Goal: Task Accomplishment & Management: Manage account settings

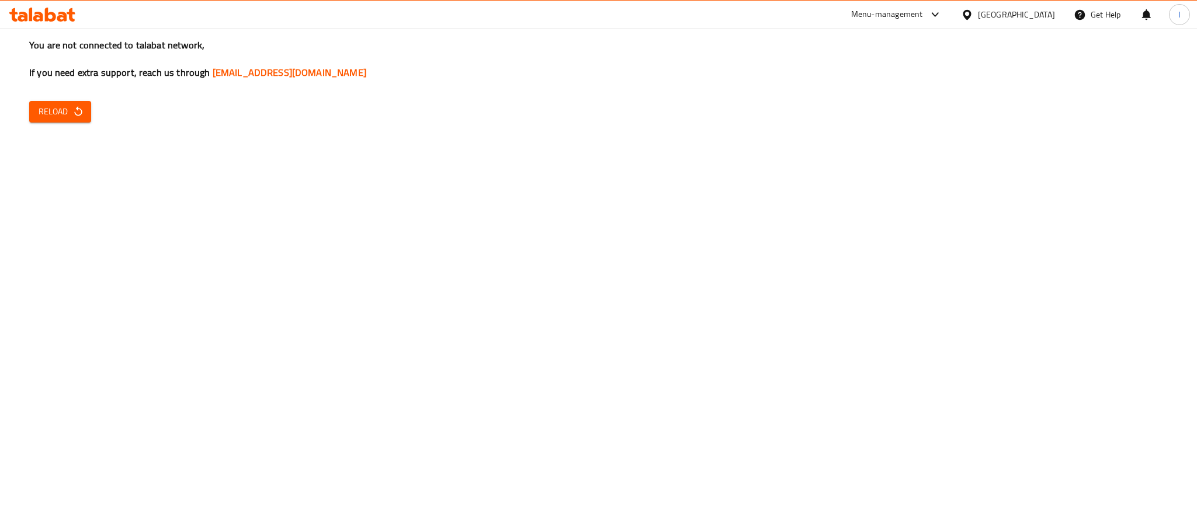
click at [76, 114] on icon "button" at bounding box center [78, 112] width 12 height 12
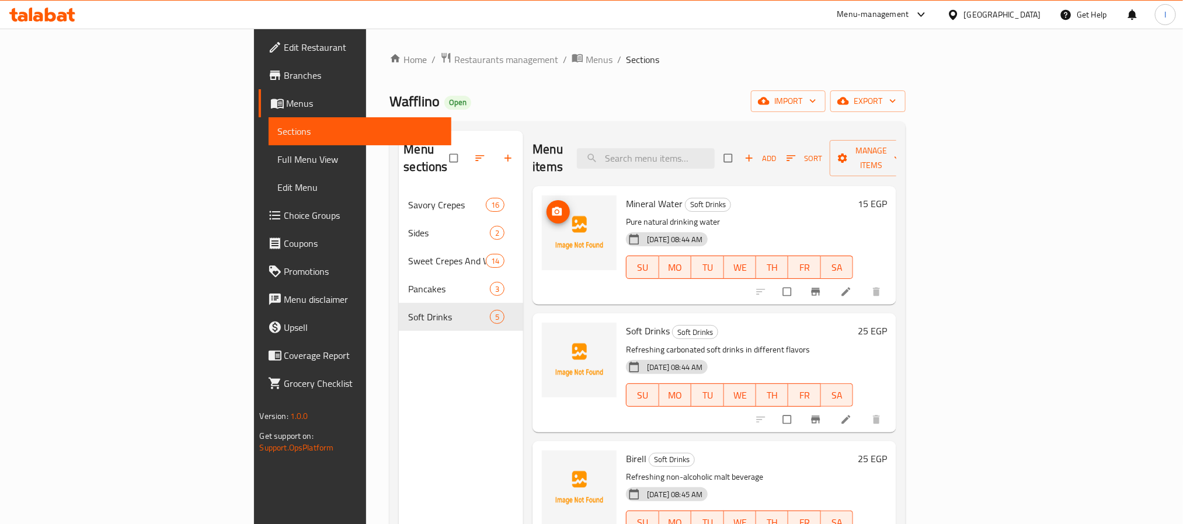
click at [551, 206] on icon "upload picture" at bounding box center [557, 212] width 12 height 12
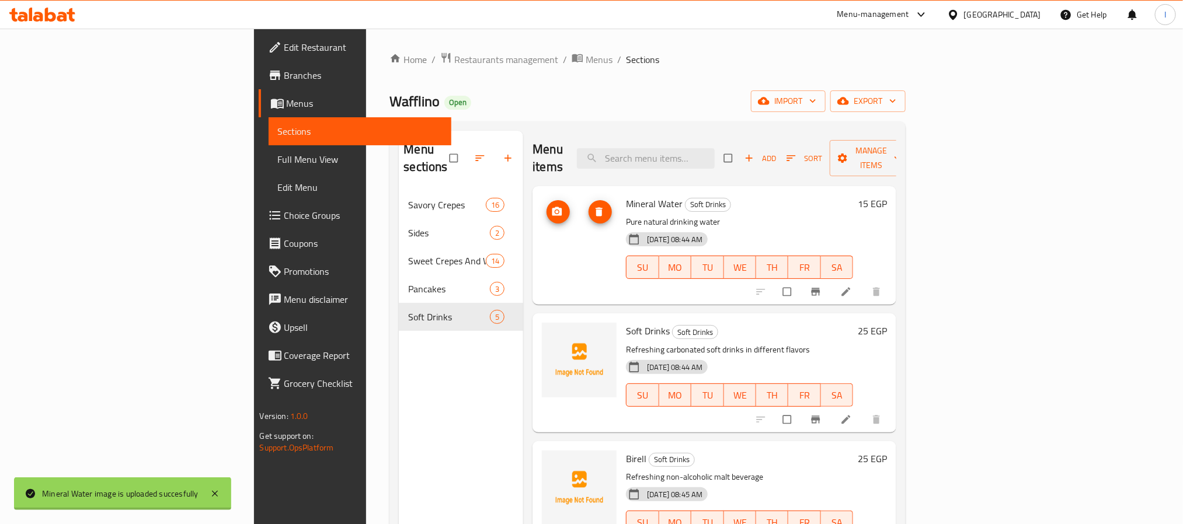
click at [540, 132] on div "Menu items Add Sort Manage items" at bounding box center [715, 158] width 364 height 55
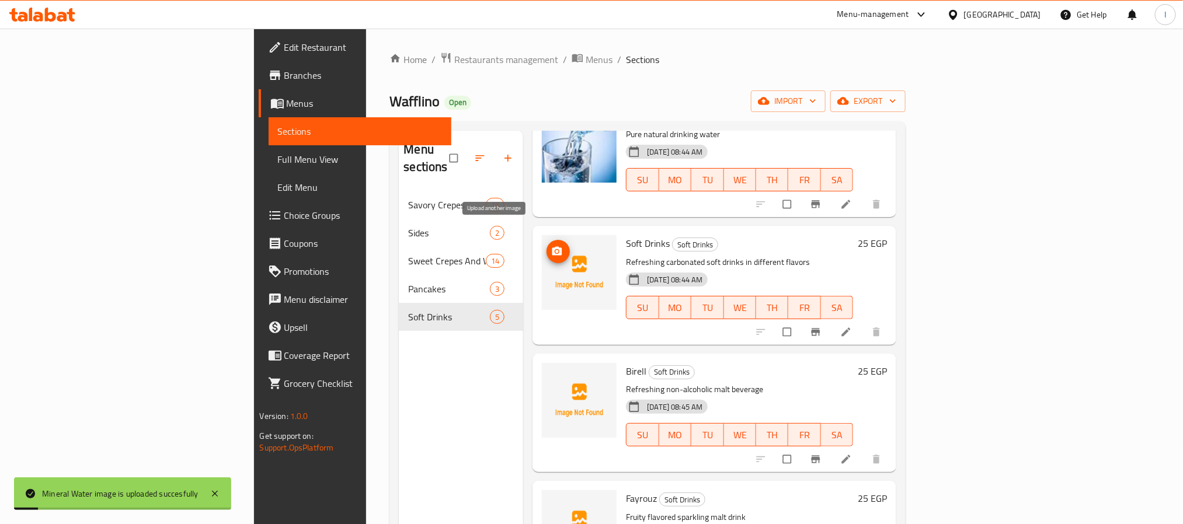
click at [551, 246] on icon "upload picture" at bounding box center [557, 252] width 12 height 12
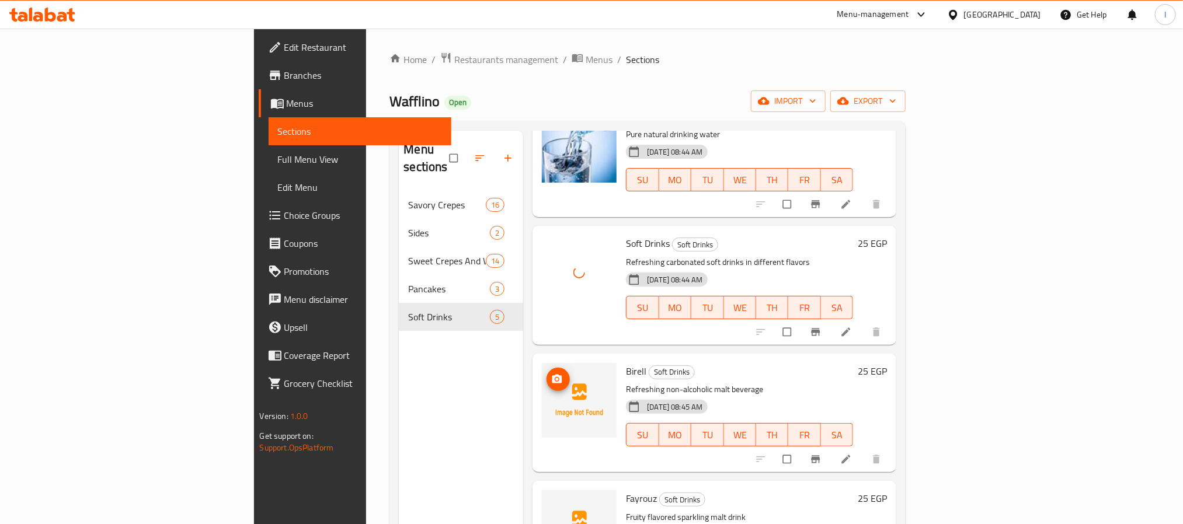
click at [551, 374] on icon "upload picture" at bounding box center [557, 380] width 12 height 12
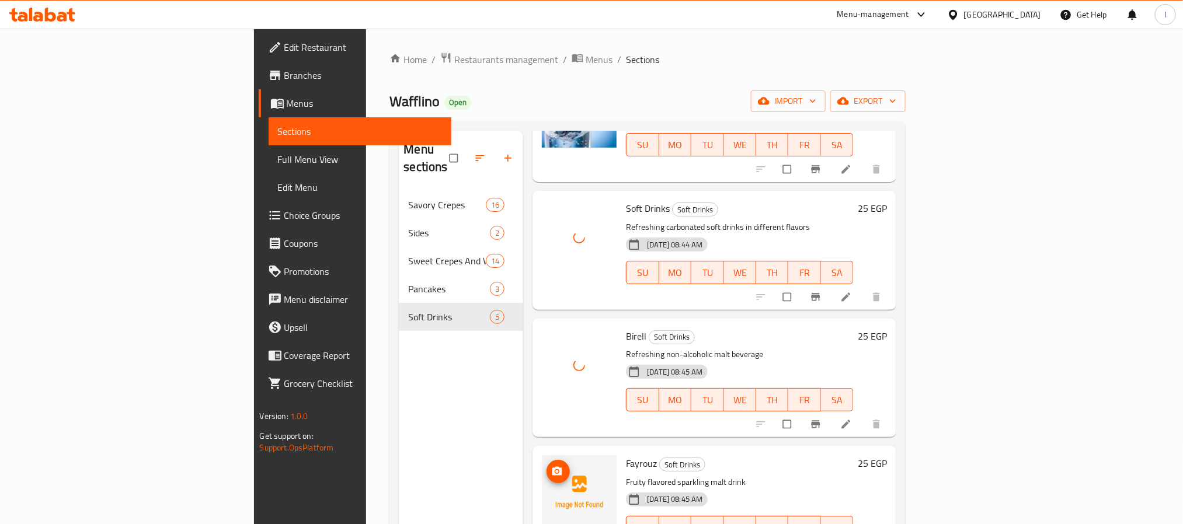
scroll to position [142, 0]
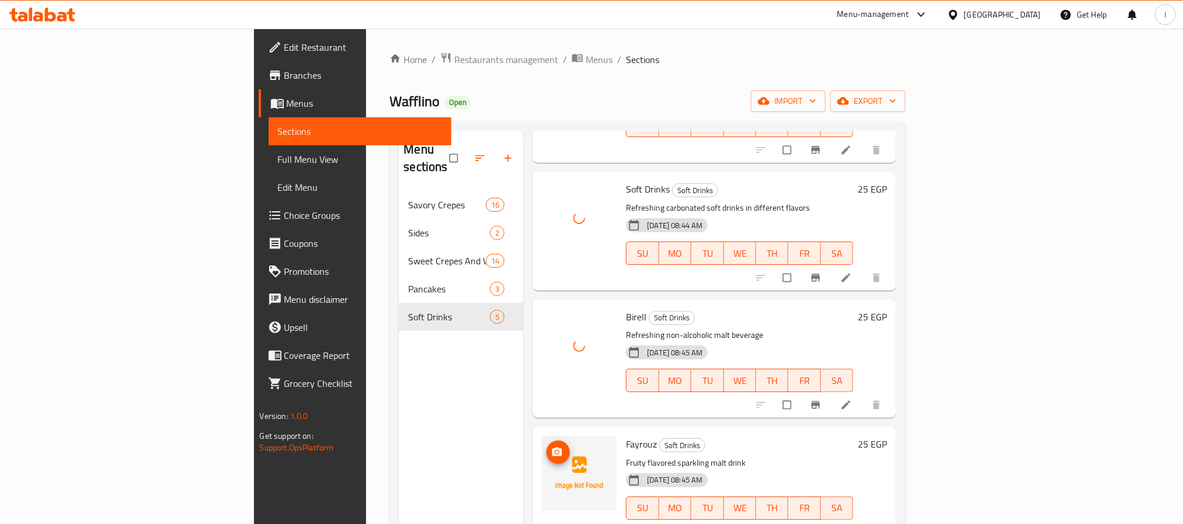
click at [552, 448] on icon "upload picture" at bounding box center [557, 452] width 10 height 9
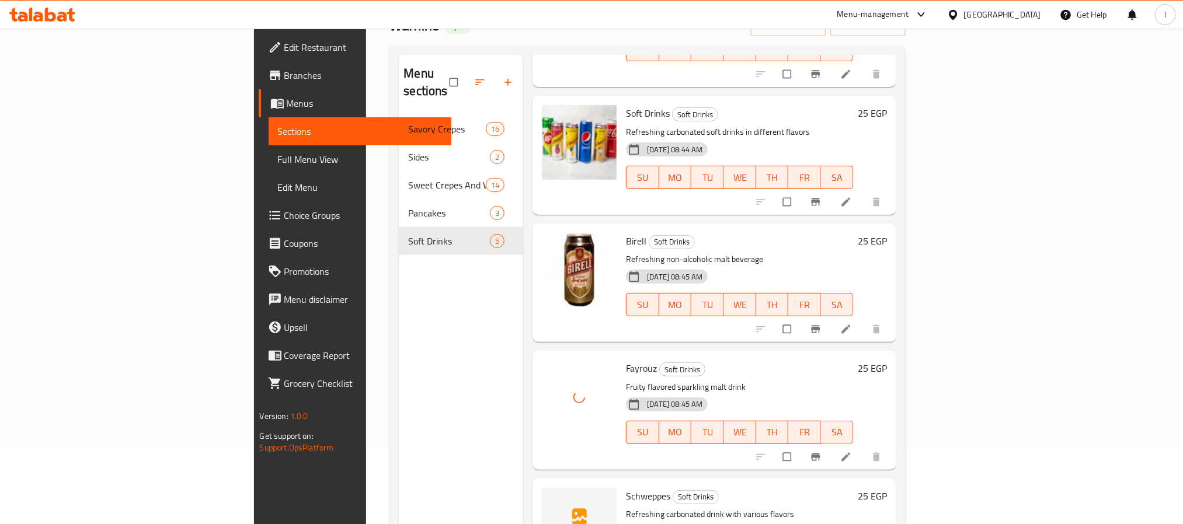
scroll to position [164, 0]
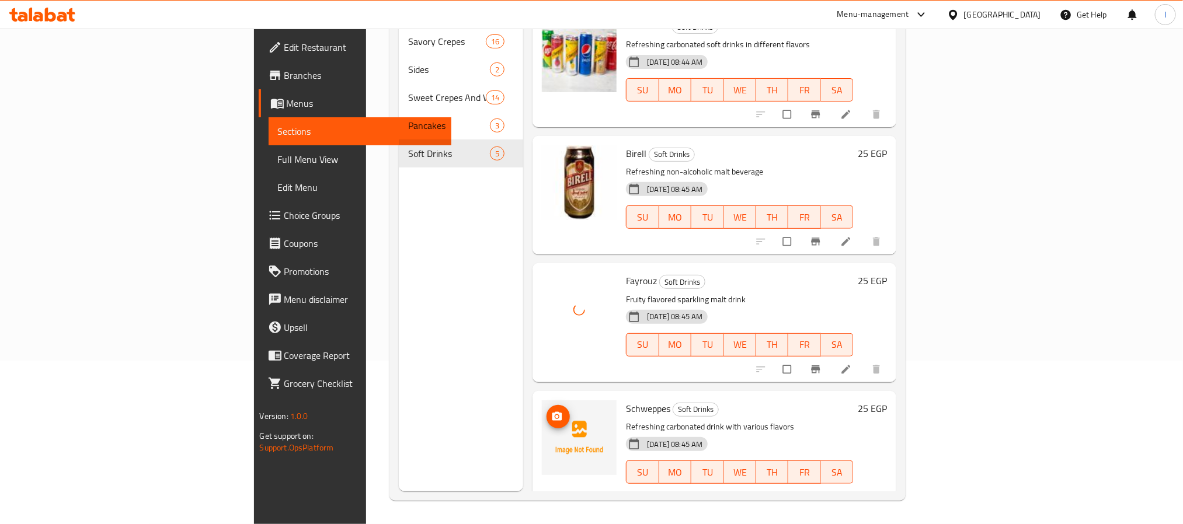
click at [551, 411] on icon "upload picture" at bounding box center [557, 417] width 12 height 12
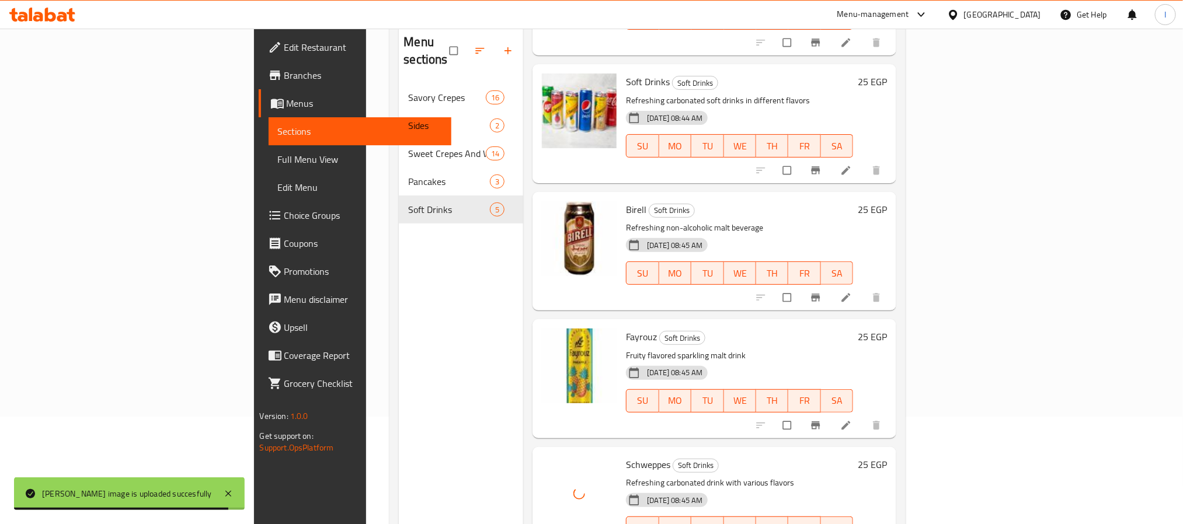
scroll to position [76, 0]
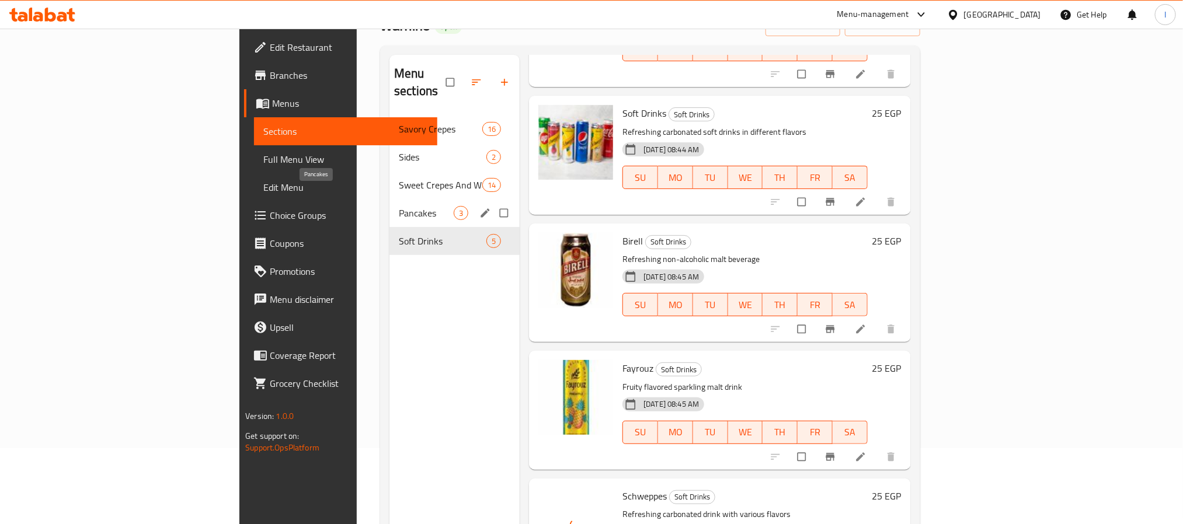
click at [399, 206] on span "Pancakes" at bounding box center [426, 213] width 55 height 14
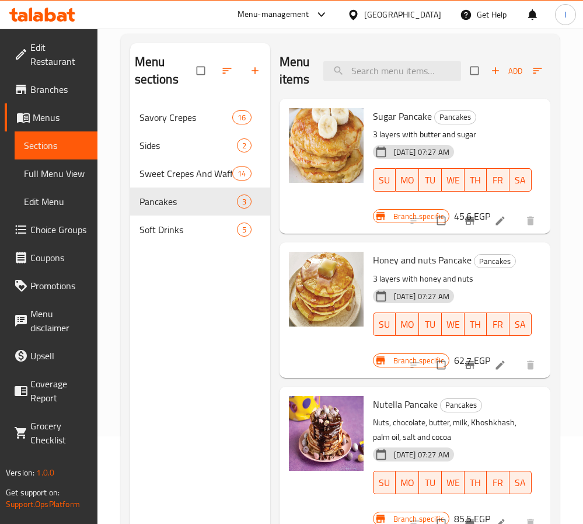
scroll to position [164, 0]
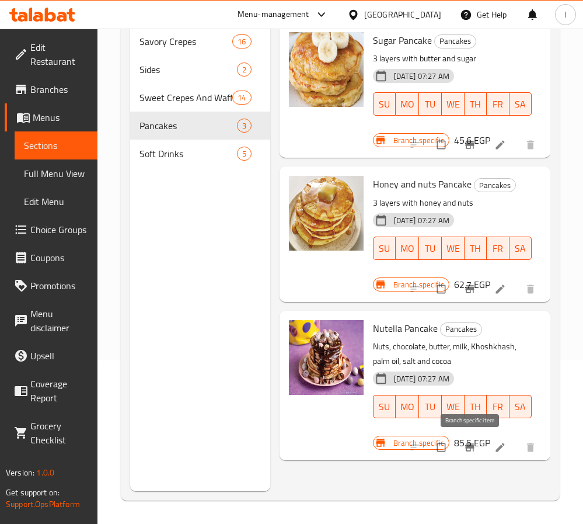
click at [474, 450] on icon "Branch-specific-item" at bounding box center [469, 448] width 9 height 8
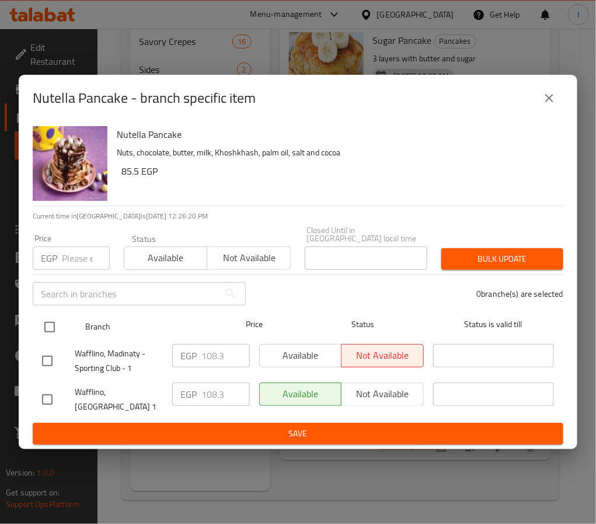
click at [51, 326] on input "checkbox" at bounding box center [49, 327] width 25 height 25
checkbox input "true"
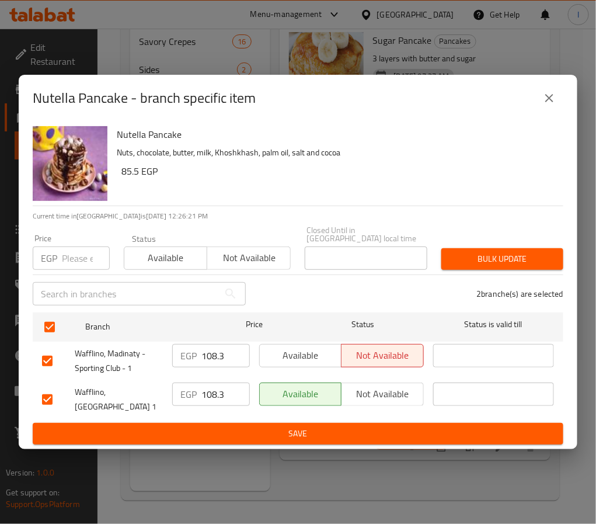
click at [213, 352] on input "108.3" at bounding box center [225, 355] width 48 height 23
click at [214, 359] on input "150" at bounding box center [225, 355] width 48 height 23
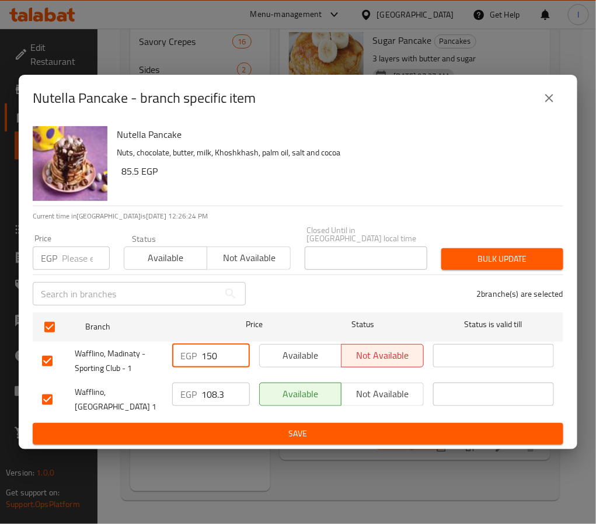
type input "150"
click at [214, 395] on input "108.3" at bounding box center [225, 393] width 48 height 23
paste input "50"
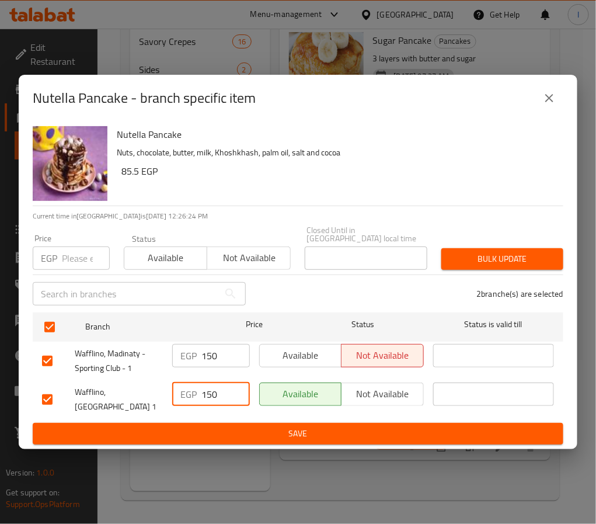
type input "150"
click at [227, 426] on span "Save" at bounding box center [298, 433] width 512 height 15
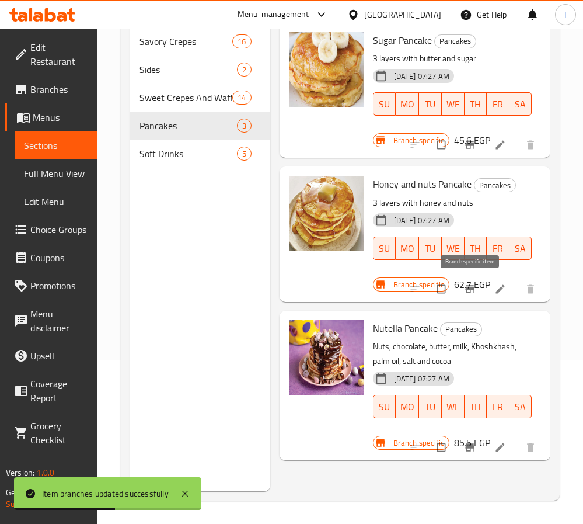
click at [468, 291] on icon "Branch-specific-item" at bounding box center [470, 289] width 12 height 12
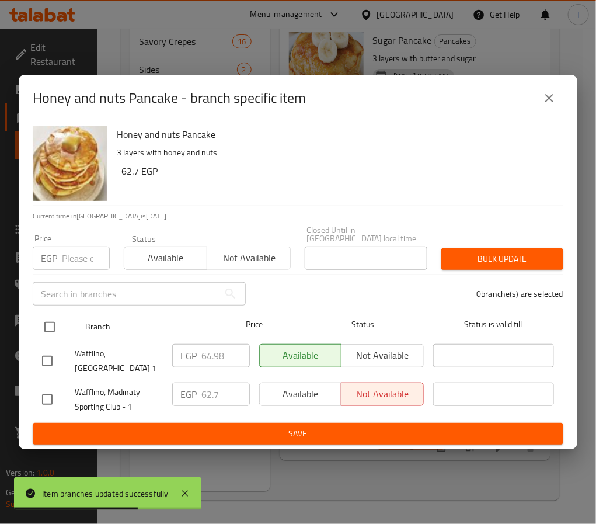
click at [46, 326] on input "checkbox" at bounding box center [49, 327] width 25 height 25
checkbox input "true"
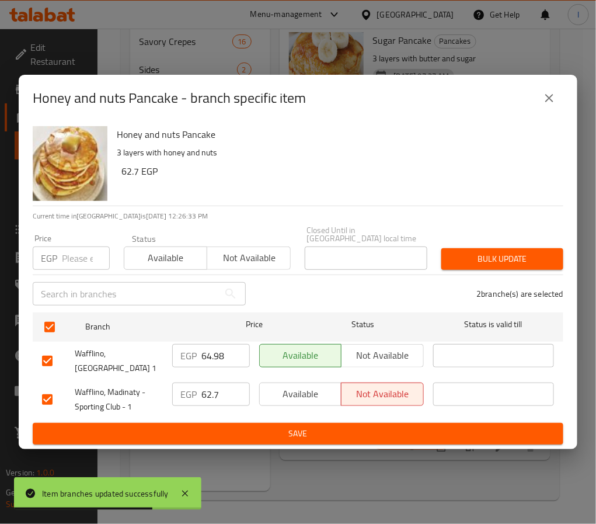
click at [384, 352] on span "Not available" at bounding box center [382, 355] width 72 height 17
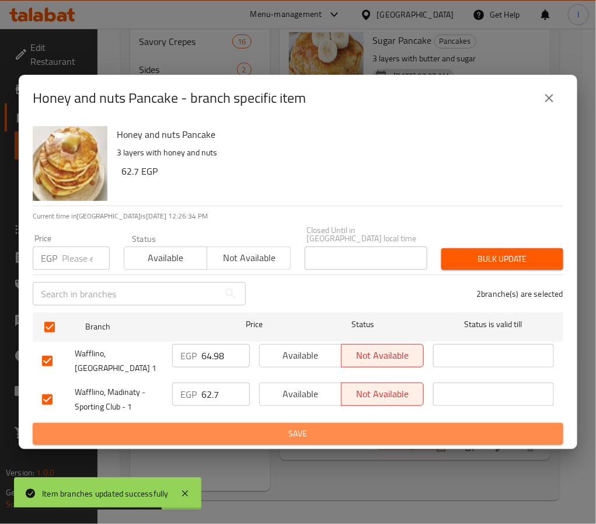
click at [391, 426] on span "Save" at bounding box center [298, 433] width 512 height 15
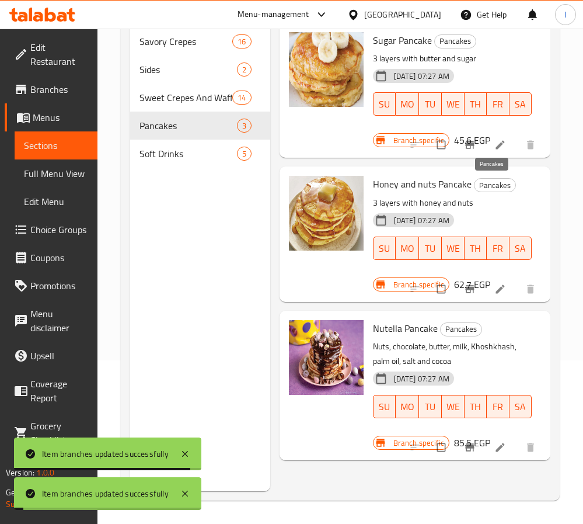
scroll to position [76, 0]
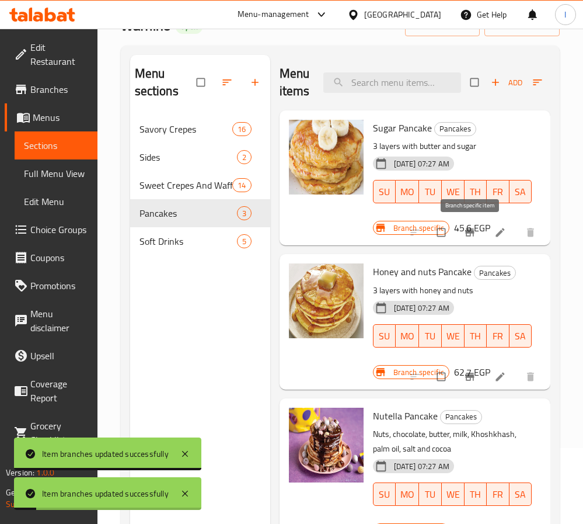
click at [472, 233] on icon "Branch-specific-item" at bounding box center [469, 233] width 9 height 8
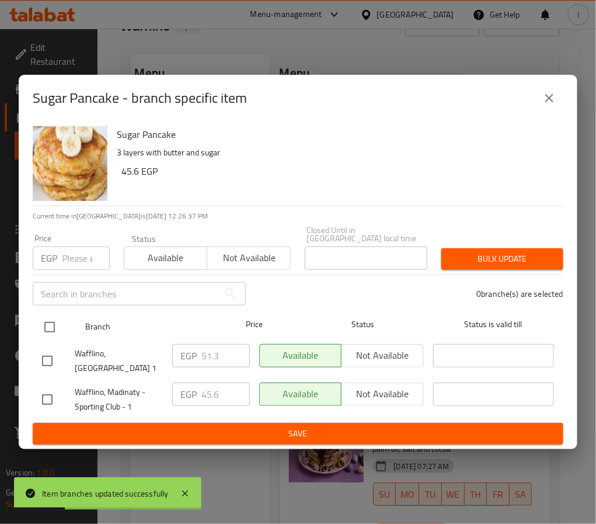
click at [49, 322] on input "checkbox" at bounding box center [49, 327] width 25 height 25
checkbox input "true"
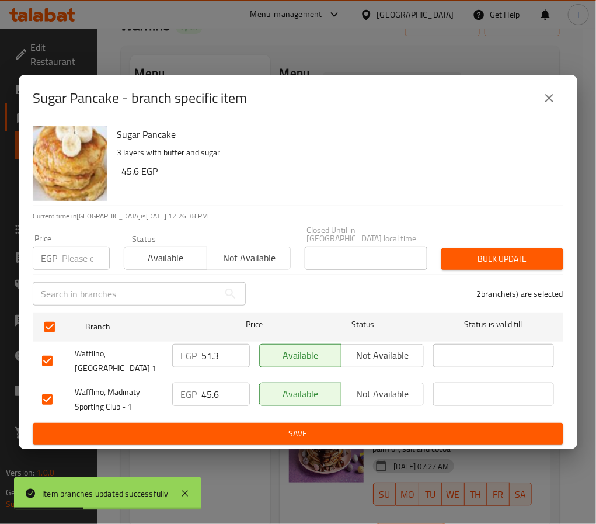
click at [404, 350] on span "Not available" at bounding box center [382, 355] width 72 height 17
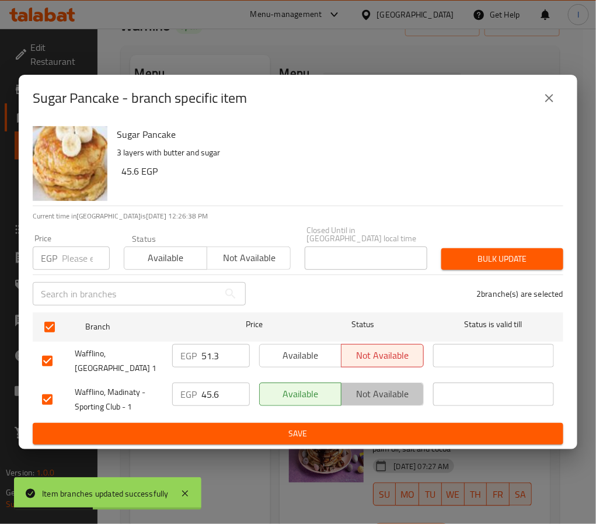
click at [402, 385] on span "Not available" at bounding box center [382, 393] width 72 height 17
click at [402, 426] on span "Save" at bounding box center [298, 433] width 512 height 15
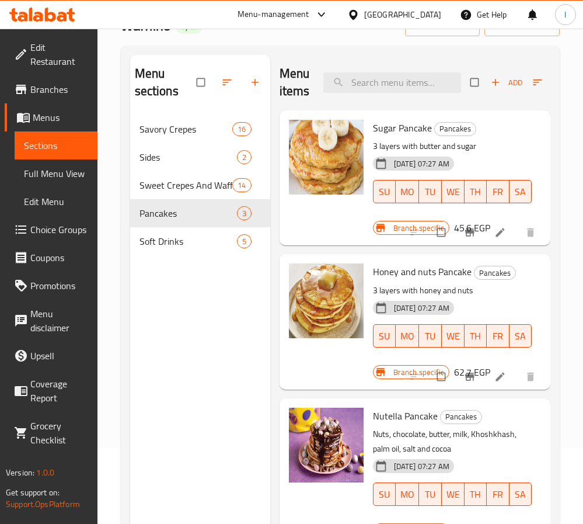
scroll to position [0, 0]
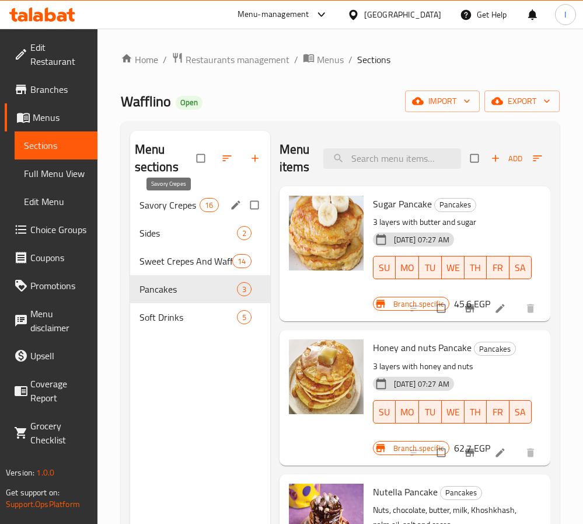
click at [189, 208] on span "Savory Crepes" at bounding box center [170, 205] width 61 height 14
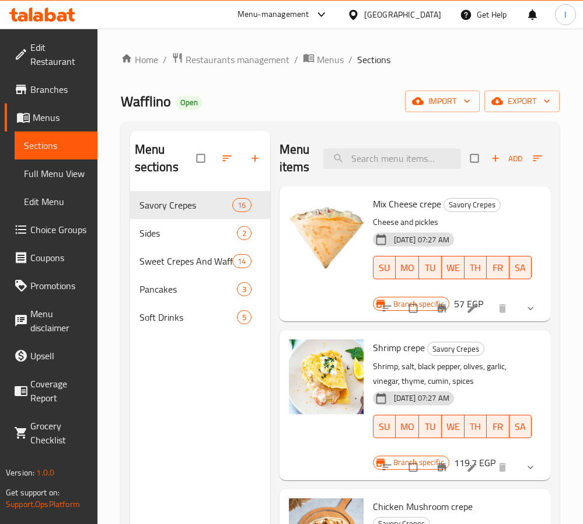
click at [528, 308] on icon "show more" at bounding box center [531, 309] width 6 height 4
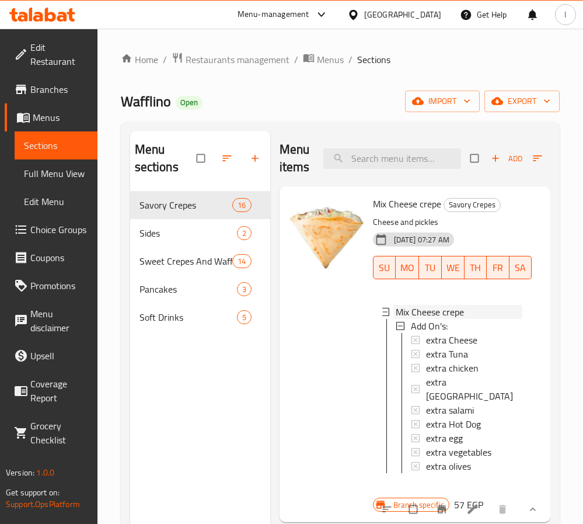
click at [454, 305] on span "Mix Cheese crepe" at bounding box center [430, 312] width 68 height 14
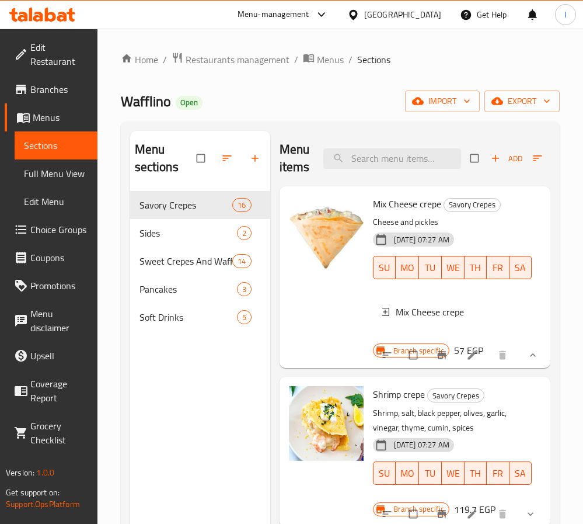
click at [452, 314] on span "Mix Cheese crepe" at bounding box center [430, 312] width 68 height 14
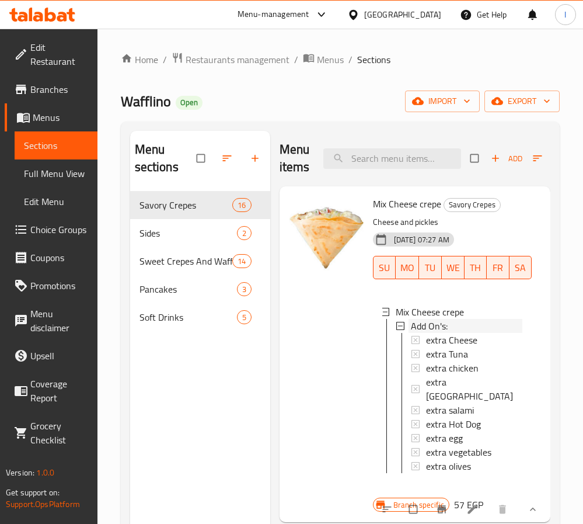
click at [452, 324] on div "Add On's:" at bounding box center [467, 326] width 112 height 14
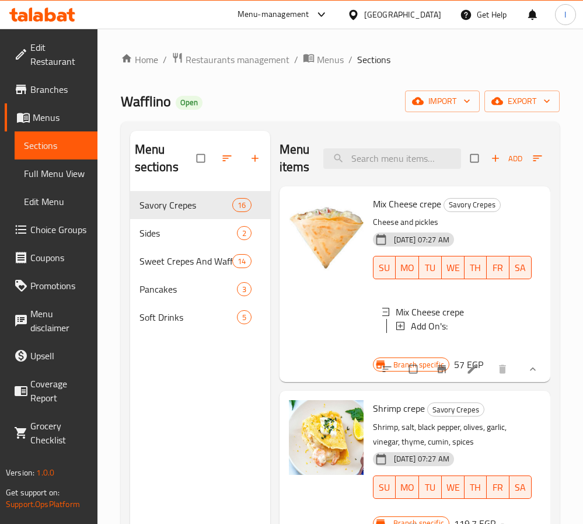
click at [452, 324] on div "Add On's:" at bounding box center [467, 326] width 112 height 14
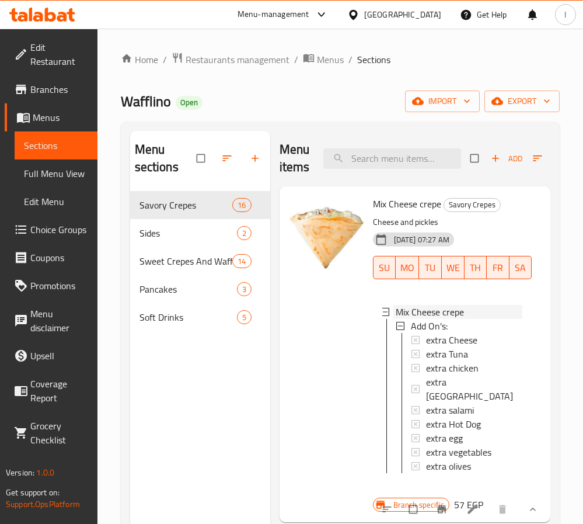
click at [452, 312] on span "Mix Cheese crepe" at bounding box center [430, 312] width 68 height 14
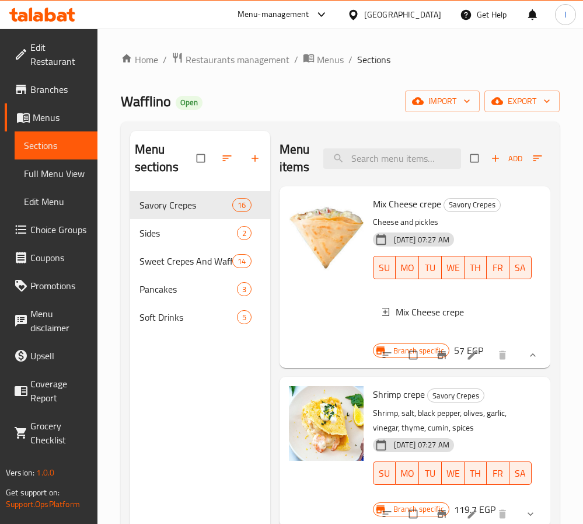
click at [452, 312] on span "Mix Cheese crepe" at bounding box center [430, 312] width 68 height 14
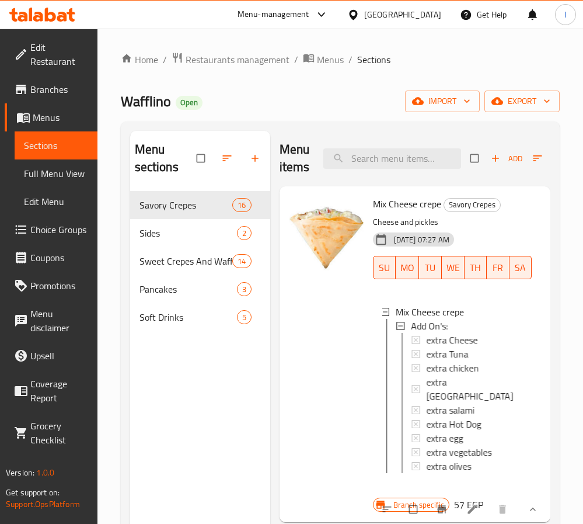
click at [452, 312] on span "Mix Cheese crepe" at bounding box center [430, 312] width 68 height 14
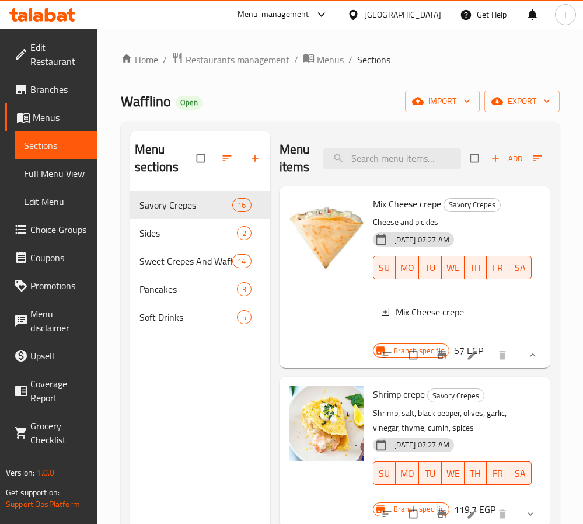
click at [50, 218] on link "Choice Groups" at bounding box center [51, 229] width 93 height 28
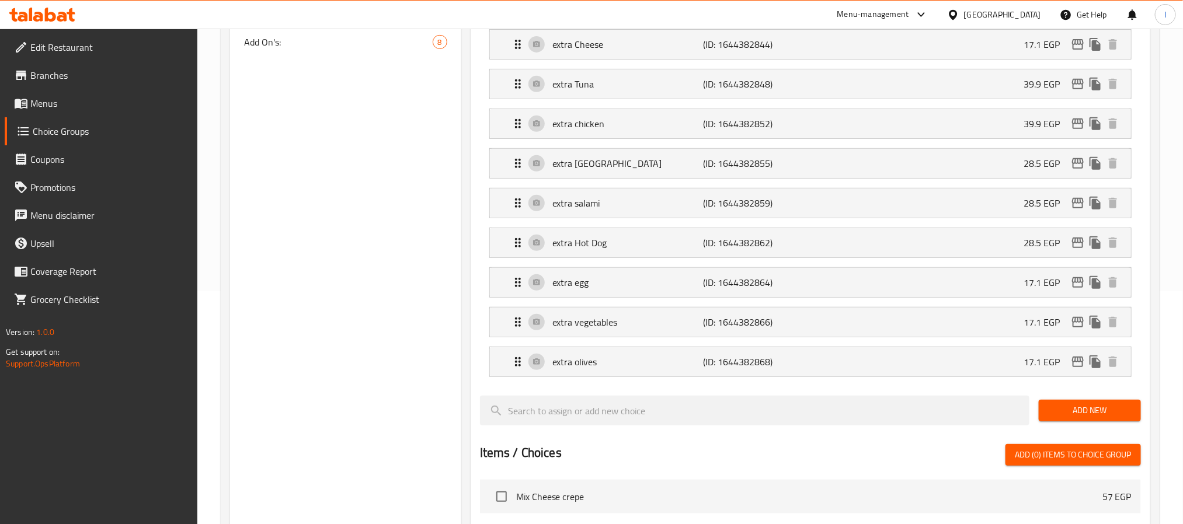
scroll to position [263, 0]
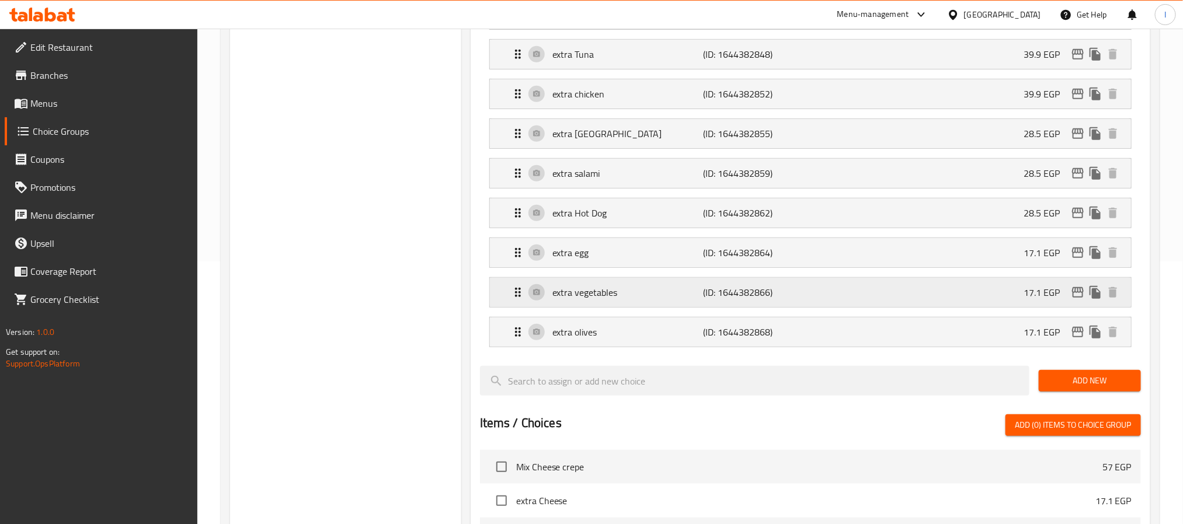
click at [741, 300] on p "(ID: 1644382866)" at bounding box center [753, 293] width 100 height 14
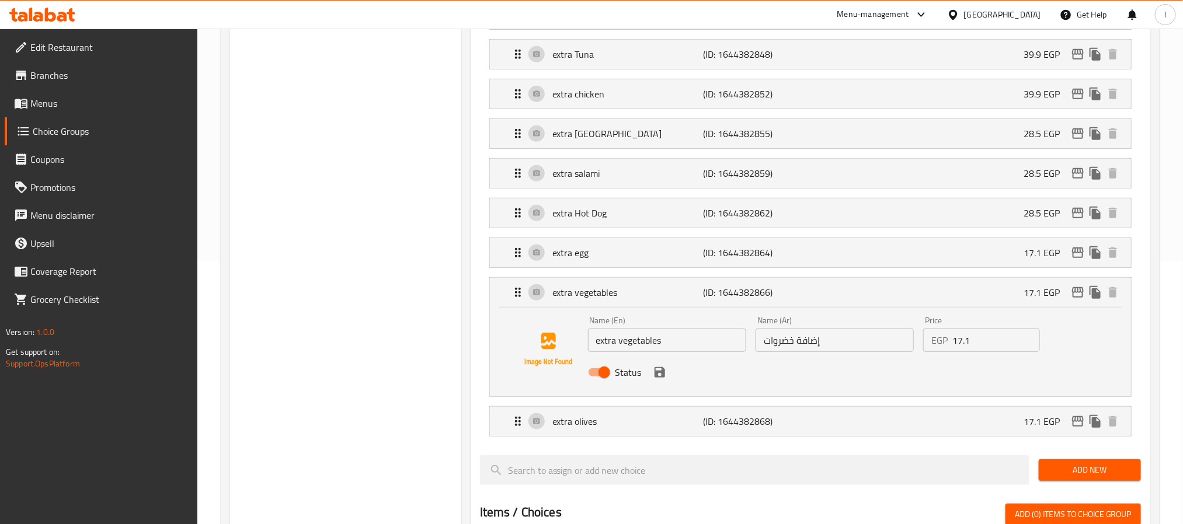
click at [971, 345] on input "17.1" at bounding box center [995, 340] width 87 height 23
type input "25"
click at [666, 381] on button "save" at bounding box center [660, 373] width 18 height 18
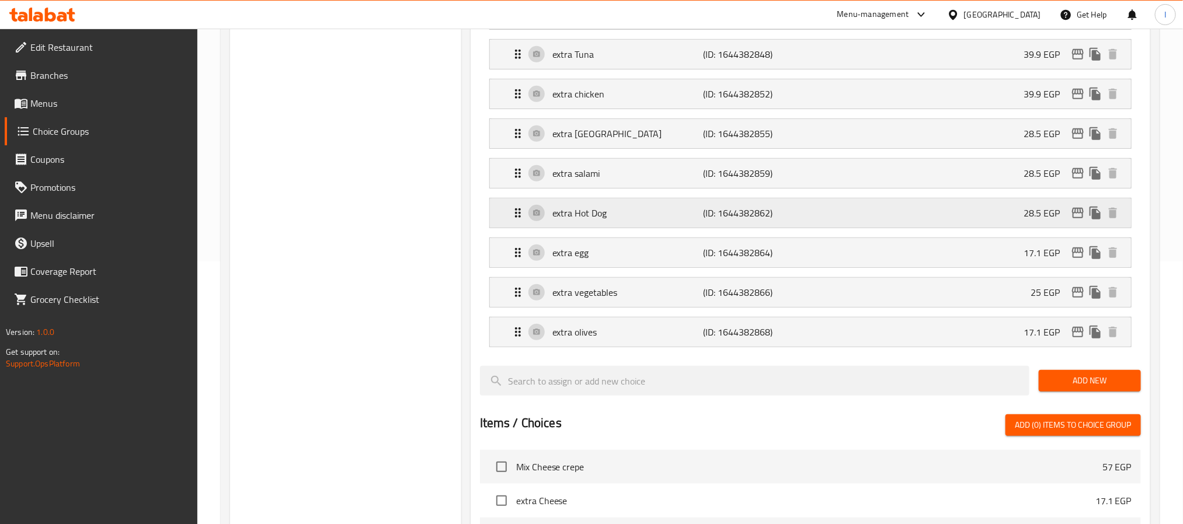
scroll to position [175, 0]
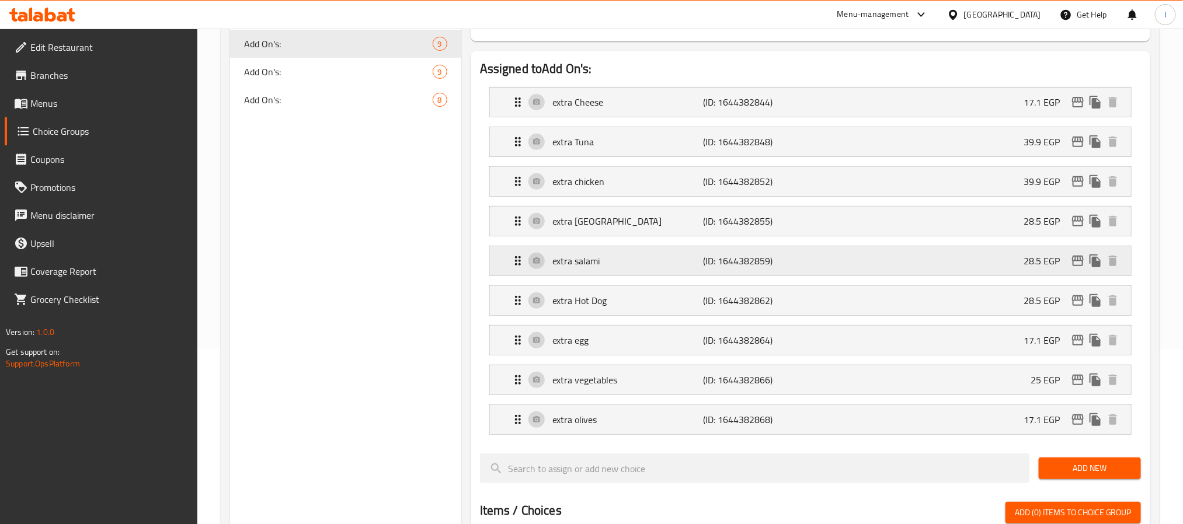
click at [631, 263] on p "extra salami" at bounding box center [627, 261] width 151 height 14
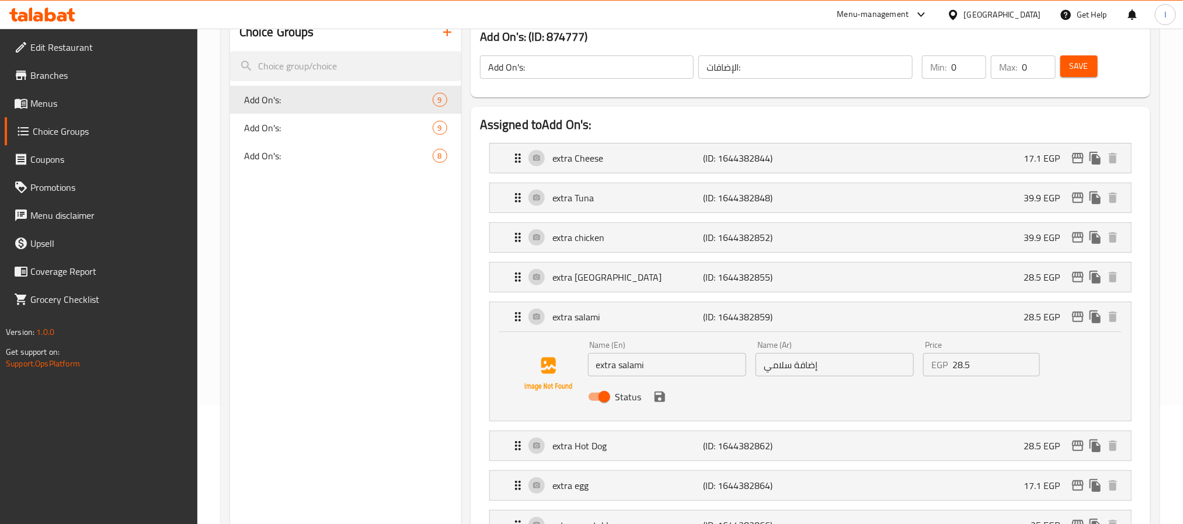
scroll to position [88, 0]
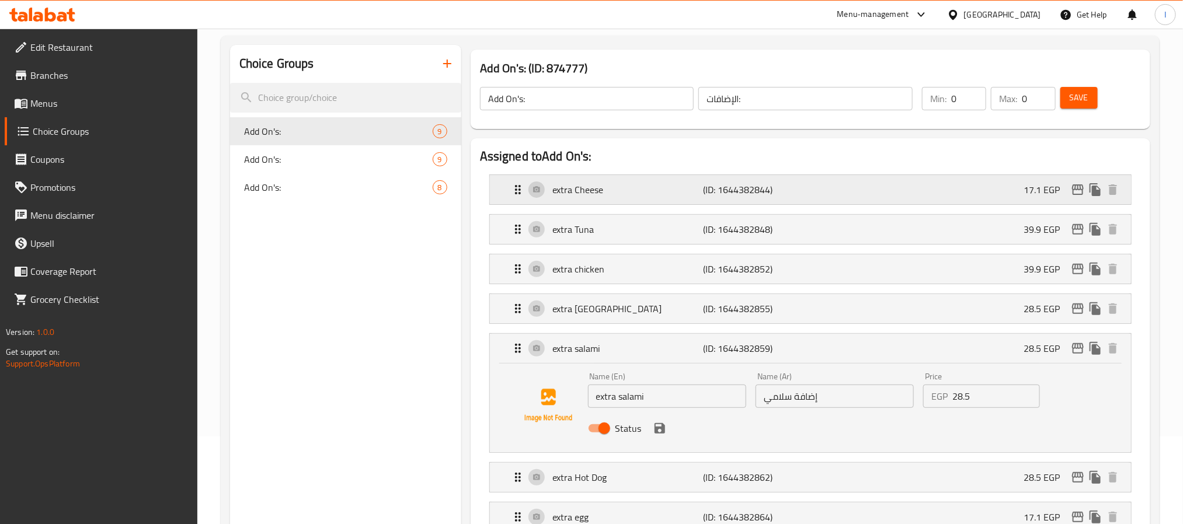
click at [694, 196] on p "extra Cheese" at bounding box center [627, 190] width 151 height 14
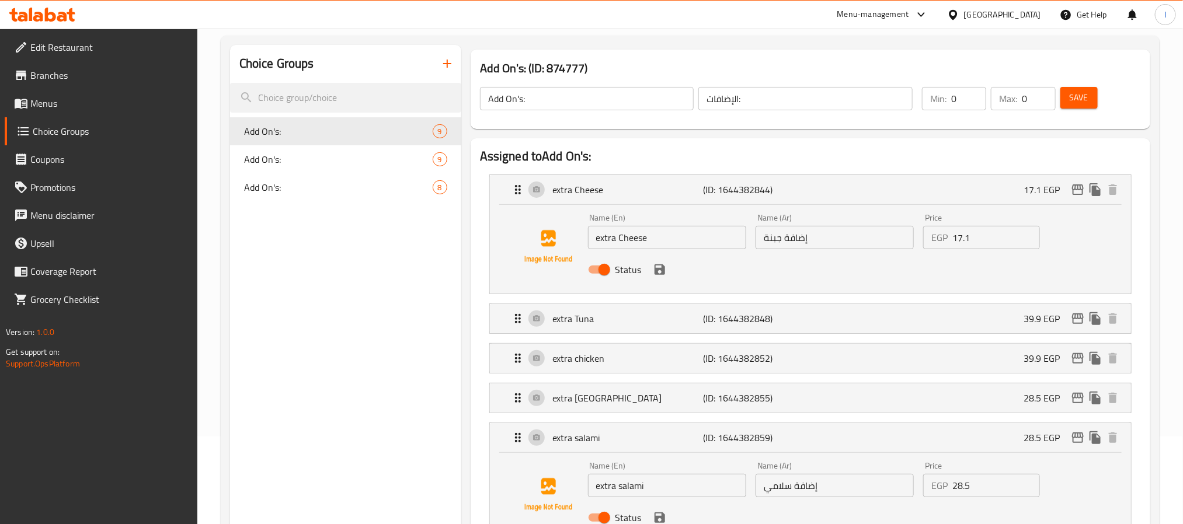
click at [976, 246] on input "17.1" at bounding box center [995, 237] width 87 height 23
paste input "25"
click at [657, 270] on icon "save" at bounding box center [660, 270] width 11 height 11
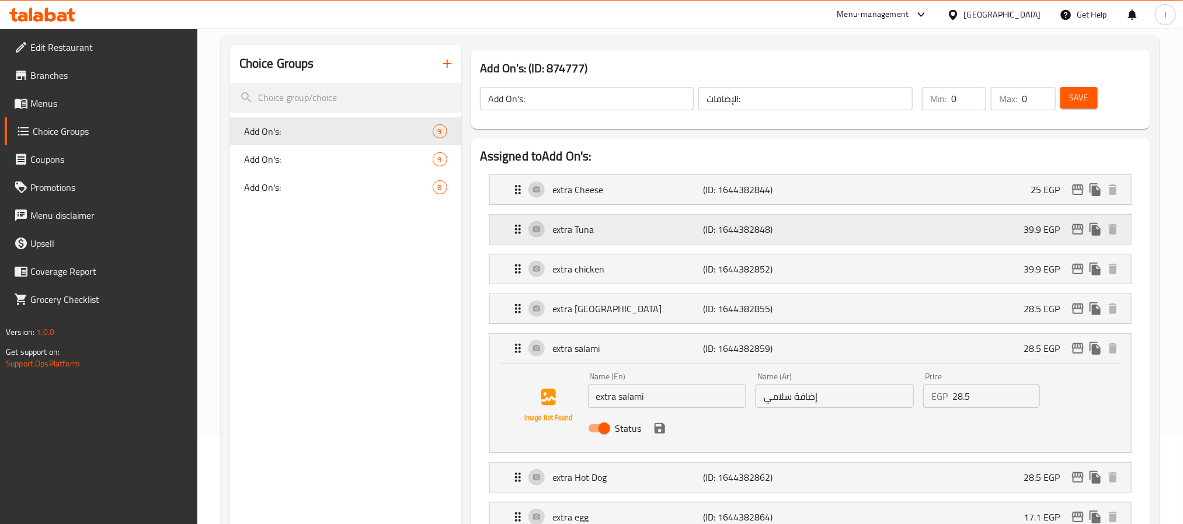
type input "25"
click at [929, 358] on div "extra salami (ID: 1644382859) 28.5 EGP" at bounding box center [814, 348] width 606 height 29
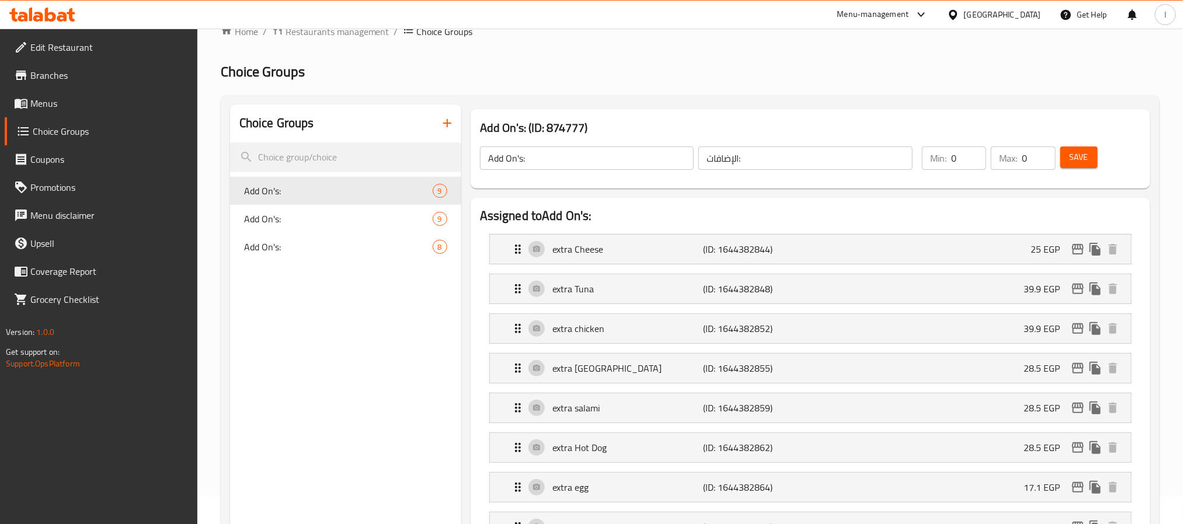
scroll to position [0, 0]
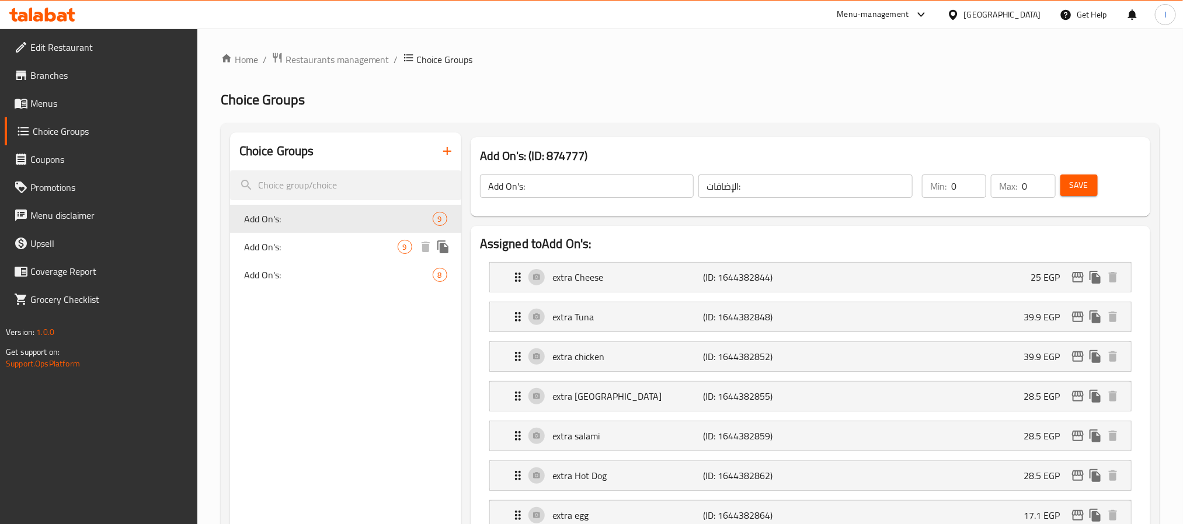
click at [354, 241] on span "Add On's:" at bounding box center [321, 247] width 154 height 14
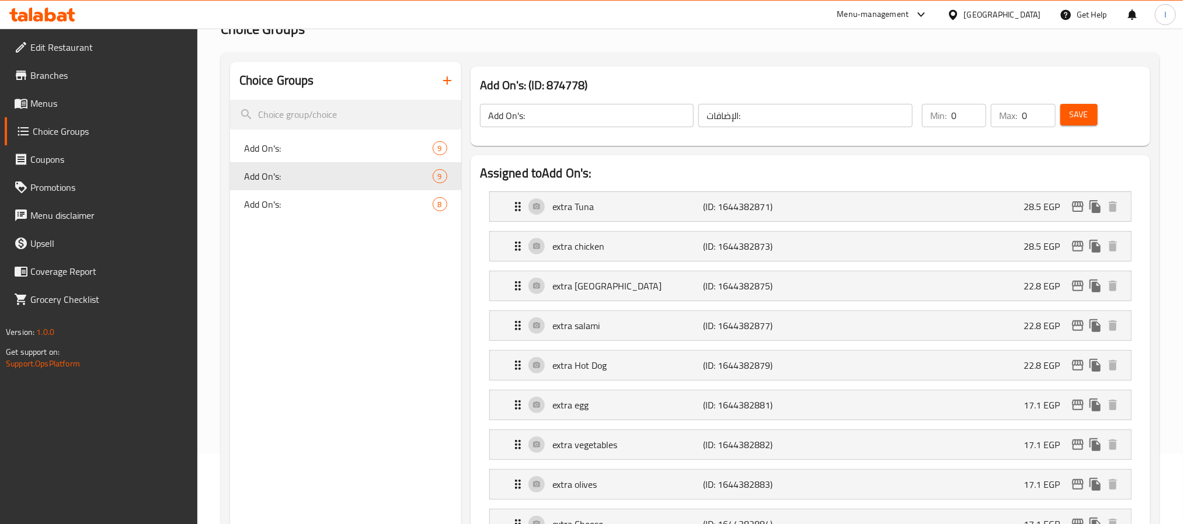
scroll to position [175, 0]
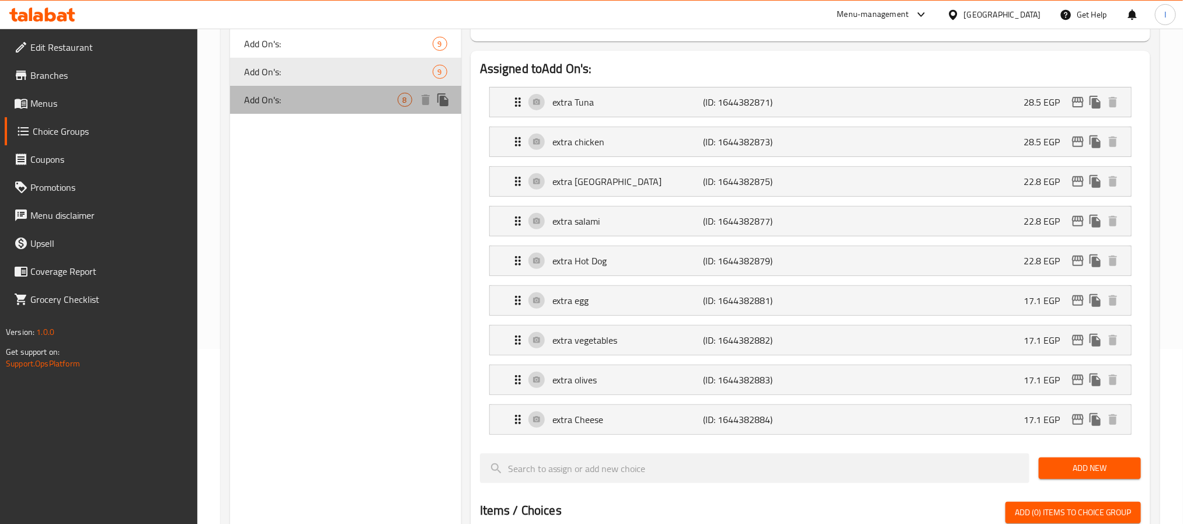
click at [330, 110] on div "Add On's: 8" at bounding box center [345, 100] width 231 height 28
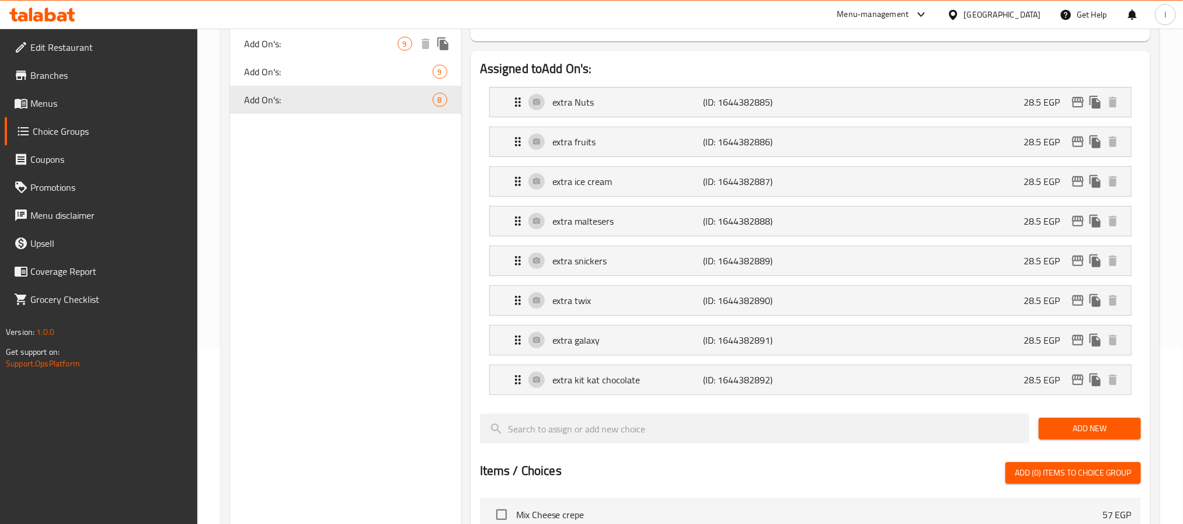
click at [324, 47] on span "Add On's:" at bounding box center [321, 44] width 154 height 14
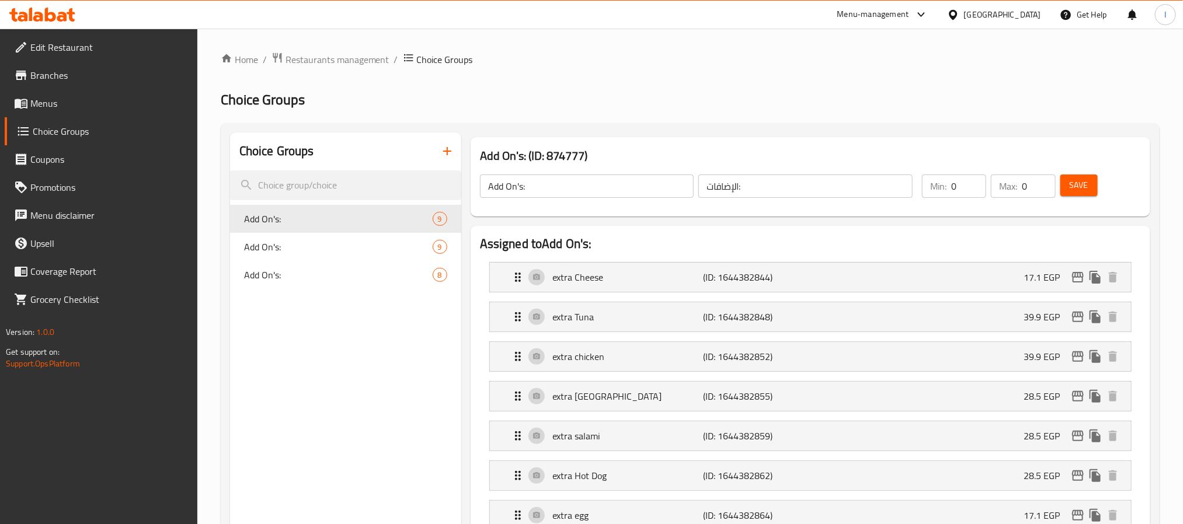
scroll to position [88, 0]
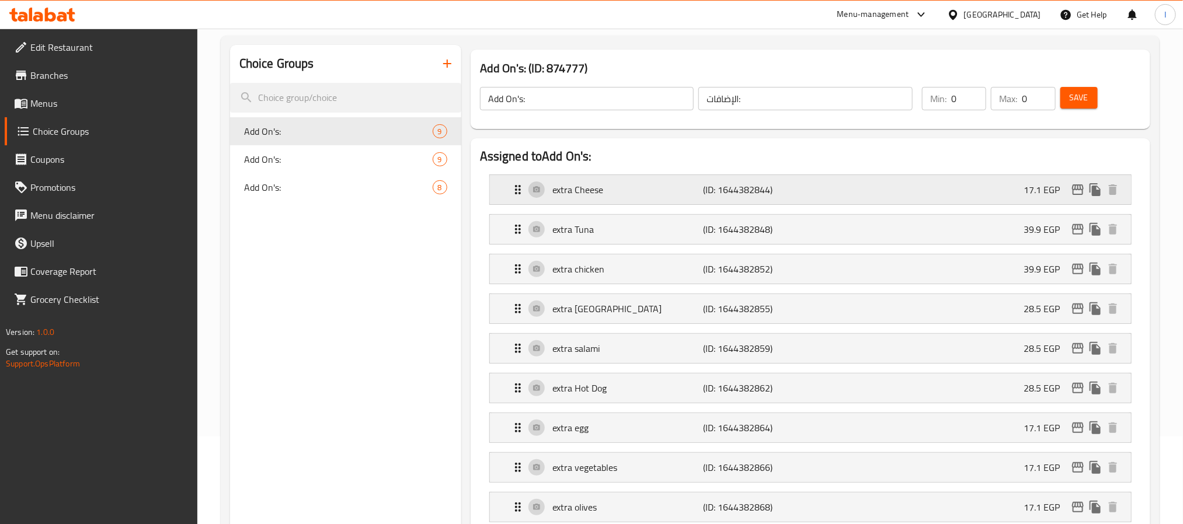
click at [843, 187] on div "extra Cheese (ID: 1644382844) 17.1 EGP" at bounding box center [814, 189] width 606 height 29
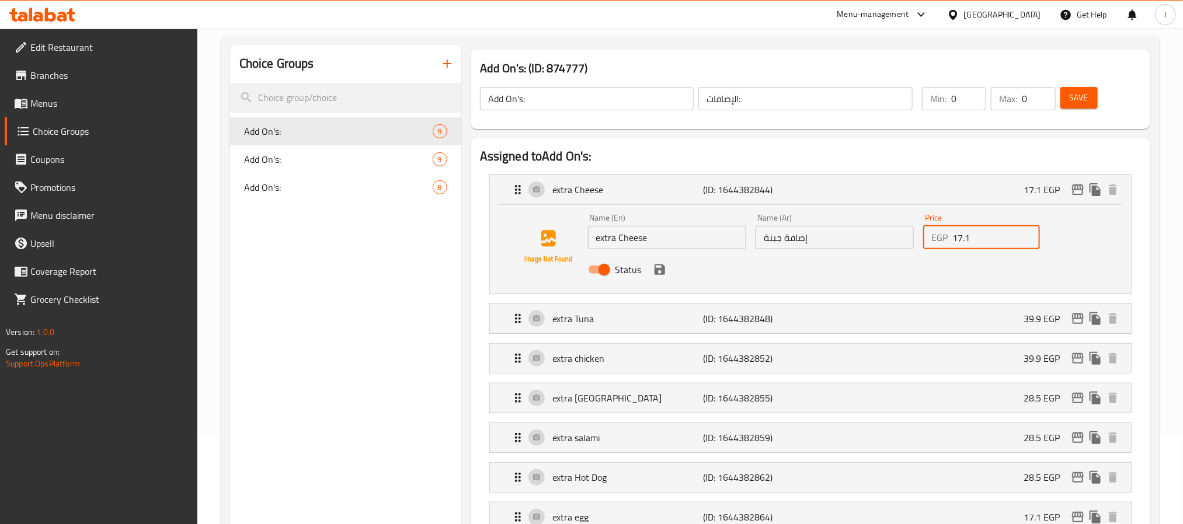
click at [957, 238] on input "17.1" at bounding box center [995, 237] width 87 height 23
paste input "25"
click at [659, 268] on icon "save" at bounding box center [660, 270] width 11 height 11
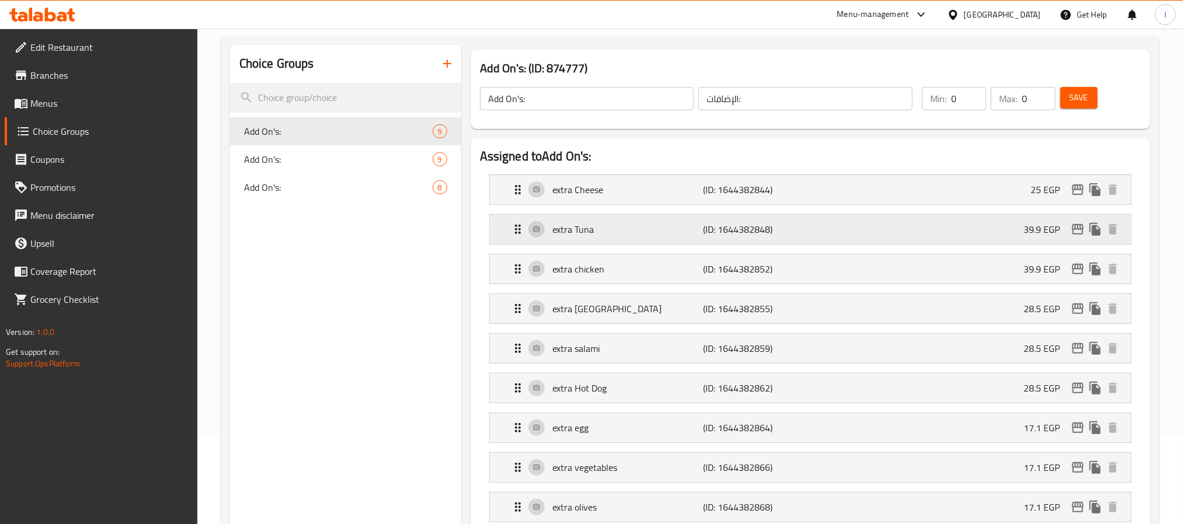
type input "25"
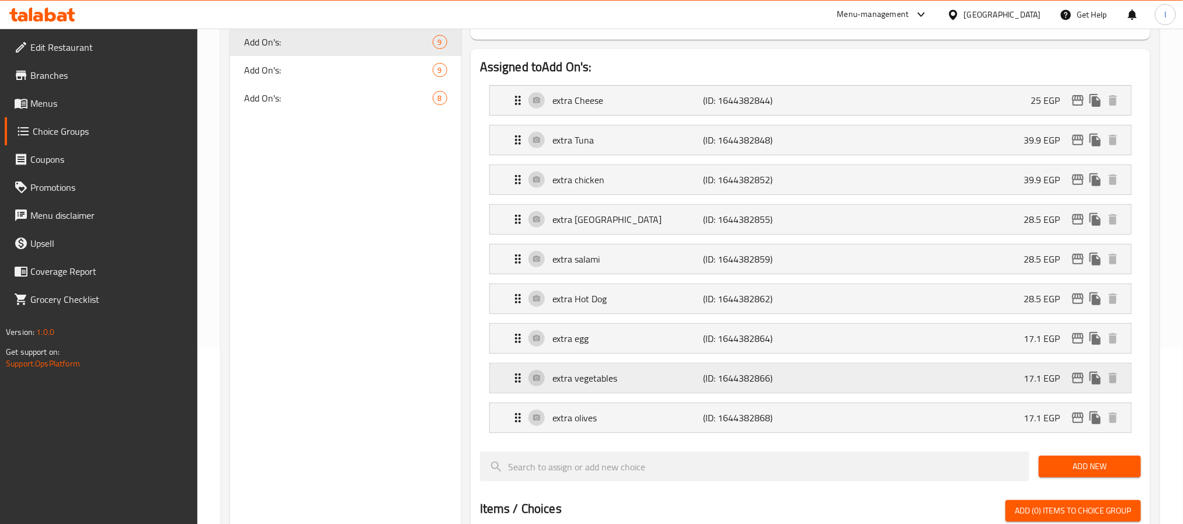
scroll to position [263, 0]
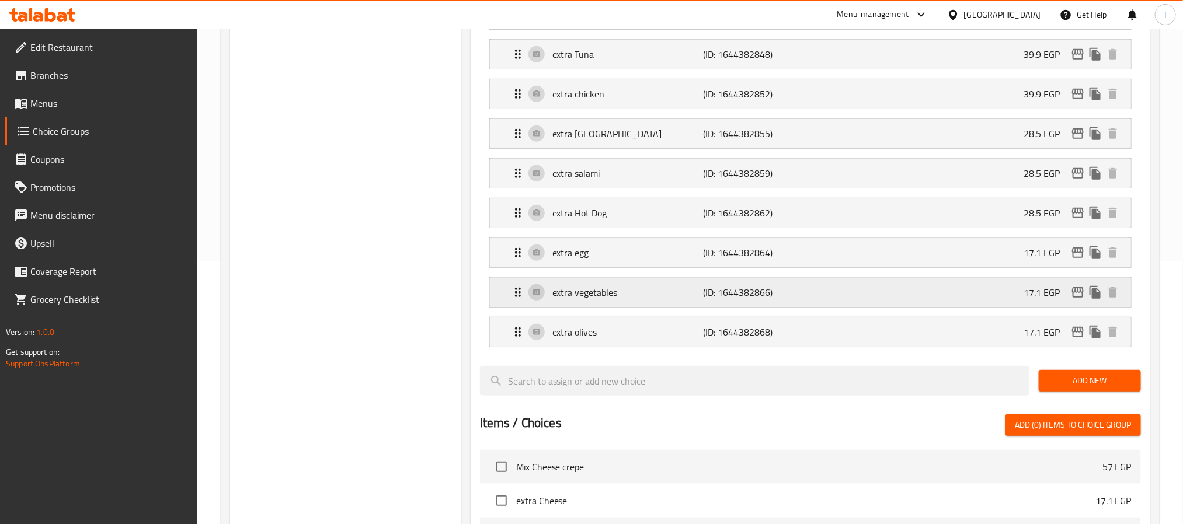
click at [711, 307] on div "extra vegetables (ID: 1644382866) 17.1 EGP" at bounding box center [814, 292] width 606 height 29
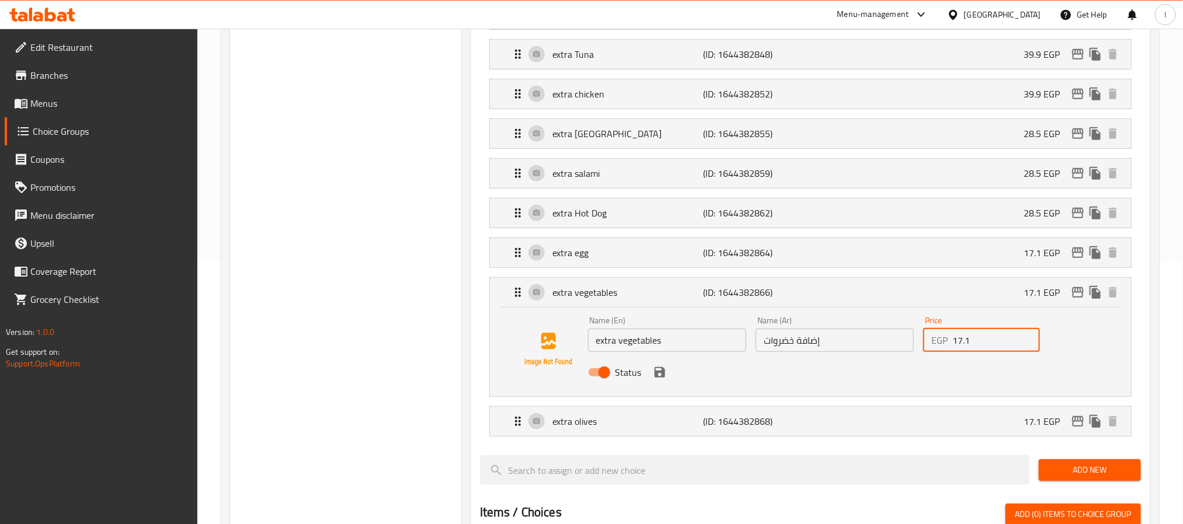
click at [975, 347] on input "17.1" at bounding box center [995, 340] width 87 height 23
paste input "25"
click at [660, 372] on icon "save" at bounding box center [660, 373] width 14 height 14
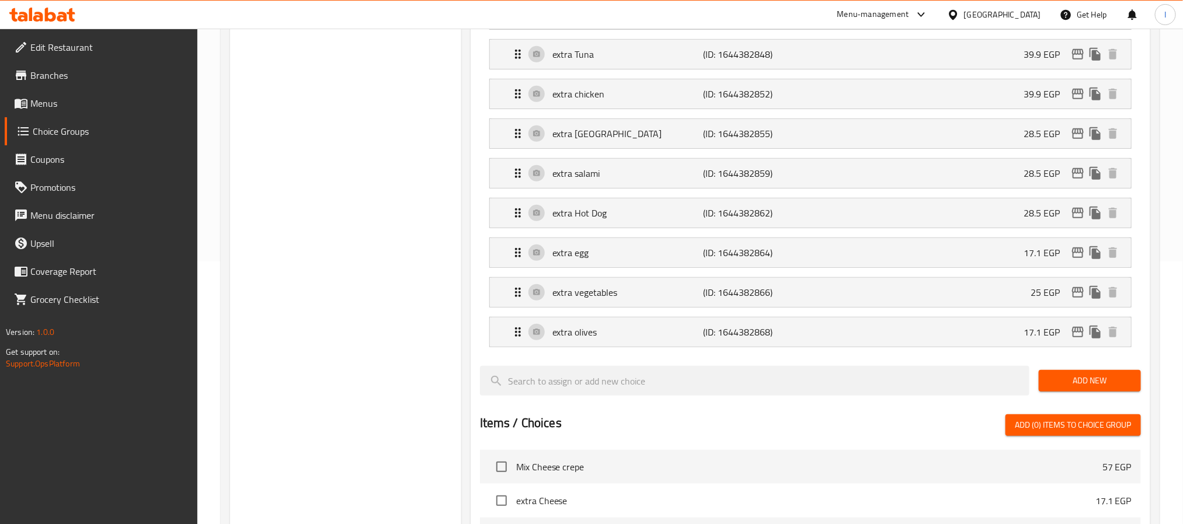
type input "25"
click at [1146, 349] on div "Assigned to Add On's: extra Cheese (ID: 1644382844) 25 EGP Name (En) extra Chee…" at bounding box center [811, 366] width 680 height 806
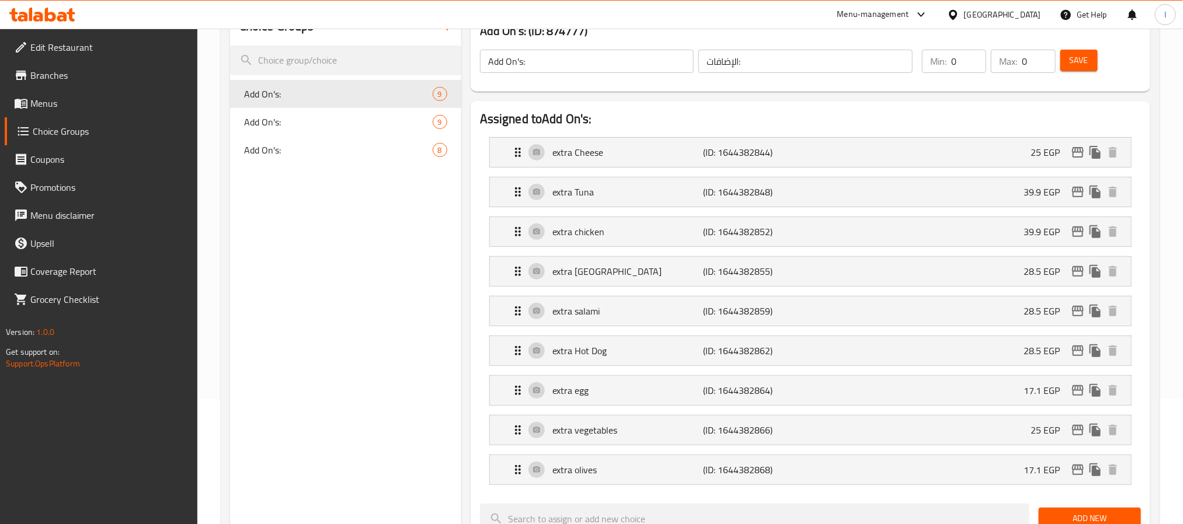
scroll to position [0, 0]
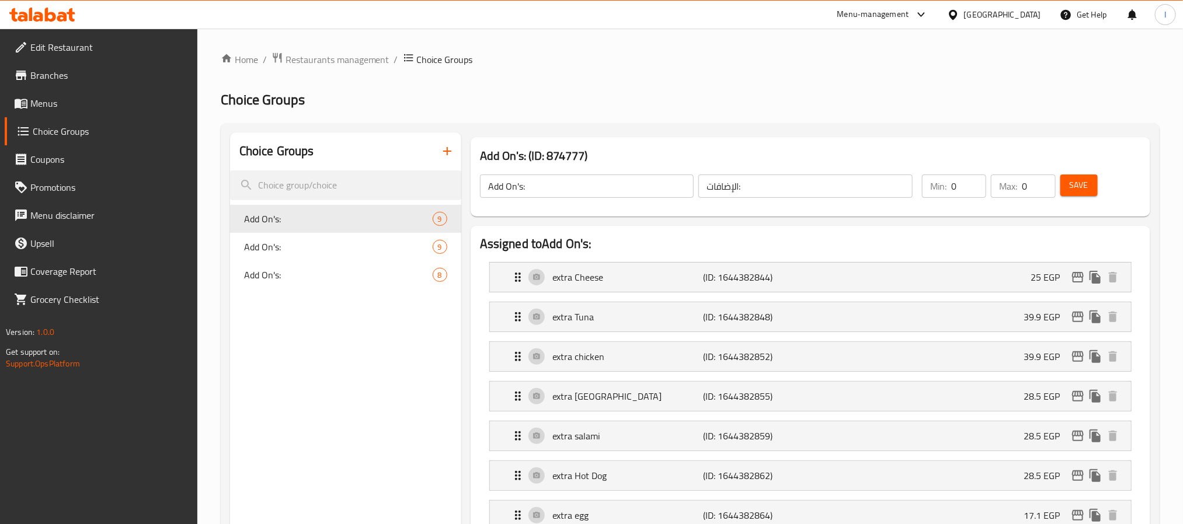
click at [1081, 188] on span "Save" at bounding box center [1079, 185] width 19 height 15
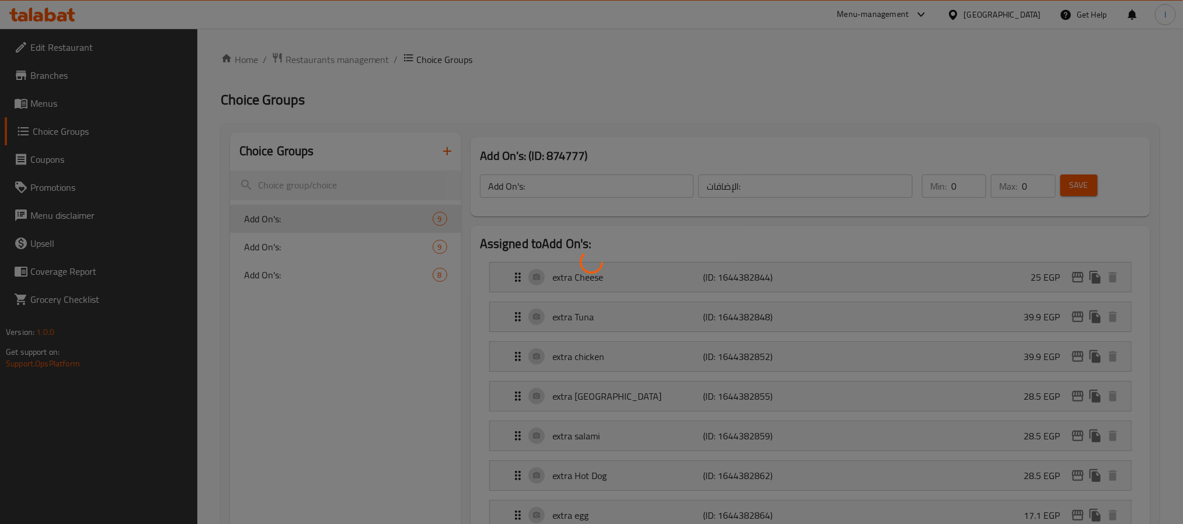
click at [1009, 125] on div at bounding box center [591, 262] width 1183 height 524
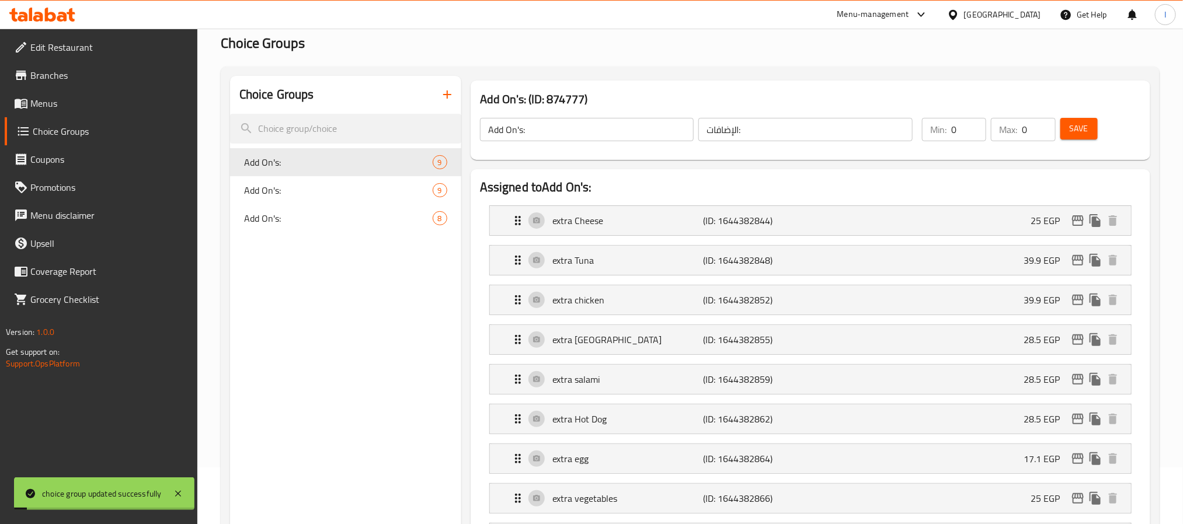
scroll to position [88, 0]
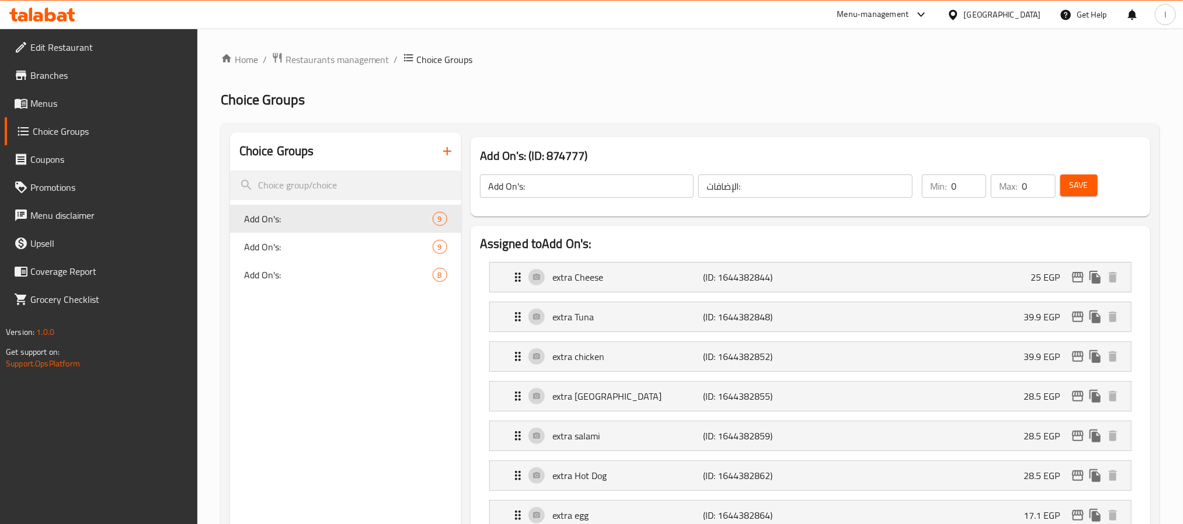
click at [901, 100] on div at bounding box center [591, 262] width 1183 height 524
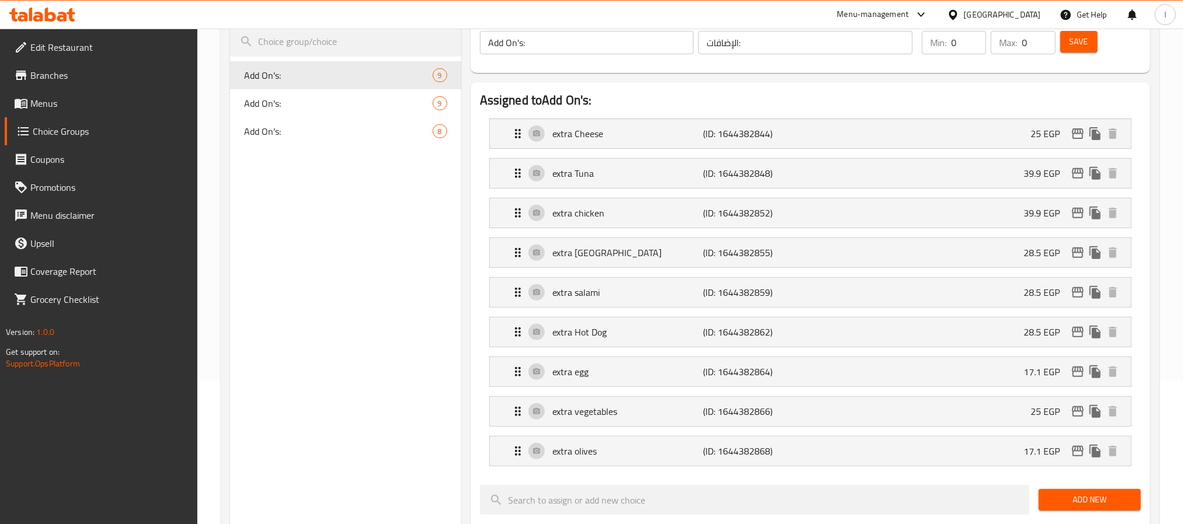
scroll to position [175, 0]
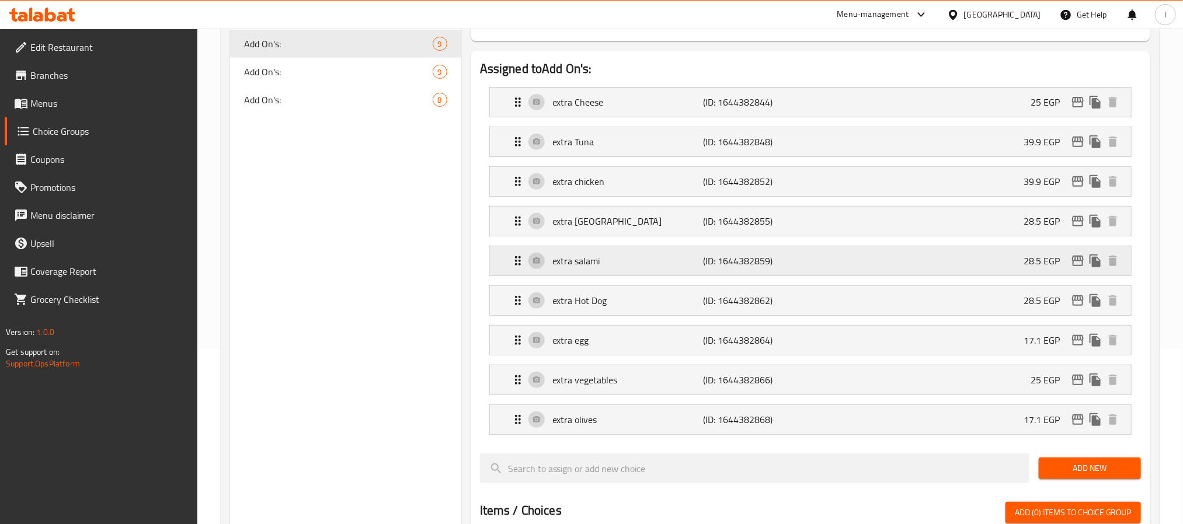
click at [625, 256] on p "extra salami" at bounding box center [627, 261] width 151 height 14
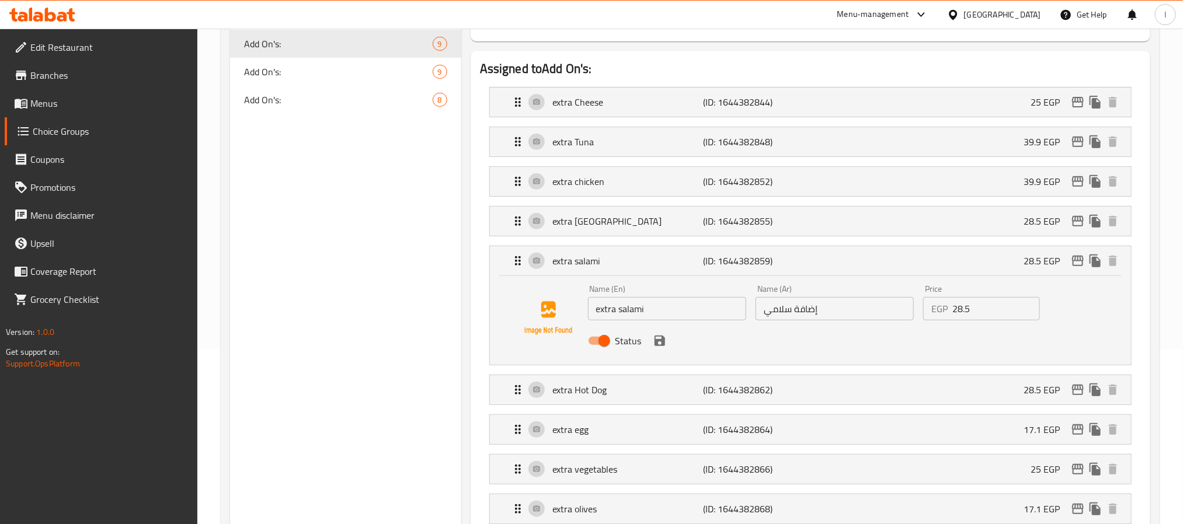
click at [976, 314] on input "28.5" at bounding box center [995, 308] width 87 height 23
click at [976, 314] on input "35" at bounding box center [995, 308] width 87 height 23
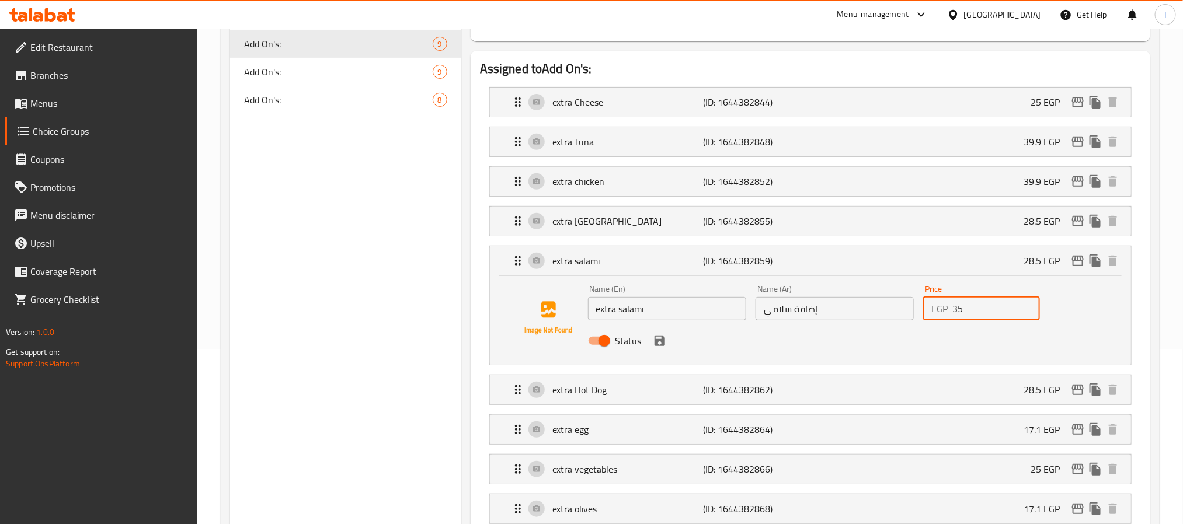
click at [976, 314] on input "35" at bounding box center [995, 308] width 87 height 23
click at [659, 346] on icon "save" at bounding box center [660, 341] width 14 height 14
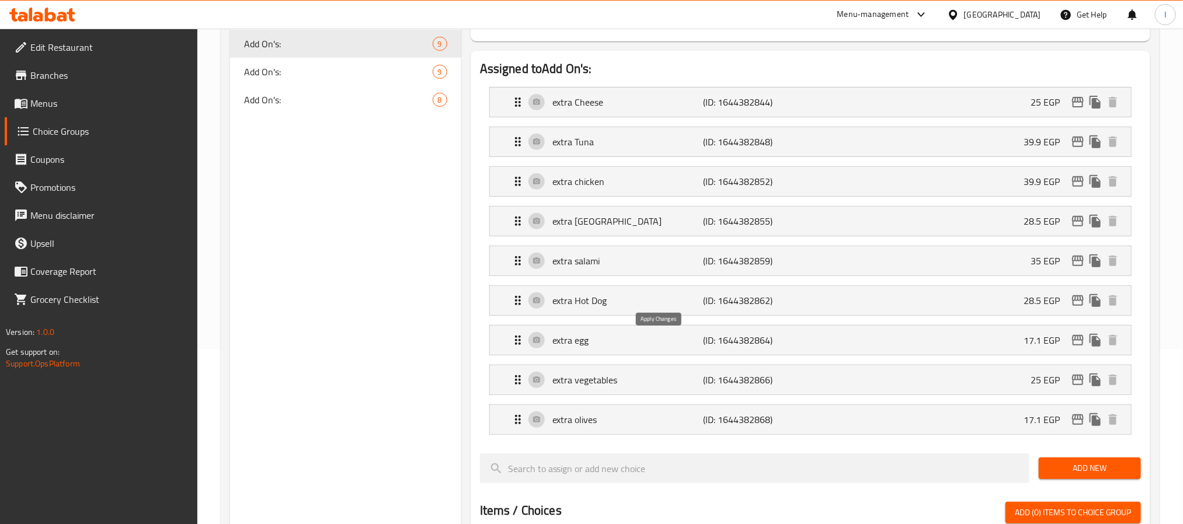
type input "35"
click at [638, 224] on p "extra Turkey" at bounding box center [627, 221] width 151 height 14
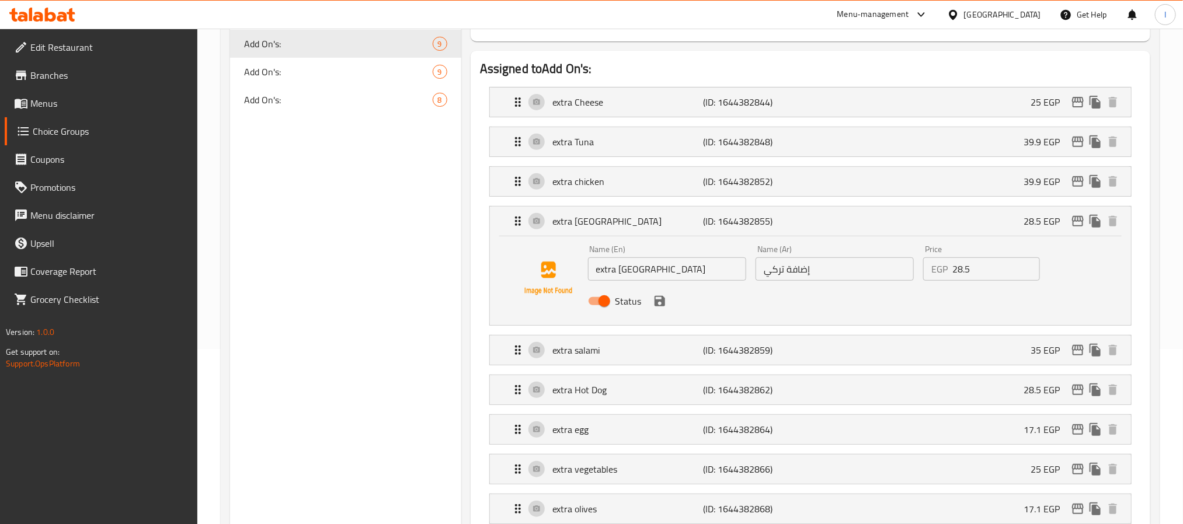
click at [979, 274] on input "28.5" at bounding box center [995, 269] width 87 height 23
paste input "3"
click at [659, 303] on icon "save" at bounding box center [660, 301] width 11 height 11
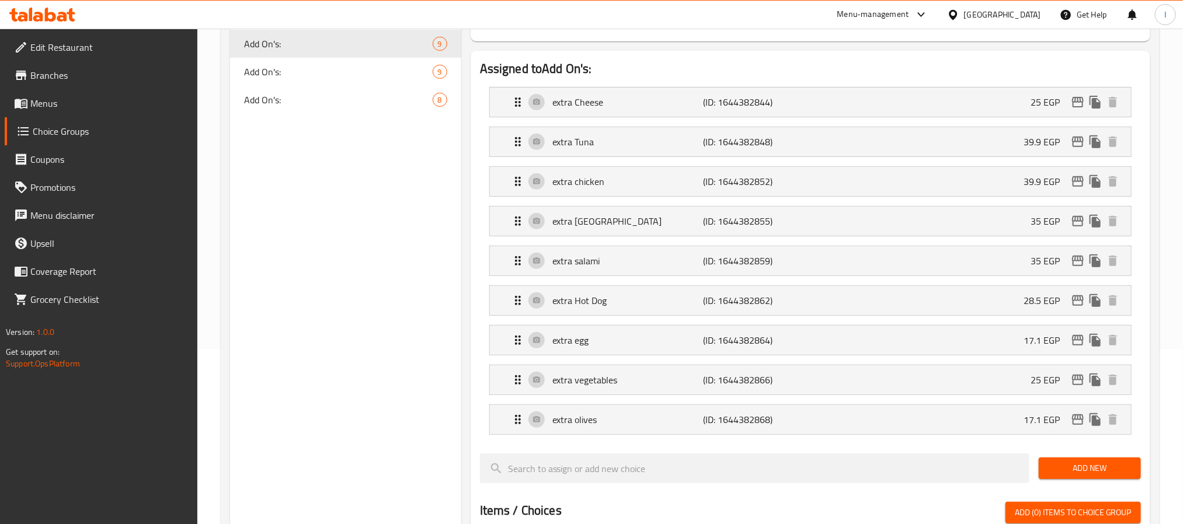
type input "35"
click at [635, 308] on p "extra Hot Dog" at bounding box center [627, 301] width 151 height 14
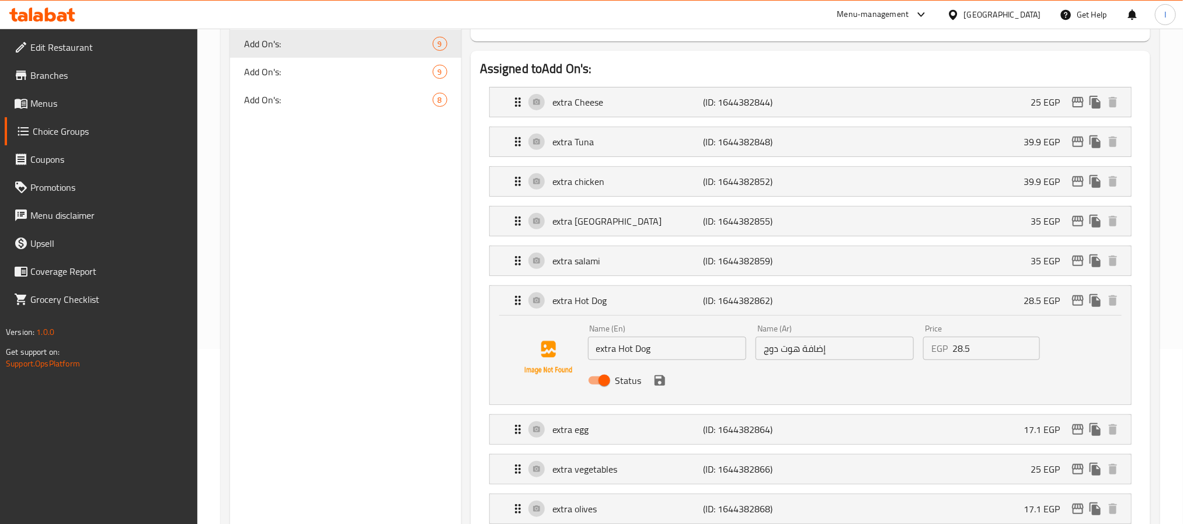
click at [987, 356] on input "28.5" at bounding box center [995, 348] width 87 height 23
paste input "3"
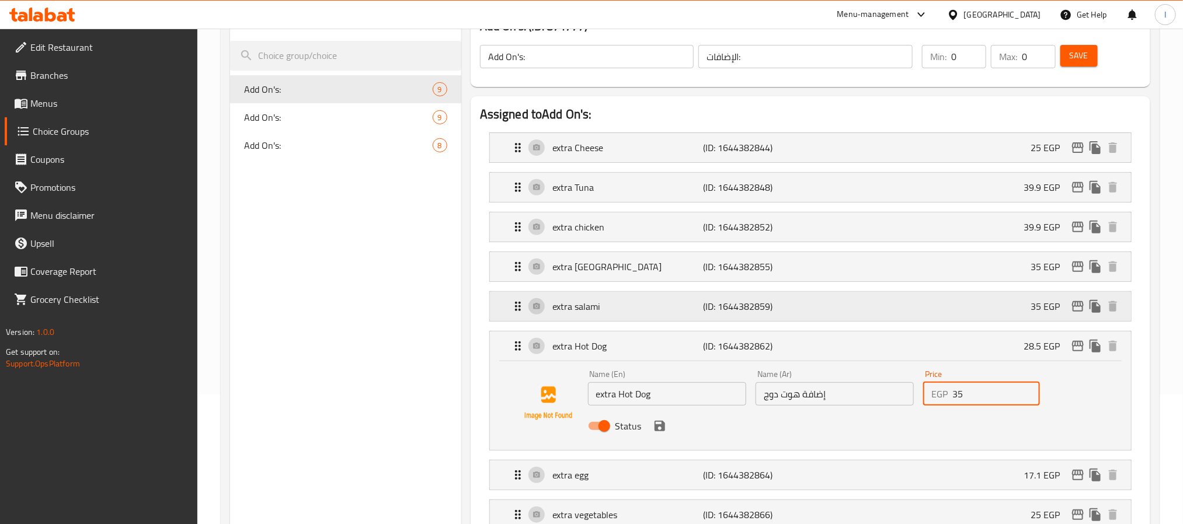
scroll to position [88, 0]
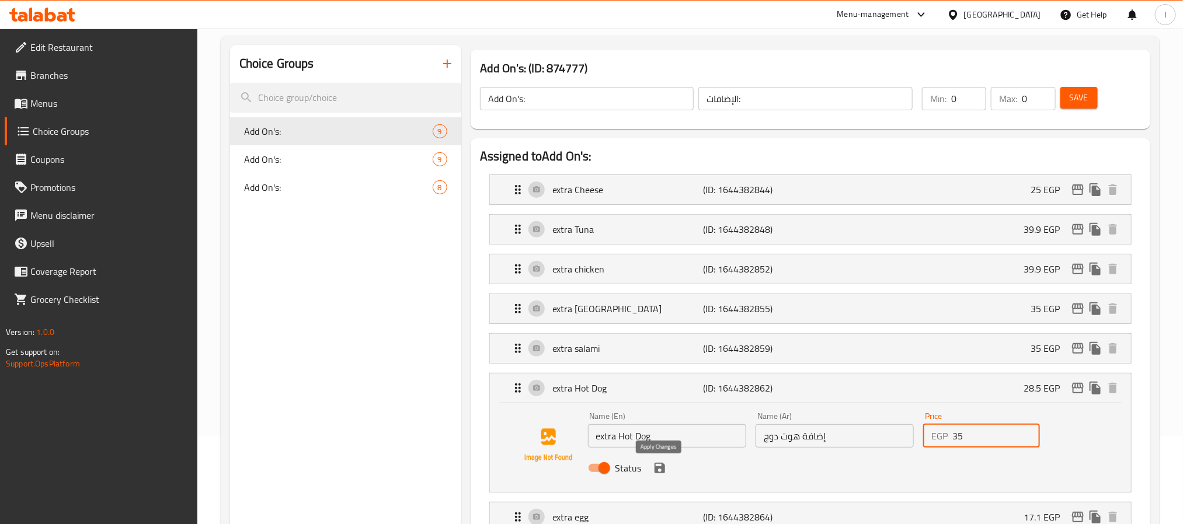
click at [657, 468] on icon "save" at bounding box center [660, 468] width 14 height 14
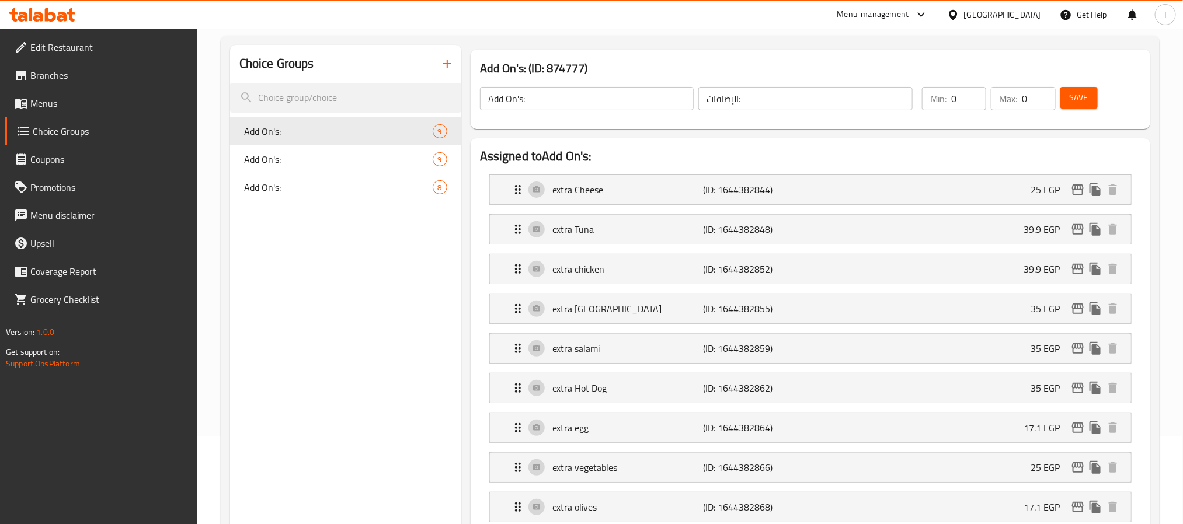
type input "35"
click at [1075, 98] on span "Save" at bounding box center [1079, 98] width 19 height 15
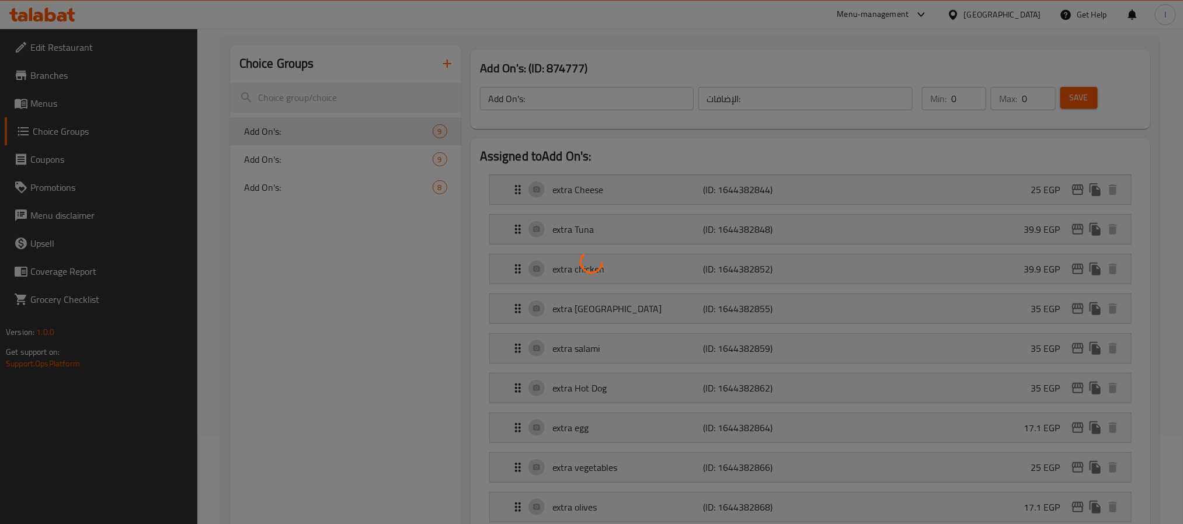
click at [1130, 102] on div at bounding box center [591, 262] width 1183 height 524
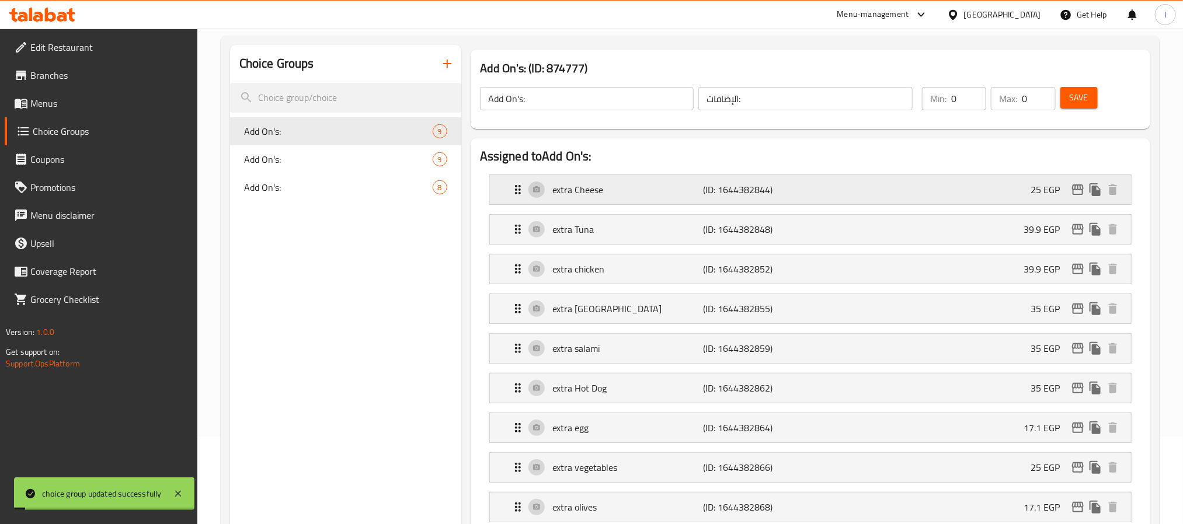
scroll to position [175, 0]
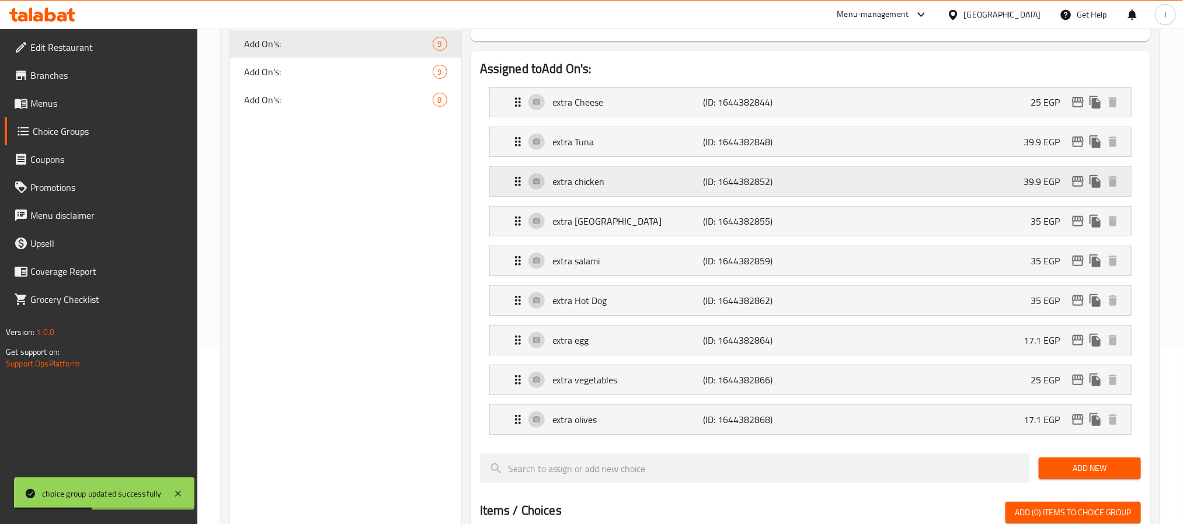
click at [614, 190] on div "extra chicken (ID: 1644382852) 39.9 EGP" at bounding box center [814, 181] width 606 height 29
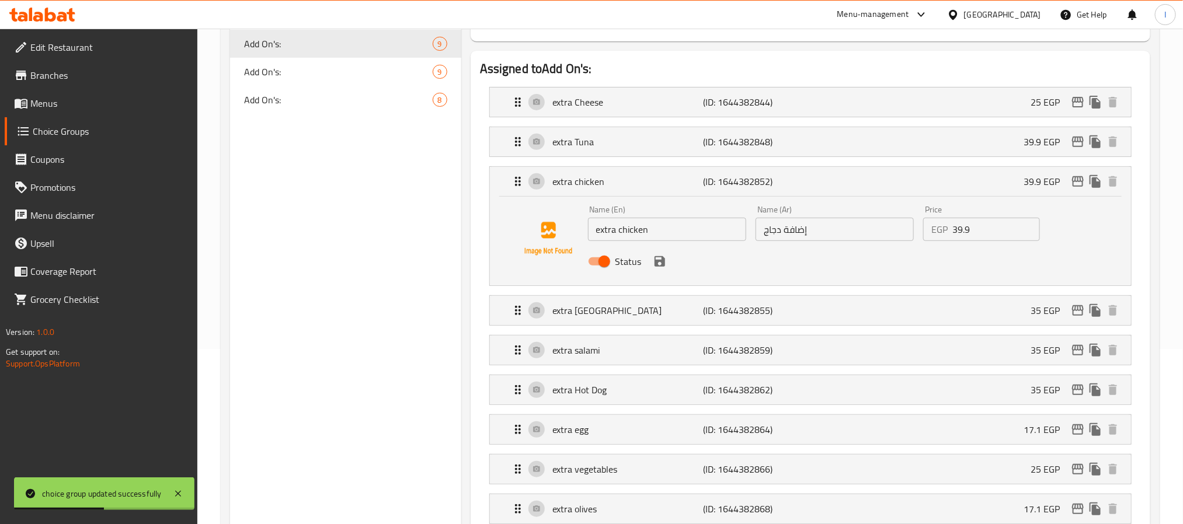
click at [967, 230] on input "39.9" at bounding box center [995, 229] width 87 height 23
click at [655, 265] on icon "save" at bounding box center [660, 261] width 11 height 11
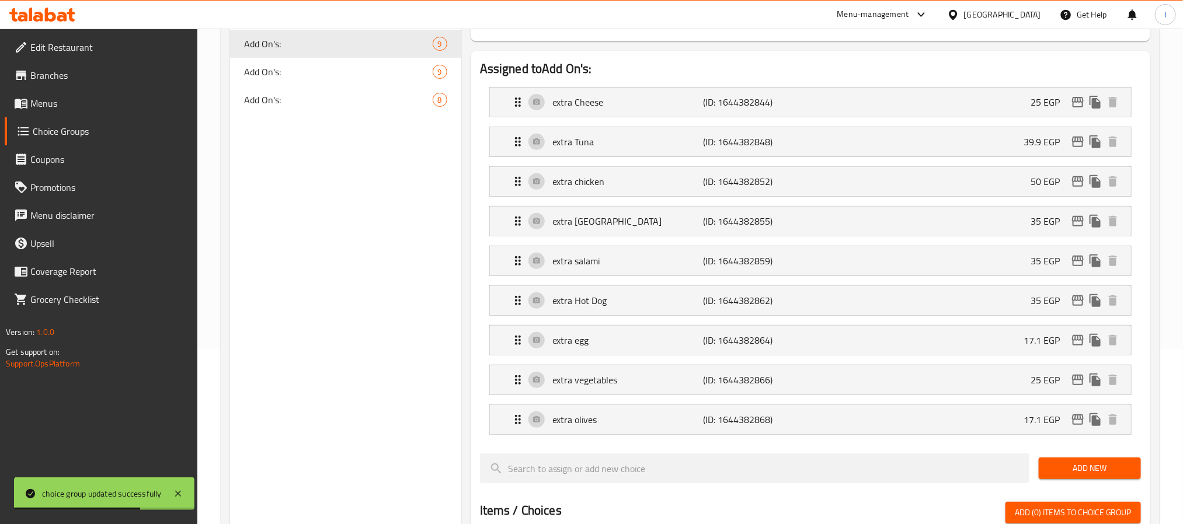
type input "50"
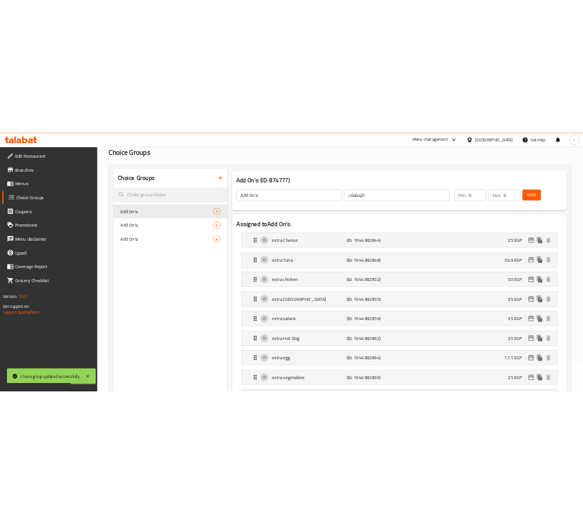
scroll to position [0, 0]
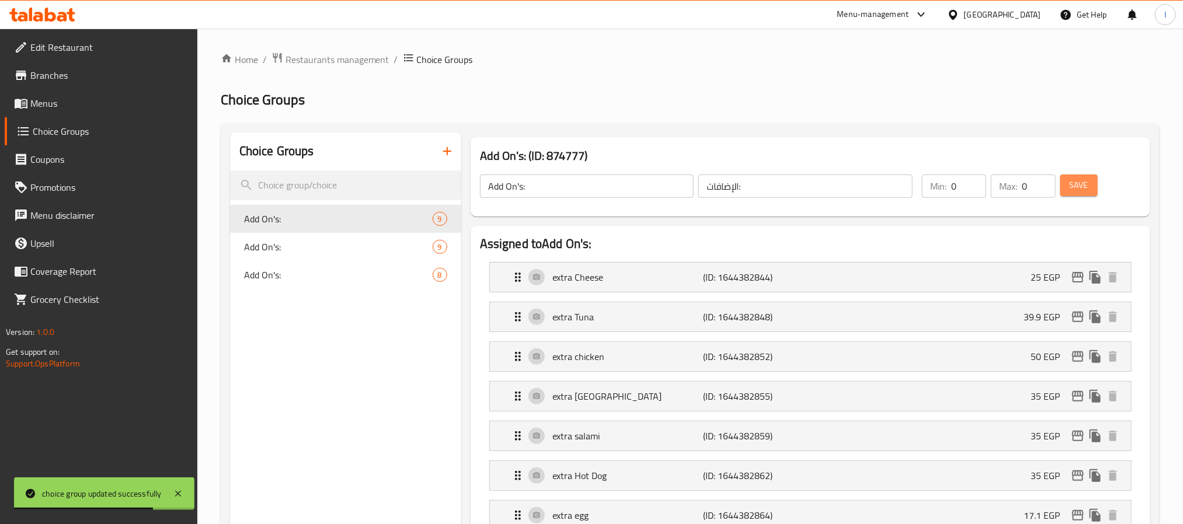
click at [1079, 181] on span "Save" at bounding box center [1079, 185] width 19 height 15
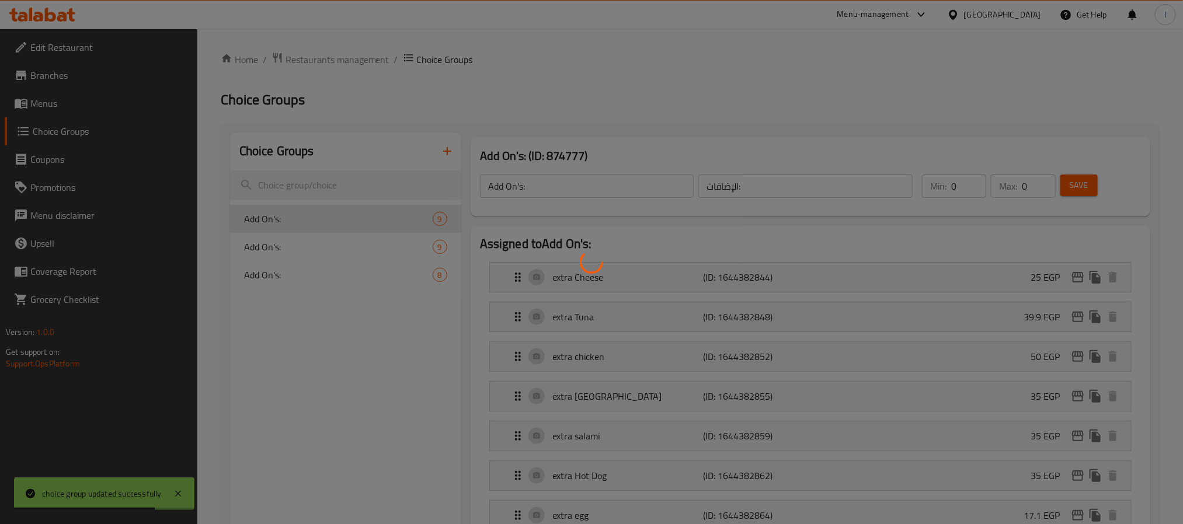
click at [971, 118] on div at bounding box center [591, 262] width 1183 height 524
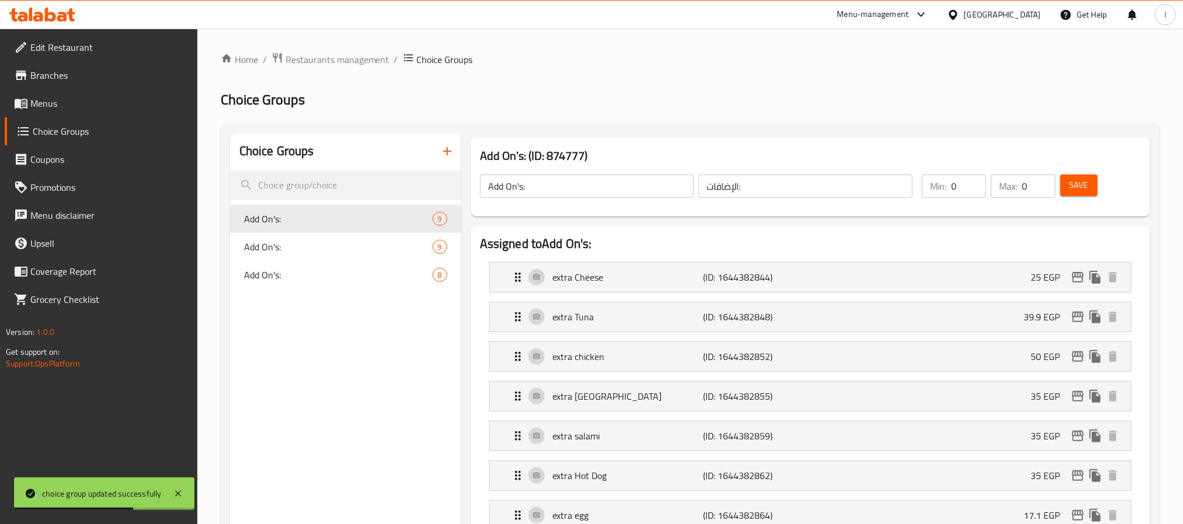
click at [596, 91] on h2 "Choice Groups" at bounding box center [690, 100] width 939 height 19
click at [585, 100] on h2 "Choice Groups" at bounding box center [690, 100] width 939 height 19
click at [643, 91] on h2 "Choice Groups" at bounding box center [690, 100] width 939 height 19
click at [75, 105] on span "Menus" at bounding box center [109, 103] width 158 height 14
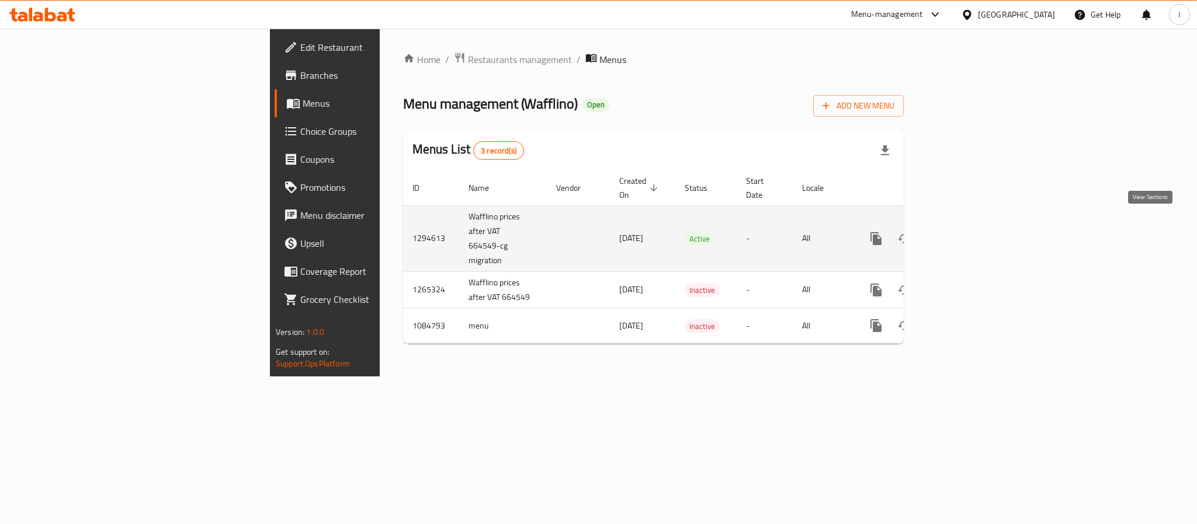
click at [967, 232] on icon "enhanced table" at bounding box center [960, 239] width 14 height 14
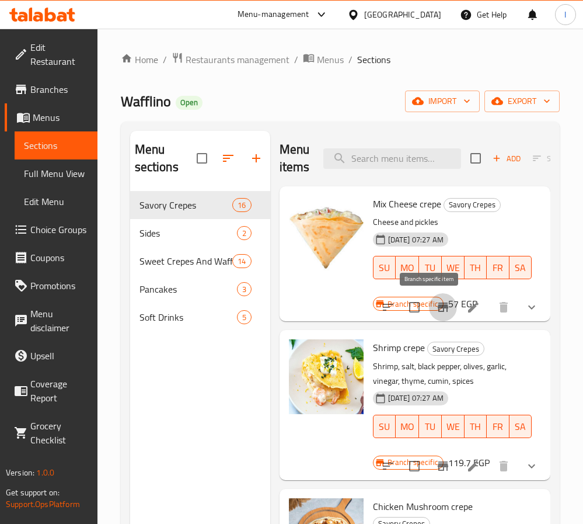
click at [438, 307] on icon "Branch-specific-item" at bounding box center [443, 306] width 11 height 9
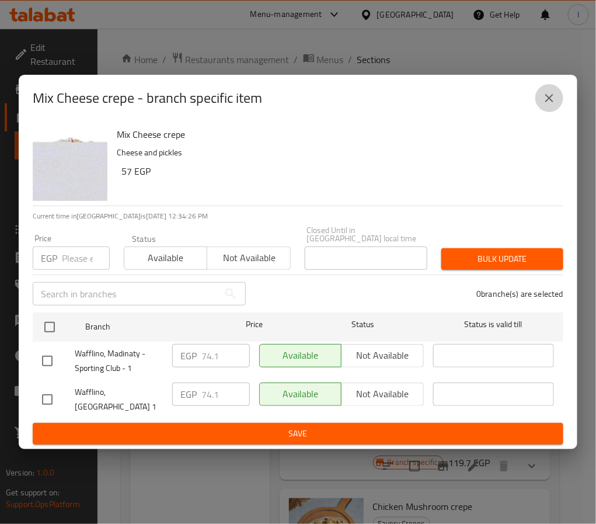
click at [548, 105] on icon "close" at bounding box center [550, 98] width 14 height 14
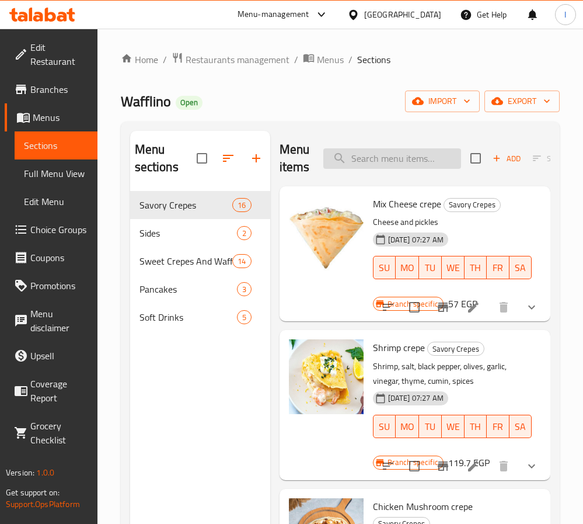
click at [420, 167] on input "search" at bounding box center [393, 158] width 138 height 20
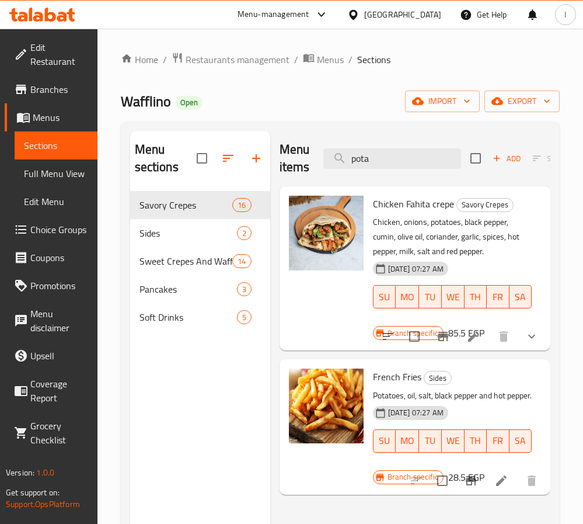
type input "pota"
click at [408, 162] on input "pota" at bounding box center [393, 158] width 138 height 20
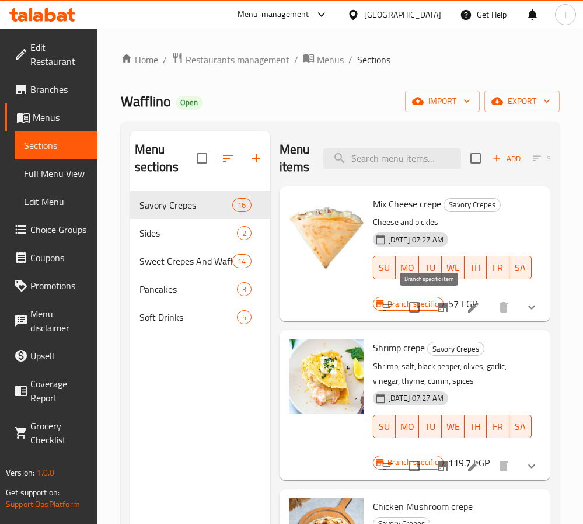
click at [438, 307] on icon "Branch-specific-item" at bounding box center [443, 306] width 11 height 9
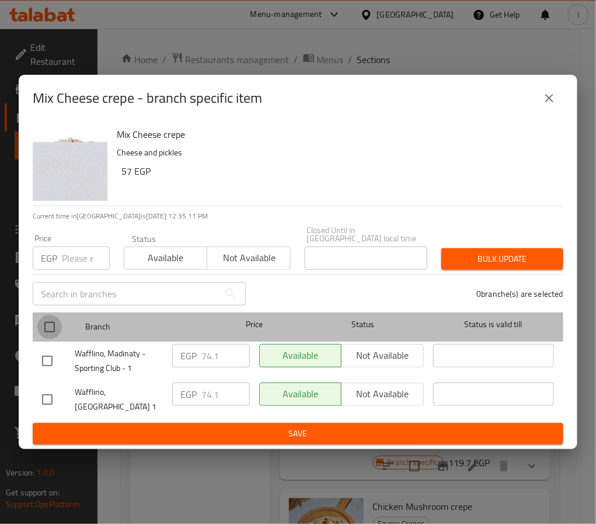
click at [50, 326] on input "checkbox" at bounding box center [49, 327] width 25 height 25
checkbox input "true"
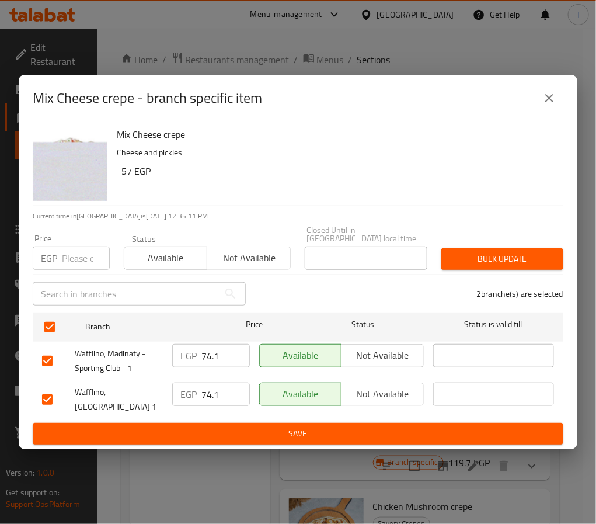
click at [214, 356] on input "74.1" at bounding box center [225, 355] width 48 height 23
click at [209, 354] on input "110" at bounding box center [225, 355] width 48 height 23
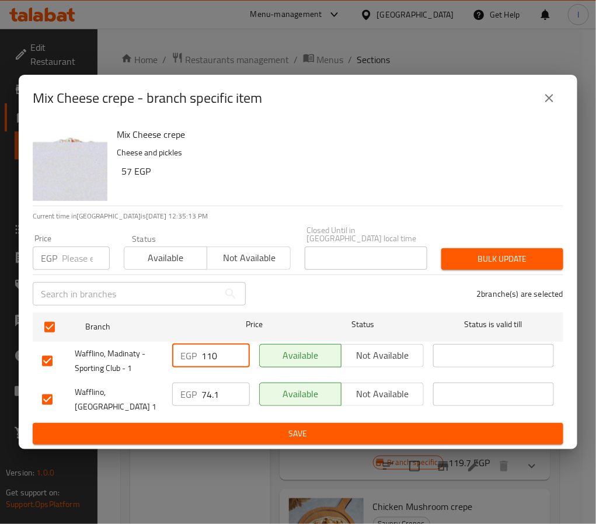
type input "110"
click at [212, 393] on input "74.1" at bounding box center [225, 393] width 48 height 23
paste input "110"
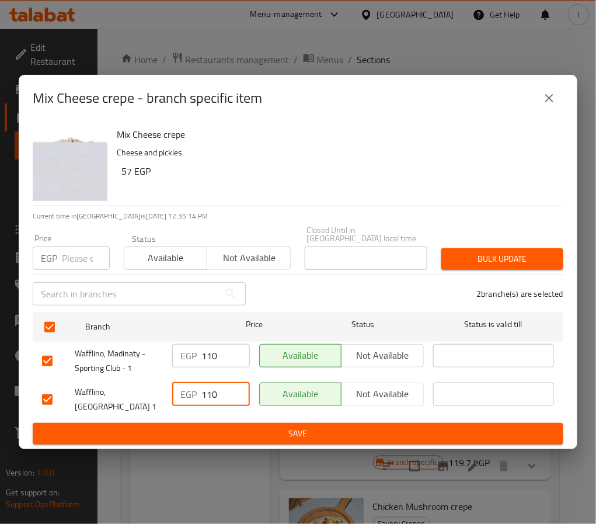
type input "110"
click at [223, 412] on ul "Branch Price Status Status is valid till Wafflino, Madinaty - Sporting Club - 1…" at bounding box center [298, 366] width 531 height 116
click at [235, 430] on span "Save" at bounding box center [298, 433] width 512 height 15
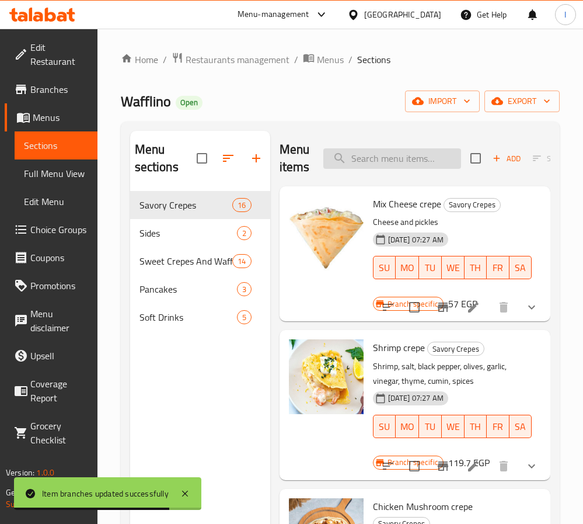
click at [382, 163] on input "search" at bounding box center [393, 158] width 138 height 20
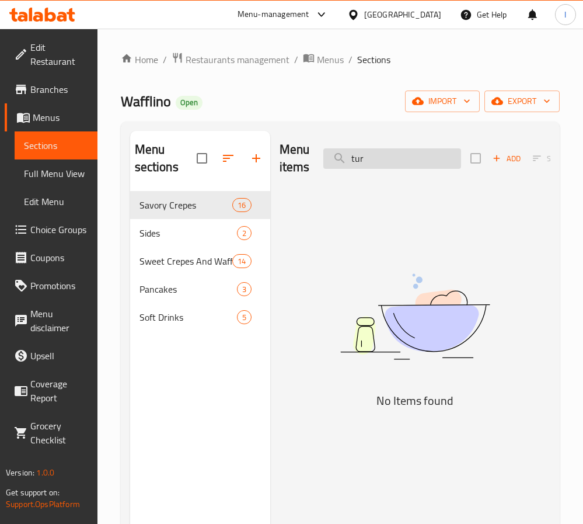
type input "tu"
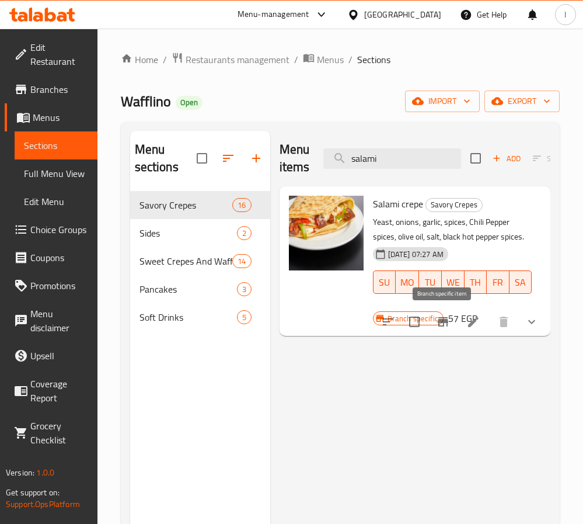
type input "salami"
click at [451, 319] on button "Branch-specific-item" at bounding box center [443, 322] width 28 height 28
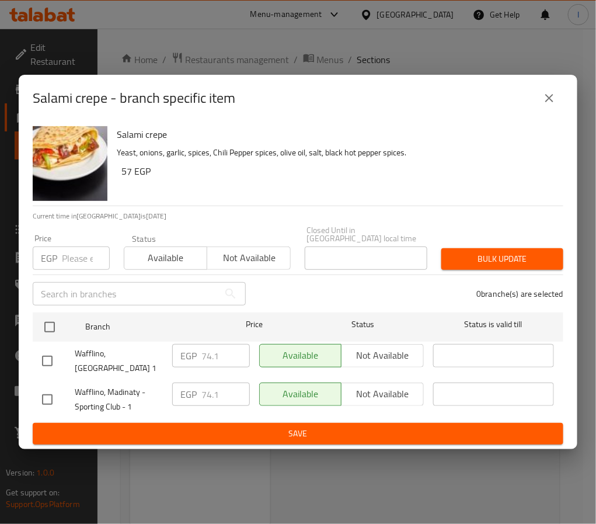
drag, startPoint x: 41, startPoint y: 332, endPoint x: 196, endPoint y: 347, distance: 156.1
click at [41, 333] on input "checkbox" at bounding box center [49, 327] width 25 height 25
checkbox input "true"
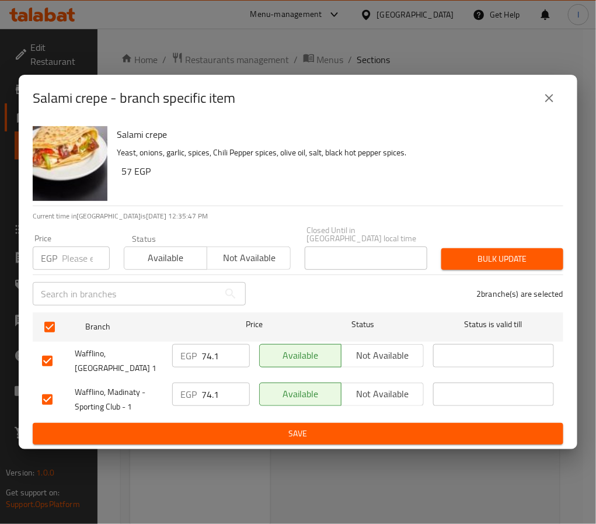
click at [206, 360] on input "74.1" at bounding box center [225, 355] width 48 height 23
click at [214, 357] on input "110" at bounding box center [225, 355] width 48 height 23
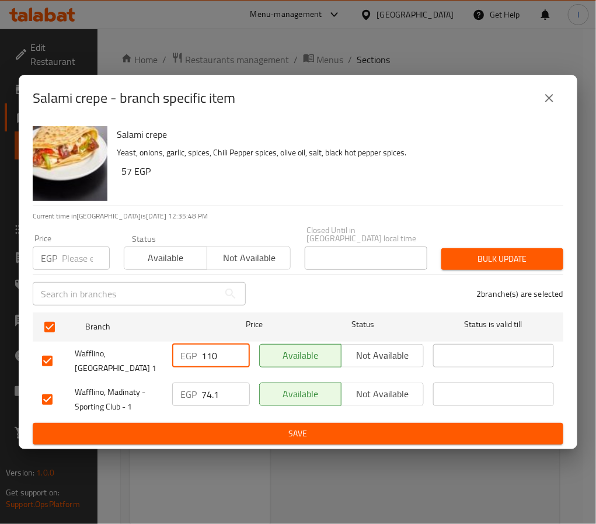
click at [214, 357] on input "110" at bounding box center [225, 355] width 48 height 23
type input "110"
click at [214, 382] on input "74.1" at bounding box center [225, 393] width 48 height 23
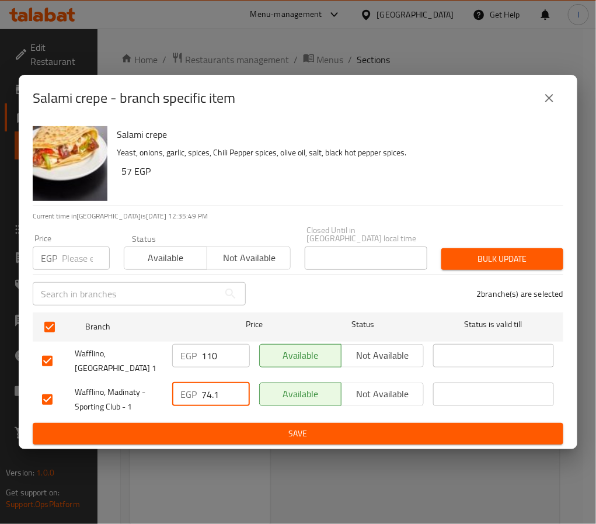
paste input "110"
type input "110"
click at [228, 426] on span "Save" at bounding box center [298, 433] width 512 height 15
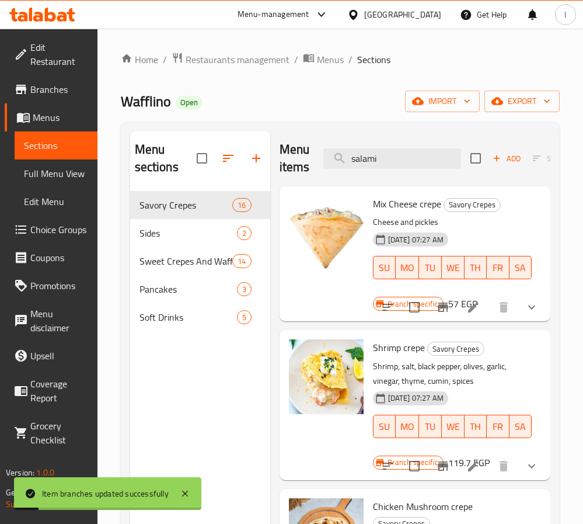
click at [419, 147] on div "Menu items salami Add Sort Manage items" at bounding box center [415, 158] width 271 height 55
click at [415, 159] on input "salami" at bounding box center [393, 158] width 138 height 20
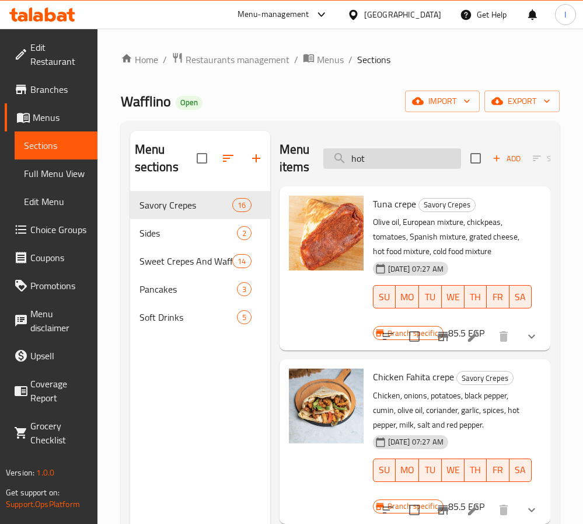
click at [391, 157] on input "hot" at bounding box center [393, 158] width 138 height 20
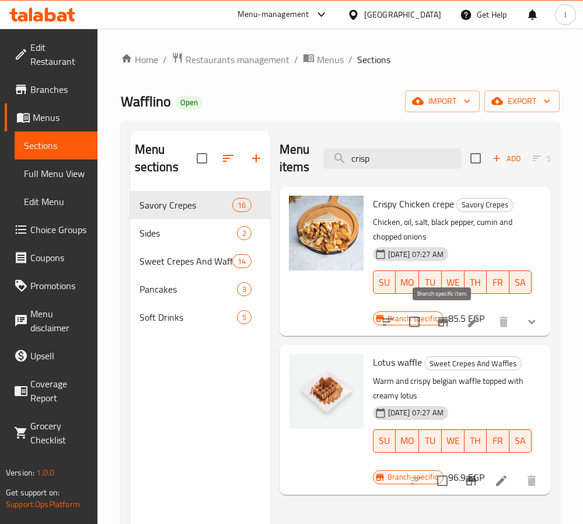
type input "crisp"
click at [440, 321] on icon "Branch-specific-item" at bounding box center [443, 321] width 11 height 9
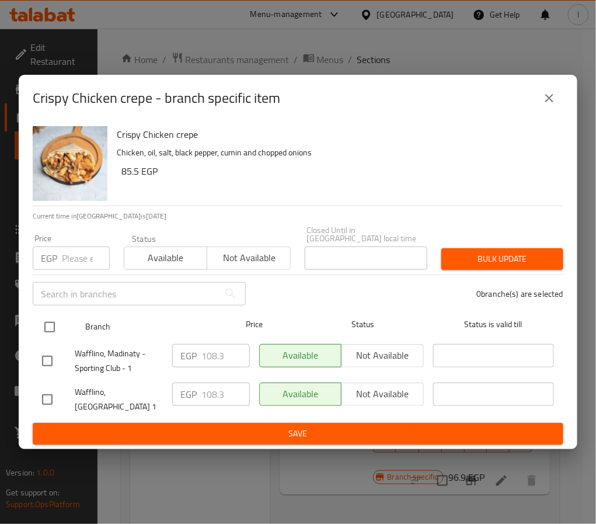
click at [51, 326] on input "checkbox" at bounding box center [49, 327] width 25 height 25
checkbox input "true"
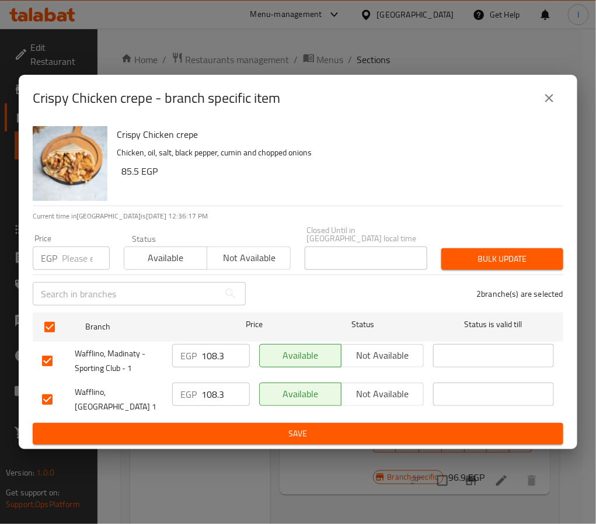
click at [211, 353] on input "108.3" at bounding box center [225, 355] width 48 height 23
type input "160"
click at [218, 388] on input "108.3" at bounding box center [225, 393] width 48 height 23
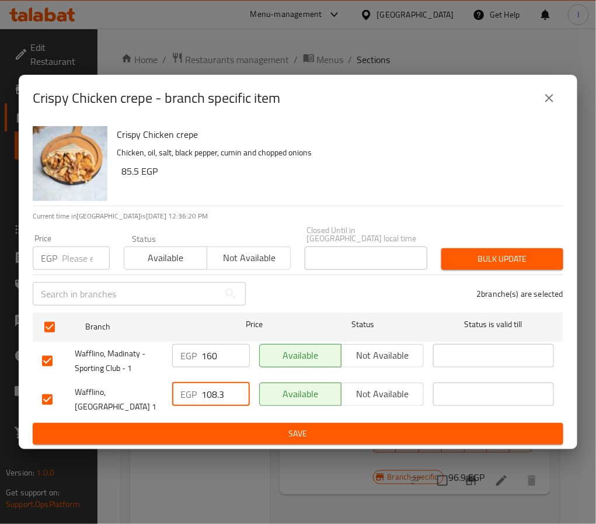
paste input "60"
type input "160"
click at [228, 426] on span "Save" at bounding box center [298, 433] width 512 height 15
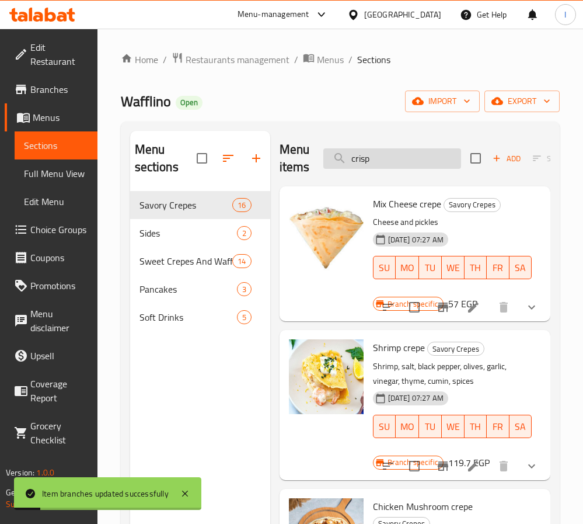
click at [375, 158] on input "crisp" at bounding box center [393, 158] width 138 height 20
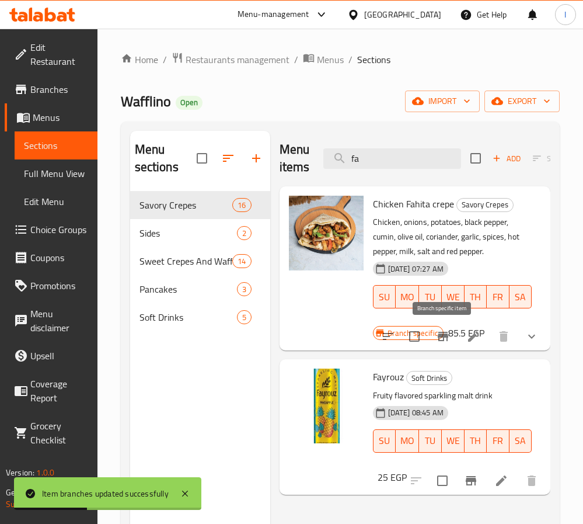
type input "fa"
click at [448, 333] on icon "Branch-specific-item" at bounding box center [443, 336] width 14 height 14
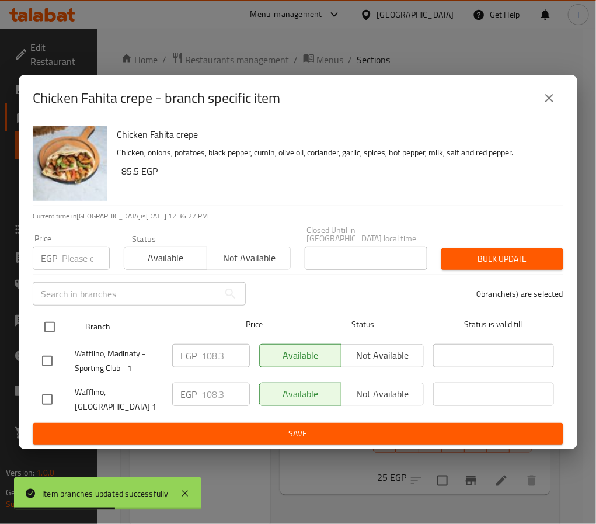
click at [53, 330] on input "checkbox" at bounding box center [49, 327] width 25 height 25
checkbox input "true"
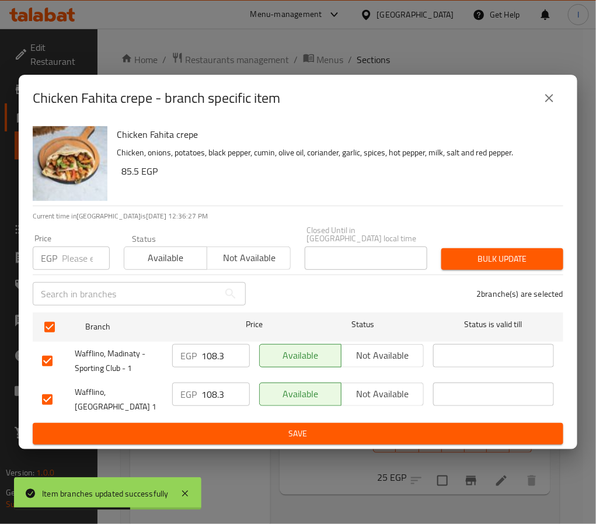
click at [198, 347] on div "EGP 108.3 ​" at bounding box center [211, 355] width 78 height 23
paste input "60"
type input "160"
click at [213, 392] on input "108.3" at bounding box center [225, 393] width 48 height 23
paste input "60"
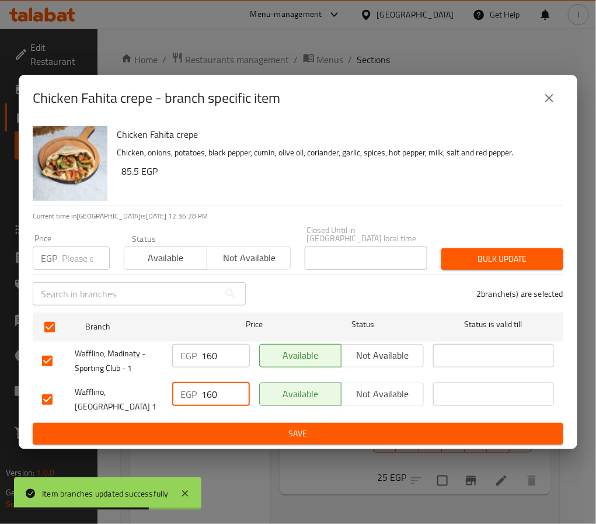
type input "160"
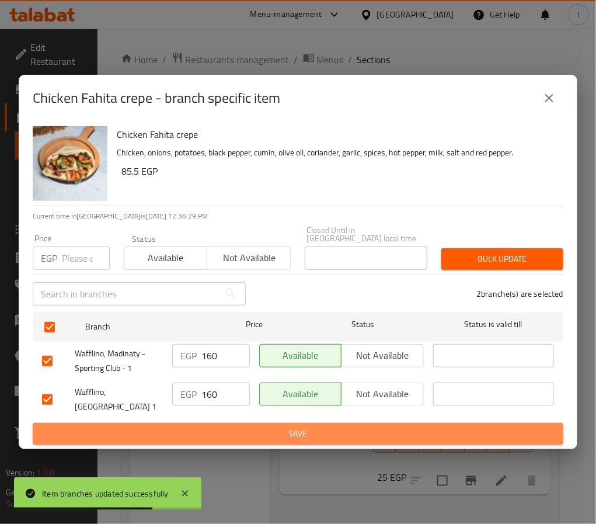
click at [225, 423] on button "Save" at bounding box center [298, 434] width 531 height 22
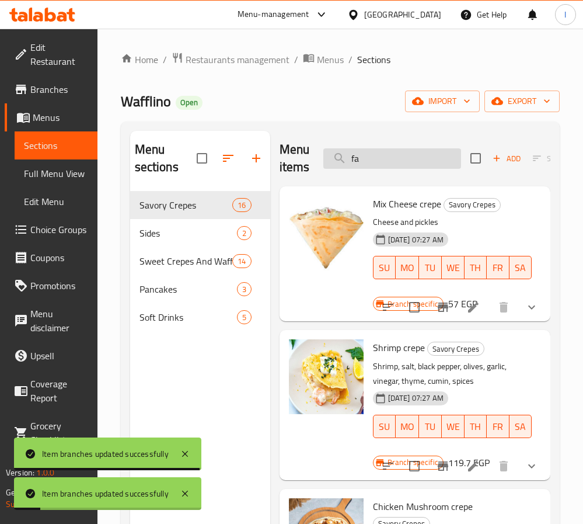
click at [375, 154] on input "fa" at bounding box center [393, 158] width 138 height 20
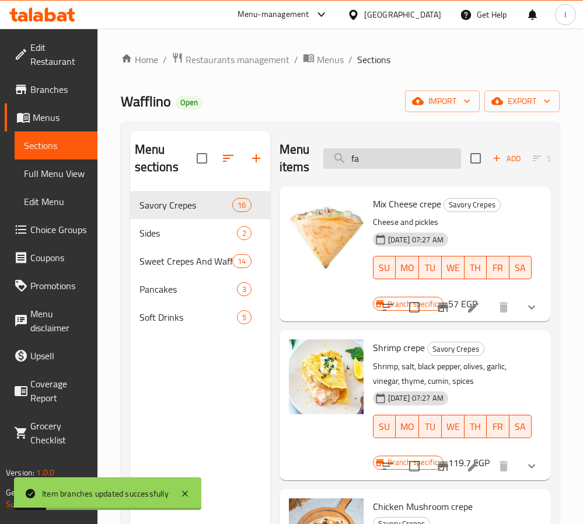
click at [375, 154] on input "fa" at bounding box center [393, 158] width 138 height 20
drag, startPoint x: 375, startPoint y: 154, endPoint x: 379, endPoint y: 148, distance: 7.6
click at [375, 151] on input "fa" at bounding box center [393, 158] width 138 height 20
type input "shawer"
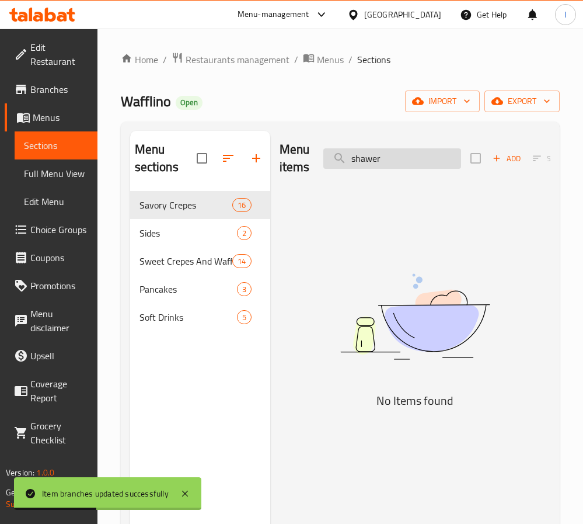
click at [397, 156] on input "shawer" at bounding box center [393, 158] width 138 height 20
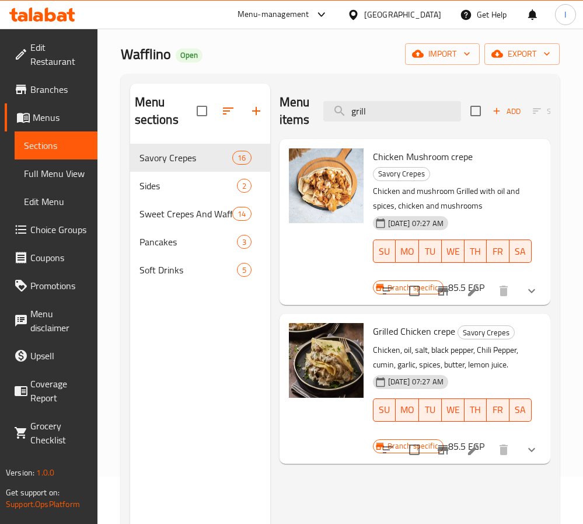
scroll to position [88, 0]
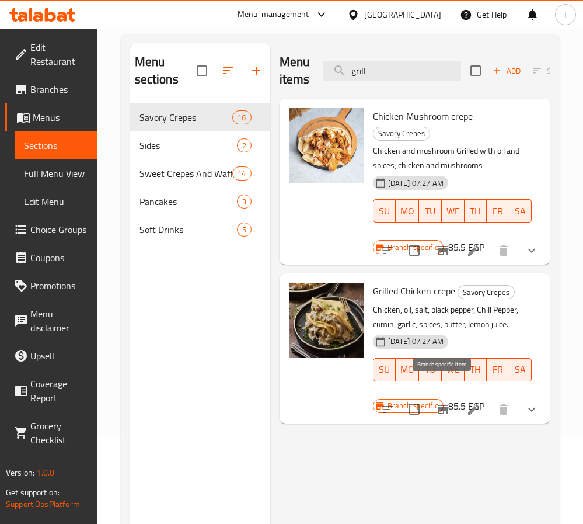
type input "grill"
click at [446, 405] on icon "Branch-specific-item" at bounding box center [443, 409] width 11 height 9
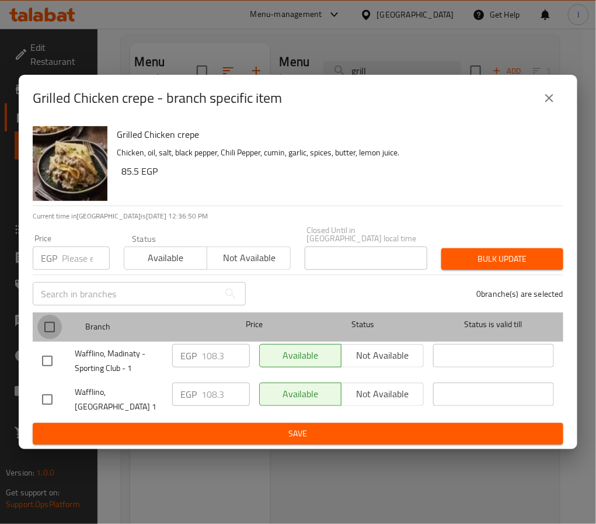
click at [53, 328] on input "checkbox" at bounding box center [49, 327] width 25 height 25
checkbox input "true"
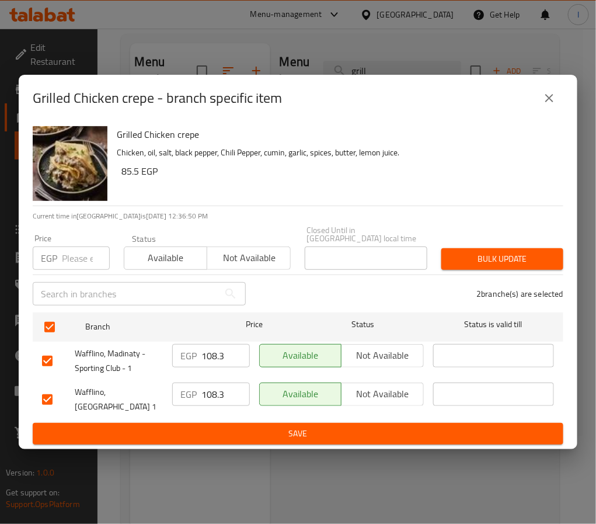
click at [225, 356] on input "108.3" at bounding box center [225, 355] width 48 height 23
click at [212, 358] on input "108.3" at bounding box center [225, 355] width 48 height 23
paste input "number"
type input "160"
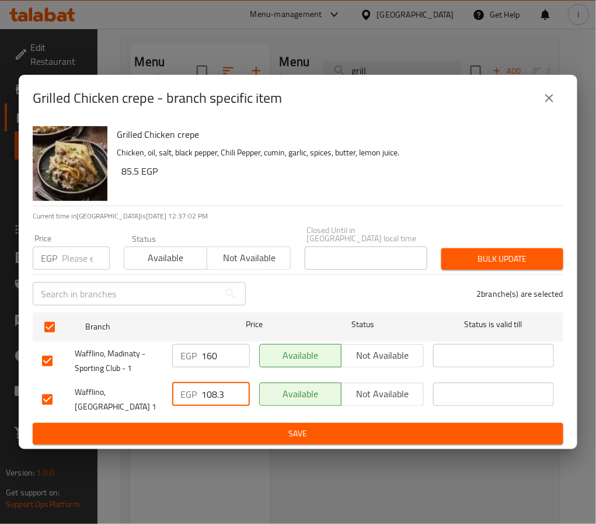
click at [204, 398] on input "108.3" at bounding box center [225, 393] width 48 height 23
click at [206, 398] on input "108.3" at bounding box center [225, 393] width 48 height 23
paste input "60"
type input "160"
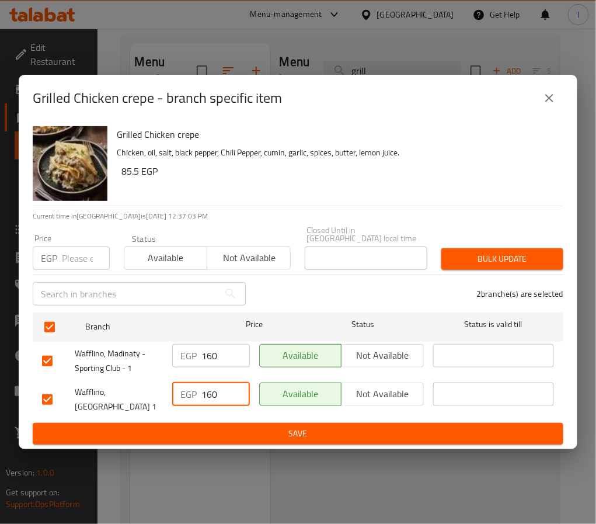
click at [229, 426] on span "Save" at bounding box center [298, 433] width 512 height 15
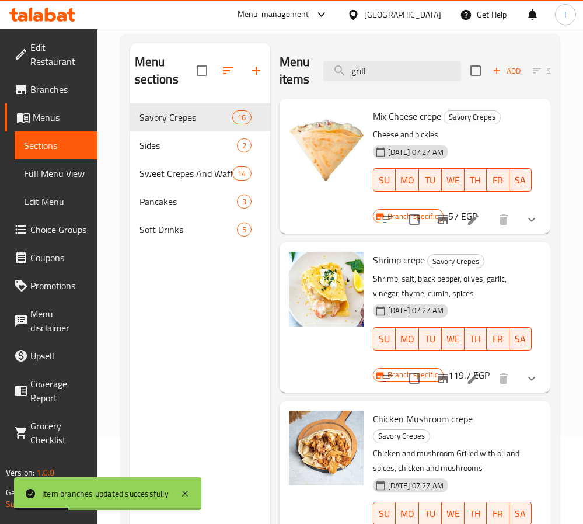
scroll to position [1118, 0]
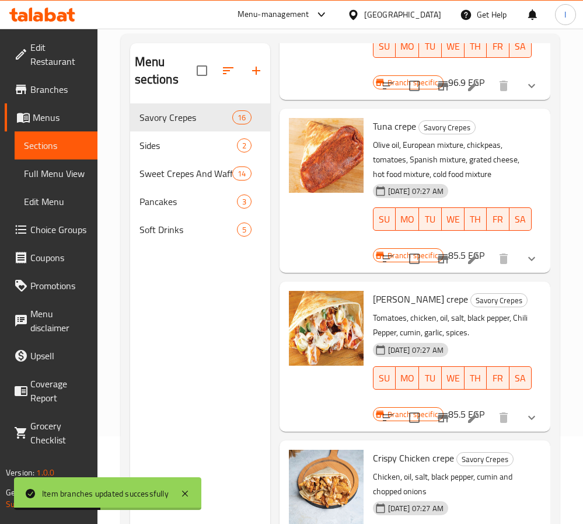
click at [436, 417] on icon "Branch-specific-item" at bounding box center [443, 418] width 14 height 14
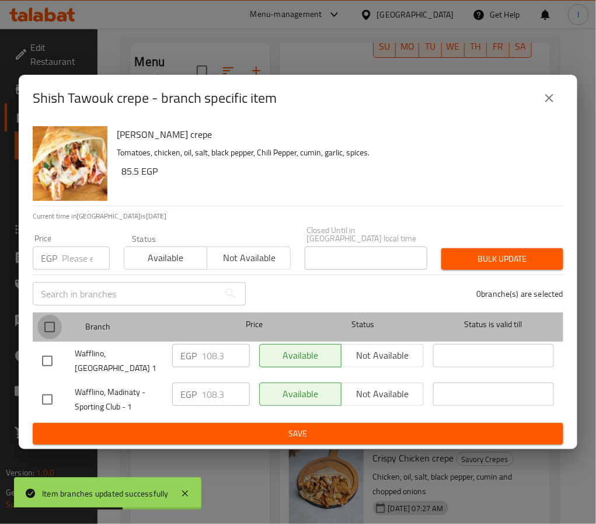
drag, startPoint x: 42, startPoint y: 326, endPoint x: 98, endPoint y: 333, distance: 56.6
click at [43, 326] on input "checkbox" at bounding box center [49, 327] width 25 height 25
checkbox input "true"
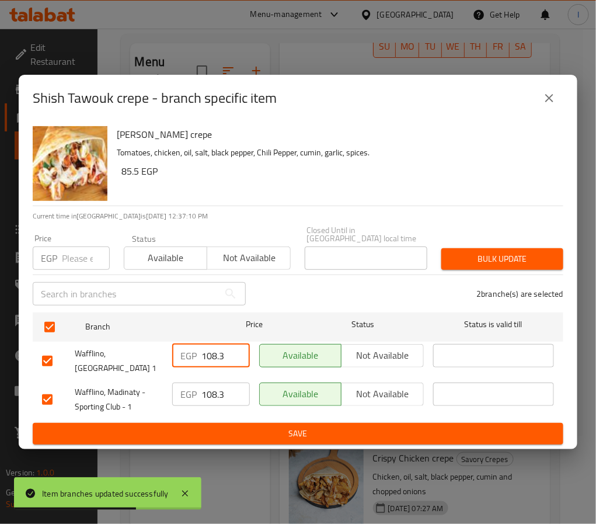
click at [209, 351] on input "108.3" at bounding box center [225, 355] width 48 height 23
paste input "60"
type input "160"
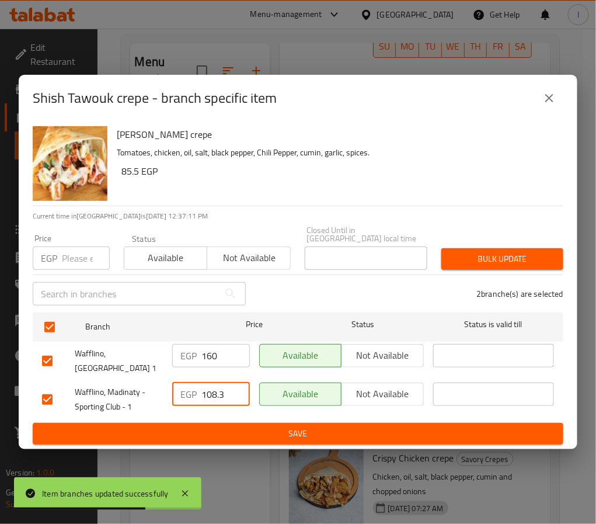
click at [221, 382] on input "108.3" at bounding box center [225, 393] width 48 height 23
paste input "60"
type input "160"
click at [203, 423] on button "Save" at bounding box center [298, 434] width 531 height 22
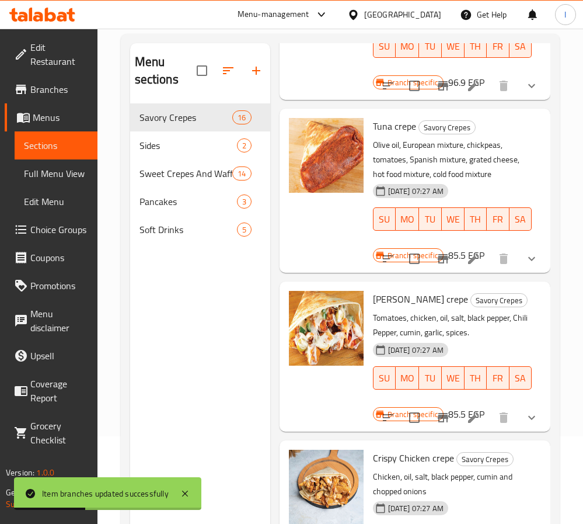
scroll to position [0, 0]
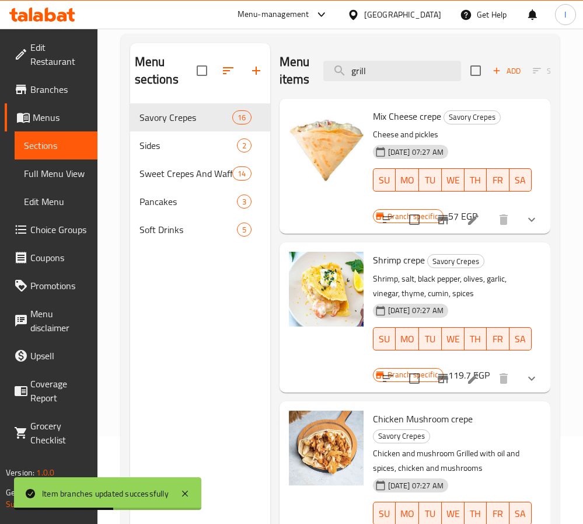
click at [377, 82] on div "Menu items grill Add Sort Manage items" at bounding box center [415, 70] width 271 height 55
click at [379, 81] on input "grill" at bounding box center [393, 71] width 138 height 20
click at [386, 75] on input "grill" at bounding box center [393, 71] width 138 height 20
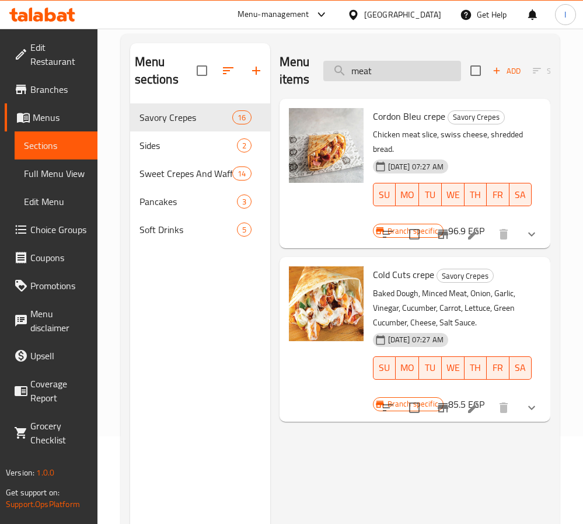
click at [396, 79] on input "meat" at bounding box center [393, 71] width 138 height 20
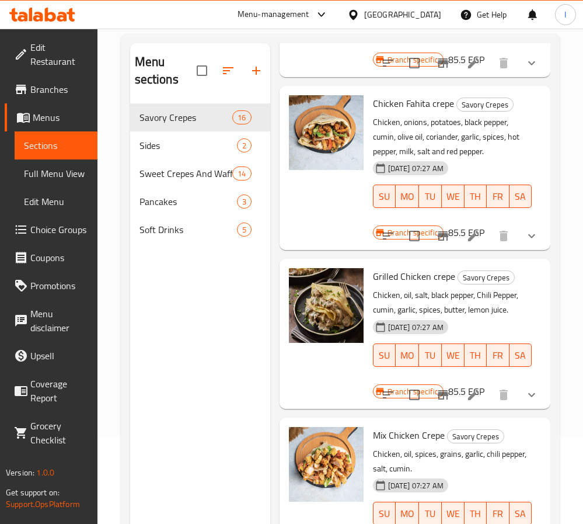
scroll to position [1183, 0]
type input "chicken"
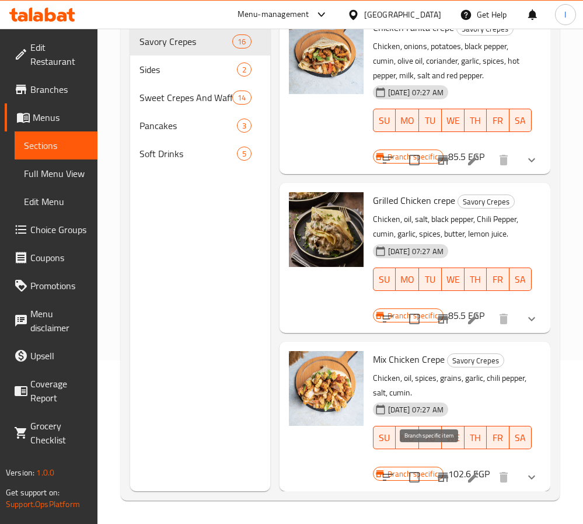
click at [436, 470] on icon "Branch-specific-item" at bounding box center [443, 477] width 14 height 14
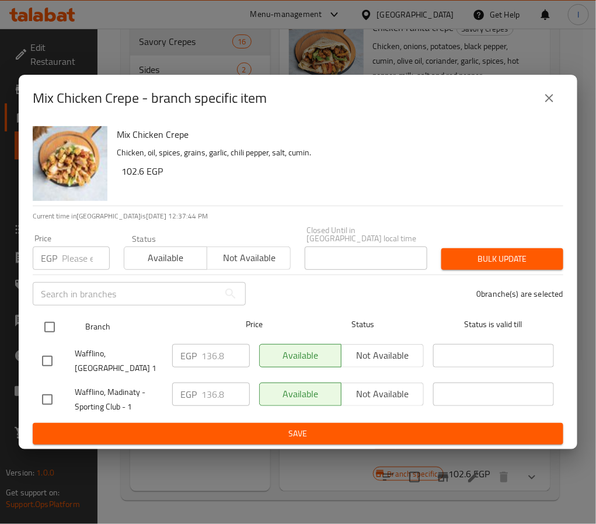
click at [50, 324] on input "checkbox" at bounding box center [49, 327] width 25 height 25
checkbox input "true"
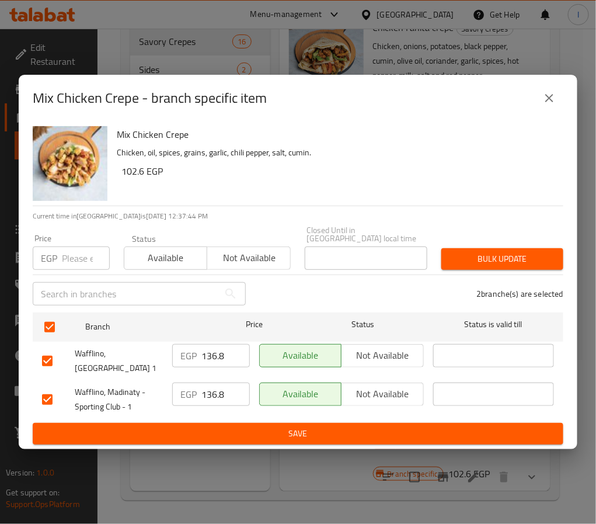
click at [207, 358] on input "136.8" at bounding box center [225, 355] width 48 height 23
type input "185"
click at [220, 382] on input "136.8" at bounding box center [225, 393] width 48 height 23
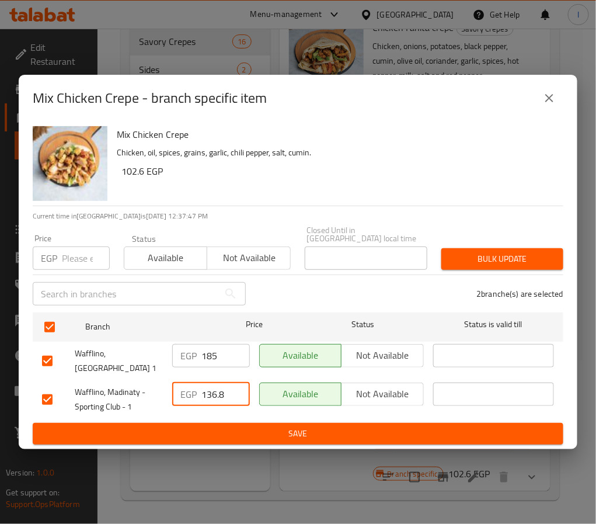
paste input "85"
type input "185"
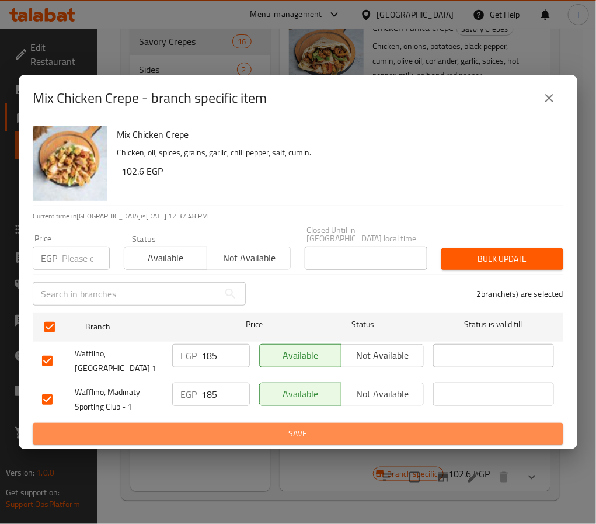
click at [223, 426] on span "Save" at bounding box center [298, 433] width 512 height 15
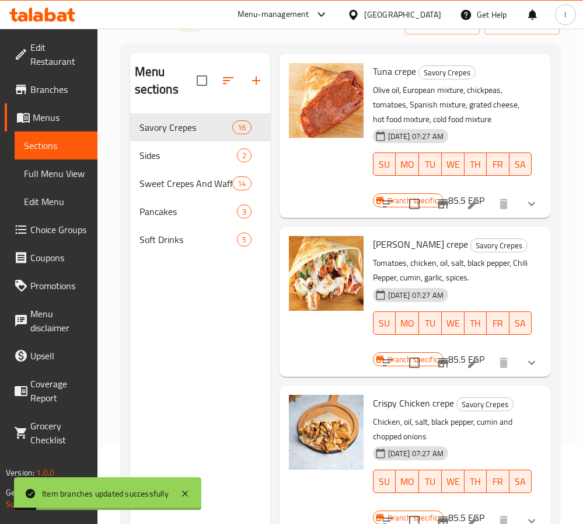
scroll to position [0, 0]
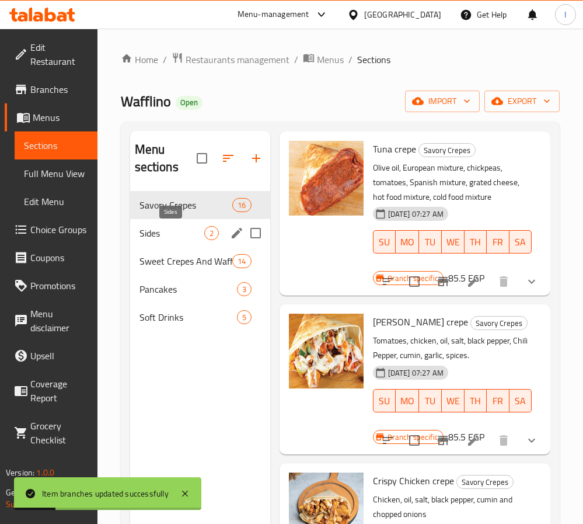
click at [179, 235] on span "Sides" at bounding box center [172, 233] width 65 height 14
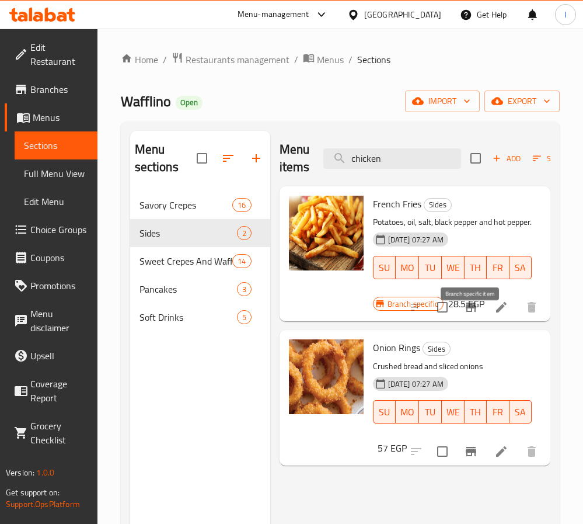
click at [474, 314] on icon "Branch-specific-item" at bounding box center [471, 307] width 14 height 14
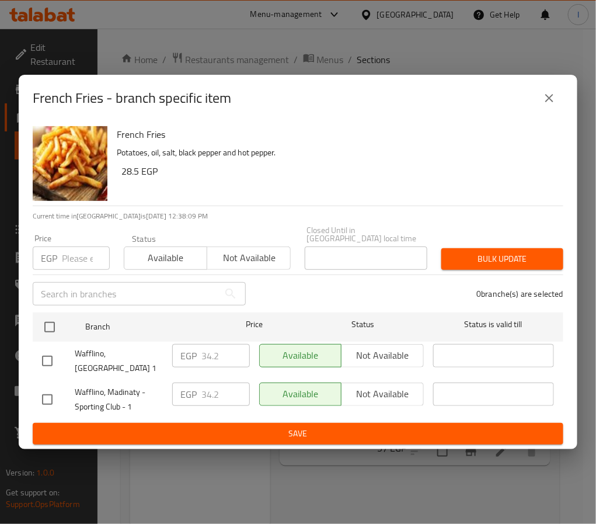
click at [549, 100] on icon "close" at bounding box center [550, 98] width 14 height 14
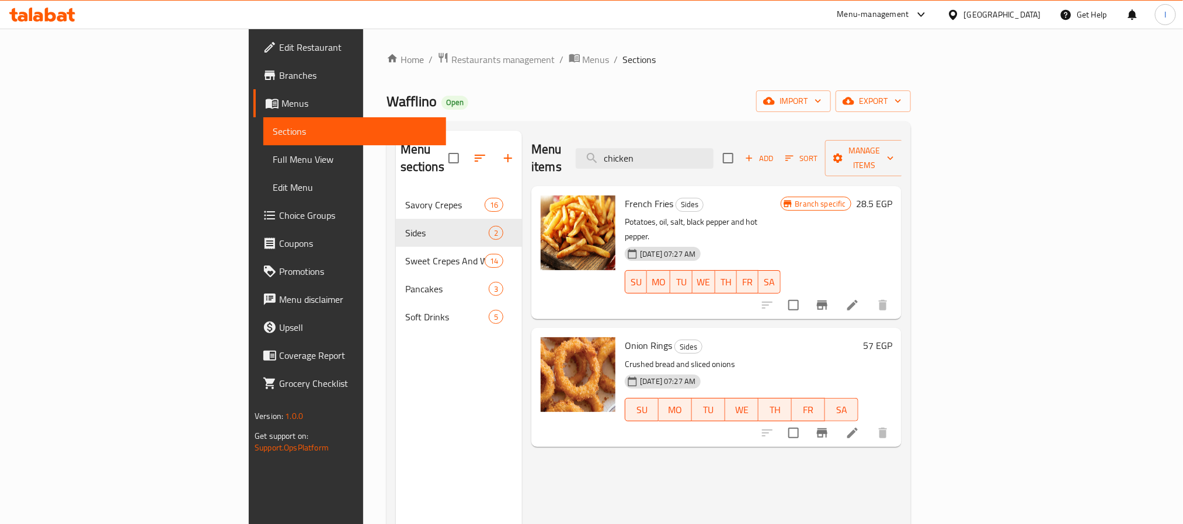
click at [545, 85] on div "Home / Restaurants management / Menus / Sections Wafflino Open import export Me…" at bounding box center [649, 358] width 524 height 613
click at [877, 81] on div "Home / Restaurants management / Menus / Sections Wafflino Open import export Me…" at bounding box center [649, 358] width 524 height 613
click at [542, 102] on div "Wafflino Open import export" at bounding box center [649, 102] width 524 height 22
click at [566, 88] on div "Home / Restaurants management / Menus / Sections Wafflino Open import export Me…" at bounding box center [649, 358] width 524 height 613
click at [711, 153] on input "chicken" at bounding box center [645, 158] width 138 height 20
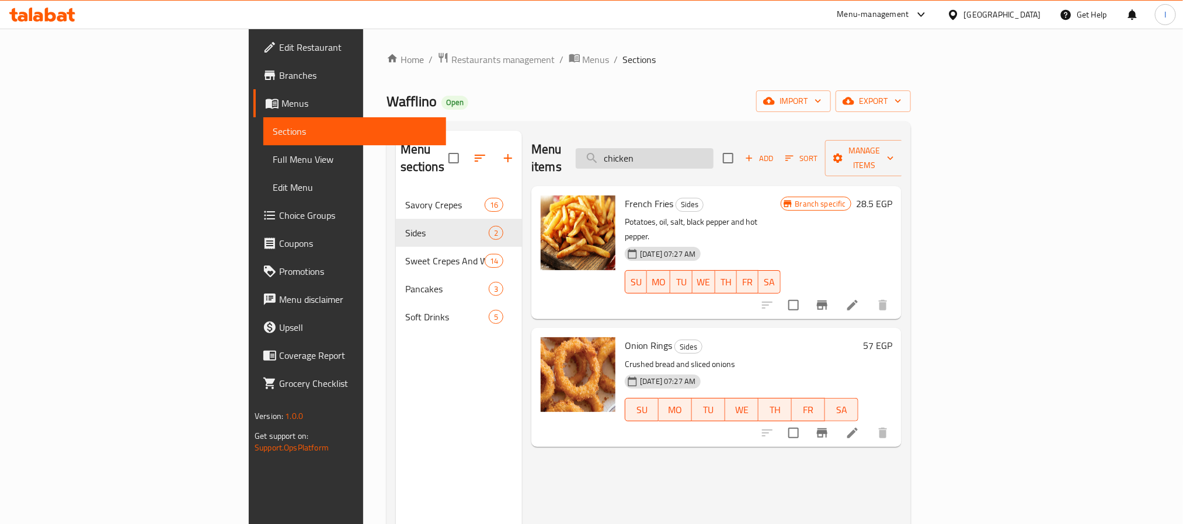
click at [711, 153] on input "chicken" at bounding box center [645, 158] width 138 height 20
click at [598, 102] on div "Wafflino Open import export" at bounding box center [649, 102] width 524 height 22
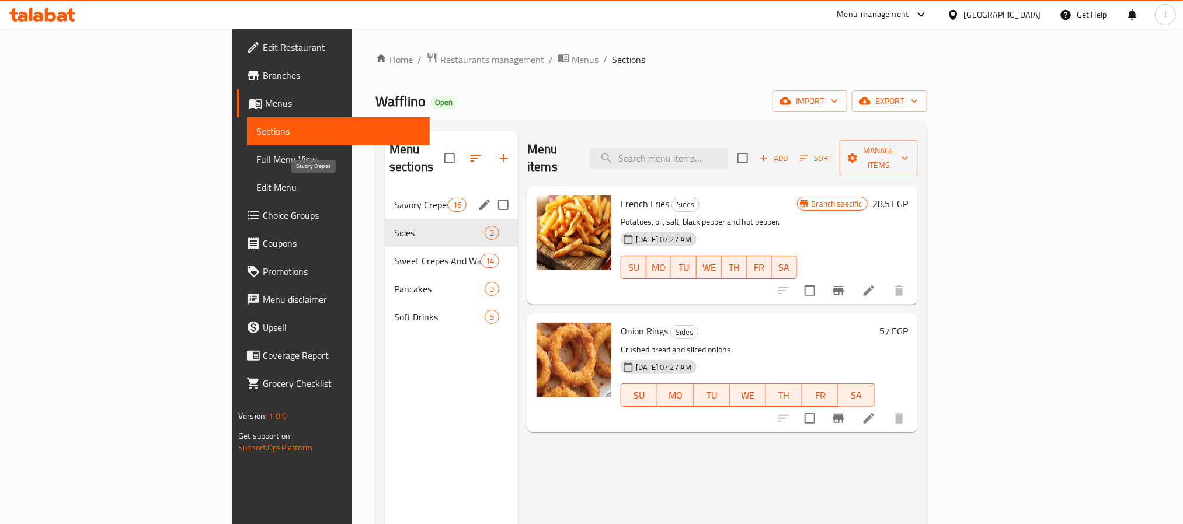
click at [394, 198] on span "Savory Crepes" at bounding box center [421, 205] width 54 height 14
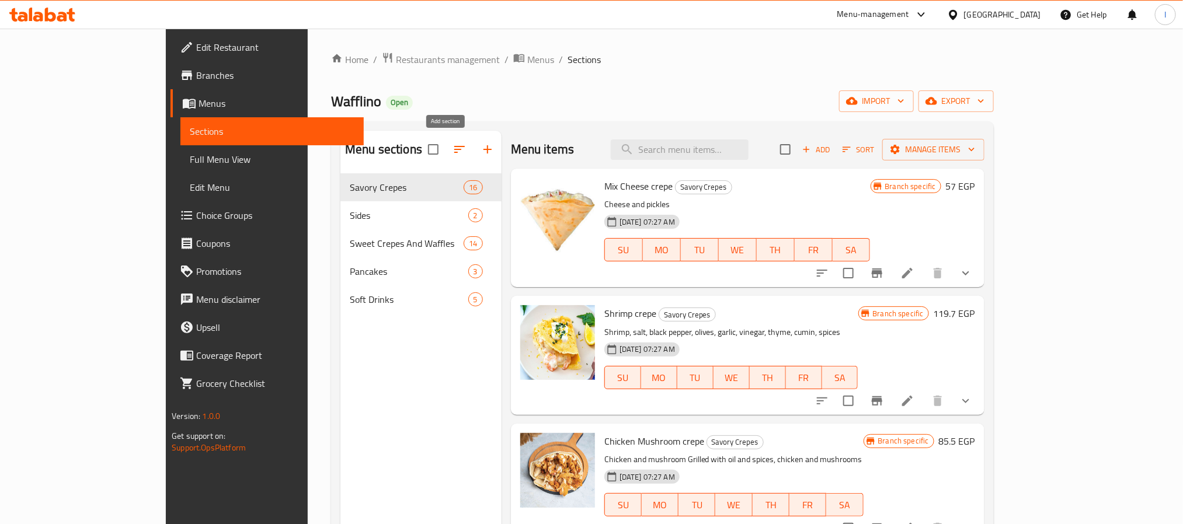
click at [484, 149] on icon "button" at bounding box center [488, 149] width 8 height 8
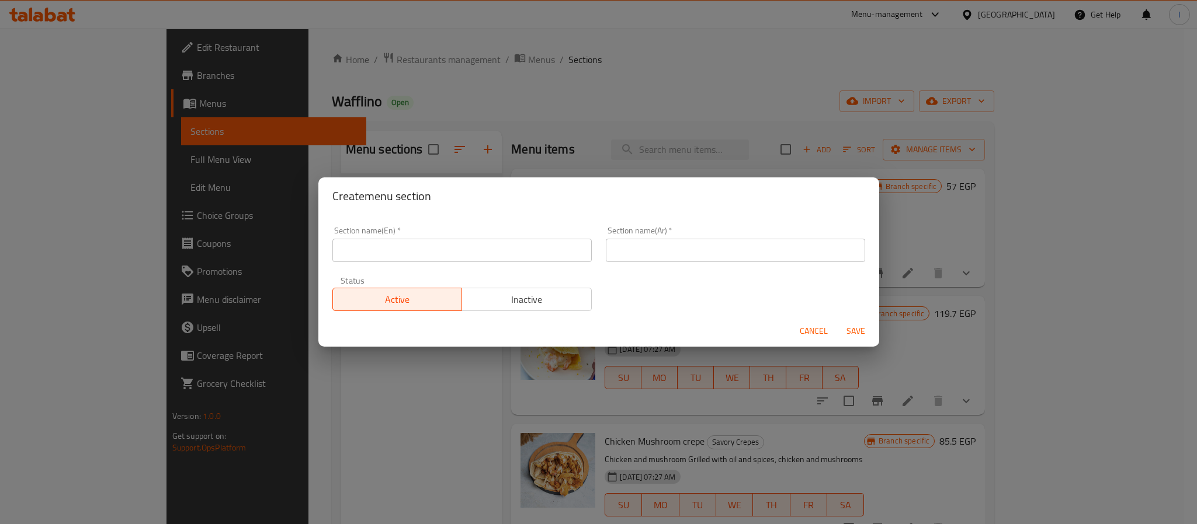
click at [477, 251] on input "text" at bounding box center [461, 250] width 259 height 23
paste input "Pancakes"
type input "Pancakes"
click at [636, 244] on input "text" at bounding box center [735, 250] width 259 height 23
paste input "بان كيك"
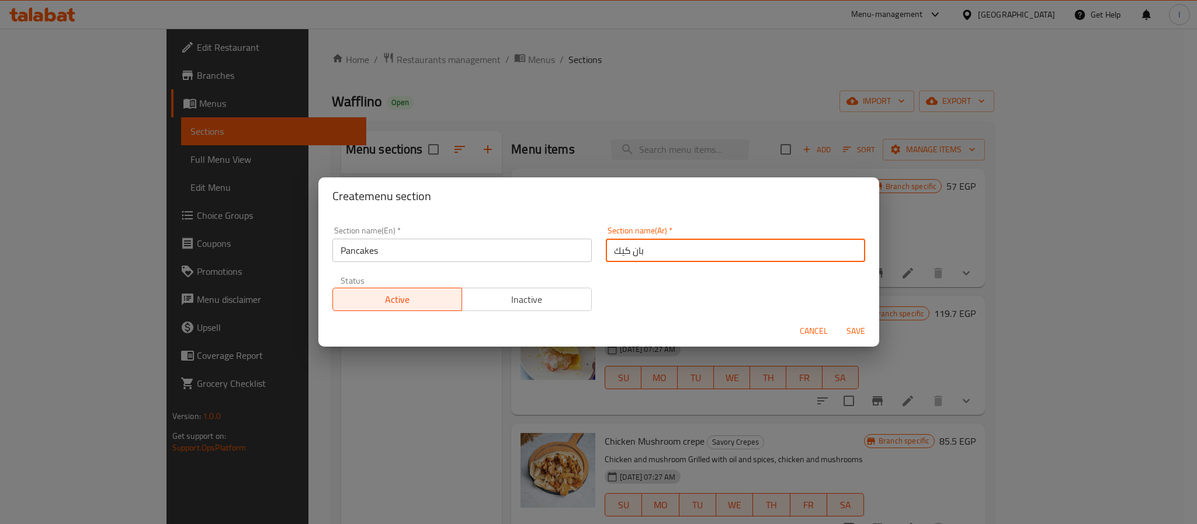
type input "بان كيك"
click at [659, 289] on div "Section name(En)   * Pancakes Section name(En) * Section name(Ar)   * بان كيك S…" at bounding box center [598, 269] width 547 height 99
click at [855, 331] on span "Save" at bounding box center [855, 331] width 28 height 15
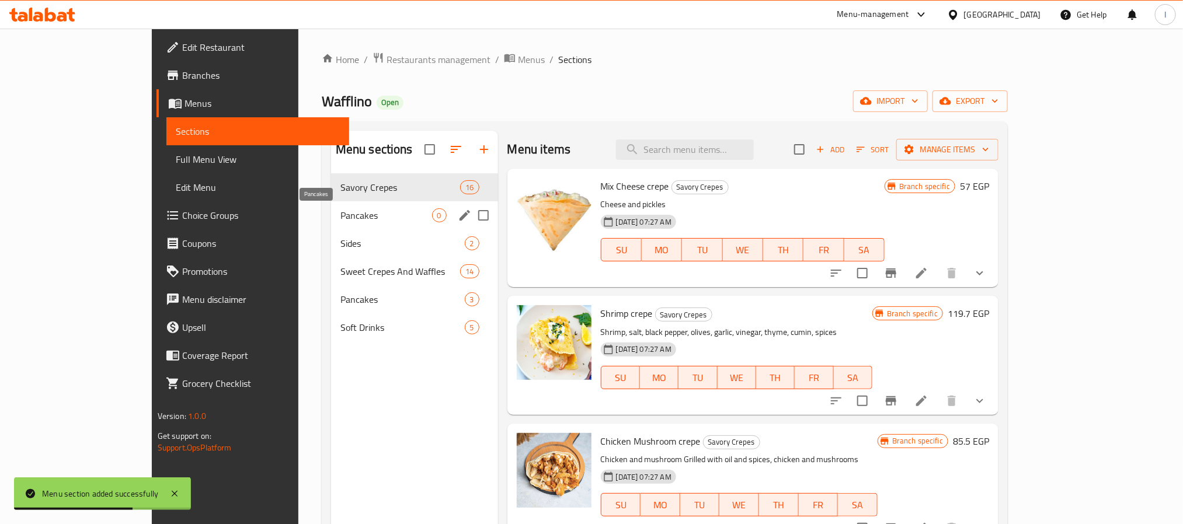
click at [342, 215] on span "Pancakes" at bounding box center [386, 215] width 92 height 14
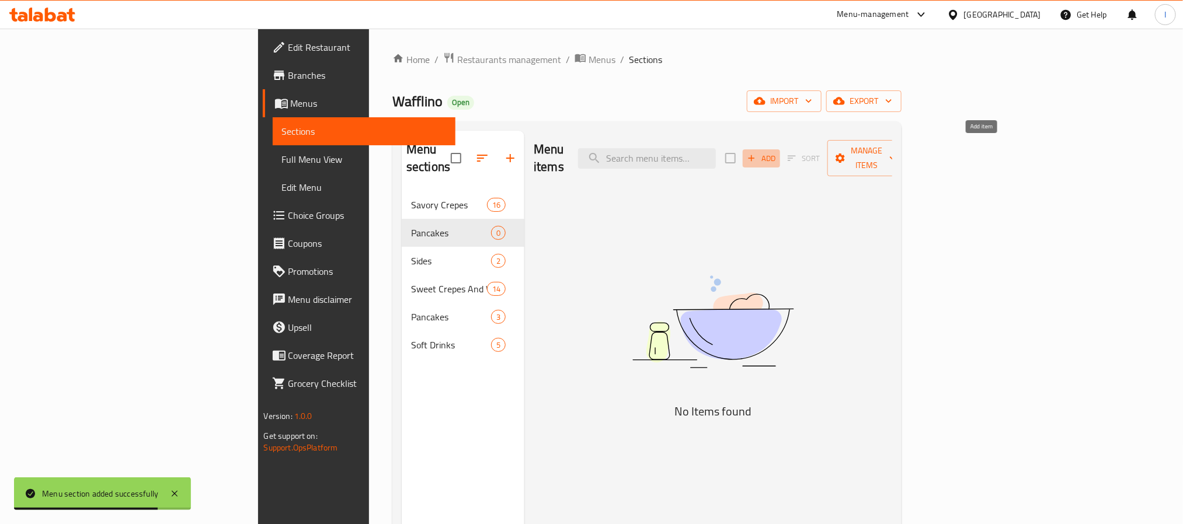
click at [777, 152] on span "Add" at bounding box center [762, 158] width 32 height 13
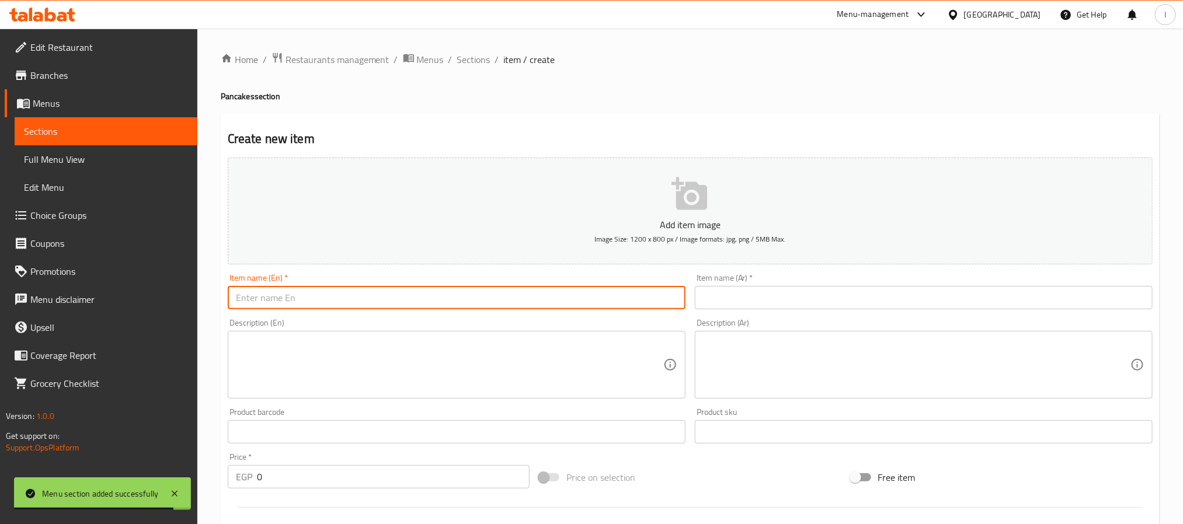
click at [499, 300] on input "text" at bounding box center [457, 297] width 458 height 23
paste input "Chocolate Pancake"
type input "Chocolate Pancake"
click at [740, 307] on input "text" at bounding box center [924, 297] width 458 height 23
paste input "بان كيك شوكولاتة"
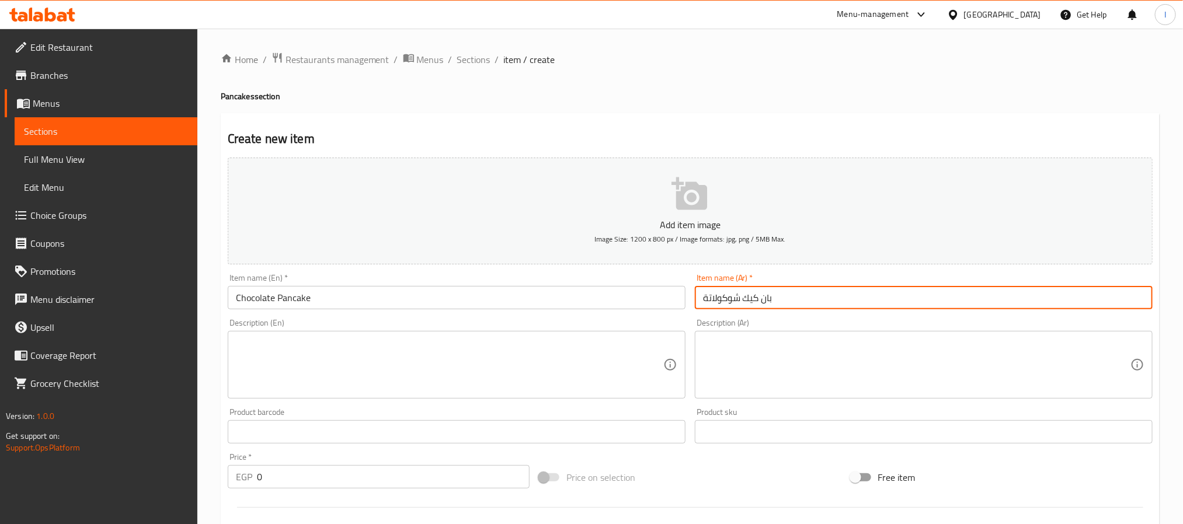
type input "بان كيك شوكولاتة"
click at [715, 367] on textarea at bounding box center [916, 365] width 427 height 55
paste textarea "بان كيك طري مع صوص شوكولاتة لذيذ"
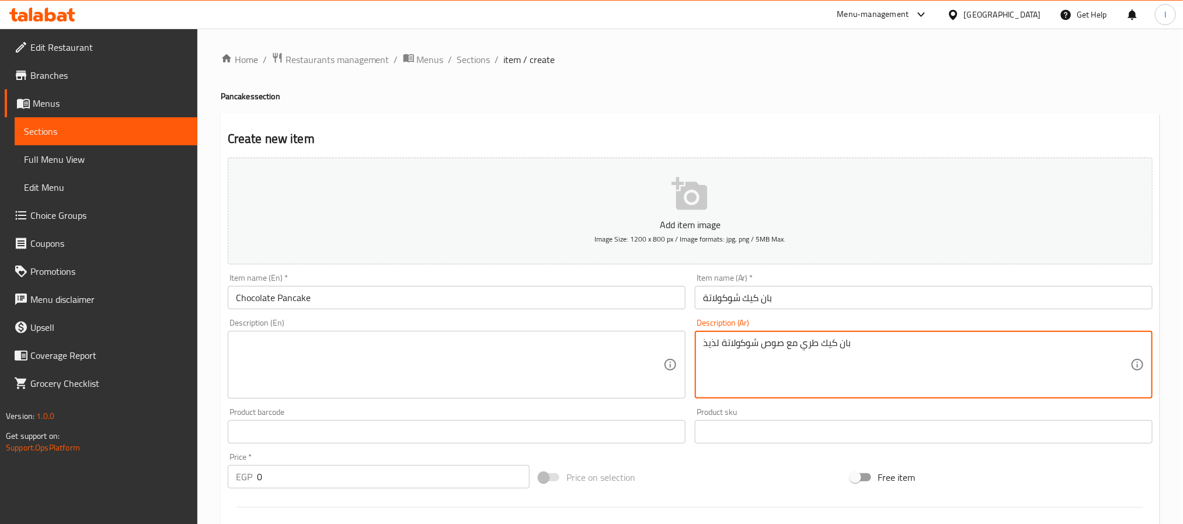
type textarea "بان كيك طري مع صوص شوكولاتة لذيذ"
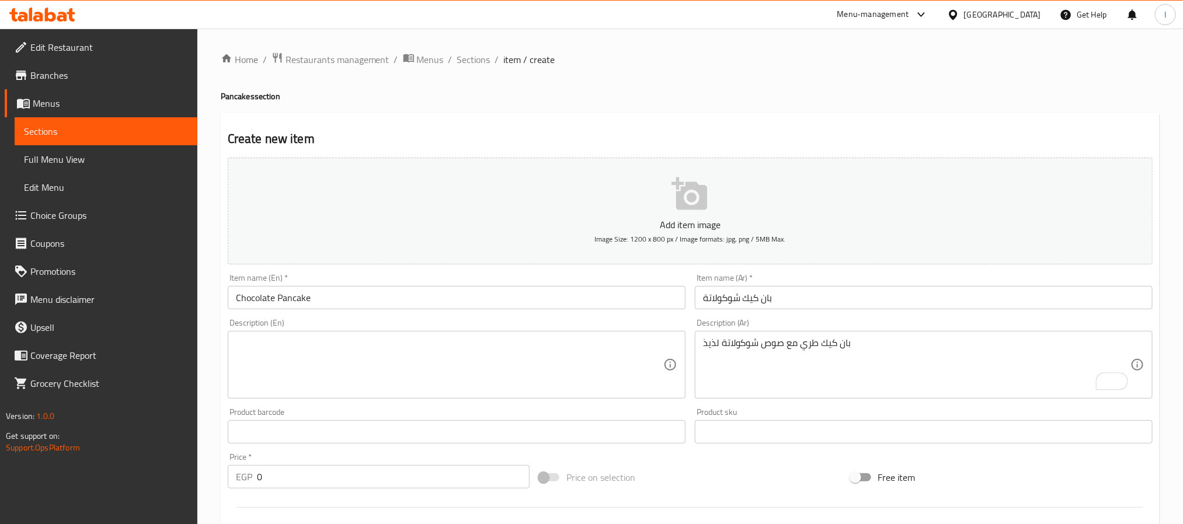
click at [543, 375] on textarea at bounding box center [449, 365] width 427 height 55
paste textarea "Soft pancake topped with delicious chocolate sauce"
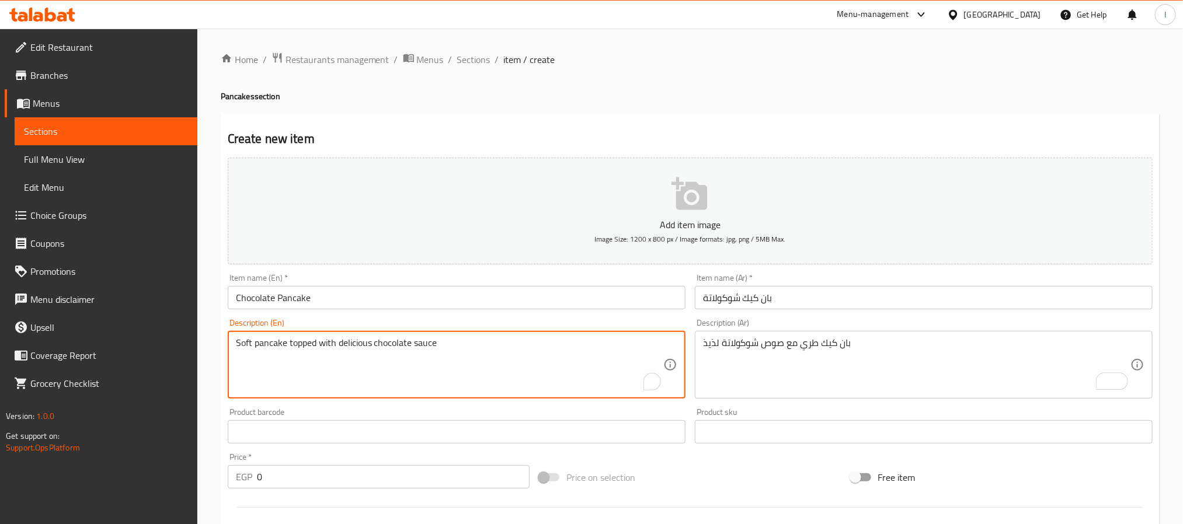
type textarea "Soft pancake topped with delicious chocolate sauce"
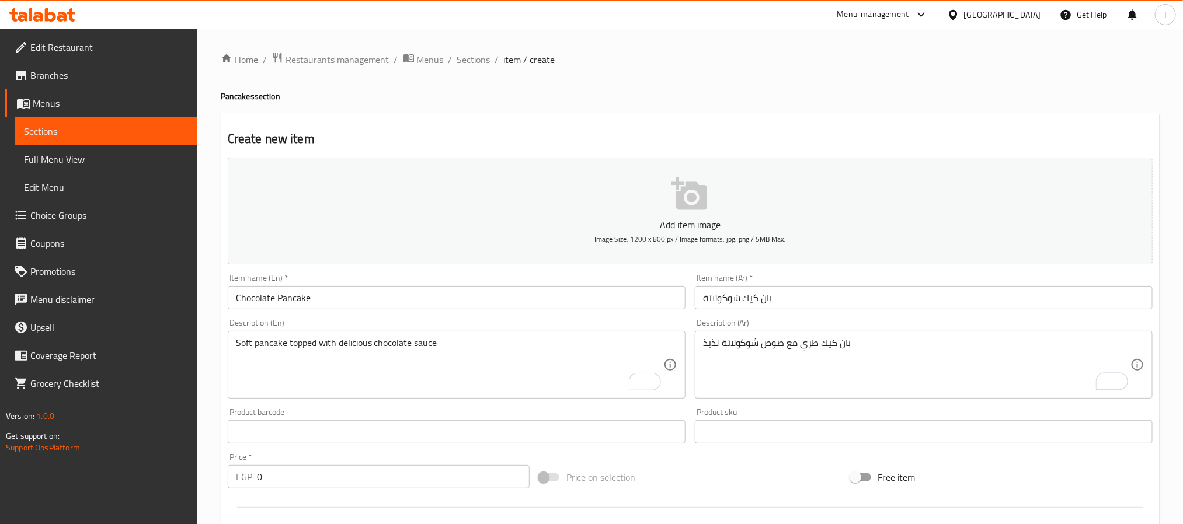
click at [407, 474] on input "0" at bounding box center [393, 476] width 273 height 23
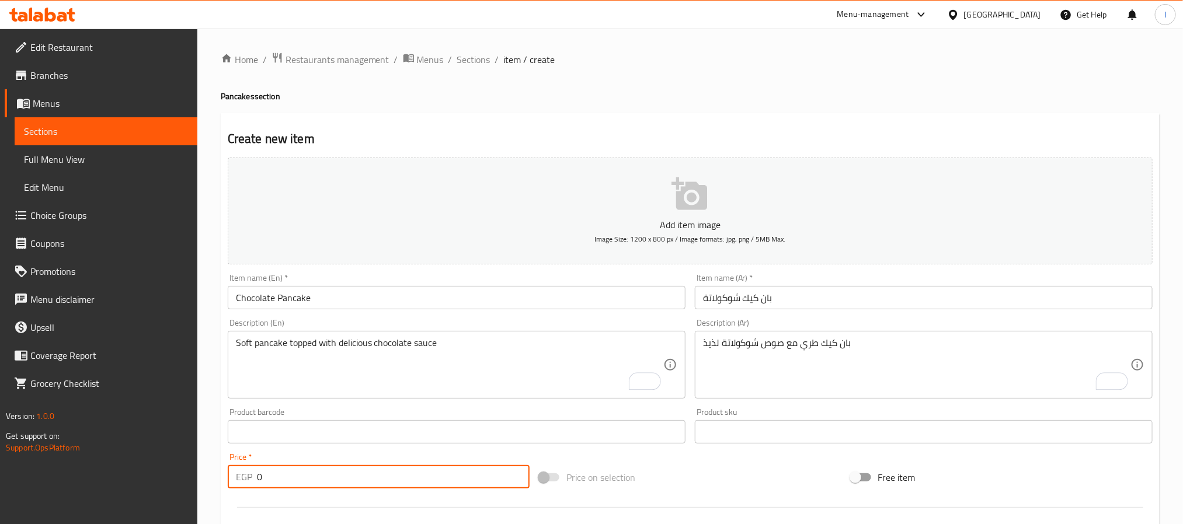
click at [407, 474] on input "0" at bounding box center [393, 476] width 273 height 23
click at [407, 475] on input "0" at bounding box center [393, 476] width 273 height 23
type input "90"
click at [687, 475] on div "Price on selection" at bounding box center [689, 478] width 311 height 32
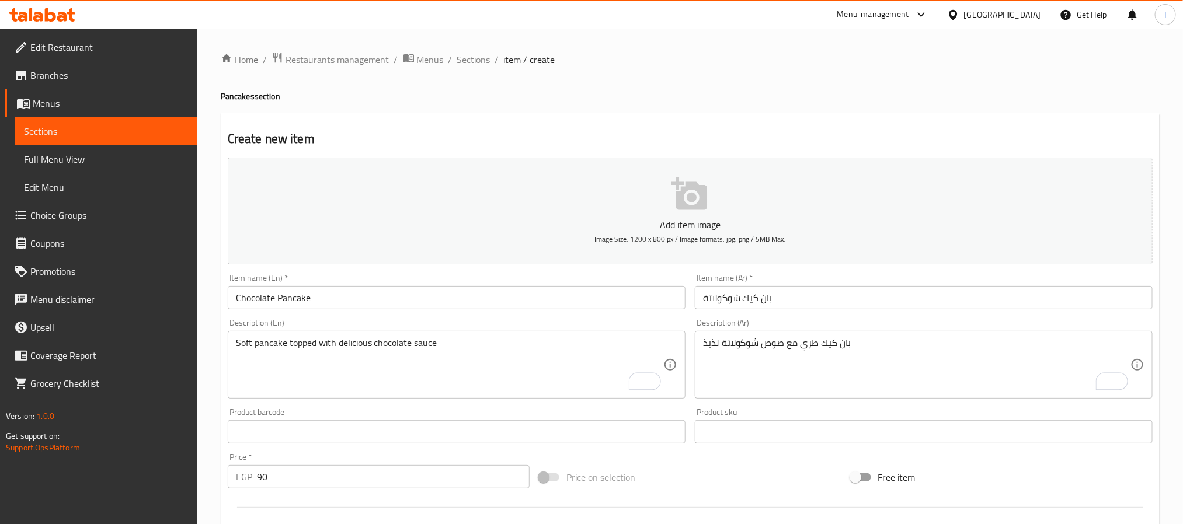
scroll to position [263, 0]
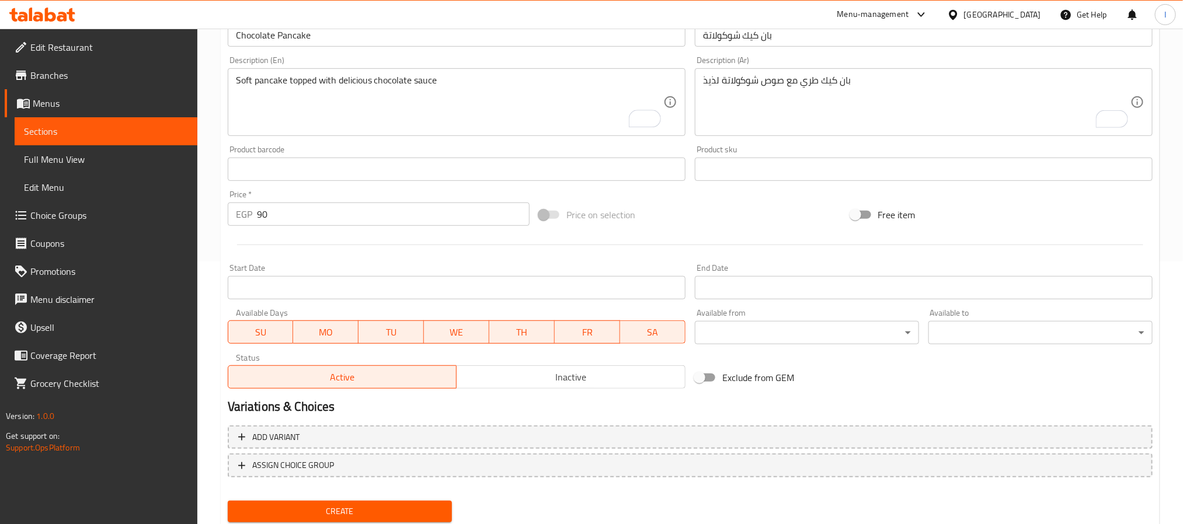
click at [398, 506] on span "Create" at bounding box center [340, 512] width 206 height 15
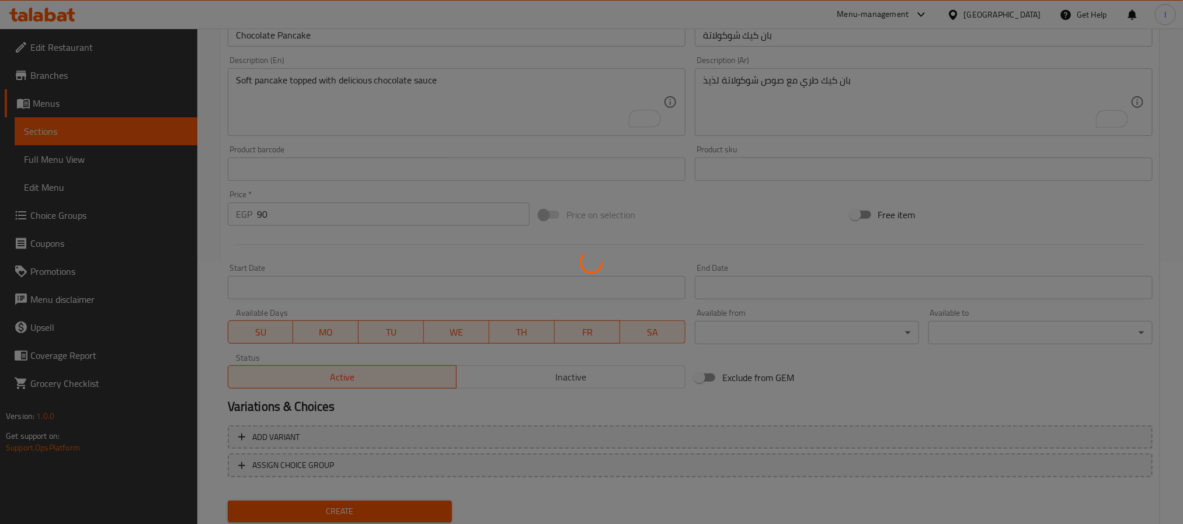
type input "0"
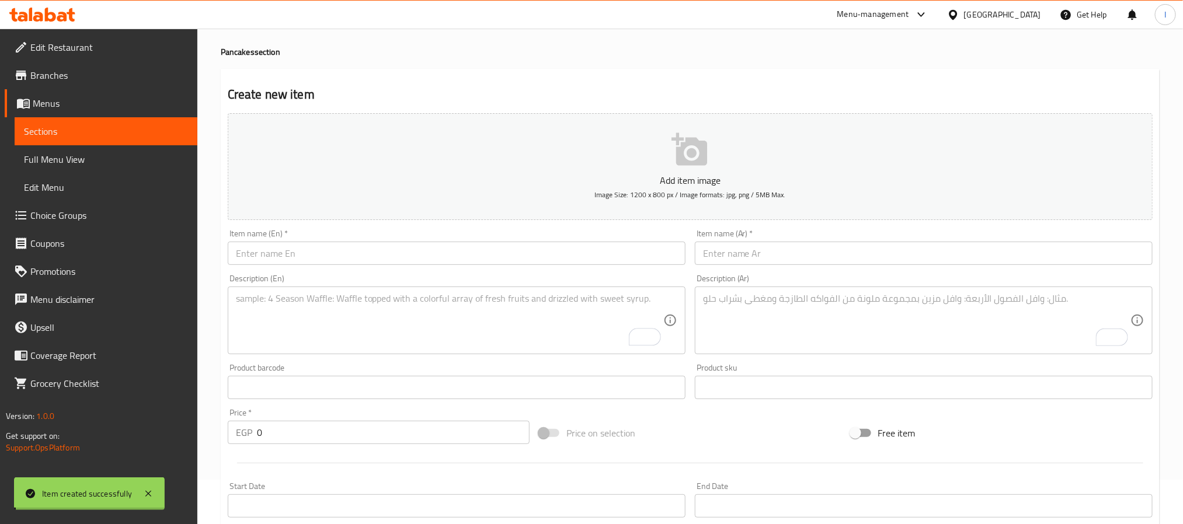
scroll to position [0, 0]
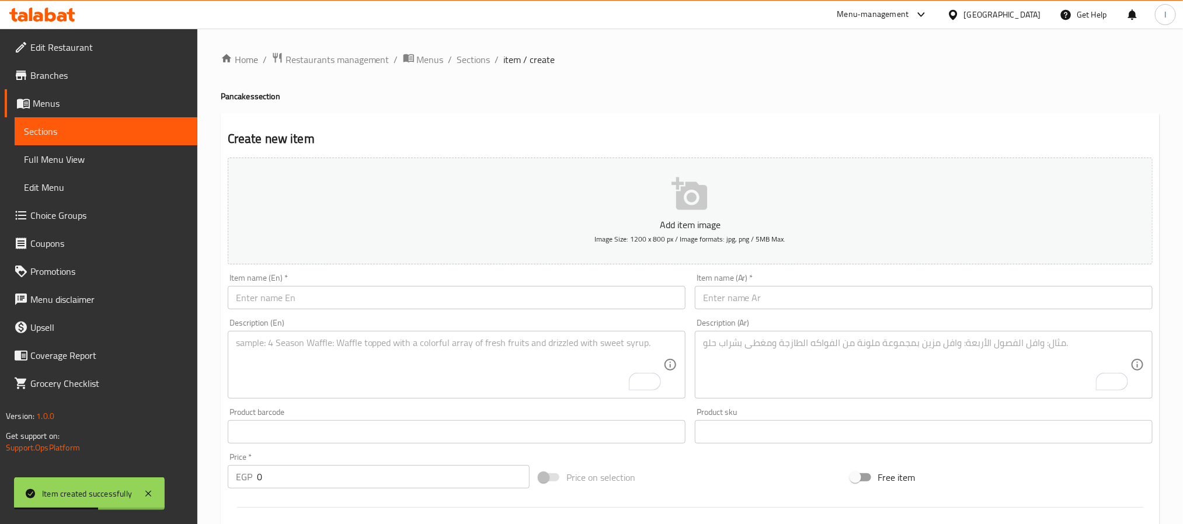
drag, startPoint x: 725, startPoint y: 302, endPoint x: 731, endPoint y: 309, distance: 9.1
click at [725, 302] on input "text" at bounding box center [924, 297] width 458 height 23
paste input "بان كيك شوكولاتة وايت"
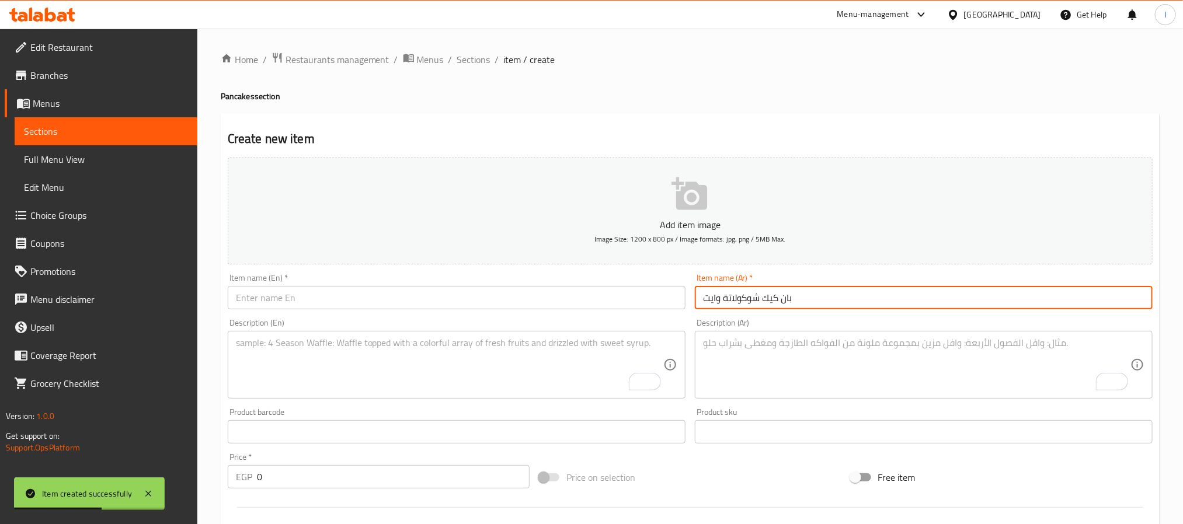
type input "بان كيك شوكولاتة وايت"
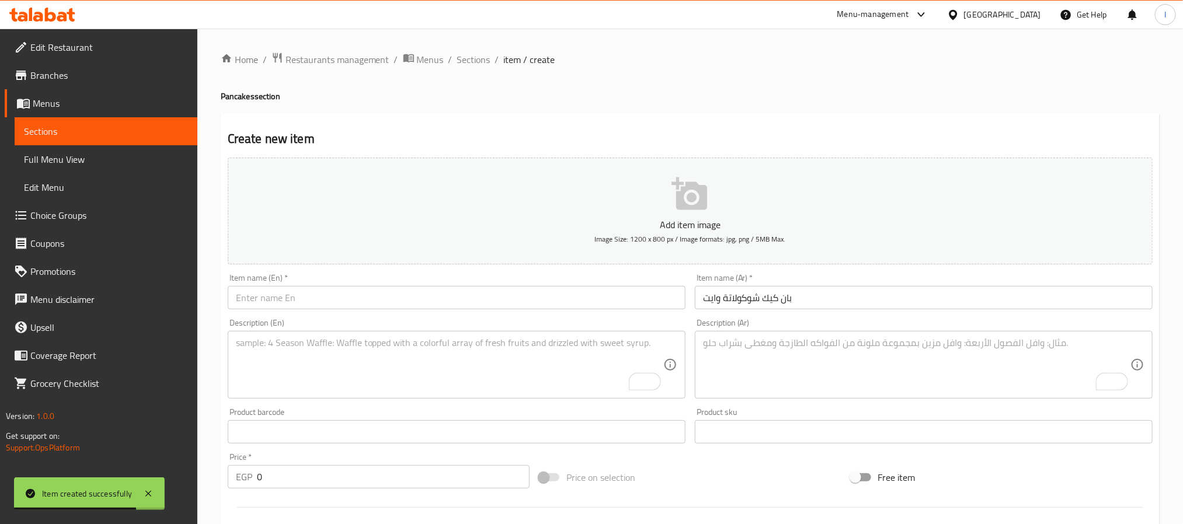
click at [471, 301] on input "text" at bounding box center [457, 297] width 458 height 23
paste input "White Chocolate Pancake"
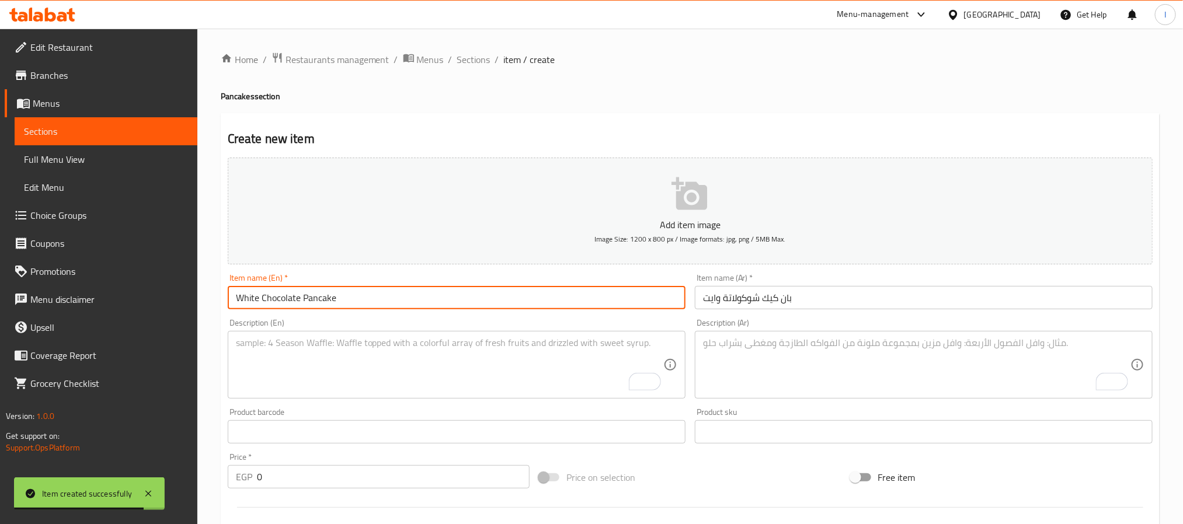
type input "White Chocolate Pancake"
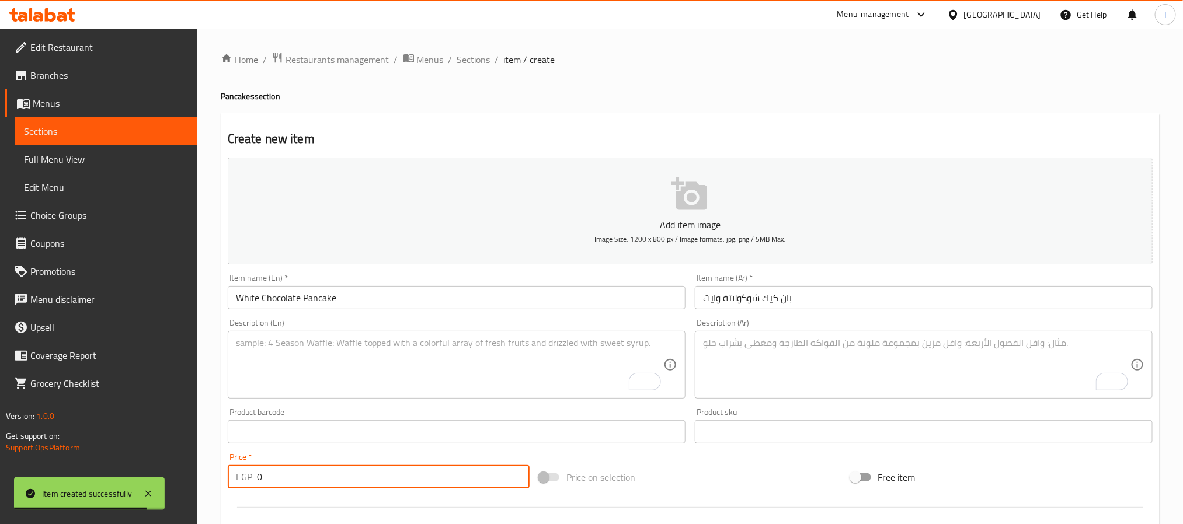
click at [293, 482] on input "0" at bounding box center [393, 476] width 273 height 23
type input "90"
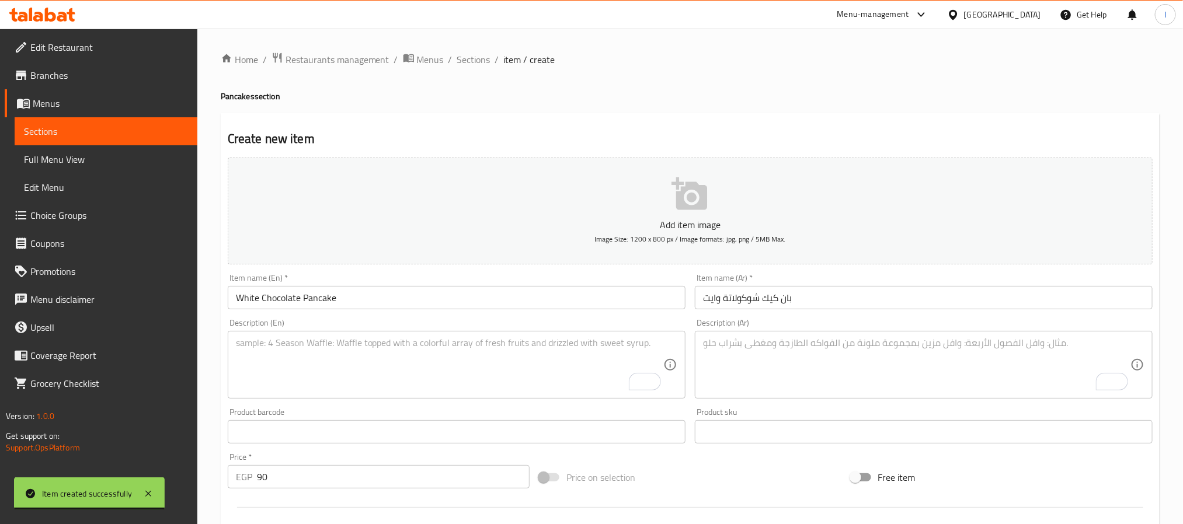
click at [538, 111] on div "Home / Restaurants management / Menus / Sections / item / create Pancakes secti…" at bounding box center [690, 427] width 939 height 750
click at [713, 366] on textarea "To enrich screen reader interactions, please activate Accessibility in Grammarl…" at bounding box center [916, 365] width 427 height 55
paste textarea "بان كيك طري مع صوص شوكولاتة بيضاء كريمي"
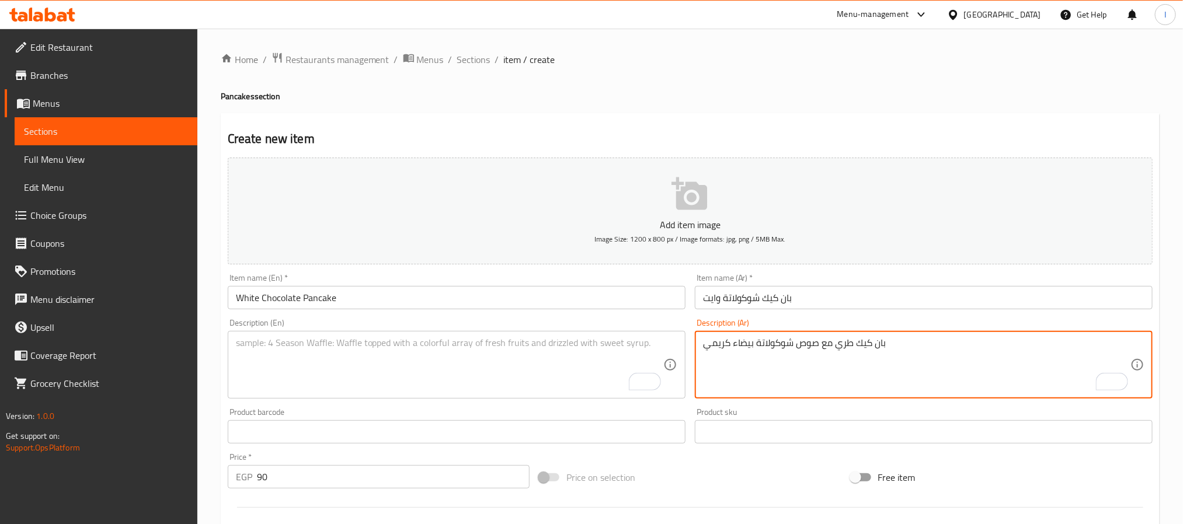
type textarea "بان كيك طري مع صوص شوكولاتة بيضاء كريمي"
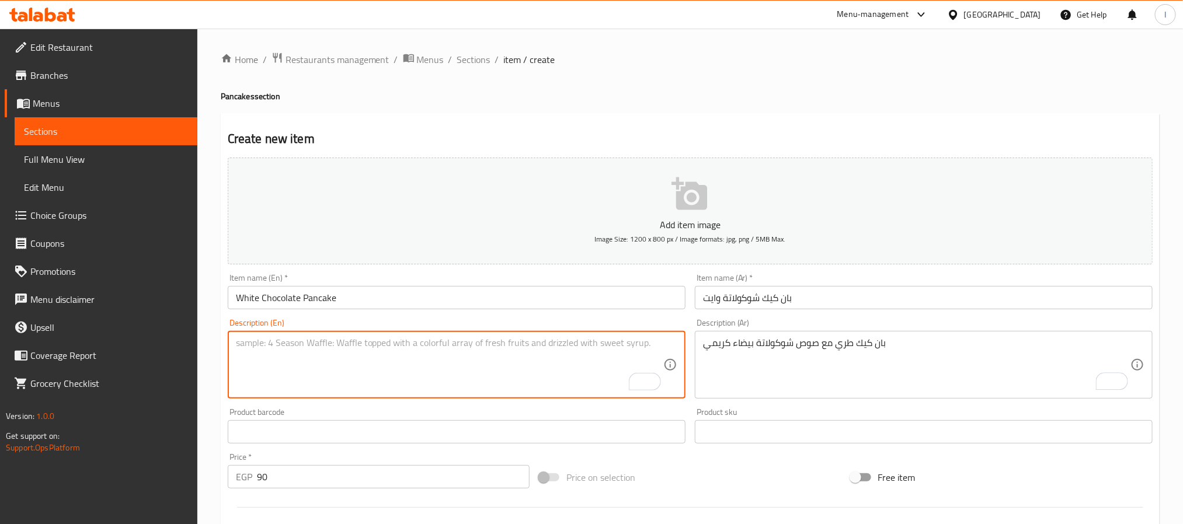
click at [529, 373] on textarea "To enrich screen reader interactions, please activate Accessibility in Grammarl…" at bounding box center [449, 365] width 427 height 55
paste textarea "Soft pancake with creamy white chocolate sauce"
type textarea "Soft pancake with creamy white chocolate sauce"
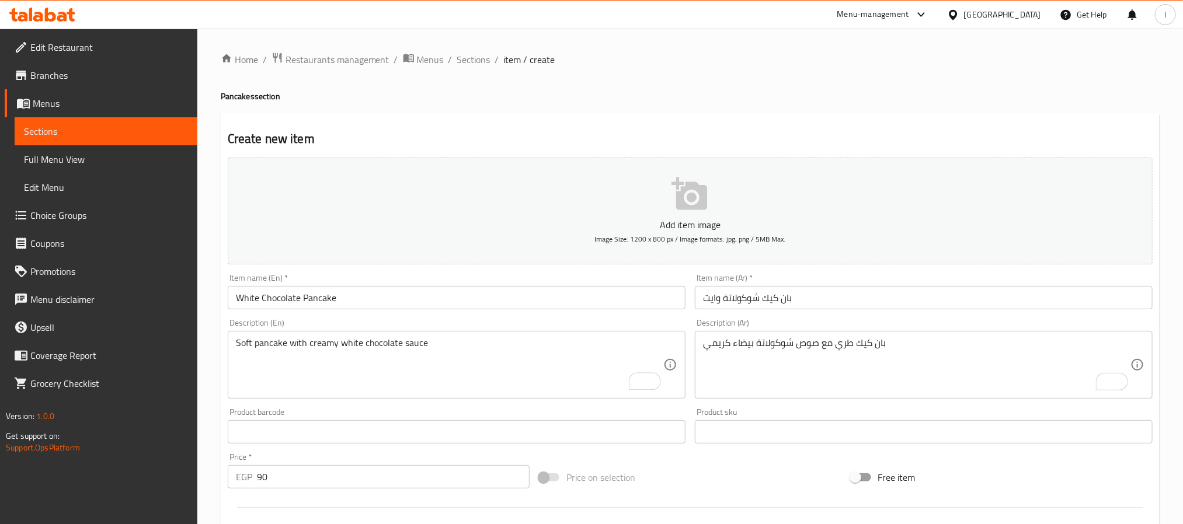
click at [531, 123] on div "Create new item Add item image Image Size: 1200 x 800 px / Image formats: jpg, …" at bounding box center [690, 453] width 939 height 680
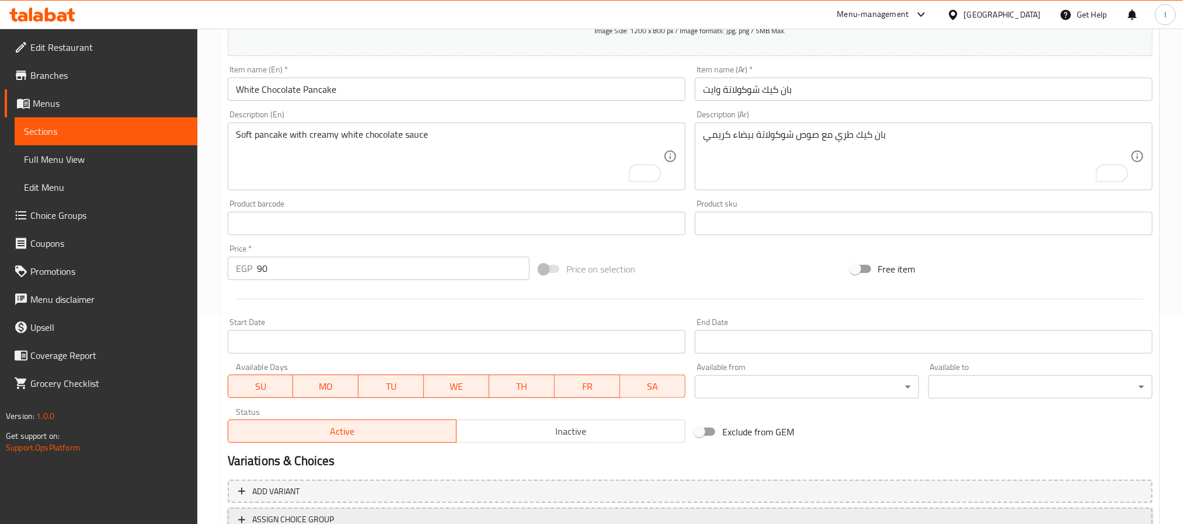
scroll to position [300, 0]
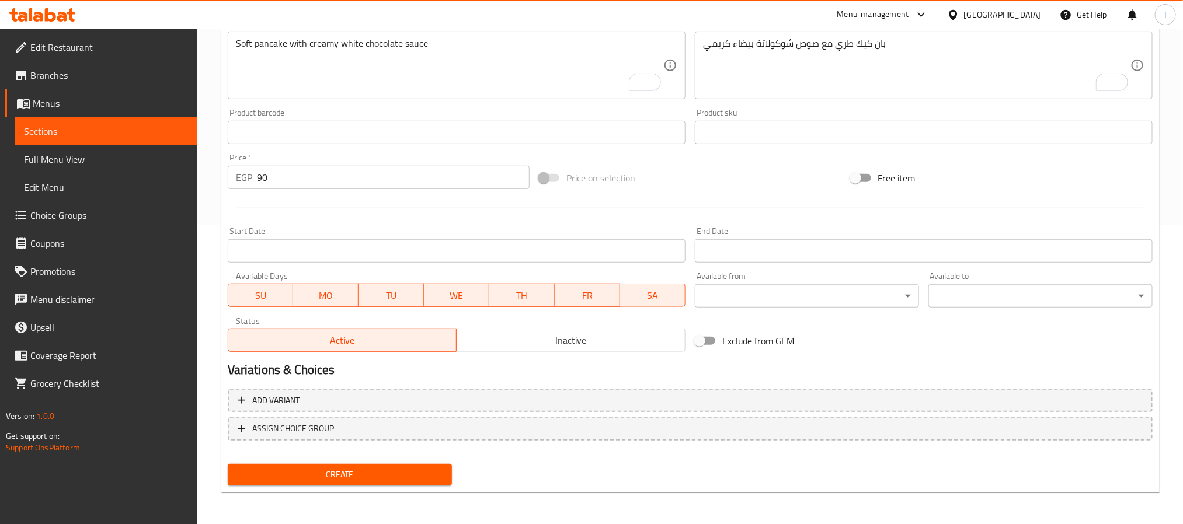
click at [431, 477] on span "Create" at bounding box center [340, 475] width 206 height 15
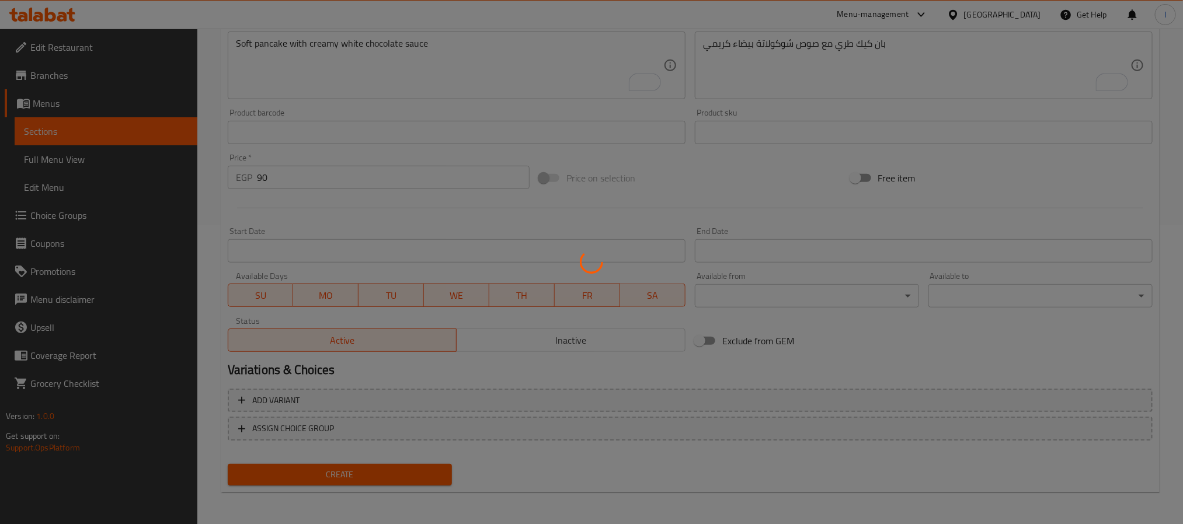
scroll to position [0, 113]
type input "0"
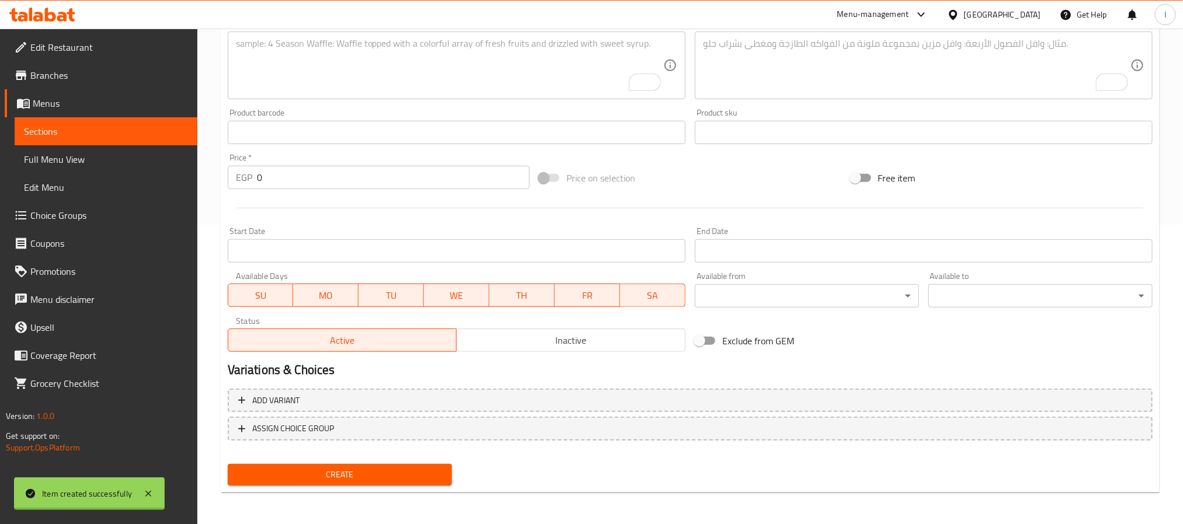
click at [1037, 221] on div at bounding box center [591, 262] width 1183 height 524
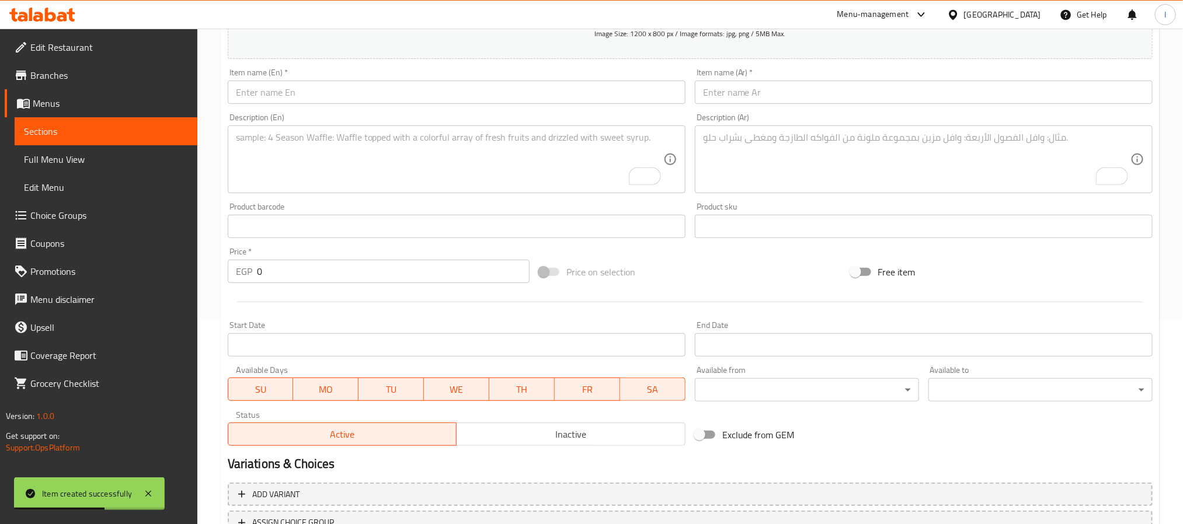
scroll to position [124, 0]
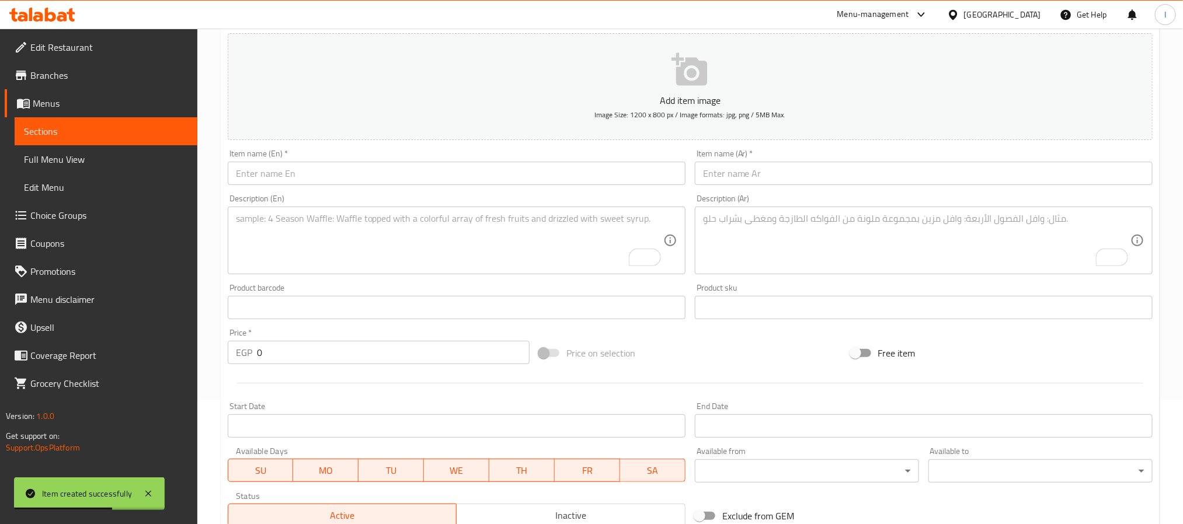
click at [753, 179] on input "text" at bounding box center [924, 173] width 458 height 23
paste input "بان كيك شوكولاتة إيطالي"
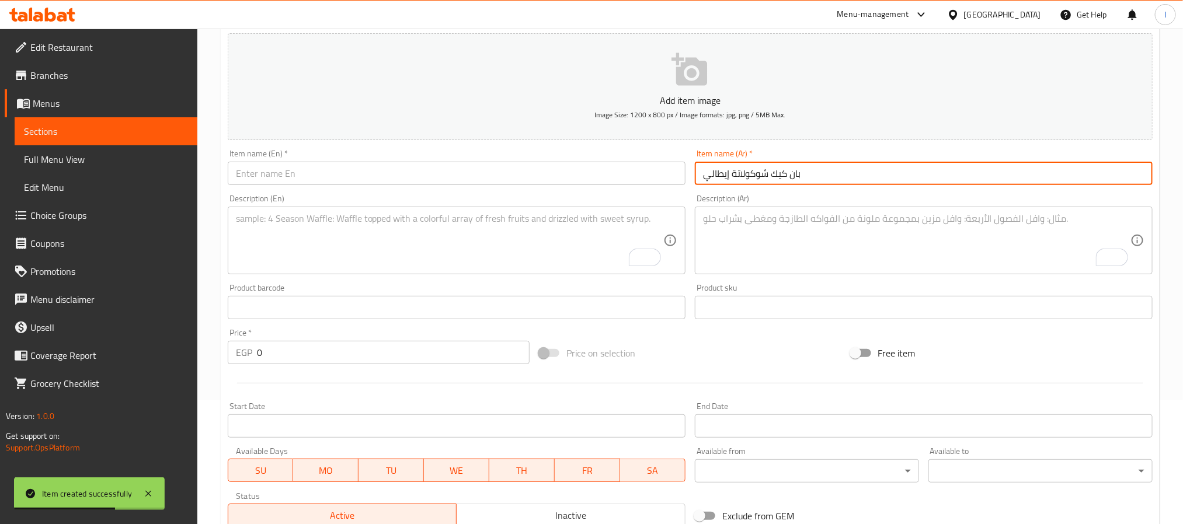
type input "بان كيك شوكولاتة إيطالي"
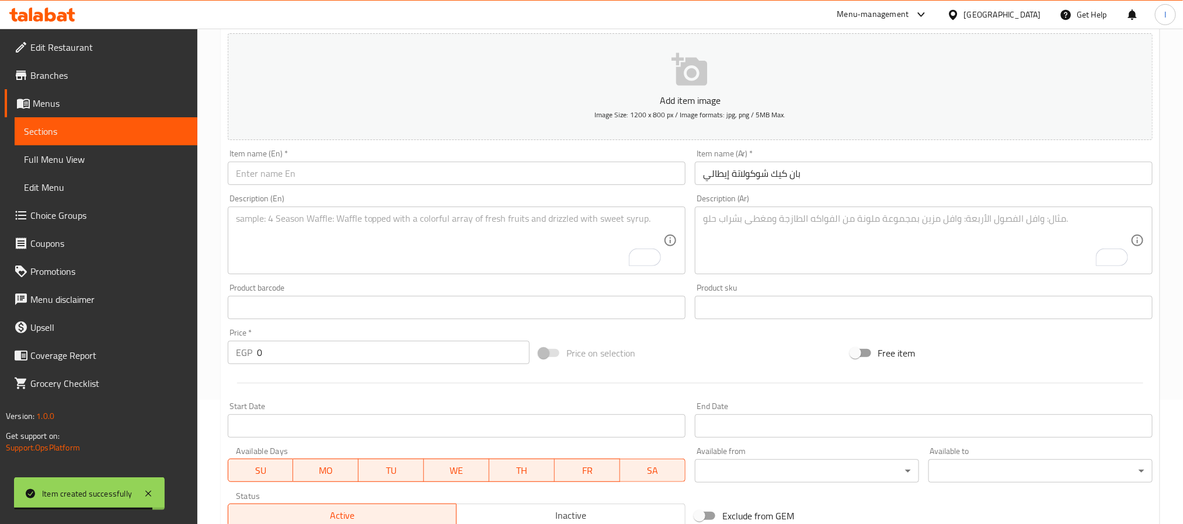
click at [398, 181] on input "text" at bounding box center [457, 173] width 458 height 23
paste input "Italian Chocolate Pancake"
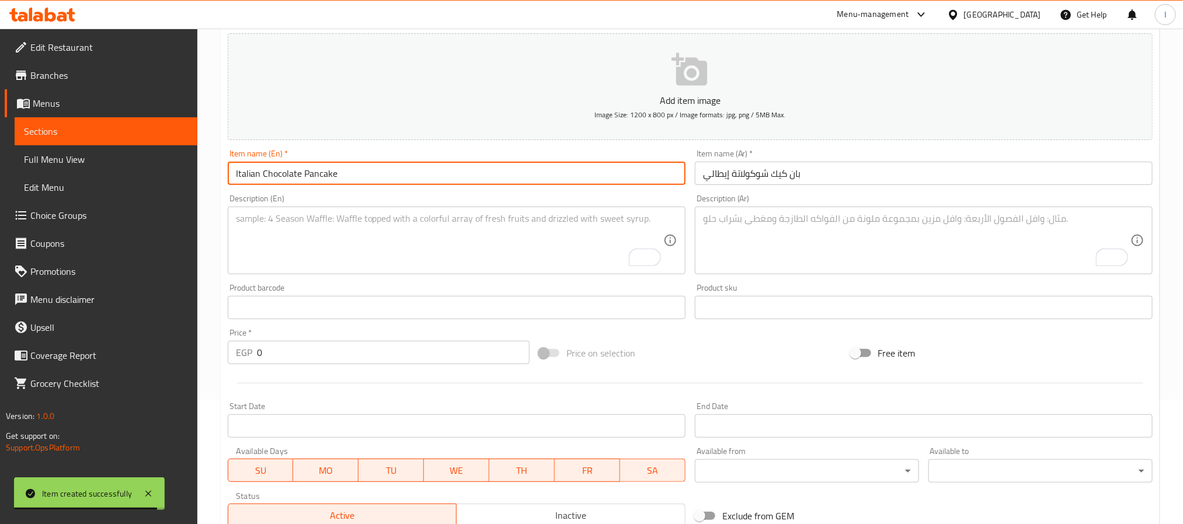
type input "Italian Chocolate Pancake"
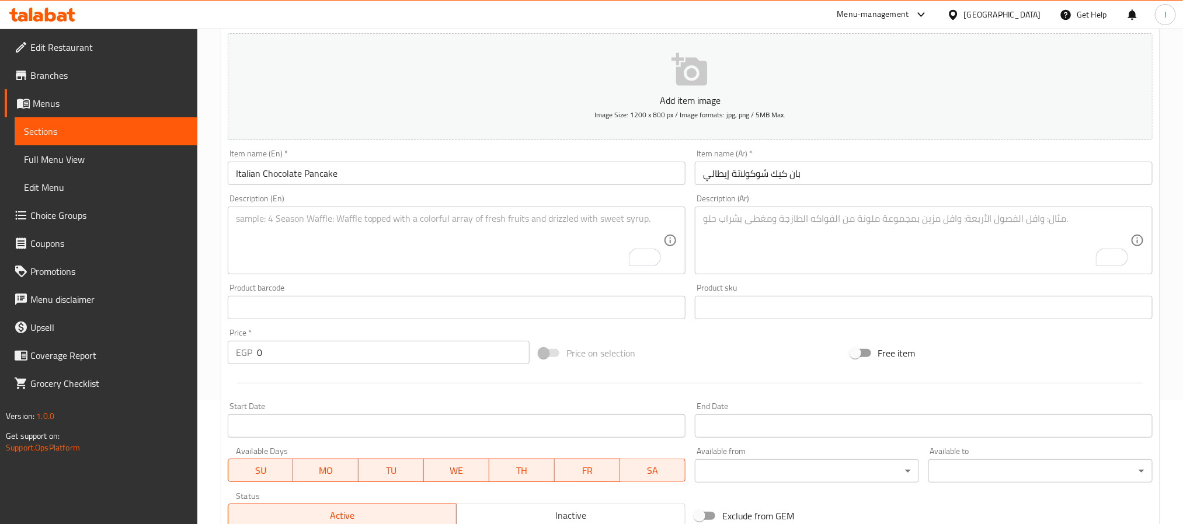
click at [713, 245] on textarea "To enrich screen reader interactions, please activate Accessibility in Grammarl…" at bounding box center [916, 240] width 427 height 55
paste textarea "بان كيك غني بصوص شوكولاتة إيطالي مميز"
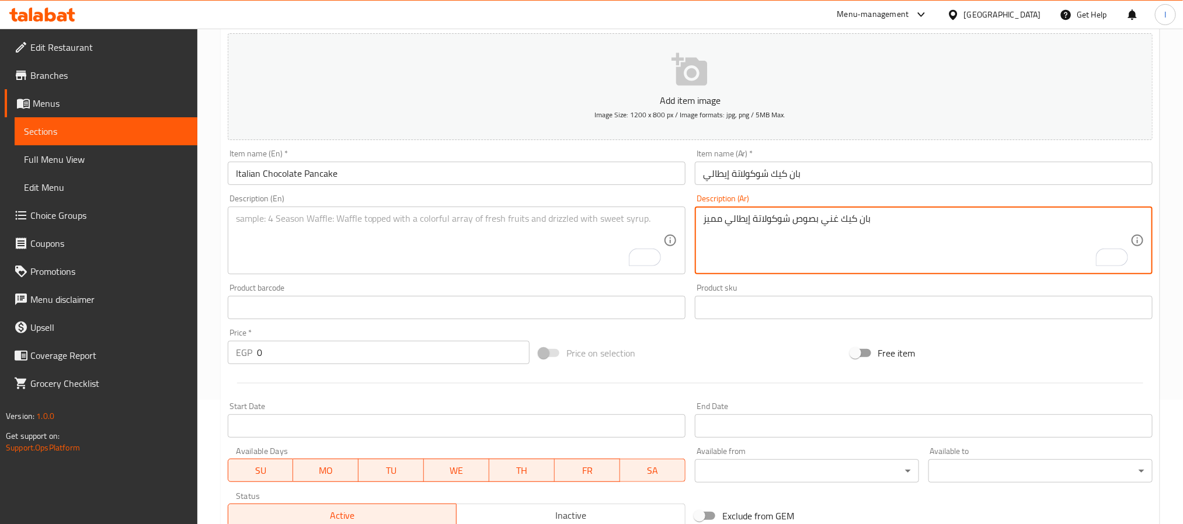
type textarea "بان كيك غني بصوص شوكولاتة إيطالي مميز"
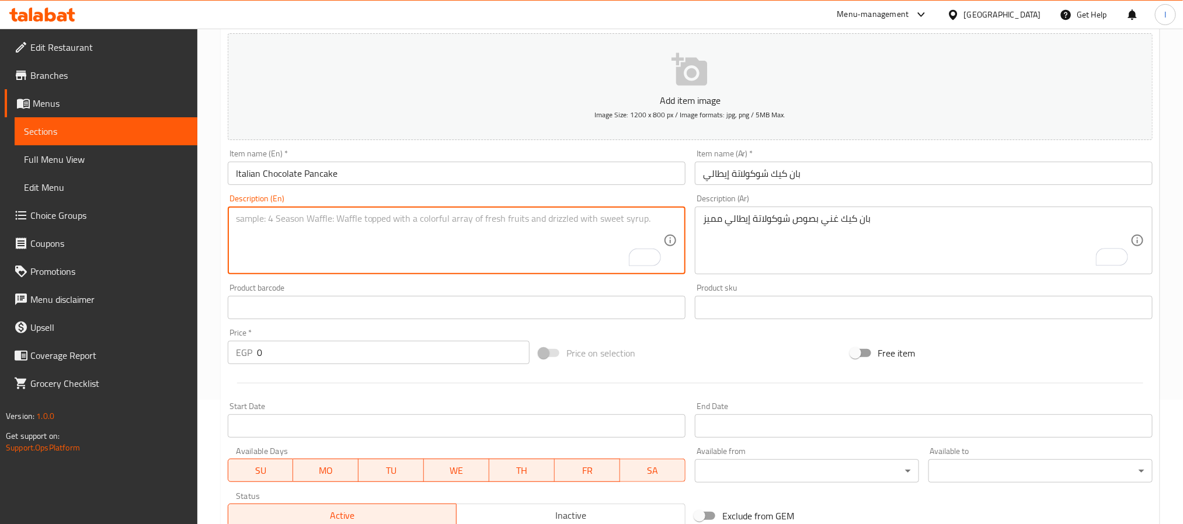
click at [531, 244] on textarea "To enrich screen reader interactions, please activate Accessibility in Grammarl…" at bounding box center [449, 240] width 427 height 55
paste textarea "Rich pancake with premium Italian chocolate sauce"
type textarea "Rich pancake with premium Italian chocolate sauce"
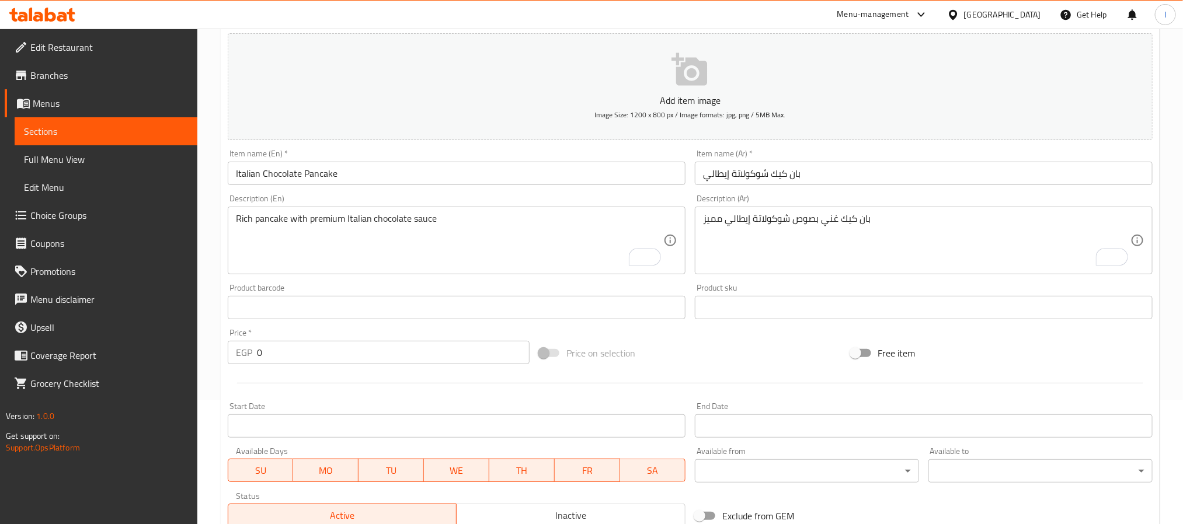
click at [379, 349] on input "0" at bounding box center [393, 352] width 273 height 23
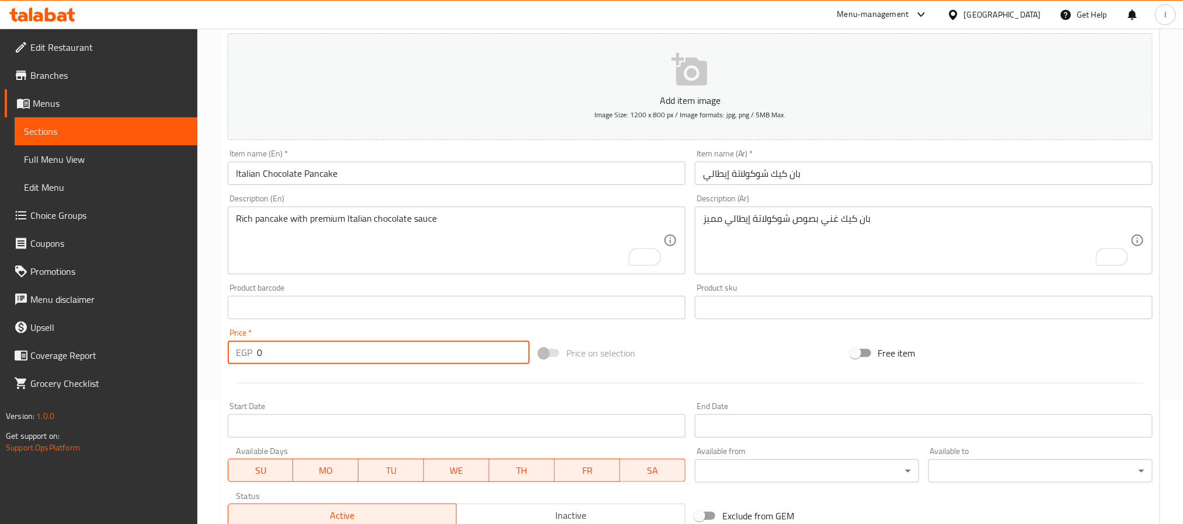
click at [379, 349] on input "0" at bounding box center [393, 352] width 273 height 23
type input "120"
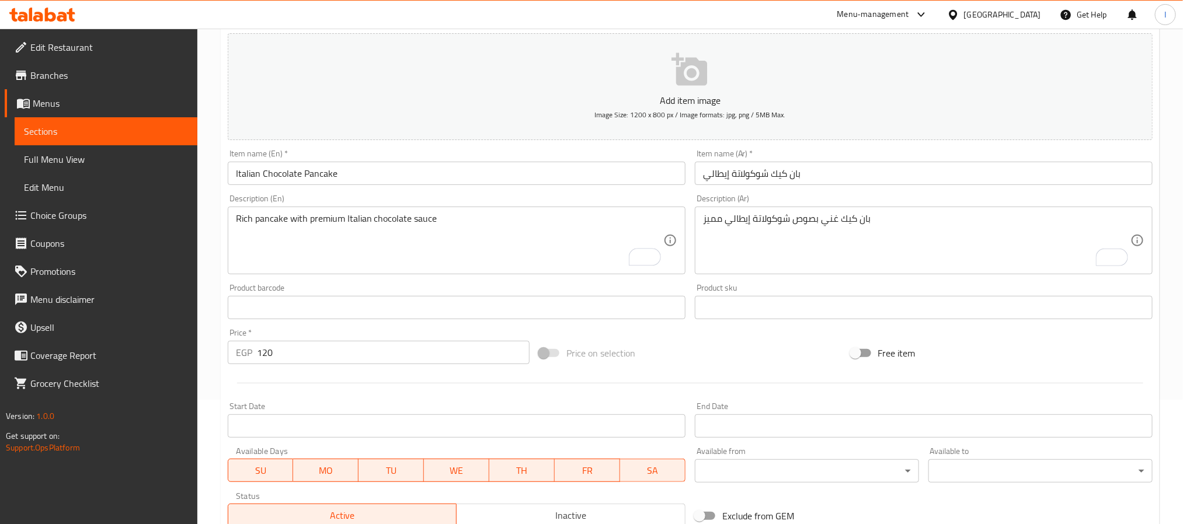
click at [715, 350] on div "Price on selection" at bounding box center [689, 354] width 311 height 32
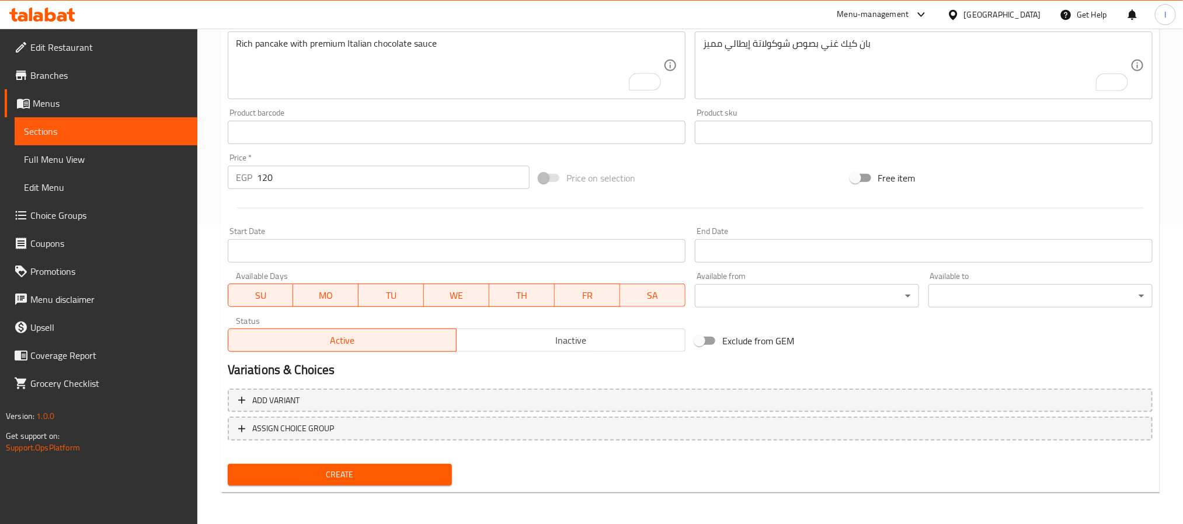
click at [393, 473] on span "Create" at bounding box center [340, 475] width 206 height 15
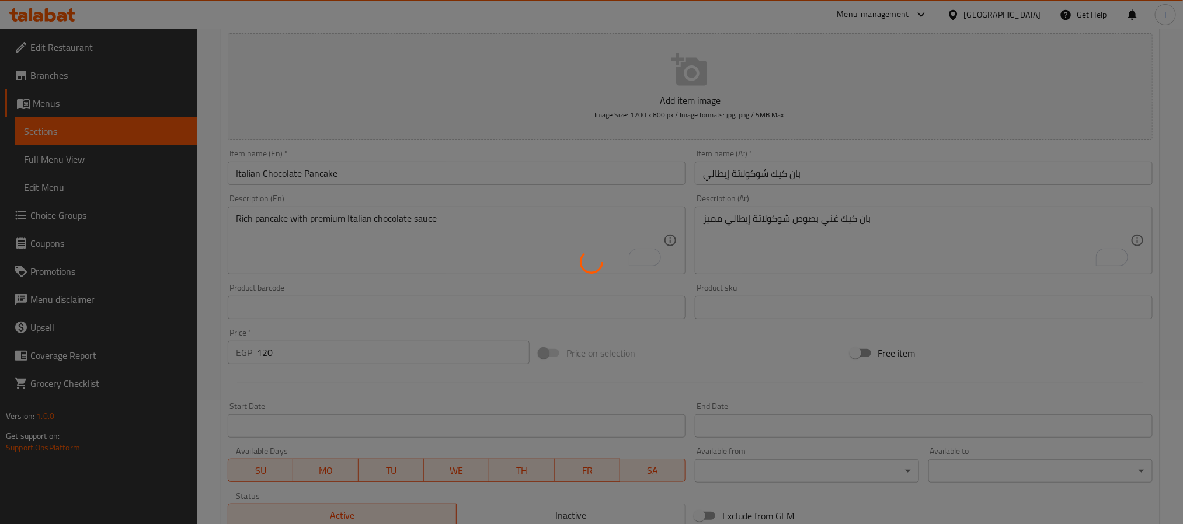
click at [467, 176] on div at bounding box center [591, 262] width 1183 height 524
type input "0"
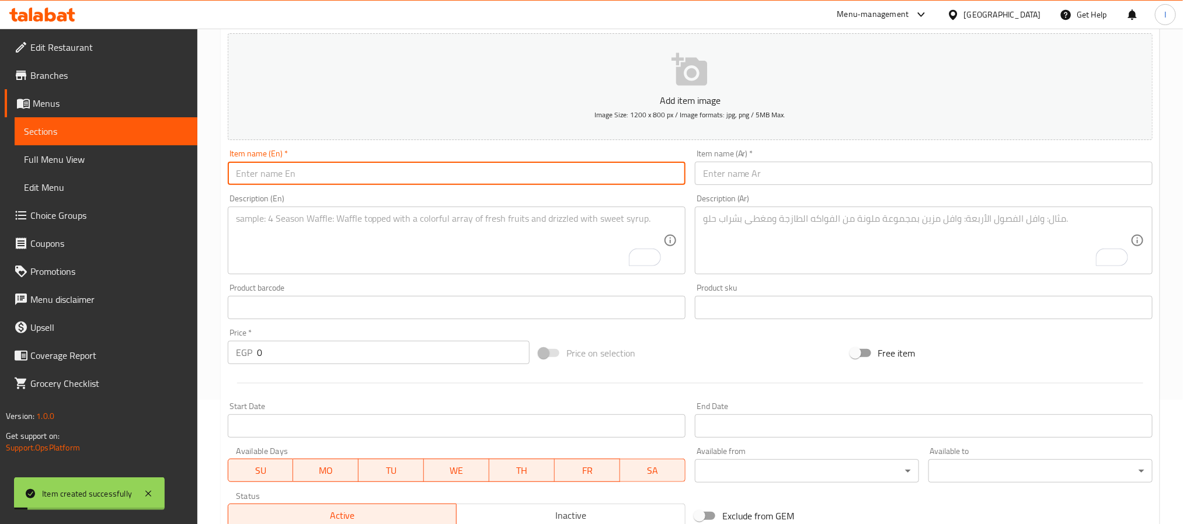
click at [438, 183] on input "text" at bounding box center [457, 173] width 458 height 23
paste input "Mix Chocolate Pancake"
type input "Mix Chocolate Pancake"
click at [725, 176] on input "text" at bounding box center [924, 173] width 458 height 23
paste input "بان كيك ميكس شوكولاتة"
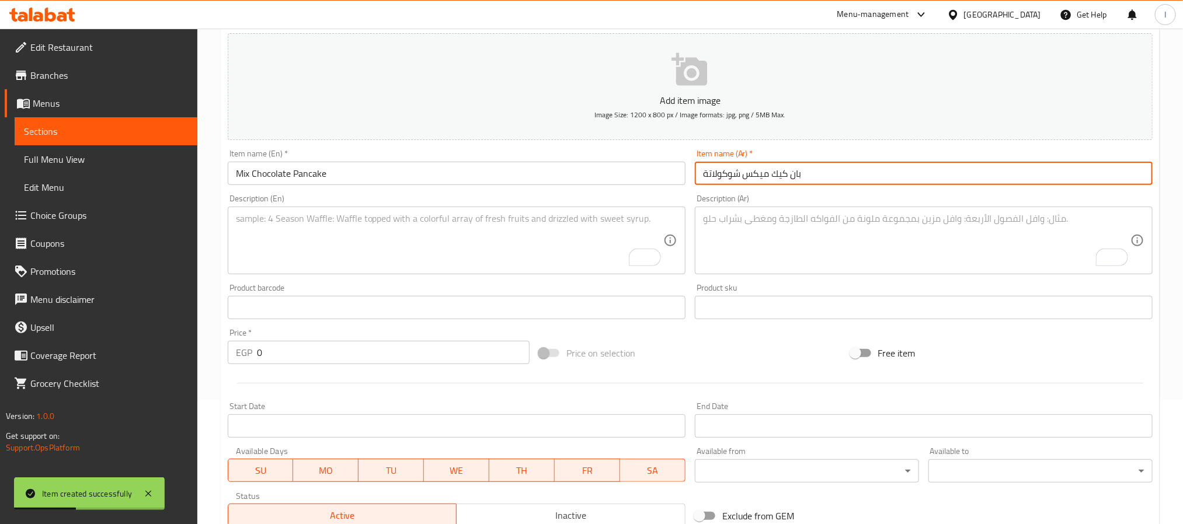
type input "بان كيك ميكس شوكولاتة"
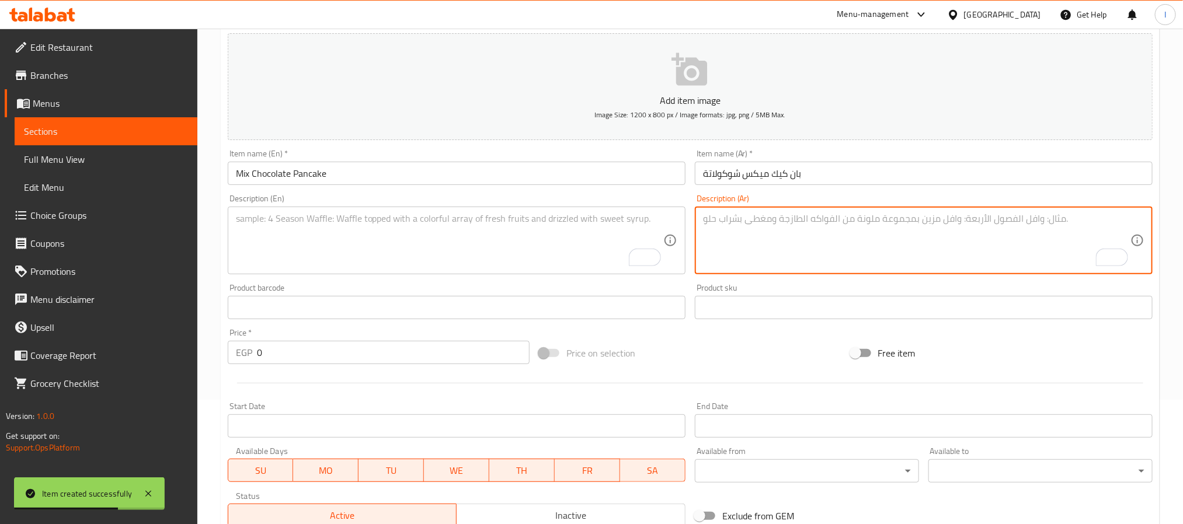
click at [739, 249] on textarea "To enrich screen reader interactions, please activate Accessibility in Grammarl…" at bounding box center [916, 240] width 427 height 55
paste textarea "بان كيك بصوص شوكولاتة متنوعة"
type textarea "بان كيك بصوص شوكولاتة متنوعة"
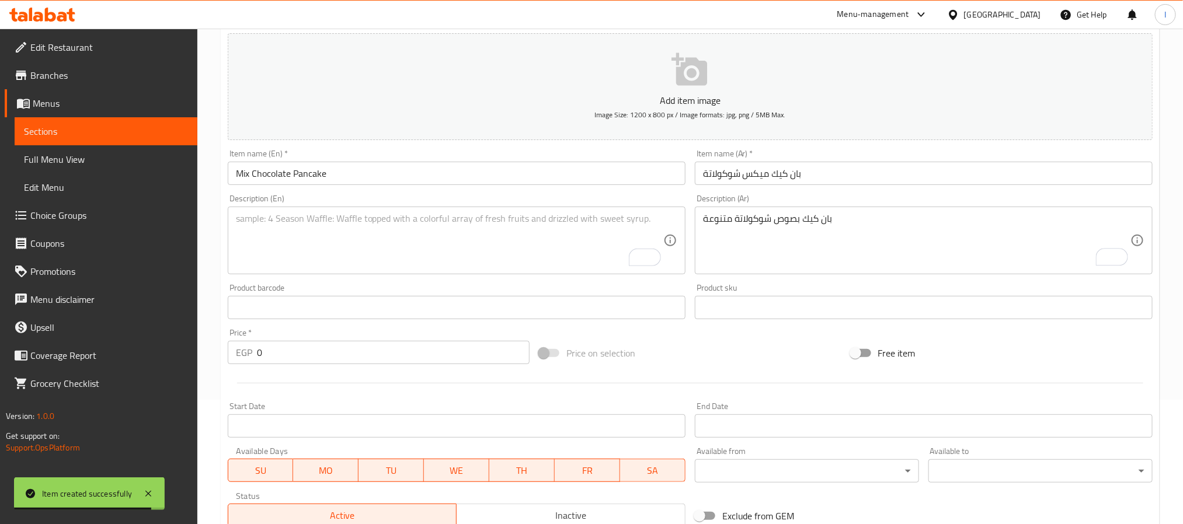
click at [542, 248] on textarea "To enrich screen reader interactions, please activate Accessibility in Grammarl…" at bounding box center [449, 240] width 427 height 55
paste textarea "Pancake topped with a mix of chocolate flavors"
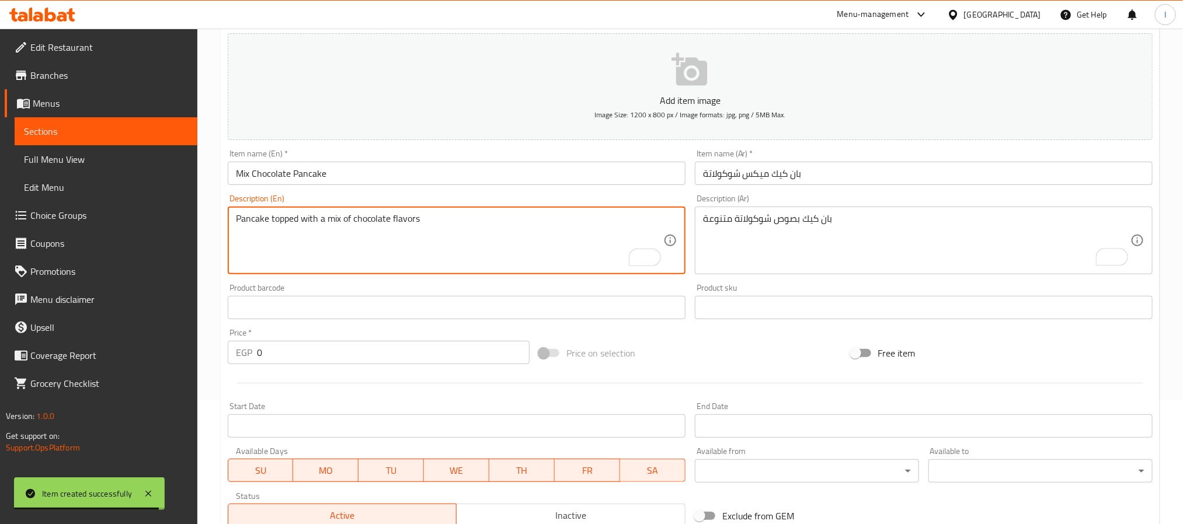
type textarea "Pancake topped with a mix of chocolate flavors"
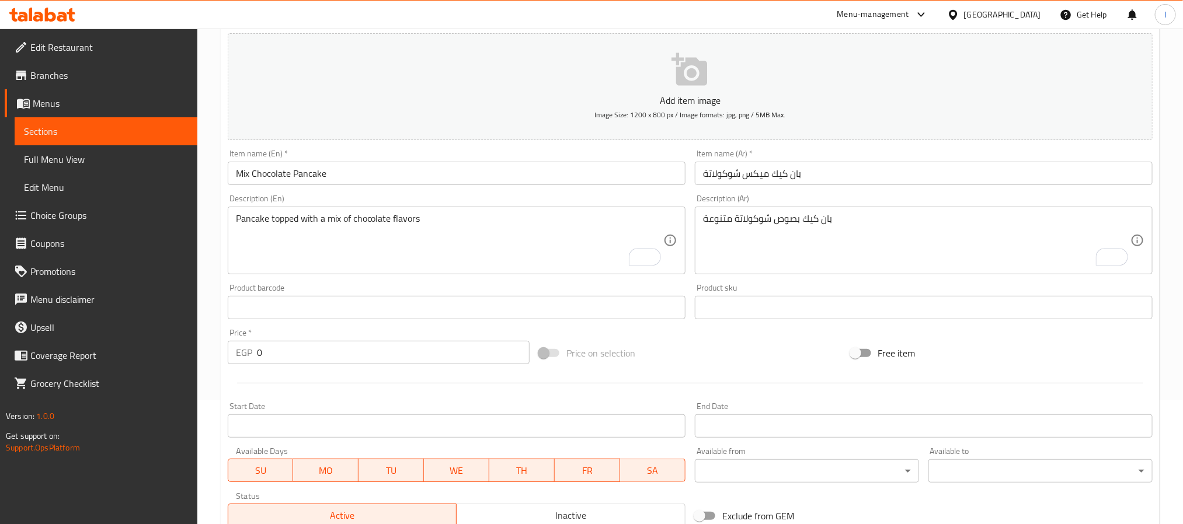
click at [384, 347] on input "0" at bounding box center [393, 352] width 273 height 23
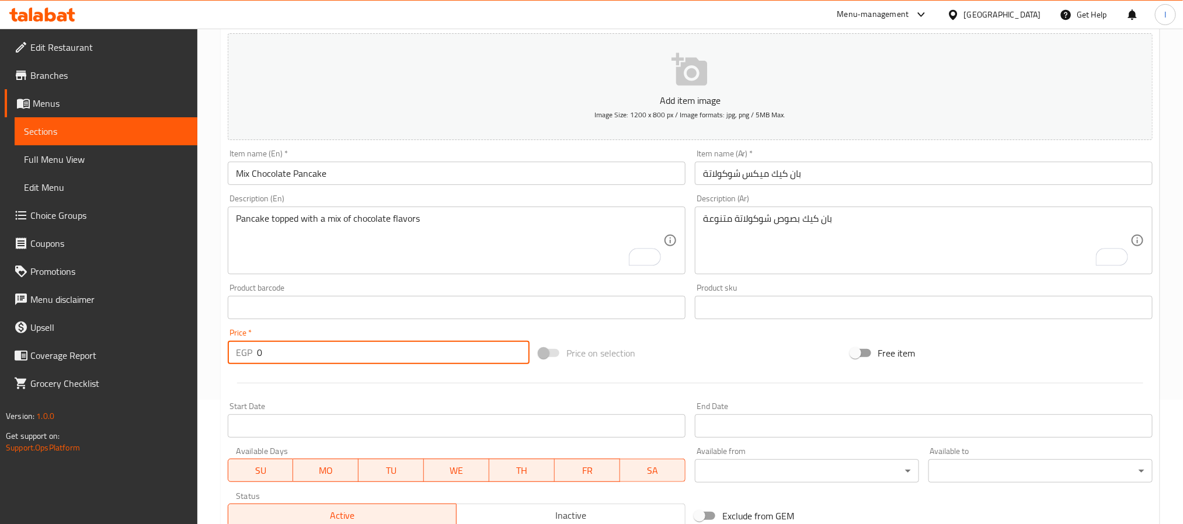
click at [384, 347] on input "0" at bounding box center [393, 352] width 273 height 23
type input "90"
click at [692, 356] on div "Price on selection" at bounding box center [689, 354] width 311 height 32
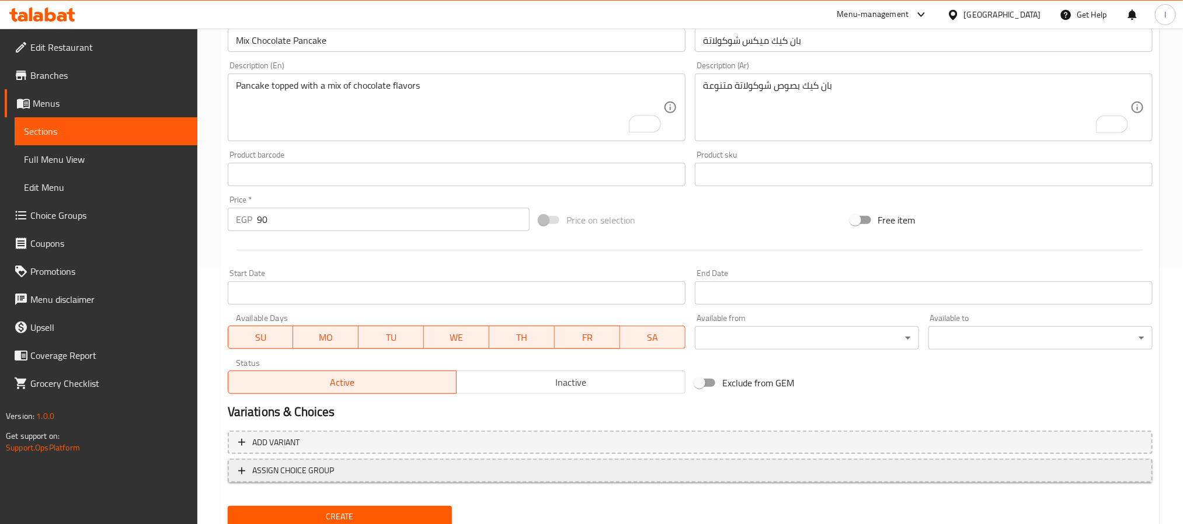
scroll to position [300, 0]
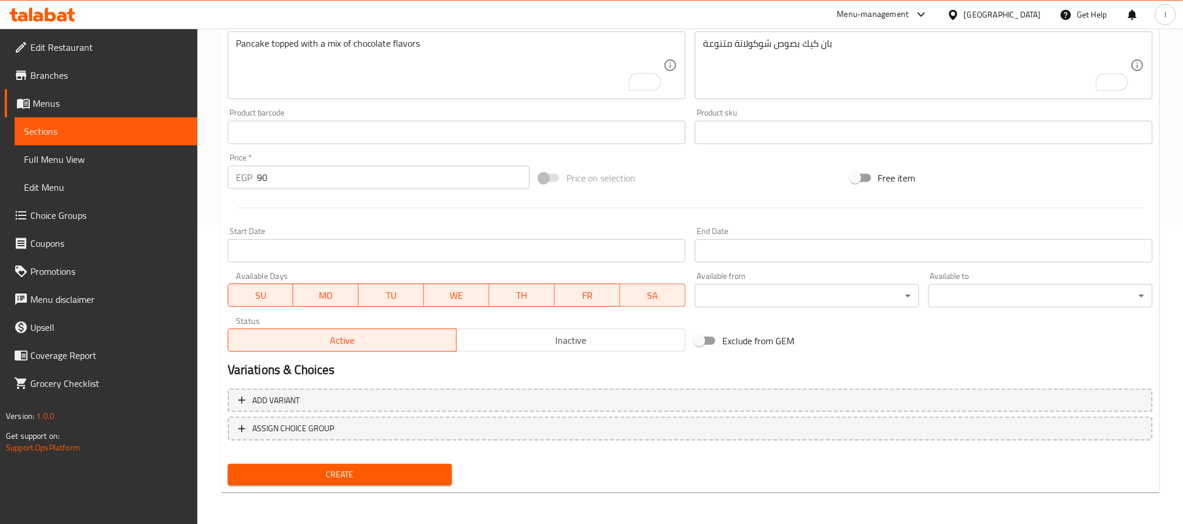
click at [388, 468] on span "Create" at bounding box center [340, 475] width 206 height 15
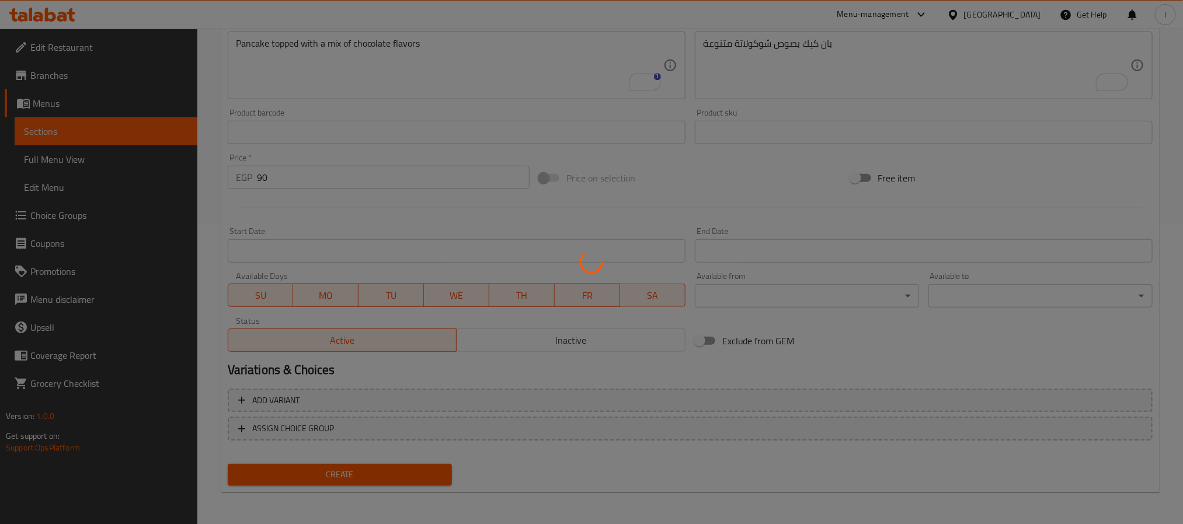
type input "0"
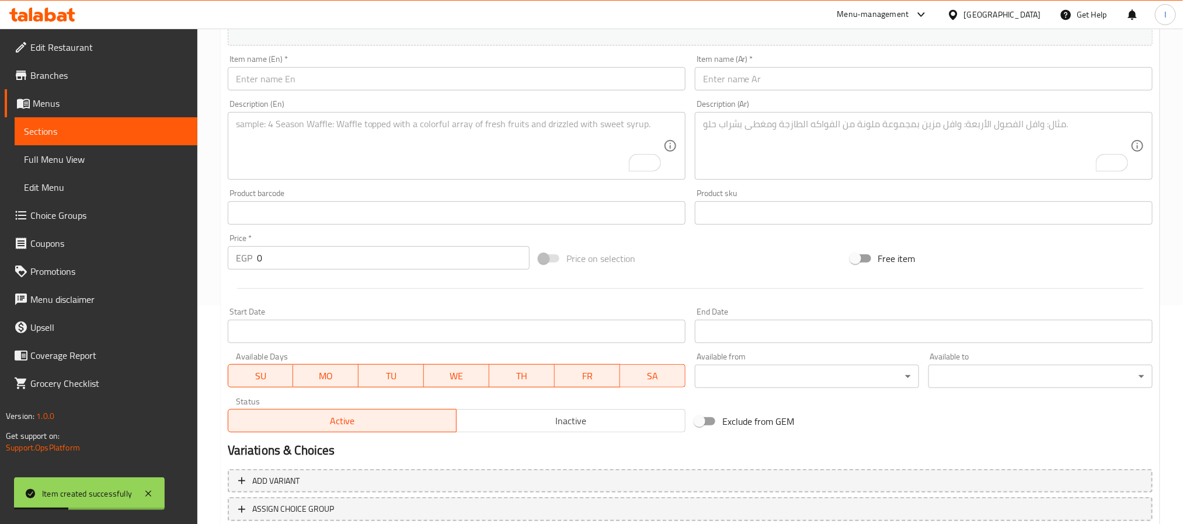
scroll to position [124, 0]
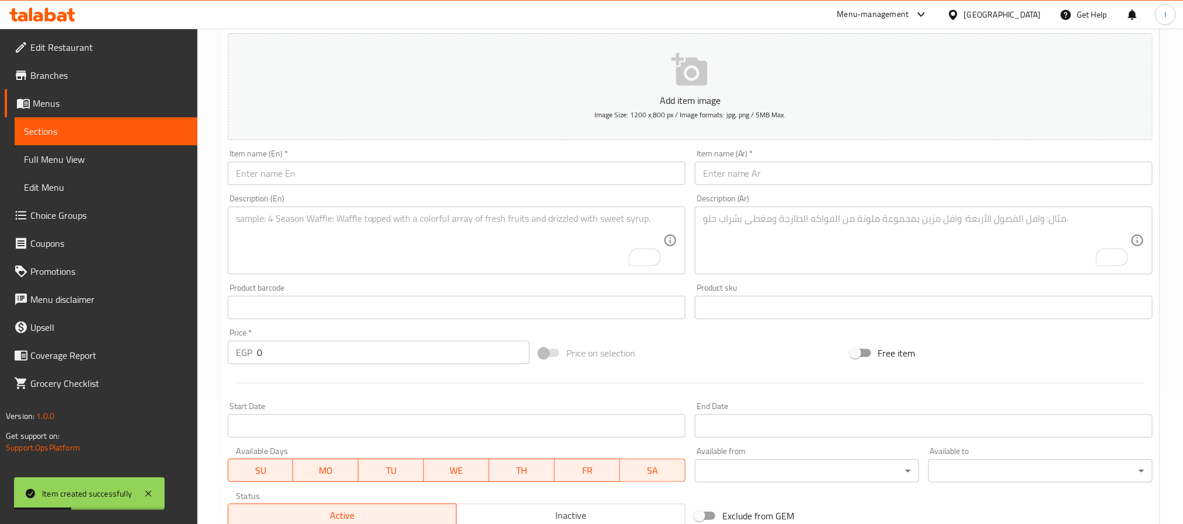
drag, startPoint x: 663, startPoint y: 353, endPoint x: 681, endPoint y: 344, distance: 20.6
click at [663, 353] on div "Price on selection" at bounding box center [689, 354] width 311 height 32
click at [803, 178] on input "text" at bounding box center [924, 173] width 458 height 23
paste input "بان كيك لوتس"
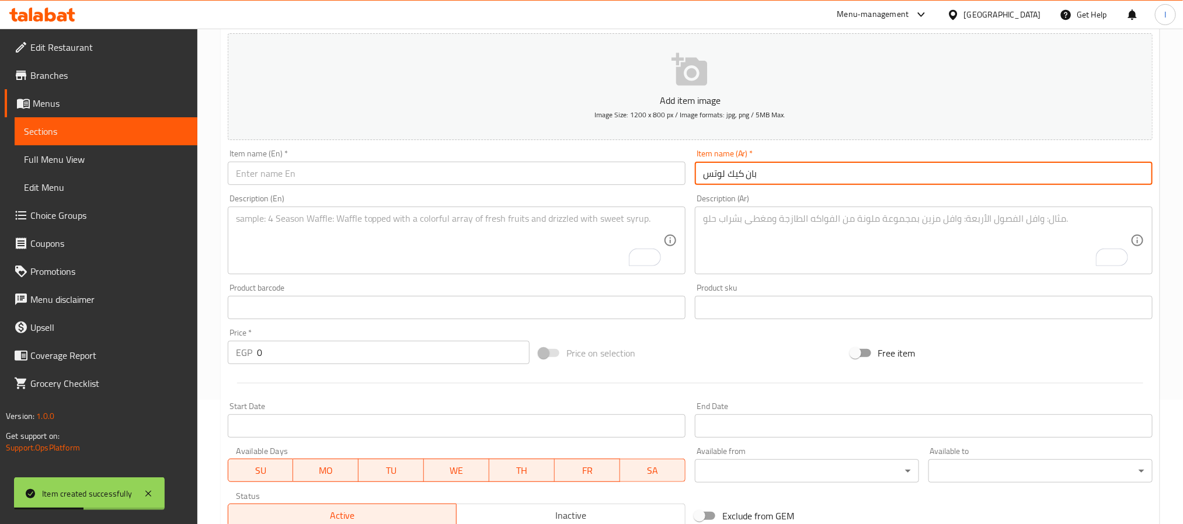
type input "بان كيك لوتس"
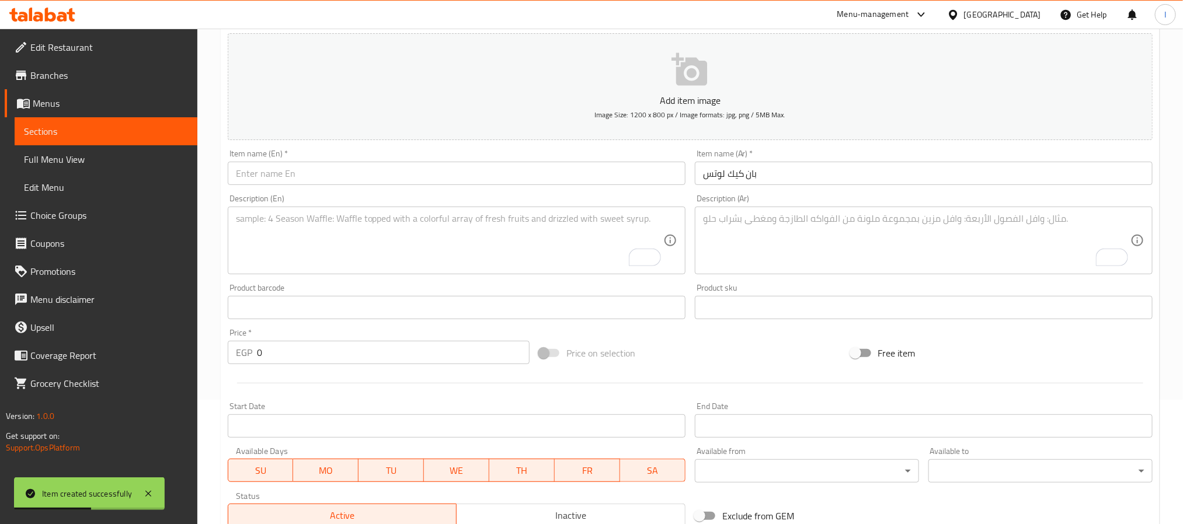
click at [960, 288] on div "Product sku Product sku" at bounding box center [924, 302] width 458 height 36
click at [425, 181] on input "text" at bounding box center [457, 173] width 458 height 23
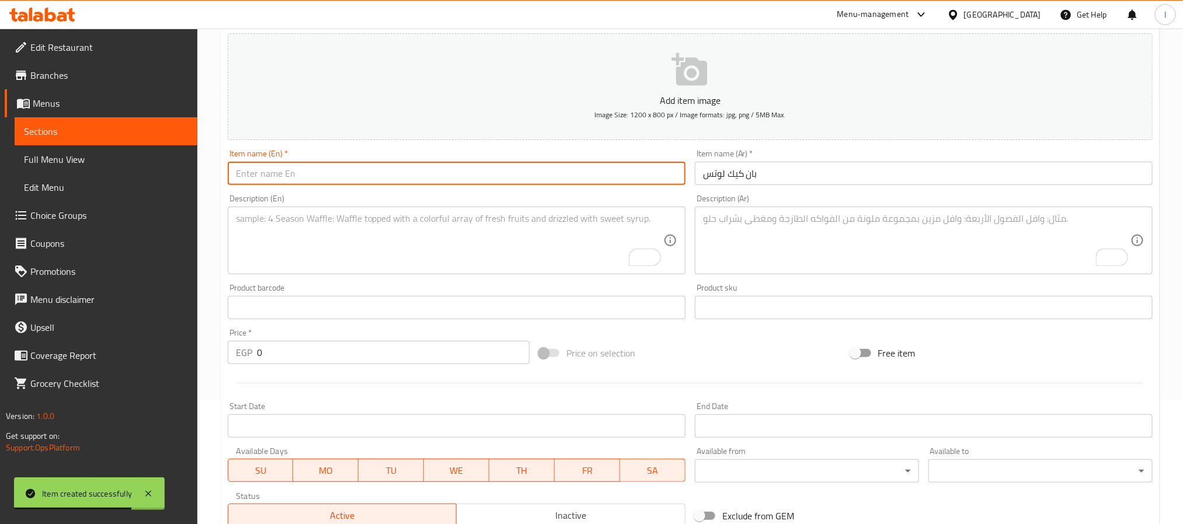
paste input "Lotus Pancake"
type input "Lotus Pancake"
click at [724, 249] on textarea "To enrich screen reader interactions, please activate Accessibility in Grammarl…" at bounding box center [916, 240] width 427 height 55
paste textarea "بان كيك مغطى بصوص اللوتس الشهي"
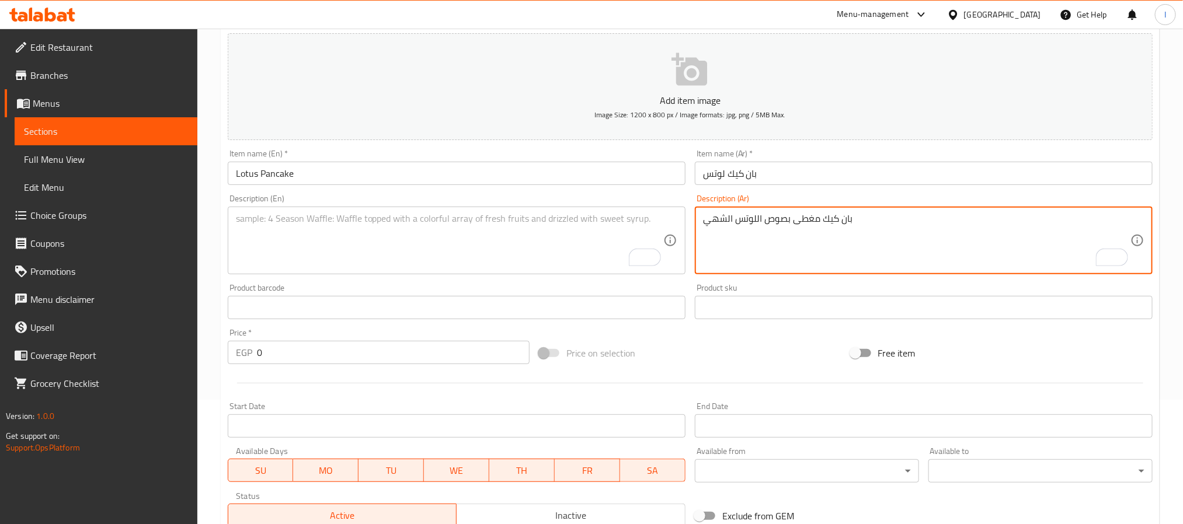
type textarea "بان كيك مغطى بصوص اللوتس الشهي"
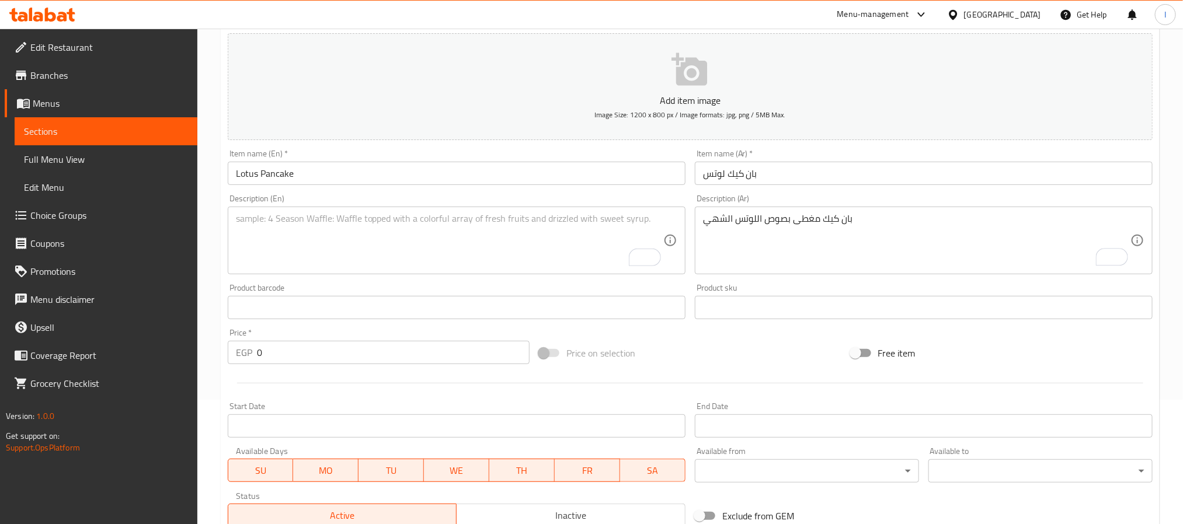
click at [528, 260] on textarea "To enrich screen reader interactions, please activate Accessibility in Grammarl…" at bounding box center [449, 240] width 427 height 55
paste textarea "Pancake topped with tasty Lotus sauce"
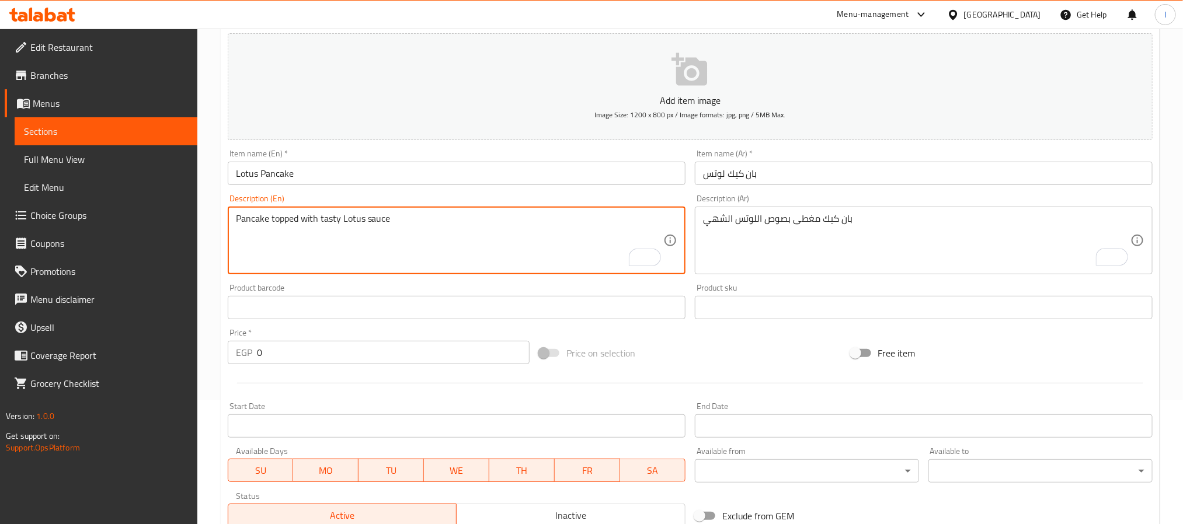
type textarea "Pancake topped with tasty Lotus sauce"
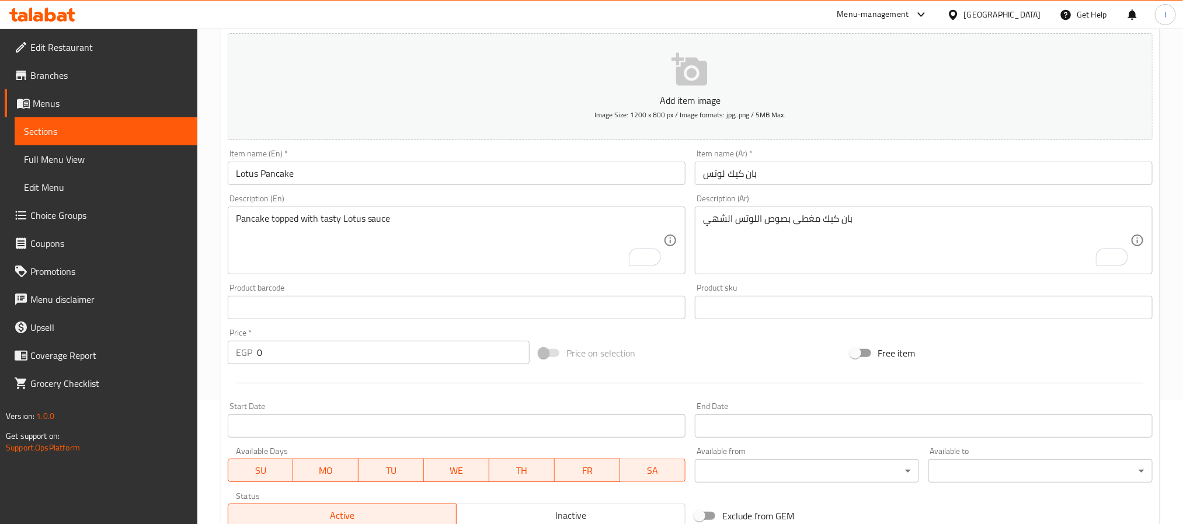
click at [366, 359] on input "0" at bounding box center [393, 352] width 273 height 23
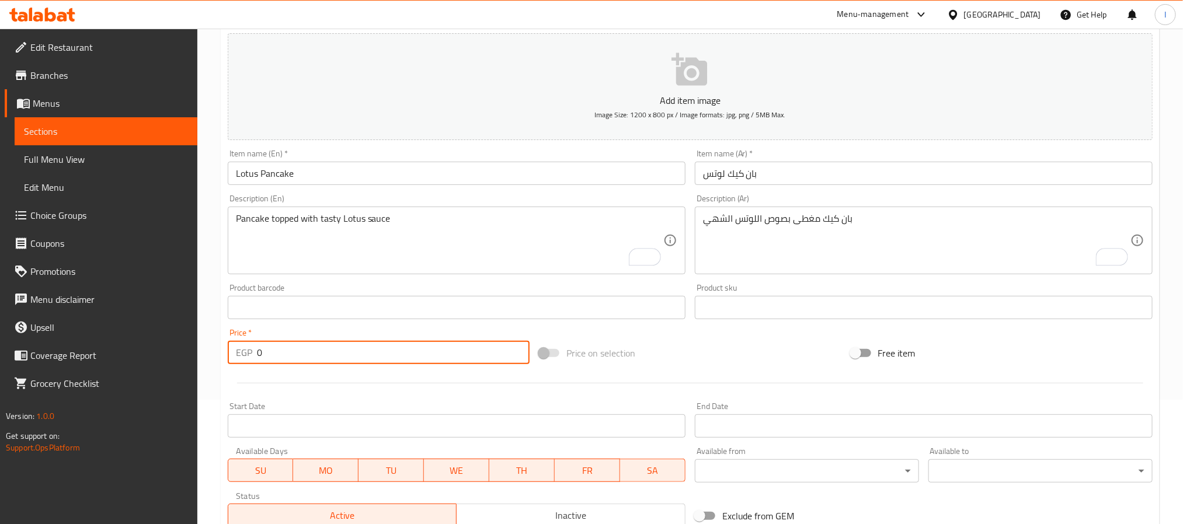
click at [366, 359] on input "0" at bounding box center [393, 352] width 273 height 23
type input "175"
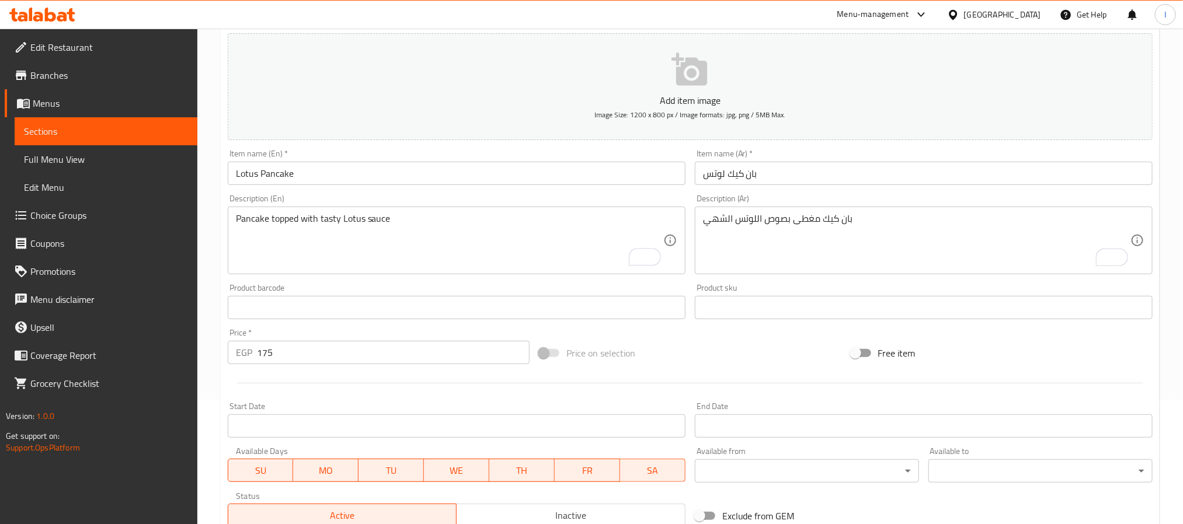
click at [703, 375] on div at bounding box center [690, 383] width 934 height 29
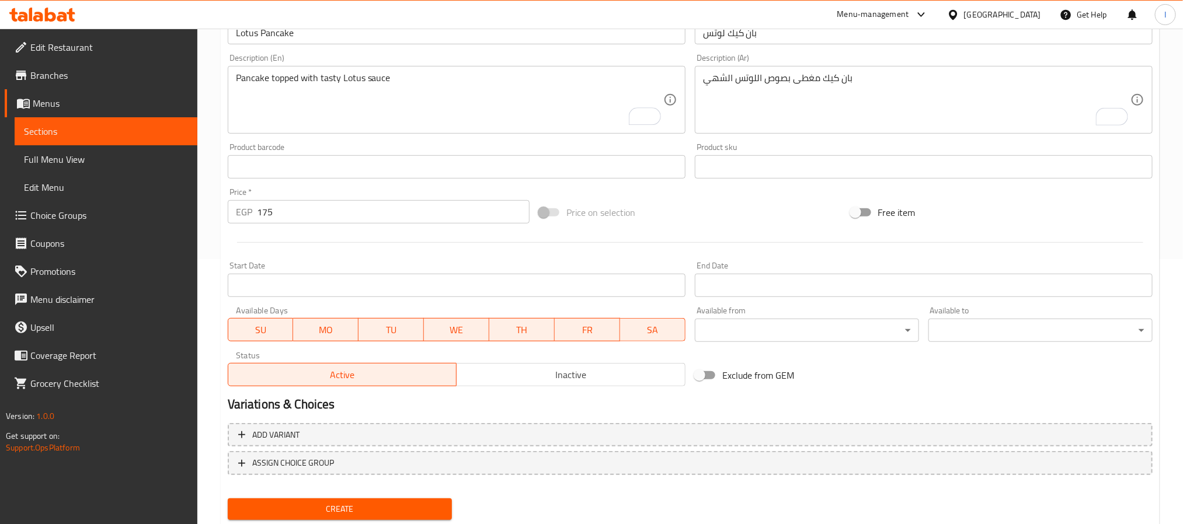
scroll to position [300, 0]
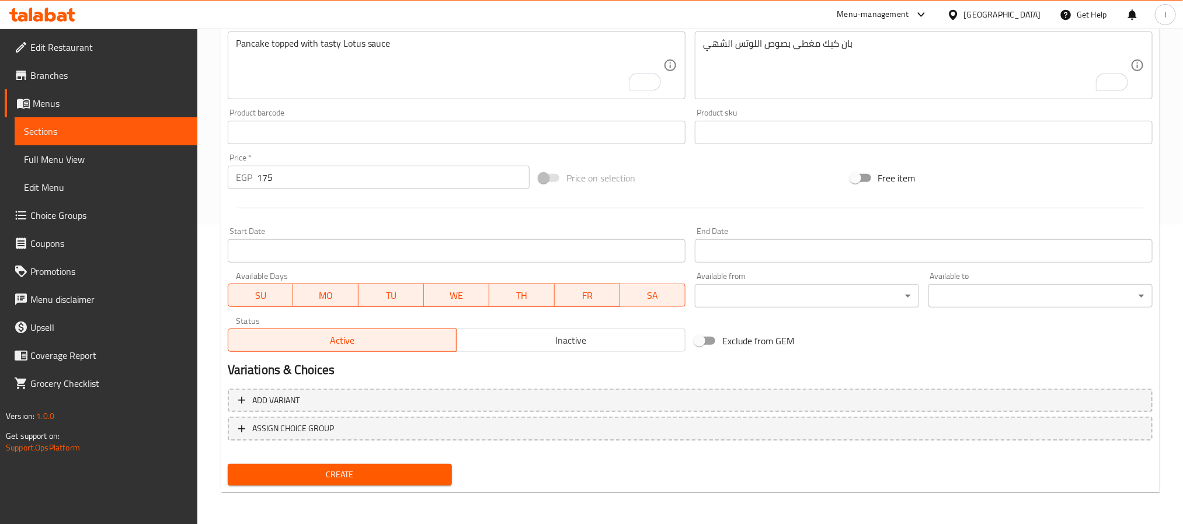
click at [392, 471] on span "Create" at bounding box center [340, 475] width 206 height 15
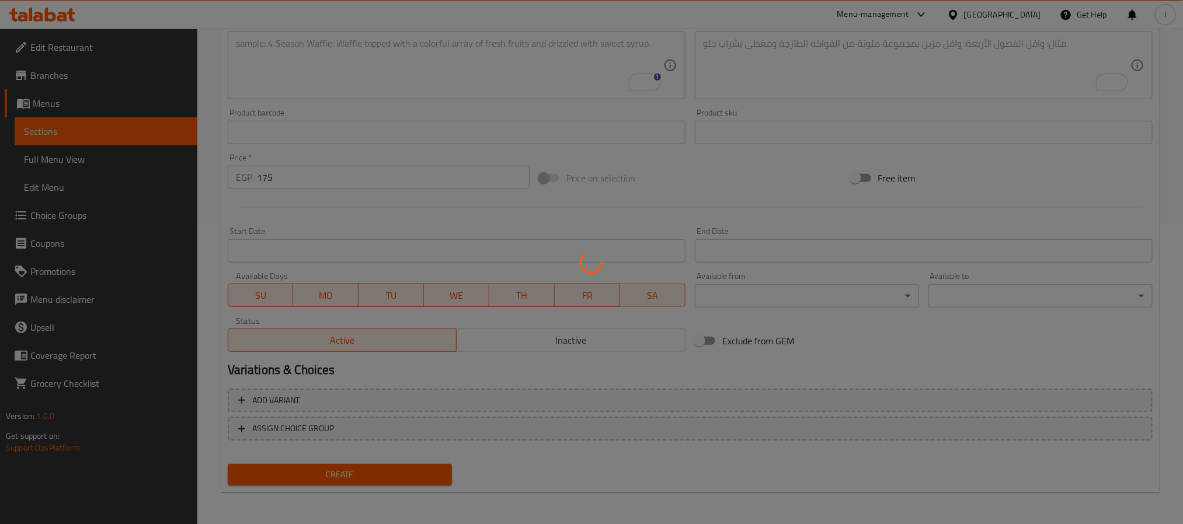
type input "0"
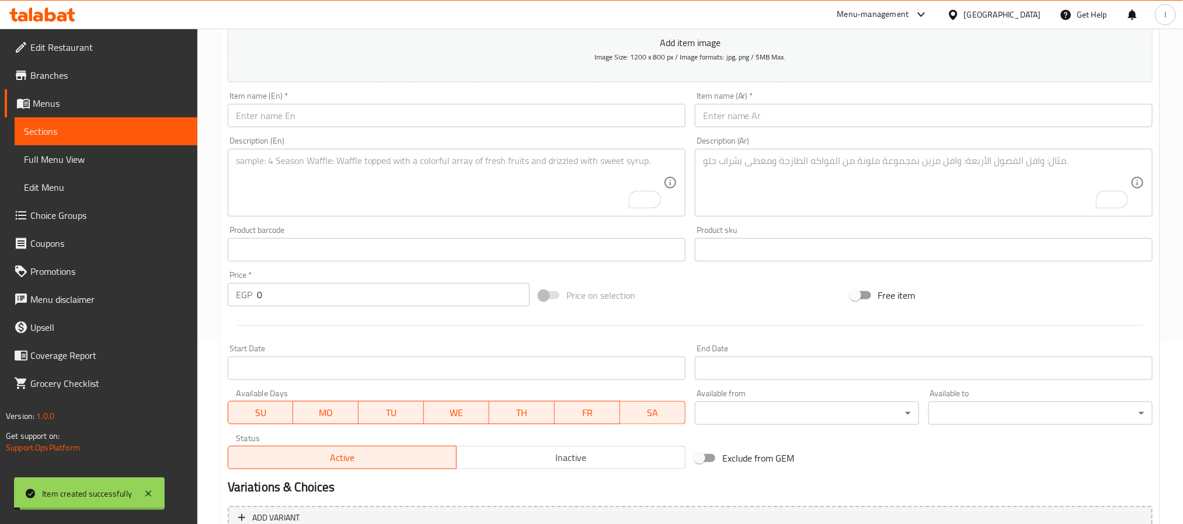
scroll to position [0, 0]
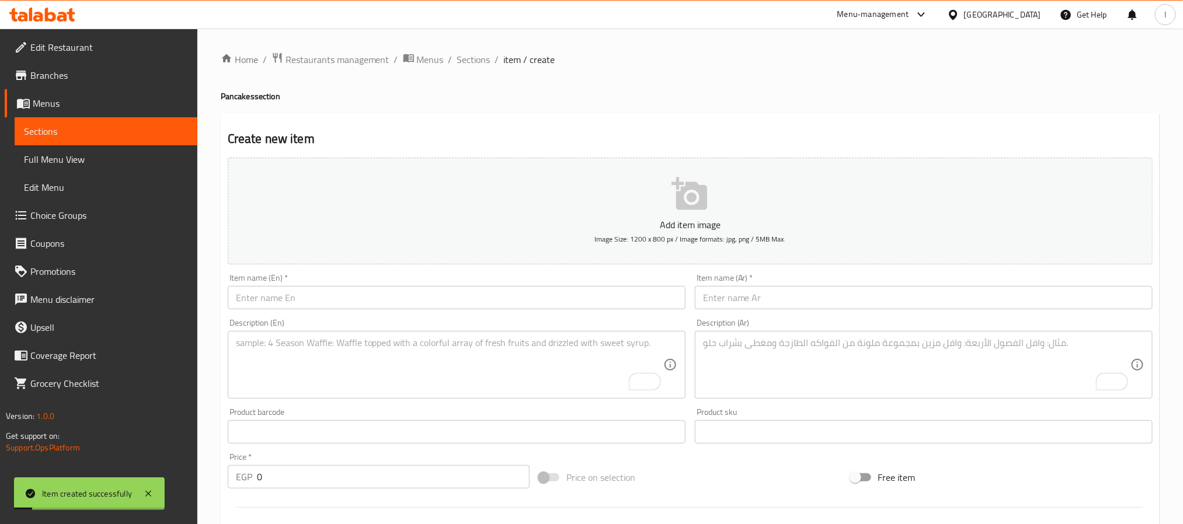
drag, startPoint x: 473, startPoint y: 58, endPoint x: 473, endPoint y: 116, distance: 58.4
click at [473, 58] on span "Sections" at bounding box center [473, 60] width 33 height 14
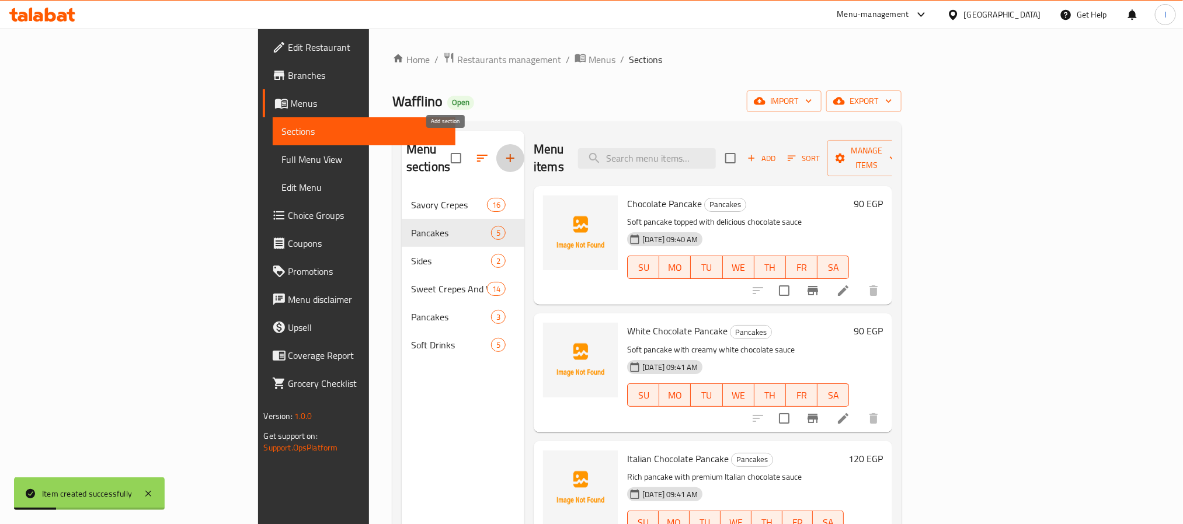
click at [503, 155] on icon "button" at bounding box center [510, 158] width 14 height 14
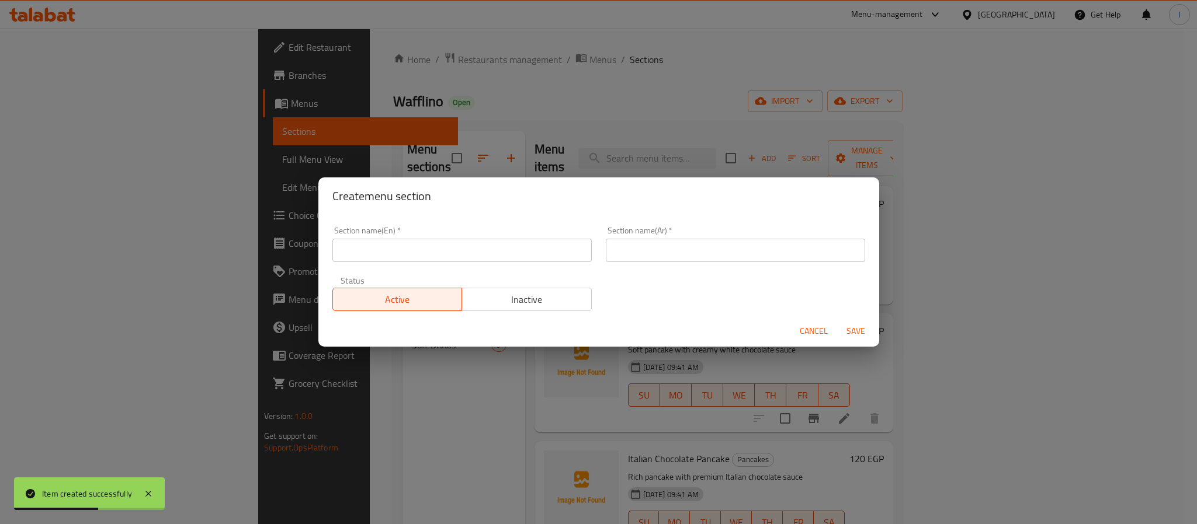
click at [524, 251] on input "text" at bounding box center [461, 250] width 259 height 23
paste input "Waffles"
type input "Waffles"
drag, startPoint x: 663, startPoint y: 252, endPoint x: 669, endPoint y: 265, distance: 14.4
click at [663, 252] on input "text" at bounding box center [735, 250] width 259 height 23
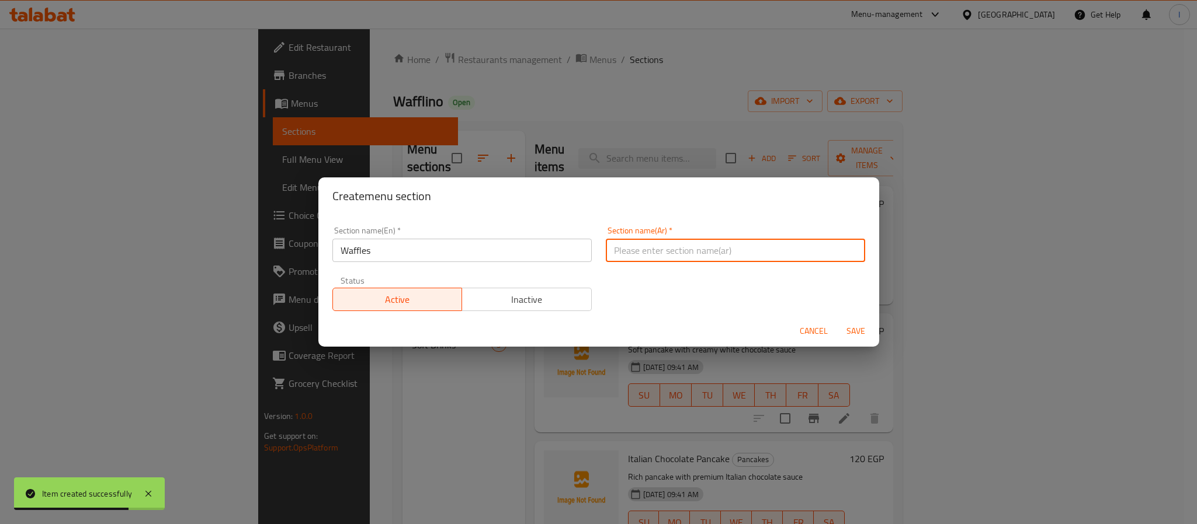
paste input "وافل"
type input "وافل"
click at [850, 326] on span "Save" at bounding box center [855, 331] width 28 height 15
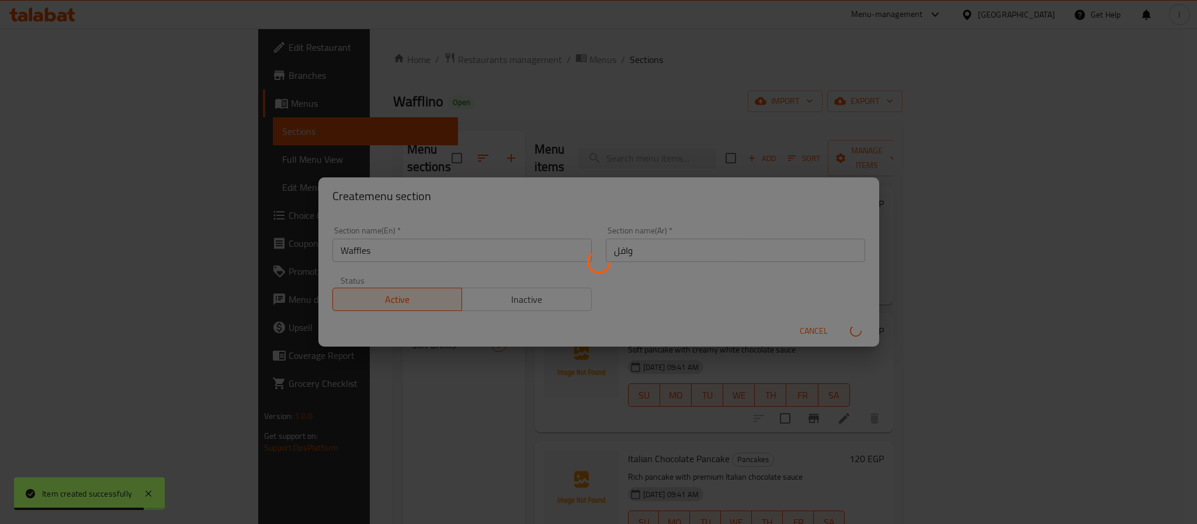
click at [801, 113] on div at bounding box center [598, 262] width 1197 height 524
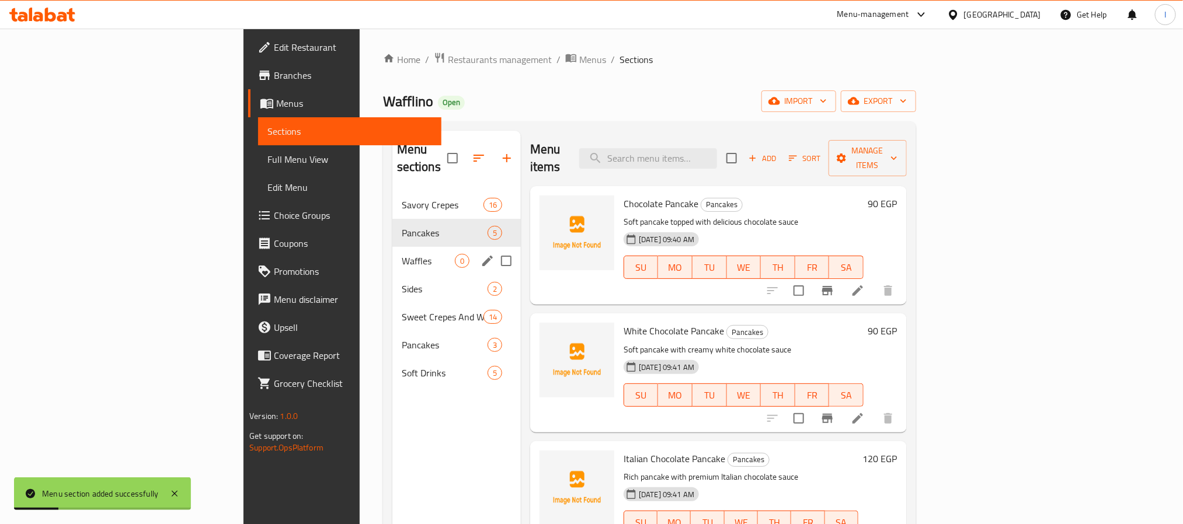
click at [392, 247] on div "Waffles 0" at bounding box center [456, 261] width 128 height 28
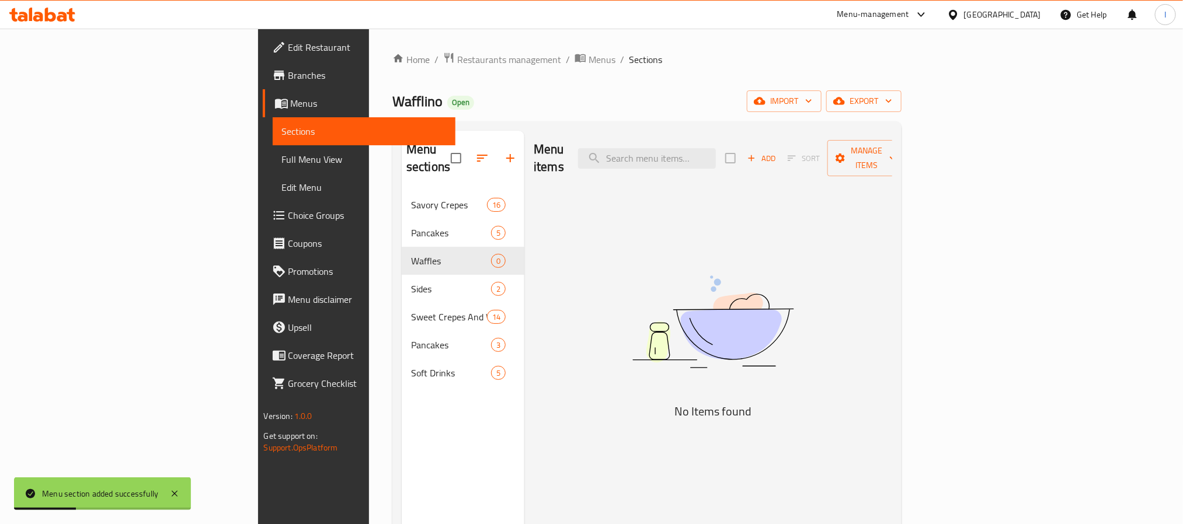
click at [777, 152] on span "Add" at bounding box center [762, 158] width 32 height 13
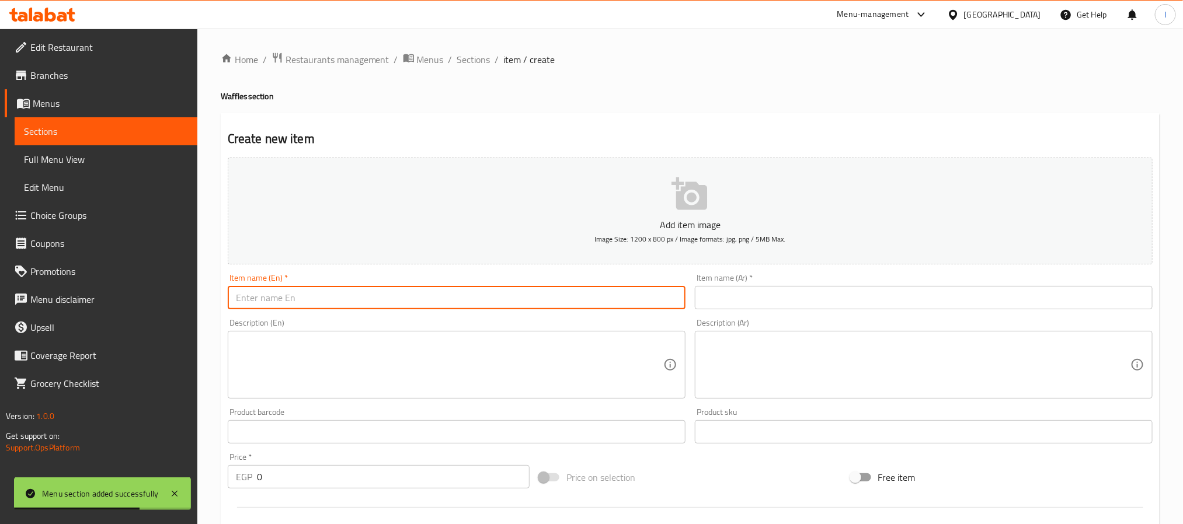
click at [564, 296] on input "text" at bounding box center [457, 297] width 458 height 23
paste input "Chocolate Waffle"
type input "Chocolate Waffle"
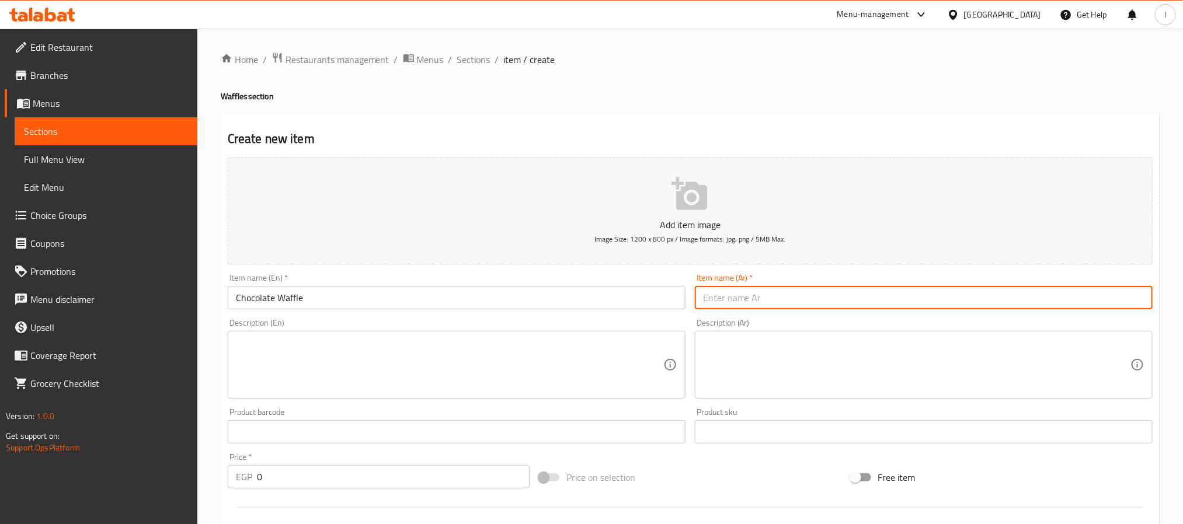
click at [712, 294] on input "text" at bounding box center [924, 297] width 458 height 23
paste input "وافل شوكولاتة"
type input "وافل شوكولاتة"
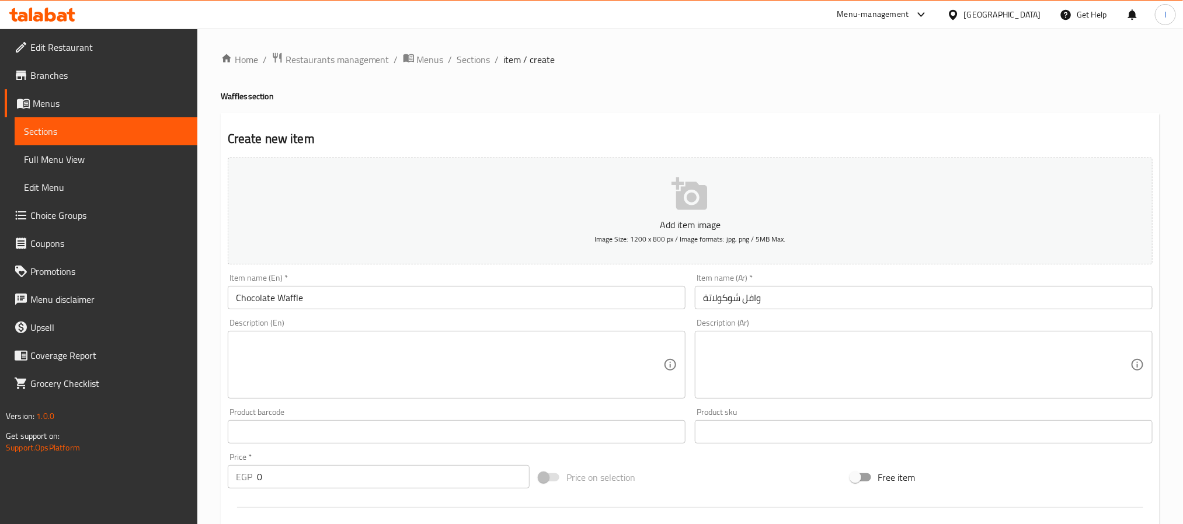
click at [721, 370] on textarea at bounding box center [916, 365] width 427 height 55
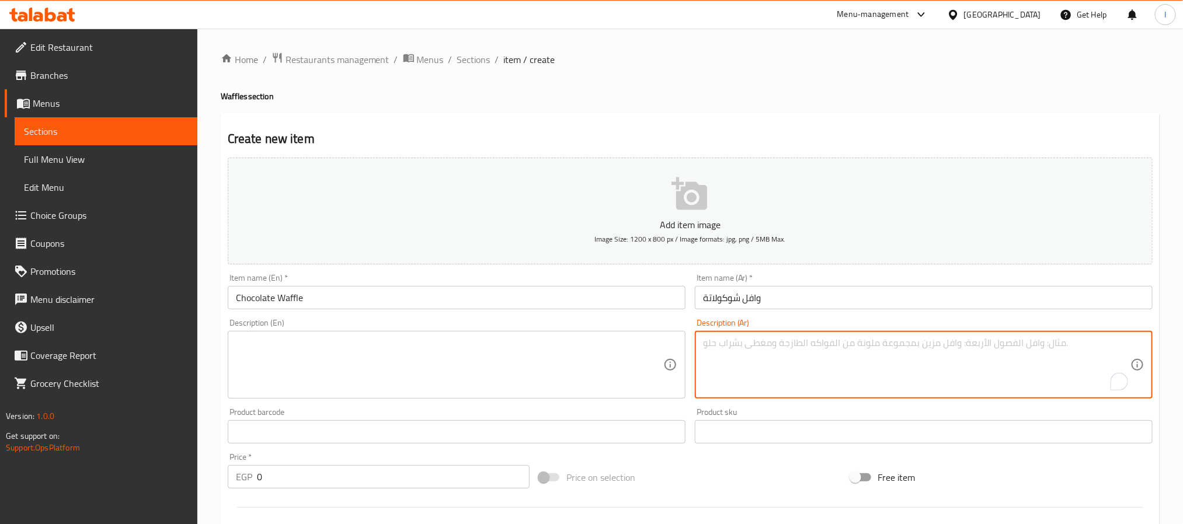
paste textarea "وافل مقرمش مع صوص شوكولاتة"
type textarea "وافل مقرمش مع صوص شوكولاتة"
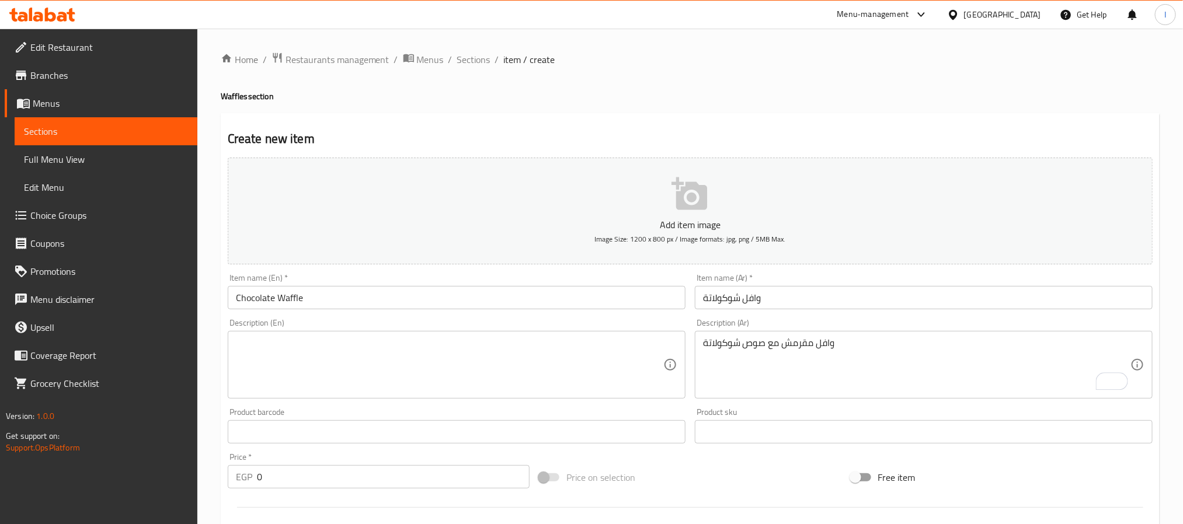
click at [528, 351] on textarea at bounding box center [449, 365] width 427 height 55
paste textarea "Crispy waffle served with chocolate sauce"
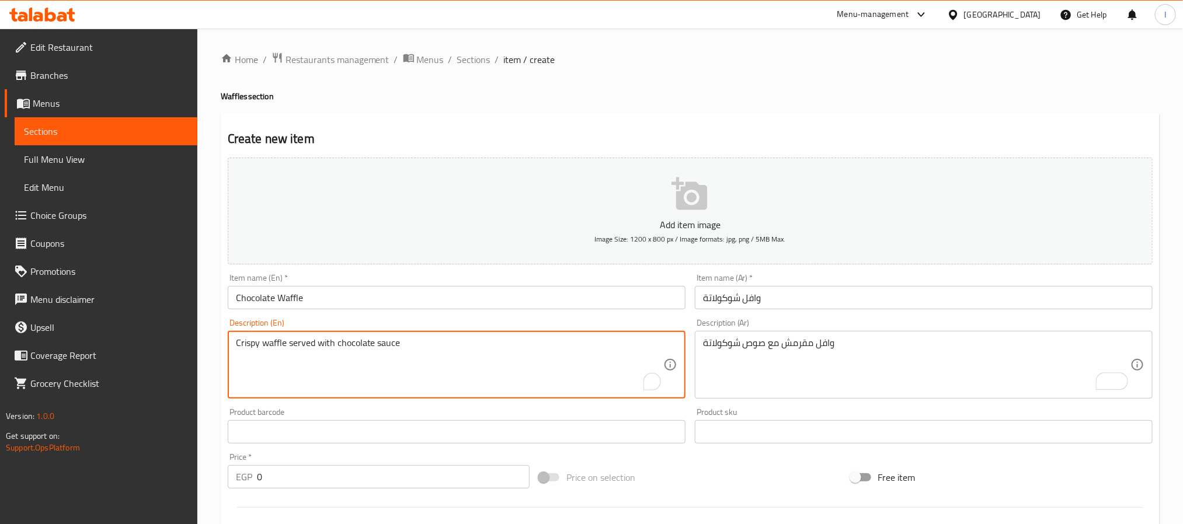
type textarea "Crispy waffle served with chocolate sauce"
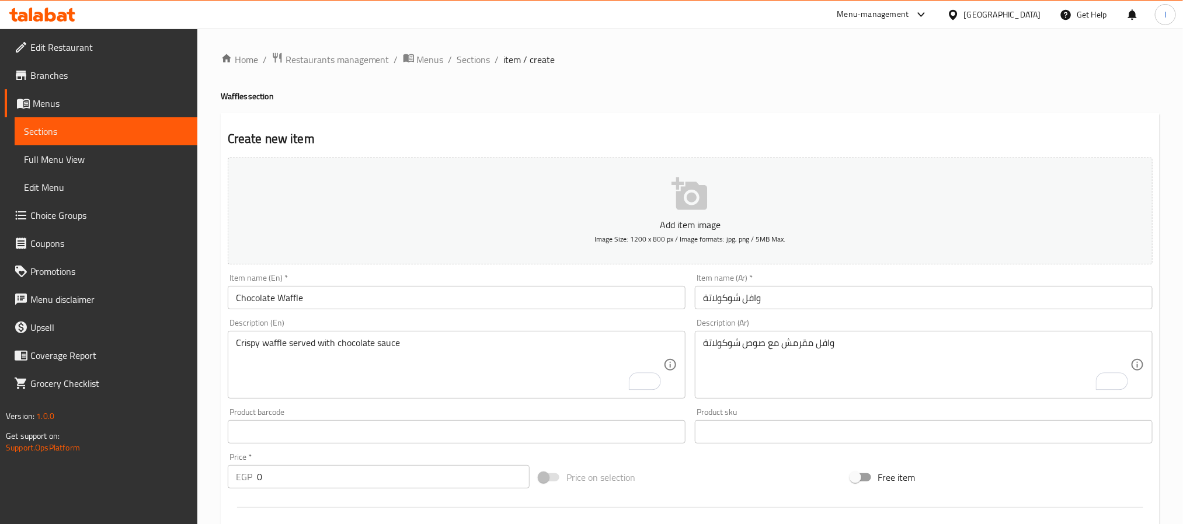
click at [439, 482] on input "0" at bounding box center [393, 476] width 273 height 23
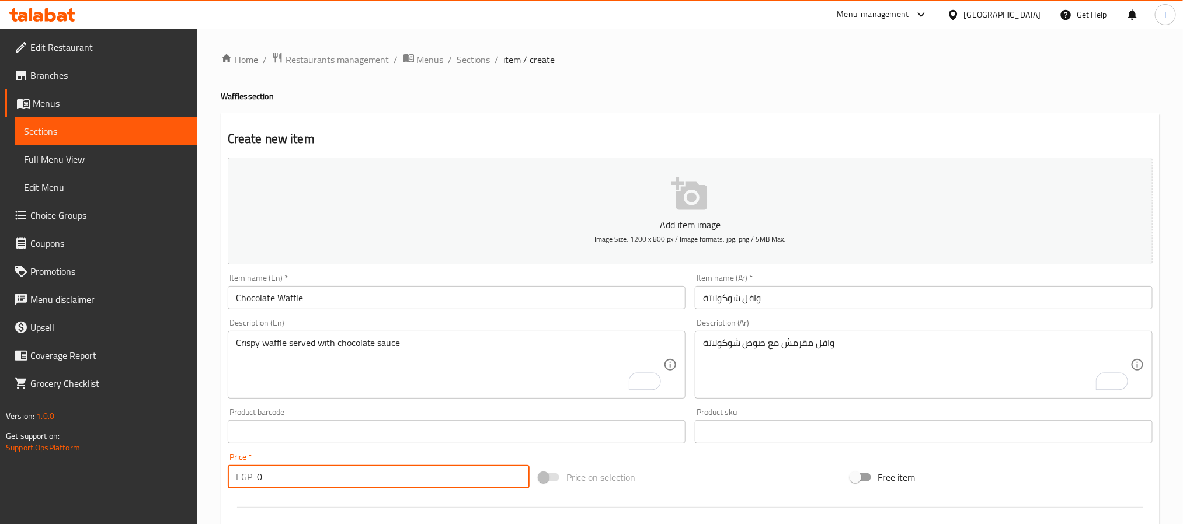
click at [439, 482] on input "0" at bounding box center [393, 476] width 273 height 23
type input "75"
click at [696, 472] on div "Price on selection" at bounding box center [689, 478] width 311 height 32
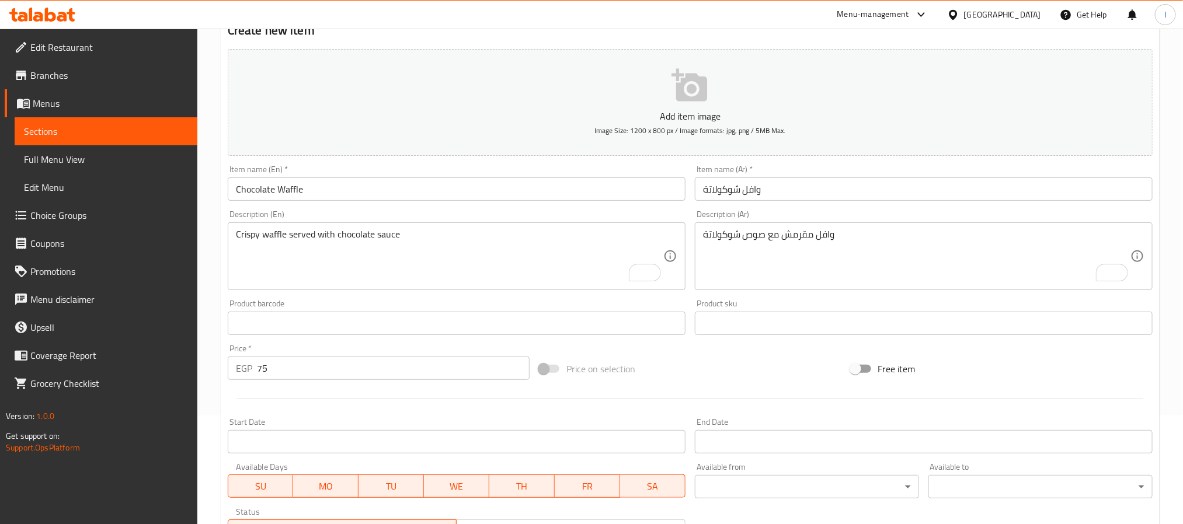
scroll to position [300, 0]
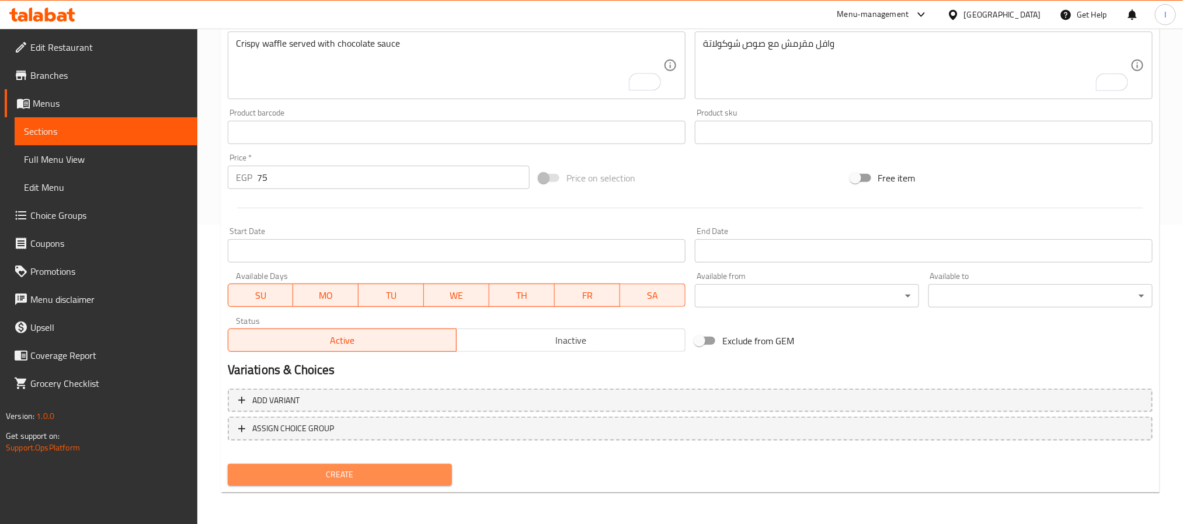
click at [412, 482] on button "Create" at bounding box center [340, 475] width 224 height 22
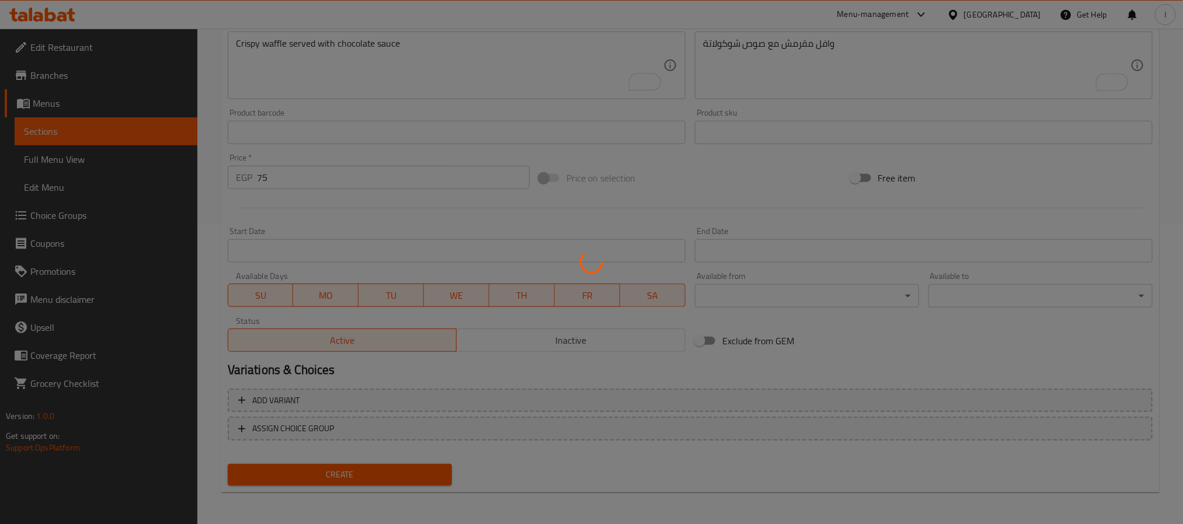
type input "0"
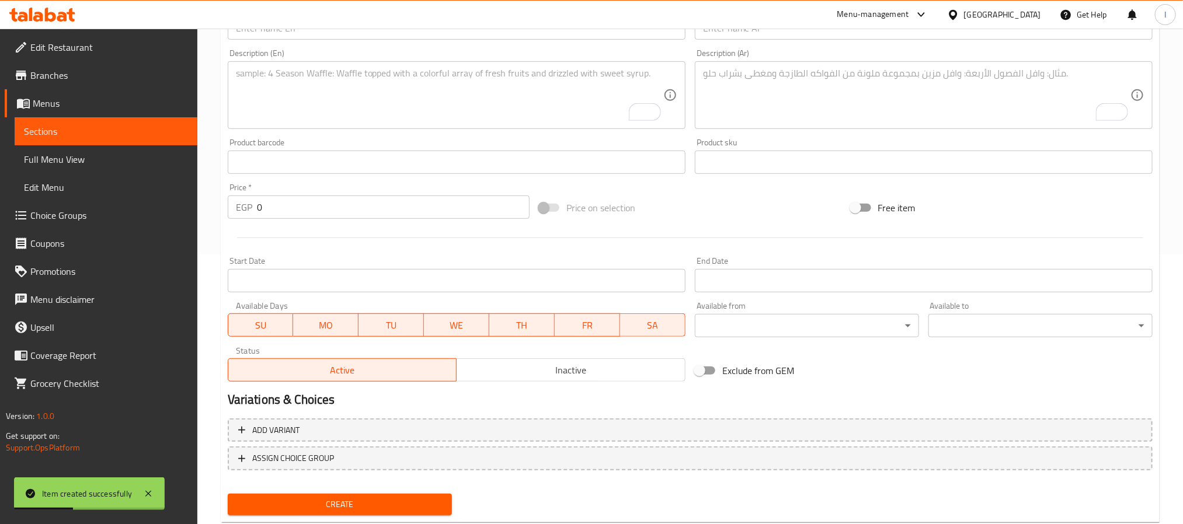
scroll to position [124, 0]
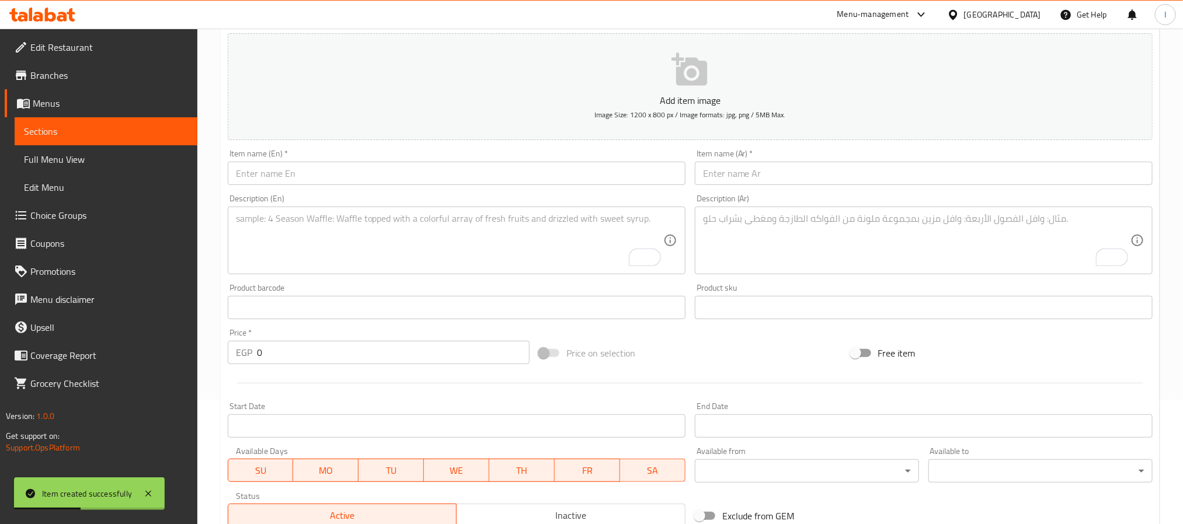
click at [311, 176] on input "text" at bounding box center [457, 173] width 458 height 23
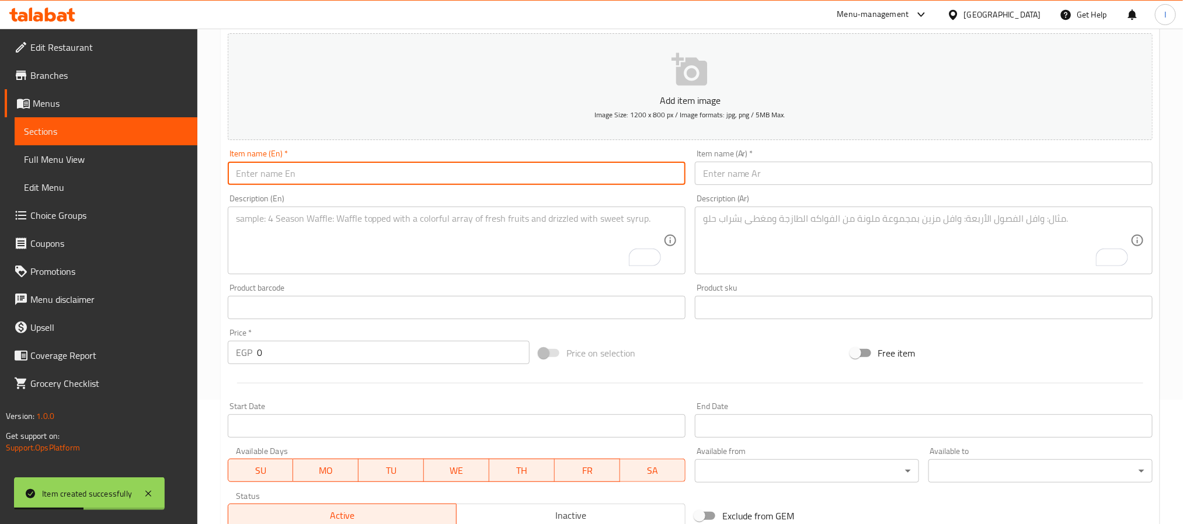
paste input "White Chocolate Waffle"
type input "White Chocolate Waffle"
drag, startPoint x: 746, startPoint y: 174, endPoint x: 756, endPoint y: 178, distance: 10.0
click at [746, 174] on input "text" at bounding box center [924, 173] width 458 height 23
paste input "وافل شوكولاتة وايت"
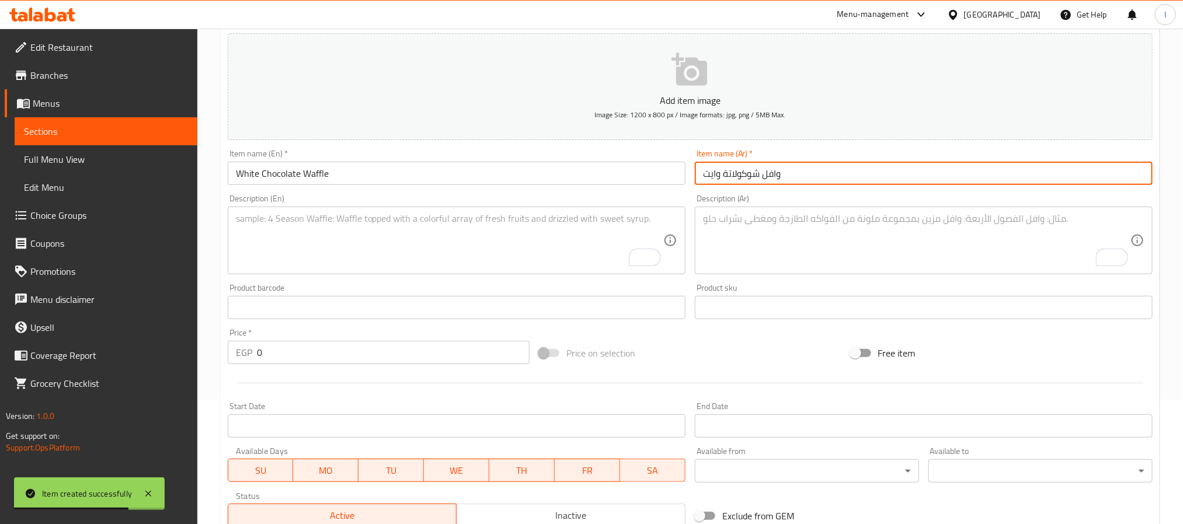
type input "وافل شوكولاتة وايت"
click at [774, 240] on textarea "To enrich screen reader interactions, please activate Accessibility in Grammarl…" at bounding box center [916, 240] width 427 height 55
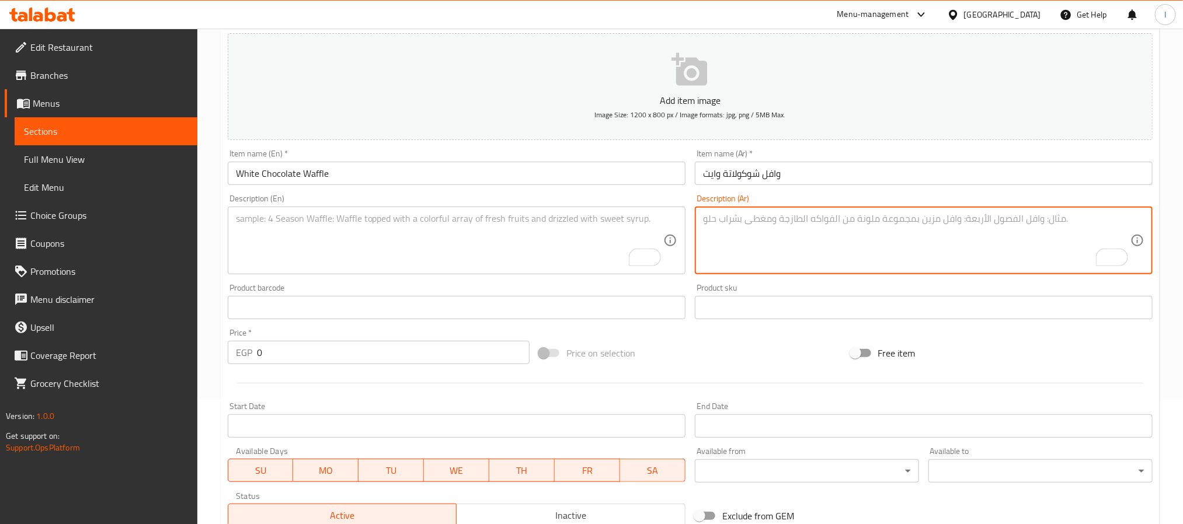
paste textarea "وافل مقرمش مع صوص شوكولاتة بيضاء"
type textarea "وافل مقرمش مع صوص شوكولاتة بيضاء"
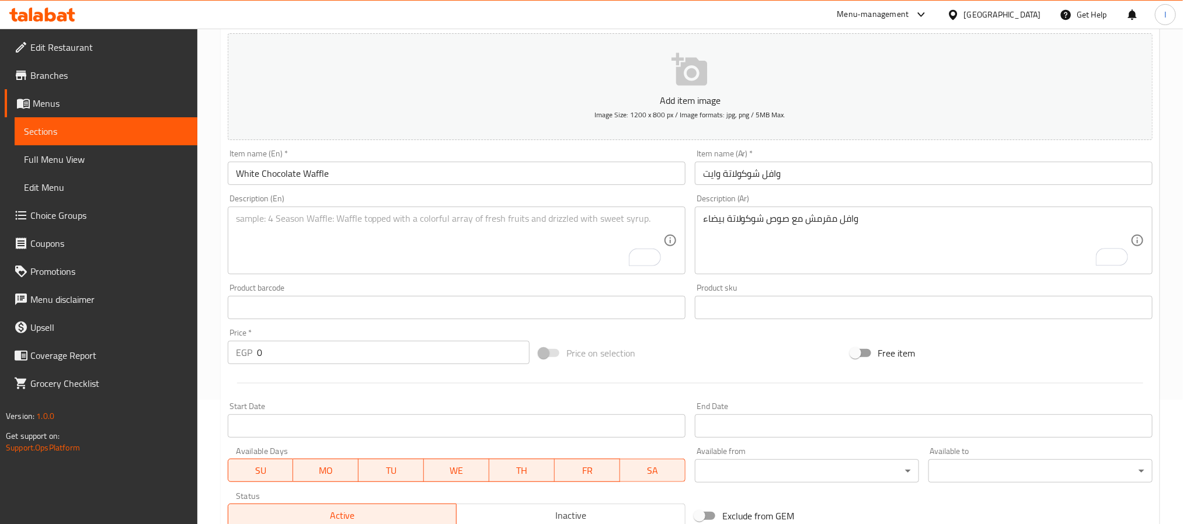
click at [538, 232] on textarea "To enrich screen reader interactions, please activate Accessibility in Grammarl…" at bounding box center [449, 240] width 427 height 55
paste textarea "Crispy waffle with creamy white chocolate sauce"
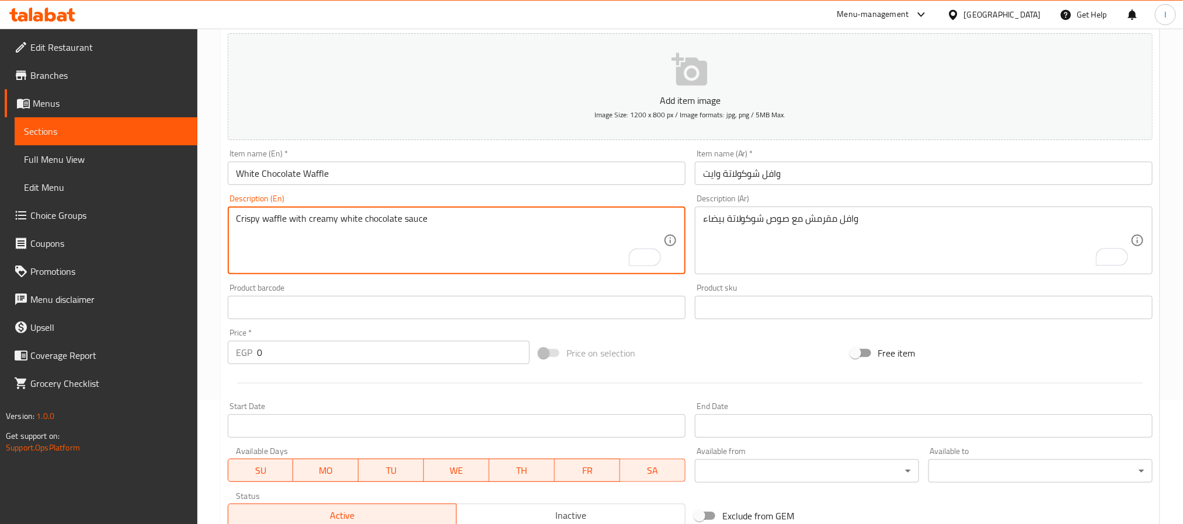
type textarea "Crispy waffle with creamy white chocolate sauce"
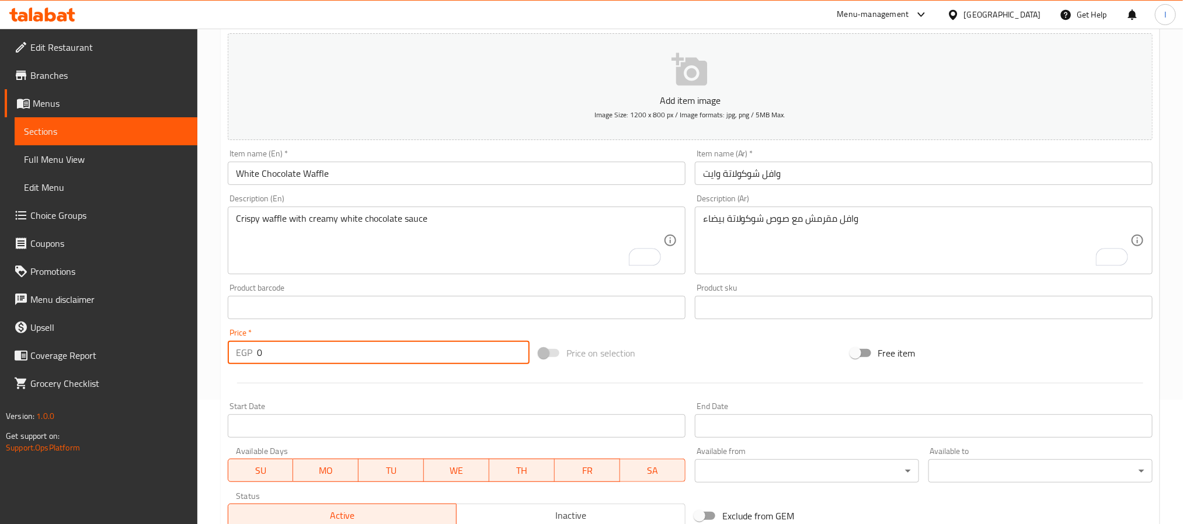
click at [343, 350] on input "0" at bounding box center [393, 352] width 273 height 23
type input "75"
click at [729, 353] on div "Price on selection" at bounding box center [689, 354] width 311 height 32
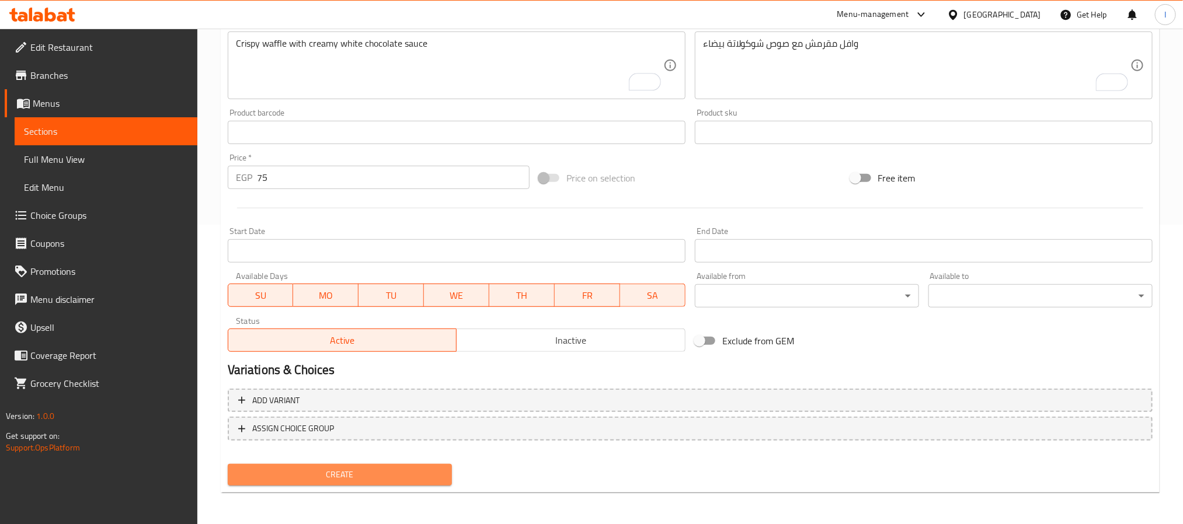
click at [374, 474] on span "Create" at bounding box center [340, 475] width 206 height 15
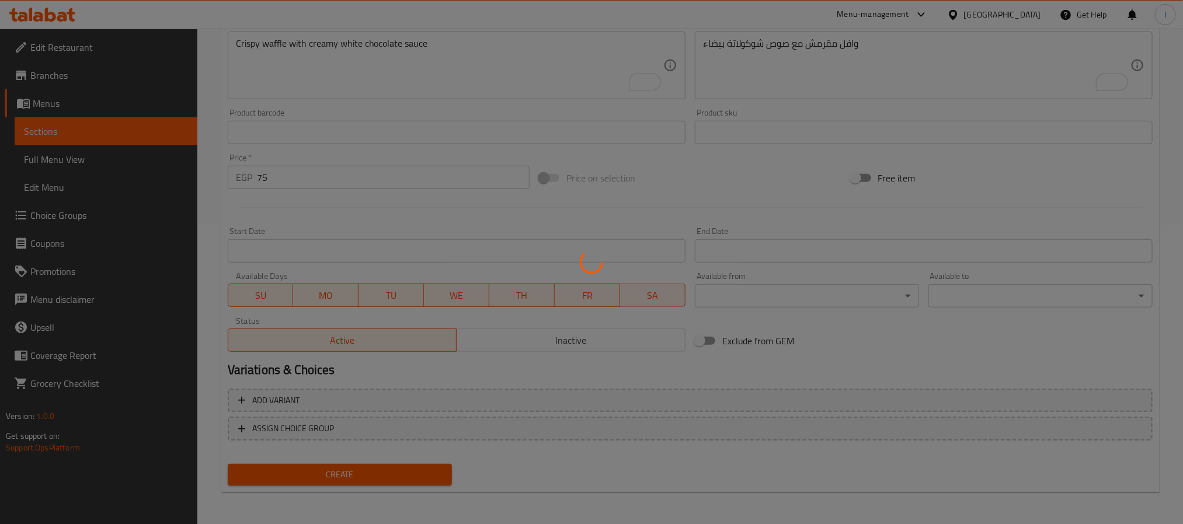
type input "0"
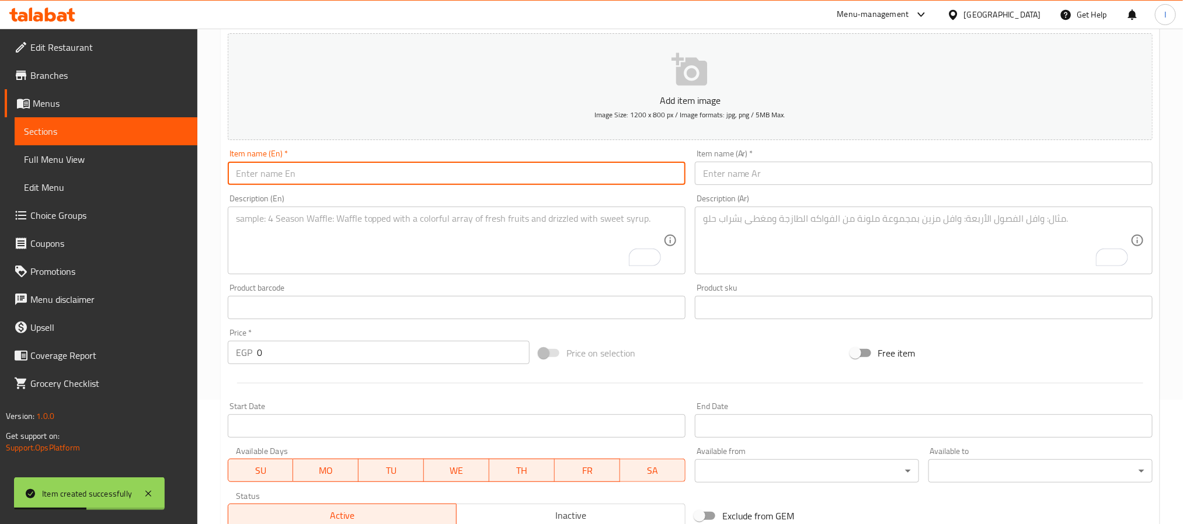
click at [441, 177] on input "text" at bounding box center [457, 173] width 458 height 23
paste input "Italian Chocolate Waffle"
type input "Italian Chocolate Waffle"
click at [721, 175] on input "text" at bounding box center [924, 173] width 458 height 23
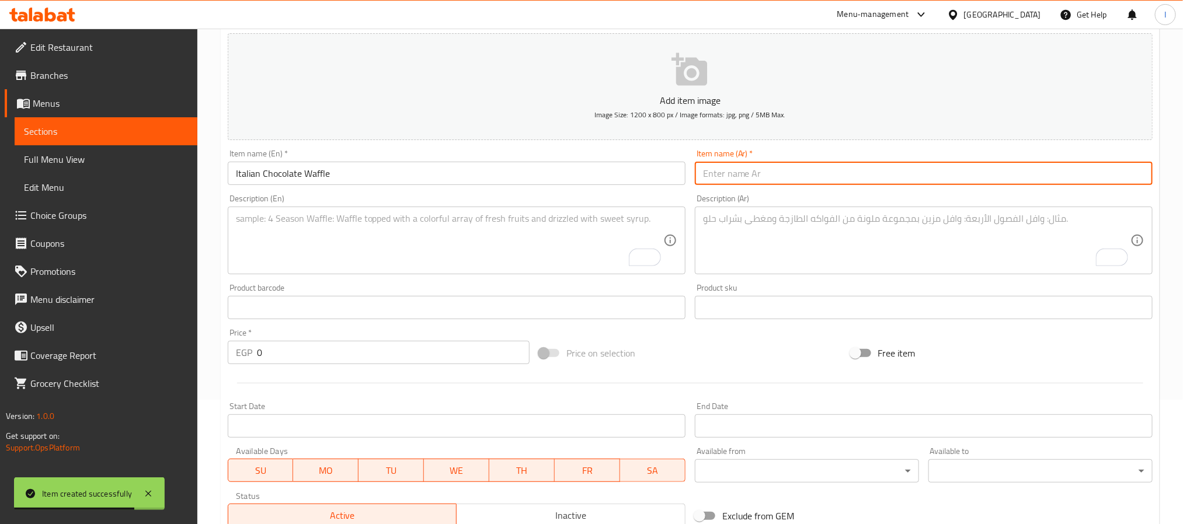
paste input "وافل شوكولاتة إيطالي"
type input "وافل شوكولاتة إيطالي"
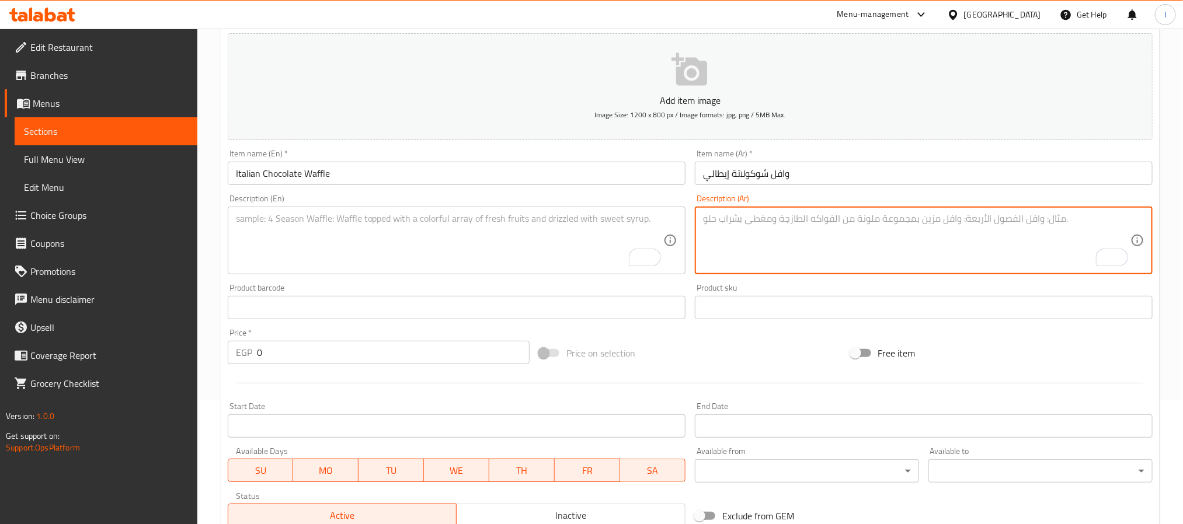
click at [729, 229] on textarea "To enrich screen reader interactions, please activate Accessibility in Grammarl…" at bounding box center [916, 240] width 427 height 55
paste textarea "وافل غني بصوص شوكولاتة إيطالي"
type textarea "وافل غني بصوص شوكولاتة إيطالي"
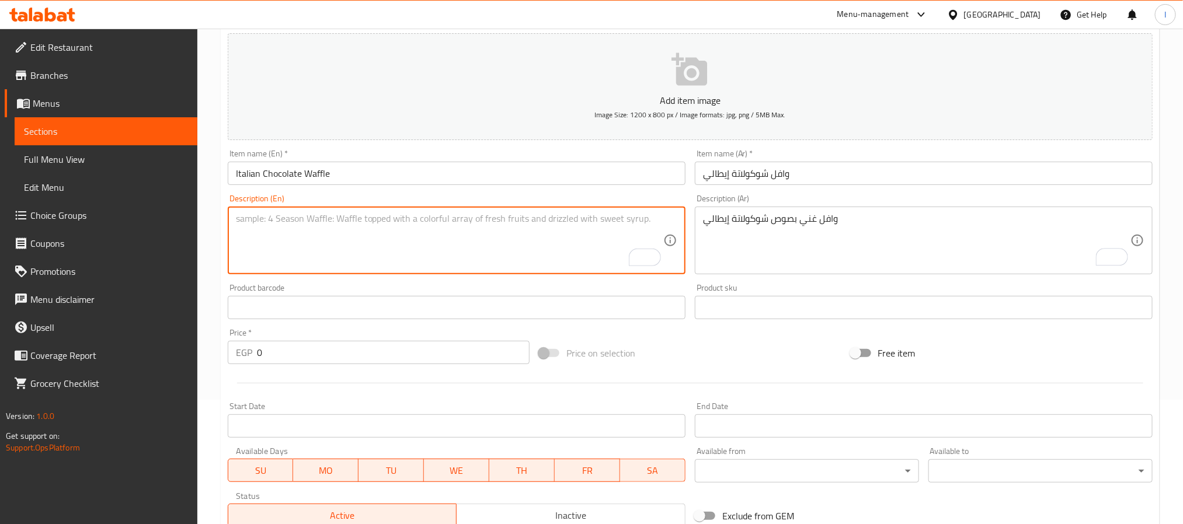
click at [458, 239] on textarea "To enrich screen reader interactions, please activate Accessibility in Grammarl…" at bounding box center [449, 240] width 427 height 55
paste textarea "Waffle topped with premium Italian chocolate sauce"
type textarea "Waffle topped with premium Italian chocolate sauce"
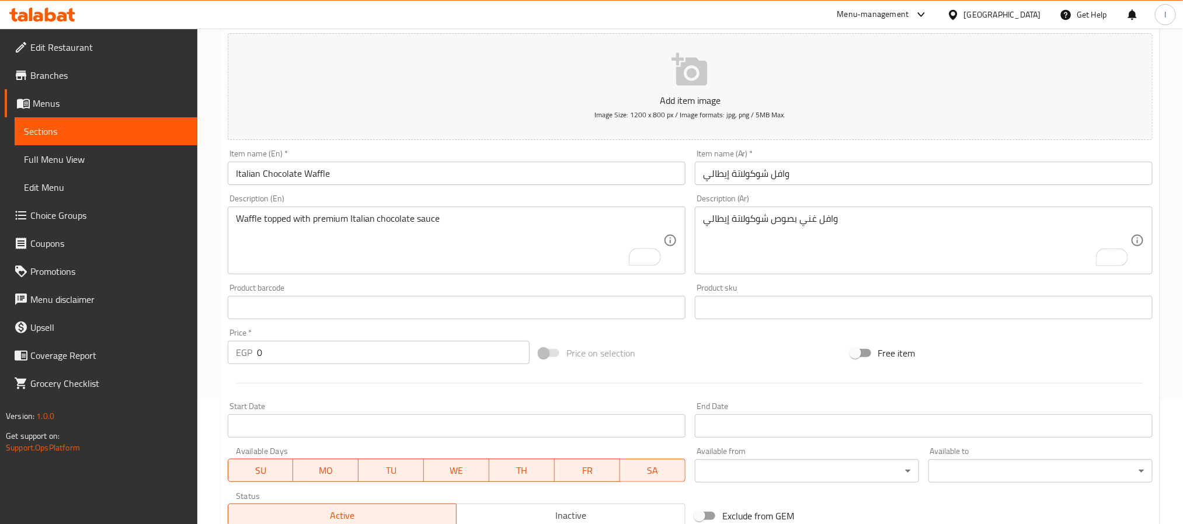
click at [363, 354] on input "0" at bounding box center [393, 352] width 273 height 23
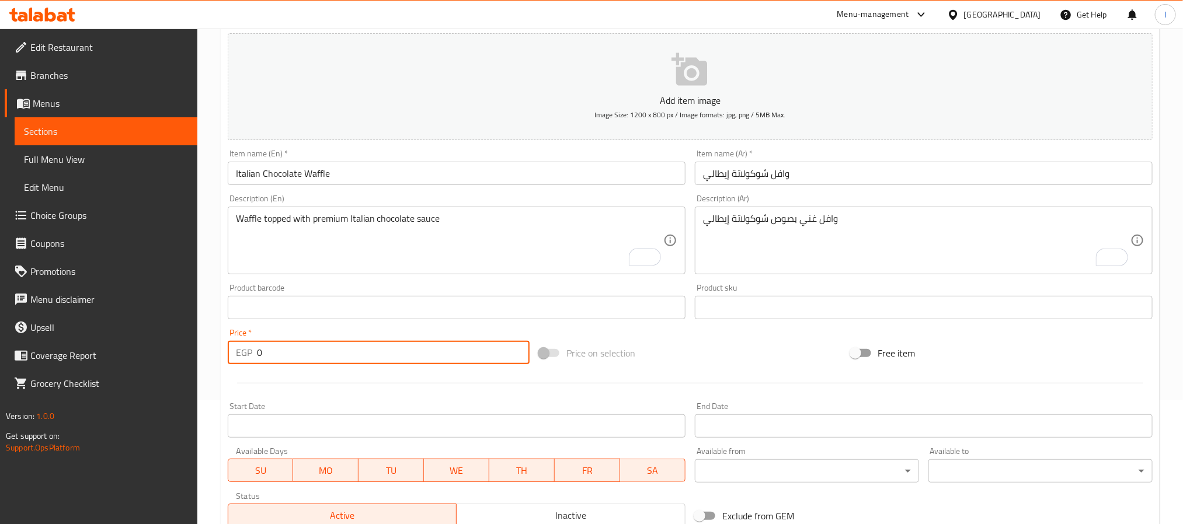
click at [363, 354] on input "0" at bounding box center [393, 352] width 273 height 23
type input "90"
click at [693, 373] on div at bounding box center [690, 383] width 934 height 29
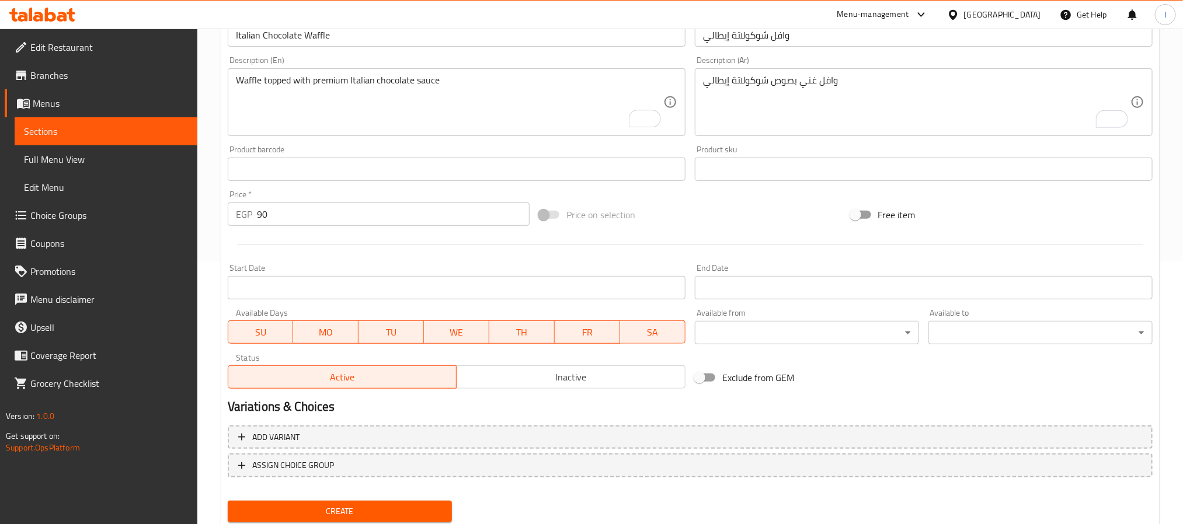
click at [421, 503] on button "Create" at bounding box center [340, 512] width 224 height 22
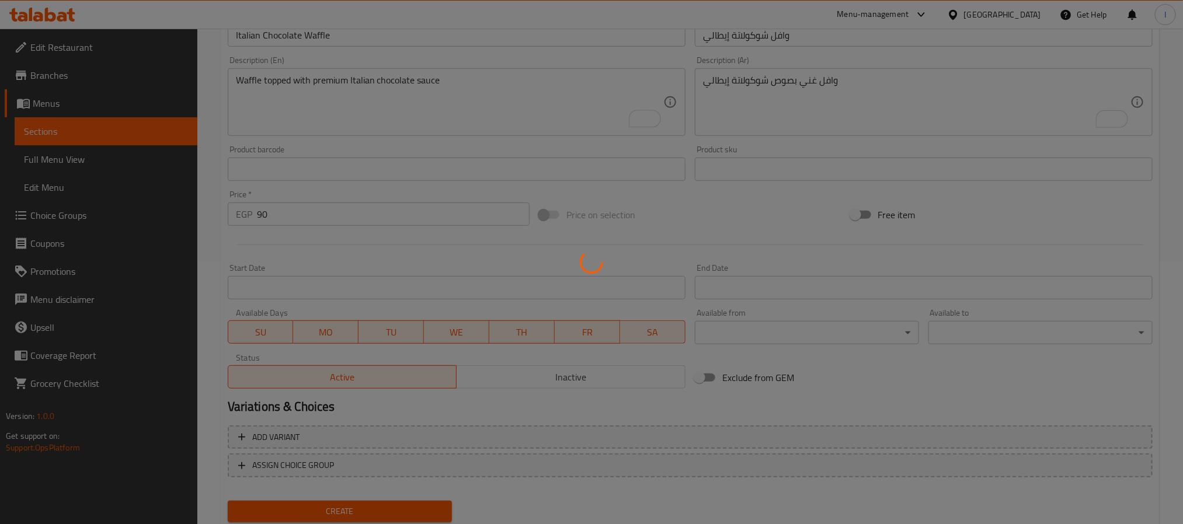
scroll to position [109, 0]
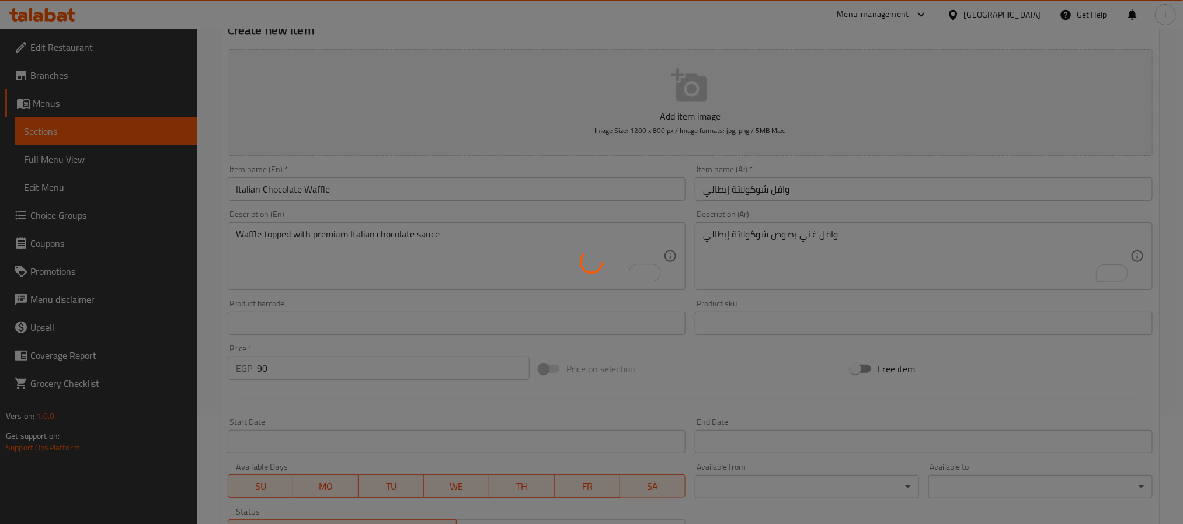
type input "0"
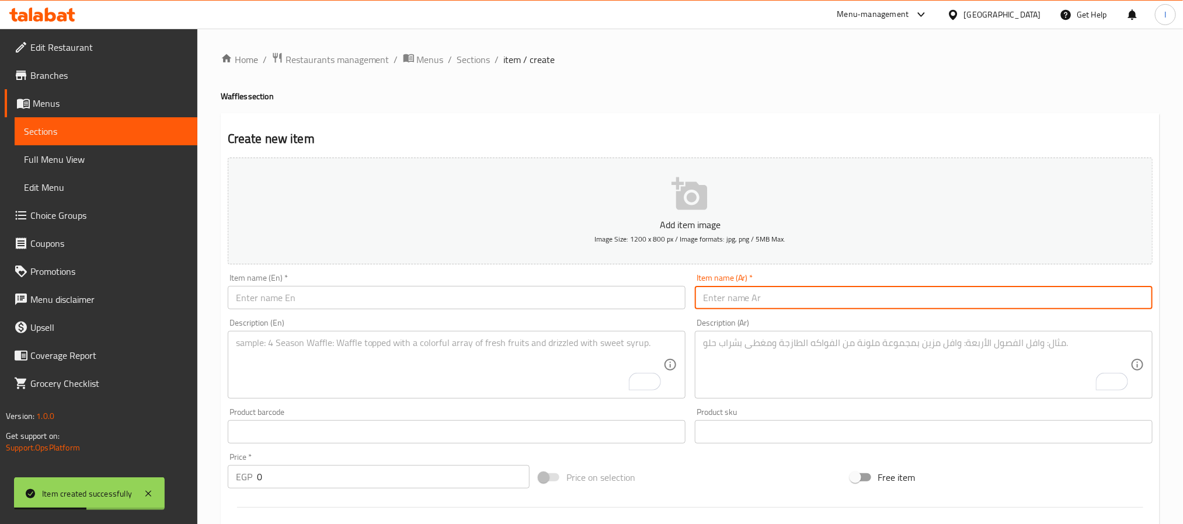
click at [722, 298] on input "text" at bounding box center [924, 297] width 458 height 23
paste input "وافل ميكس شوكولاتة"
type input "وافل ميكس شوكولاتة"
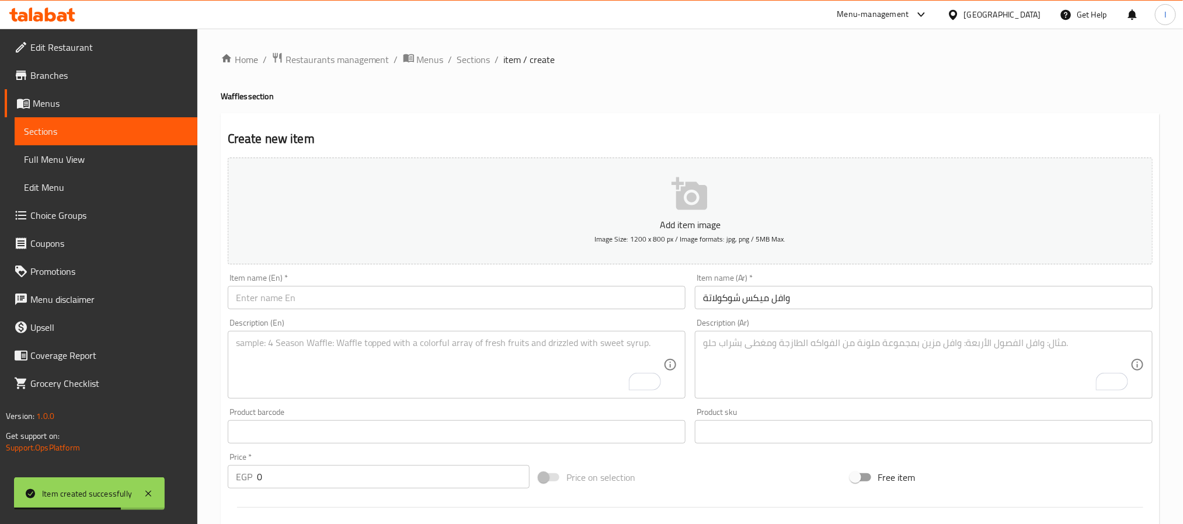
click at [540, 300] on input "text" at bounding box center [457, 297] width 458 height 23
paste input "Mix Chocolate Waffle"
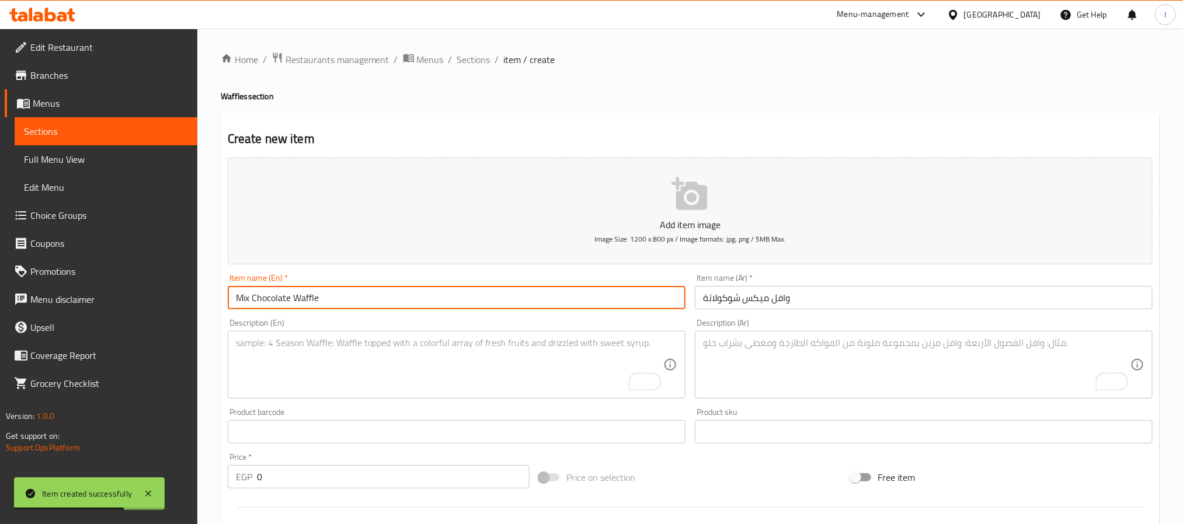
type input "Mix Chocolate Waffle"
click at [738, 363] on textarea "To enrich screen reader interactions, please activate Accessibility in Grammarl…" at bounding box center [916, 365] width 427 height 55
paste textarea "وافل بصوص شوكولاتة متنوعة"
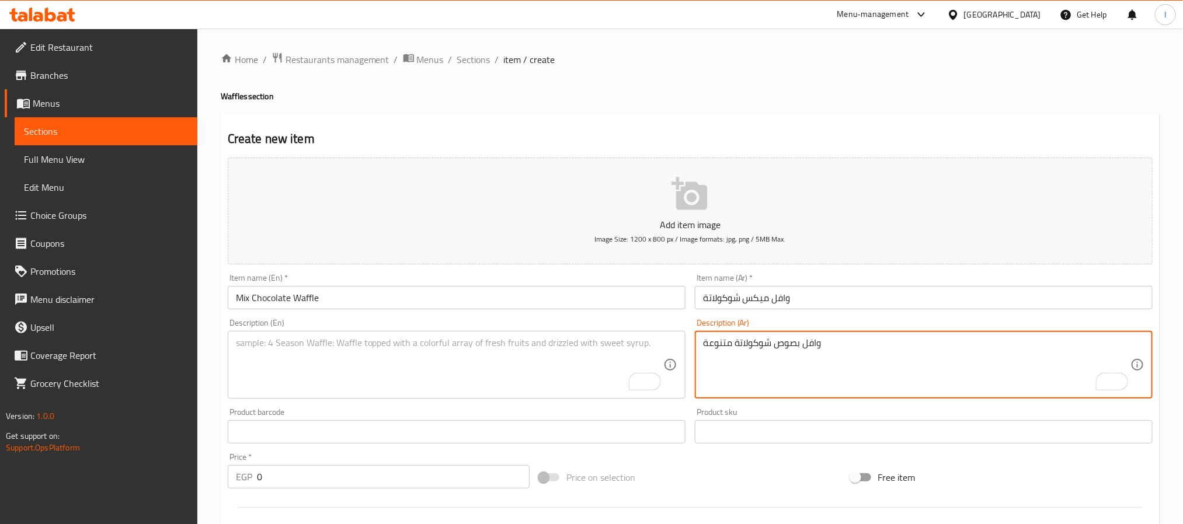
type textarea "وافل بصوص شوكولاتة متنوعة"
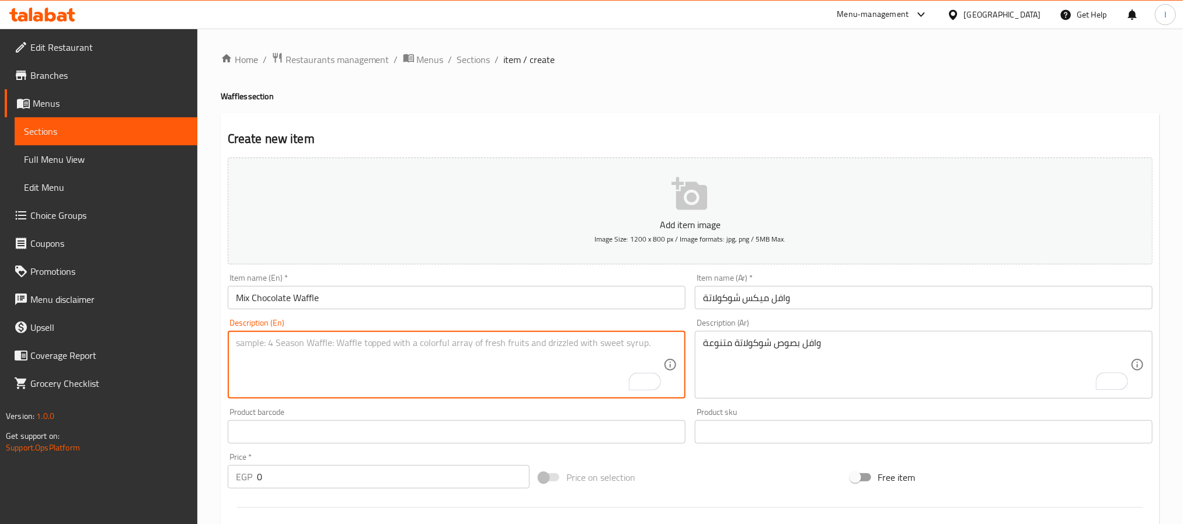
click at [566, 361] on textarea "To enrich screen reader interactions, please activate Accessibility in Grammarl…" at bounding box center [449, 365] width 427 height 55
paste textarea "Waffle topped with a mix of chocolate sauces"
type textarea "Waffle topped with a mix of chocolate sauces"
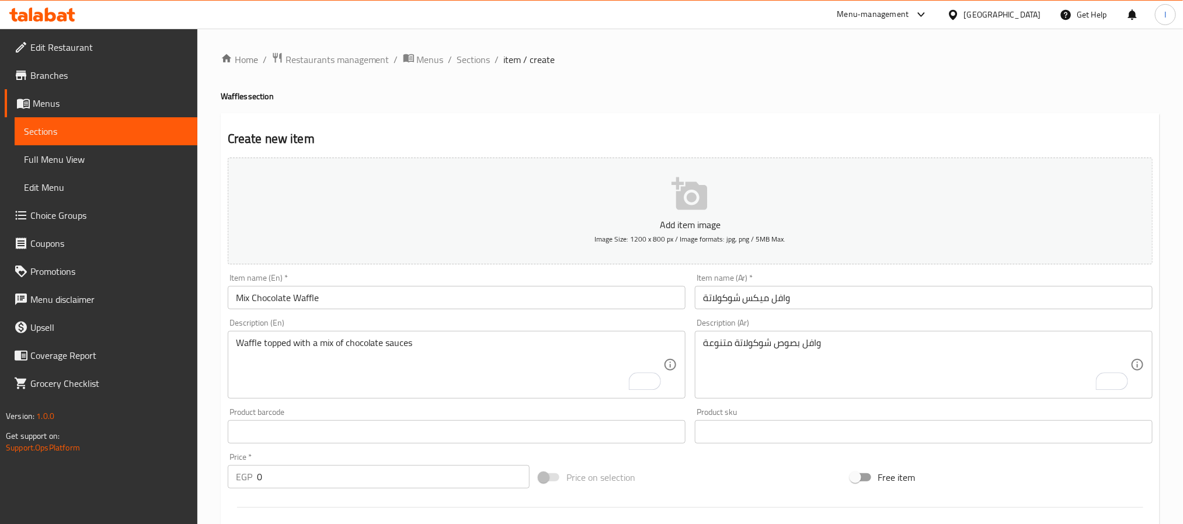
click at [340, 474] on input "0" at bounding box center [393, 476] width 273 height 23
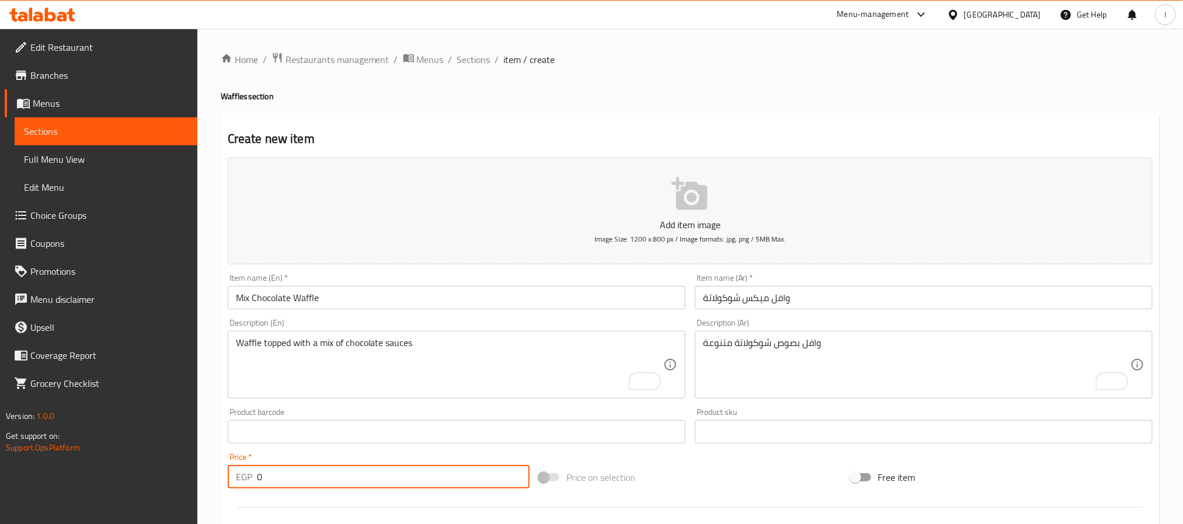
click at [340, 474] on input "0" at bounding box center [393, 476] width 273 height 23
type input "75"
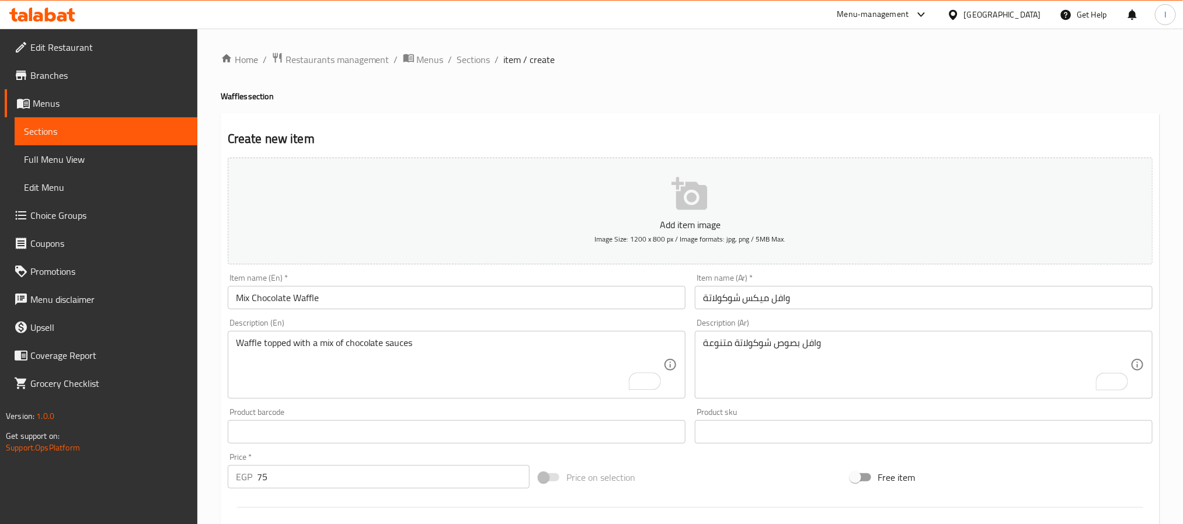
click at [719, 480] on div "Price on selection" at bounding box center [689, 478] width 311 height 32
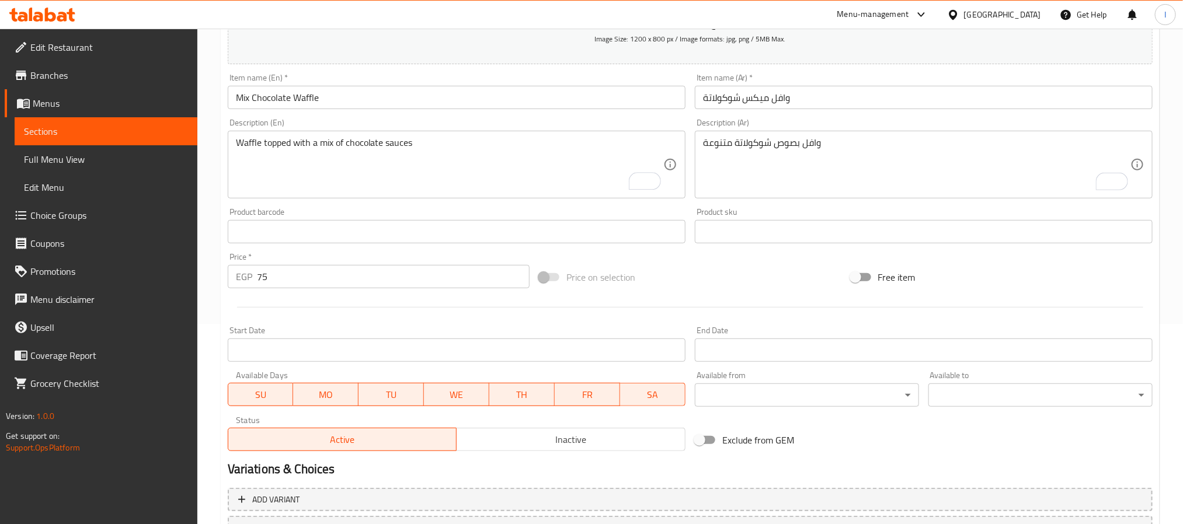
scroll to position [300, 0]
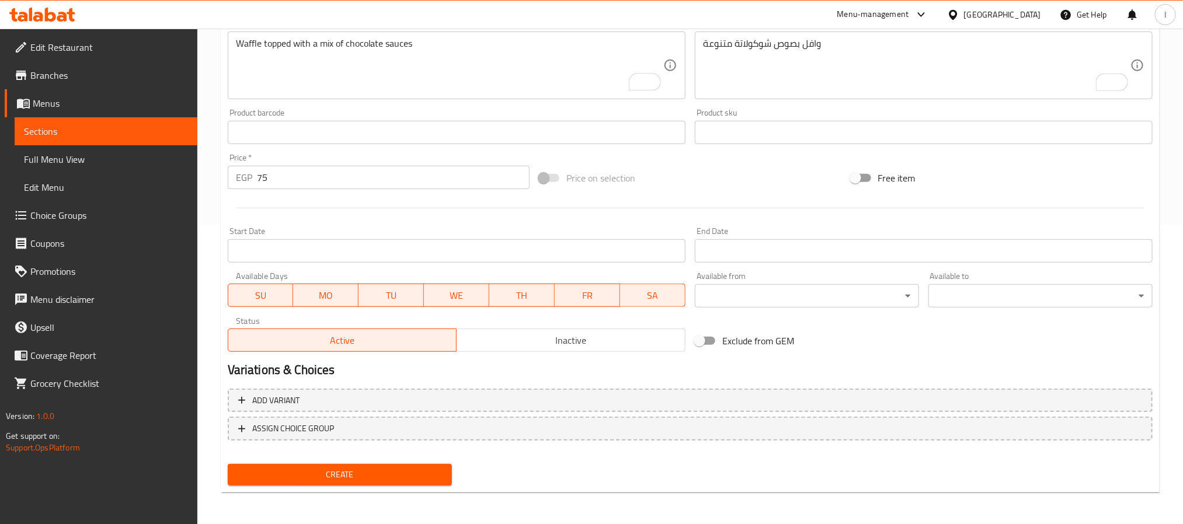
click at [424, 473] on span "Create" at bounding box center [340, 475] width 206 height 15
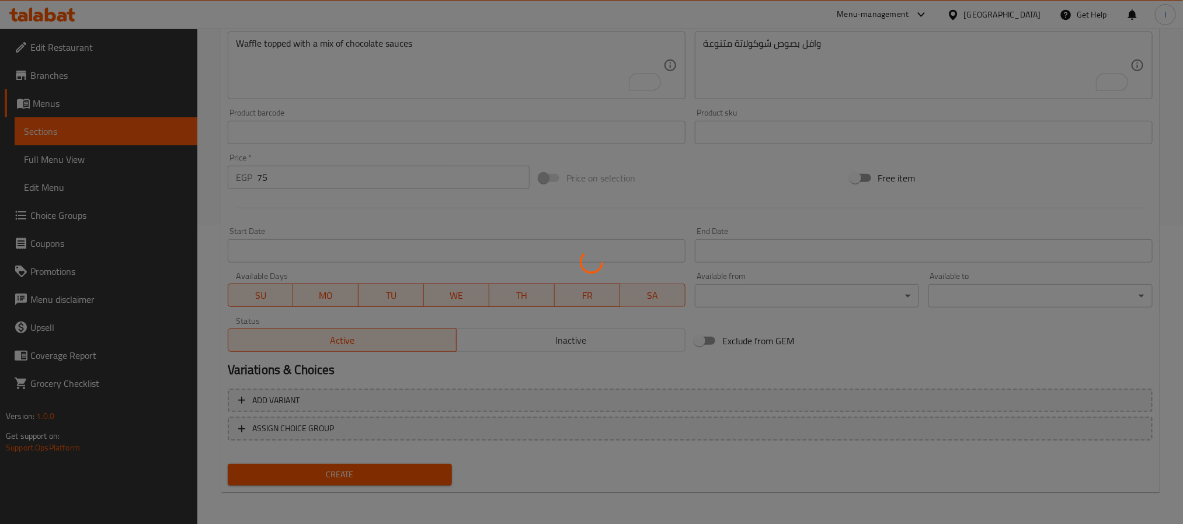
type input "0"
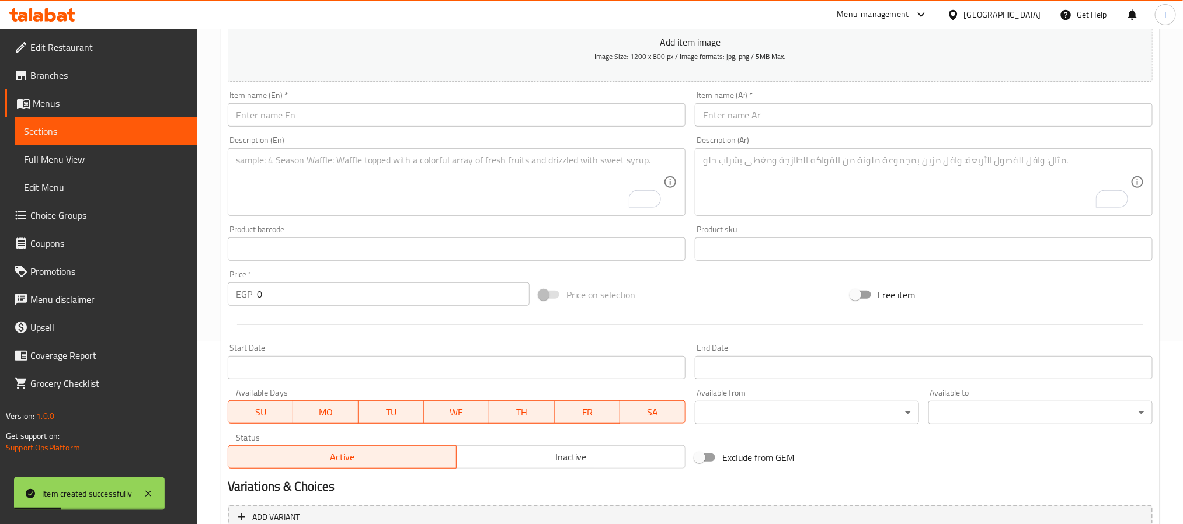
scroll to position [124, 0]
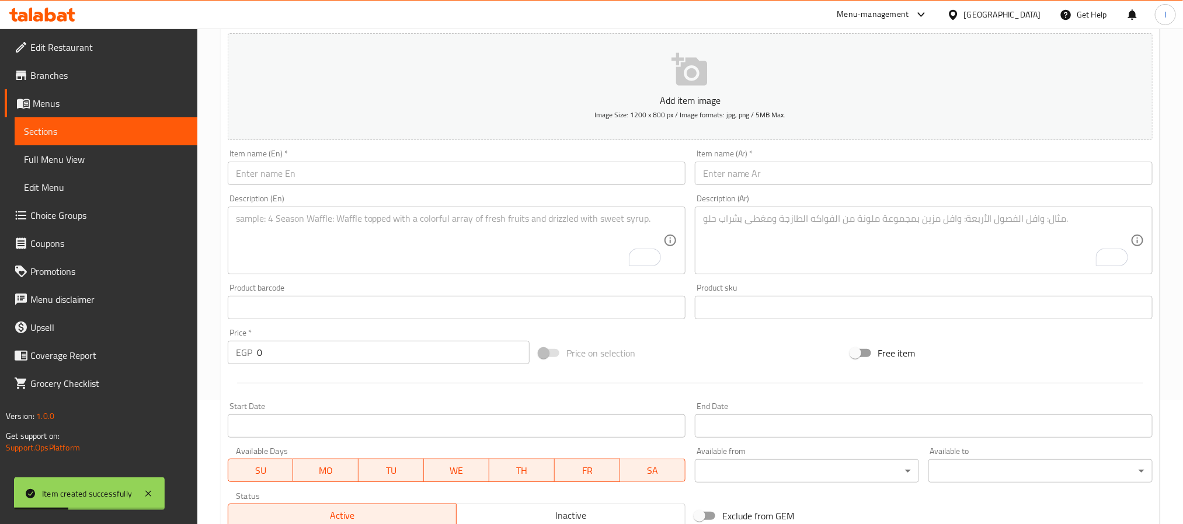
click at [339, 177] on input "text" at bounding box center [457, 173] width 458 height 23
paste input "Nutella Waffle"
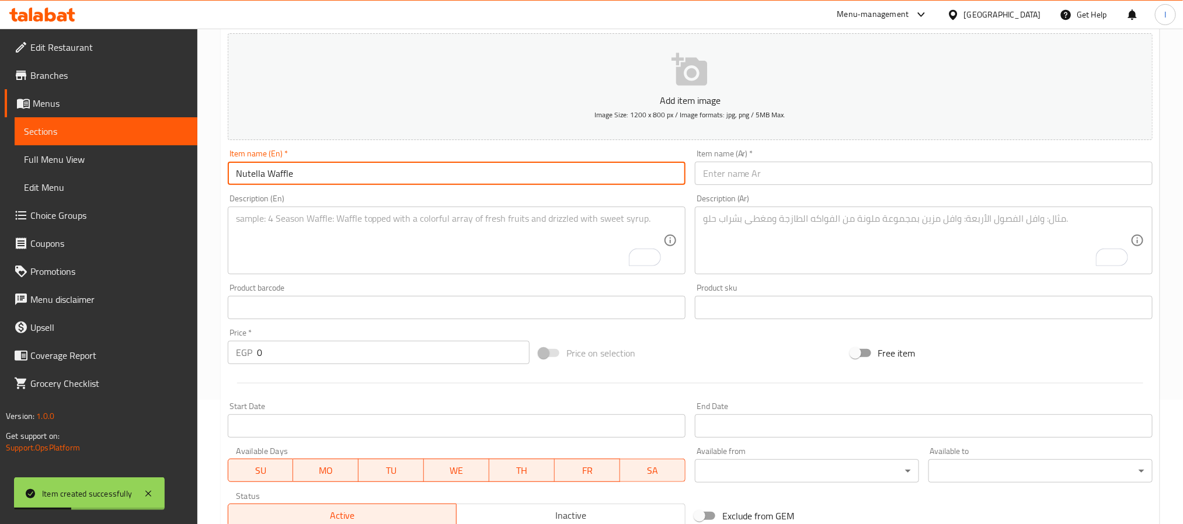
type input "Nutella Waffle"
click at [734, 175] on input "text" at bounding box center [924, 173] width 458 height 23
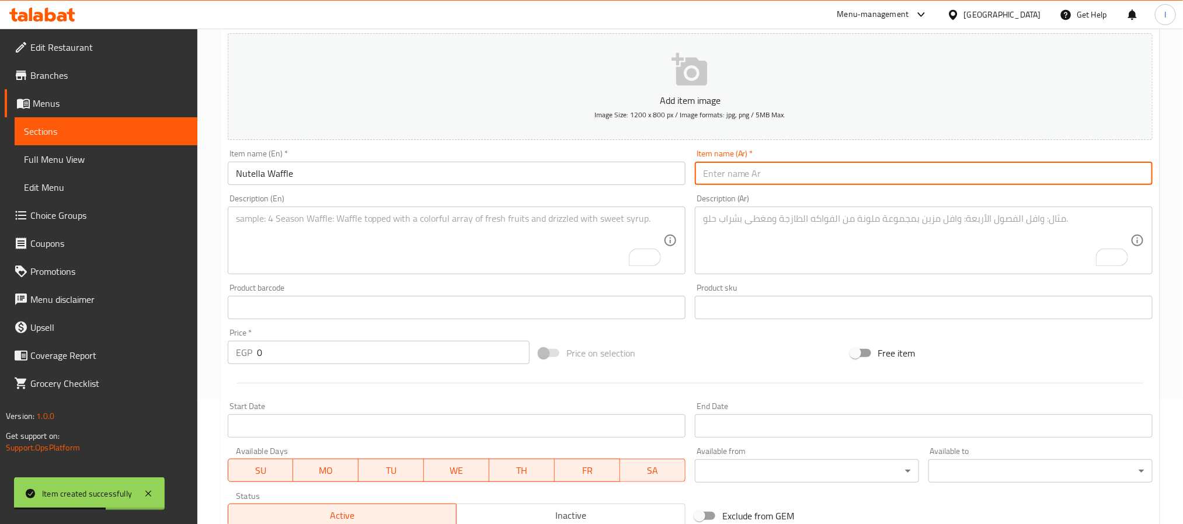
paste input "وافل نوتيلا"
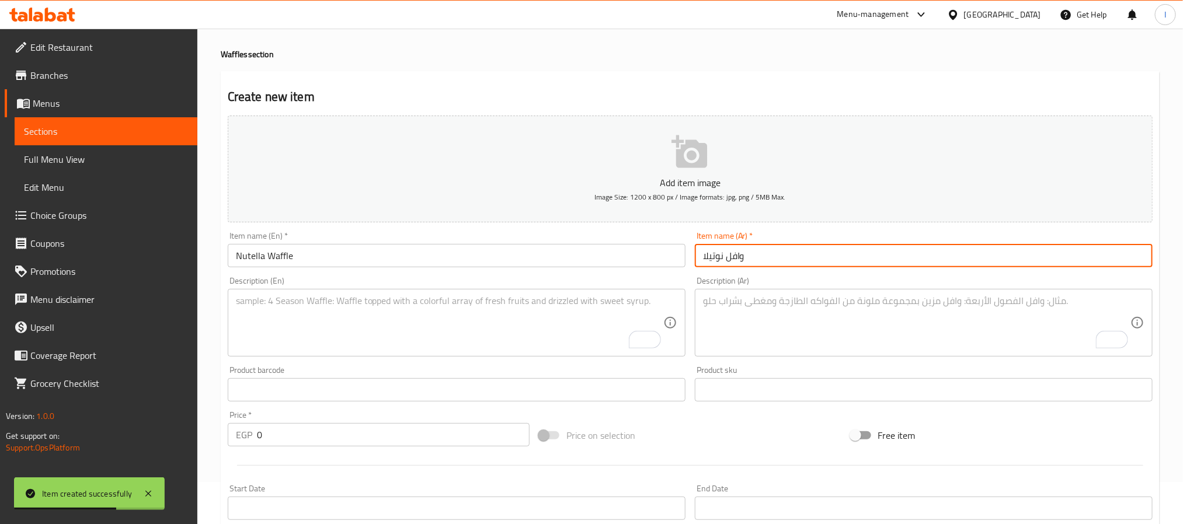
scroll to position [0, 0]
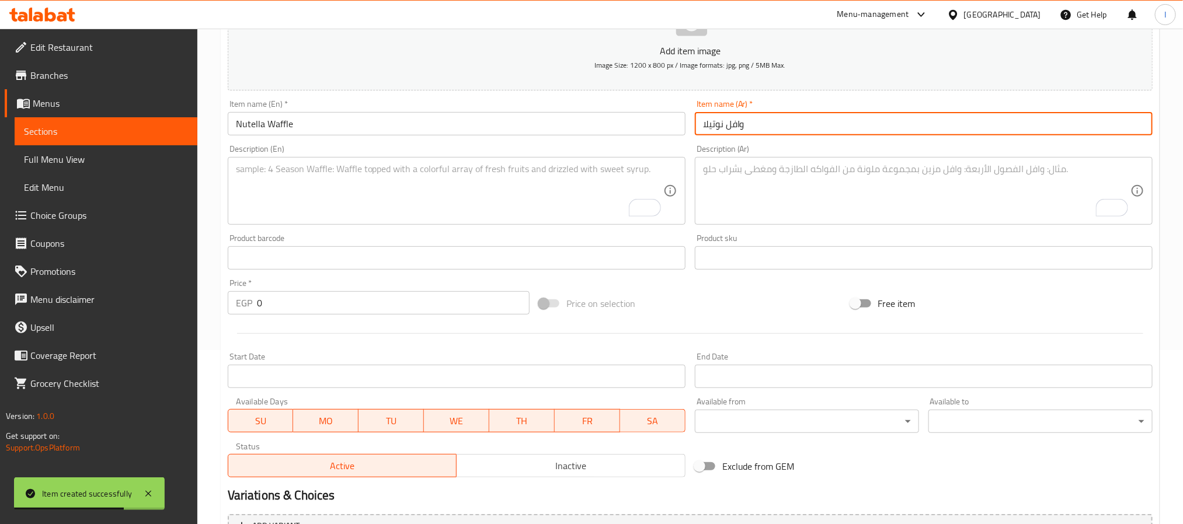
type input "وافل نوتيلا"
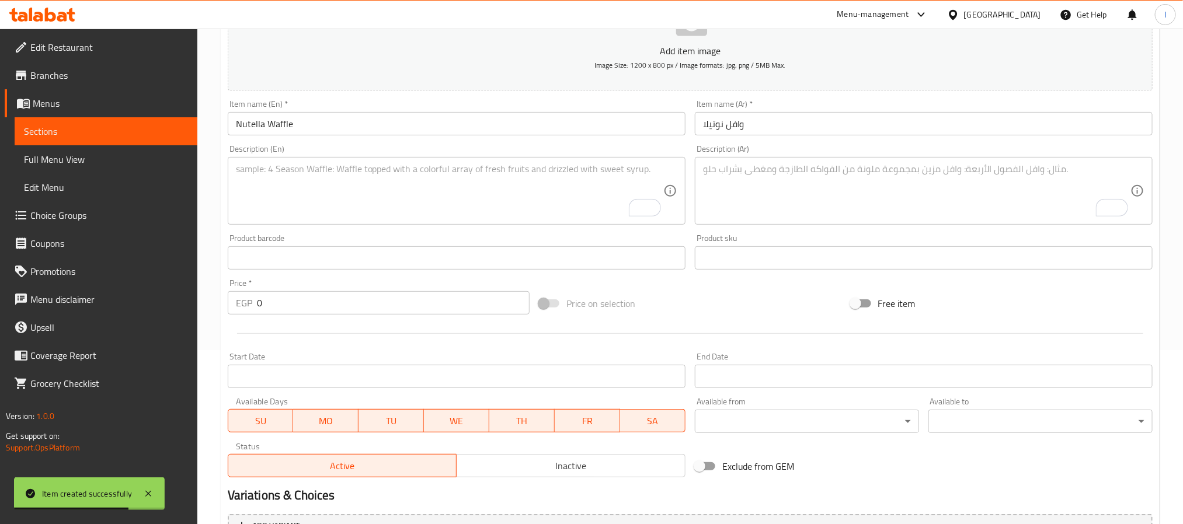
scroll to position [175, 0]
click at [722, 189] on textarea "To enrich screen reader interactions, please activate Accessibility in Grammarl…" at bounding box center [916, 189] width 427 height 55
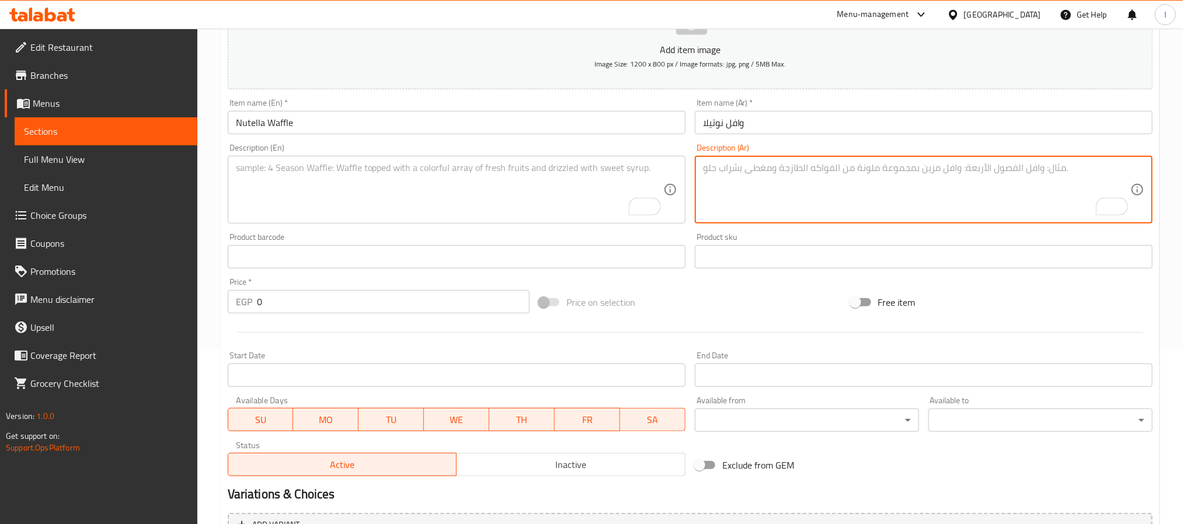
paste textarea "وافل مقرمش مع نوتيلا غنية"
type textarea "وافل مقرمش مع نوتيلا غنية"
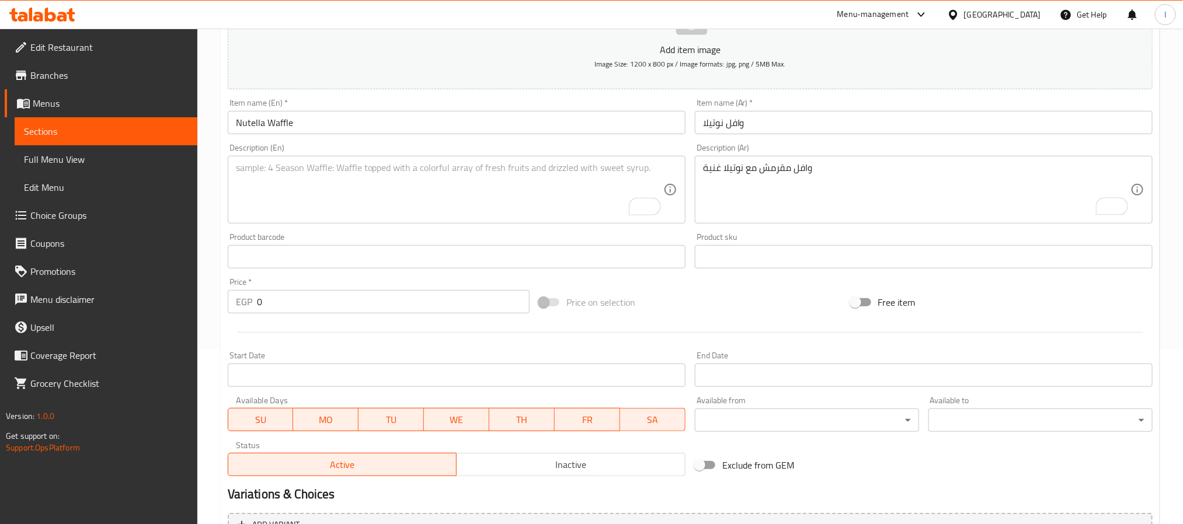
click at [530, 204] on textarea "To enrich screen reader interactions, please activate Accessibility in Grammarl…" at bounding box center [449, 189] width 427 height 55
paste textarea "Crispy waffle served with rich Nutella"
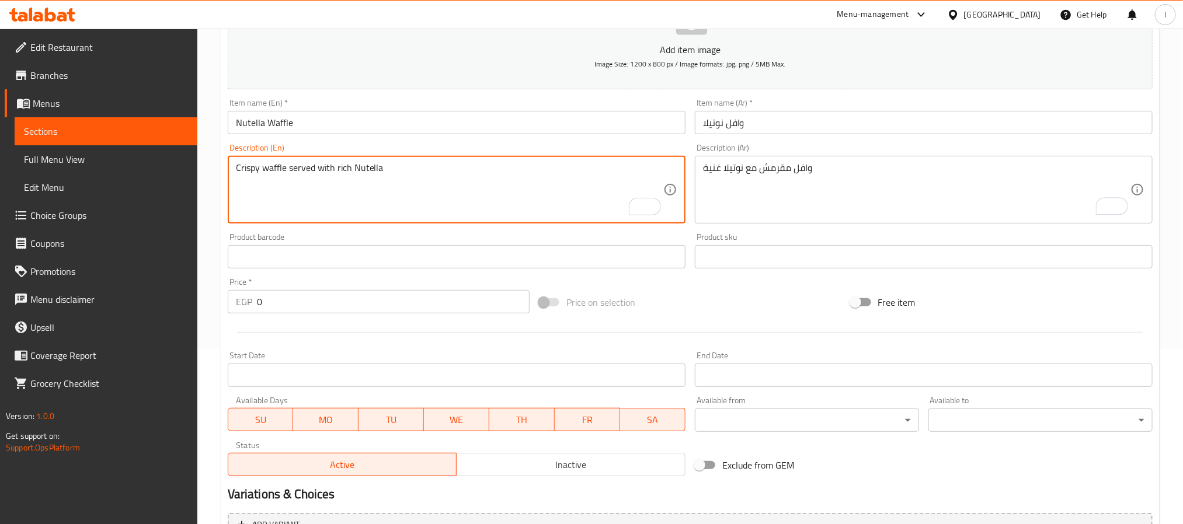
type textarea "Crispy waffle served with rich Nutella"
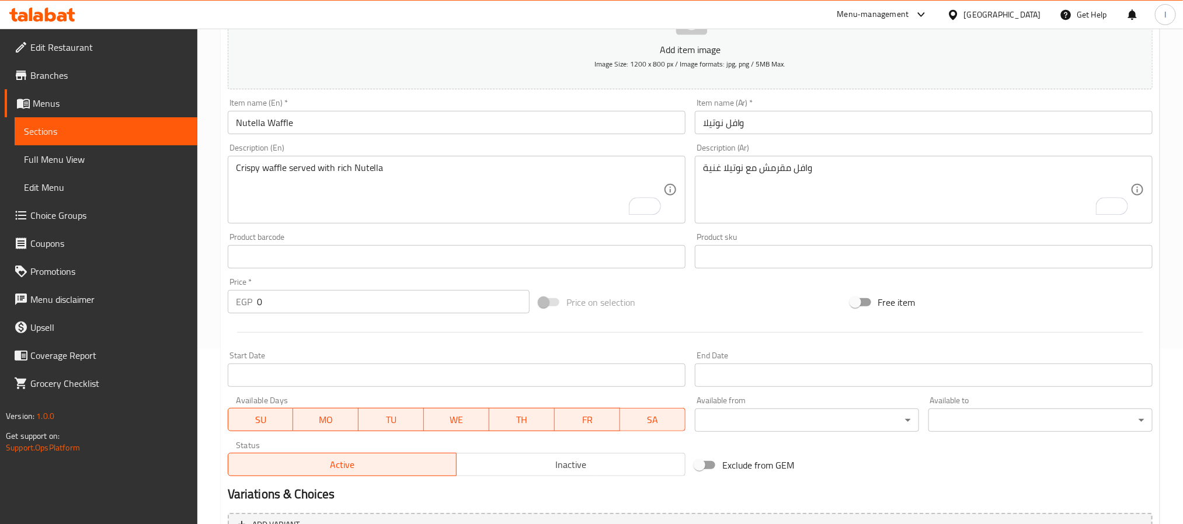
click at [473, 298] on input "0" at bounding box center [393, 301] width 273 height 23
type input "100"
click at [721, 326] on div at bounding box center [690, 332] width 934 height 29
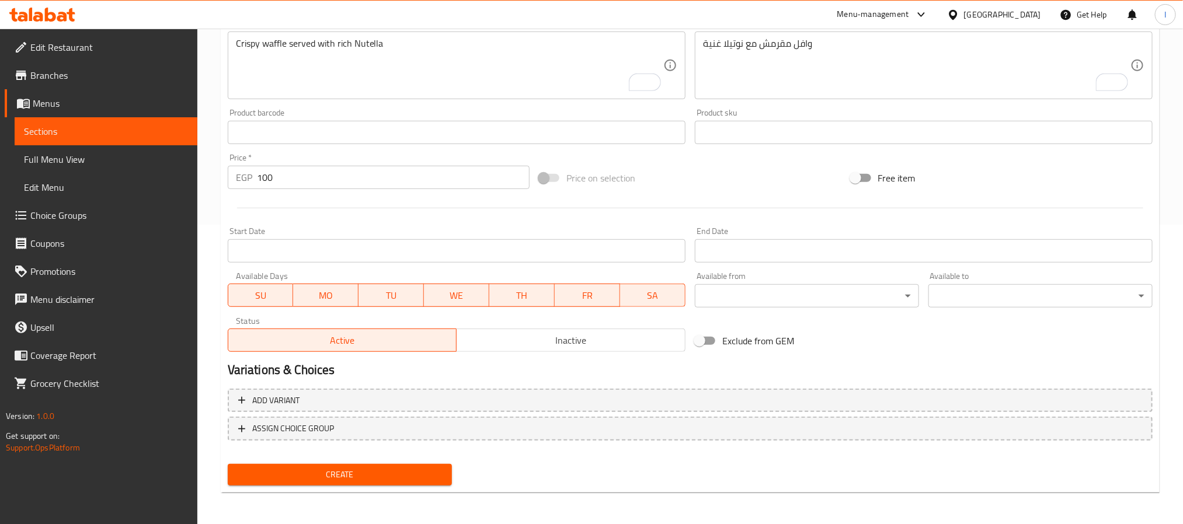
click at [405, 484] on button "Create" at bounding box center [340, 475] width 224 height 22
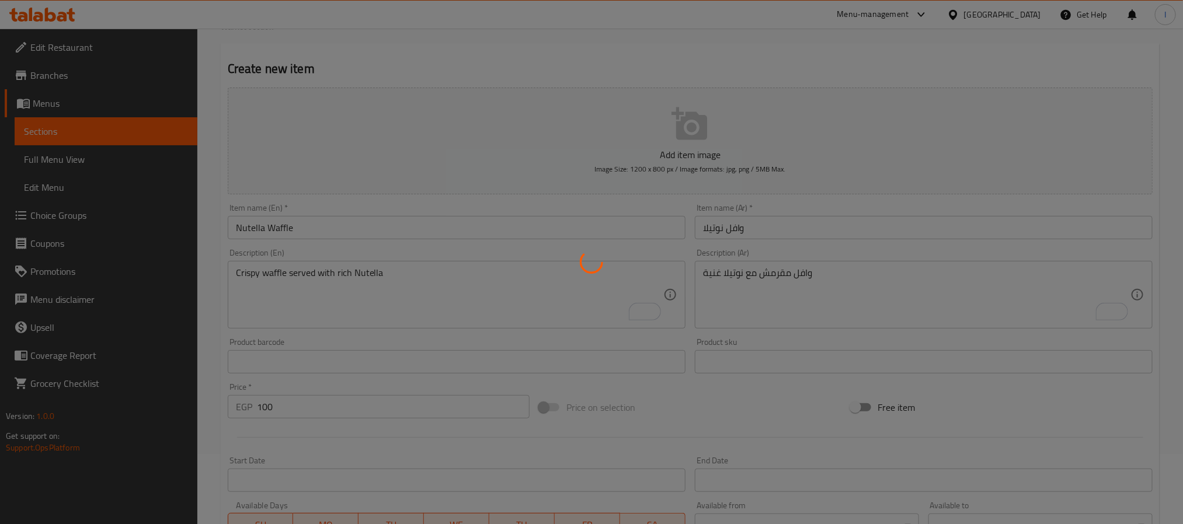
scroll to position [0, 0]
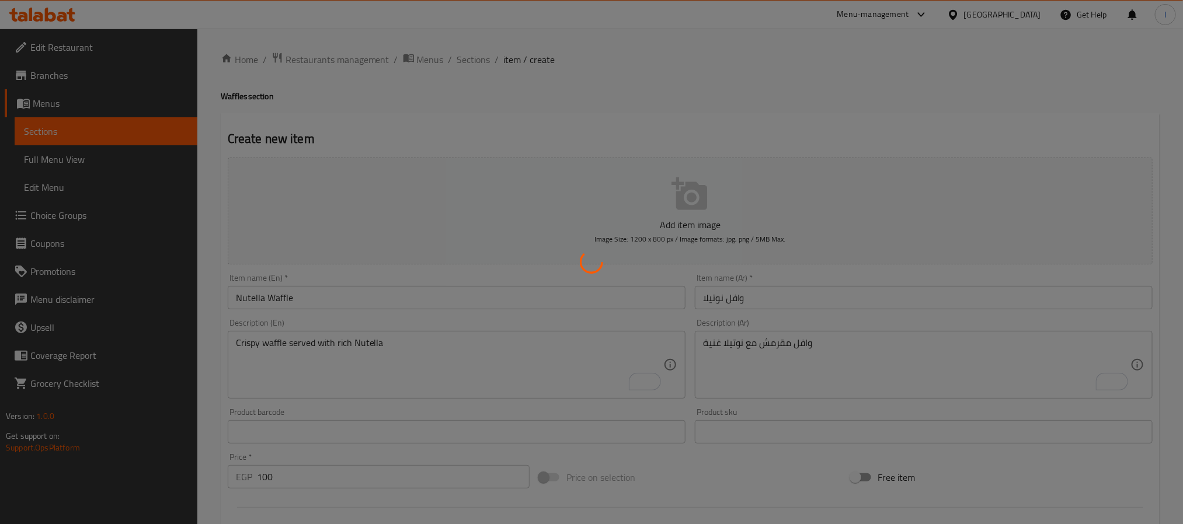
type input "0"
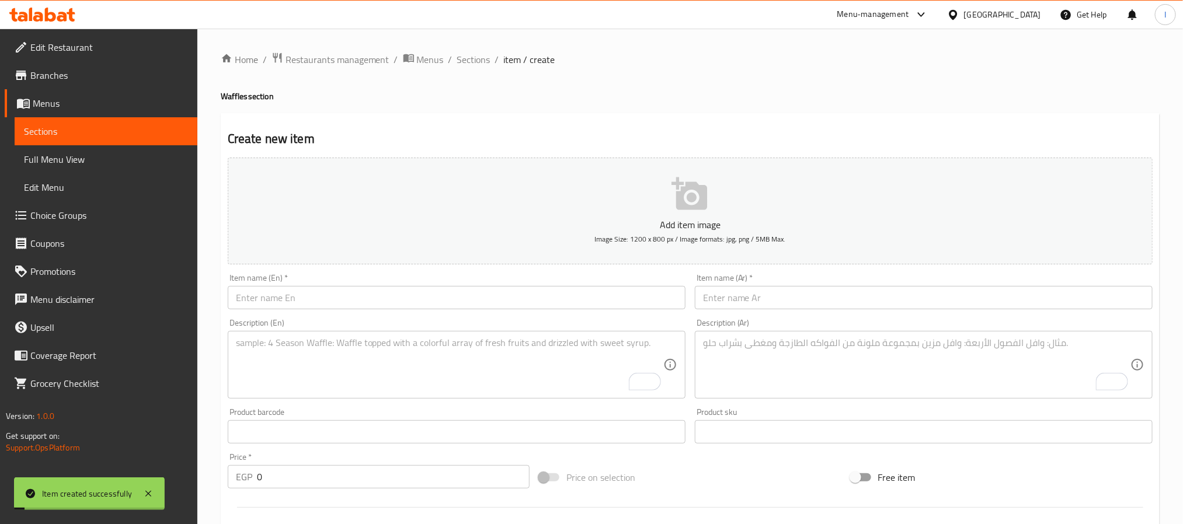
click at [489, 121] on div "Create new item Add item image Image Size: 1200 x 800 px / Image formats: jpg, …" at bounding box center [690, 453] width 939 height 680
click at [389, 302] on input "text" at bounding box center [457, 297] width 458 height 23
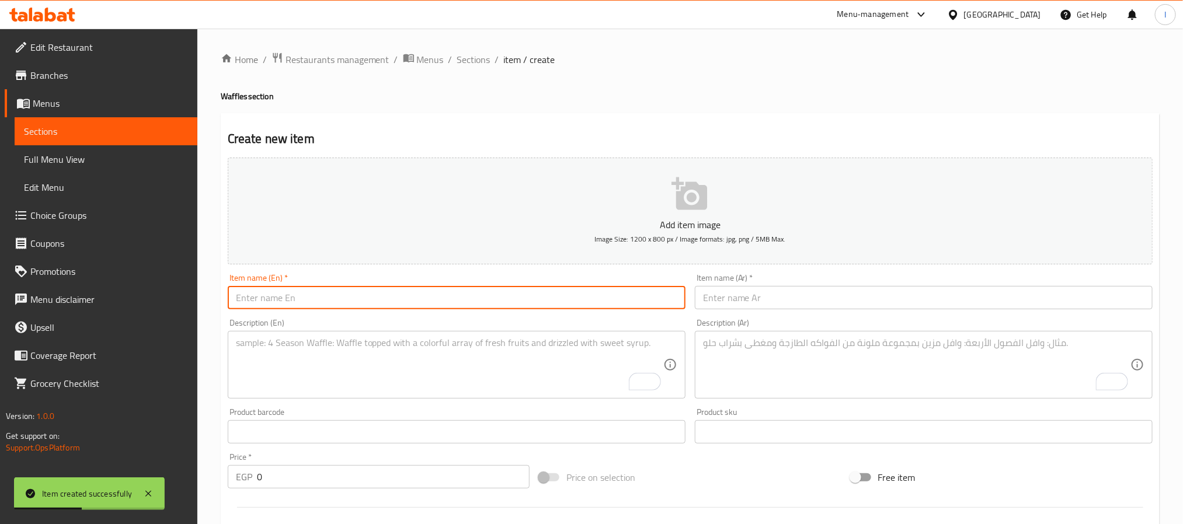
paste input "Lotus Waffle"
type input "Lotus Waffle"
click at [714, 298] on input "text" at bounding box center [924, 297] width 458 height 23
paste input "وافل لوتس"
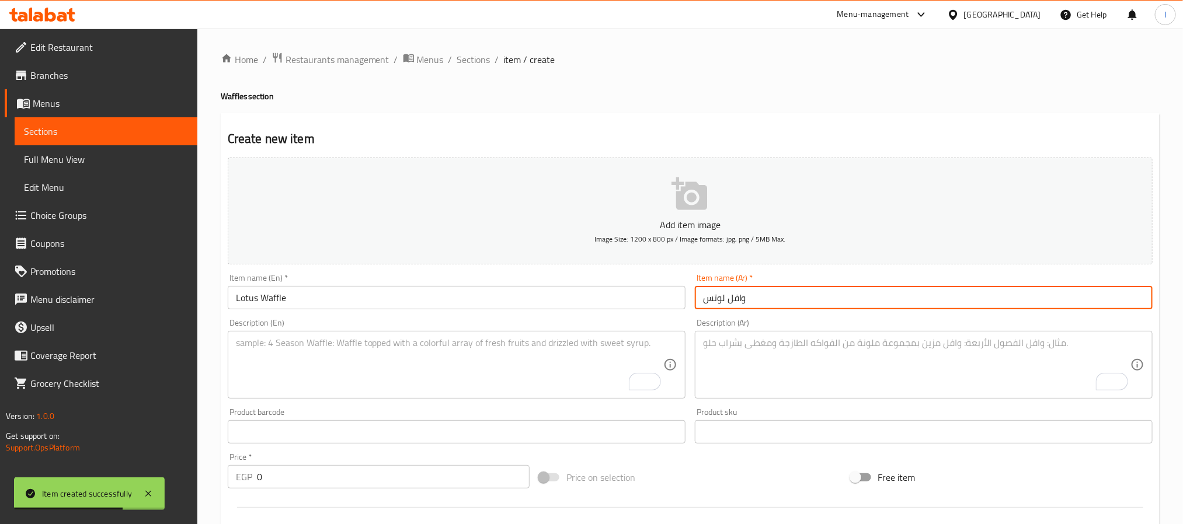
type input "وافل لوتس"
click at [774, 345] on textarea "To enrich screen reader interactions, please activate Accessibility in Grammarl…" at bounding box center [916, 365] width 427 height 55
paste textarea "وافل مغطى بصوص لوتس مميز"
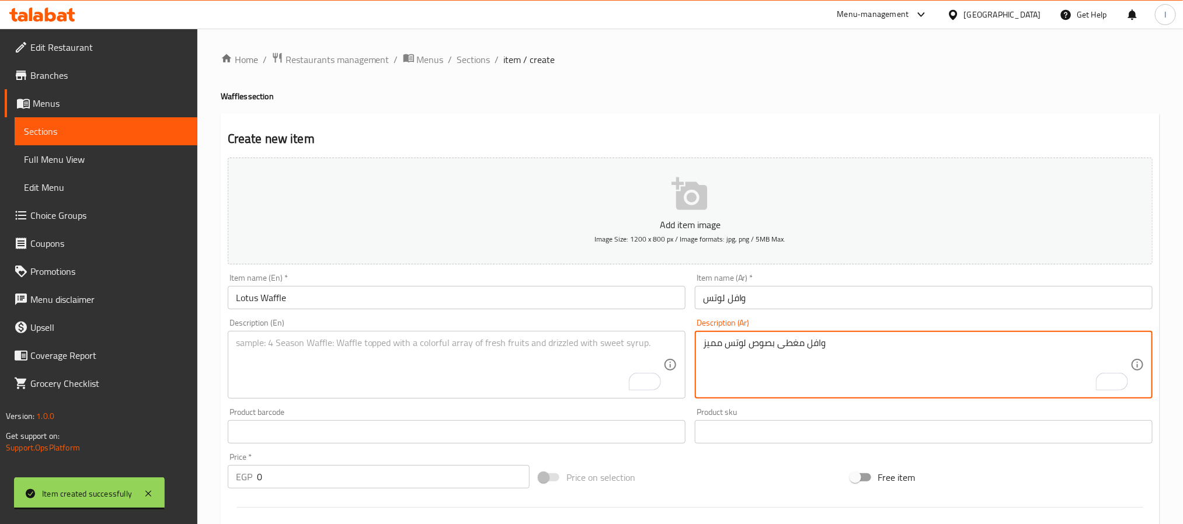
type textarea "وافل مغطى بصوص لوتس مميز"
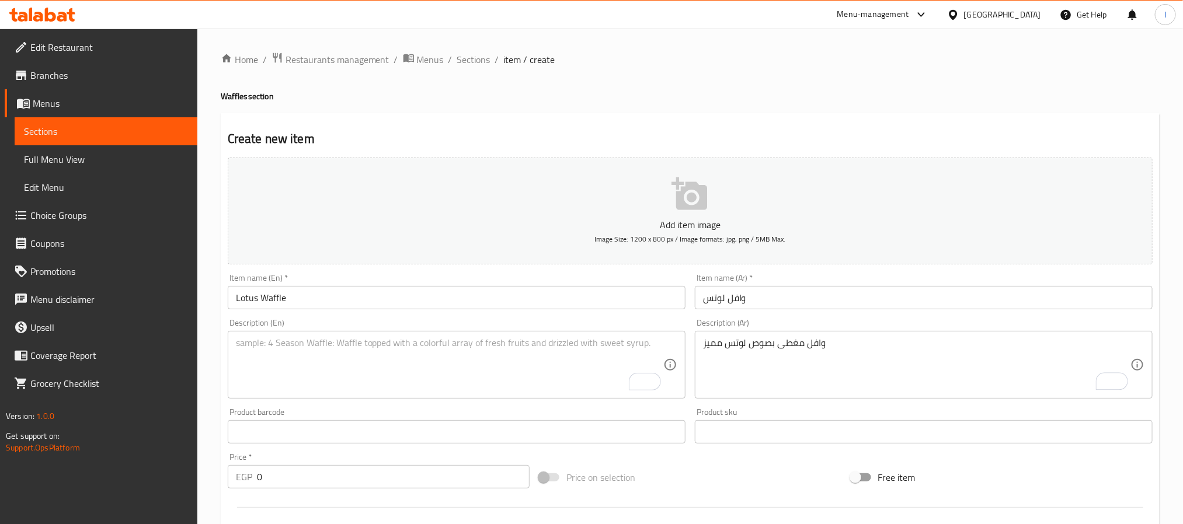
click at [551, 356] on textarea "To enrich screen reader interactions, please activate Accessibility in Grammarl…" at bounding box center [449, 365] width 427 height 55
paste textarea "Waffle topped with delicious Lotus spread"
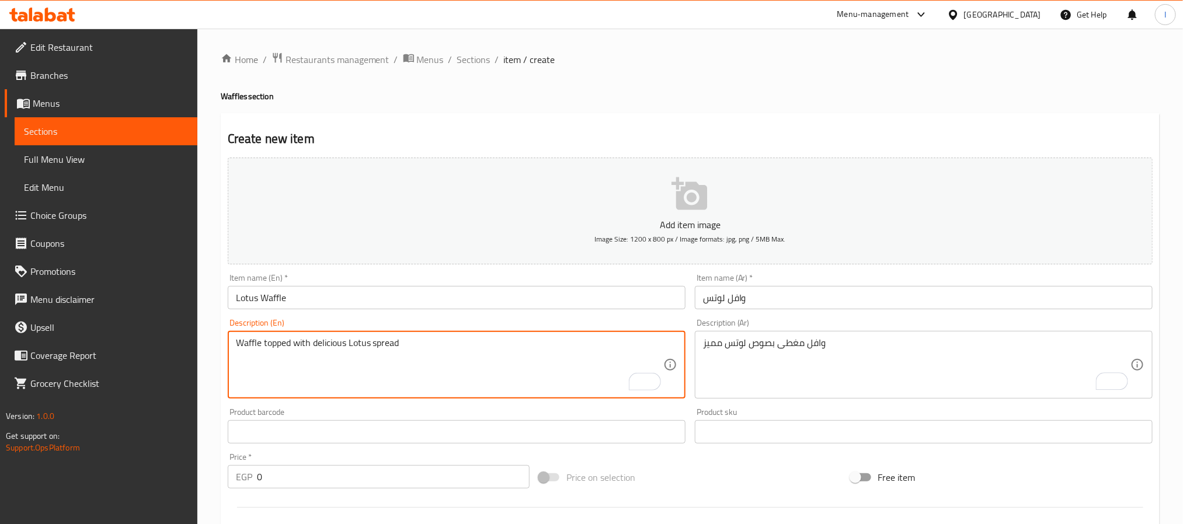
type textarea "Waffle topped with delicious Lotus spread"
click at [612, 146] on h2 "Create new item" at bounding box center [690, 139] width 925 height 18
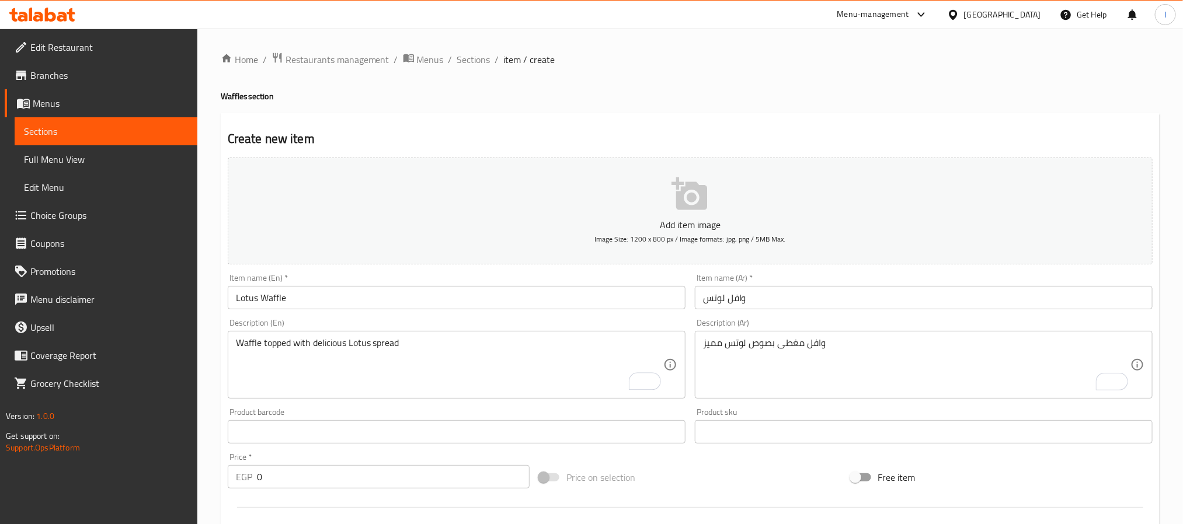
click at [324, 486] on input "0" at bounding box center [393, 476] width 273 height 23
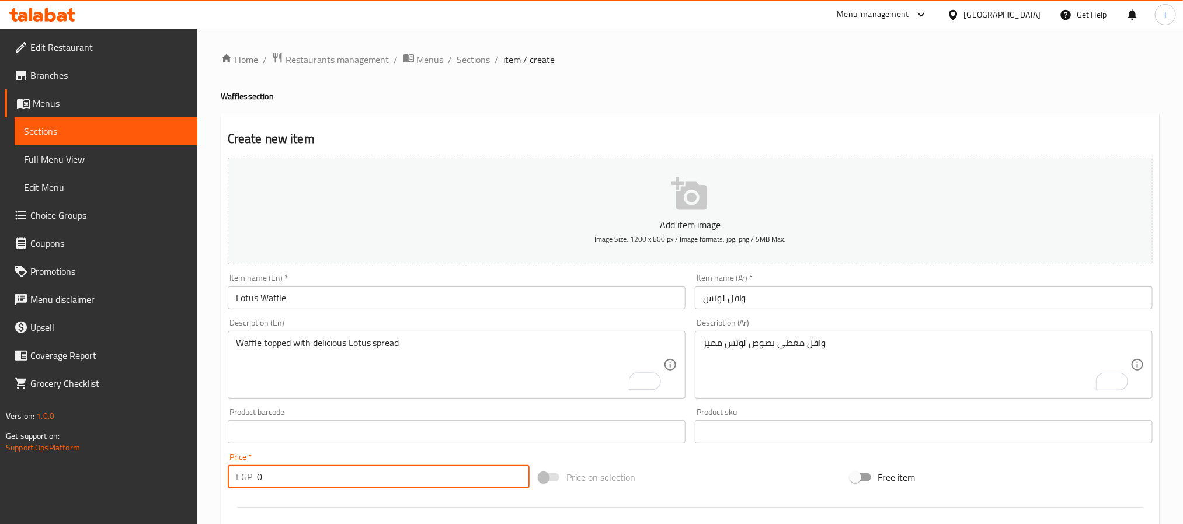
click at [324, 486] on input "0" at bounding box center [393, 476] width 273 height 23
type input "175"
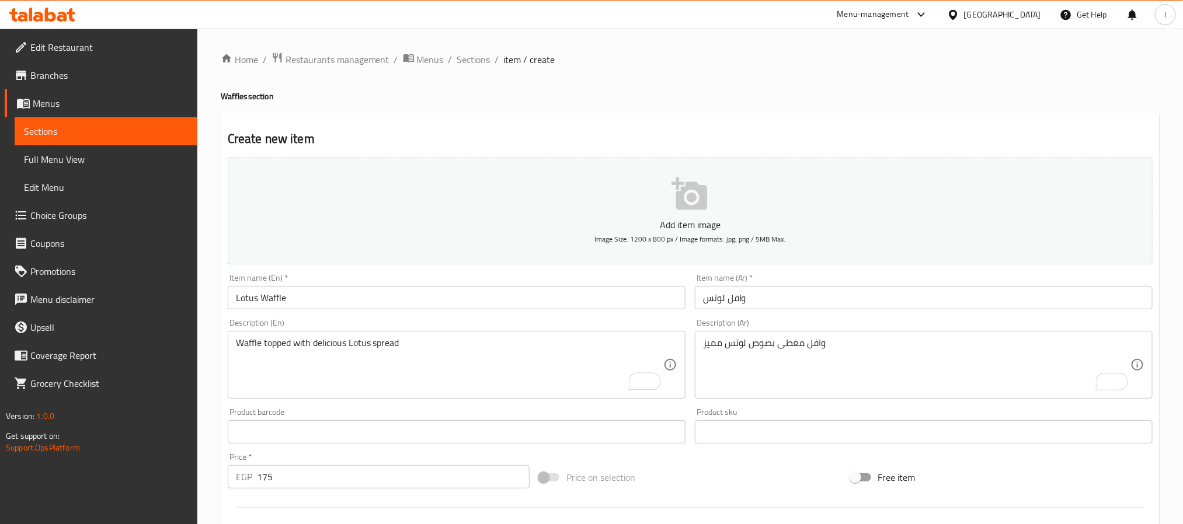
click at [734, 482] on div "Price on selection" at bounding box center [689, 478] width 311 height 32
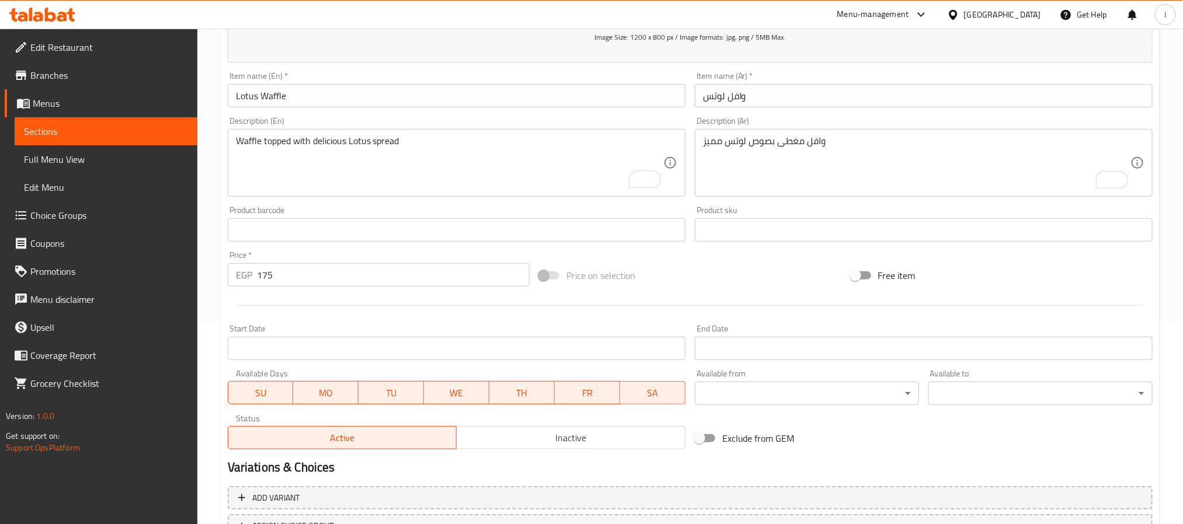
scroll to position [300, 0]
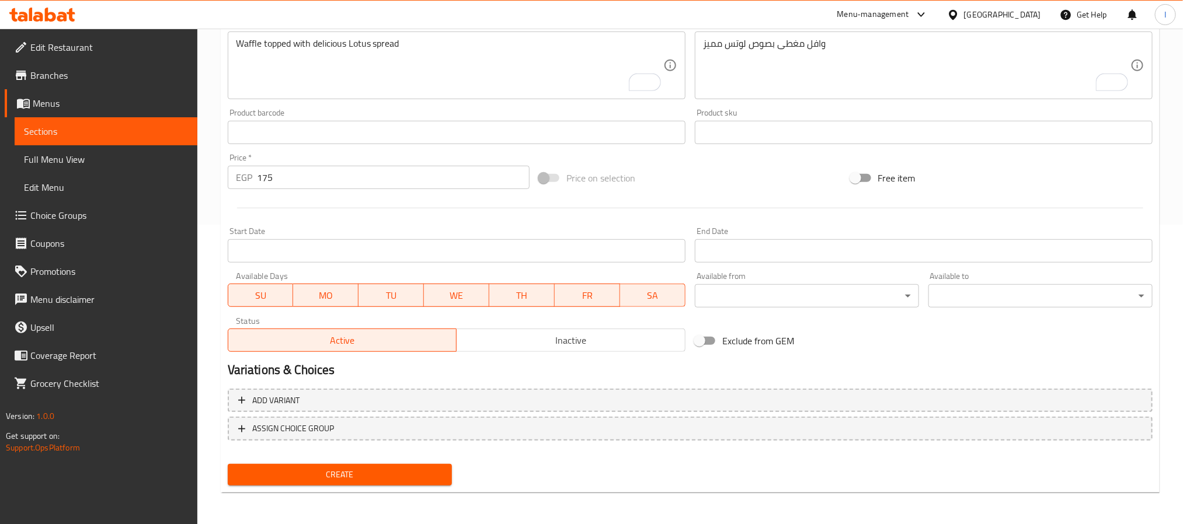
drag, startPoint x: 425, startPoint y: 472, endPoint x: 431, endPoint y: 472, distance: 6.4
click at [425, 472] on span "Create" at bounding box center [340, 475] width 206 height 15
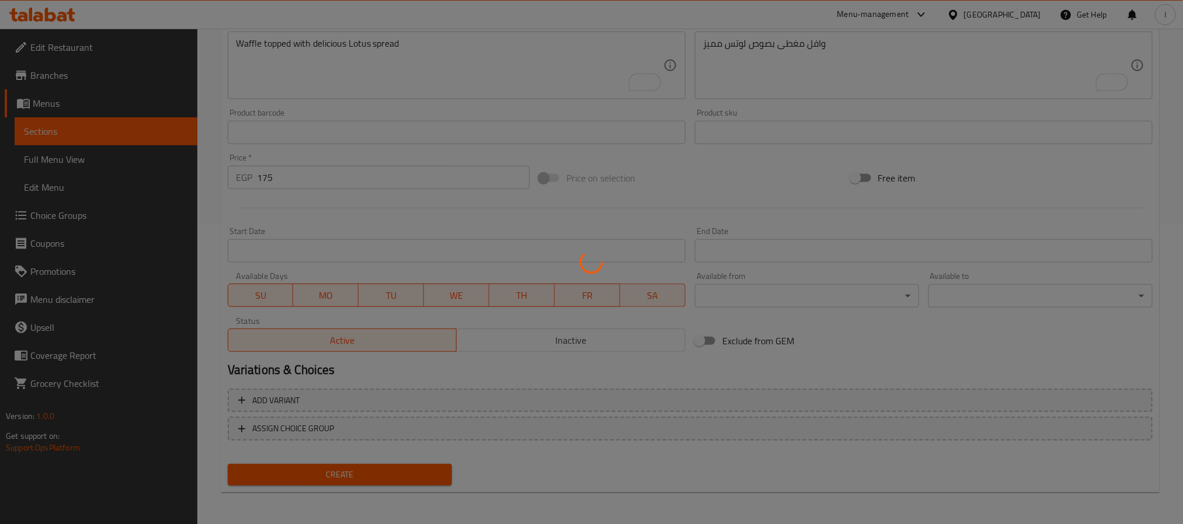
type input "0"
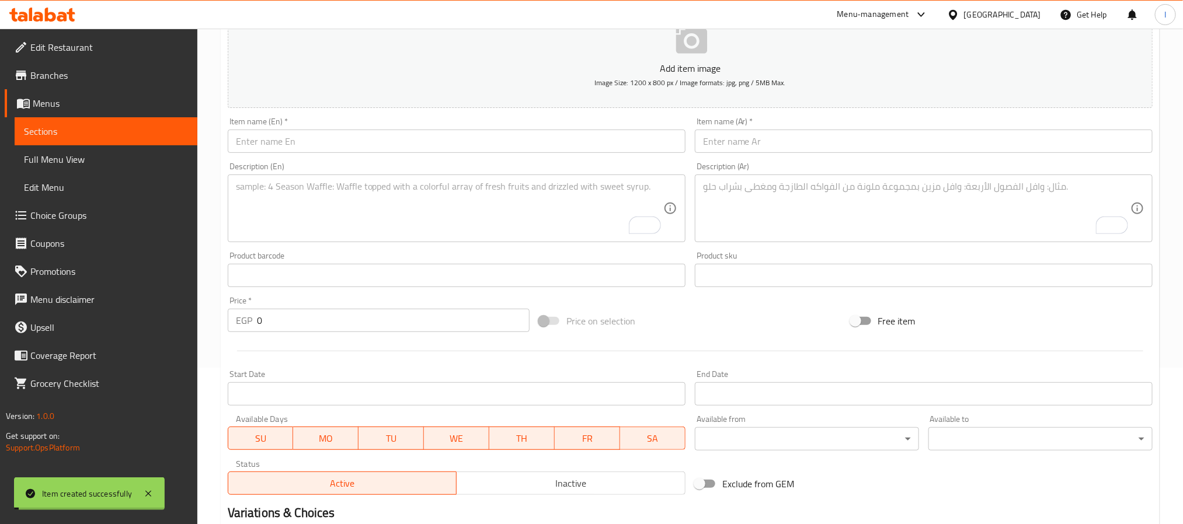
scroll to position [0, 0]
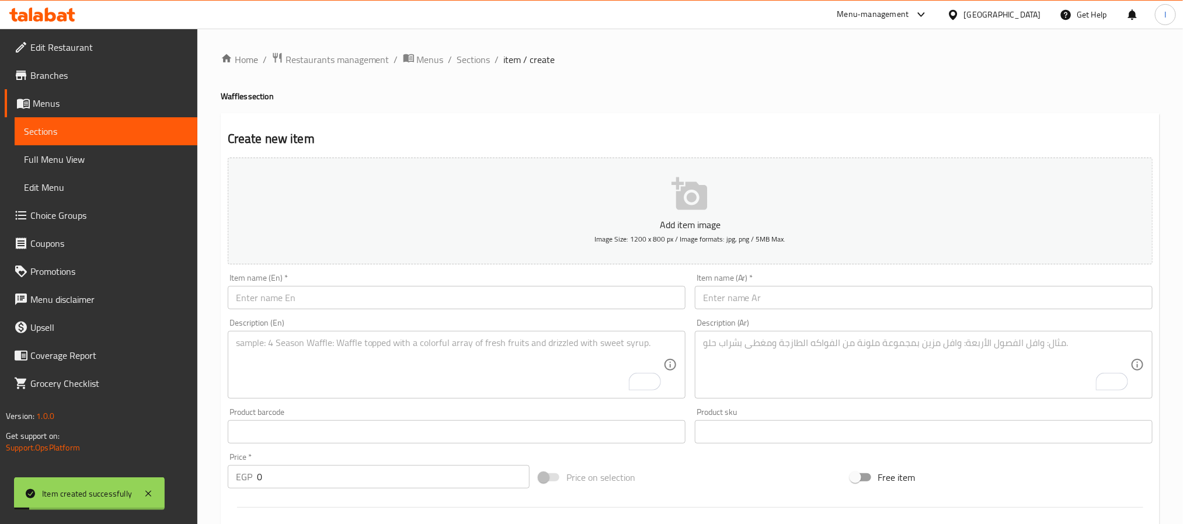
drag, startPoint x: 465, startPoint y: 65, endPoint x: 481, endPoint y: 88, distance: 27.2
click at [465, 65] on span "Sections" at bounding box center [473, 60] width 33 height 14
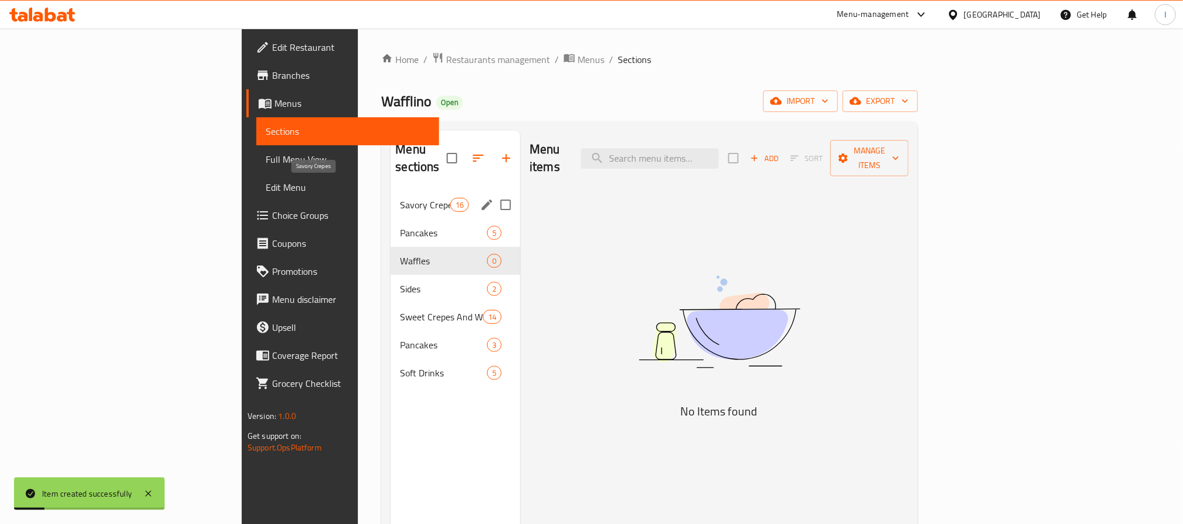
click at [400, 198] on span "Savory Crepes" at bounding box center [425, 205] width 50 height 14
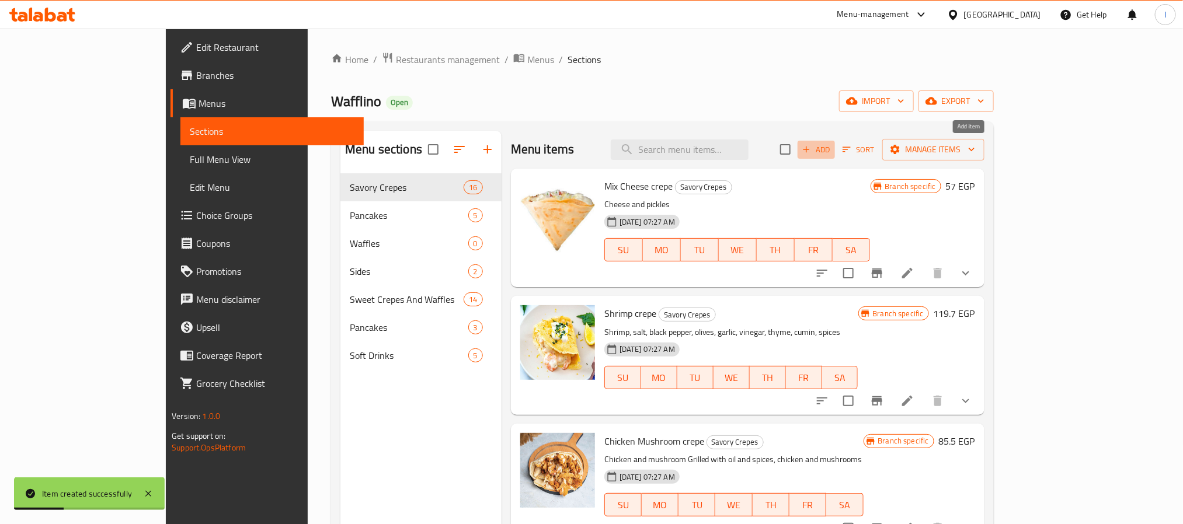
click at [832, 153] on span "Add" at bounding box center [817, 149] width 32 height 13
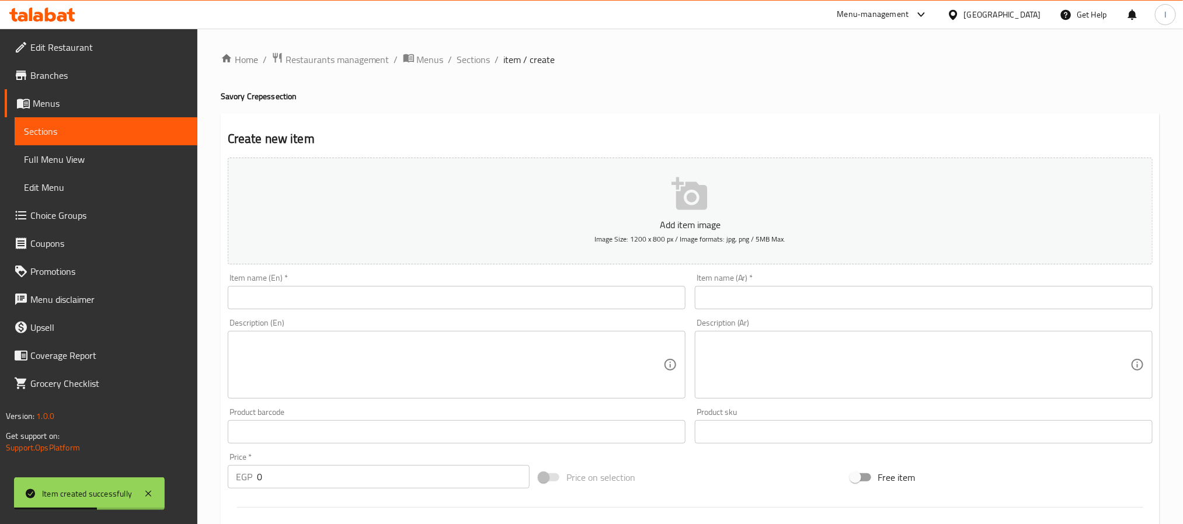
click at [463, 289] on input "text" at bounding box center [457, 297] width 458 height 23
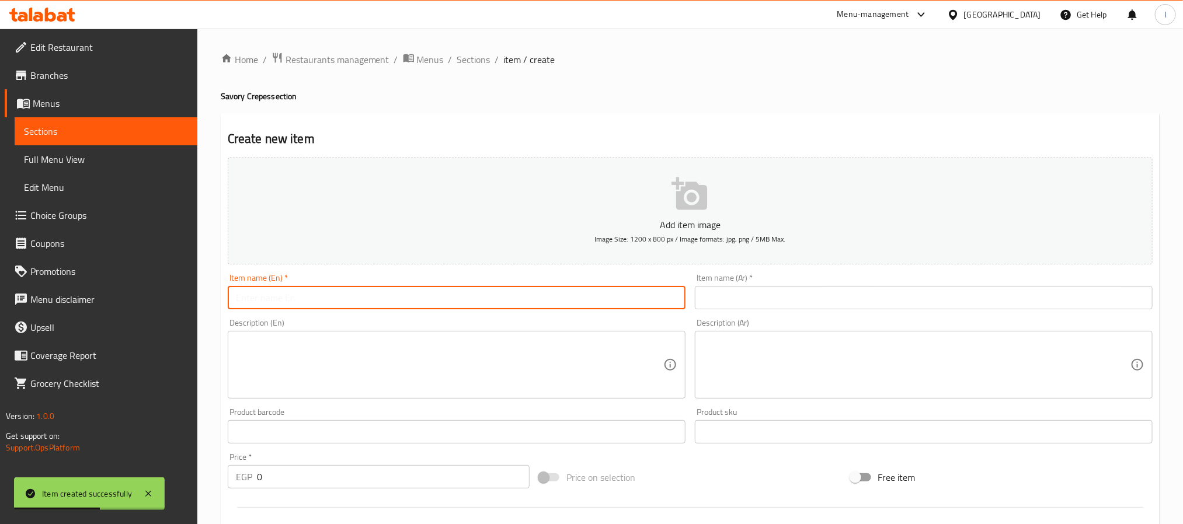
paste input "Potato Crepe"
type input "Potato Crepe"
click at [706, 300] on input "text" at bounding box center [924, 297] width 458 height 23
paste input "كريب بطاطس"
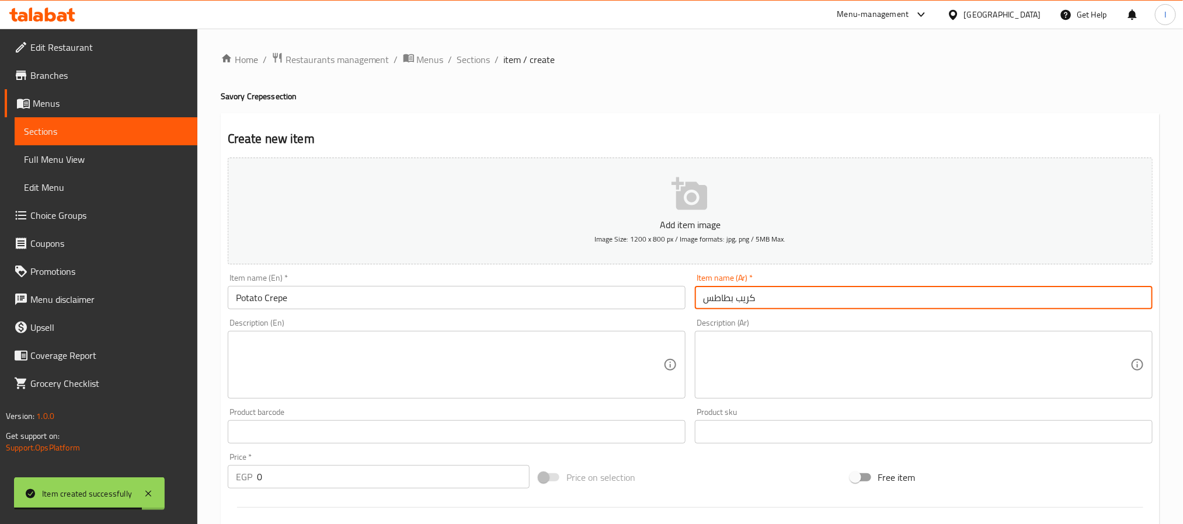
type input "كريب بطاطس"
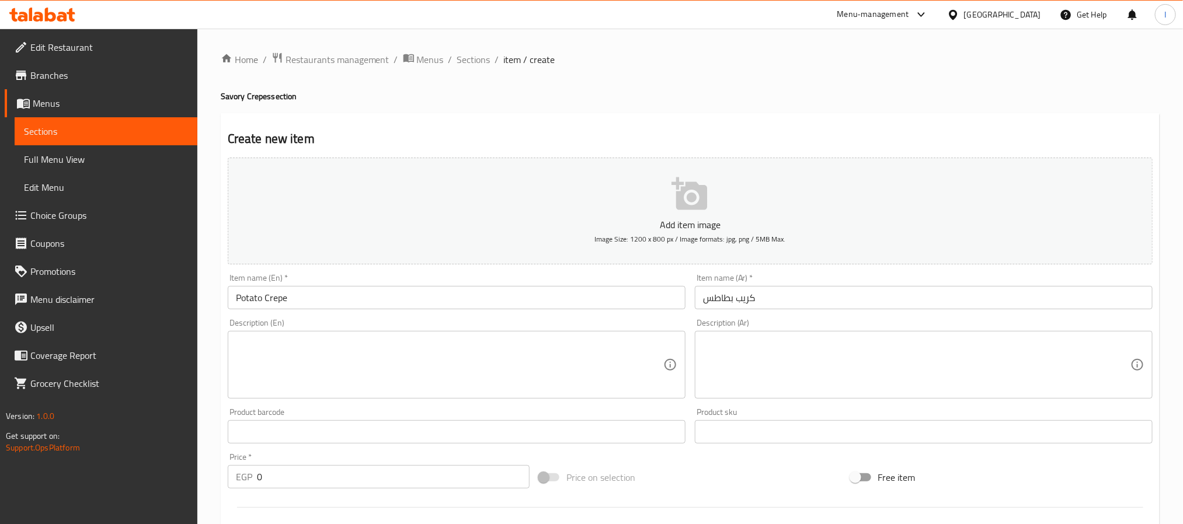
click at [843, 357] on textarea at bounding box center [916, 365] width 427 height 55
paste textarea "كريب محشو ببطاطس مقلية لذيذة"
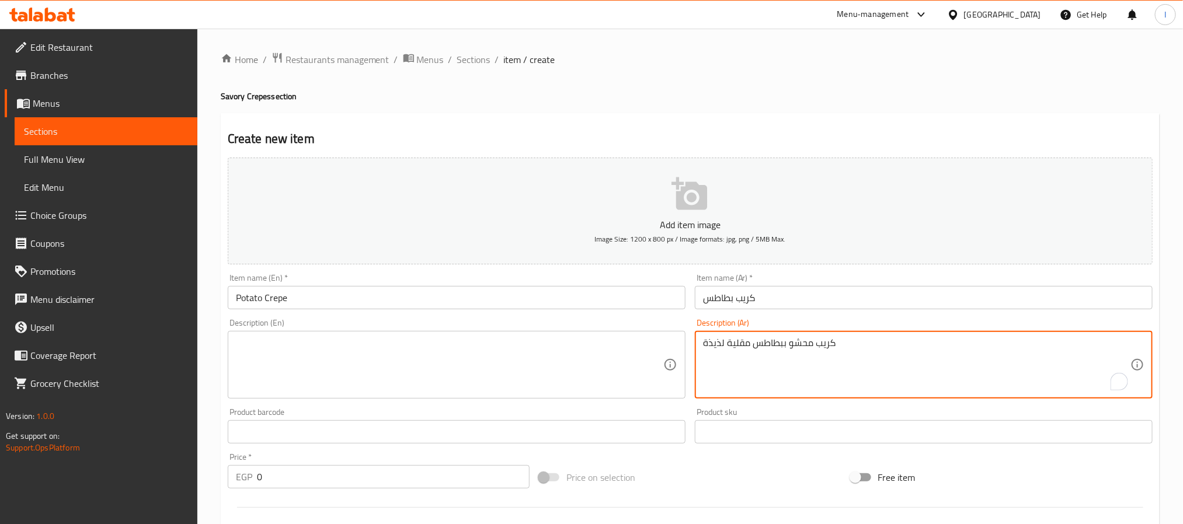
type textarea "كريب محشو ببطاطس مقلية لذيذة"
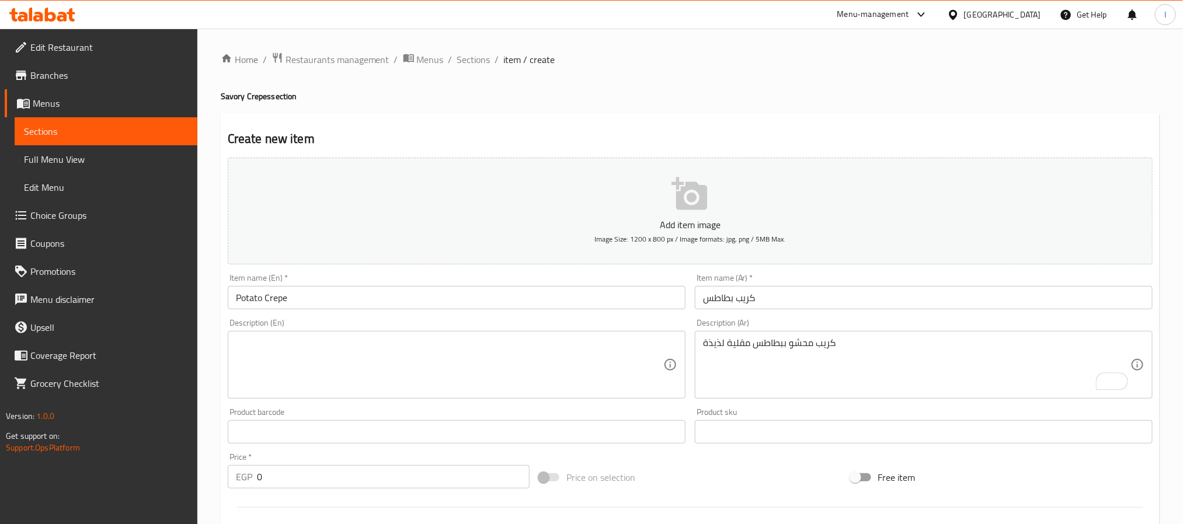
drag, startPoint x: 561, startPoint y: 365, endPoint x: 559, endPoint y: 375, distance: 10.1
click at [561, 365] on textarea at bounding box center [449, 365] width 427 height 55
paste textarea "Crepe filled with tasty fried potatoes"
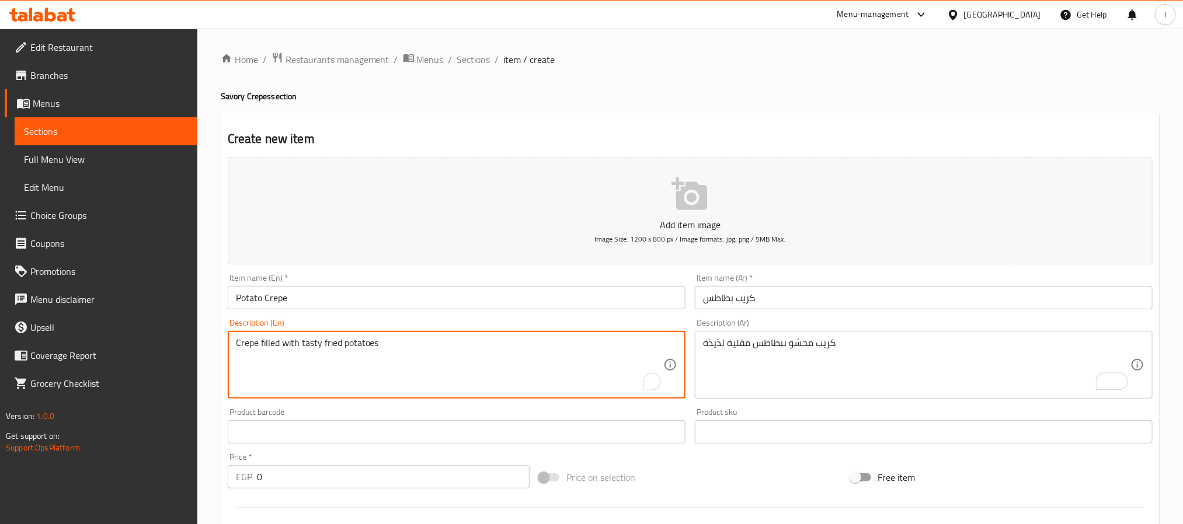
type textarea "Crepe filled with tasty fried potatoes"
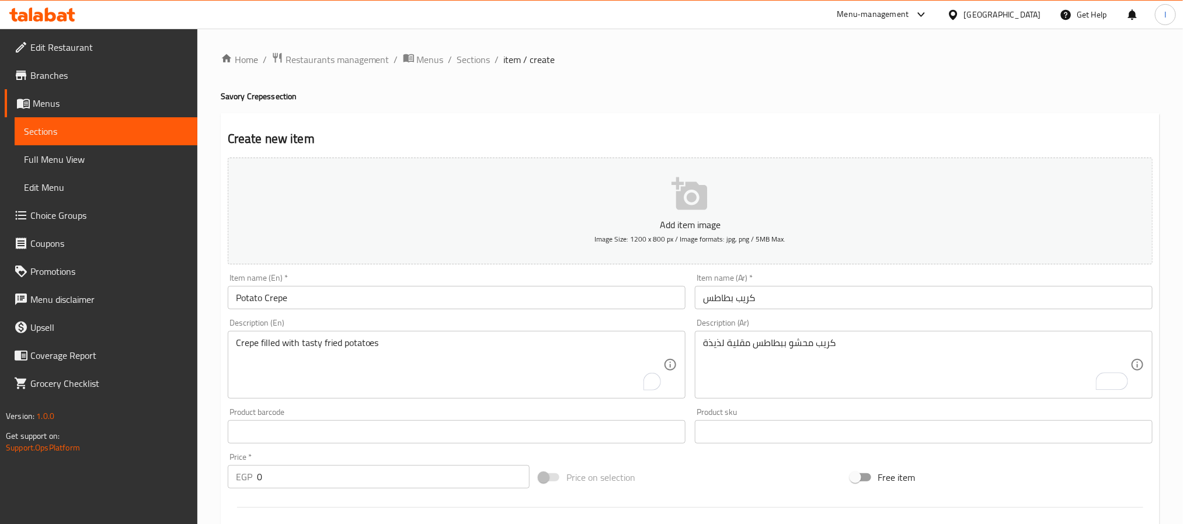
click at [310, 481] on input "0" at bounding box center [393, 476] width 273 height 23
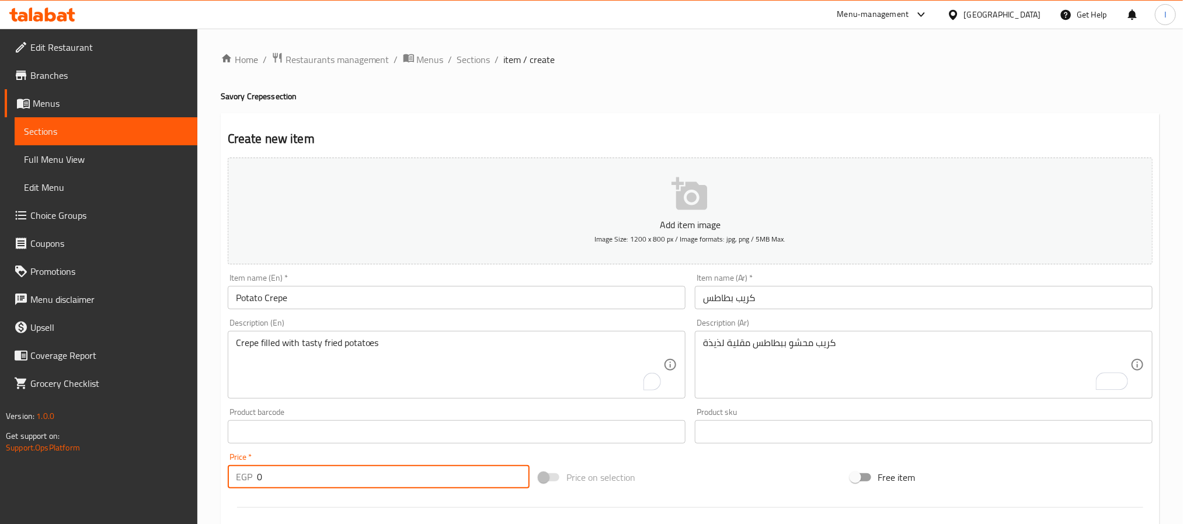
click at [310, 481] on input "0" at bounding box center [393, 476] width 273 height 23
type input "100"
click at [674, 463] on div "Price on selection" at bounding box center [689, 478] width 311 height 32
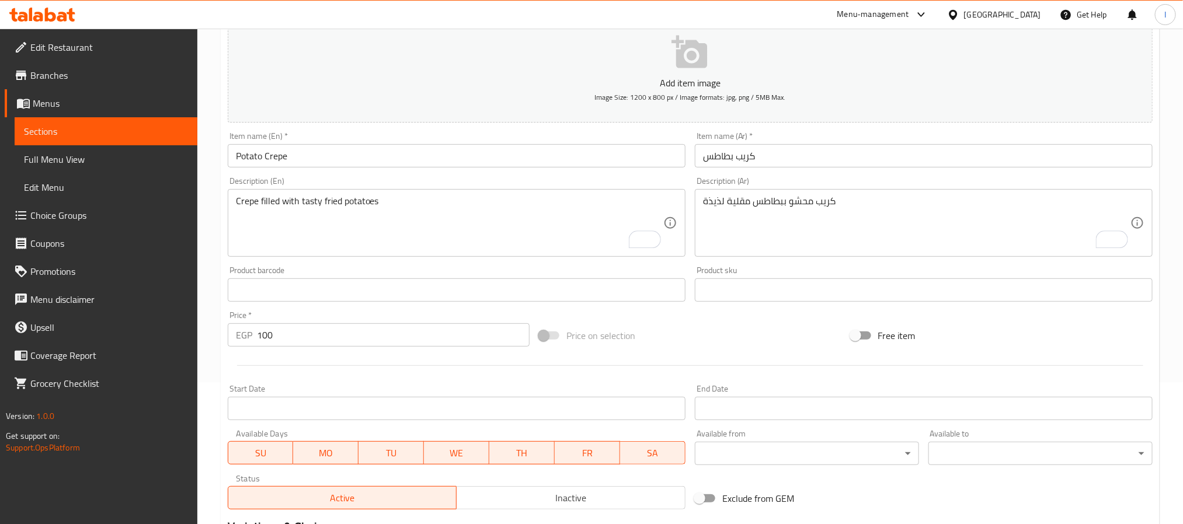
scroll to position [300, 0]
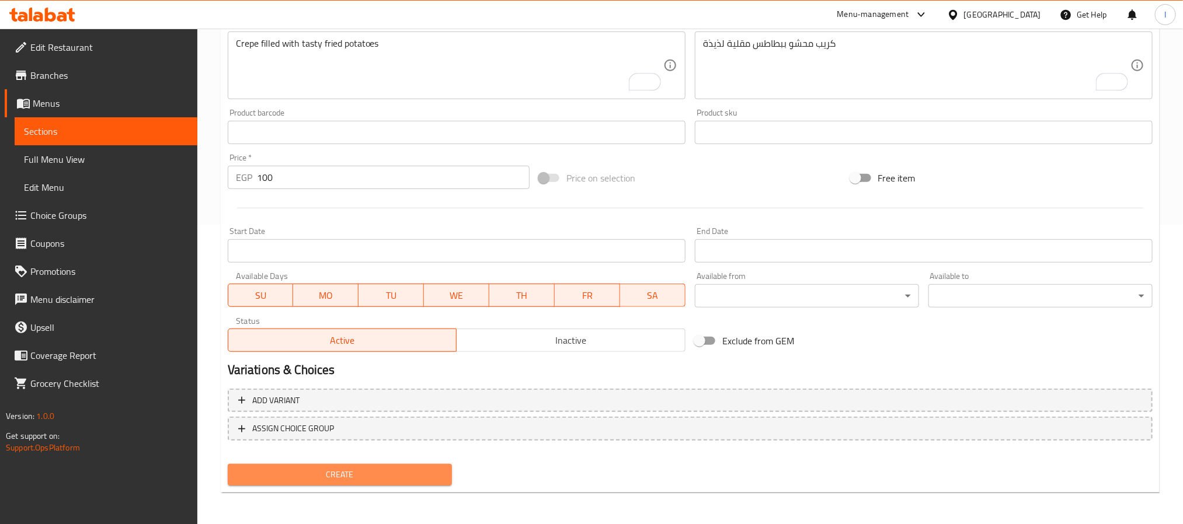
click at [398, 479] on span "Create" at bounding box center [340, 475] width 206 height 15
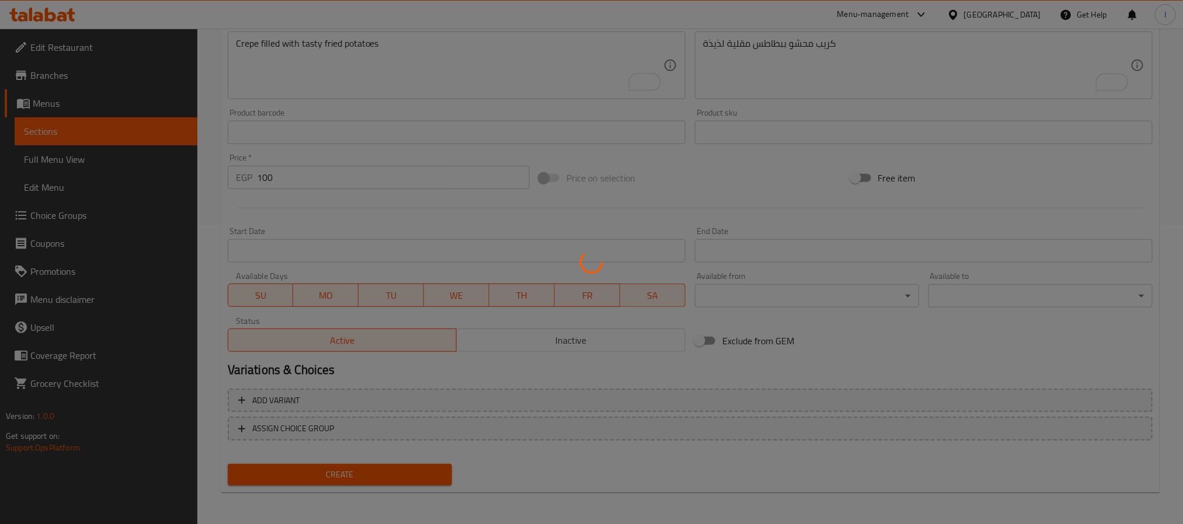
type input "0"
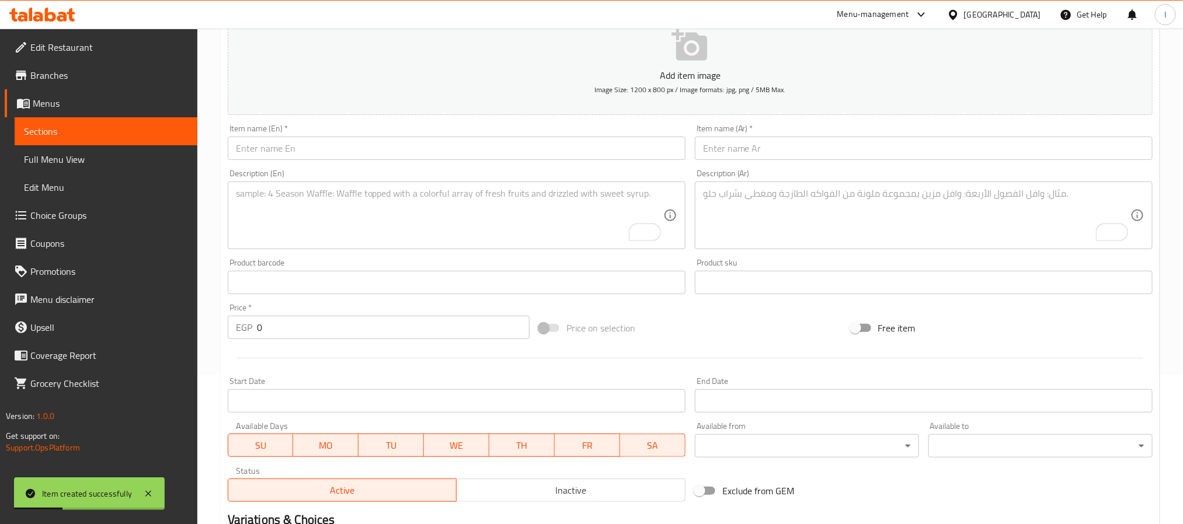
scroll to position [124, 0]
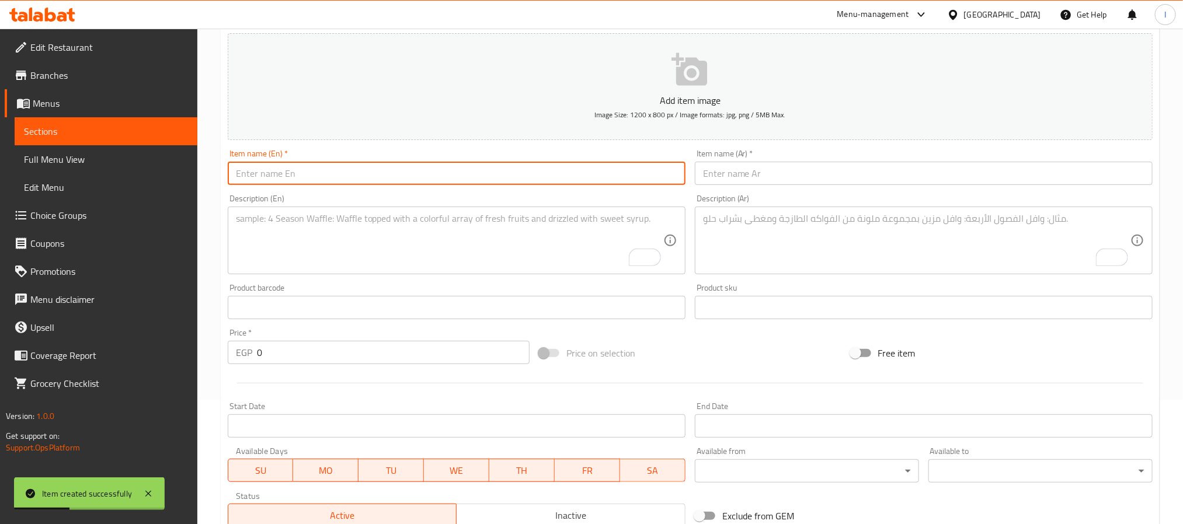
click at [345, 170] on input "text" at bounding box center [457, 173] width 458 height 23
paste input "Turkey Crepe"
type input "Turkey Crepe"
click at [804, 186] on div "Item name (Ar)   * Item name (Ar) *" at bounding box center [923, 167] width 467 height 45
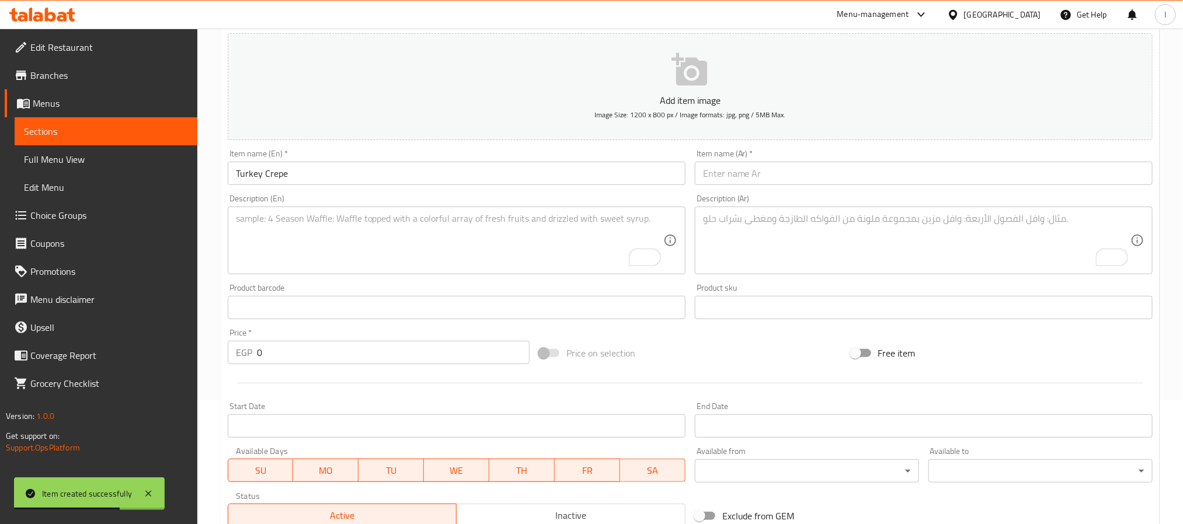
click at [806, 179] on input "text" at bounding box center [924, 173] width 458 height 23
paste input "كريب تركي"
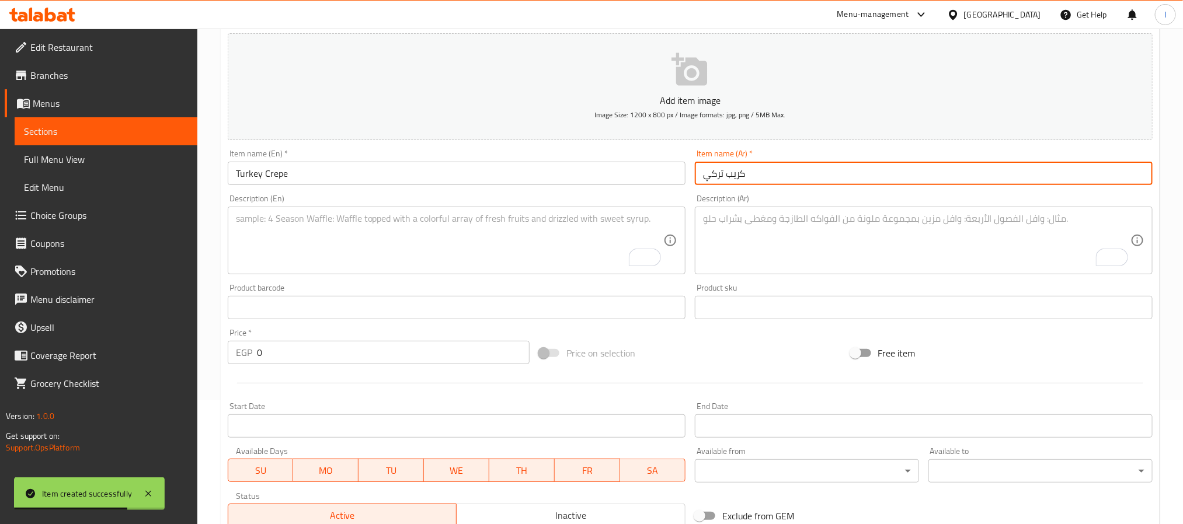
type input "كريب تركي"
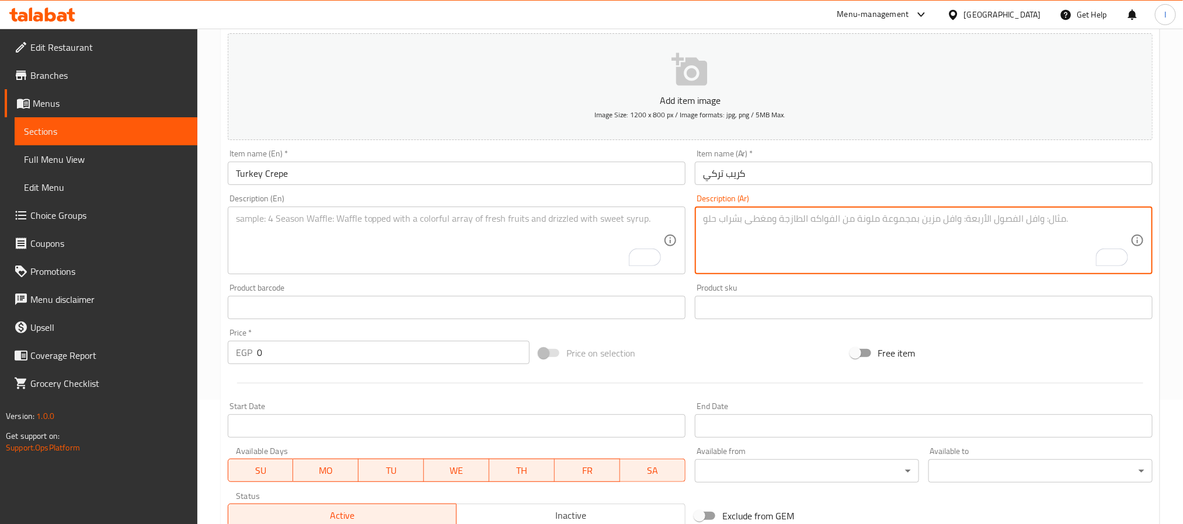
click at [785, 252] on textarea "To enrich screen reader interactions, please activate Accessibility in Grammarl…" at bounding box center [916, 240] width 427 height 55
paste textarea "كريب محشو بشرائح تركي مدخن وجبن"
type textarea "كريب محشو بشرائح تركي مدخن وجبن"
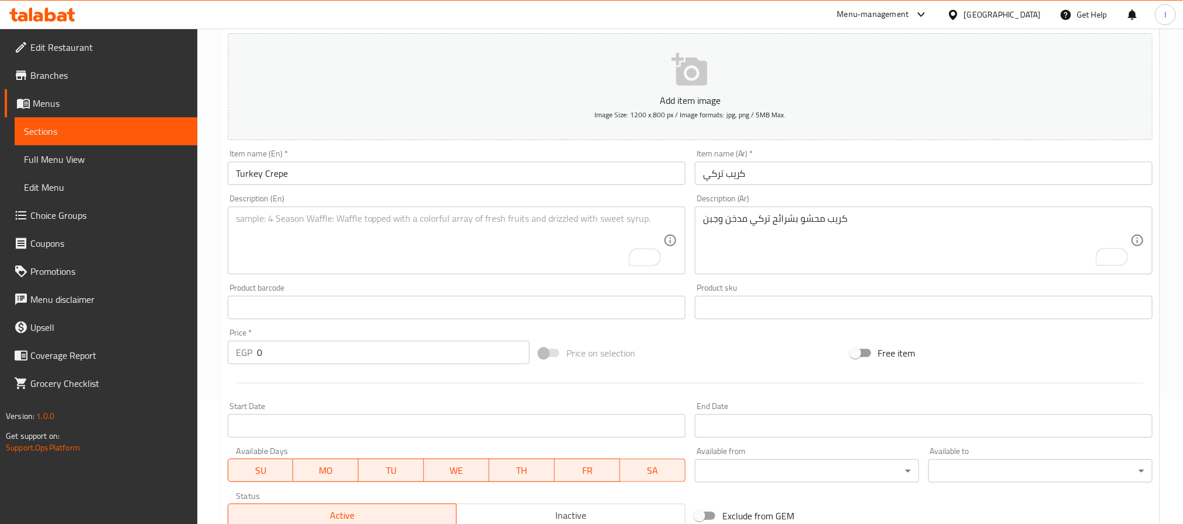
click at [540, 237] on textarea "To enrich screen reader interactions, please activate Accessibility in Grammarl…" at bounding box center [449, 240] width 427 height 55
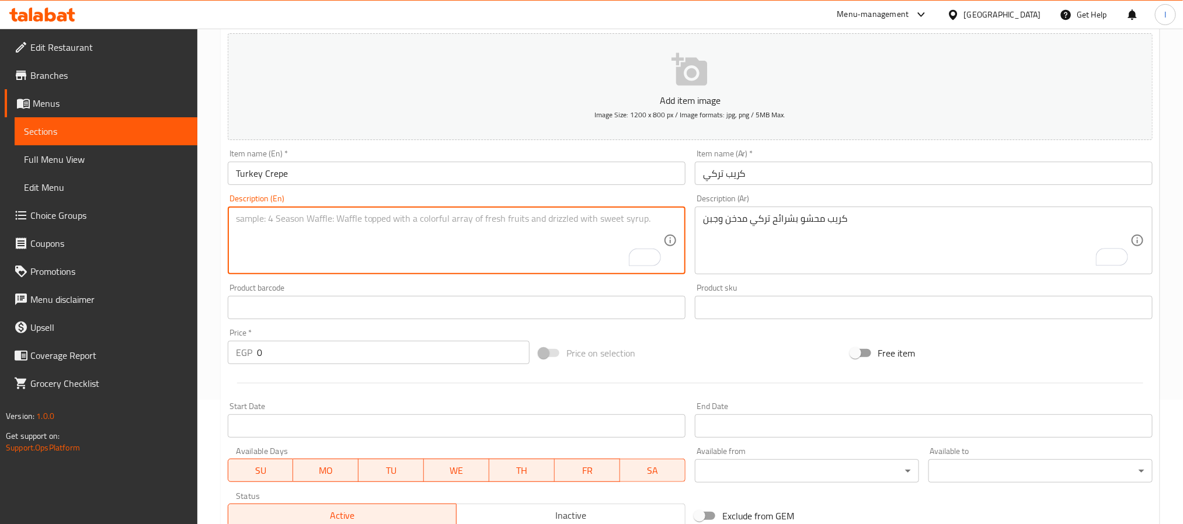
paste textarea "Crepe filled with smoked turkey and cheese"
type textarea "Crepe filled with smoked turkey and cheese"
click at [447, 357] on input "0" at bounding box center [393, 352] width 273 height 23
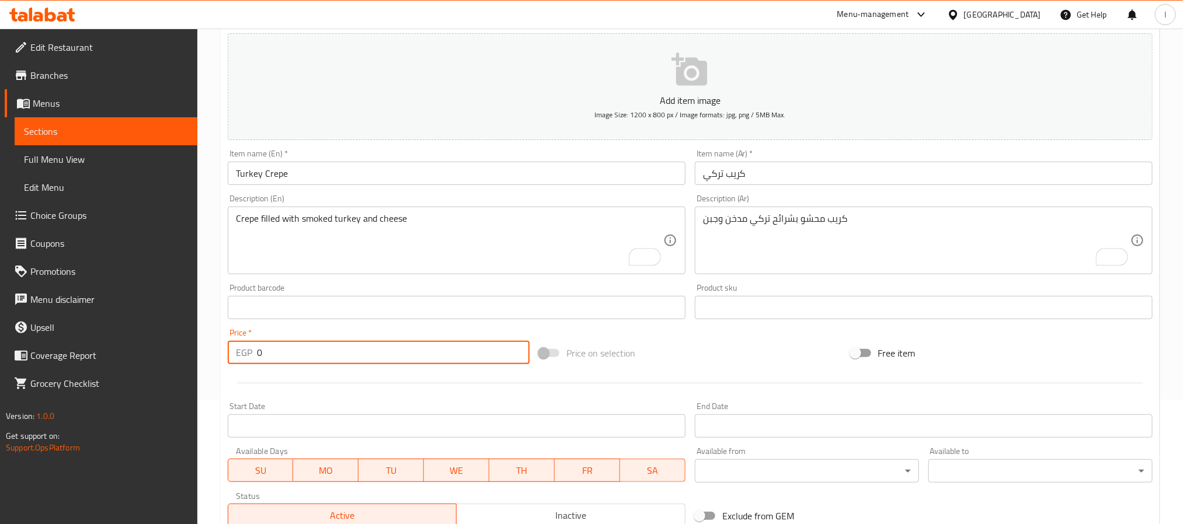
click at [447, 357] on input "0" at bounding box center [393, 352] width 273 height 23
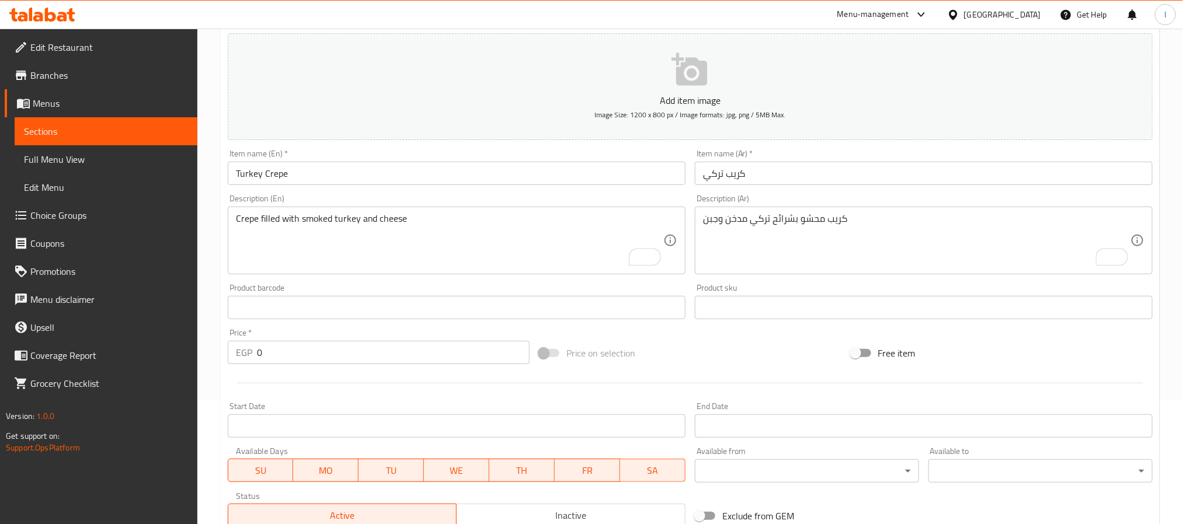
click at [447, 357] on input "0" at bounding box center [393, 352] width 273 height 23
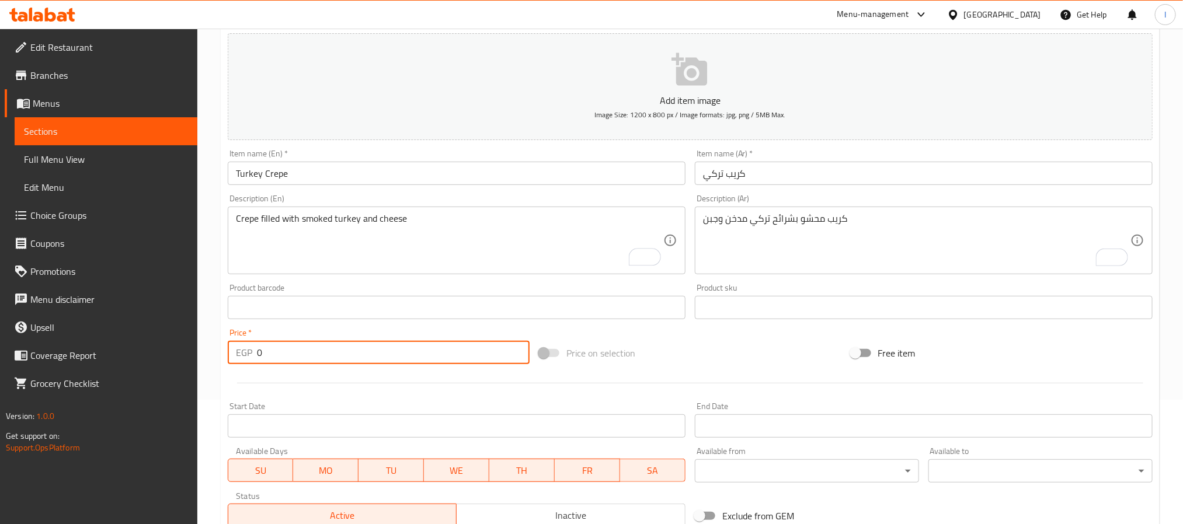
click at [447, 357] on input "0" at bounding box center [393, 352] width 273 height 23
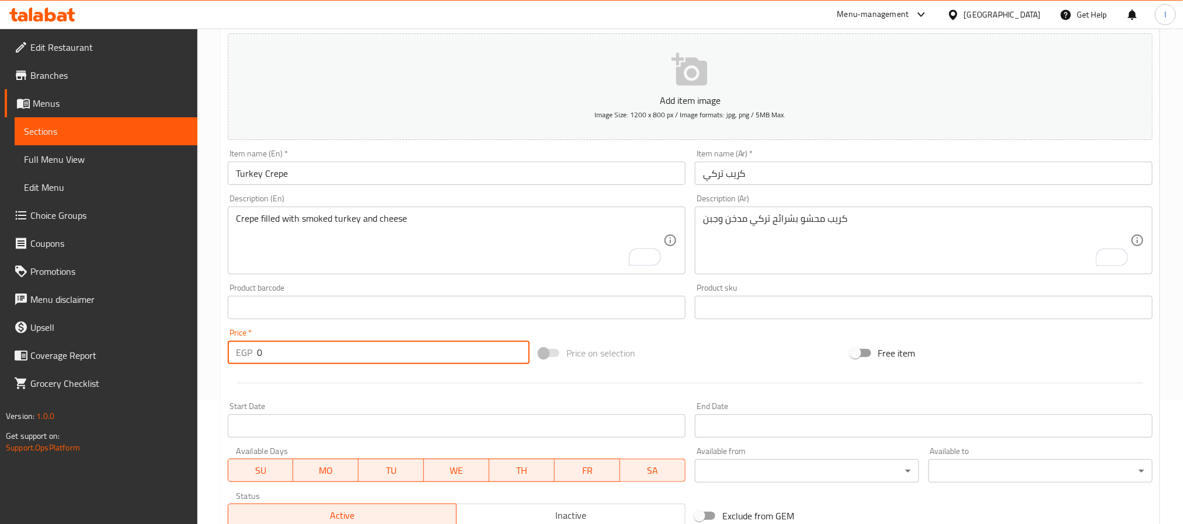
click at [447, 357] on input "0" at bounding box center [393, 352] width 273 height 23
type input "110"
click at [667, 384] on div at bounding box center [690, 383] width 934 height 29
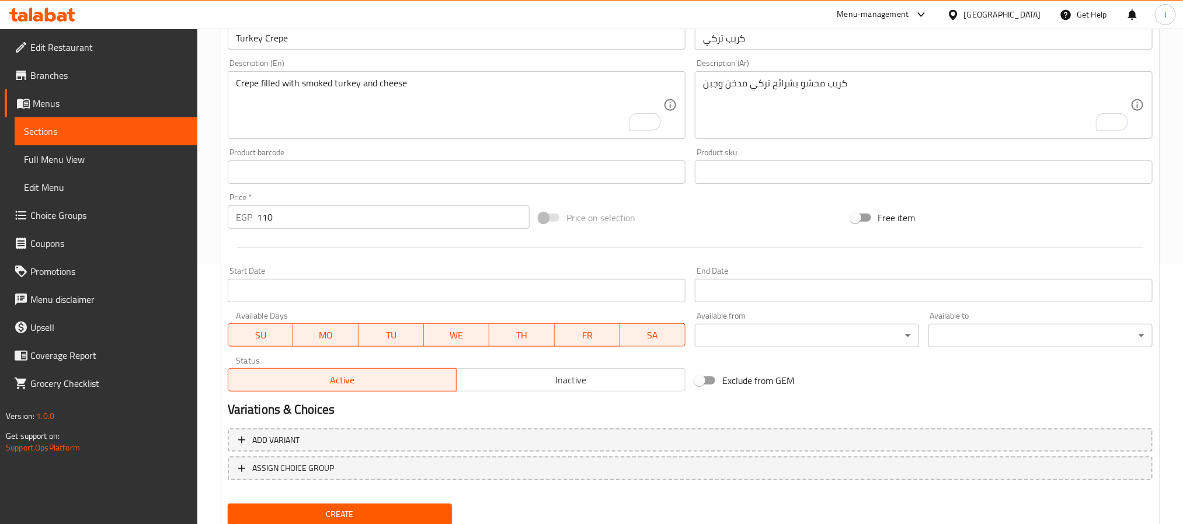
scroll to position [300, 0]
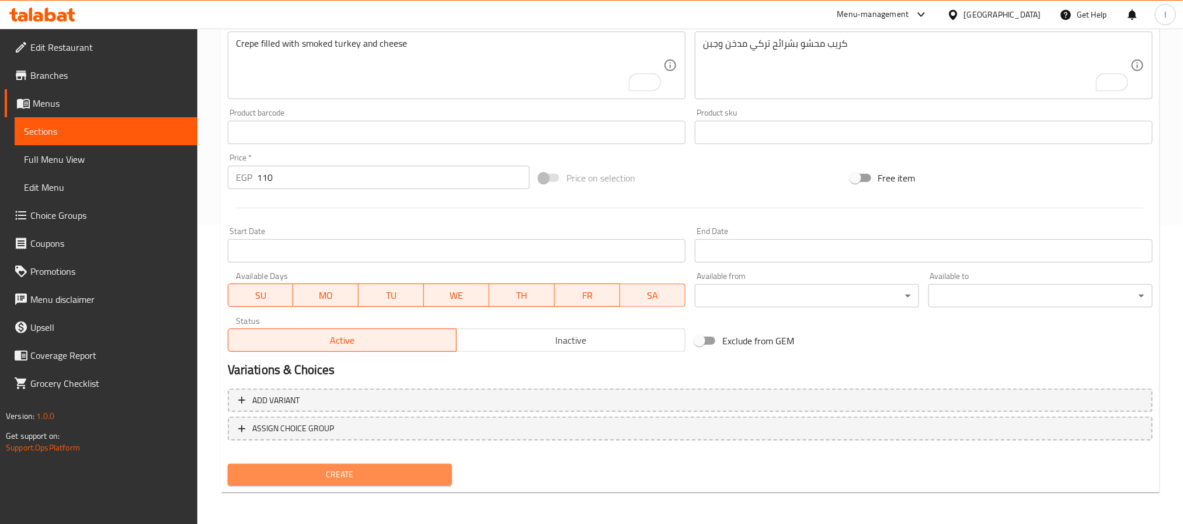
click at [406, 475] on span "Create" at bounding box center [340, 475] width 206 height 15
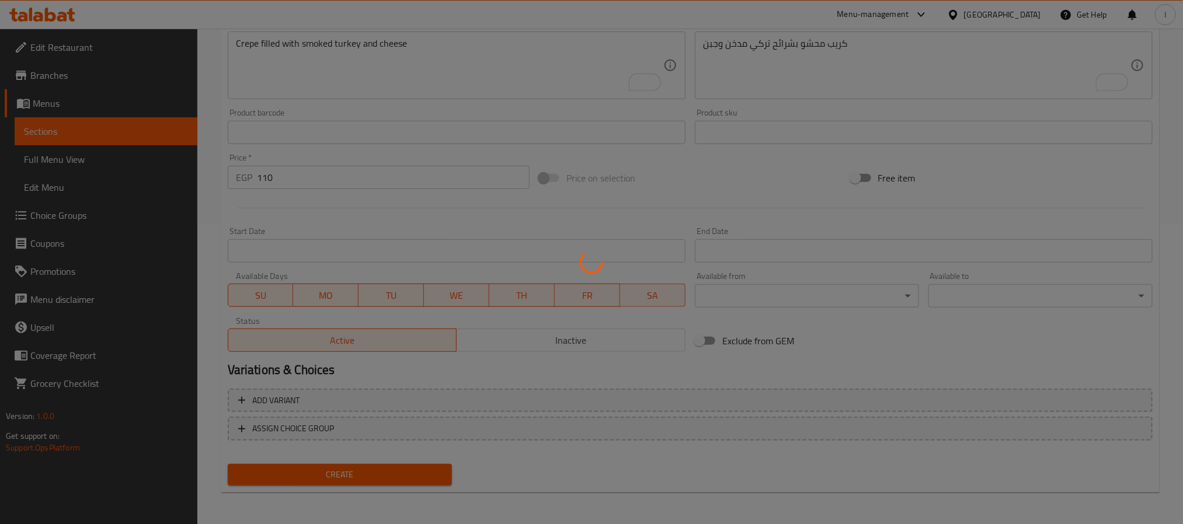
type input "0"
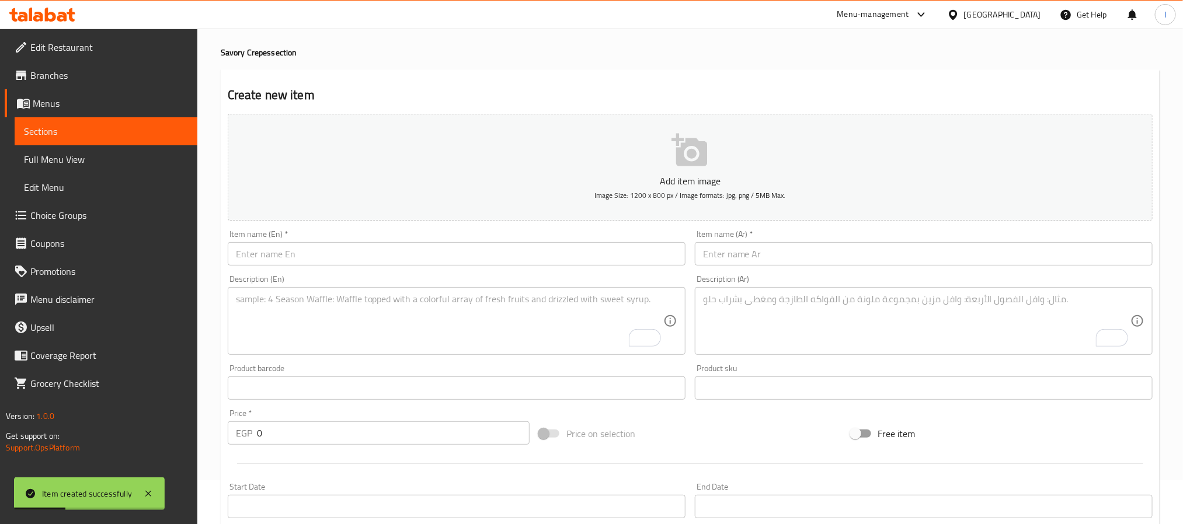
scroll to position [37, 0]
click at [354, 260] on input "text" at bounding box center [457, 260] width 458 height 23
paste input "Hot Dog Crepe"
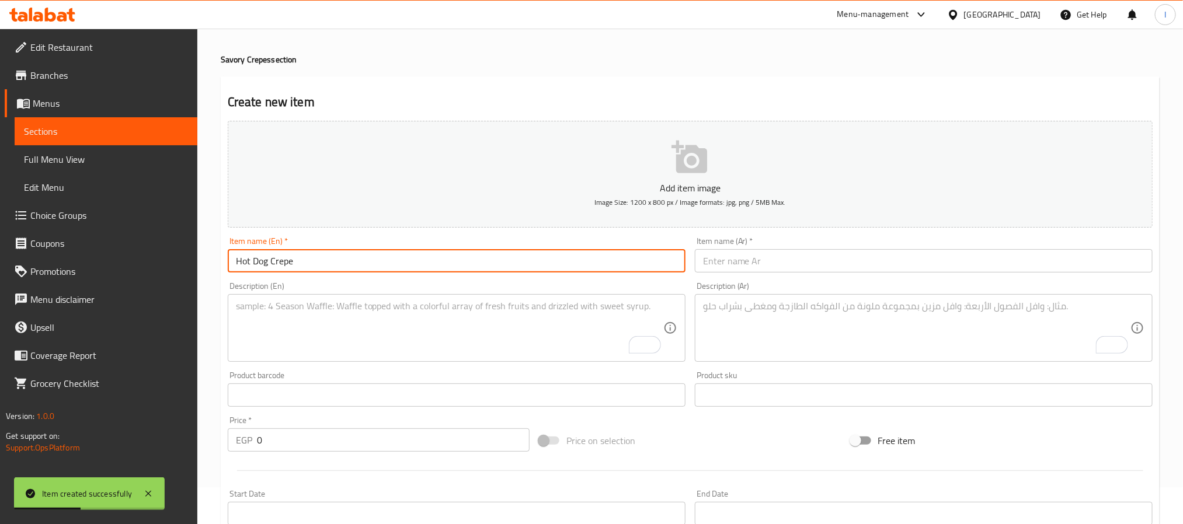
type input "Hot Dog Crepe"
click at [747, 256] on input "text" at bounding box center [924, 260] width 458 height 23
paste input "كريب هوت دوج"
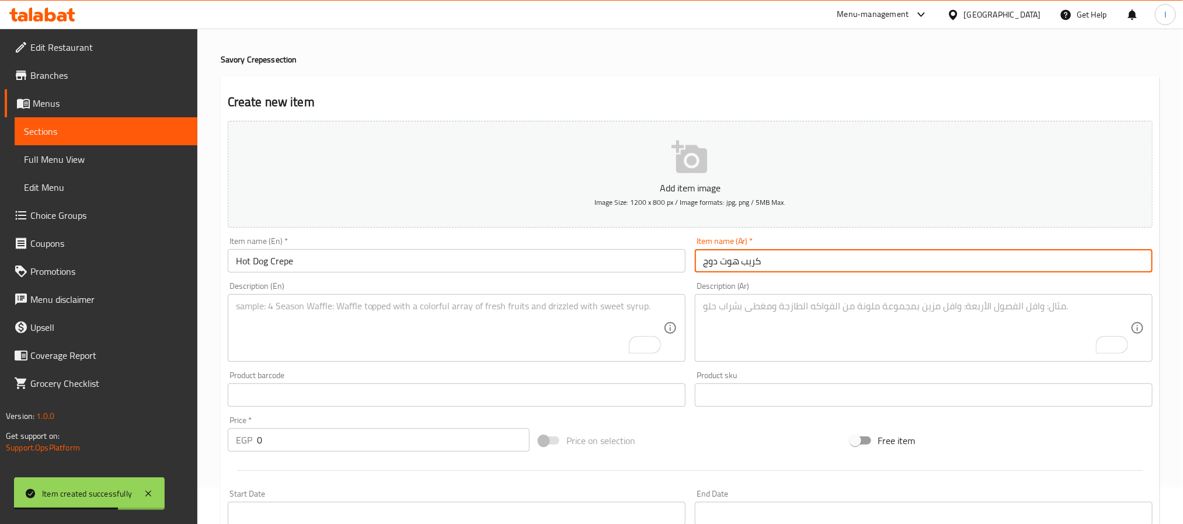
type input "كريب هوت دوج"
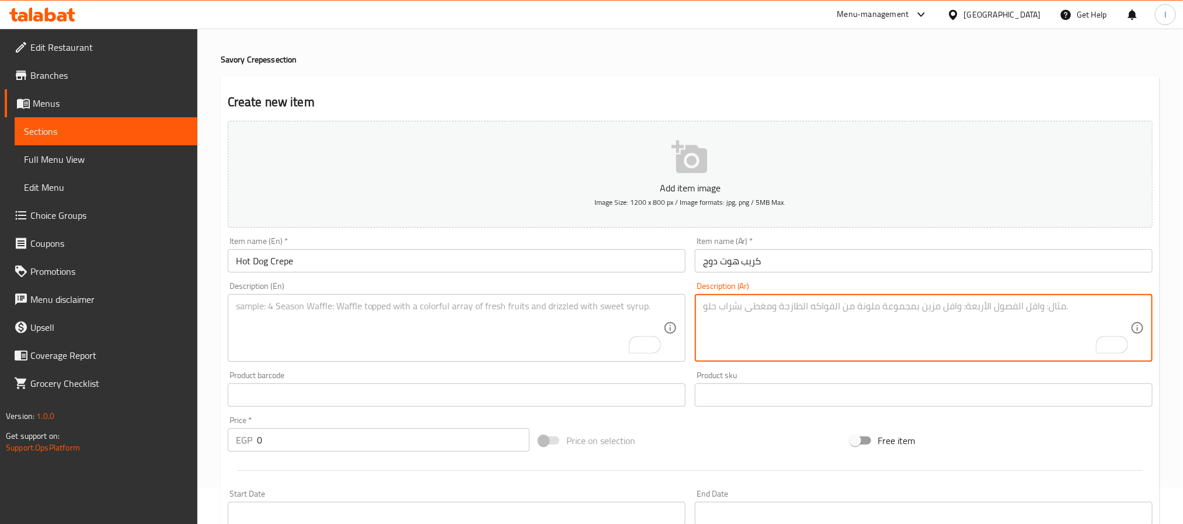
click at [731, 335] on textarea "To enrich screen reader interactions, please activate Accessibility in Grammarl…" at bounding box center [916, 328] width 427 height 55
paste textarea "كريب محشو بقطع هوت دوج شهي"
type textarea "كريب محشو بقطع هوت دوج شهي"
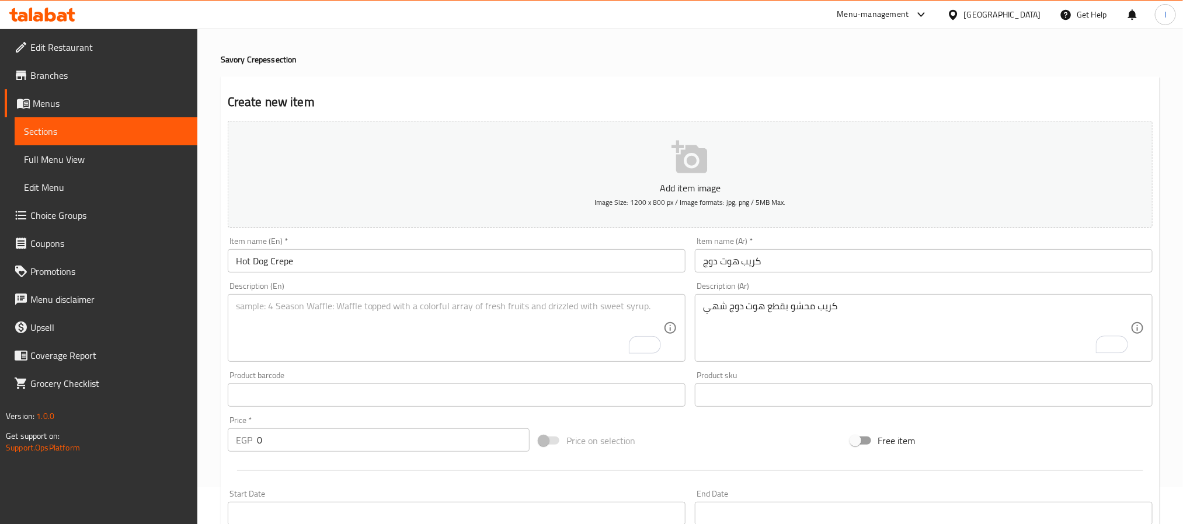
click at [505, 340] on textarea "To enrich screen reader interactions, please activate Accessibility in Grammarl…" at bounding box center [449, 328] width 427 height 55
paste textarea "Crepe stuffed with delicious hot dog slices"
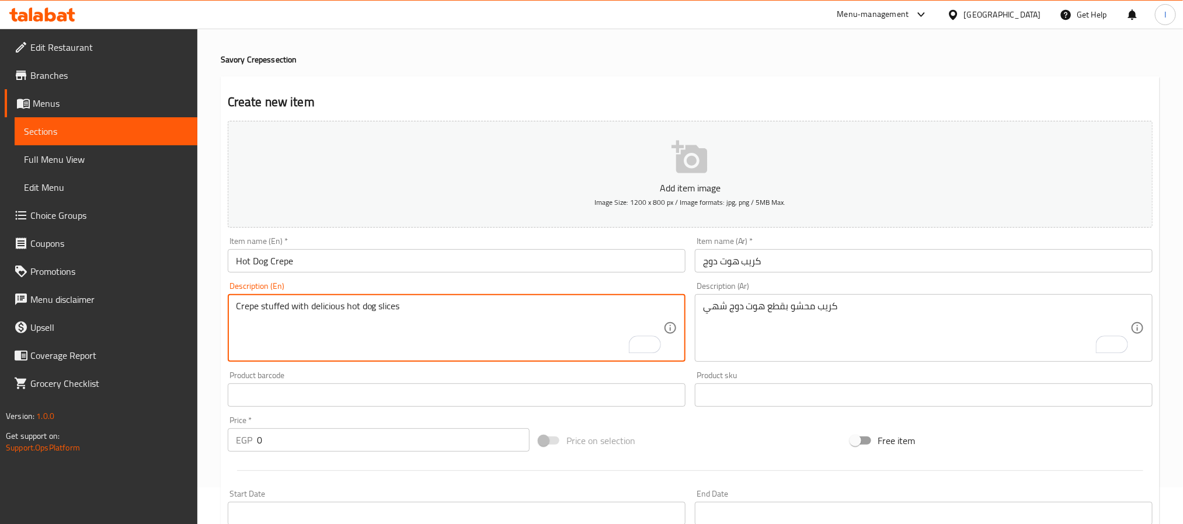
type textarea "Crepe stuffed with delicious hot dog slices"
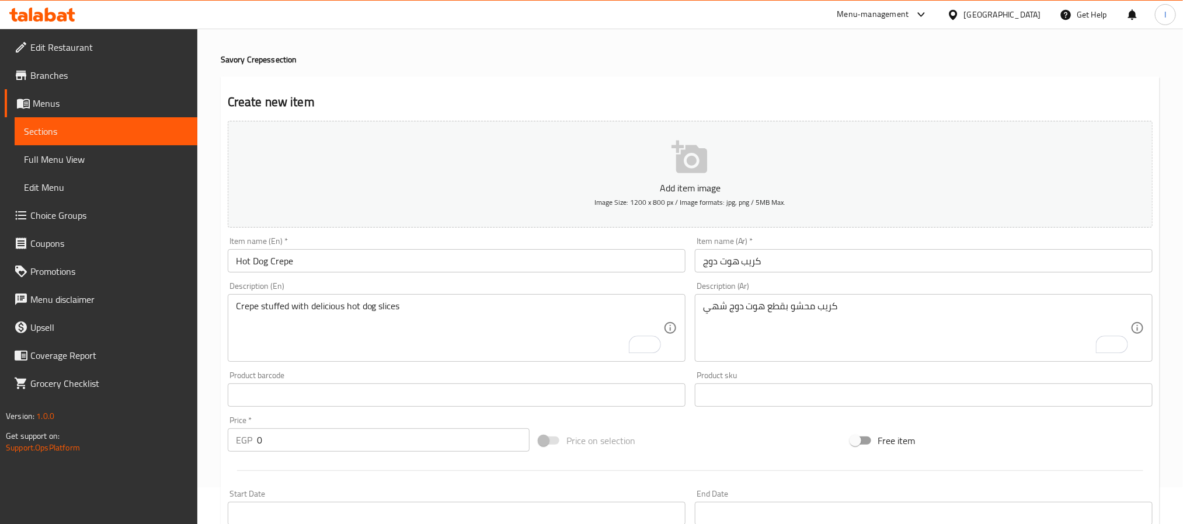
click at [426, 444] on input "0" at bounding box center [393, 440] width 273 height 23
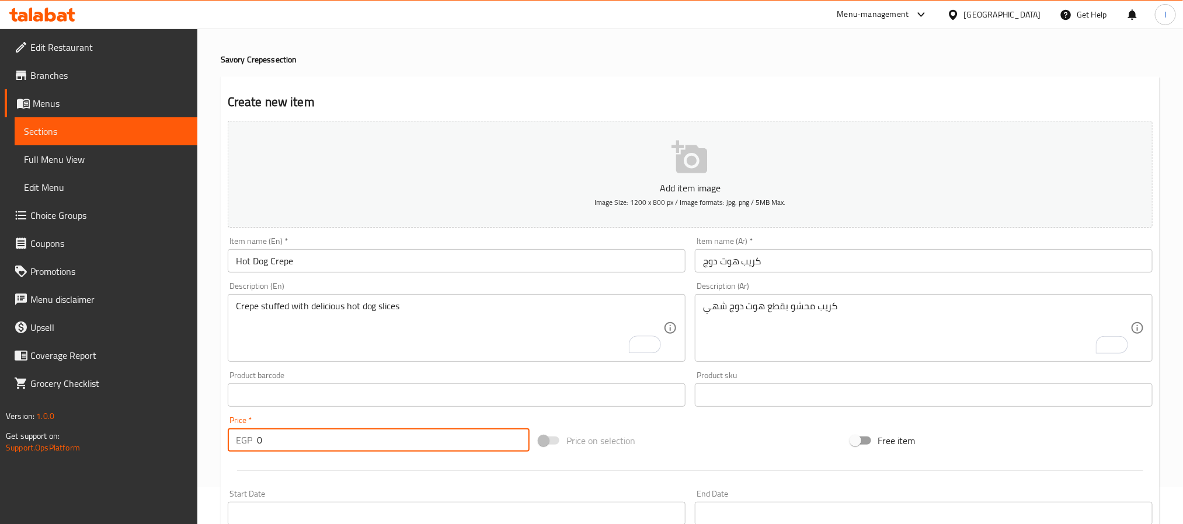
click at [426, 444] on input "0" at bounding box center [393, 440] width 273 height 23
click at [745, 444] on div "Price on selection" at bounding box center [689, 441] width 311 height 32
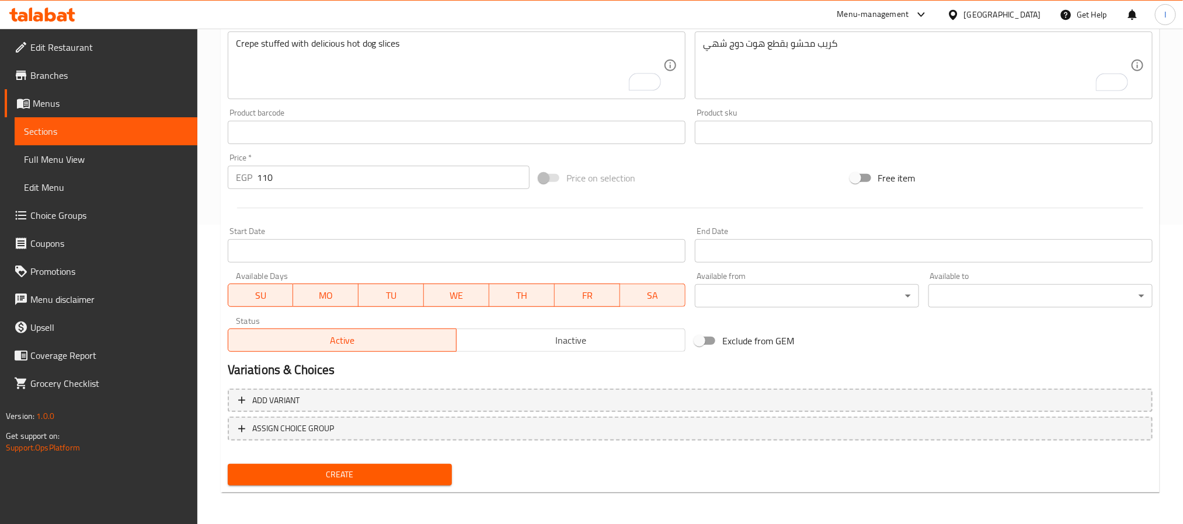
click at [389, 470] on span "Create" at bounding box center [340, 475] width 206 height 15
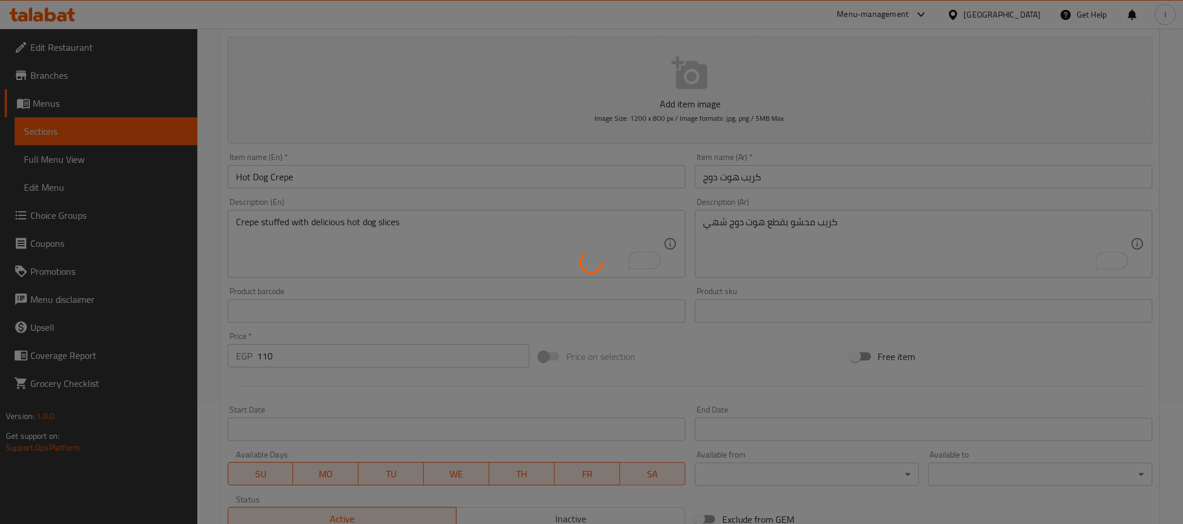
scroll to position [0, 0]
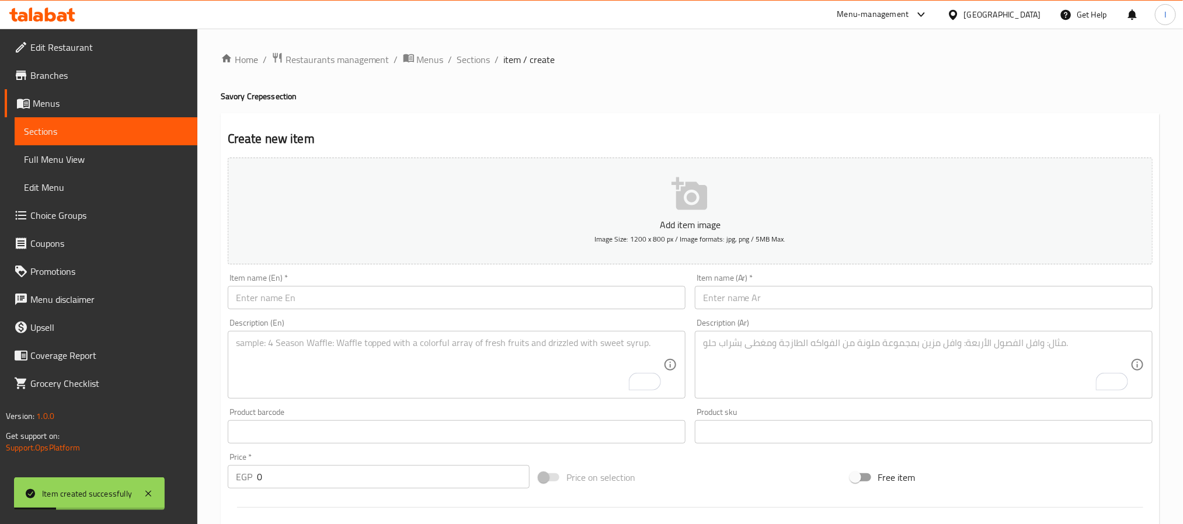
click at [447, 303] on input "text" at bounding box center [457, 297] width 458 height 23
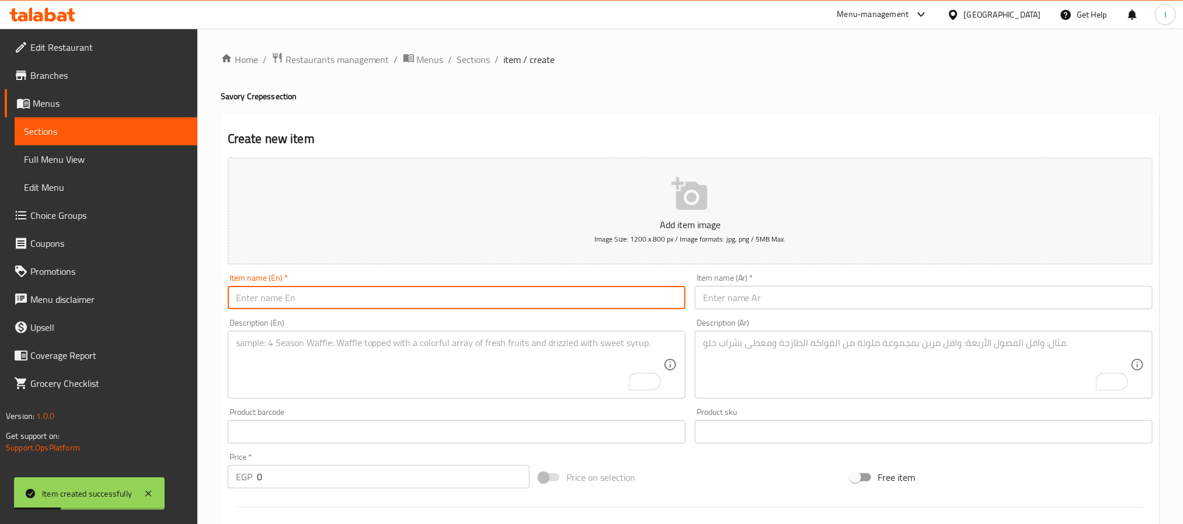
paste input "Shawarma Crepe"
click at [794, 302] on input "text" at bounding box center [924, 297] width 458 height 23
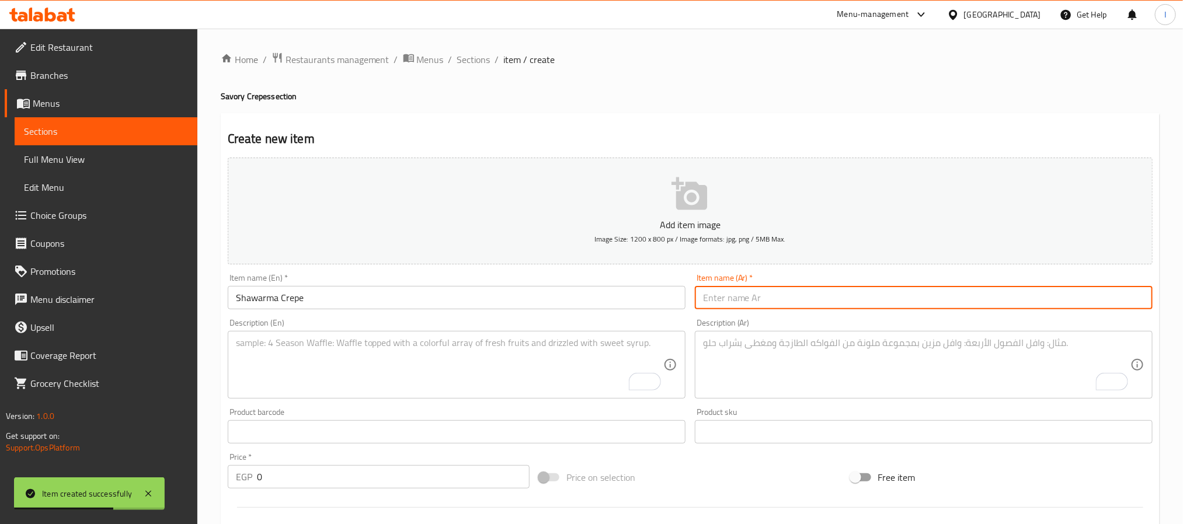
paste input "كريب شاورما"
click at [403, 482] on input "0" at bounding box center [393, 476] width 273 height 23
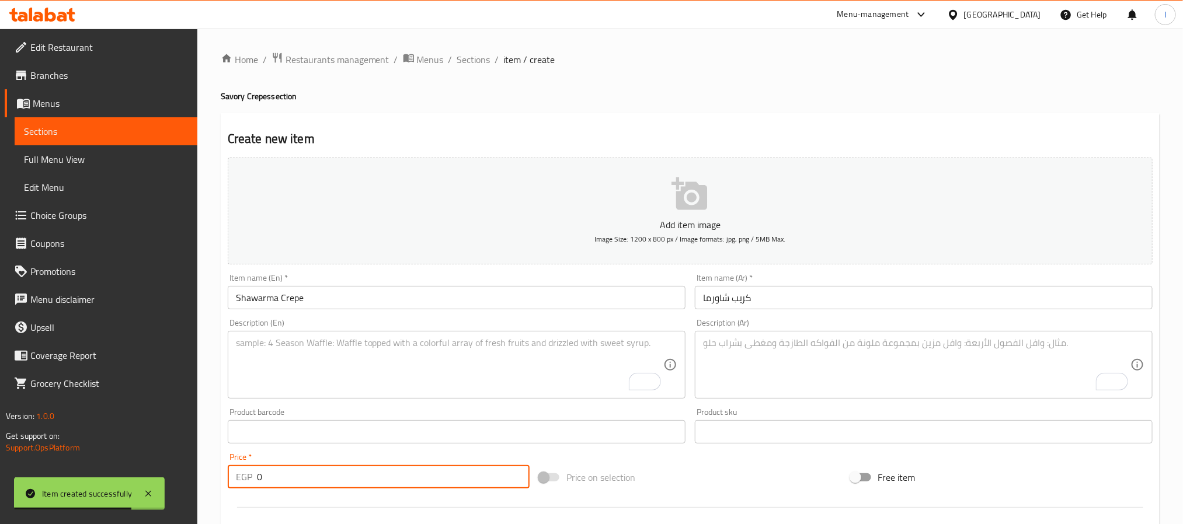
click at [404, 484] on input "0" at bounding box center [393, 476] width 273 height 23
click at [407, 484] on input "0" at bounding box center [393, 476] width 273 height 23
click at [697, 474] on div "Price on selection" at bounding box center [689, 478] width 311 height 32
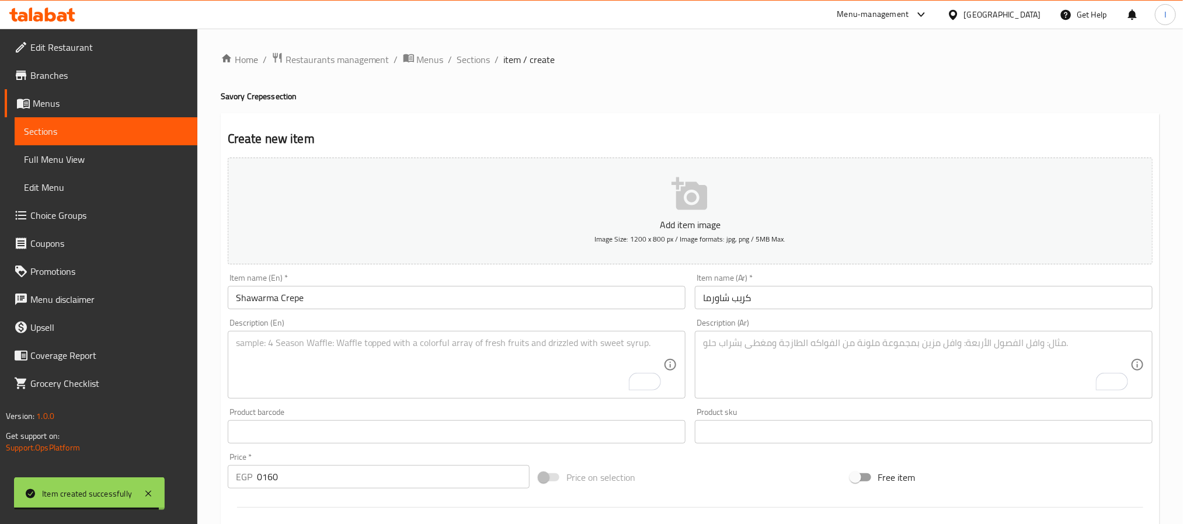
click at [422, 478] on input "0160" at bounding box center [393, 476] width 273 height 23
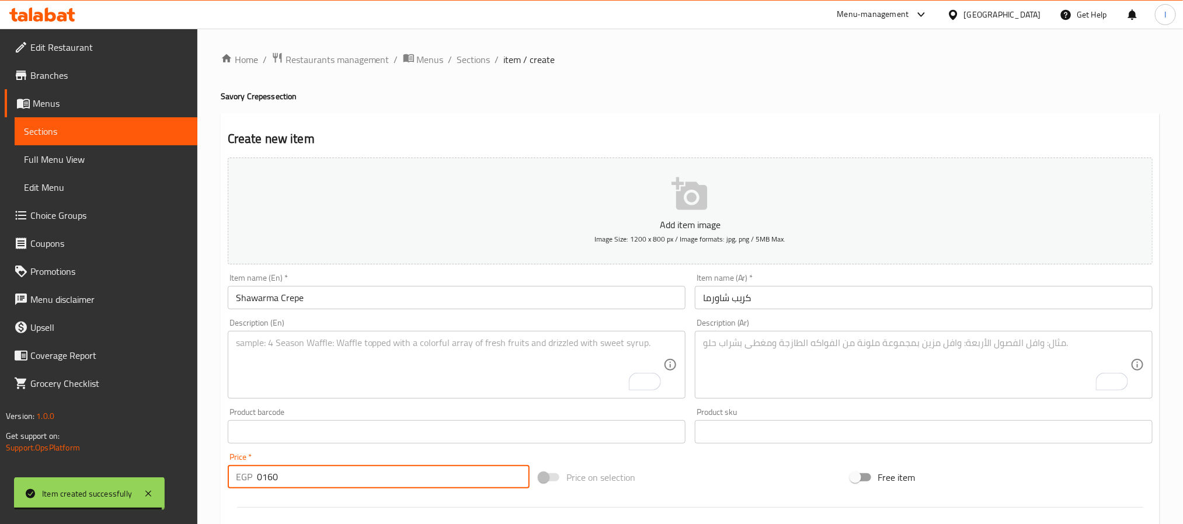
click at [422, 478] on input "0160" at bounding box center [393, 476] width 273 height 23
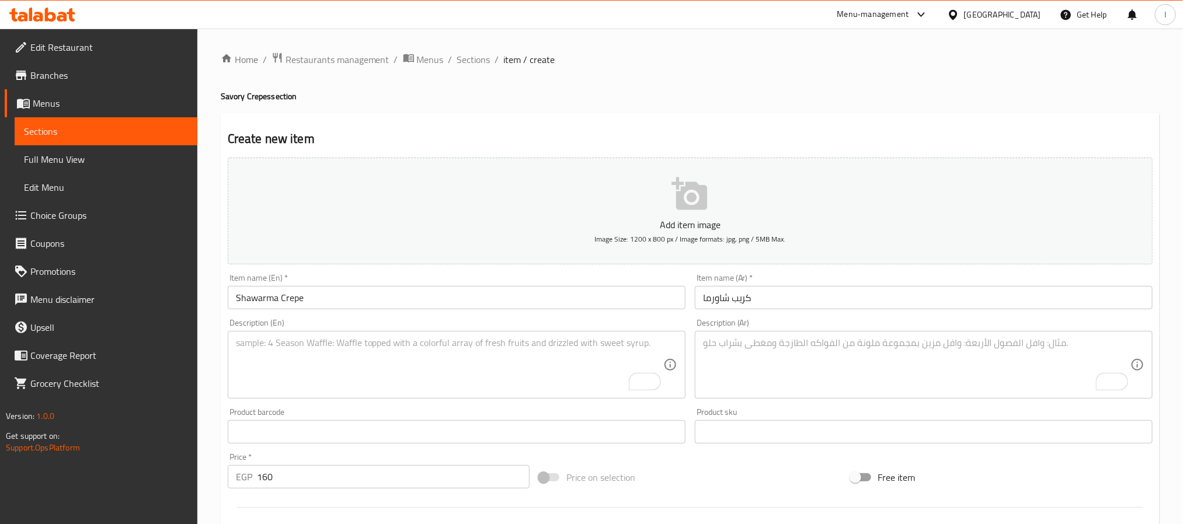
click at [724, 474] on div "Price on selection" at bounding box center [689, 478] width 311 height 32
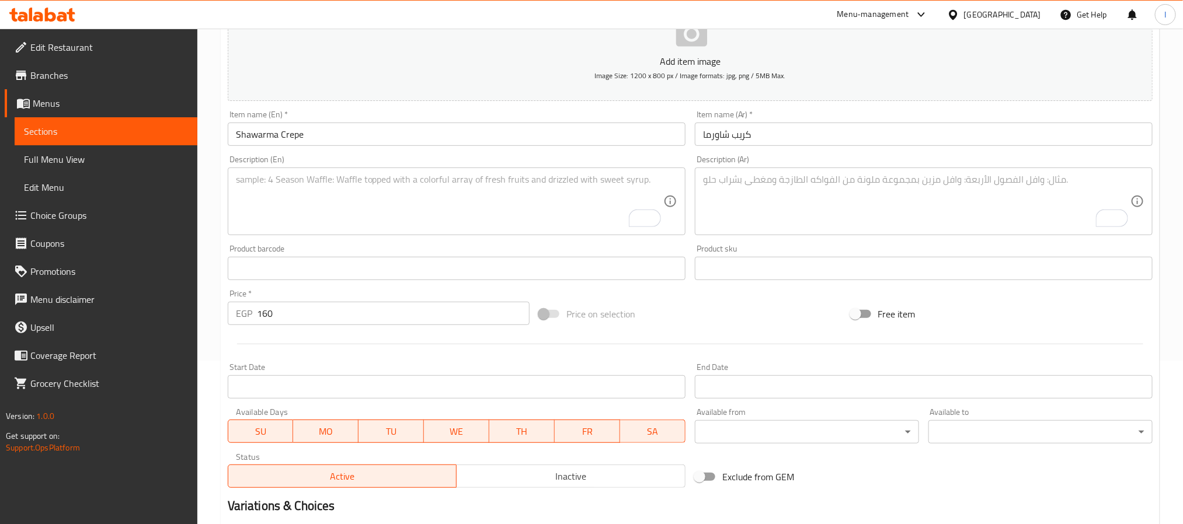
scroll to position [263, 0]
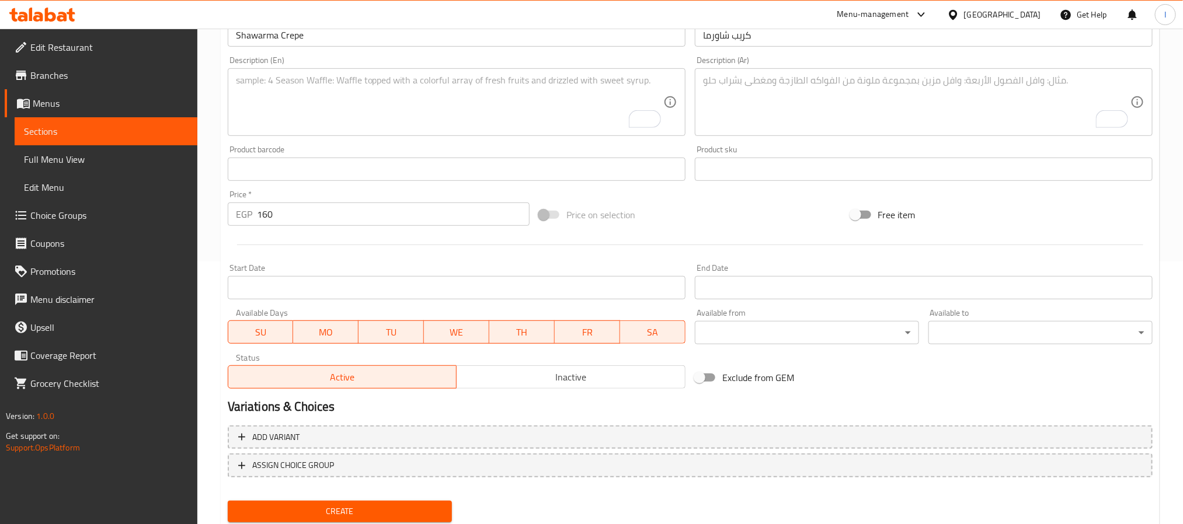
click at [731, 102] on textarea "To enrich screen reader interactions, please activate Accessibility in Grammarl…" at bounding box center [916, 102] width 427 height 55
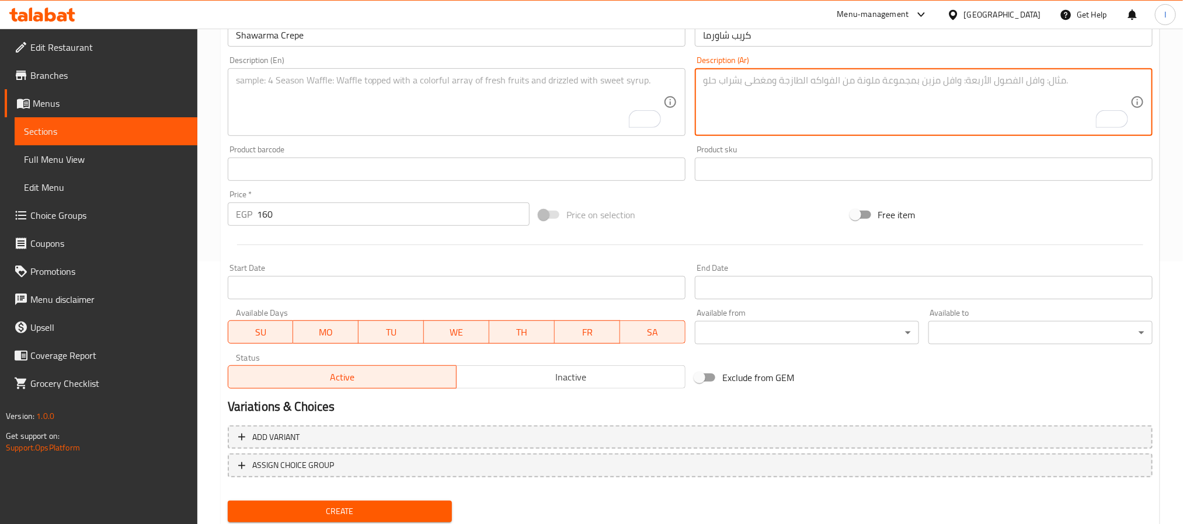
paste textarea "كريب محشو بشاورما فراخ متبلة"
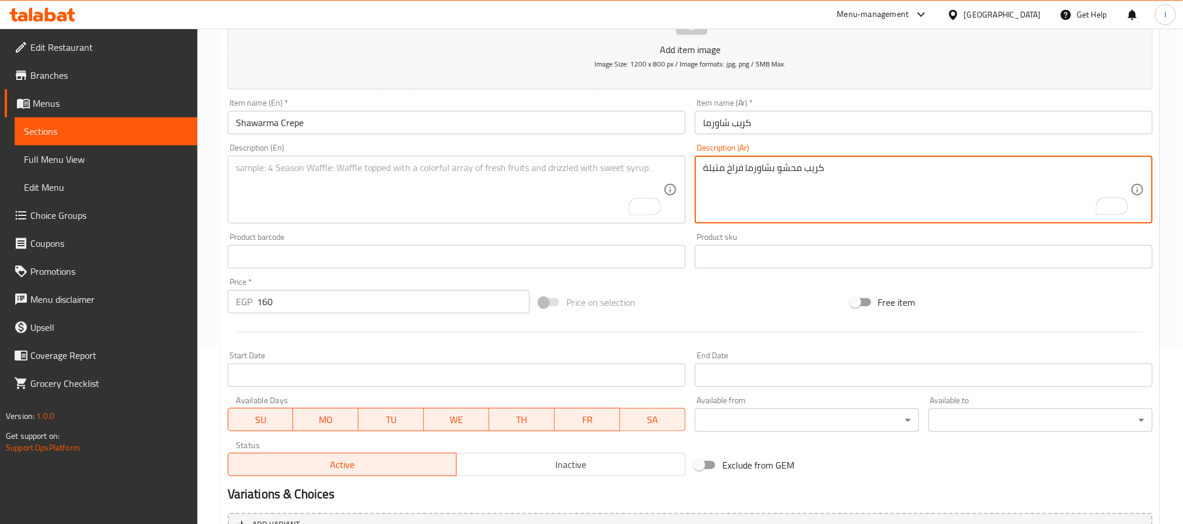
click at [734, 172] on textarea "كريب محشو بشاورما فراخ متبلة" at bounding box center [916, 189] width 427 height 55
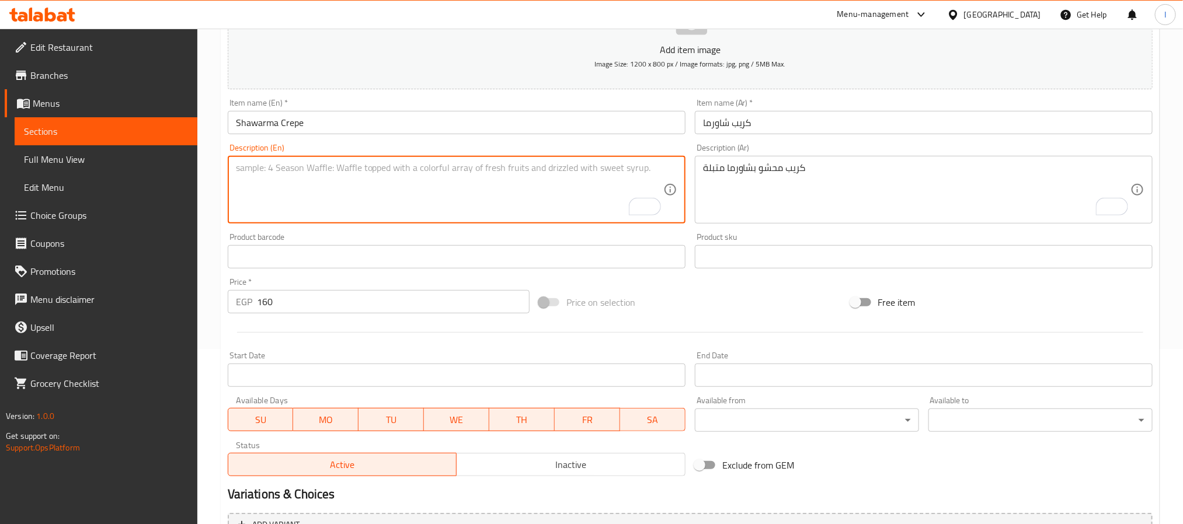
click at [400, 194] on textarea "To enrich screen reader interactions, please activate Accessibility in Grammarl…" at bounding box center [449, 189] width 427 height 55
paste textarea "Crepe filled with seasoned shawarma"
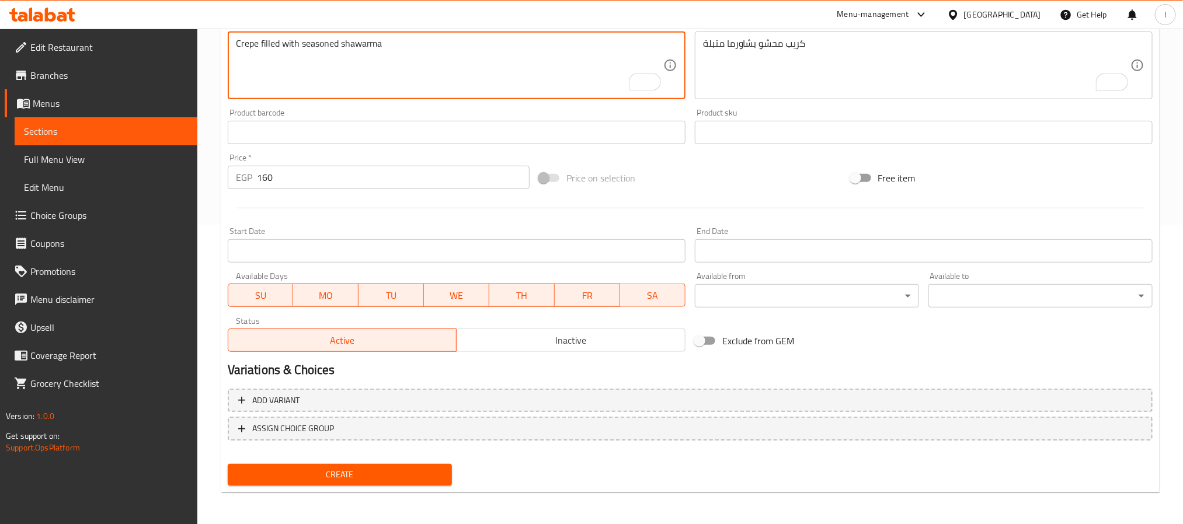
click at [423, 466] on button "Create" at bounding box center [340, 475] width 224 height 22
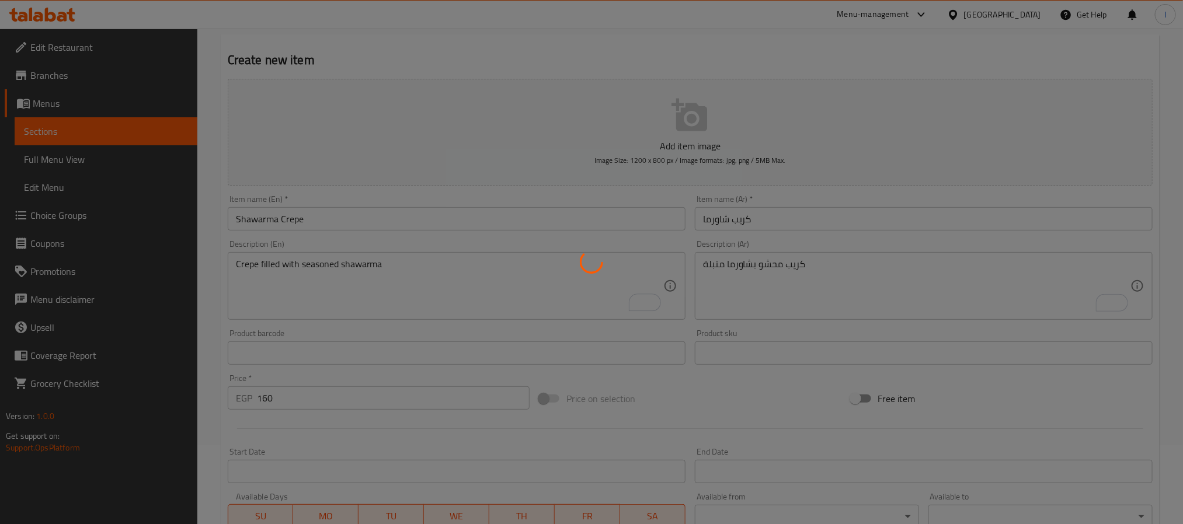
scroll to position [0, 0]
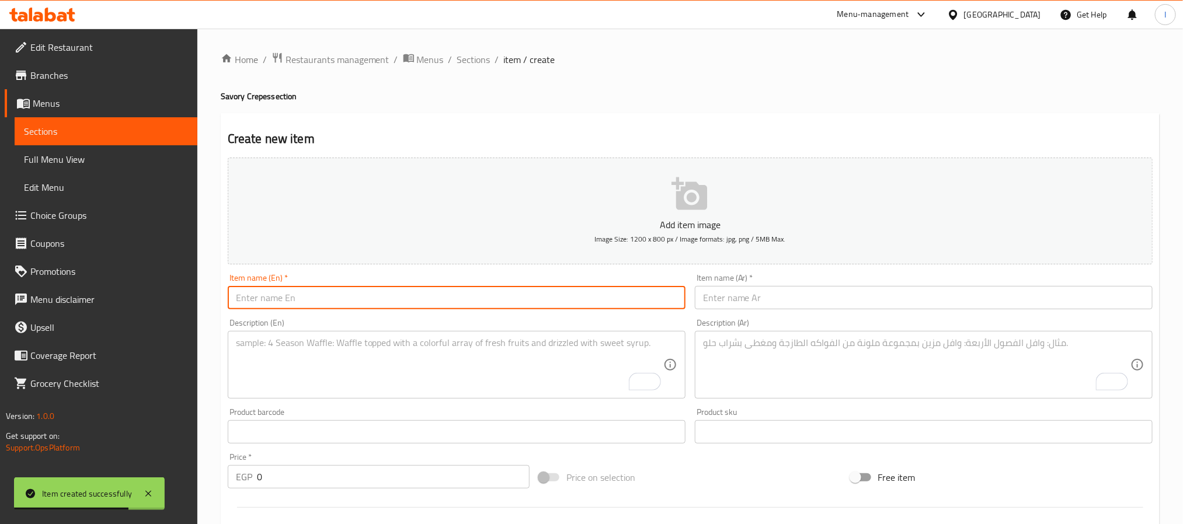
drag, startPoint x: 428, startPoint y: 300, endPoint x: 438, endPoint y: 303, distance: 10.5
click at [428, 300] on input "text" at bounding box center [457, 297] width 458 height 23
paste input "Mix Meat Crepe"
click at [739, 301] on input "text" at bounding box center [924, 297] width 458 height 23
paste input "كريب ميكس لحوم"
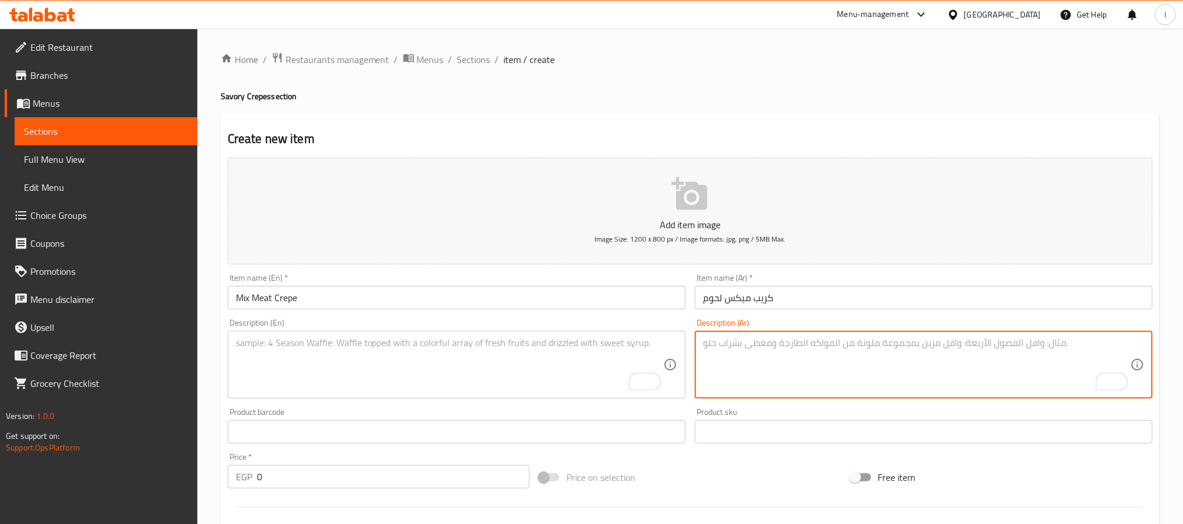
drag, startPoint x: 746, startPoint y: 357, endPoint x: 775, endPoint y: 368, distance: 30.7
click at [747, 357] on textarea "To enrich screen reader interactions, please activate Accessibility in Grammarl…" at bounding box center [916, 365] width 427 height 55
paste textarea "كريب محشو بتشكيلة متنوعة من اللحوم"
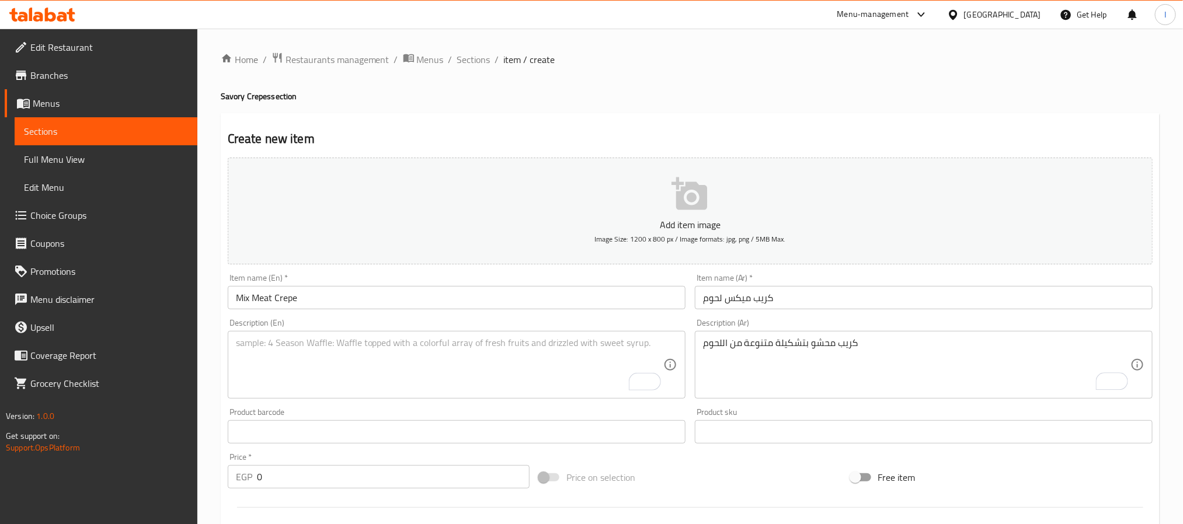
click at [552, 352] on textarea "To enrich screen reader interactions, please activate Accessibility in Grammarl…" at bounding box center [449, 365] width 427 height 55
paste textarea "Crepe stuffed with a variety of mixed meats"
click at [372, 471] on input "0" at bounding box center [393, 476] width 273 height 23
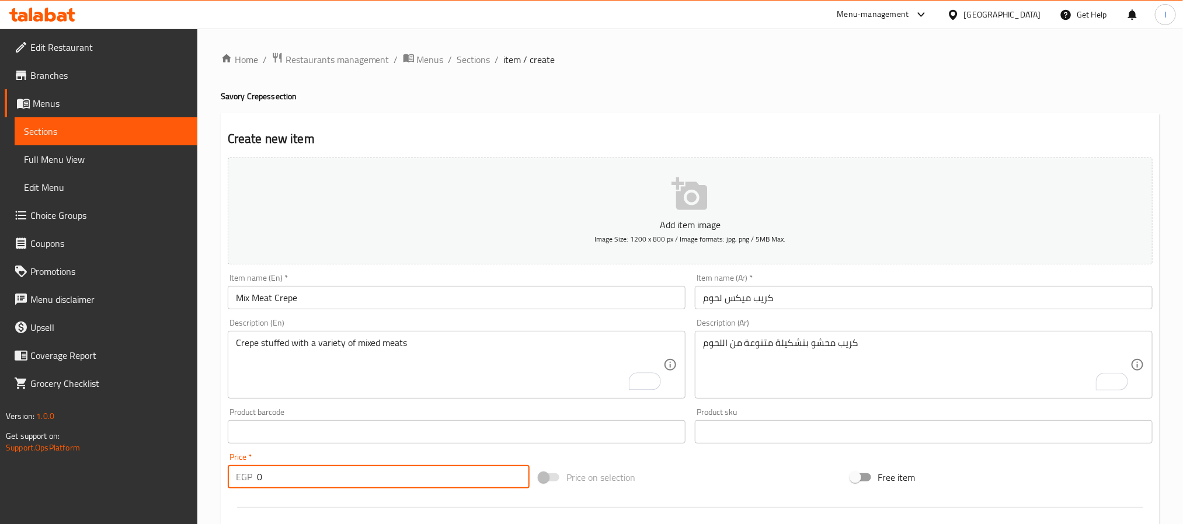
click at [372, 471] on input "0" at bounding box center [393, 476] width 273 height 23
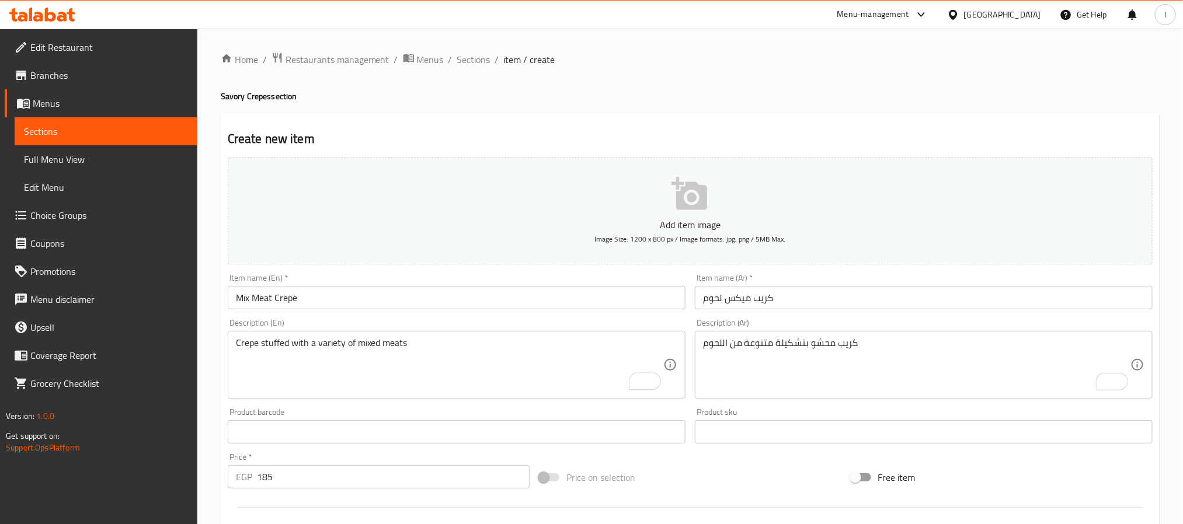
click at [688, 487] on div "Price on selection" at bounding box center [689, 478] width 311 height 32
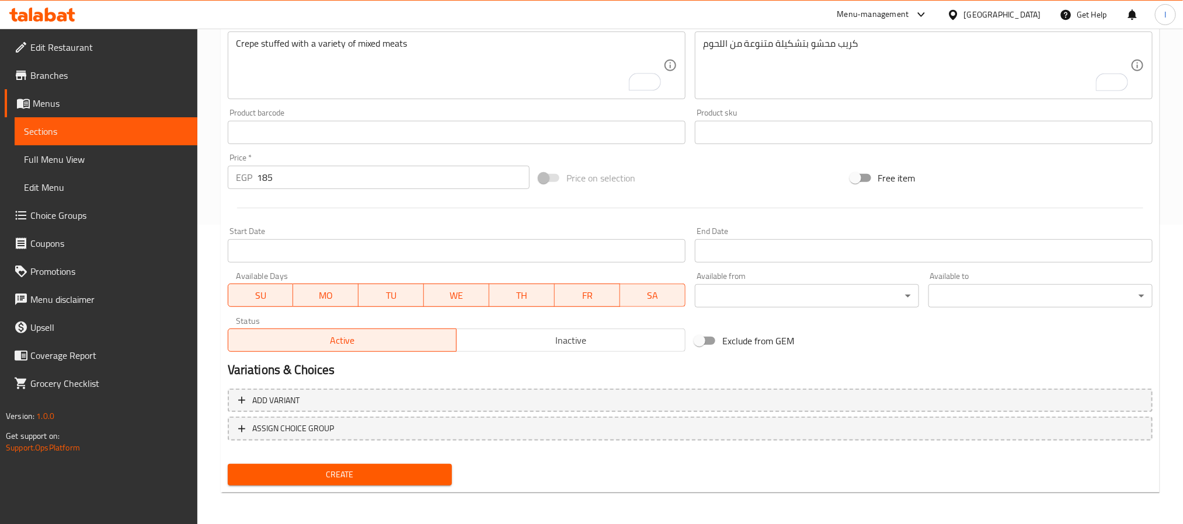
click at [422, 482] on button "Create" at bounding box center [340, 475] width 224 height 22
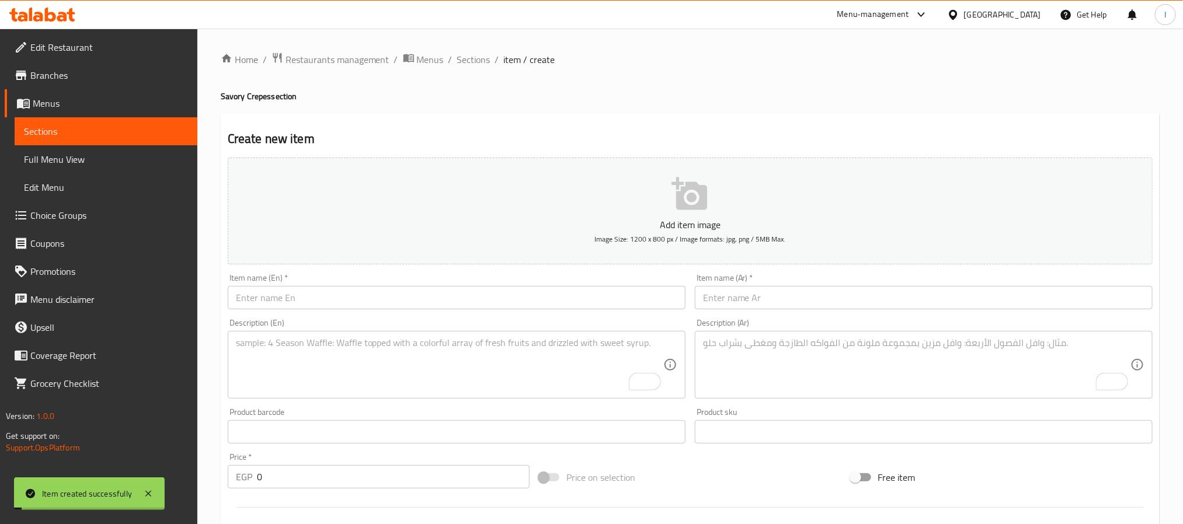
click at [526, 114] on div "Create new item Add item image Image Size: 1200 x 800 px / Image formats: jpg, …" at bounding box center [690, 453] width 939 height 680
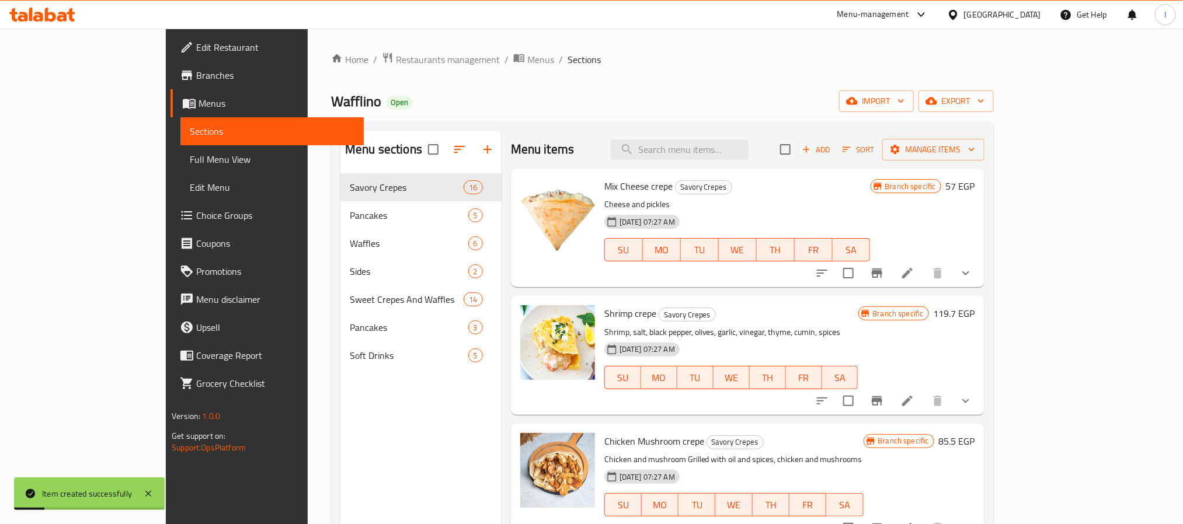
scroll to position [0, 113]
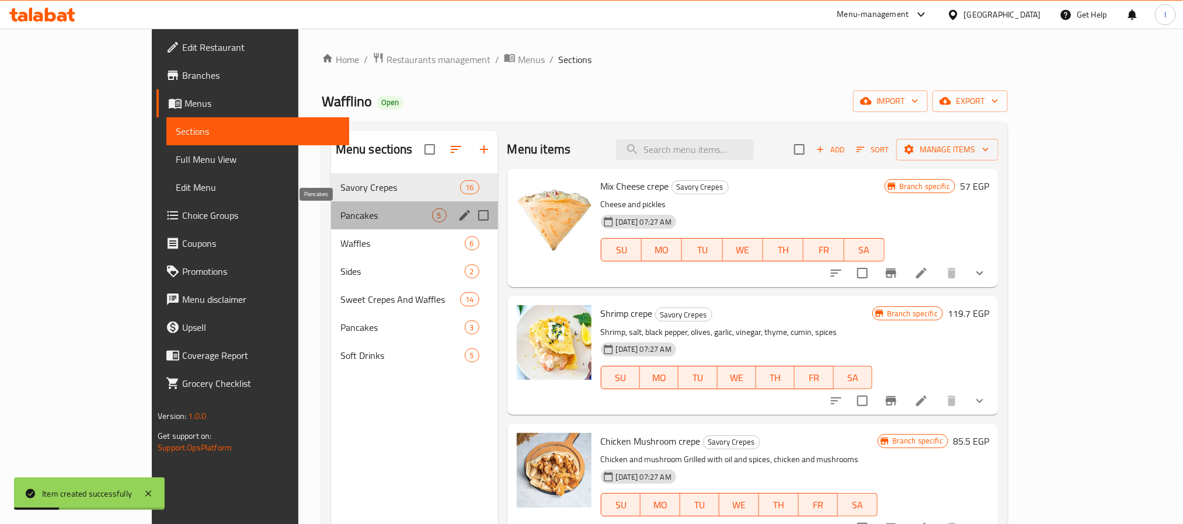
click at [360, 217] on span "Pancakes" at bounding box center [386, 215] width 92 height 14
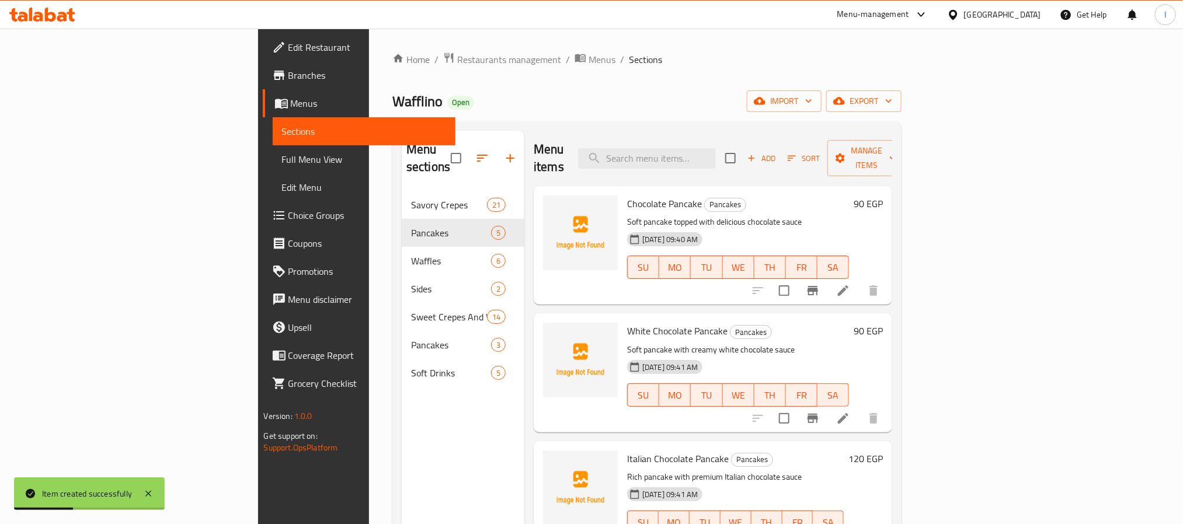
click at [627, 195] on span "Chocolate Pancake" at bounding box center [664, 204] width 75 height 18
copy span "Pancake"
click at [554, 206] on icon "upload picture" at bounding box center [560, 211] width 12 height 11
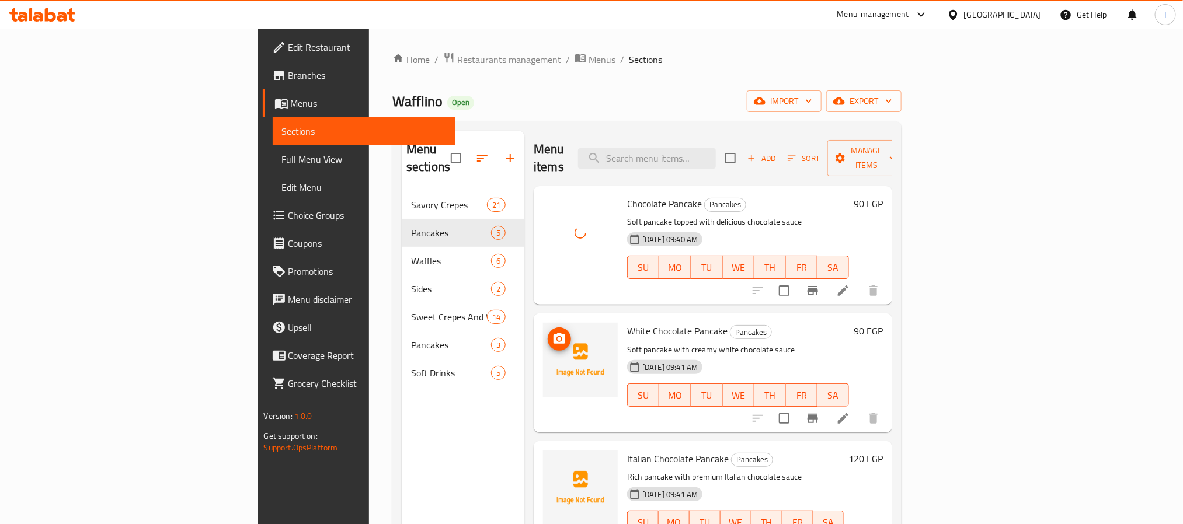
click at [552, 332] on icon "upload picture" at bounding box center [559, 339] width 14 height 14
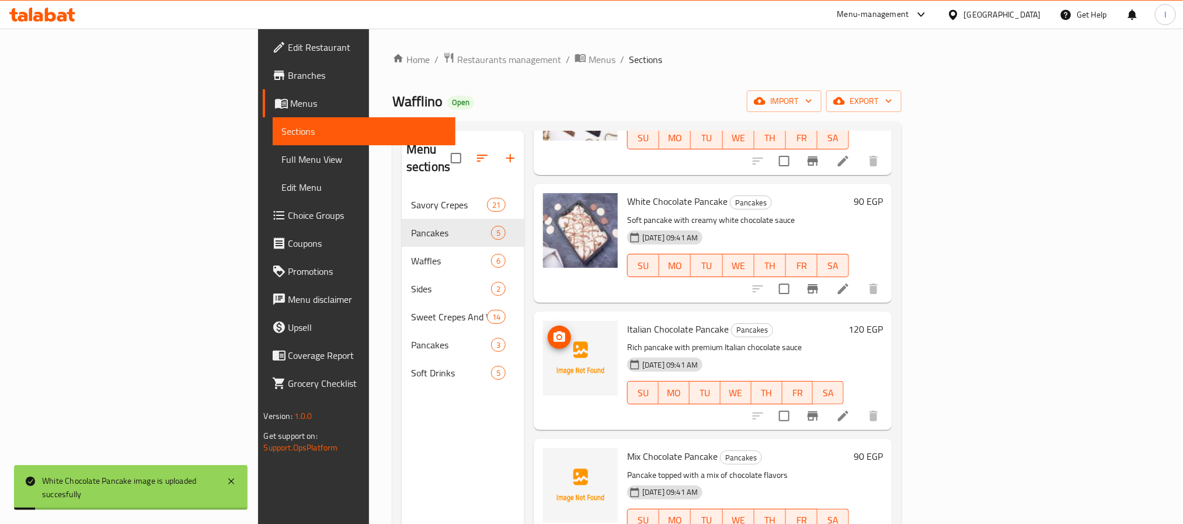
scroll to position [142, 0]
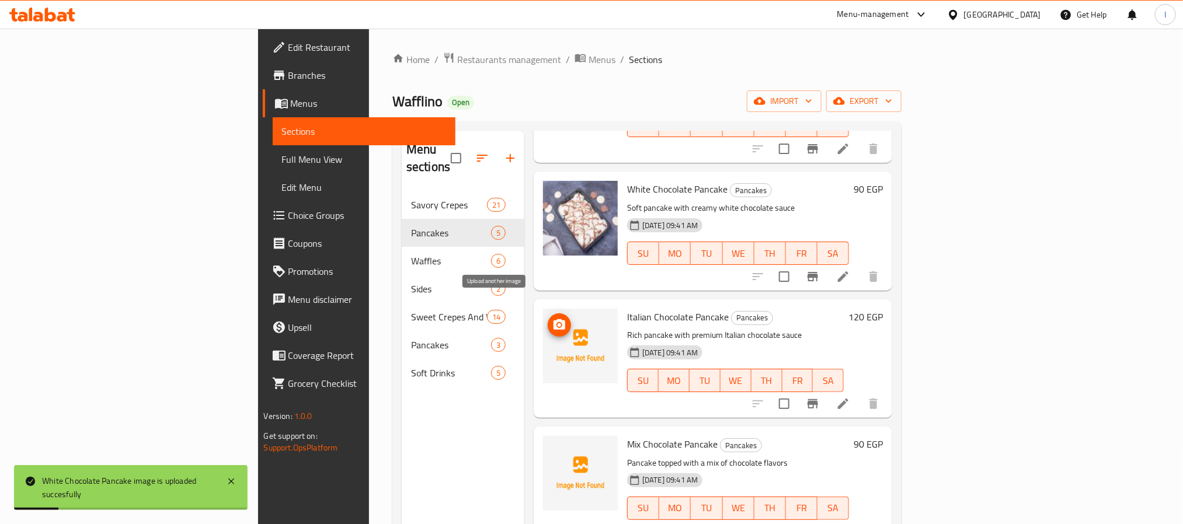
click at [554, 319] on icon "upload picture" at bounding box center [560, 324] width 12 height 11
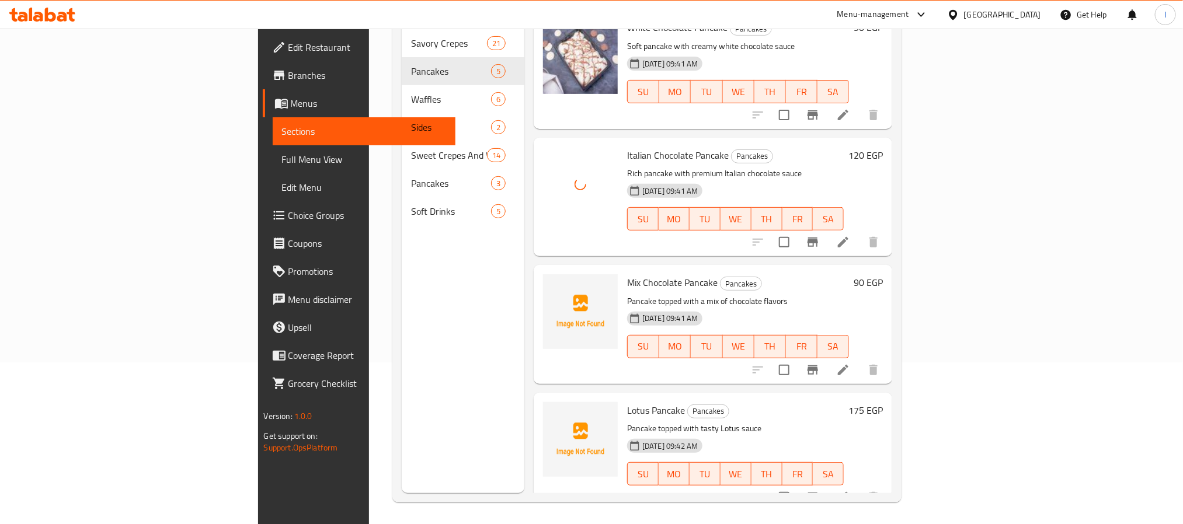
scroll to position [164, 0]
click at [554, 283] on icon "upload picture" at bounding box center [560, 288] width 12 height 11
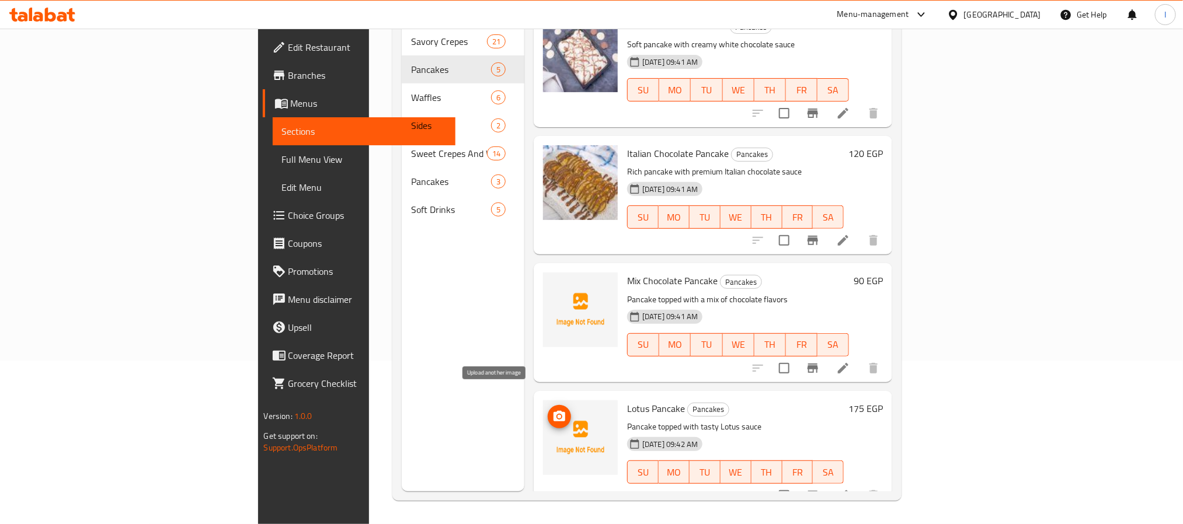
click at [554, 411] on icon "upload picture" at bounding box center [560, 416] width 12 height 11
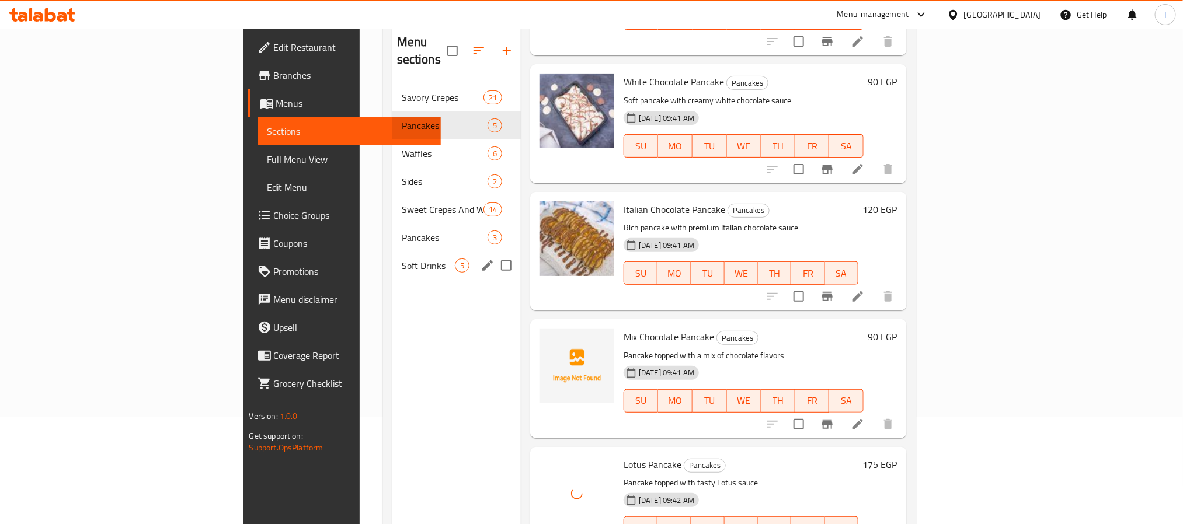
scroll to position [76, 0]
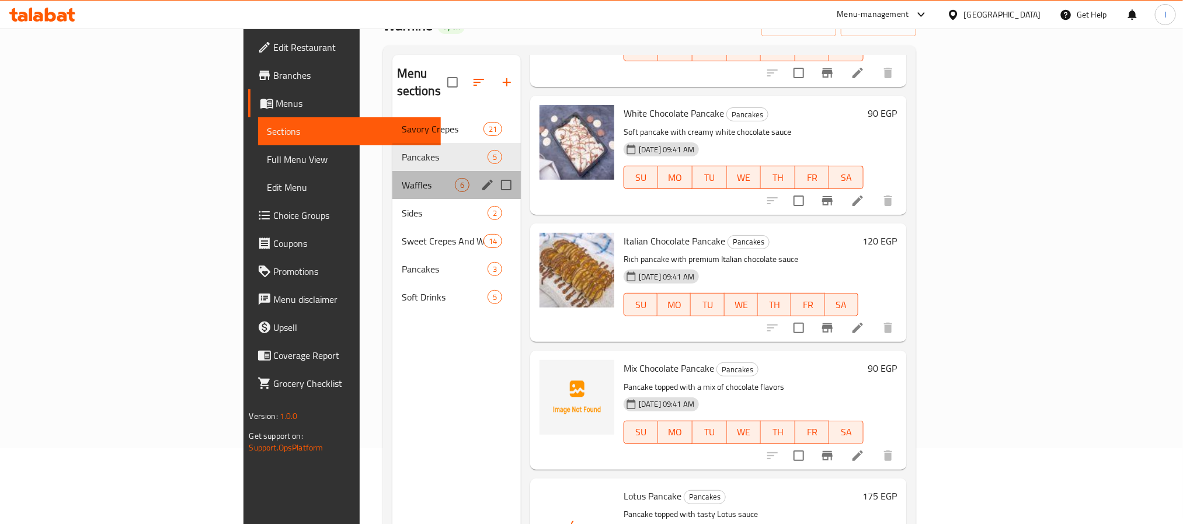
click at [392, 175] on div "Waffles 6" at bounding box center [456, 185] width 128 height 28
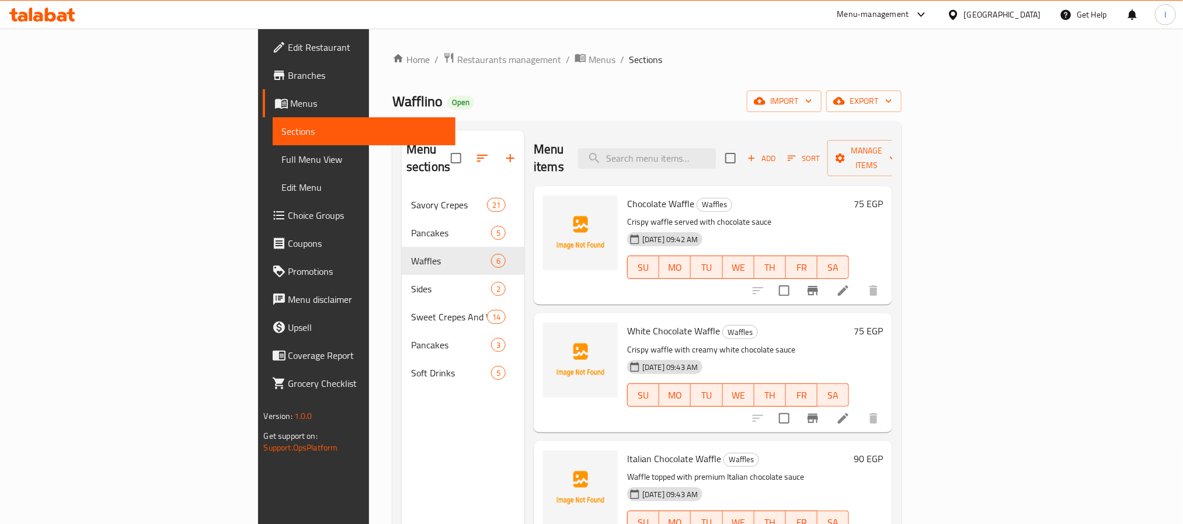
click at [627, 195] on span "Chocolate Waffle" at bounding box center [660, 204] width 67 height 18
copy span "Waffle"
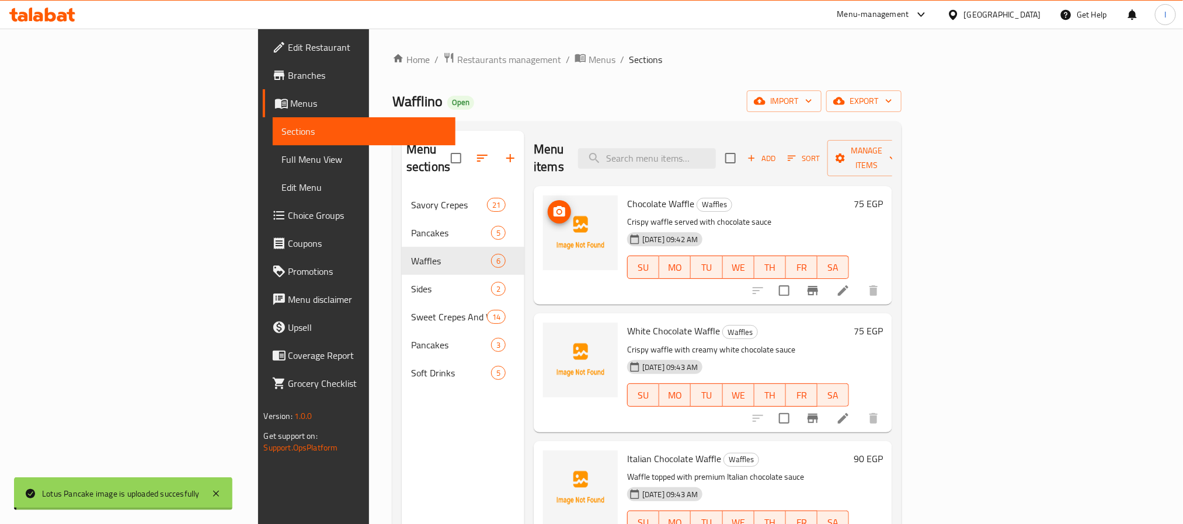
click at [554, 206] on icon "upload picture" at bounding box center [560, 211] width 12 height 11
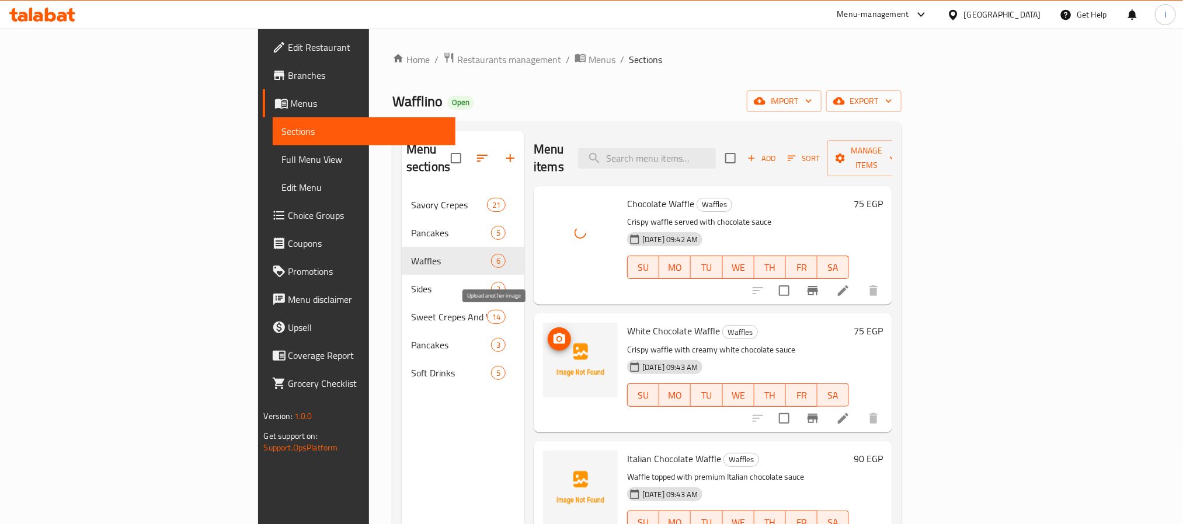
click at [552, 332] on icon "upload picture" at bounding box center [559, 339] width 14 height 14
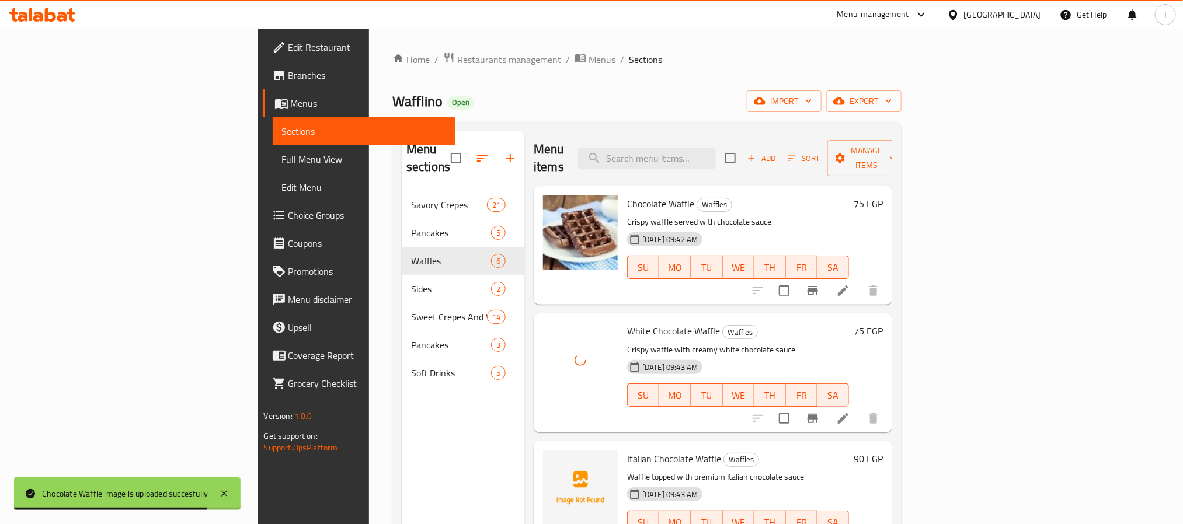
scroll to position [88, 0]
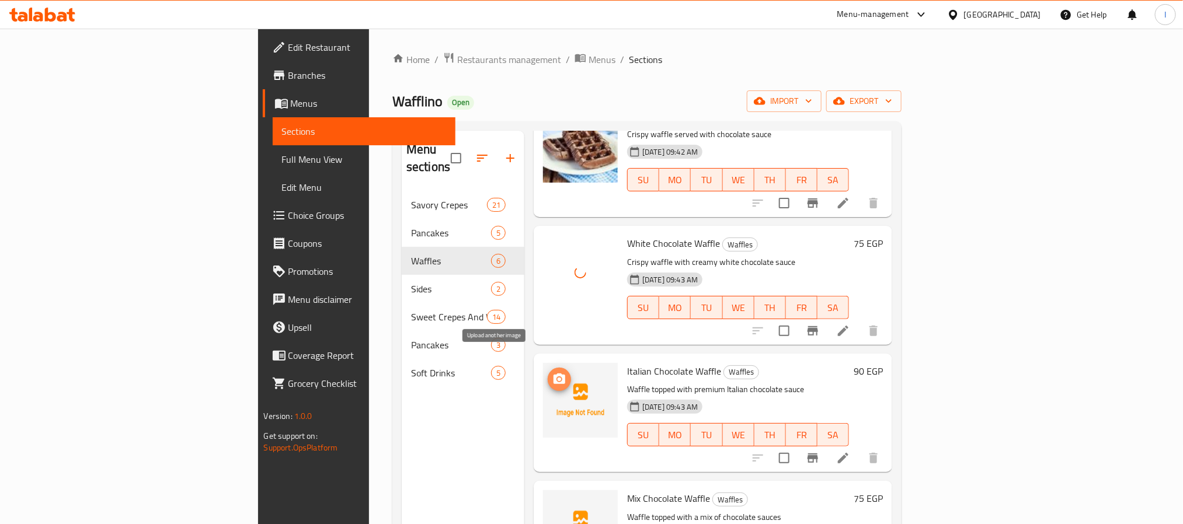
click at [558, 378] on circle "upload picture" at bounding box center [560, 380] width 4 height 4
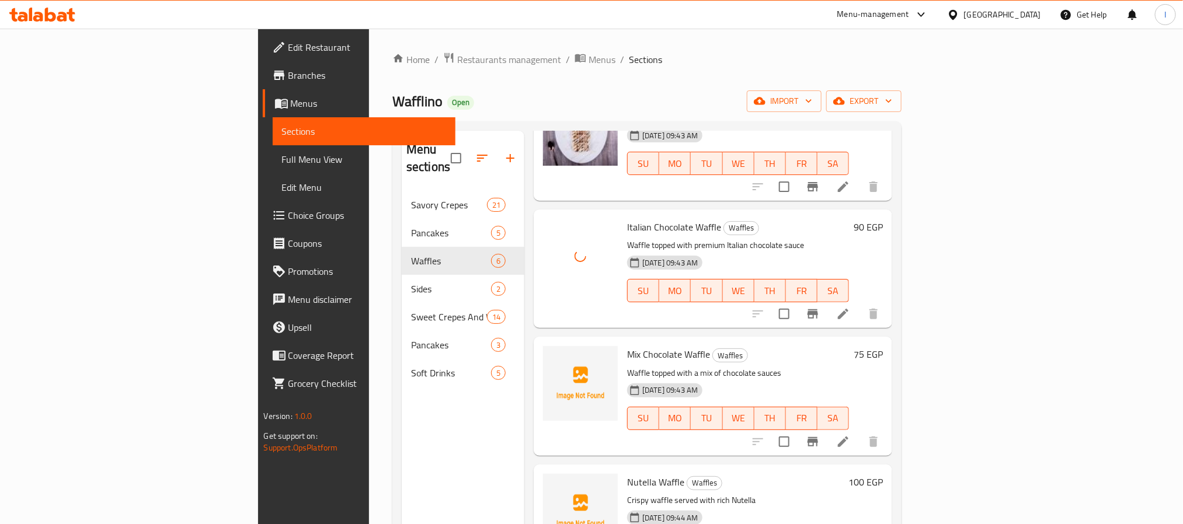
scroll to position [263, 0]
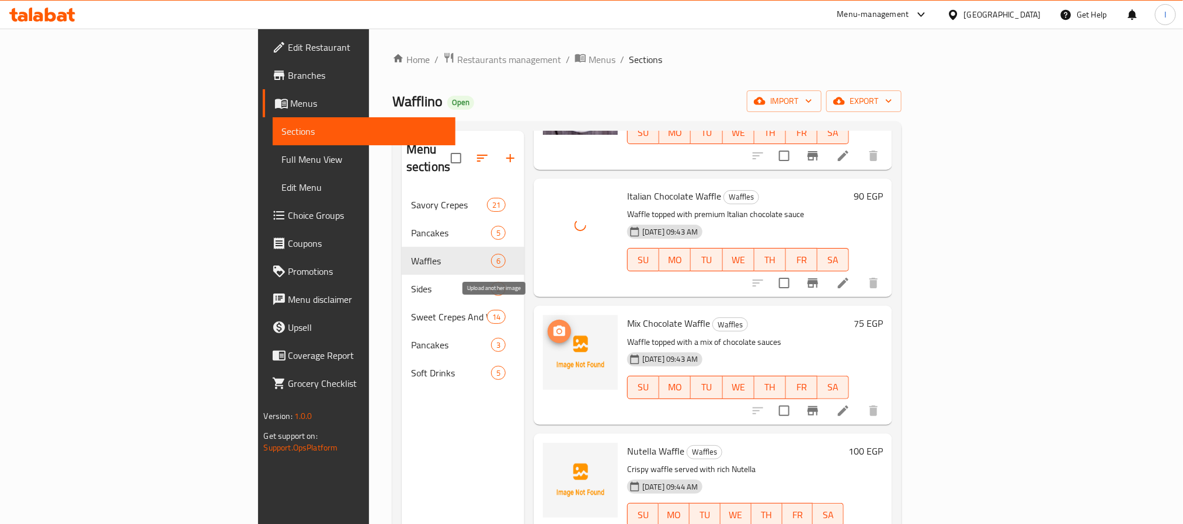
click at [554, 326] on icon "upload picture" at bounding box center [560, 331] width 12 height 11
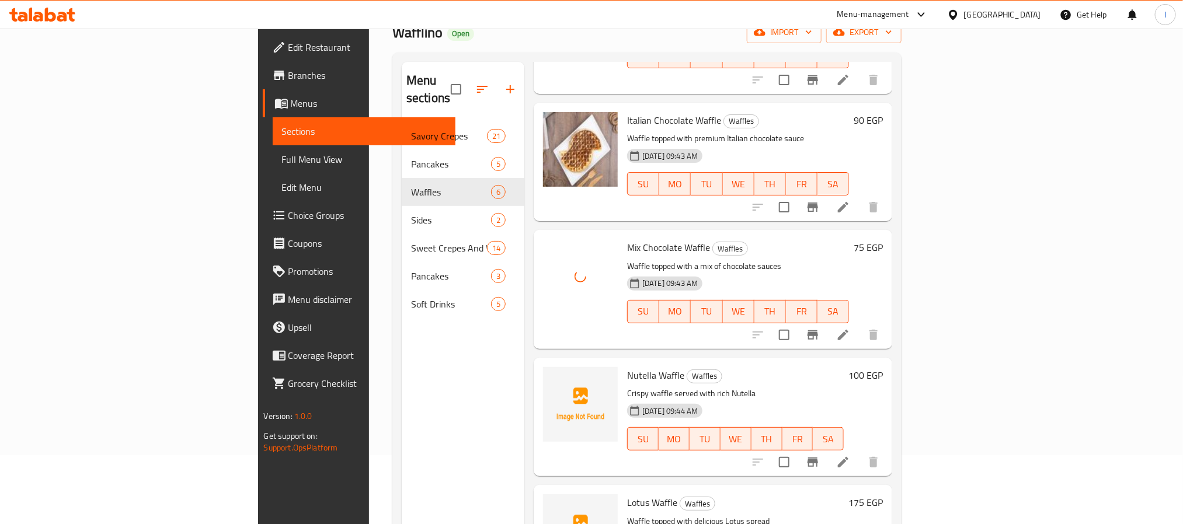
scroll to position [164, 0]
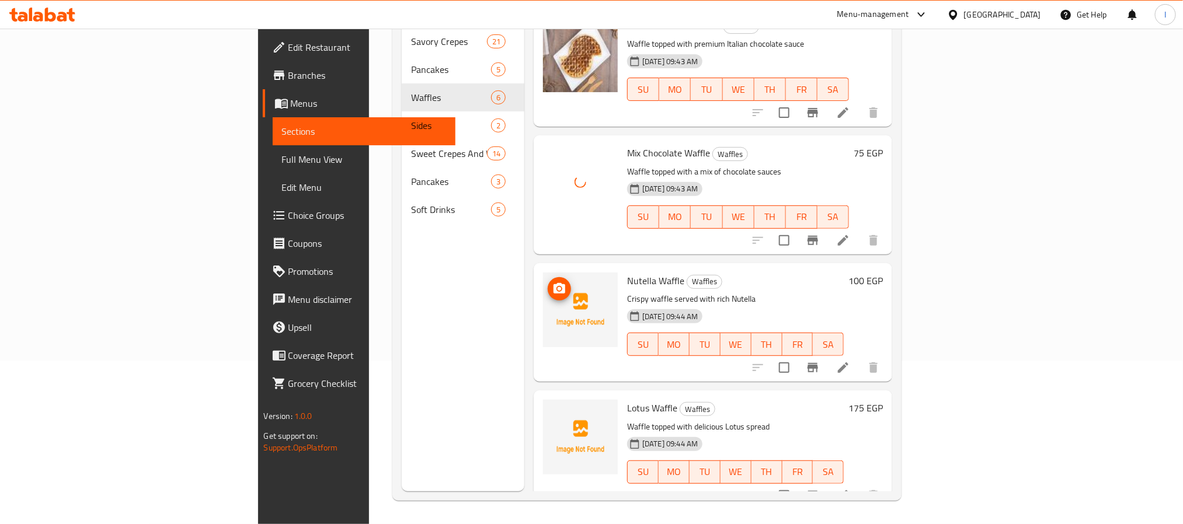
click at [554, 283] on icon "upload picture" at bounding box center [560, 288] width 12 height 11
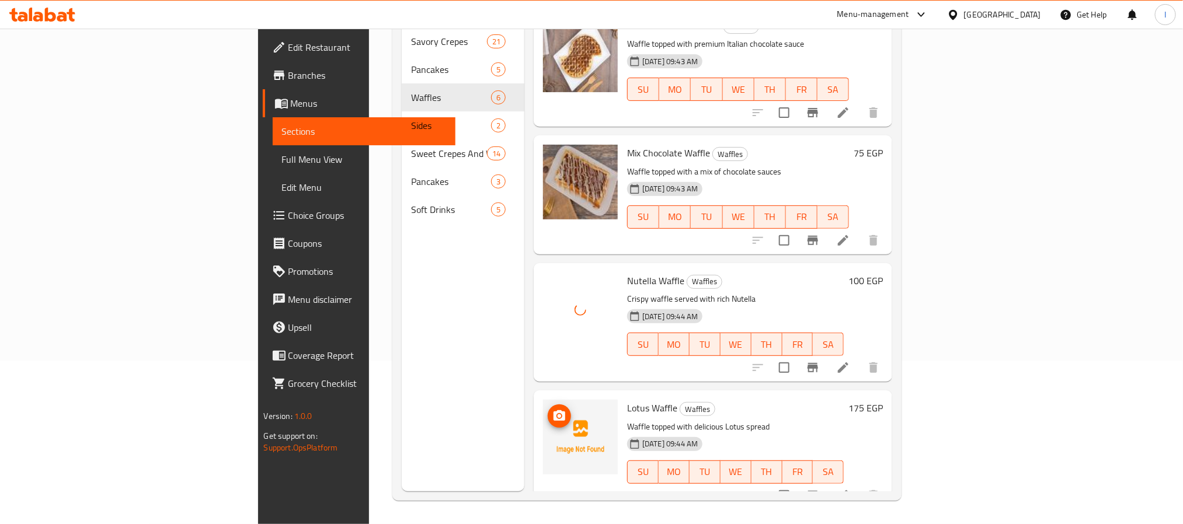
click at [552, 409] on icon "upload picture" at bounding box center [559, 416] width 14 height 14
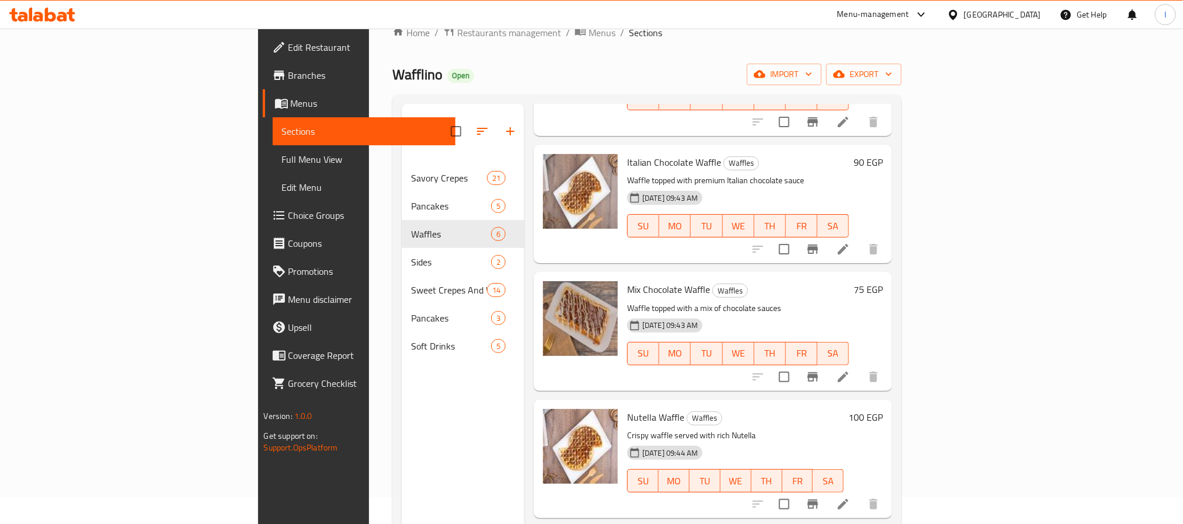
scroll to position [0, 0]
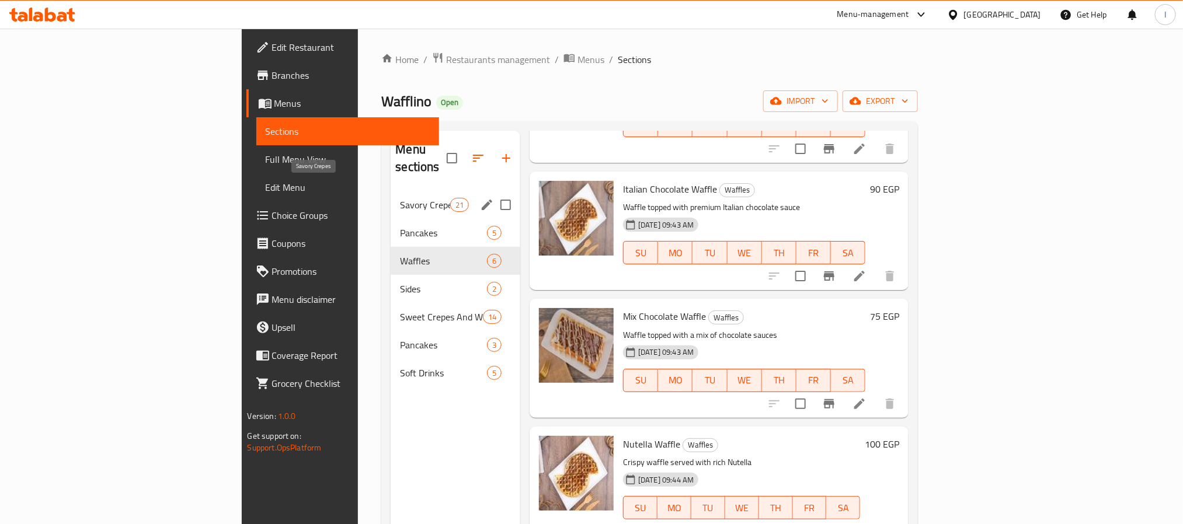
click at [400, 198] on span "Savory Crepes" at bounding box center [425, 205] width 50 height 14
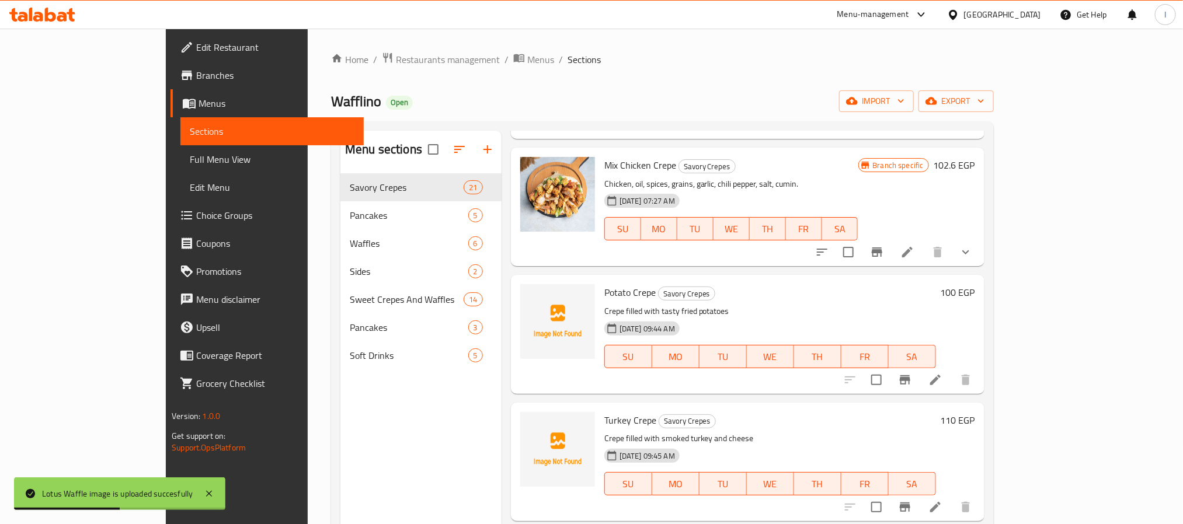
scroll to position [1989, 0]
click at [604, 285] on span "Potato Crepe" at bounding box center [629, 294] width 51 height 18
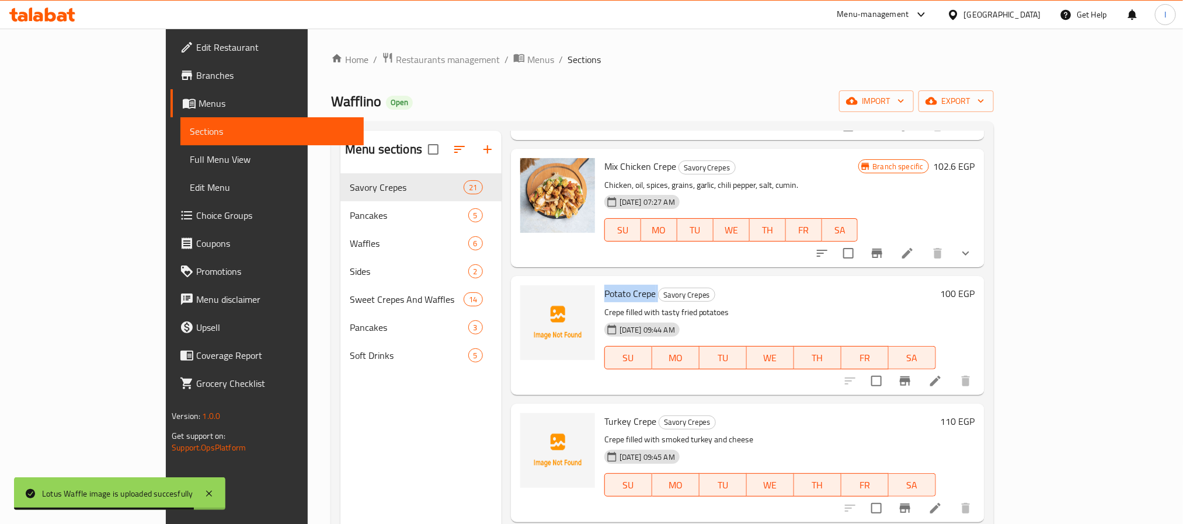
click at [604, 285] on span "Potato Crepe" at bounding box center [629, 294] width 51 height 18
click at [525, 295] on span "upload picture" at bounding box center [536, 302] width 23 height 14
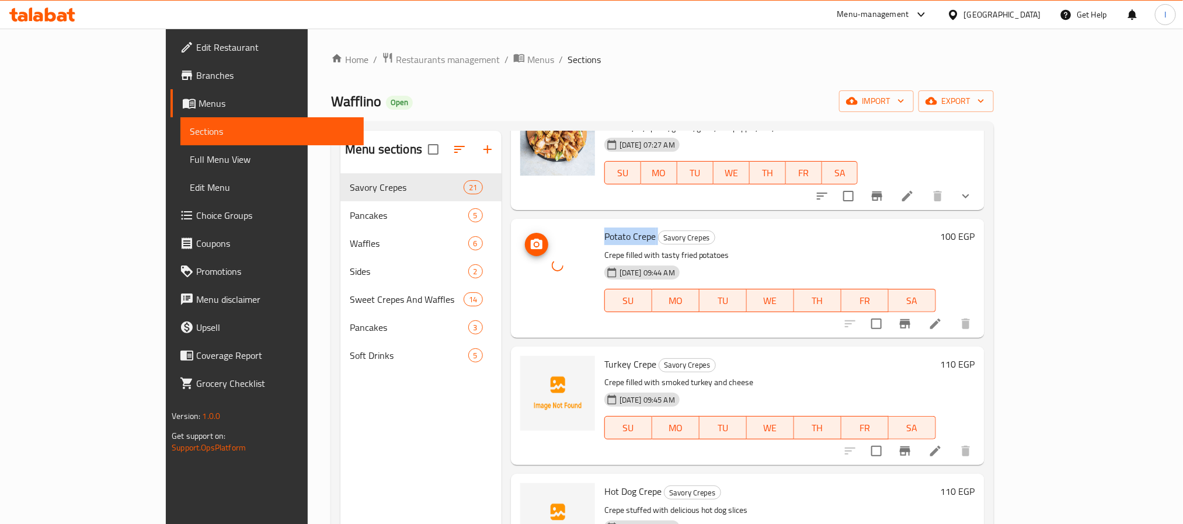
scroll to position [2077, 0]
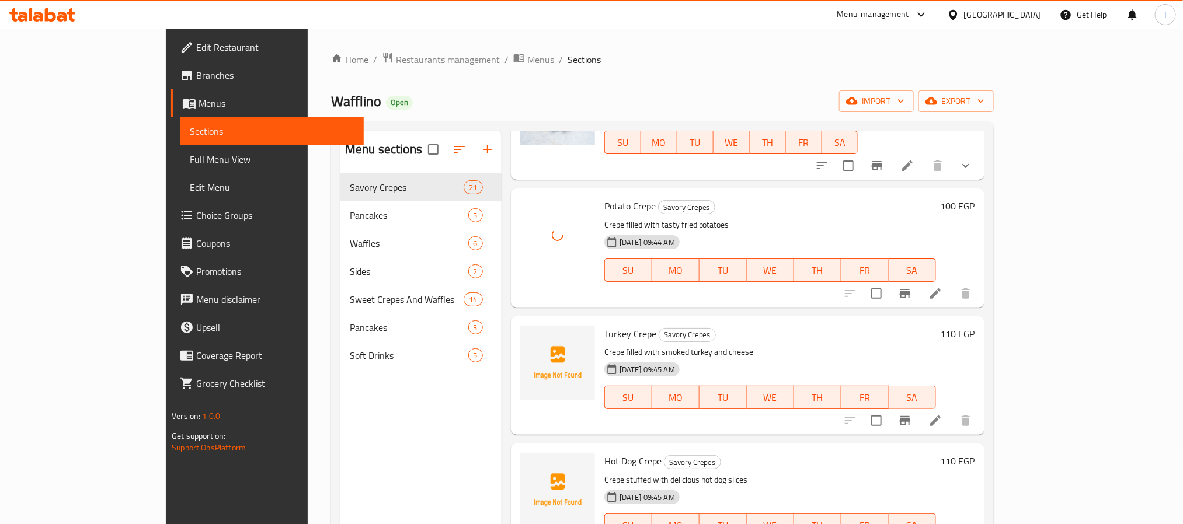
click at [604, 453] on span "Hot Dog Crepe" at bounding box center [632, 462] width 57 height 18
copy h6 "Hot Dog Crepe"
click at [531, 464] on icon "upload picture" at bounding box center [537, 469] width 12 height 11
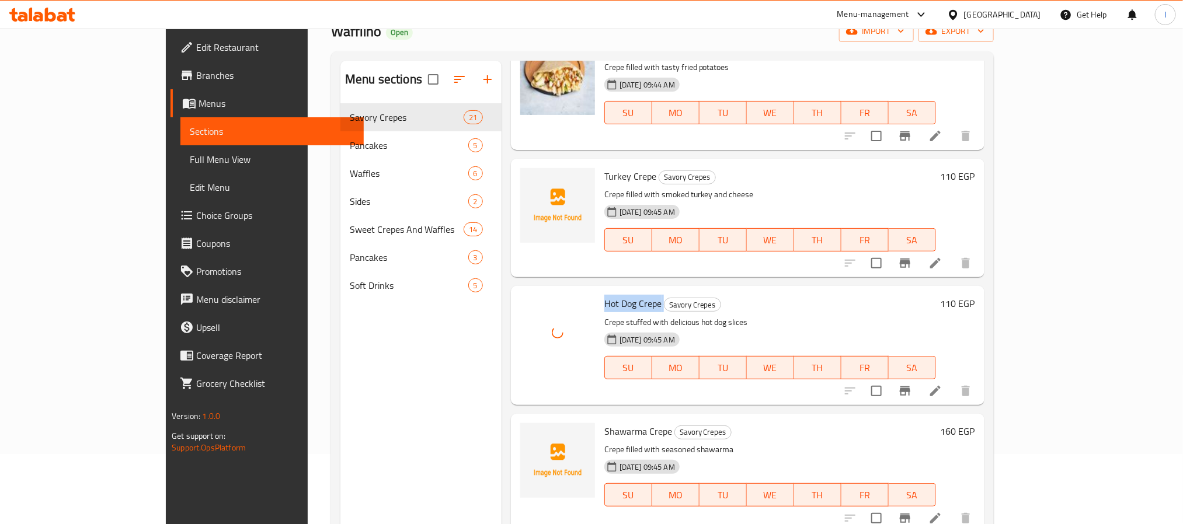
scroll to position [164, 0]
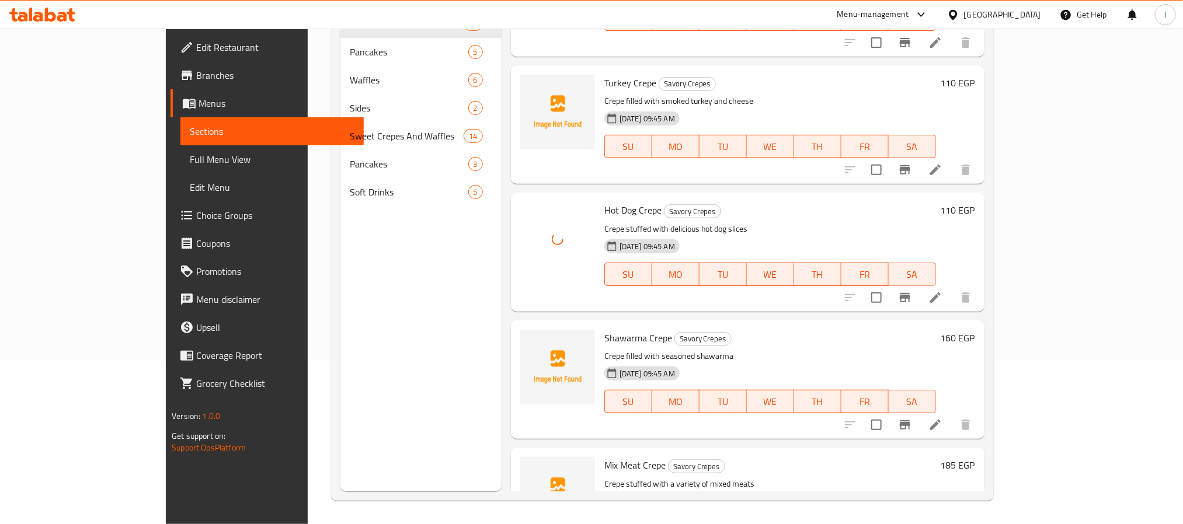
click at [604, 329] on span "Shawarma Crepe" at bounding box center [638, 338] width 68 height 18
copy h6 "Shawarma Crepe"
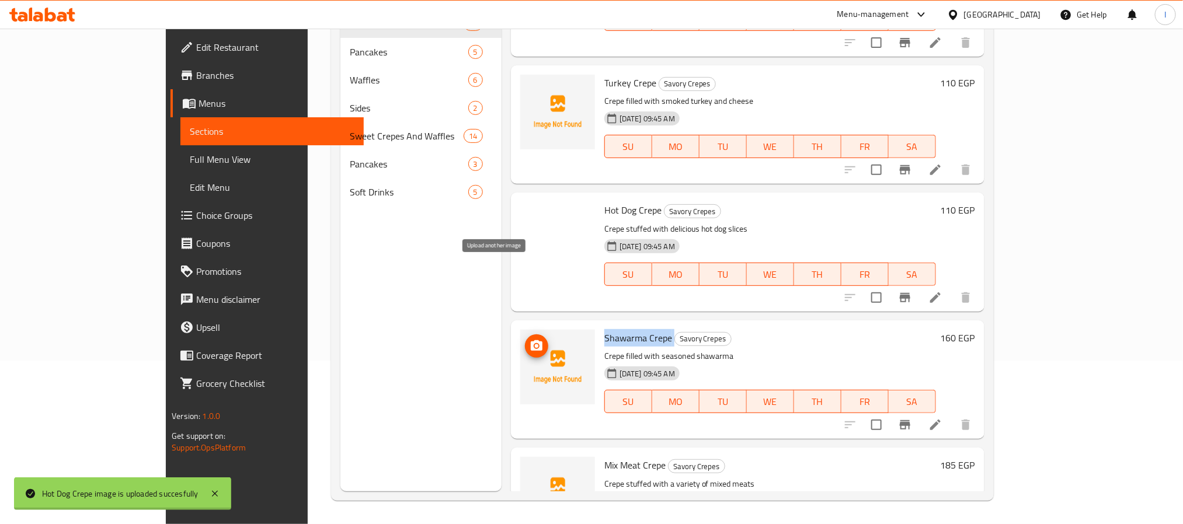
click at [530, 339] on icon "upload picture" at bounding box center [537, 346] width 14 height 14
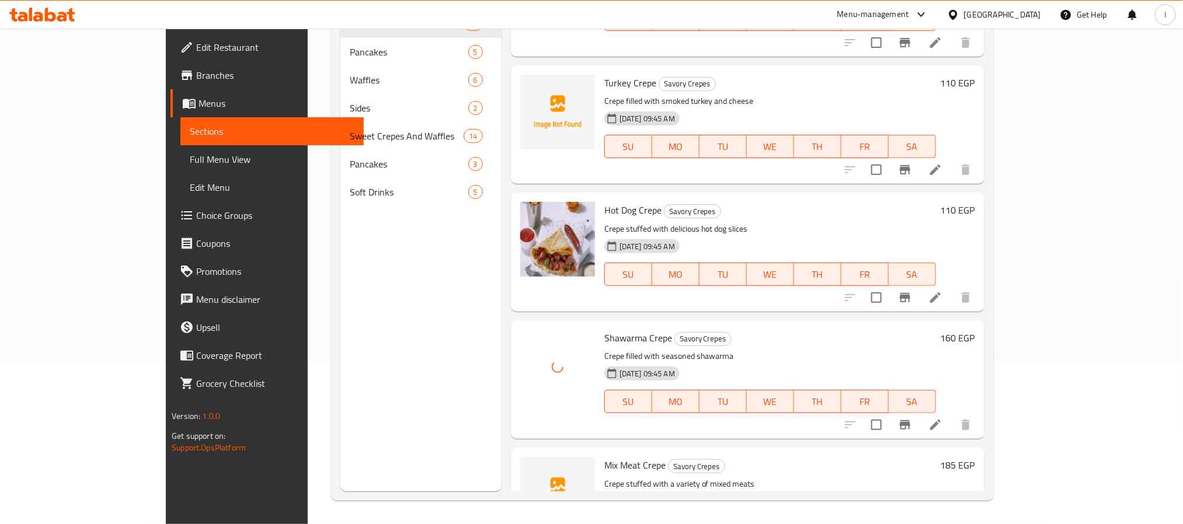
click at [604, 457] on span "Mix Meat Crepe" at bounding box center [634, 466] width 61 height 18
copy h6 "Mix Meat Crepe"
click at [525, 462] on button "upload picture" at bounding box center [536, 473] width 23 height 23
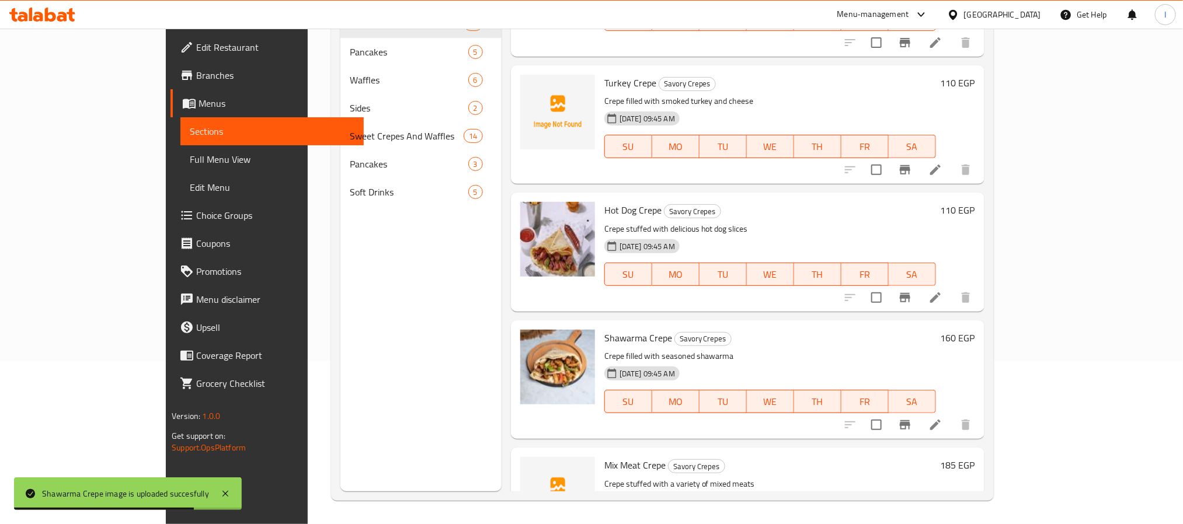
click at [370, 314] on div "Menu sections Savory Crepes 21 Pancakes 5 Waffles 6 Sides 2 Sweet Crepes And Wa…" at bounding box center [420, 229] width 161 height 524
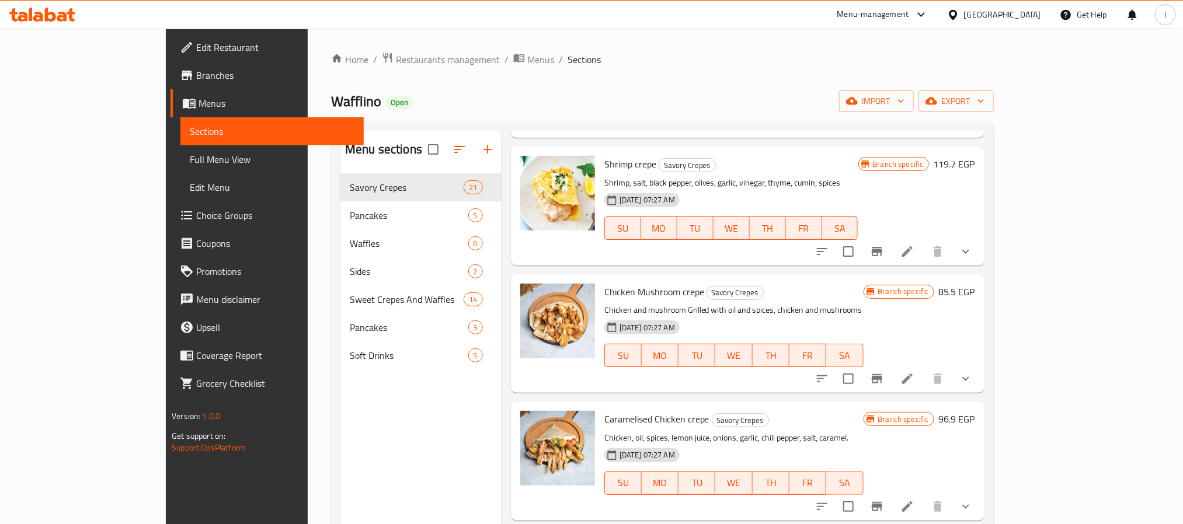
scroll to position [0, 0]
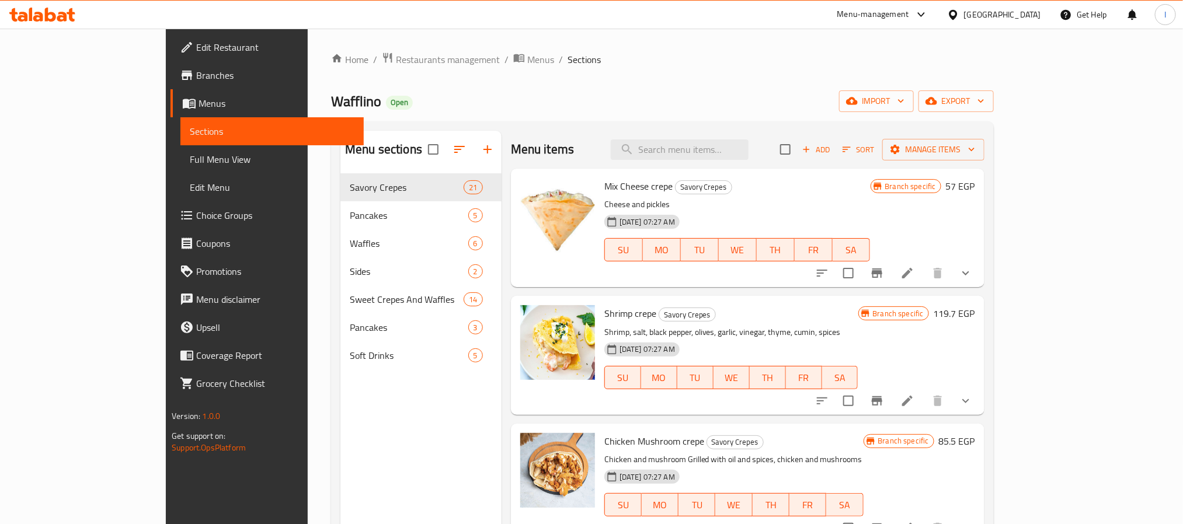
click at [587, 145] on div "Menu items Add Sort Manage items" at bounding box center [748, 150] width 474 height 38
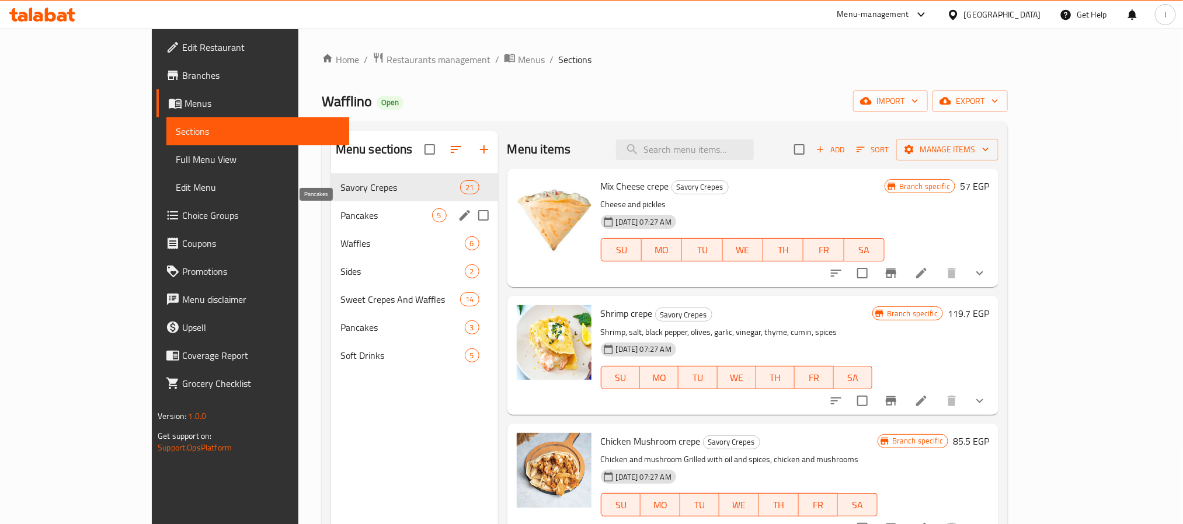
click at [340, 221] on span "Pancakes" at bounding box center [386, 215] width 92 height 14
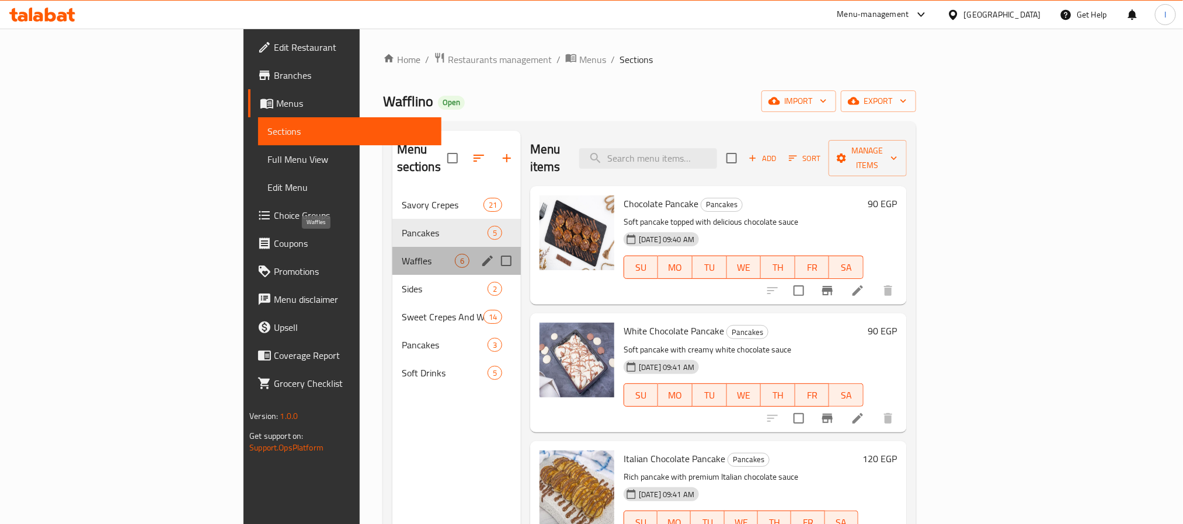
click at [402, 254] on span "Waffles" at bounding box center [428, 261] width 53 height 14
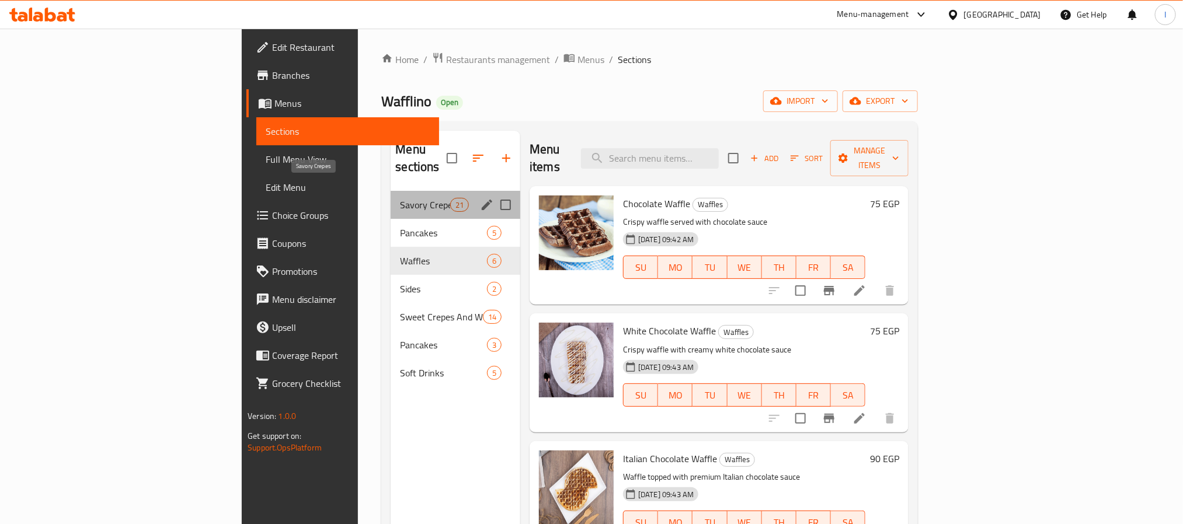
click at [400, 198] on span "Savory Crepes" at bounding box center [425, 205] width 50 height 14
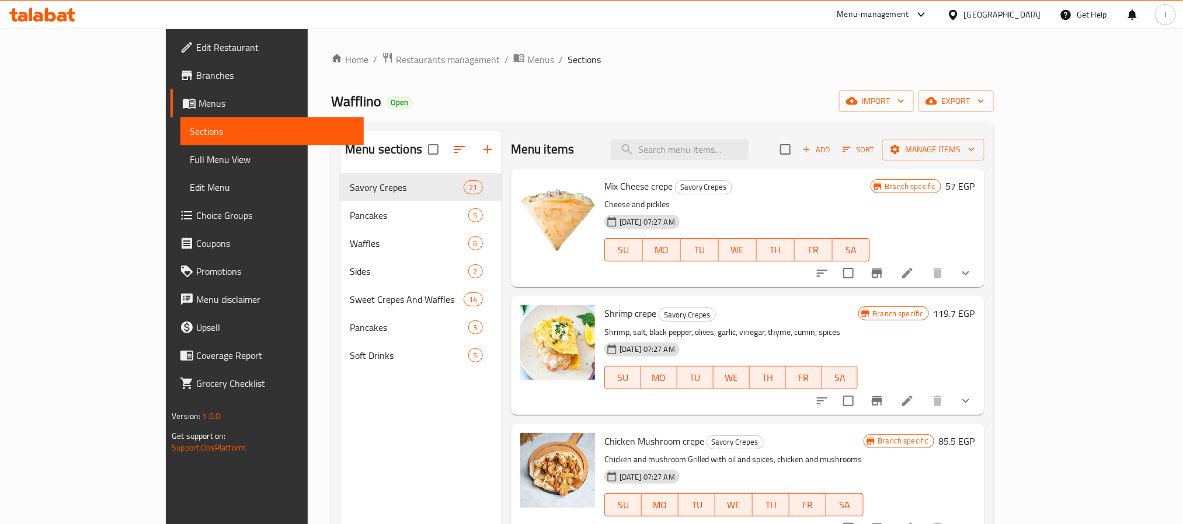
scroll to position [164, 0]
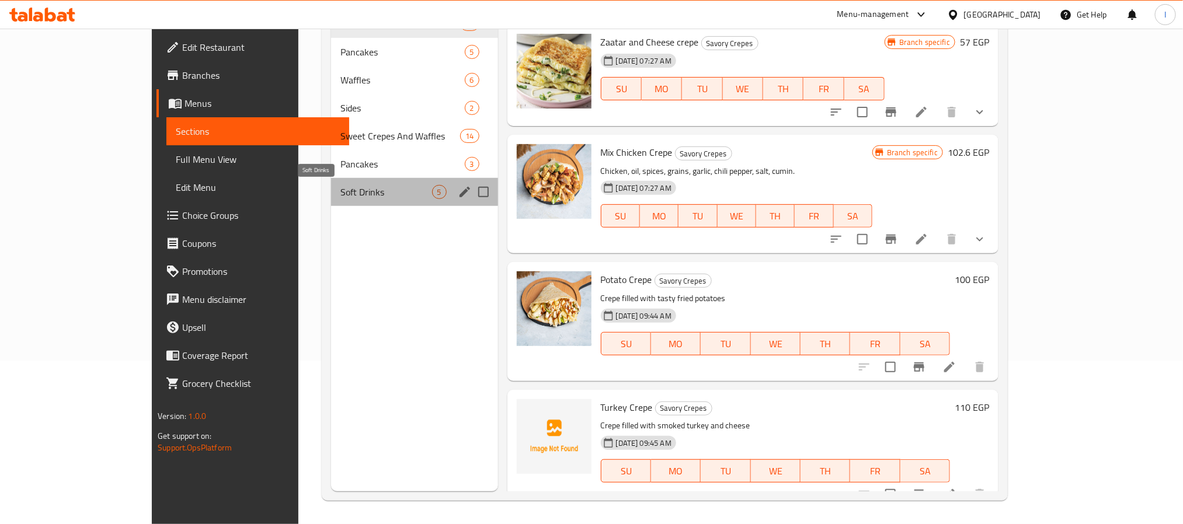
click at [340, 195] on span "Soft Drinks" at bounding box center [386, 192] width 92 height 14
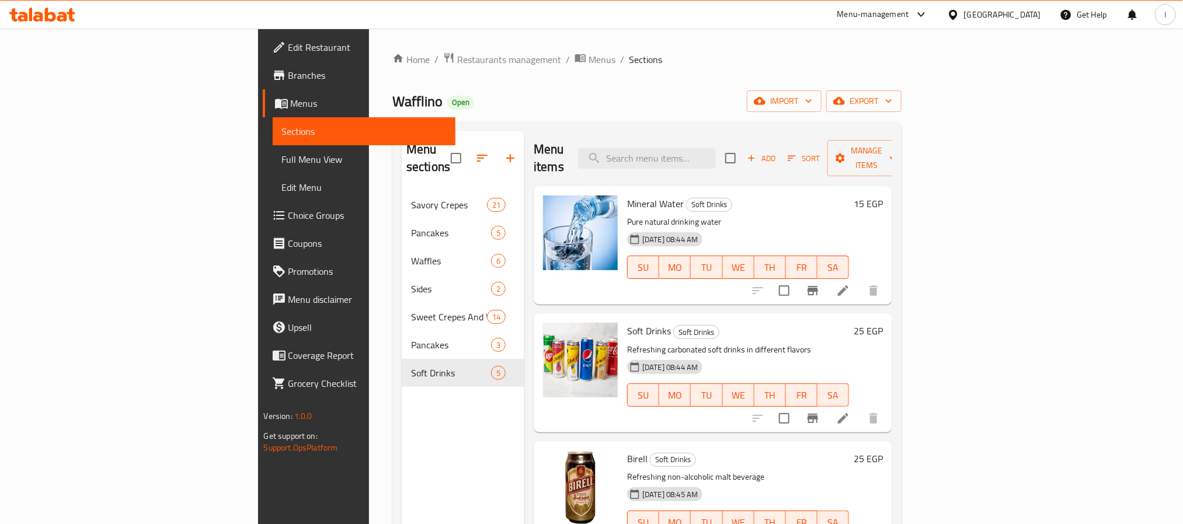
click at [579, 142] on div "Menu items Add Sort Manage items" at bounding box center [713, 158] width 359 height 55
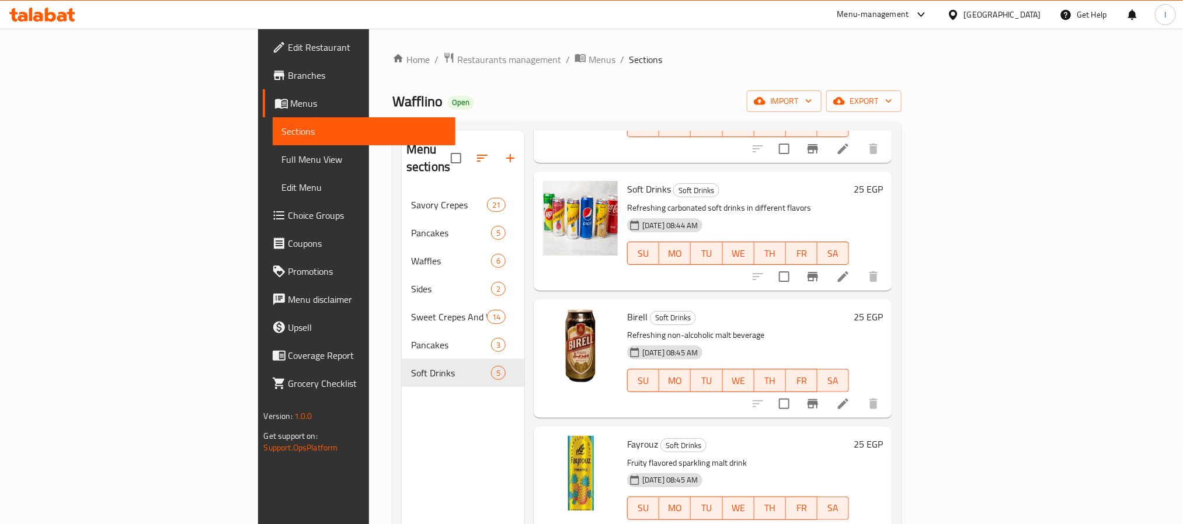
click at [540, 107] on div "Wafflino Open import export" at bounding box center [646, 102] width 509 height 22
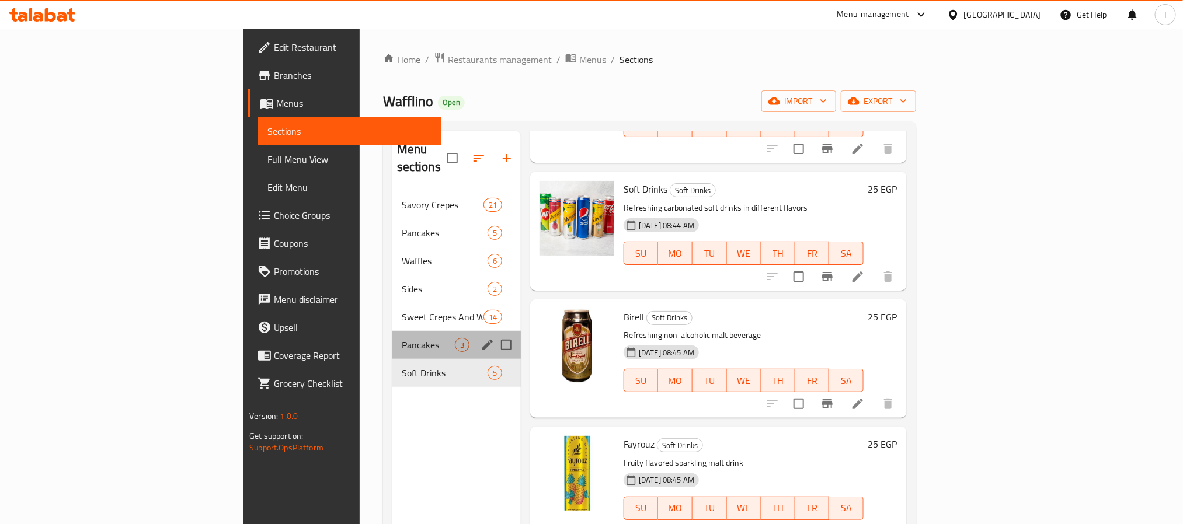
click at [392, 331] on div "Pancakes 3" at bounding box center [456, 345] width 128 height 28
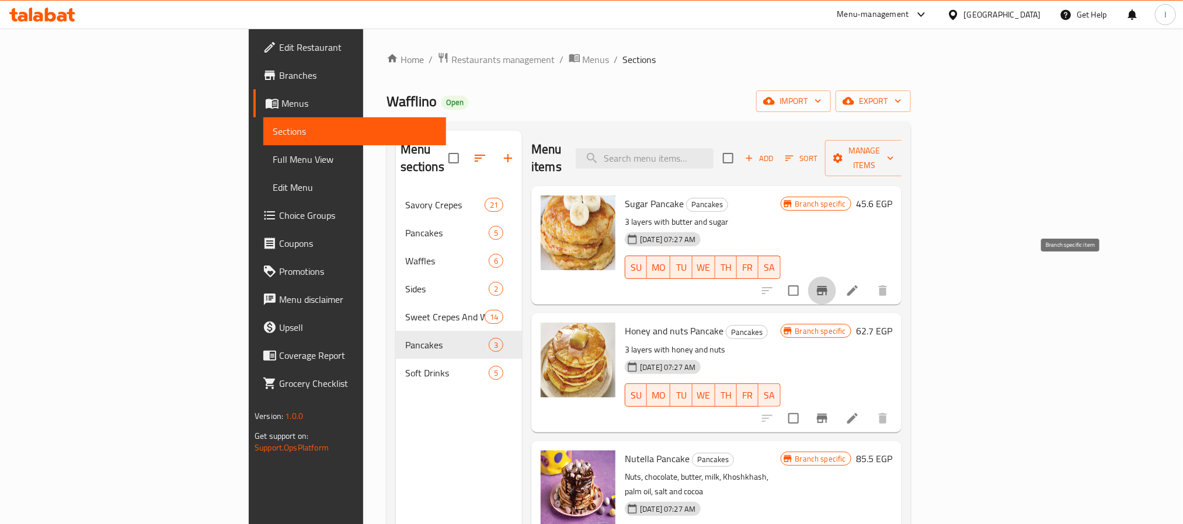
click at [827, 286] on icon "Branch-specific-item" at bounding box center [822, 290] width 11 height 9
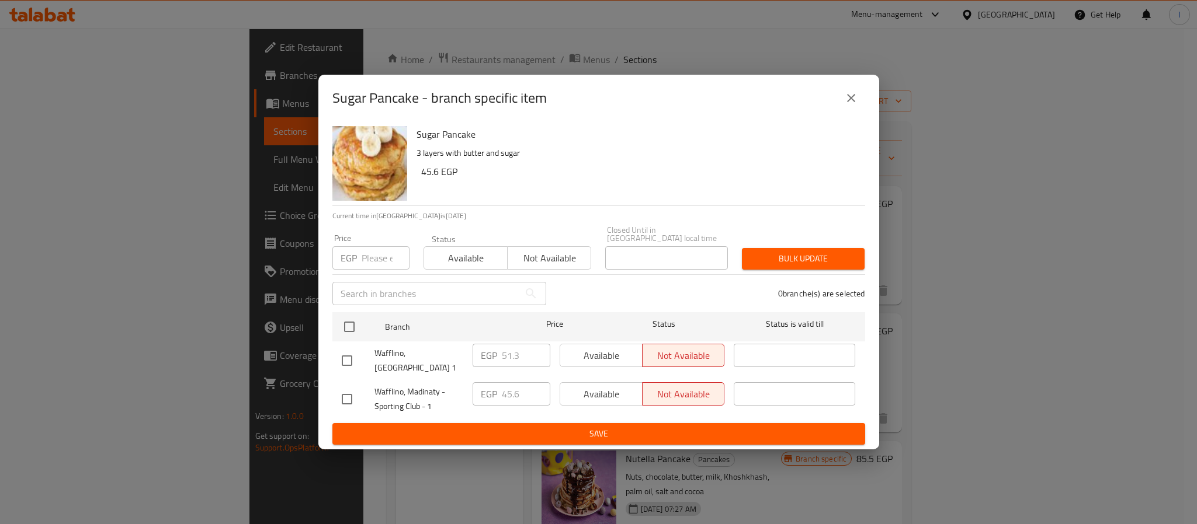
click at [850, 102] on icon "close" at bounding box center [851, 98] width 8 height 8
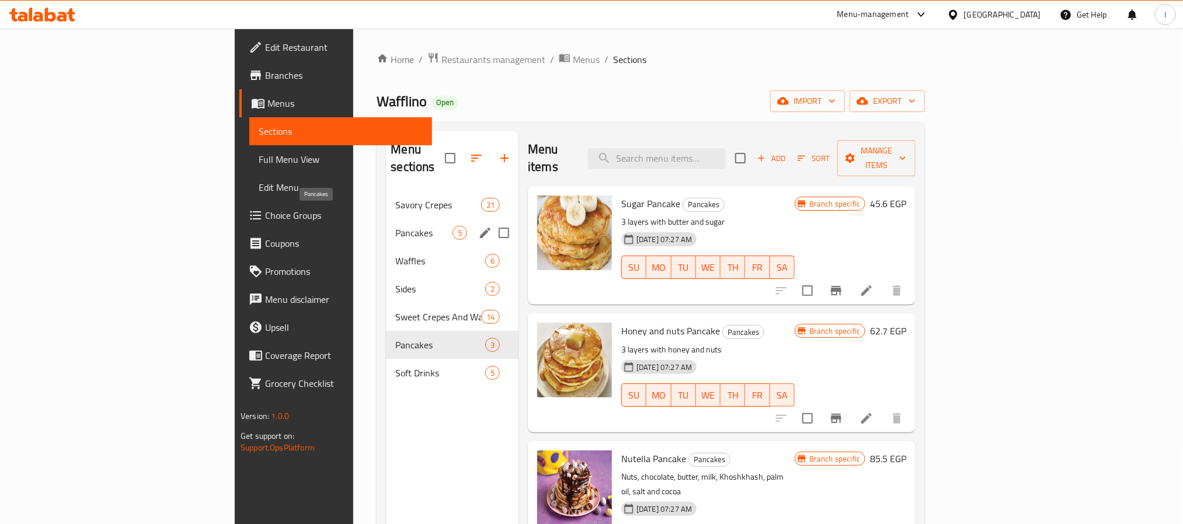
click at [395, 226] on span "Pancakes" at bounding box center [423, 233] width 57 height 14
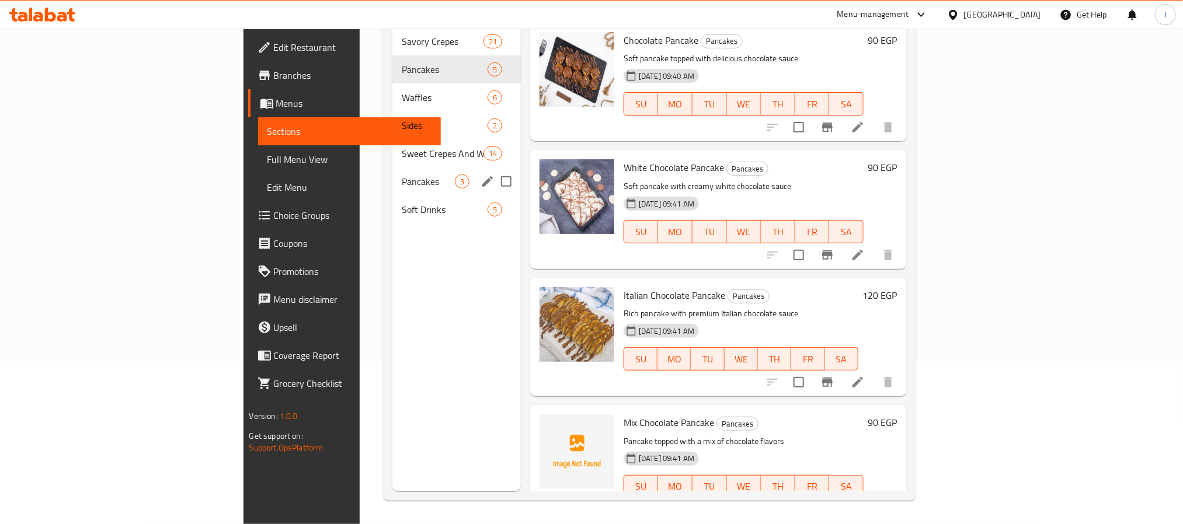
click at [402, 175] on span "Pancakes" at bounding box center [428, 182] width 53 height 14
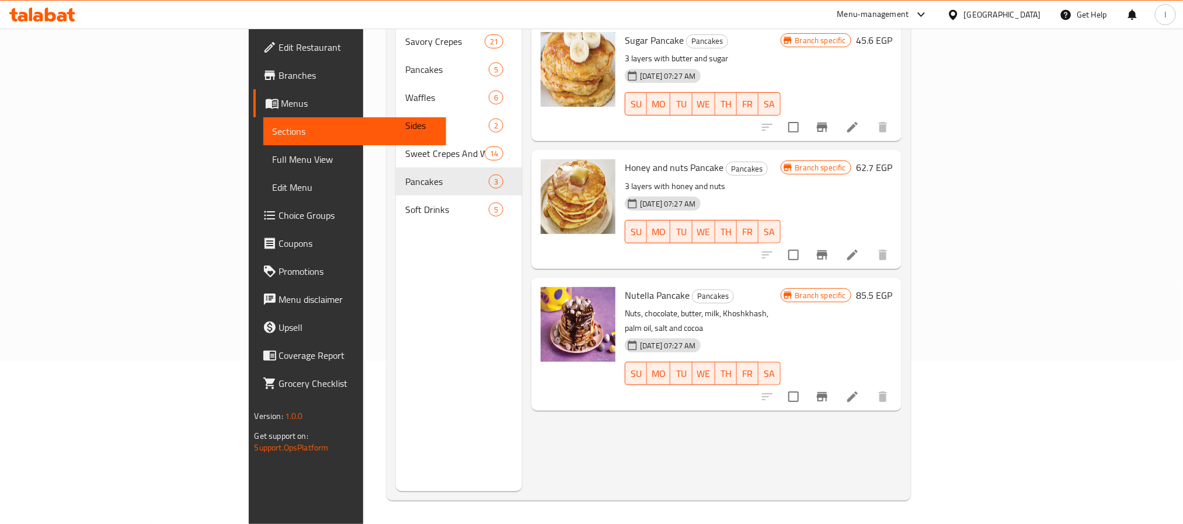
click at [625, 287] on span "Nutella Pancake" at bounding box center [657, 296] width 65 height 18
drag, startPoint x: 578, startPoint y: 273, endPoint x: 617, endPoint y: 277, distance: 38.8
click at [625, 287] on span "Nutella Pancake" at bounding box center [657, 296] width 65 height 18
copy span "Nutella Pancake"
click at [633, 414] on div "Menu items Add Sort Manage items Sugar Pancake Pancakes 3 layers with butter an…" at bounding box center [712, 229] width 380 height 524
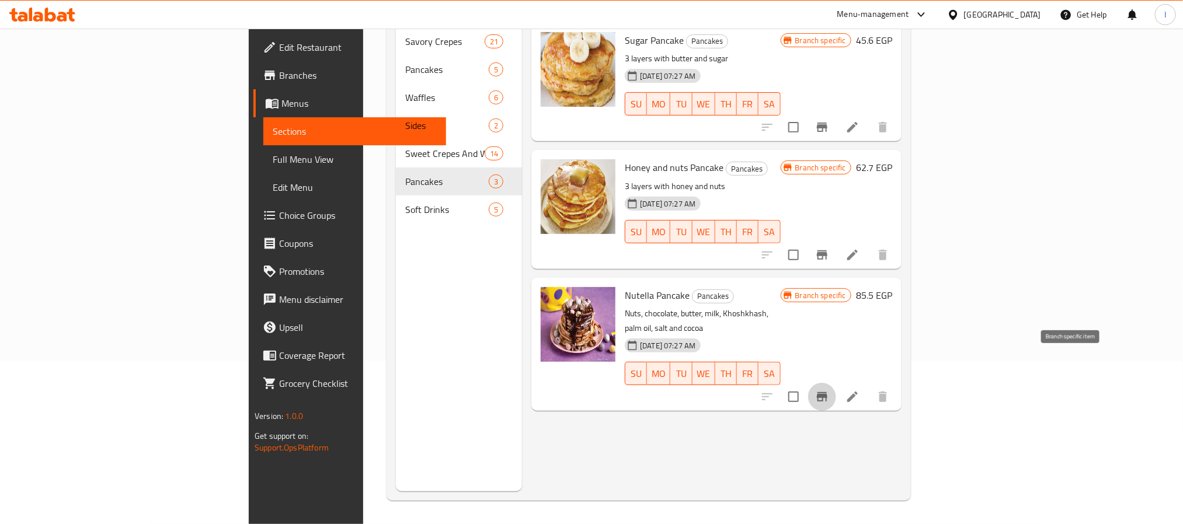
click at [827, 392] on icon "Branch-specific-item" at bounding box center [822, 396] width 11 height 9
click at [869, 387] on li at bounding box center [852, 397] width 33 height 21
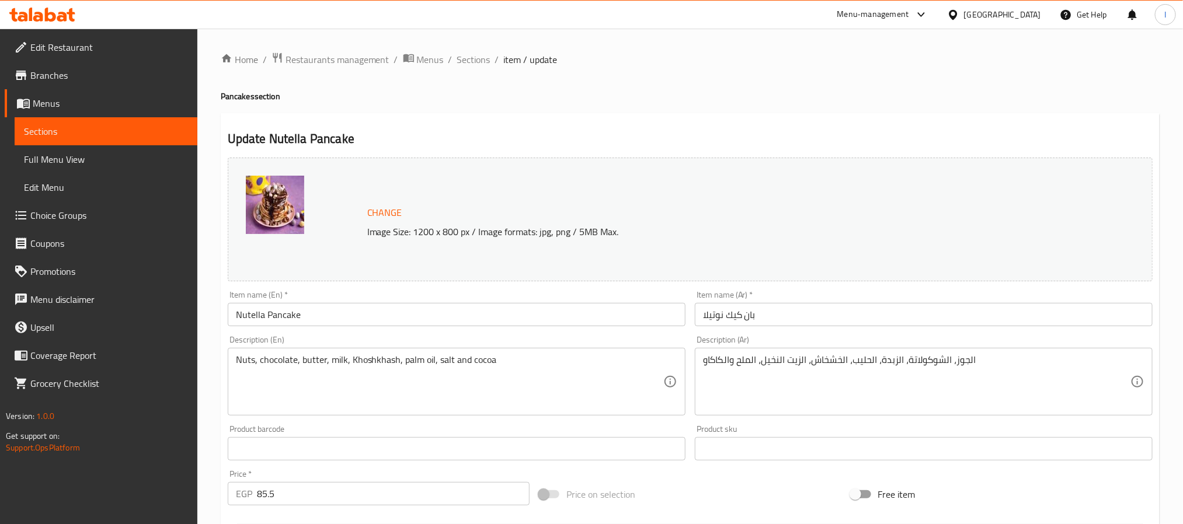
click at [728, 312] on input "بان كيك نوتيلا" at bounding box center [924, 314] width 458 height 23
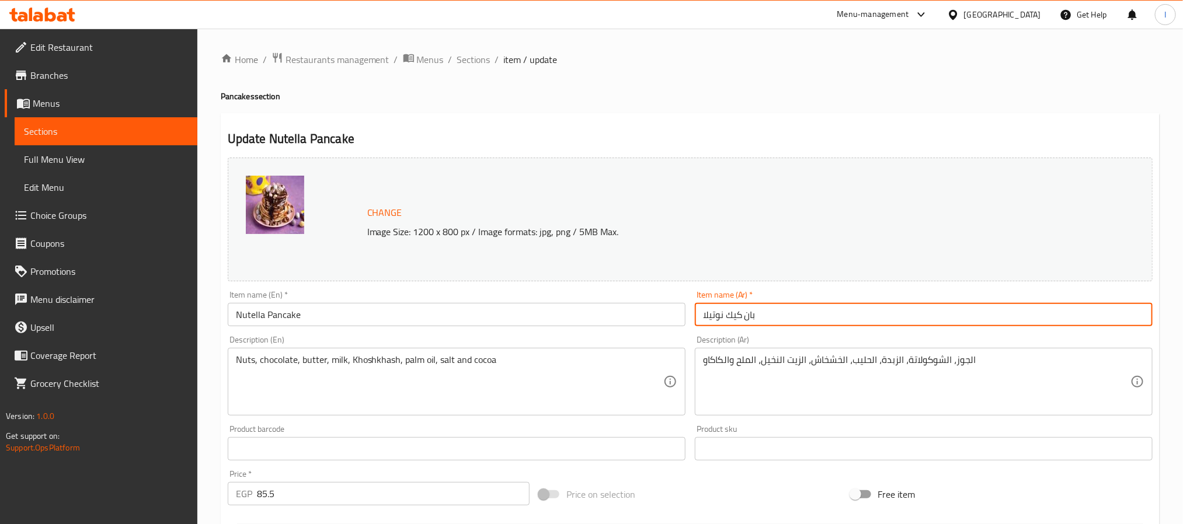
click at [728, 312] on input "بان كيك نوتيلا" at bounding box center [924, 314] width 458 height 23
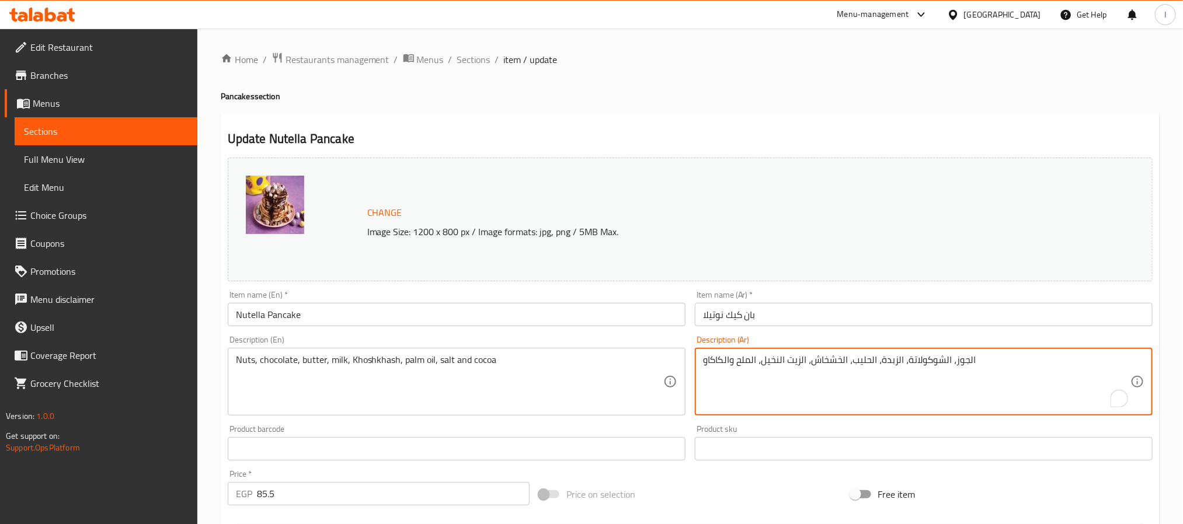
click at [757, 368] on textarea "الجوز، الشوكولاتة، الزبدة، الحلیب، الخشخاش، الزیت النخیل، الملح والكاكاو" at bounding box center [916, 381] width 427 height 55
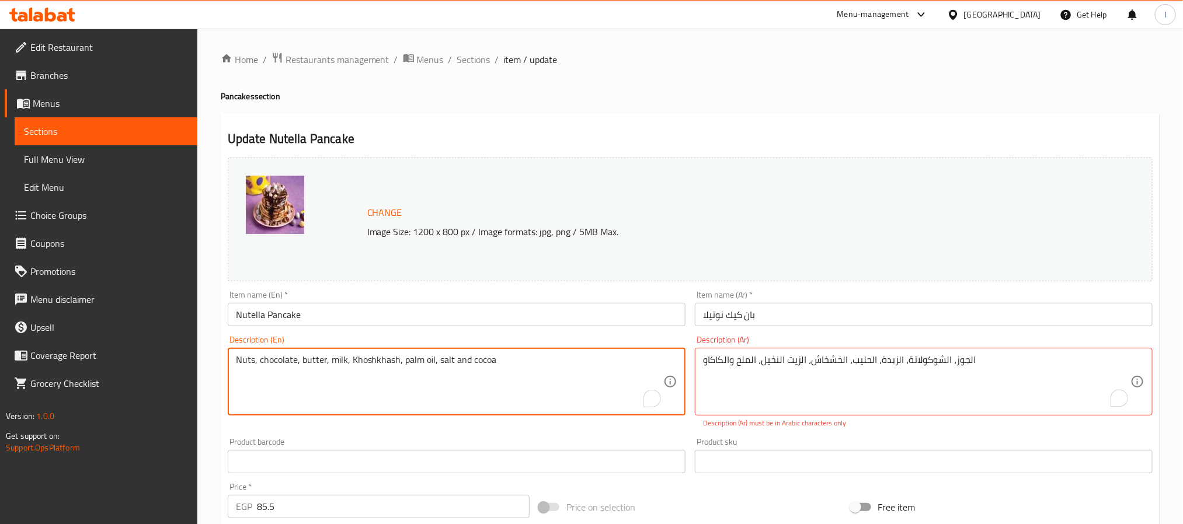
click at [487, 358] on textarea "Nuts, chocolate, butter, milk, Khoshkhash, palm oil, salt and cocoa" at bounding box center [449, 381] width 427 height 55
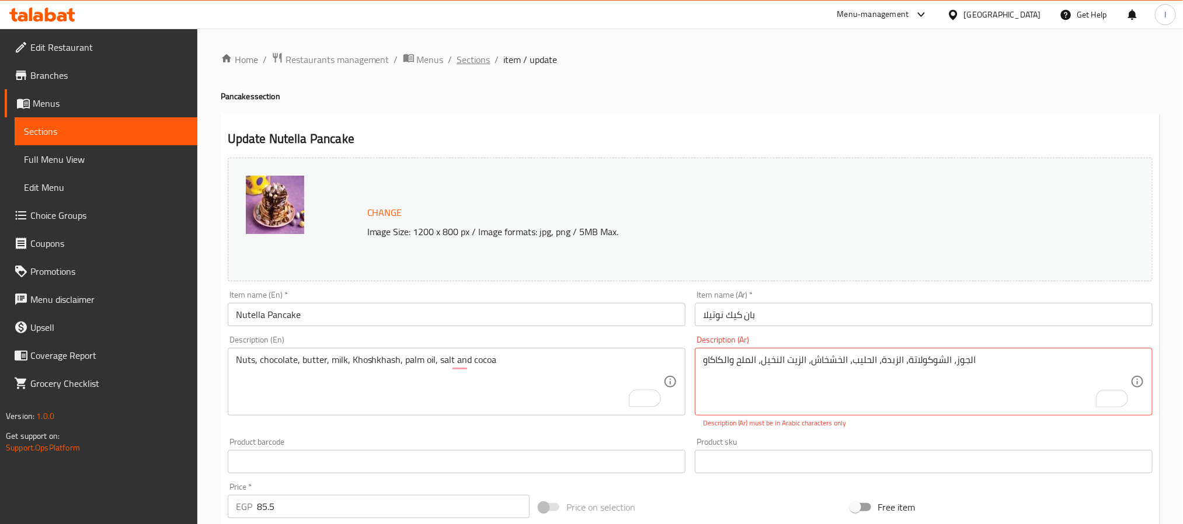
click at [472, 57] on span "Sections" at bounding box center [473, 60] width 33 height 14
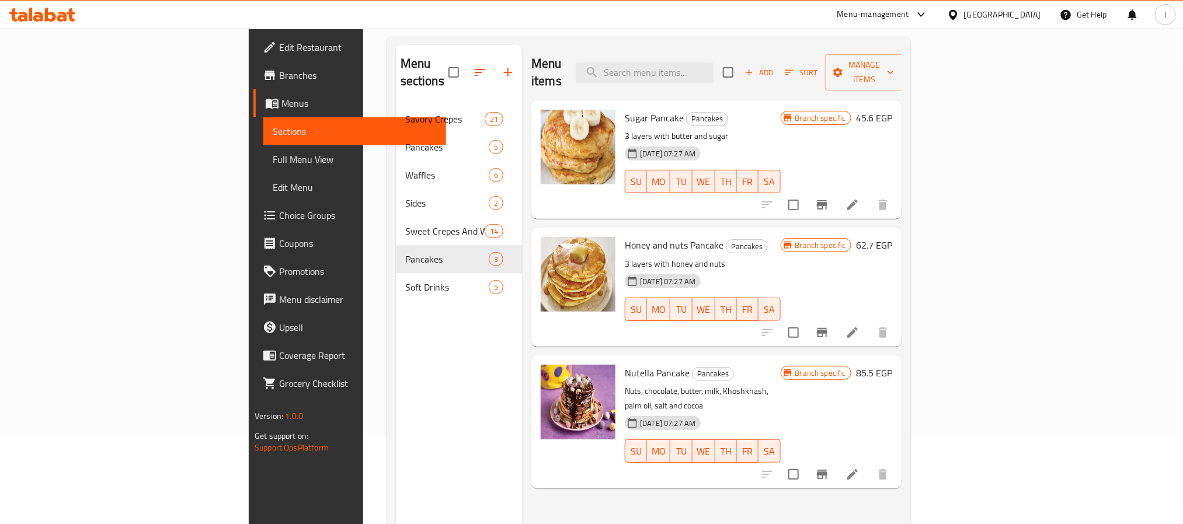
scroll to position [164, 0]
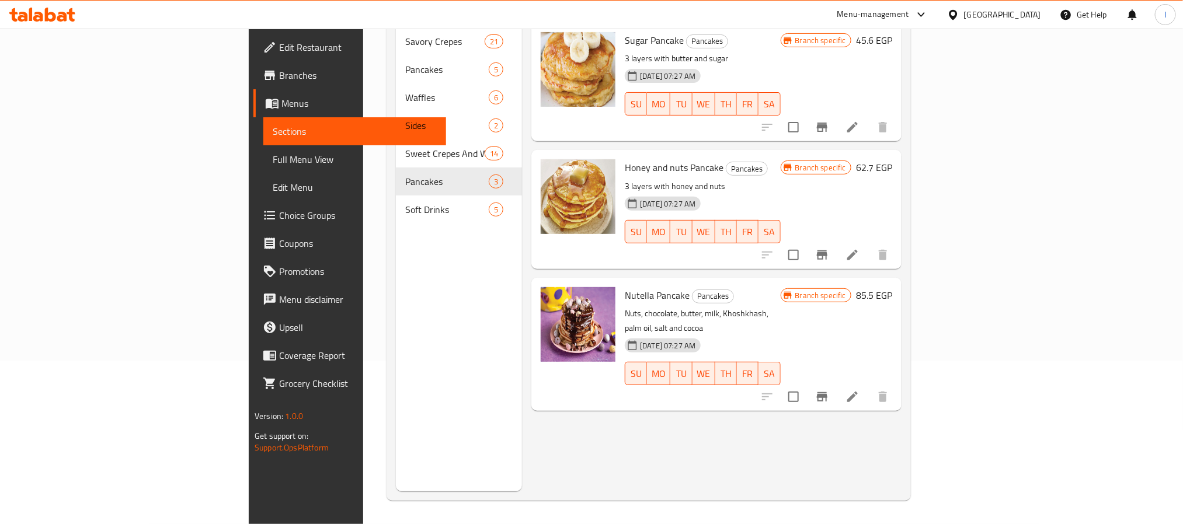
click at [836, 383] on button "Branch-specific-item" at bounding box center [822, 397] width 28 height 28
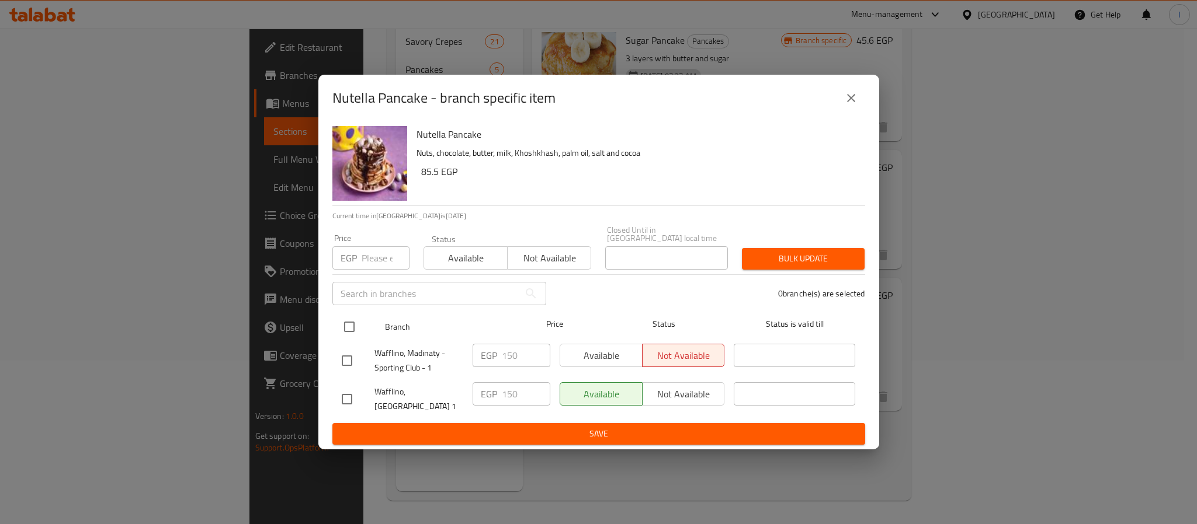
click at [347, 326] on input "checkbox" at bounding box center [349, 327] width 25 height 25
checkbox input "true"
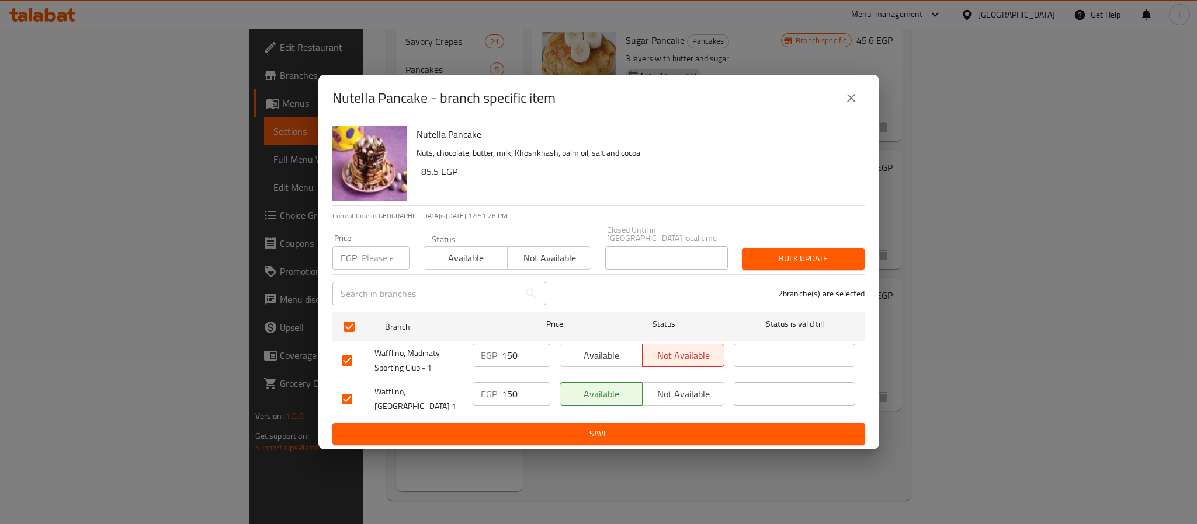
click at [673, 391] on span "Not available" at bounding box center [683, 394] width 73 height 17
click at [687, 429] on span "Save" at bounding box center [599, 434] width 514 height 15
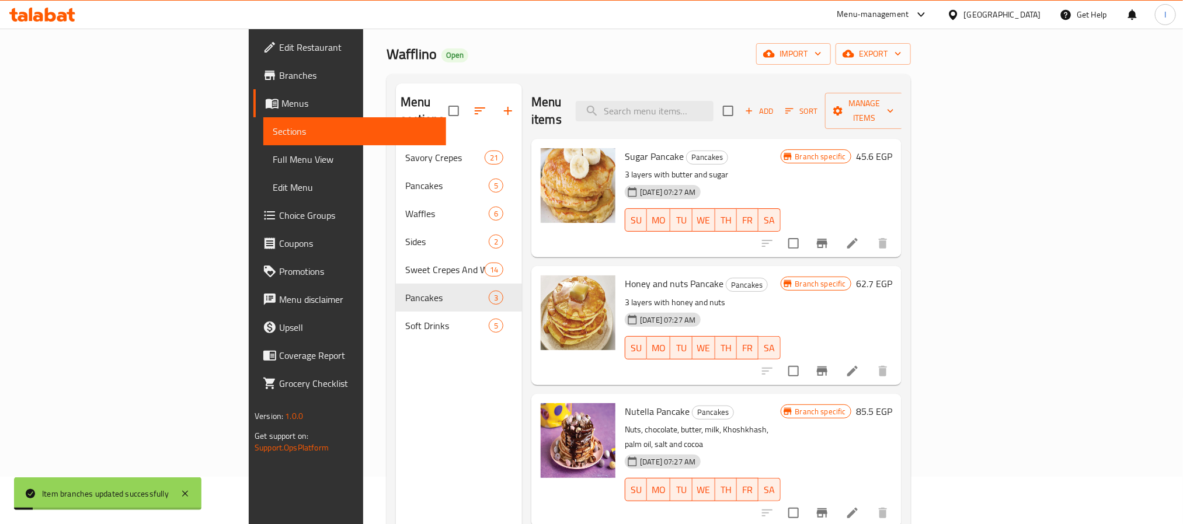
scroll to position [0, 0]
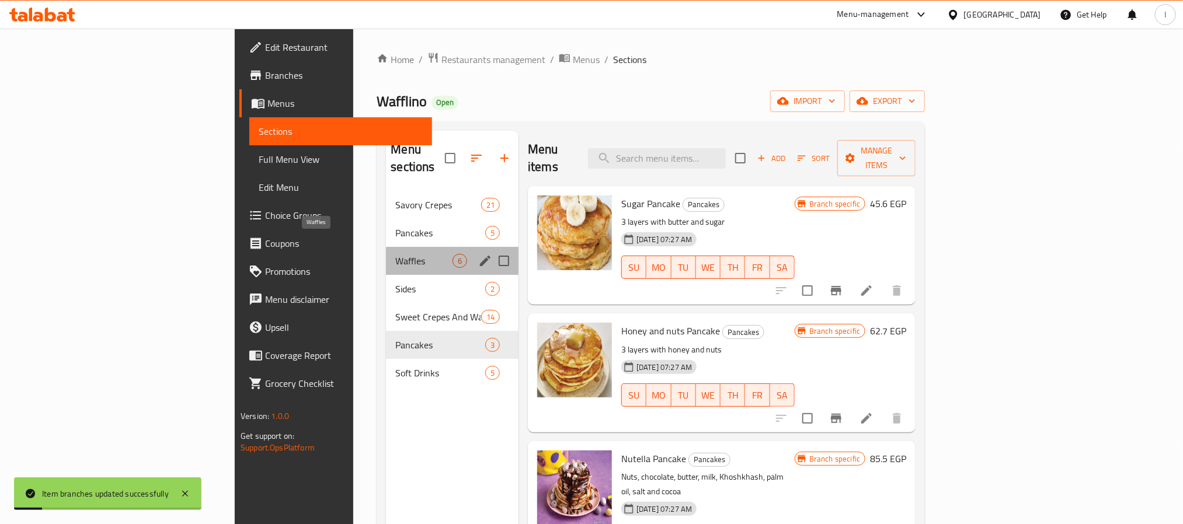
click at [395, 254] on span "Waffles" at bounding box center [423, 261] width 57 height 14
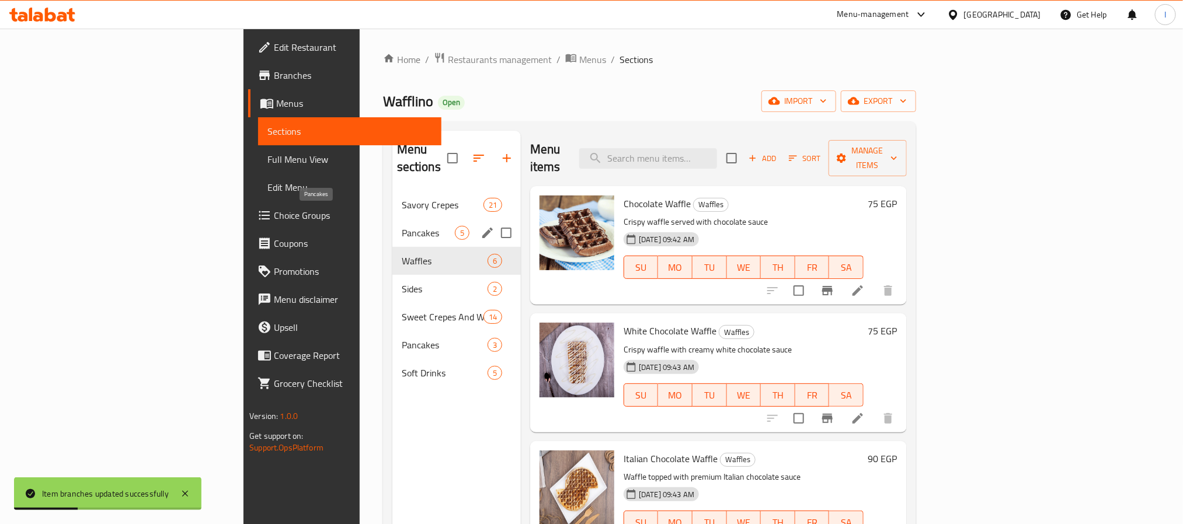
click at [402, 226] on span "Pancakes" at bounding box center [428, 233] width 53 height 14
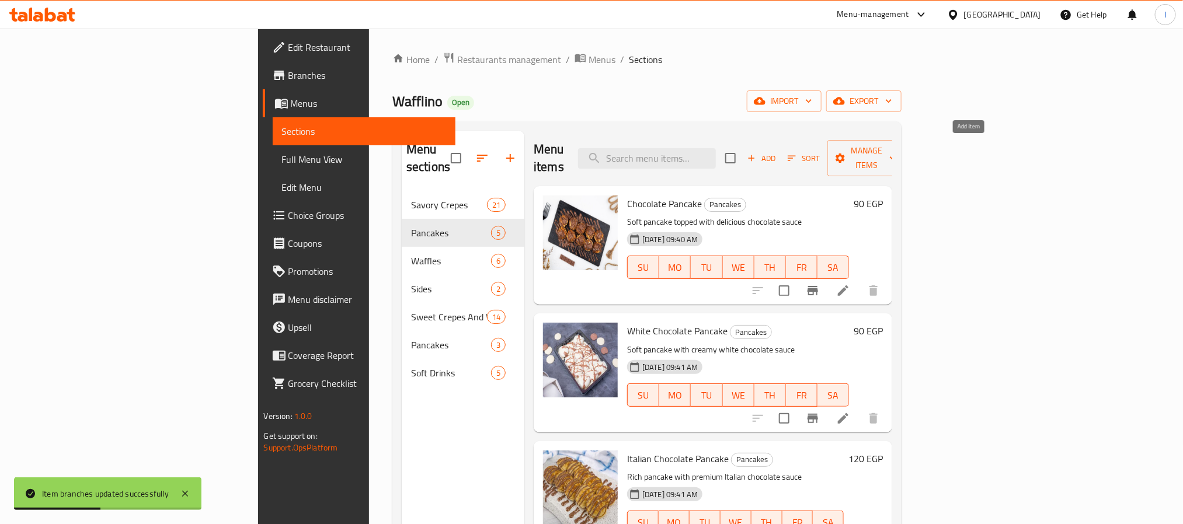
click at [777, 156] on span "Add" at bounding box center [762, 158] width 32 height 13
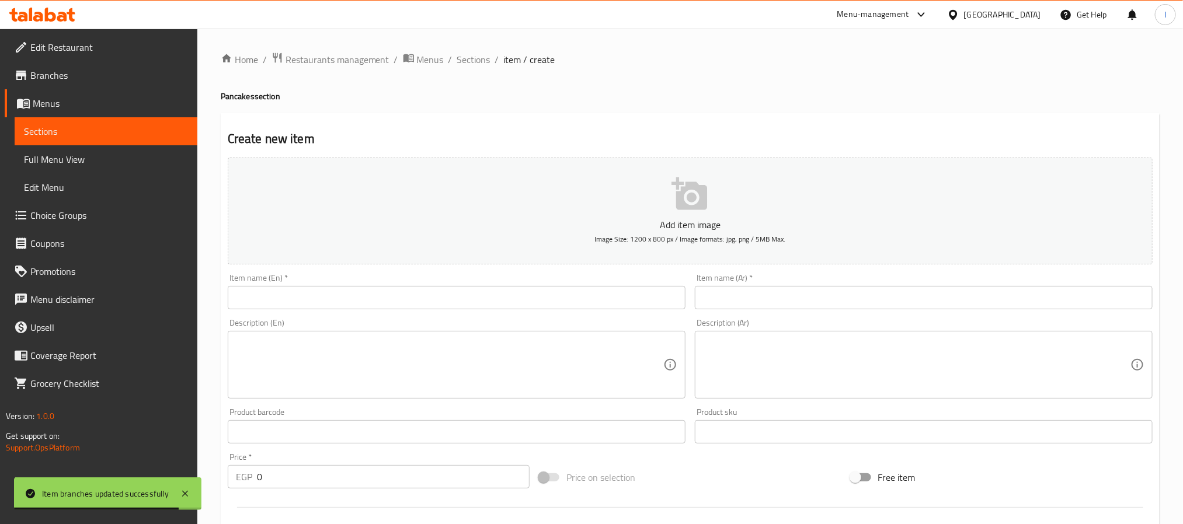
click at [558, 291] on input "text" at bounding box center [457, 297] width 458 height 23
paste input "Nutella Pancake"
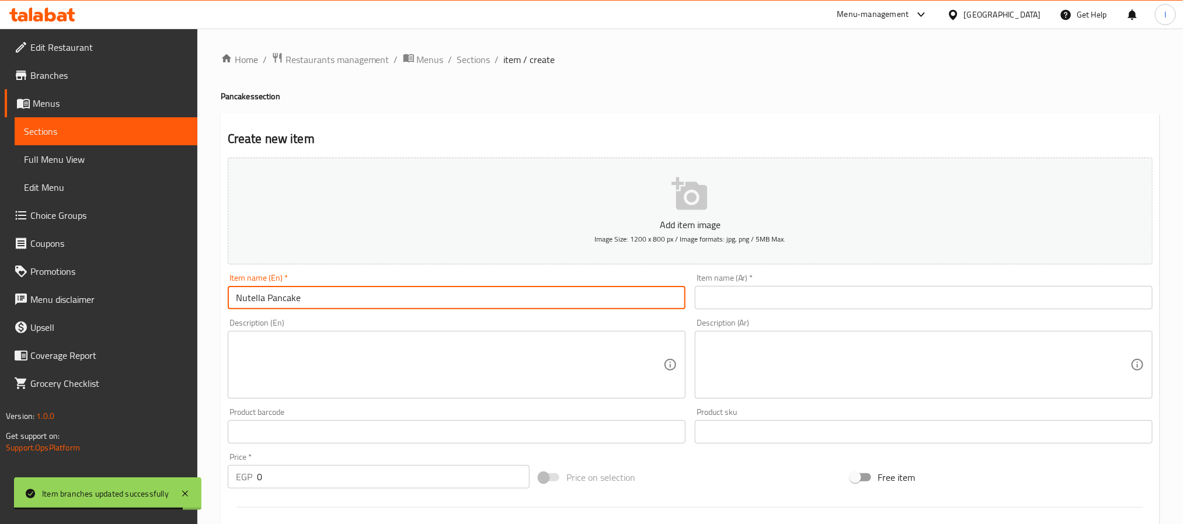
type input "Nutella Pancake"
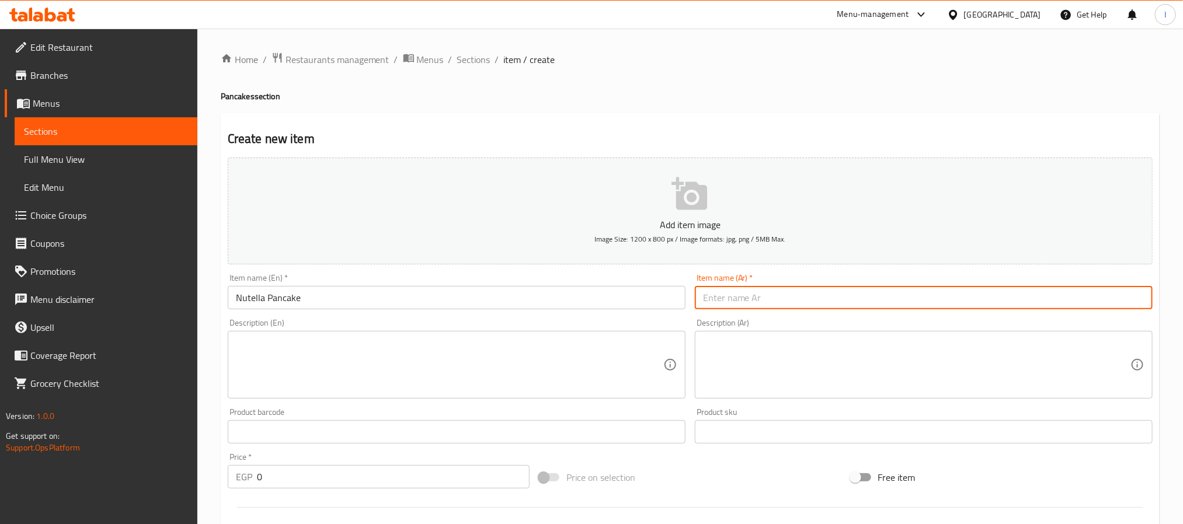
drag, startPoint x: 724, startPoint y: 305, endPoint x: 728, endPoint y: 311, distance: 6.3
click at [724, 305] on input "text" at bounding box center [924, 297] width 458 height 23
paste input "بان كيك نوتيلا"
type input "بان كيك نوتيلا"
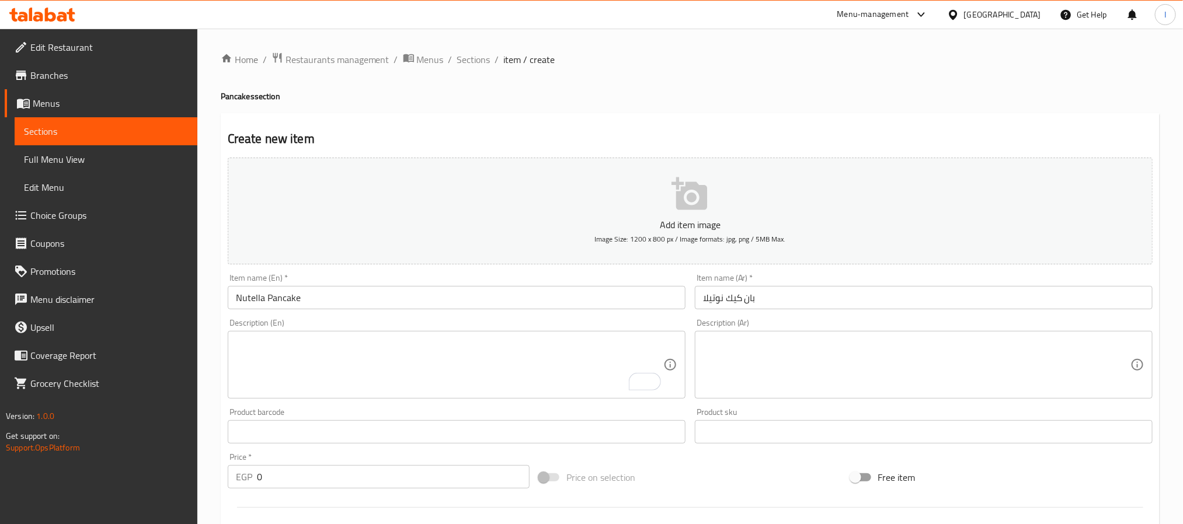
click at [712, 372] on textarea at bounding box center [916, 365] width 427 height 55
paste textarea "الجوز، الشوكولاتة، الزبدة، الحلیب، الخشخاش، الزیت النخیل، الملح والكاكاو"
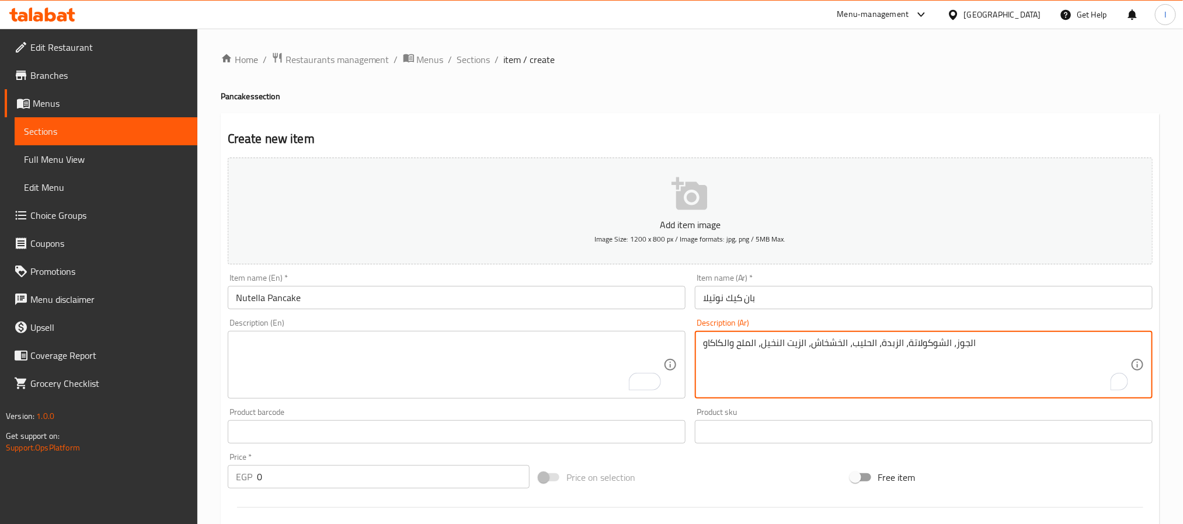
type textarea "الجوز، الشوكولاتة، الزبدة، الحلیب، الخشخاش، الزیت النخیل، الملح والكاكاو"
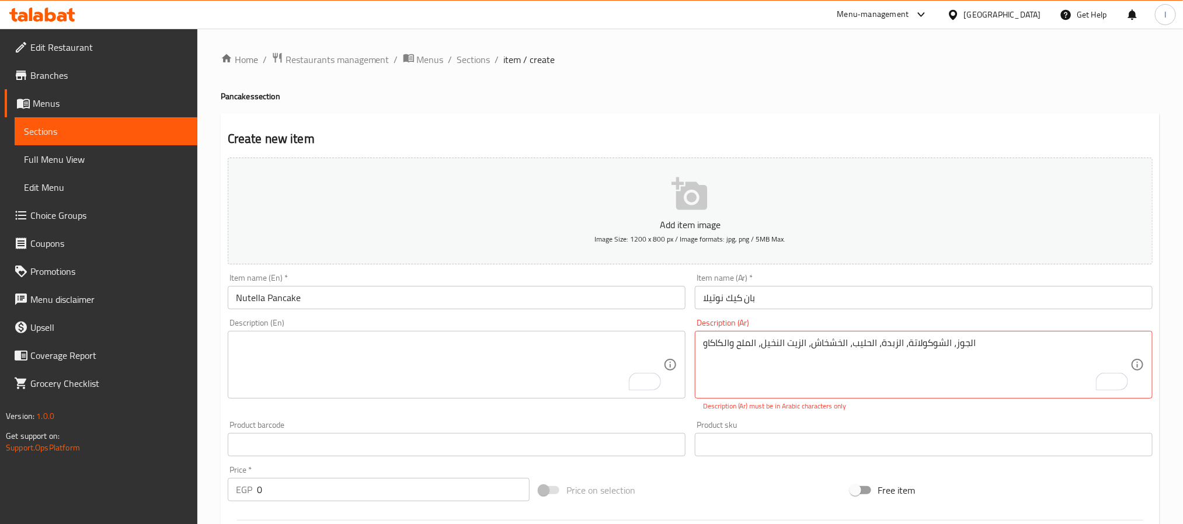
drag, startPoint x: 524, startPoint y: 370, endPoint x: 424, endPoint y: 437, distance: 120.8
click at [524, 370] on textarea "To enrich screen reader interactions, please activate Accessibility in Grammarl…" at bounding box center [449, 365] width 427 height 55
paste textarea "Nuts, chocolate, butter, milk, Khoshkhash, palm oil, salt and cocoa"
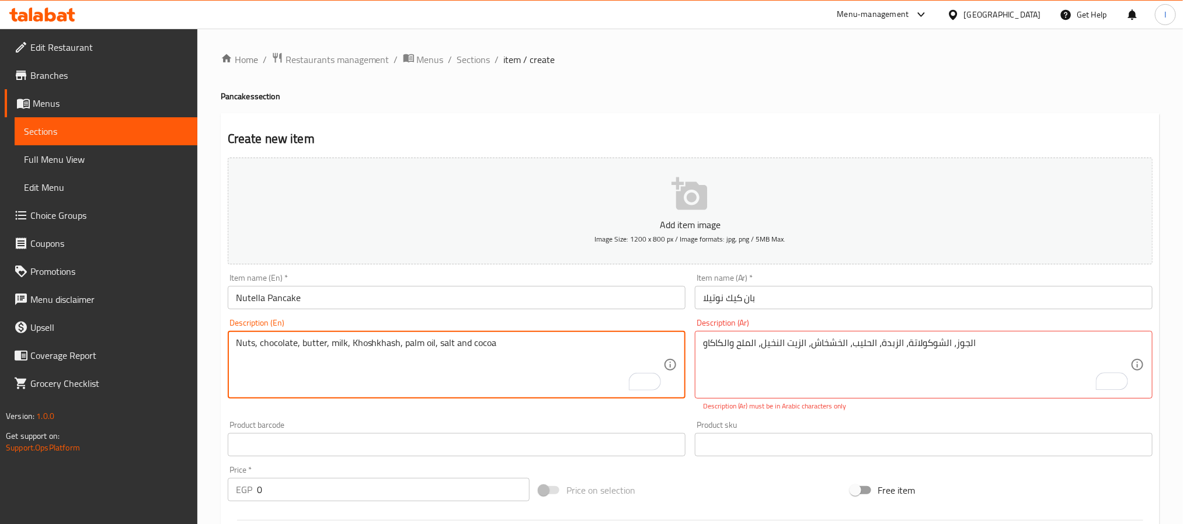
type textarea "Nuts, chocolate, butter, milk, Khoshkhash, palm oil, salt and cocoa"
click at [346, 493] on input "0" at bounding box center [393, 489] width 273 height 23
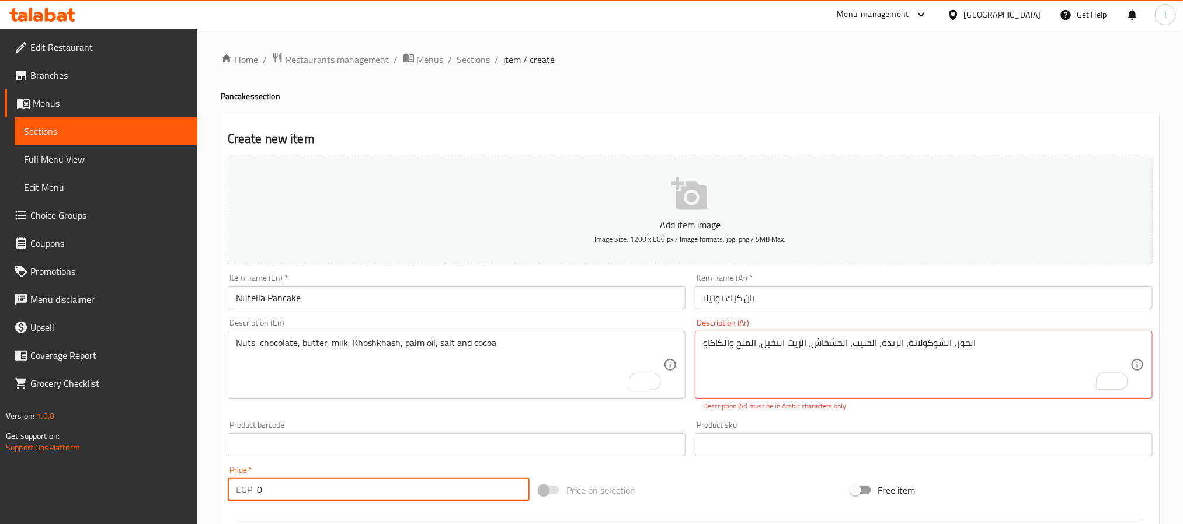
click at [346, 494] on input "0" at bounding box center [393, 489] width 273 height 23
click at [347, 494] on input "0" at bounding box center [393, 489] width 273 height 23
type input "150"
click at [735, 499] on div "Price on selection" at bounding box center [689, 491] width 311 height 32
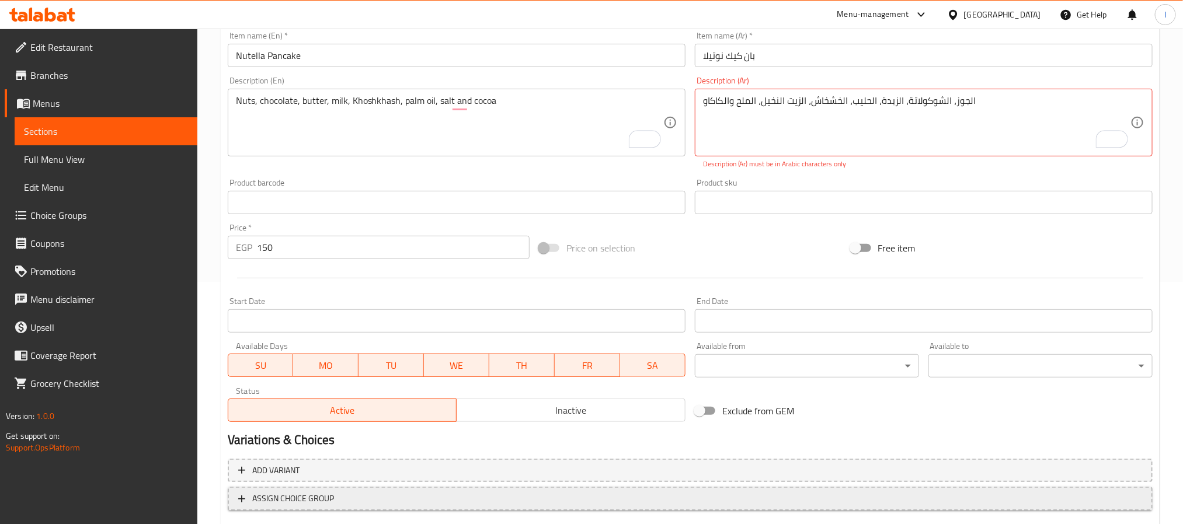
scroll to position [312, 0]
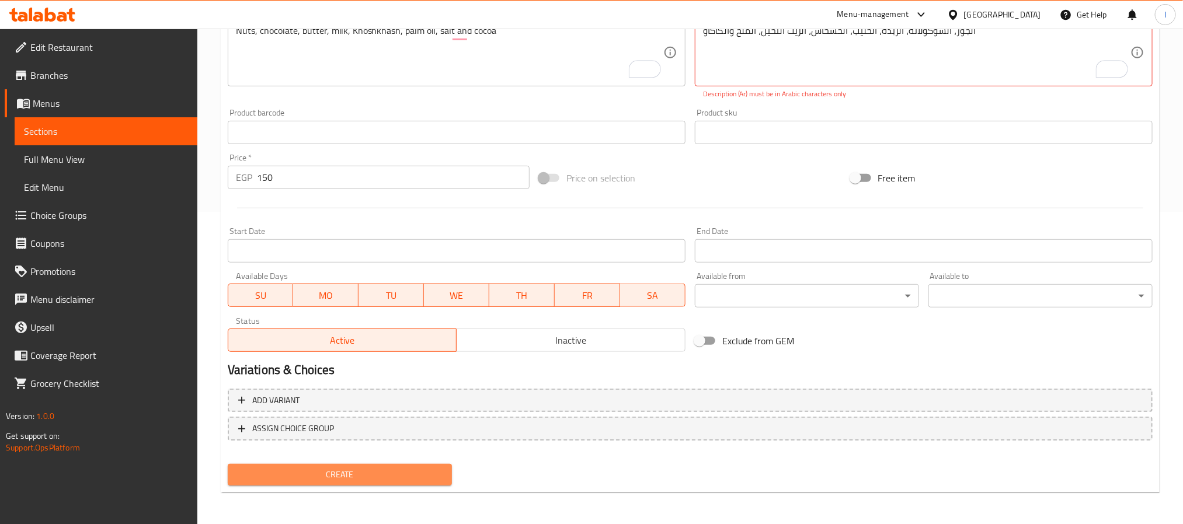
click at [409, 468] on span "Create" at bounding box center [340, 475] width 206 height 15
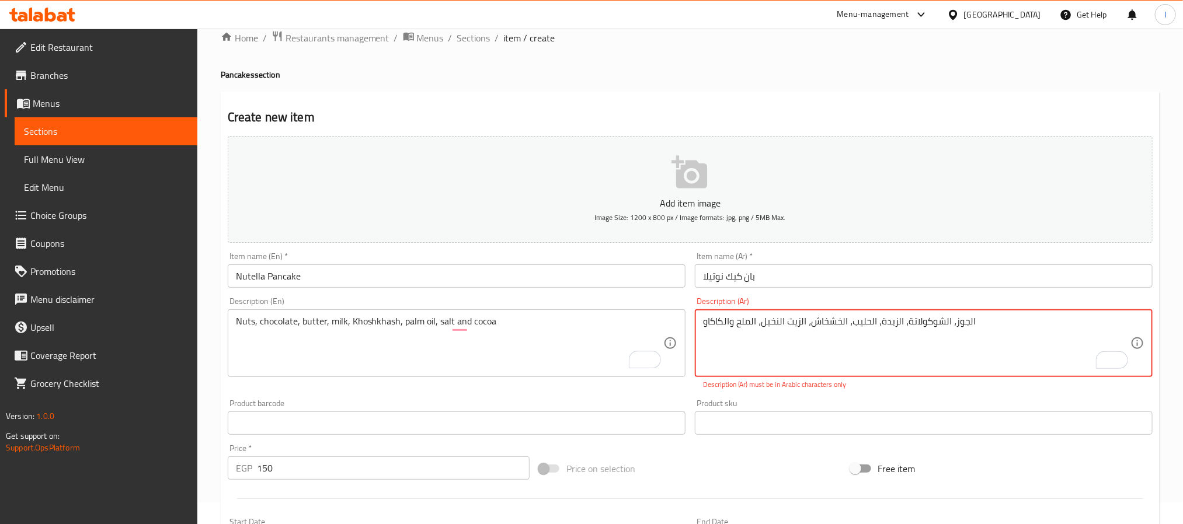
scroll to position [0, 0]
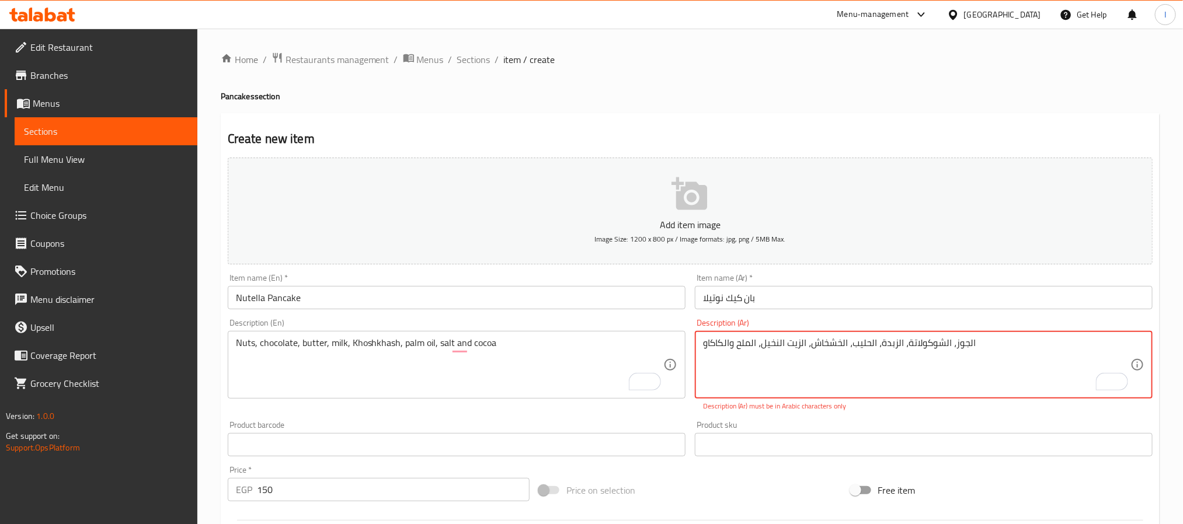
click at [770, 377] on textarea "الجوز، الشوكولاتة، الزبدة، الحلیب، الخشخاش، الزیت النخیل، الملح والكاكاو" at bounding box center [916, 365] width 427 height 55
click at [294, 303] on input "Nutella Pancake" at bounding box center [457, 297] width 458 height 23
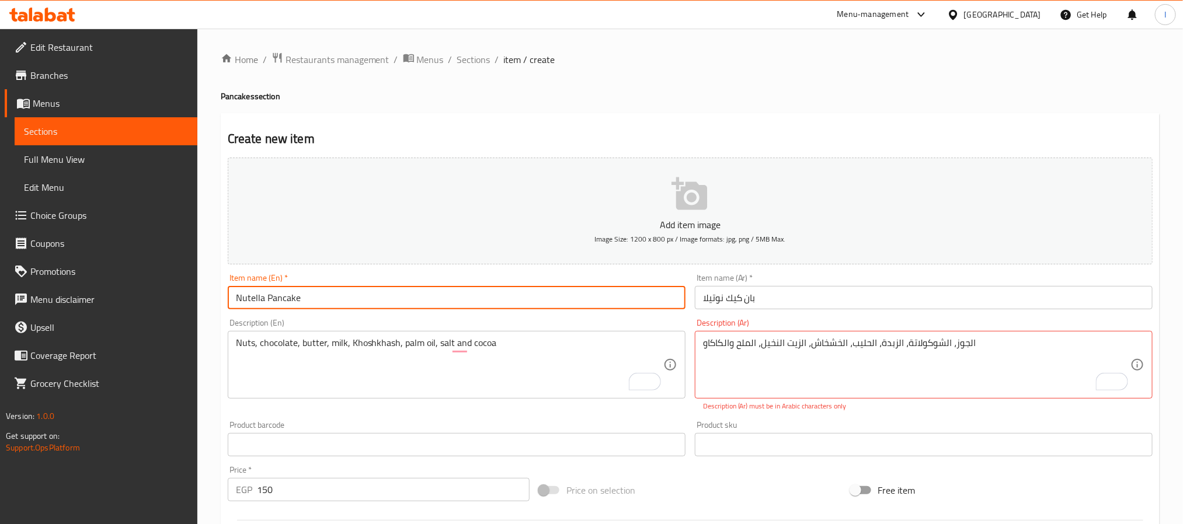
click at [294, 303] on input "Nutella Pancake" at bounding box center [457, 297] width 458 height 23
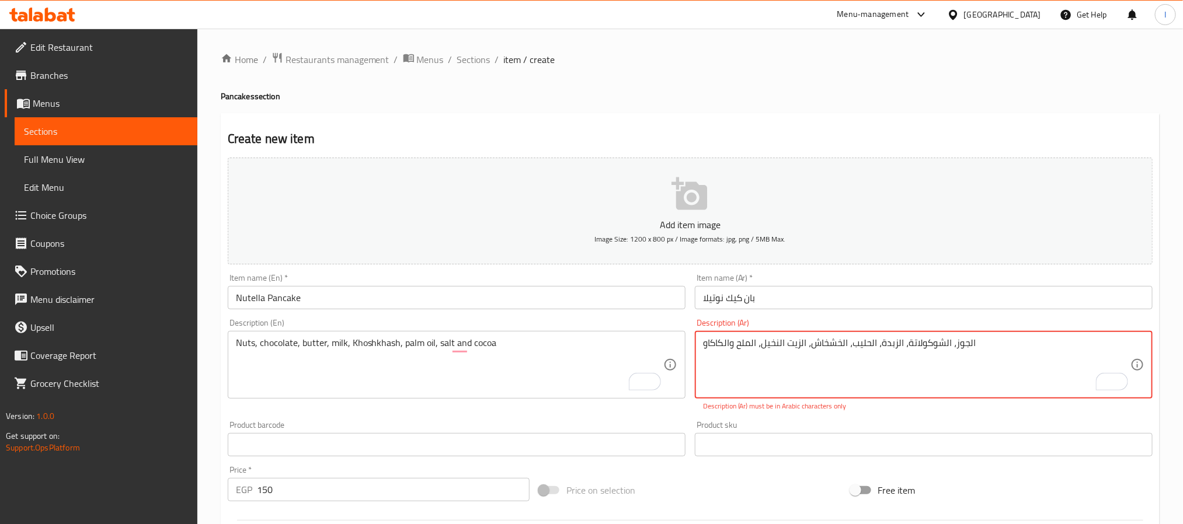
click at [777, 352] on textarea "الجوز، الشوكولاتة، الزبدة، الحلیب، الخشخاش، الزیت النخیل، الملح والكاكاو" at bounding box center [916, 365] width 427 height 55
paste textarea "ان كيك طري مغطى بصوص نوتيلا غني"
type textarea "بان كيك طري مغطى بصوص نوتيلا غني"
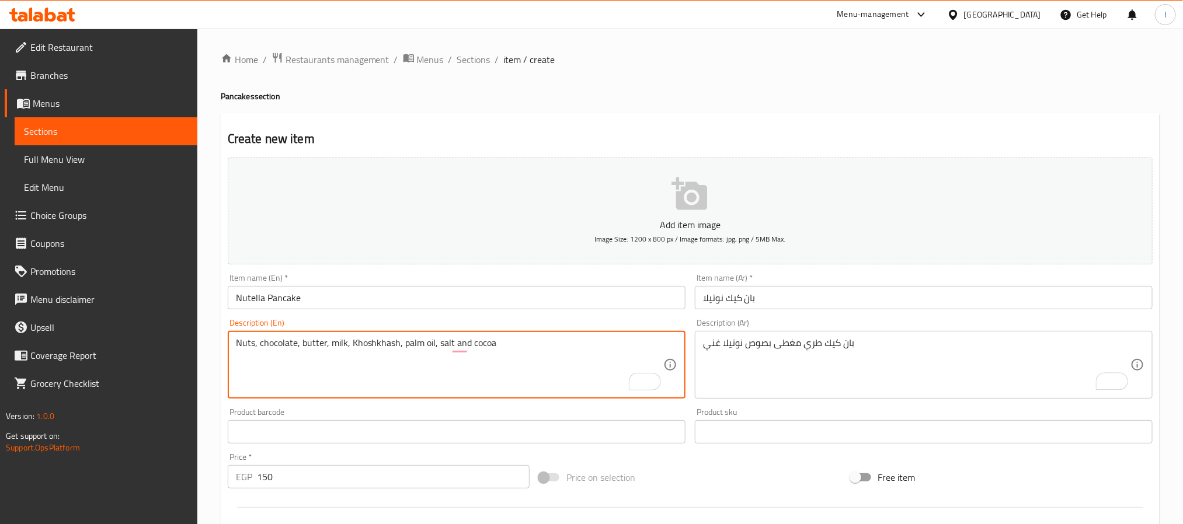
paste textarea "Soft pancake topped with rich Nutella spread"
type textarea "Soft pancake topped with rich Nutella spread"
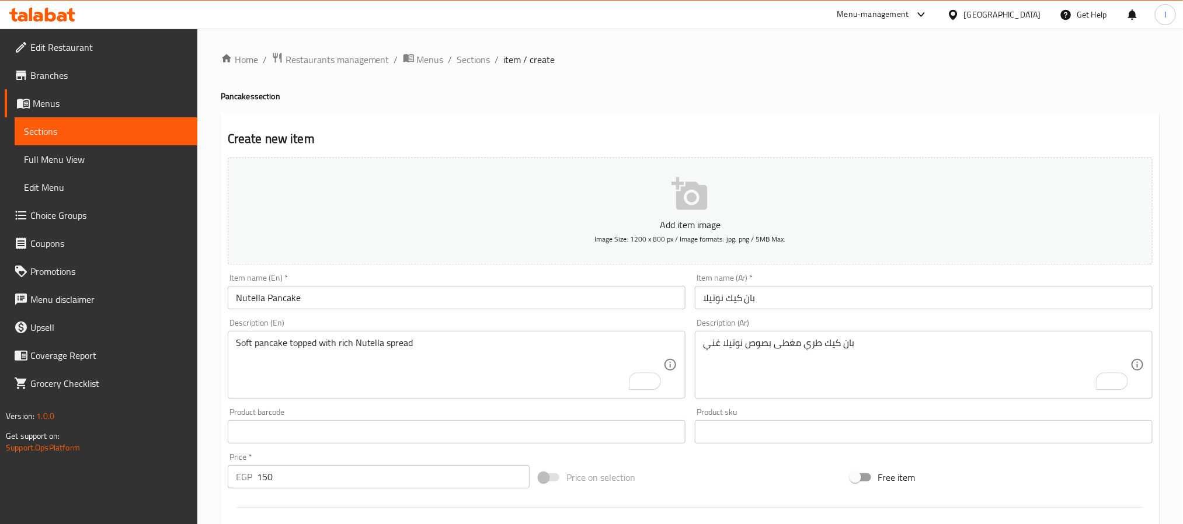
click at [601, 95] on h4 "Pancakes section" at bounding box center [690, 97] width 939 height 12
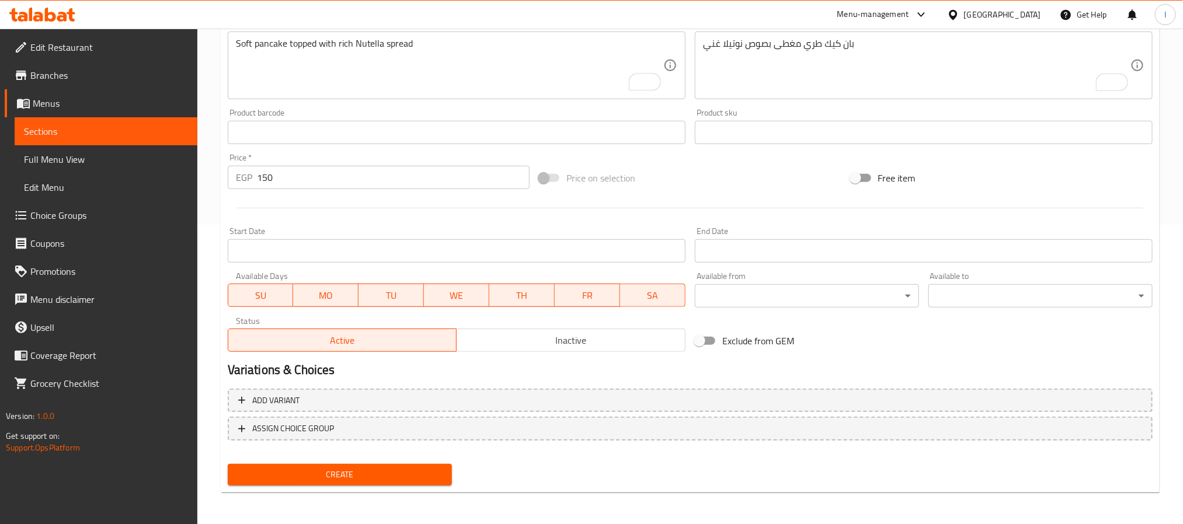
click at [426, 470] on span "Create" at bounding box center [340, 475] width 206 height 15
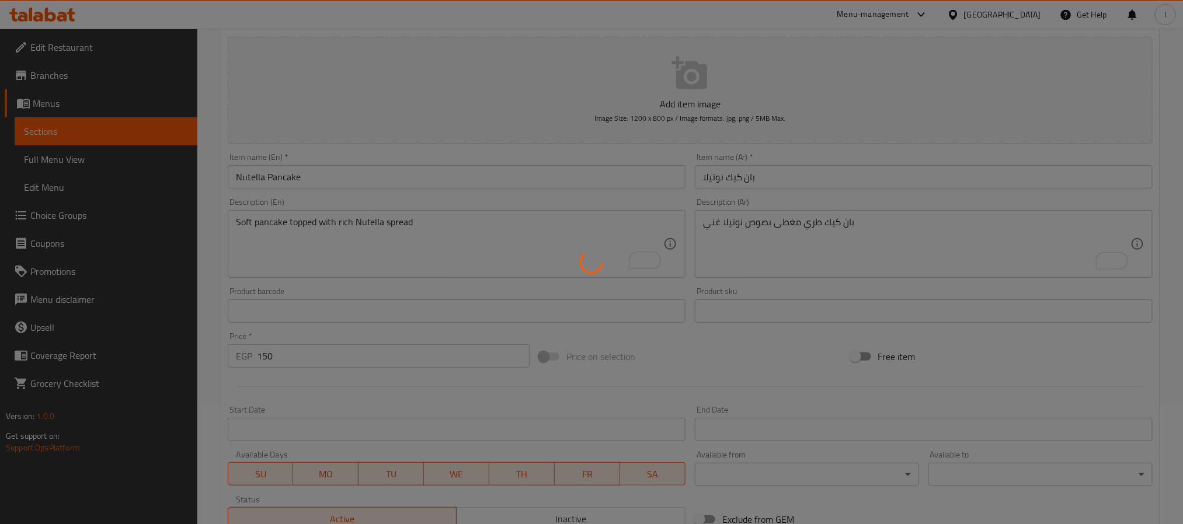
scroll to position [0, 0]
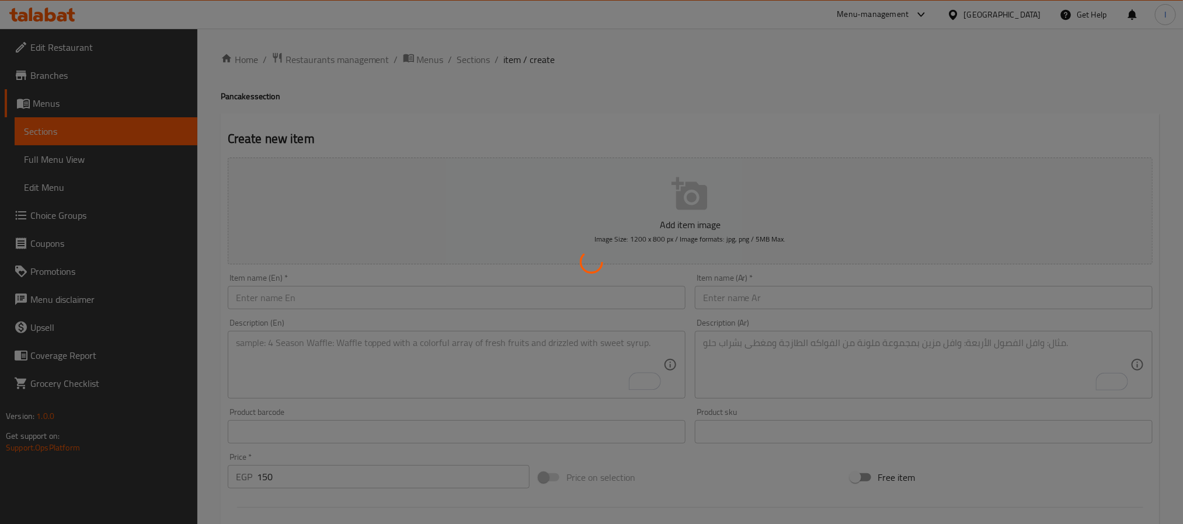
type input "0"
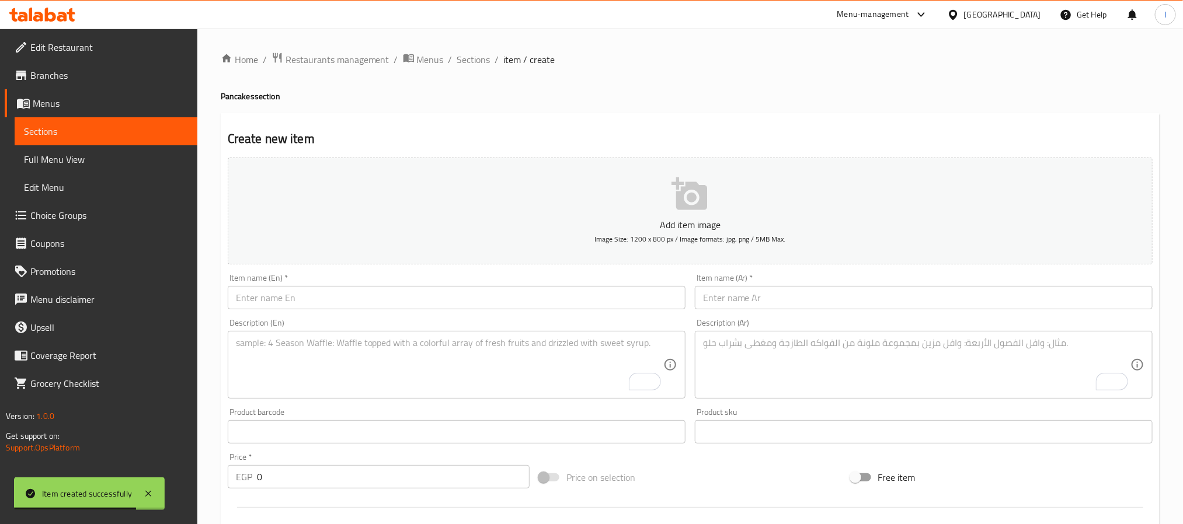
click at [598, 131] on h2 "Create new item" at bounding box center [690, 139] width 925 height 18
click at [475, 65] on span "Sections" at bounding box center [473, 60] width 33 height 14
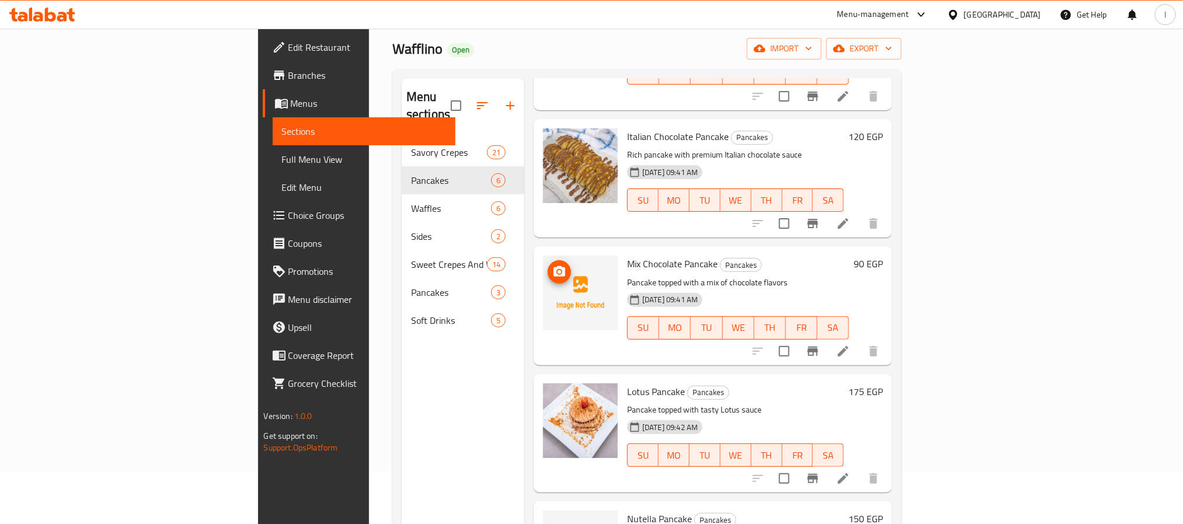
scroll to position [164, 0]
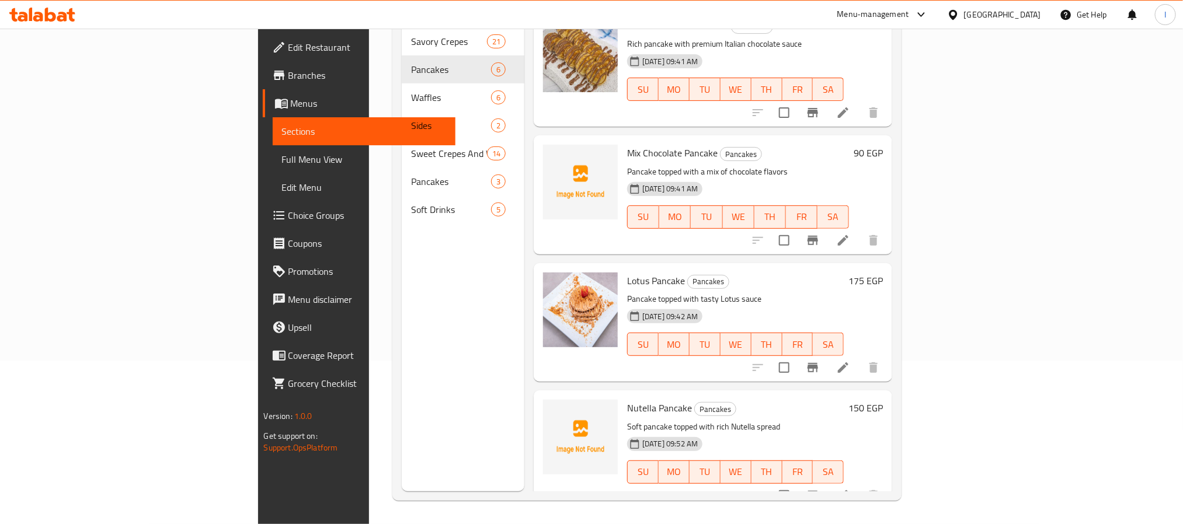
click at [627, 399] on span "Nutella Pancake" at bounding box center [659, 408] width 65 height 18
copy h6 "Pancake"
click at [548, 405] on button "upload picture" at bounding box center [559, 416] width 23 height 23
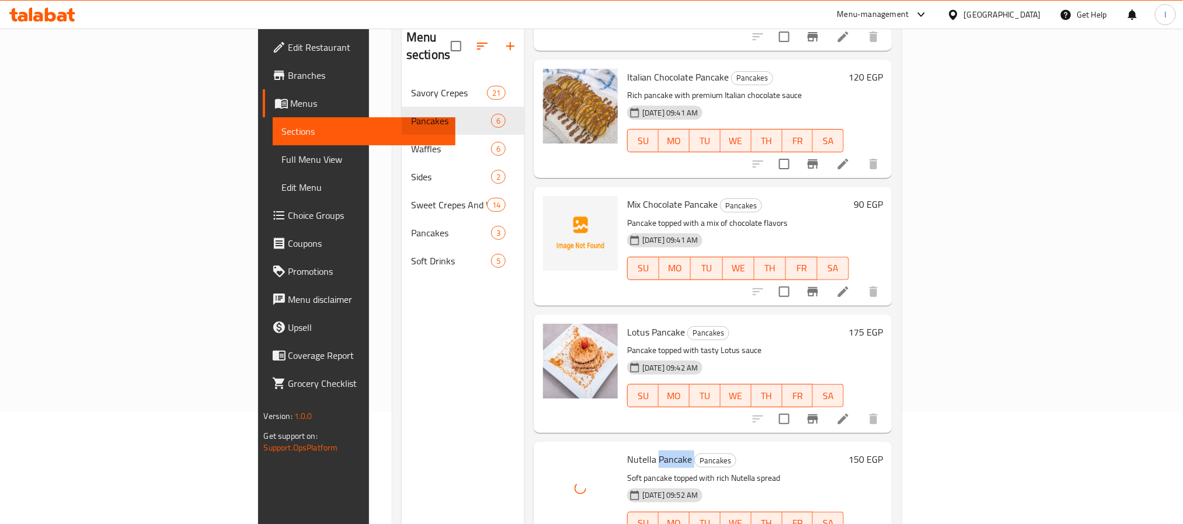
scroll to position [0, 0]
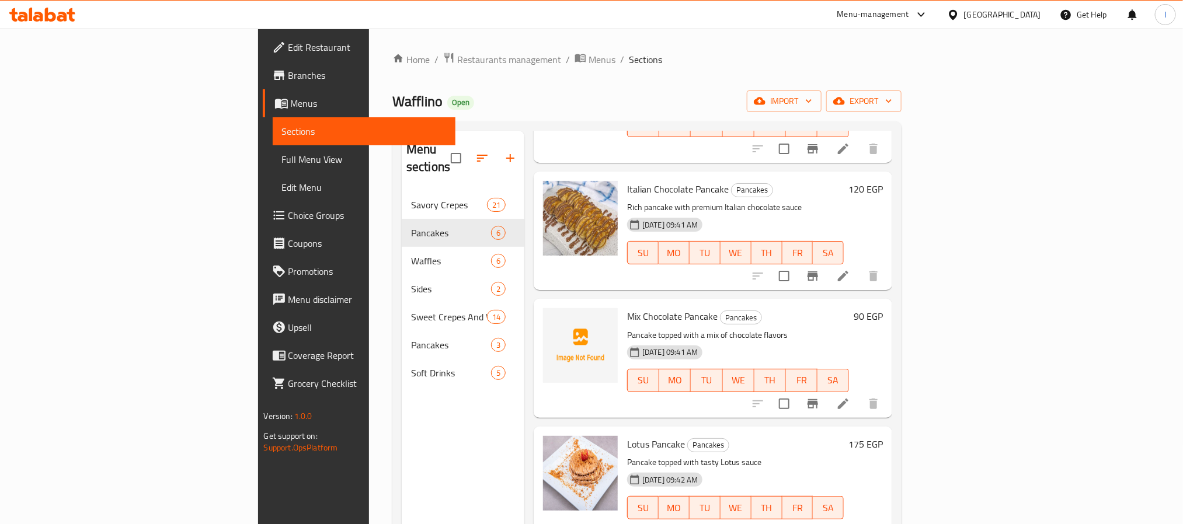
click at [416, 84] on div "Home / Restaurants management / Menus / Sections Wafflino Open import export Me…" at bounding box center [646, 358] width 509 height 613
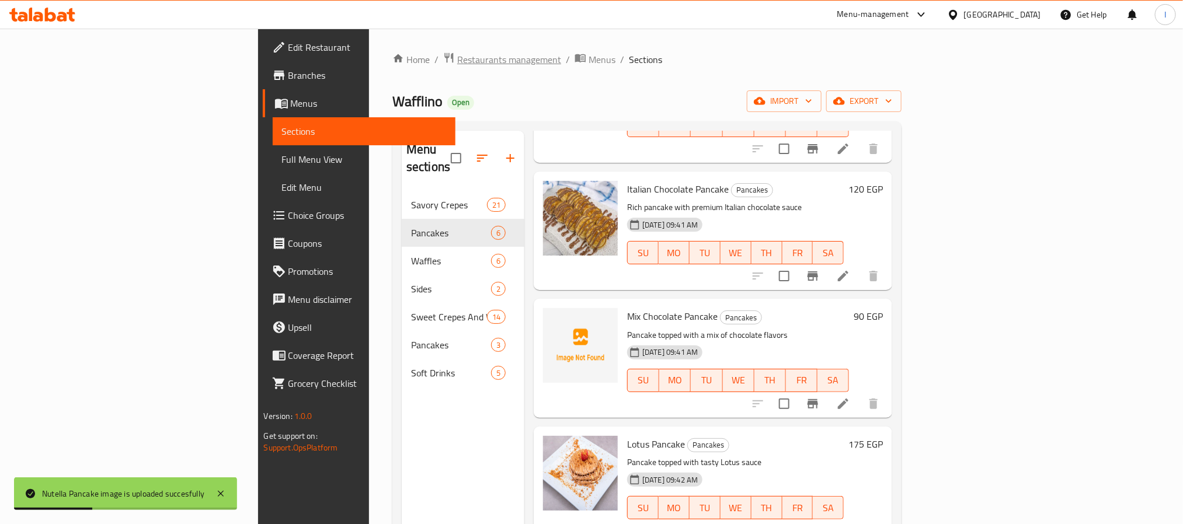
click at [457, 58] on span "Restaurants management" at bounding box center [509, 60] width 104 height 14
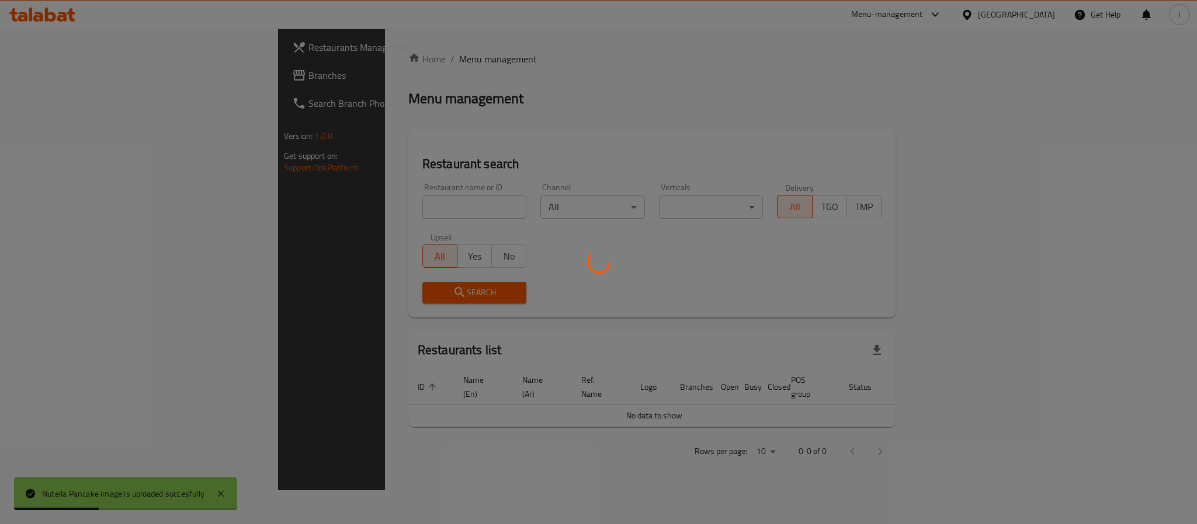
click at [654, 74] on div at bounding box center [598, 262] width 1197 height 524
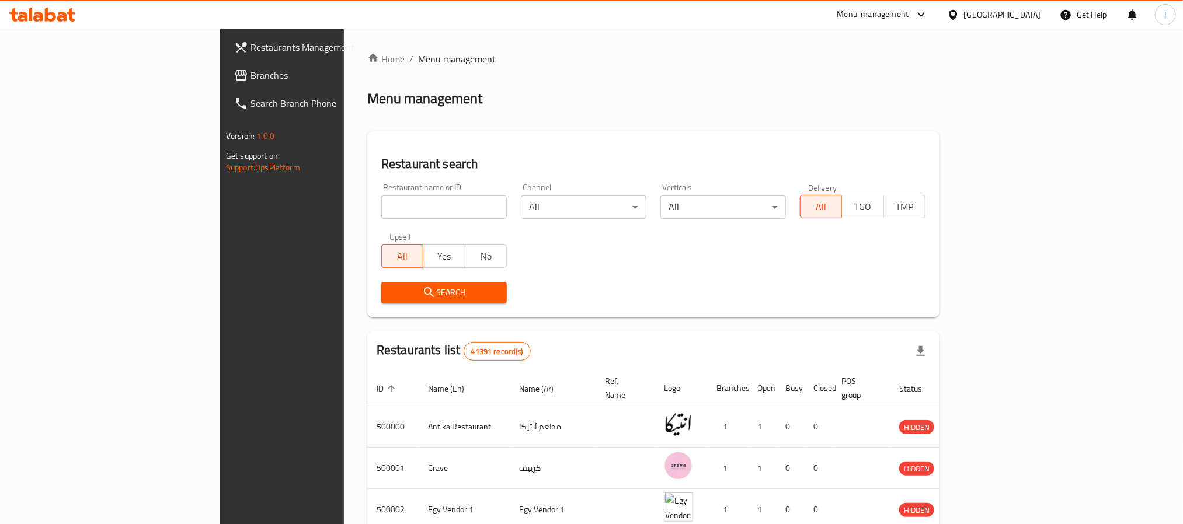
drag, startPoint x: 60, startPoint y: 81, endPoint x: 89, endPoint y: 85, distance: 29.5
click at [251, 81] on span "Branches" at bounding box center [330, 75] width 158 height 14
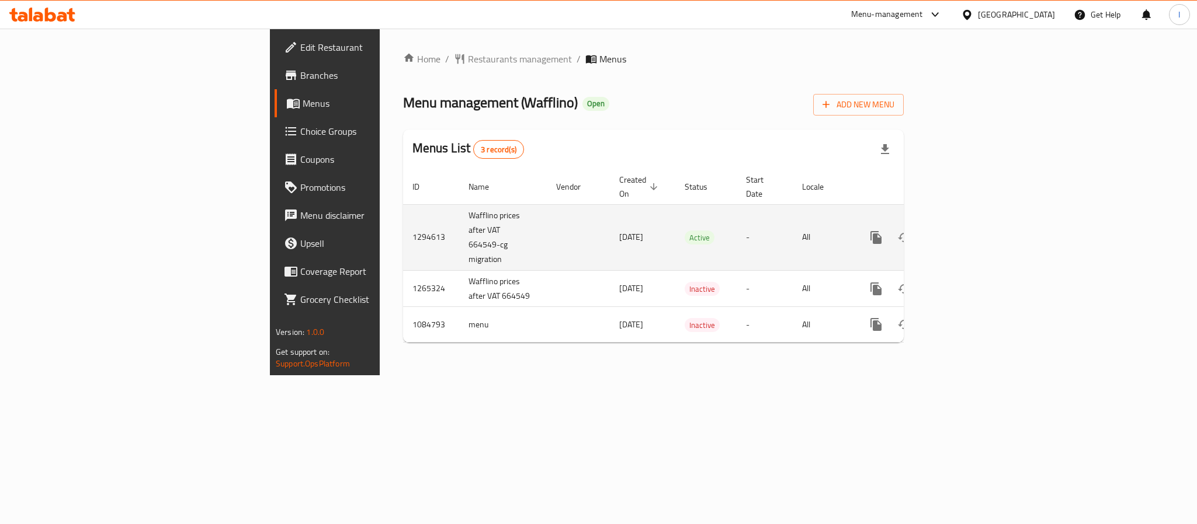
click at [967, 231] on icon "enhanced table" at bounding box center [960, 238] width 14 height 14
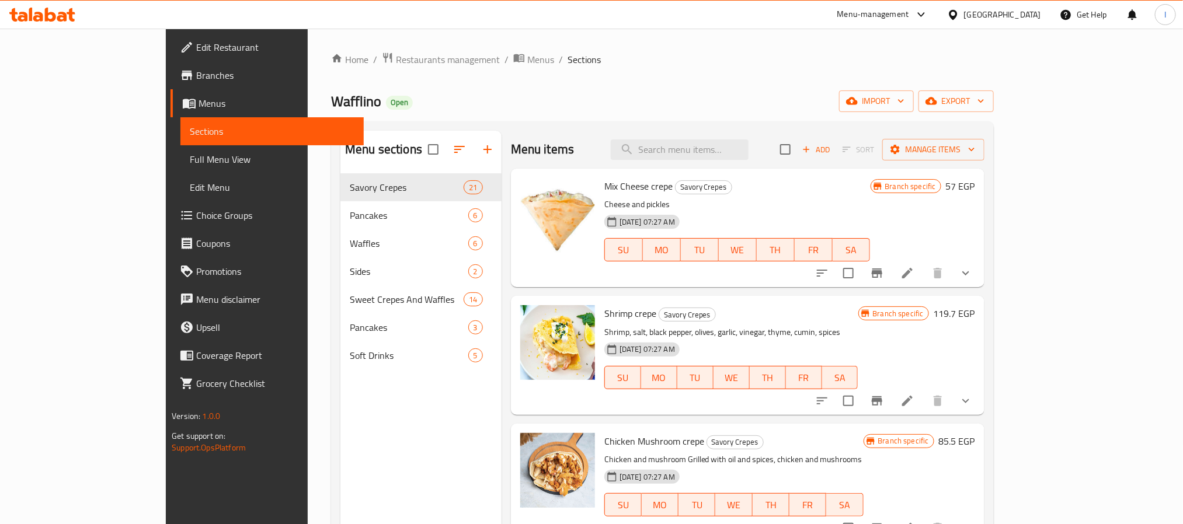
click at [591, 140] on div "Menu items Add Sort Manage items" at bounding box center [748, 150] width 474 height 38
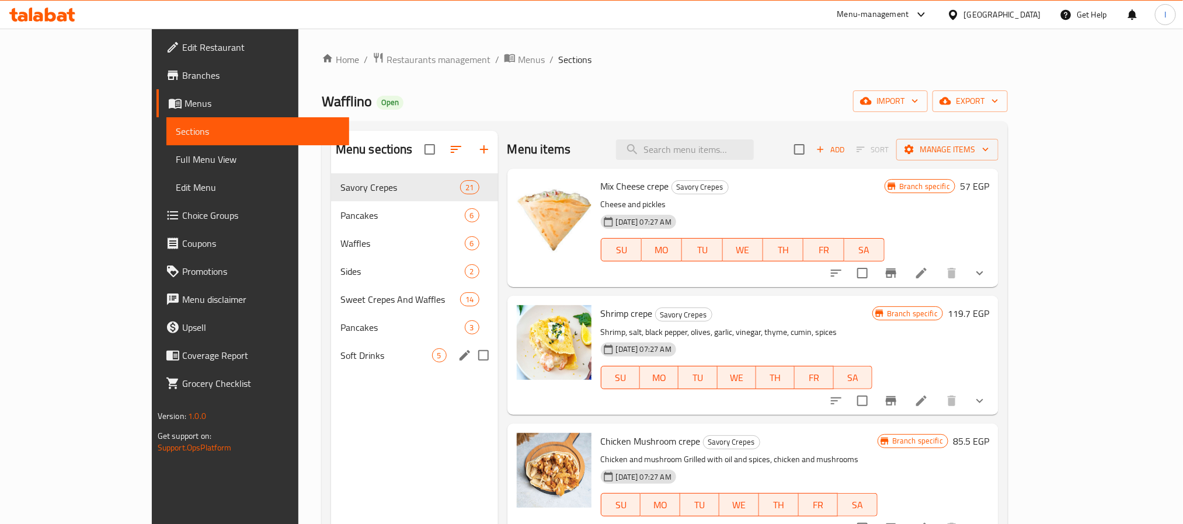
click at [331, 347] on div "Soft Drinks 5" at bounding box center [414, 356] width 167 height 28
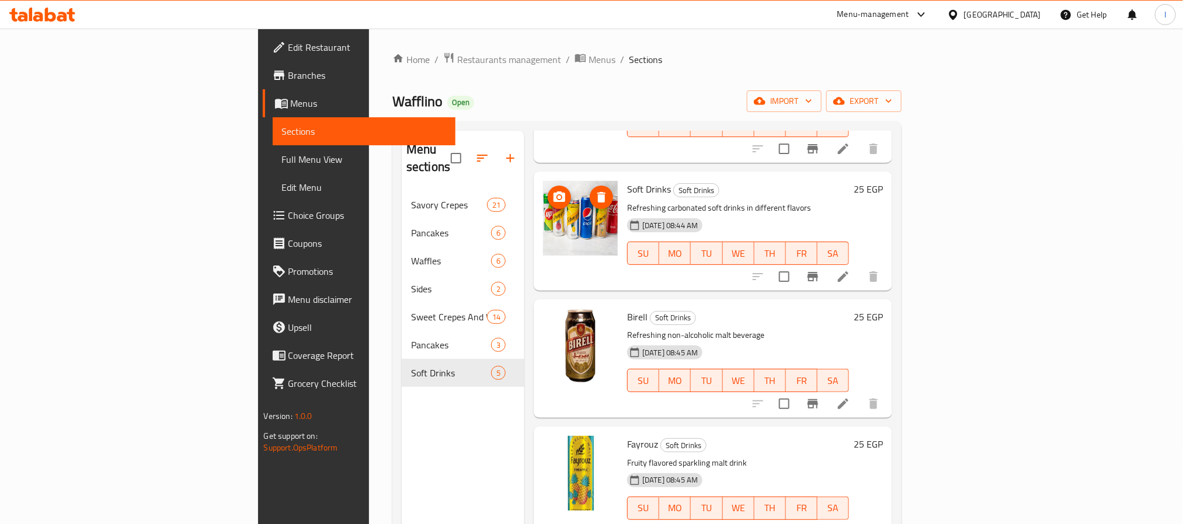
scroll to position [164, 0]
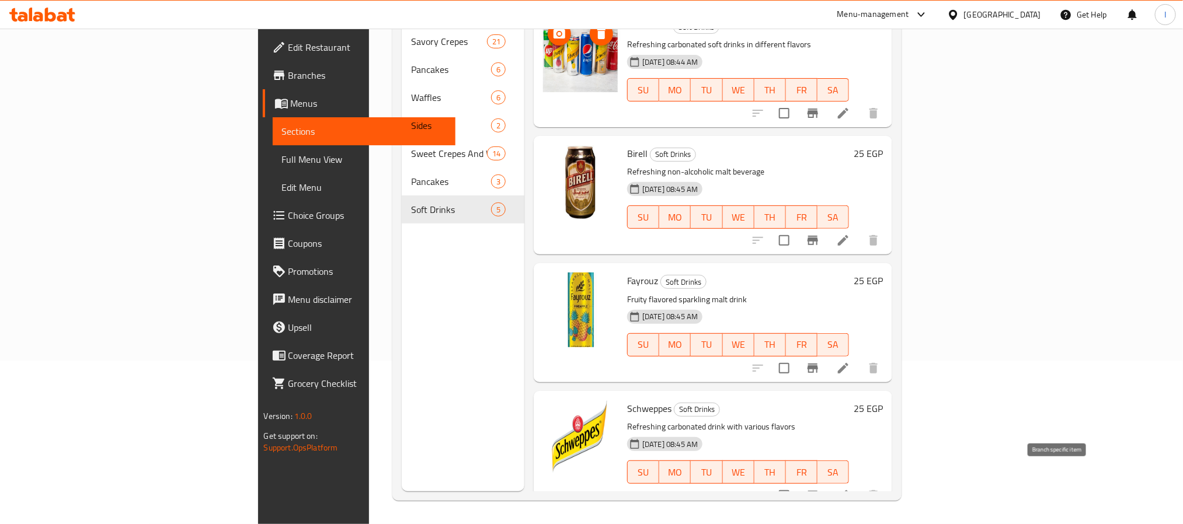
click at [820, 489] on icon "Branch-specific-item" at bounding box center [813, 496] width 14 height 14
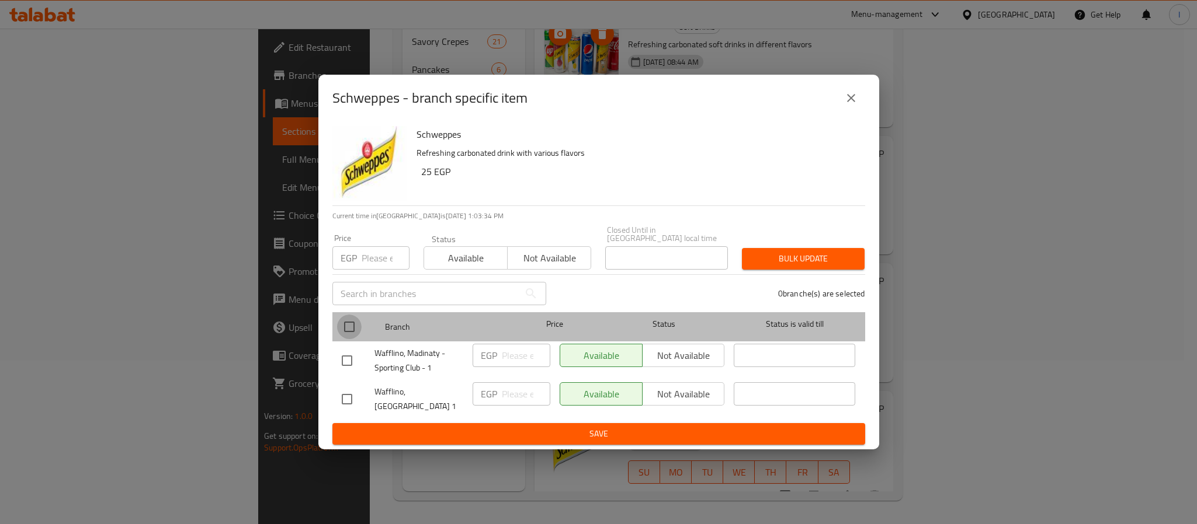
click at [351, 325] on input "checkbox" at bounding box center [349, 327] width 25 height 25
checkbox input "true"
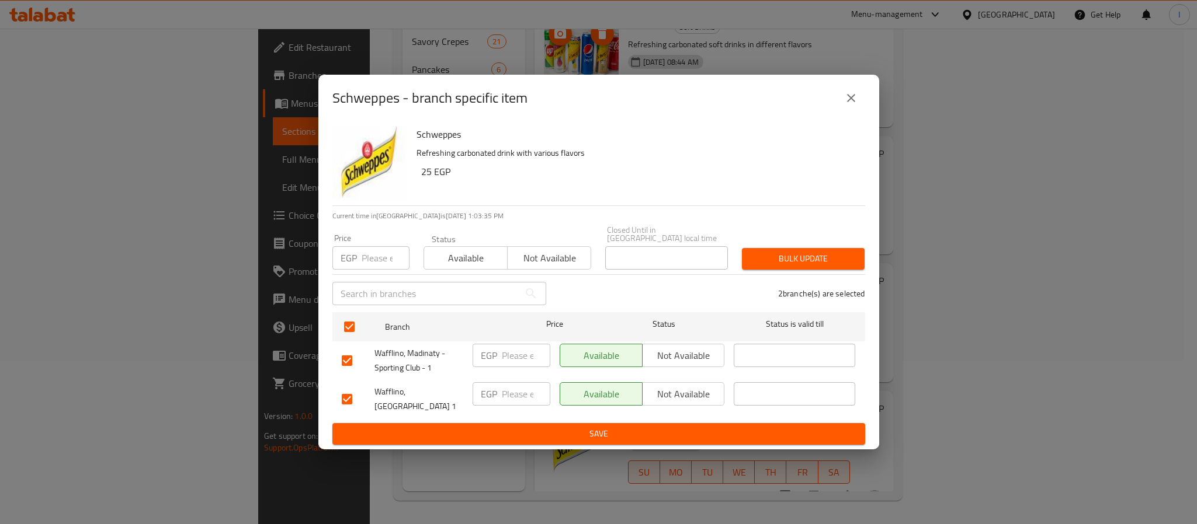
click at [703, 350] on span "Not available" at bounding box center [683, 355] width 73 height 17
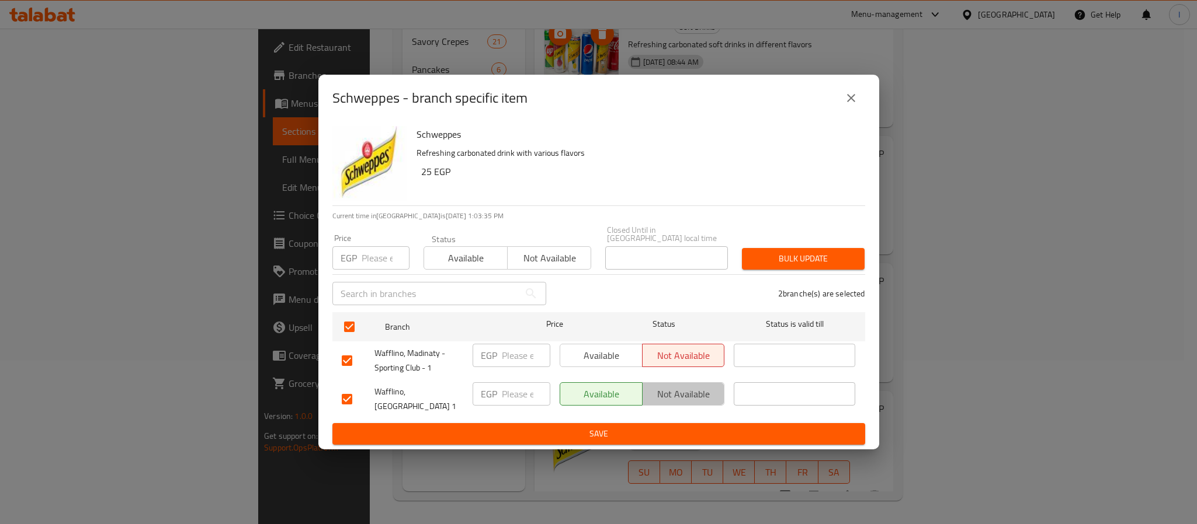
click at [689, 398] on span "Not available" at bounding box center [683, 394] width 73 height 17
click at [692, 427] on span "Save" at bounding box center [599, 434] width 514 height 15
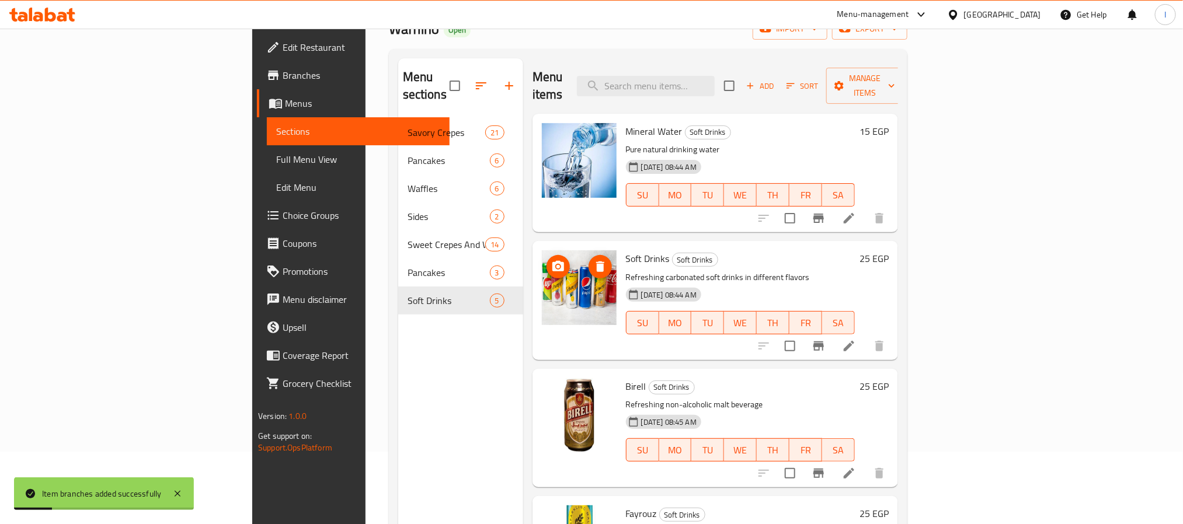
scroll to position [0, 0]
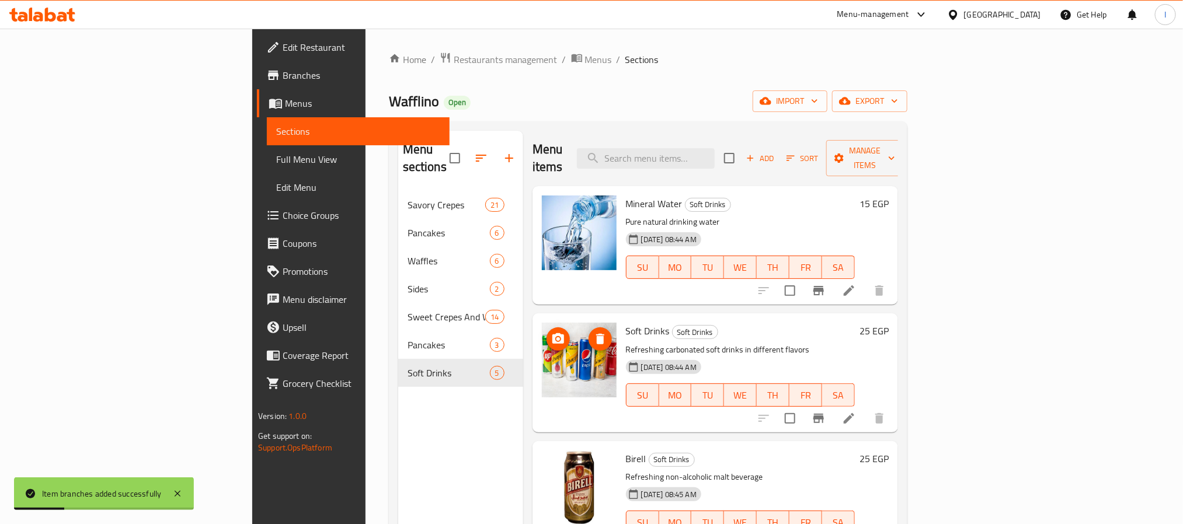
click at [630, 107] on div "Wafflino Open import export" at bounding box center [648, 102] width 519 height 22
click at [454, 63] on span "Restaurants management" at bounding box center [506, 60] width 104 height 14
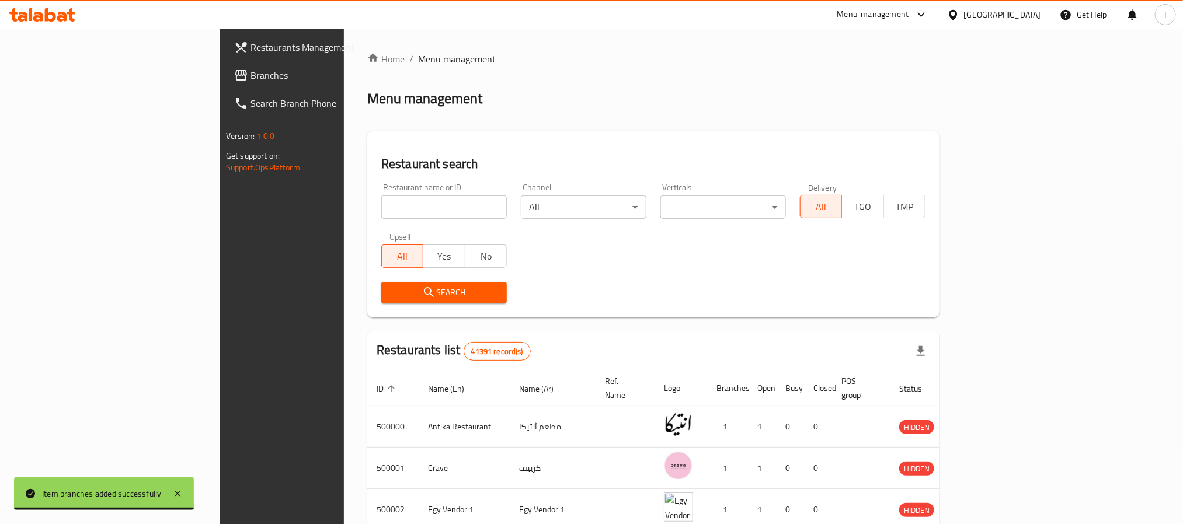
click at [112, 77] on div at bounding box center [591, 262] width 1183 height 524
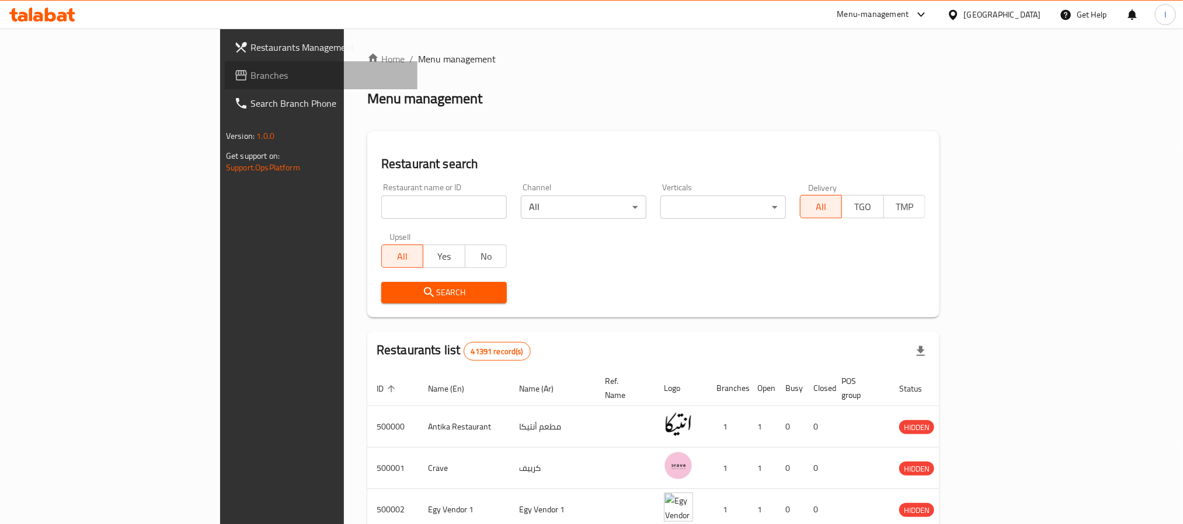
click at [251, 77] on span "Branches" at bounding box center [330, 75] width 158 height 14
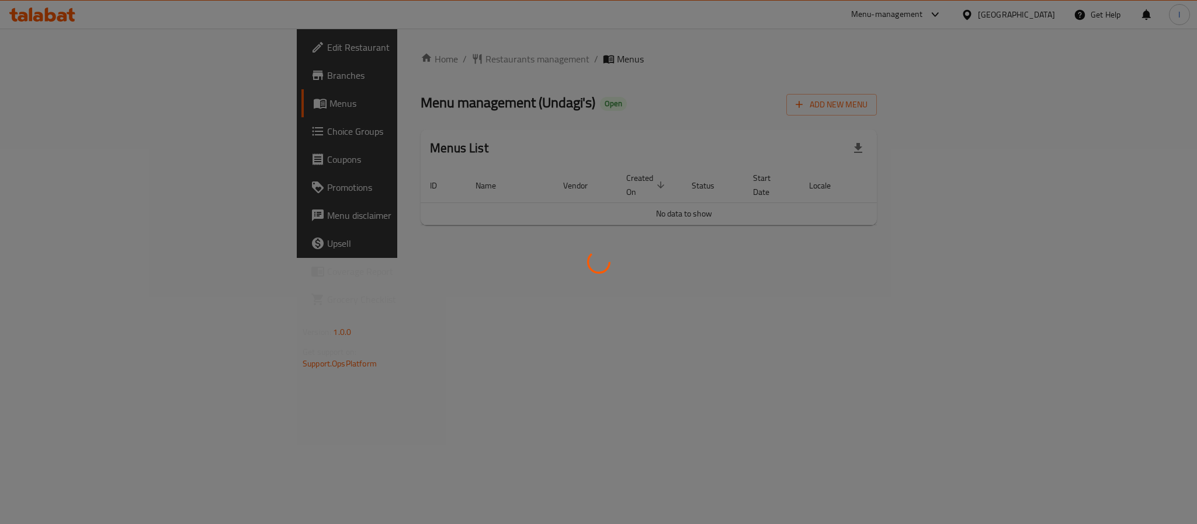
click at [808, 99] on div at bounding box center [598, 262] width 1197 height 524
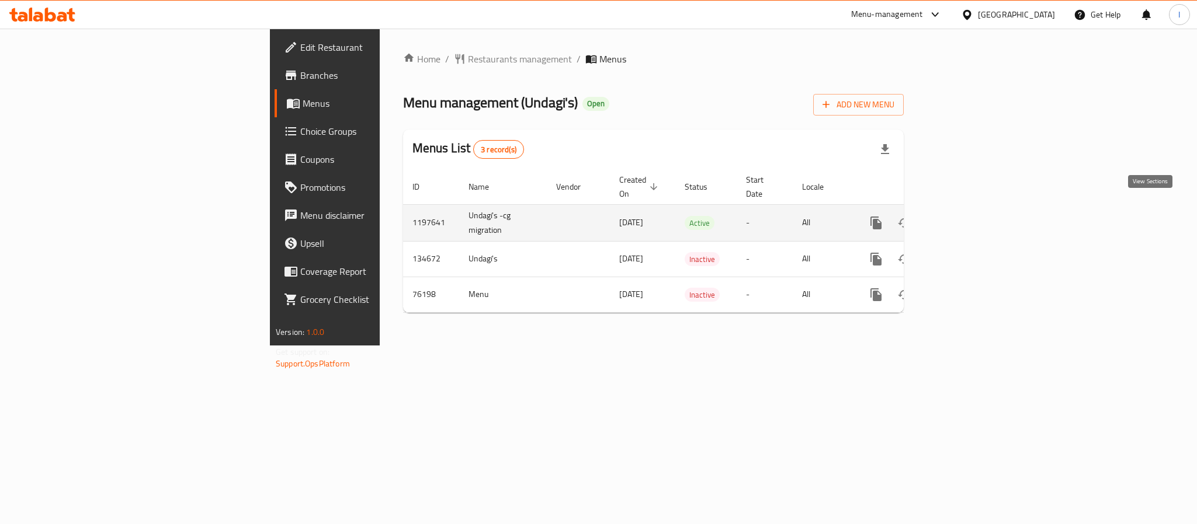
click at [967, 216] on icon "enhanced table" at bounding box center [960, 223] width 14 height 14
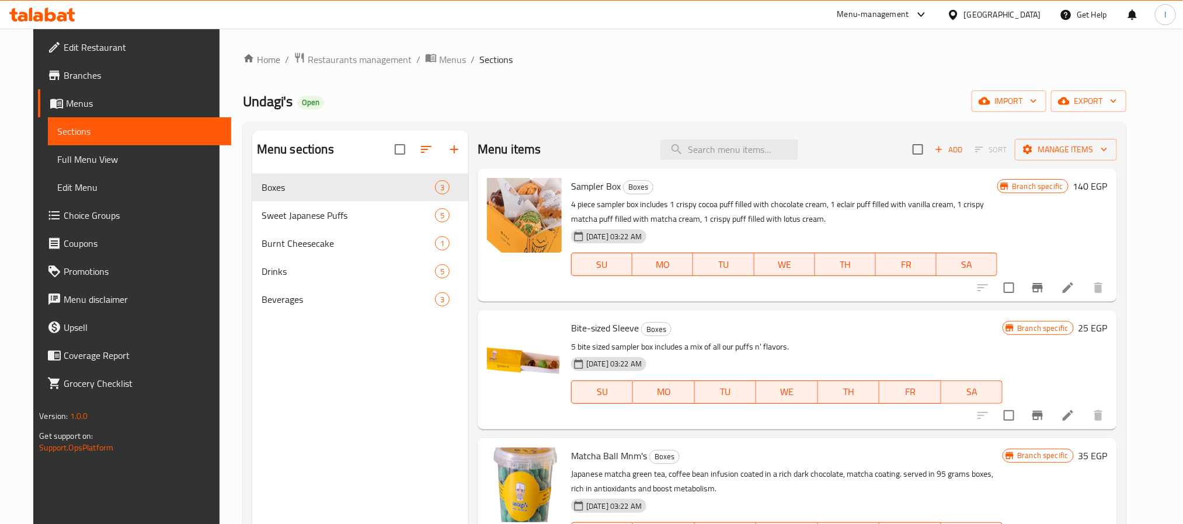
click at [826, 105] on div "Undagi's Open import export" at bounding box center [685, 102] width 884 height 22
click at [563, 109] on div "Undagi's Open import export" at bounding box center [685, 102] width 884 height 22
click at [631, 51] on div "Home / Restaurants management / Menus / Sections Undagi's Open import export Me…" at bounding box center [685, 358] width 930 height 659
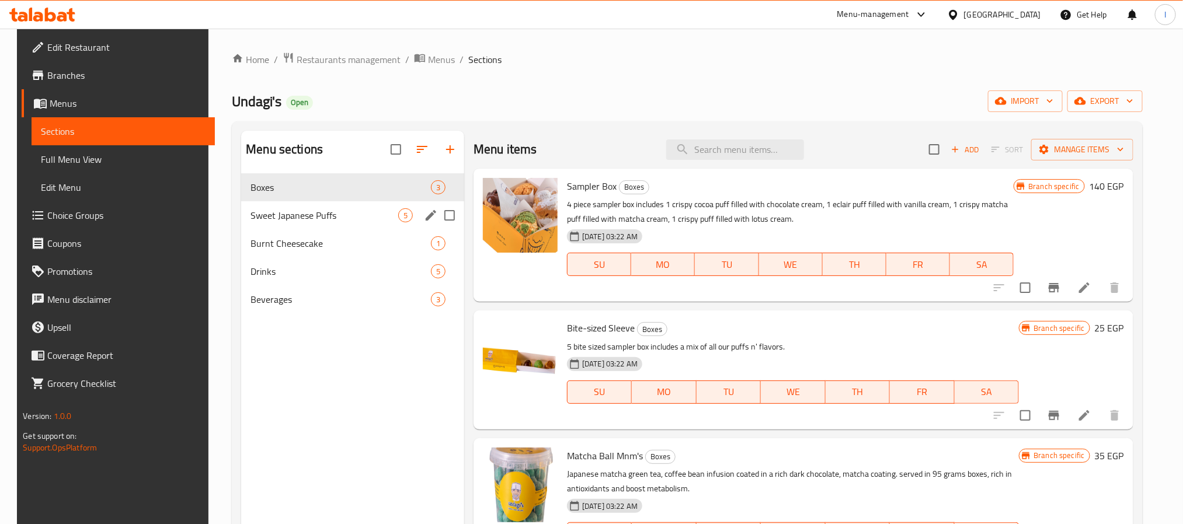
click at [279, 228] on div "Sweet Japanese Puffs 5" at bounding box center [352, 215] width 223 height 28
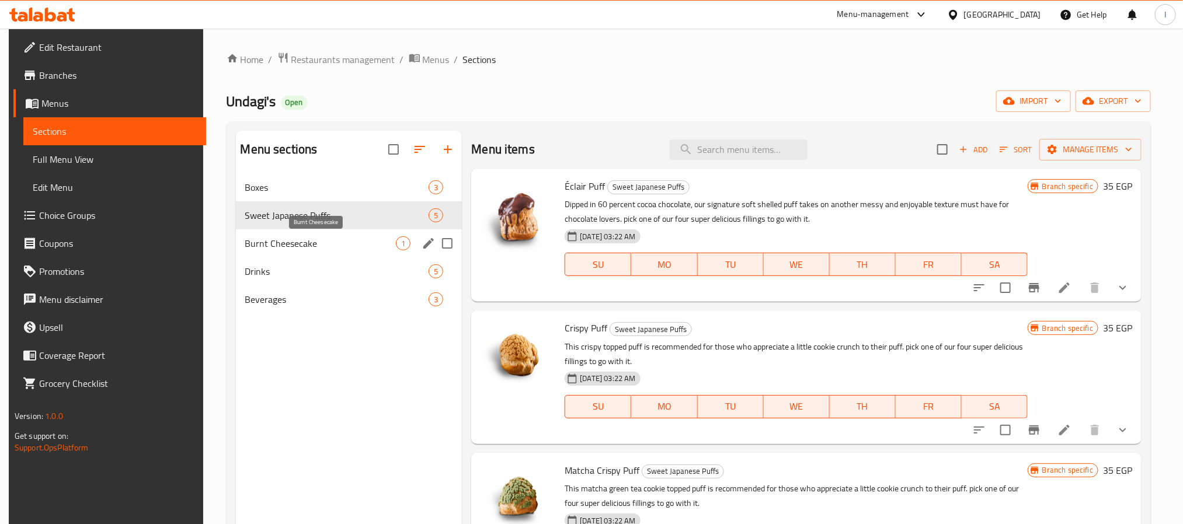
click at [286, 240] on span "Burnt Cheesecake" at bounding box center [320, 244] width 151 height 14
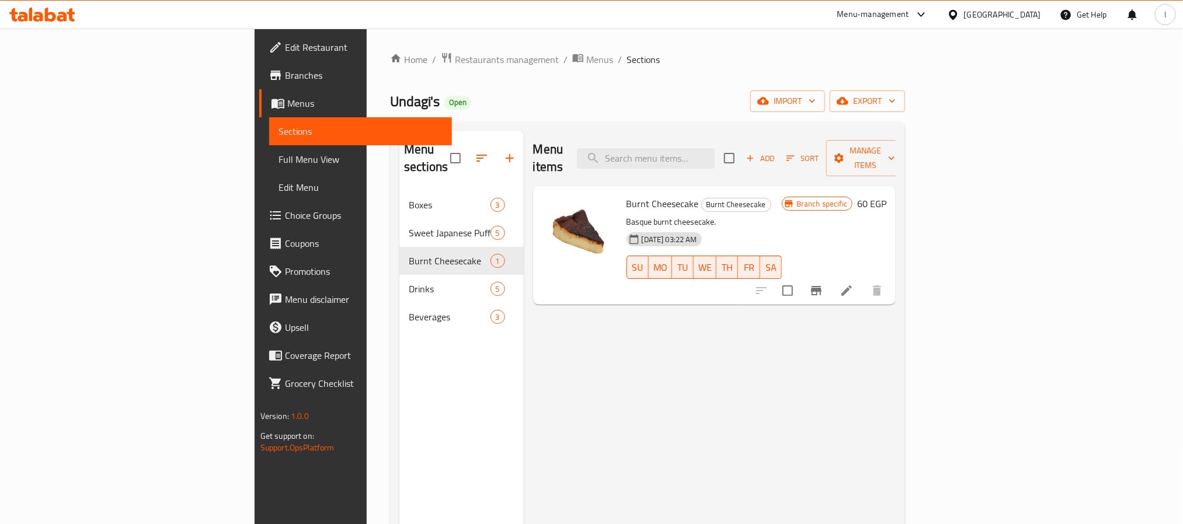
click at [534, 103] on div "Undagi's Open import export" at bounding box center [647, 102] width 515 height 22
click at [505, 99] on div "Undagi's Open import export" at bounding box center [647, 102] width 515 height 22
click at [503, 151] on icon "button" at bounding box center [510, 158] width 14 height 14
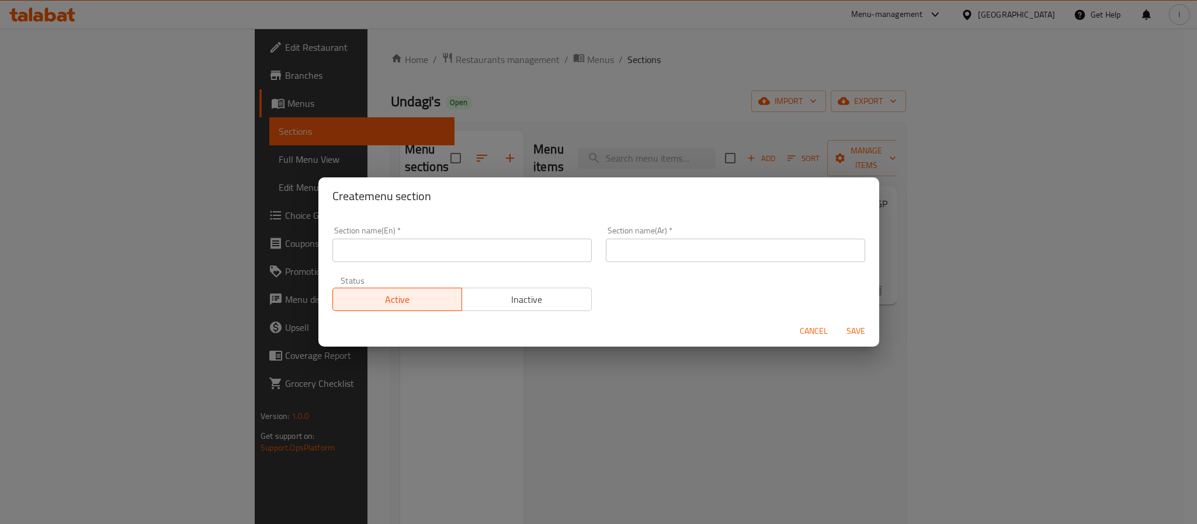
click at [455, 256] on input "text" at bounding box center [461, 250] width 259 height 23
paste input "Muffins"
type input "Muffins"
click at [674, 247] on input "text" at bounding box center [735, 250] width 259 height 23
paste input "مافن"
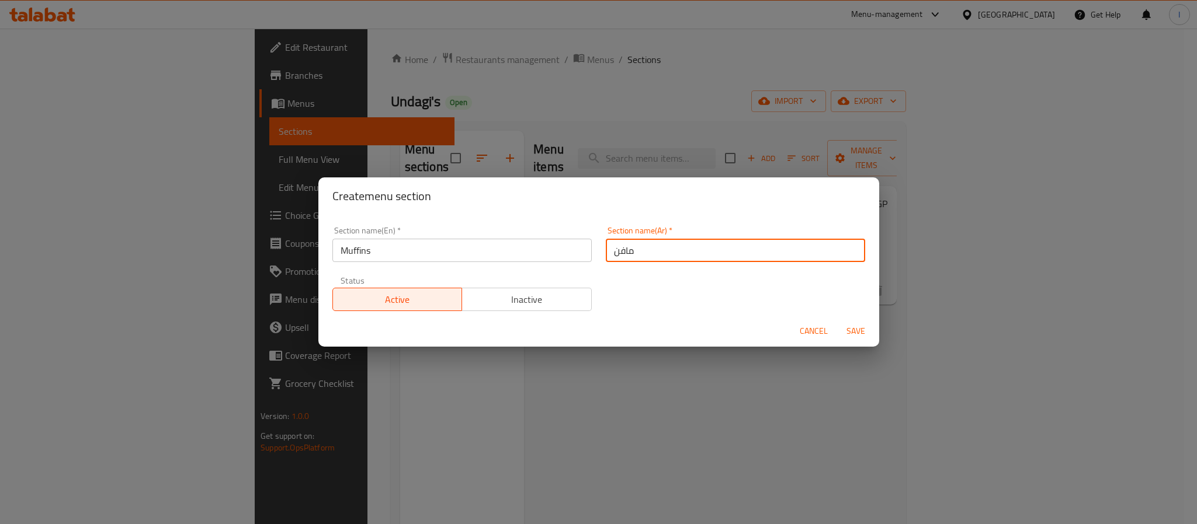
type input "مافن"
click at [626, 343] on div "Cancel Save" at bounding box center [598, 331] width 561 height 31
click at [857, 328] on span "Save" at bounding box center [855, 331] width 28 height 15
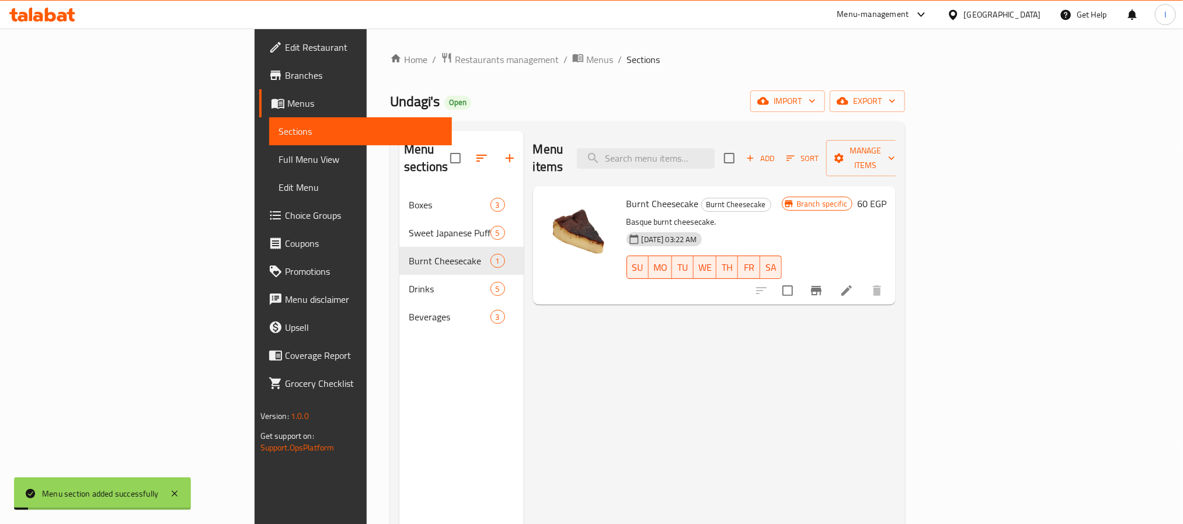
click at [601, 86] on div "Home / Restaurants management / Menus / Sections Undagi's Open import export Me…" at bounding box center [647, 358] width 515 height 613
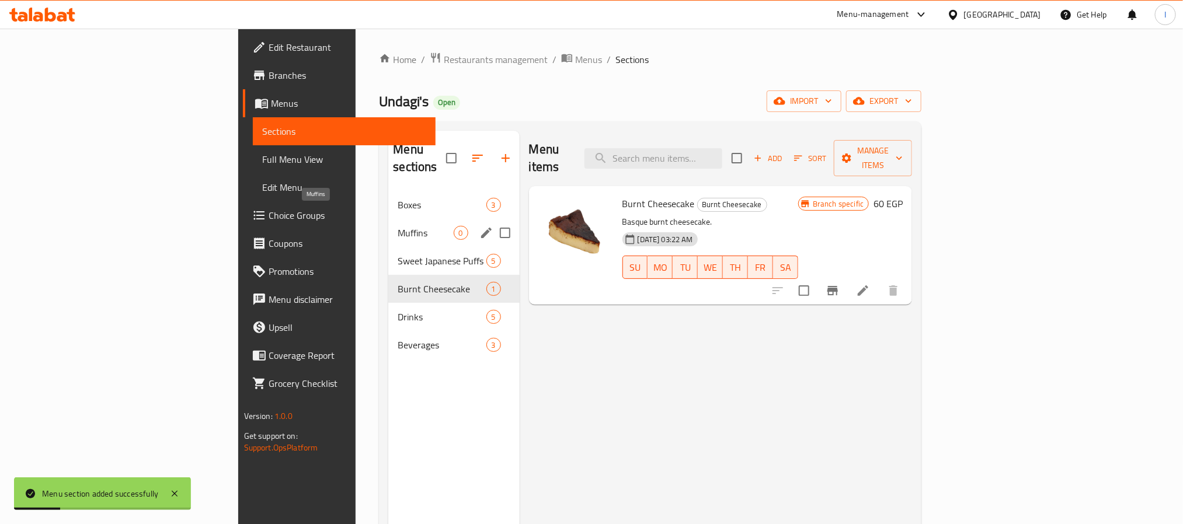
click at [398, 226] on span "Muffins" at bounding box center [425, 233] width 55 height 14
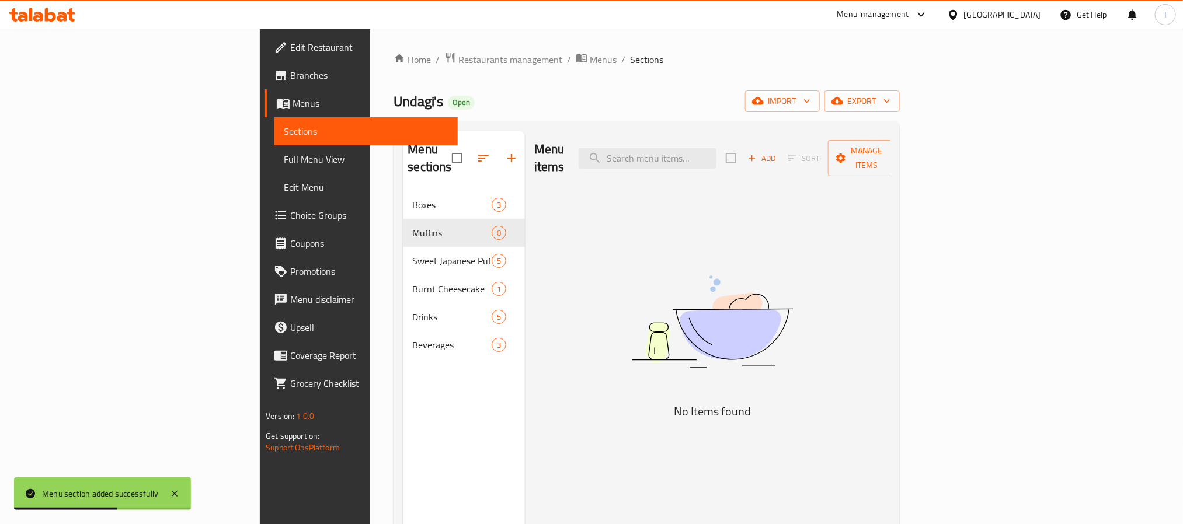
drag, startPoint x: 579, startPoint y: 63, endPoint x: 795, endPoint y: 132, distance: 227.3
click at [579, 63] on ol "Home / Restaurants management / Menus / Sections" at bounding box center [647, 59] width 506 height 15
click at [778, 152] on span "Add" at bounding box center [762, 158] width 32 height 13
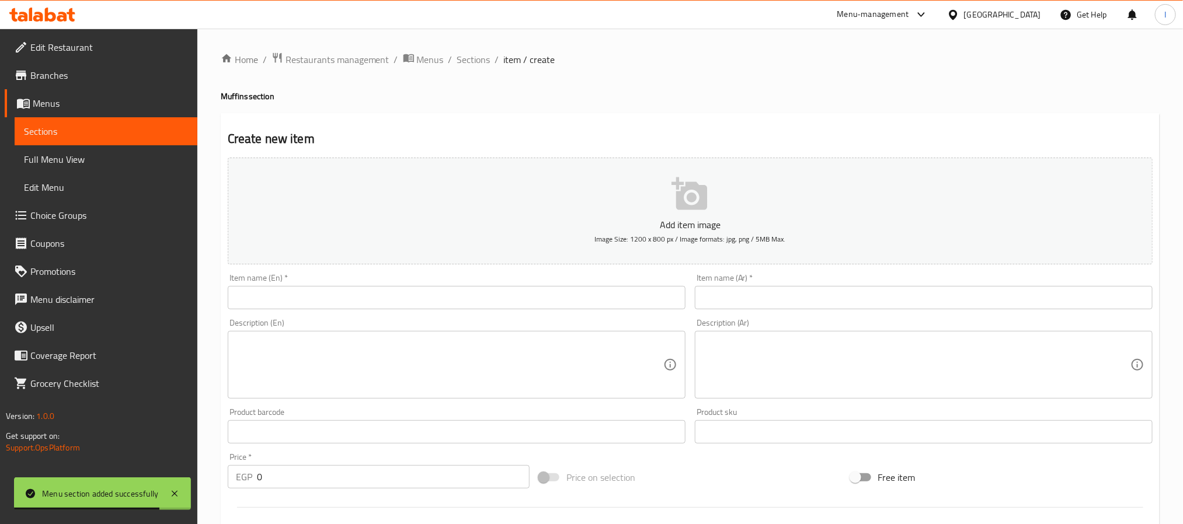
click at [548, 300] on div at bounding box center [591, 262] width 1183 height 524
click at [538, 298] on input "text" at bounding box center [457, 297] width 458 height 23
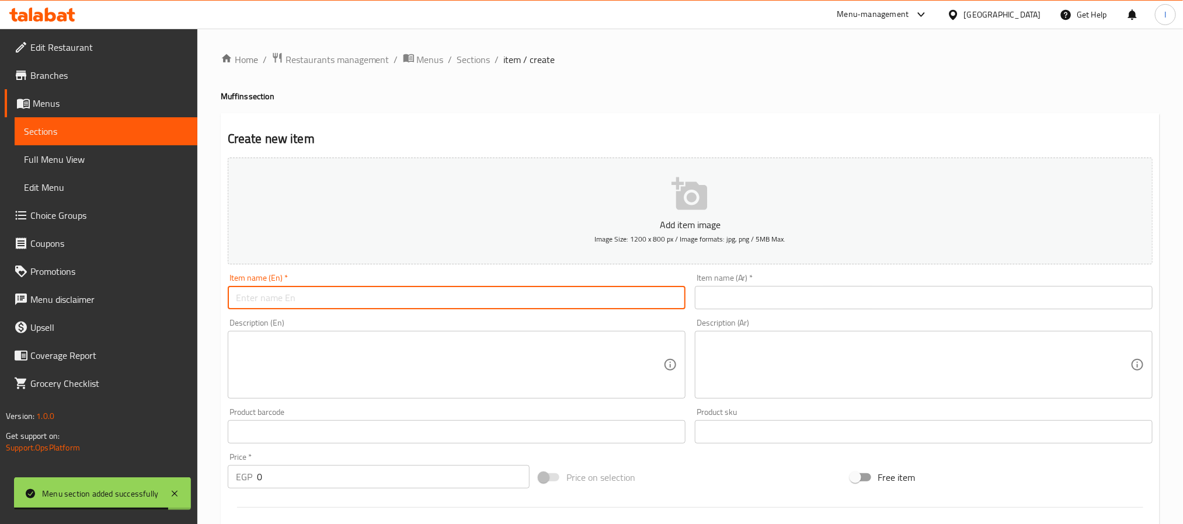
paste input "Double Chocolate Chip Muffin"
type input "Double Chocolate Chip Muffin"
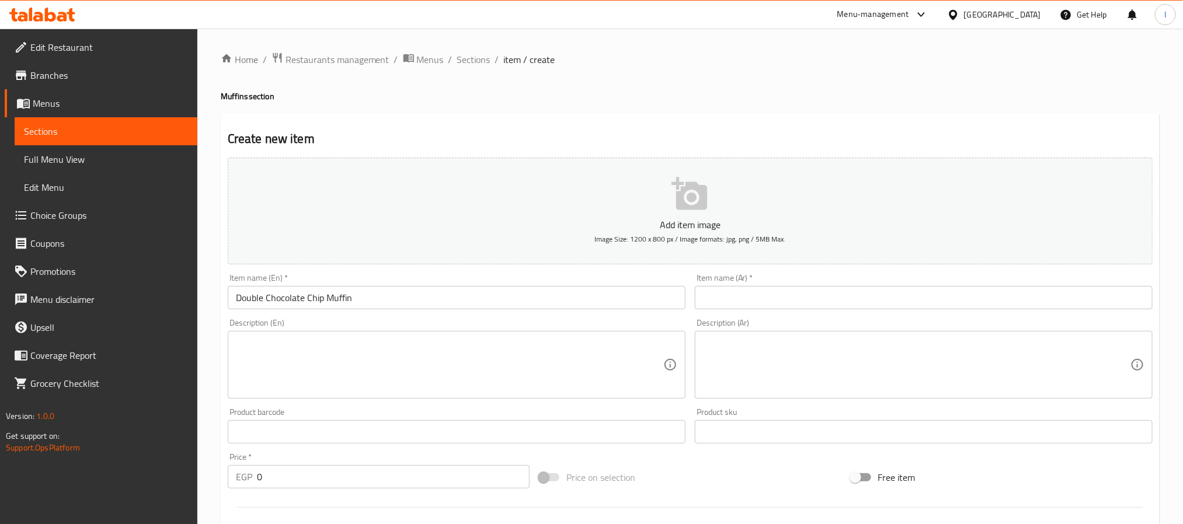
drag, startPoint x: 707, startPoint y: 298, endPoint x: 715, endPoint y: 304, distance: 10.5
click at [707, 298] on input "text" at bounding box center [924, 297] width 458 height 23
paste input "مافن دابل شوكولاتة شيب"
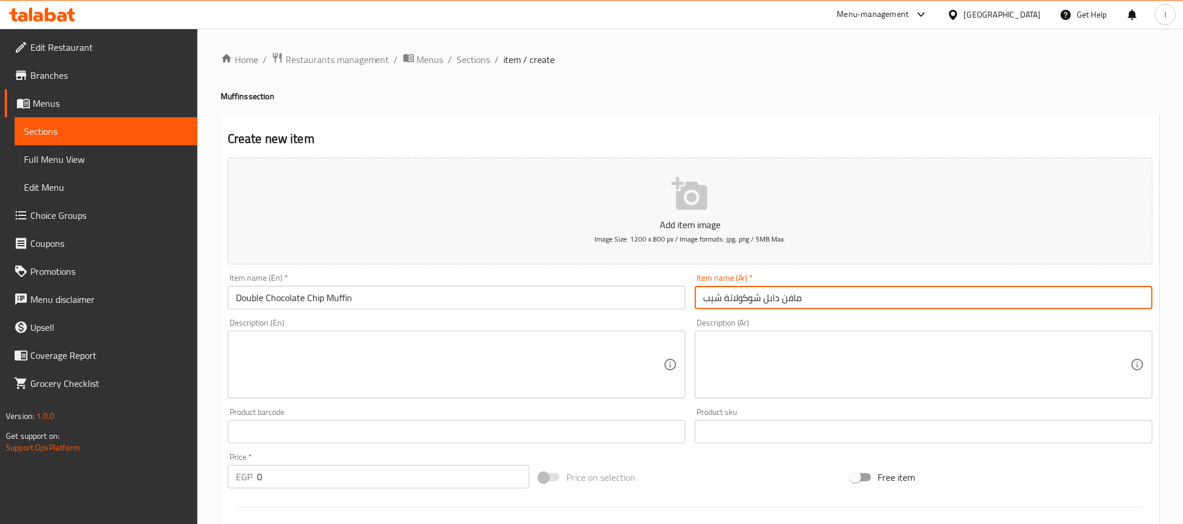
type input "مافن دابل شوكولاتة شيب"
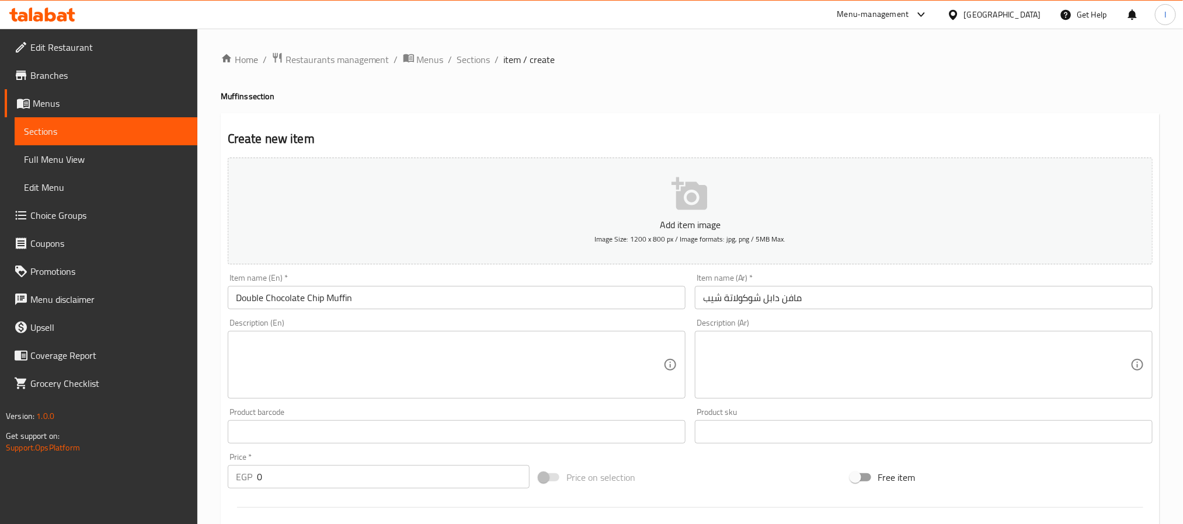
click at [721, 381] on textarea at bounding box center [916, 365] width 427 height 55
paste textarea "مافن طري محشو ومغطى بقطع شوكولاتة."
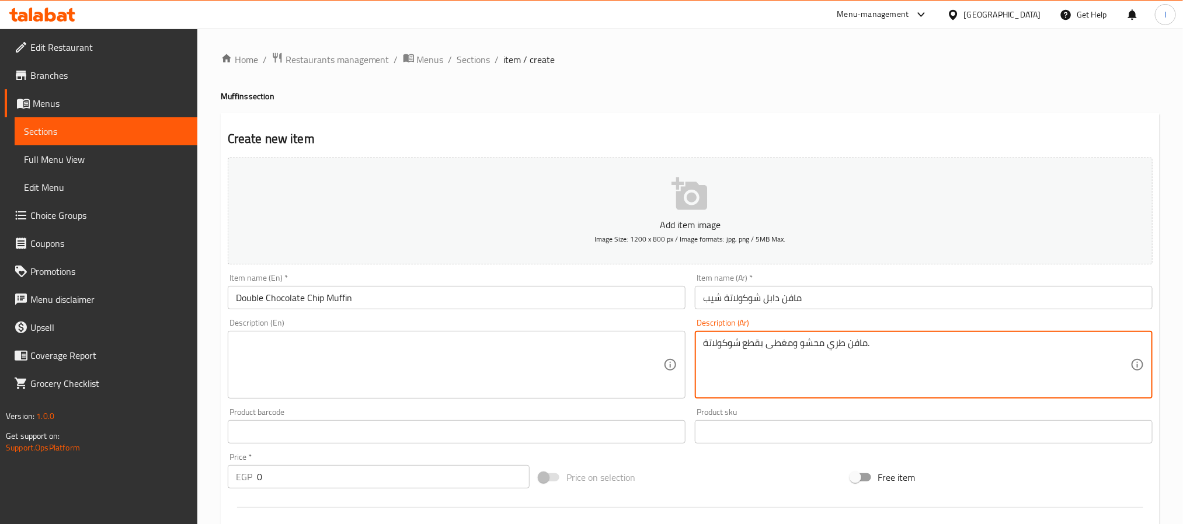
type textarea "مافن طري محشو ومغطى بقطع شوكولاتة."
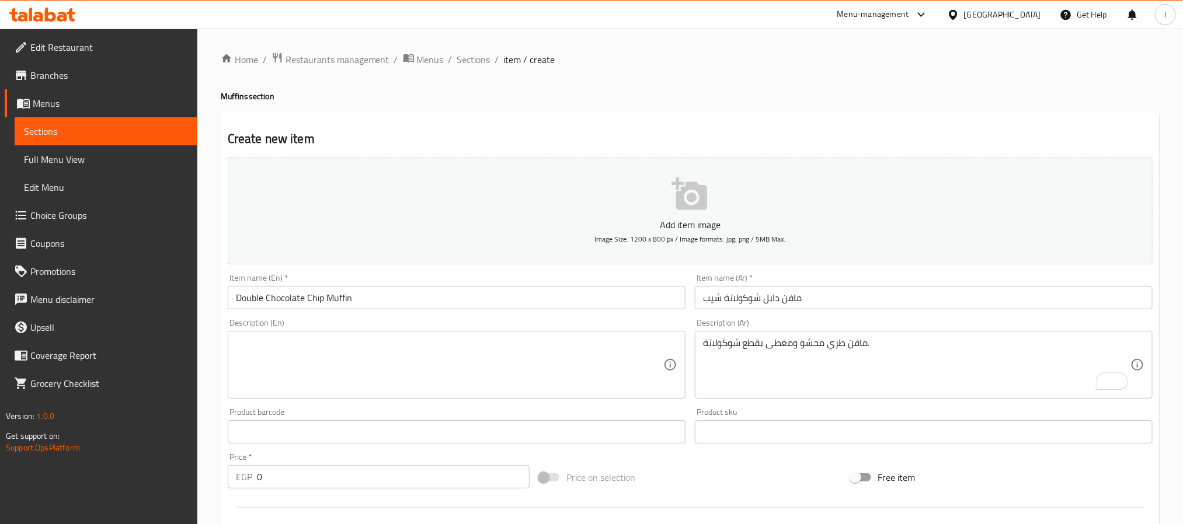
click at [510, 356] on textarea at bounding box center [449, 365] width 427 height 55
paste textarea "Soft muffin filled and topped with chocolate chips."
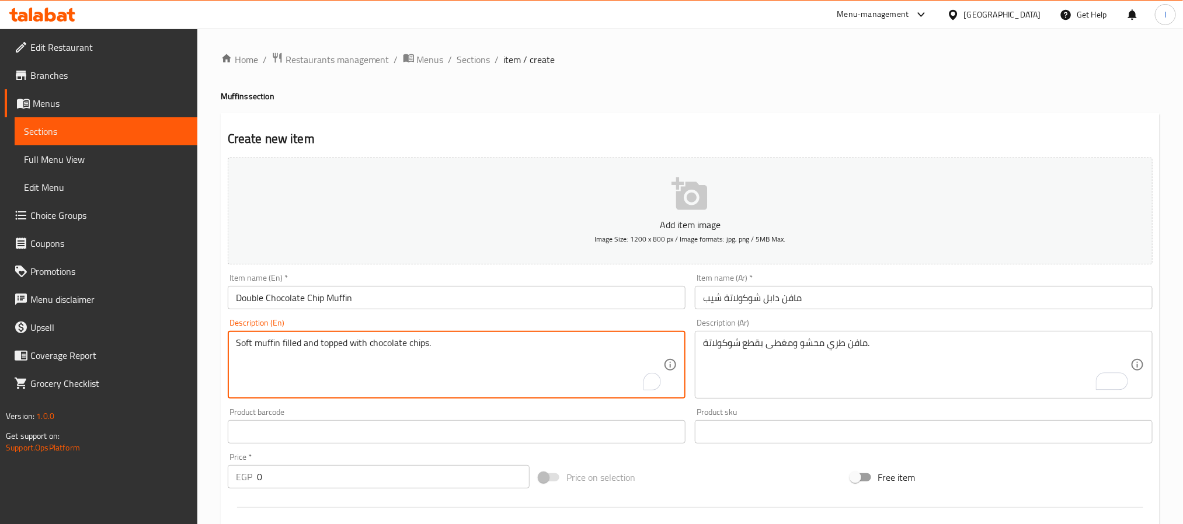
type textarea "Soft muffin filled and topped with chocolate chips."
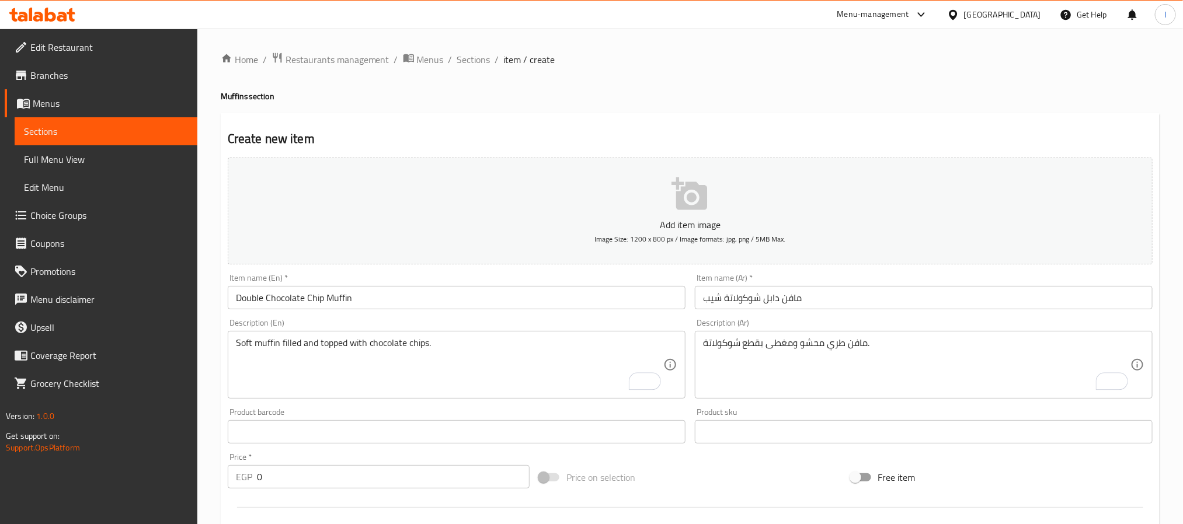
click at [454, 484] on input "0" at bounding box center [393, 476] width 273 height 23
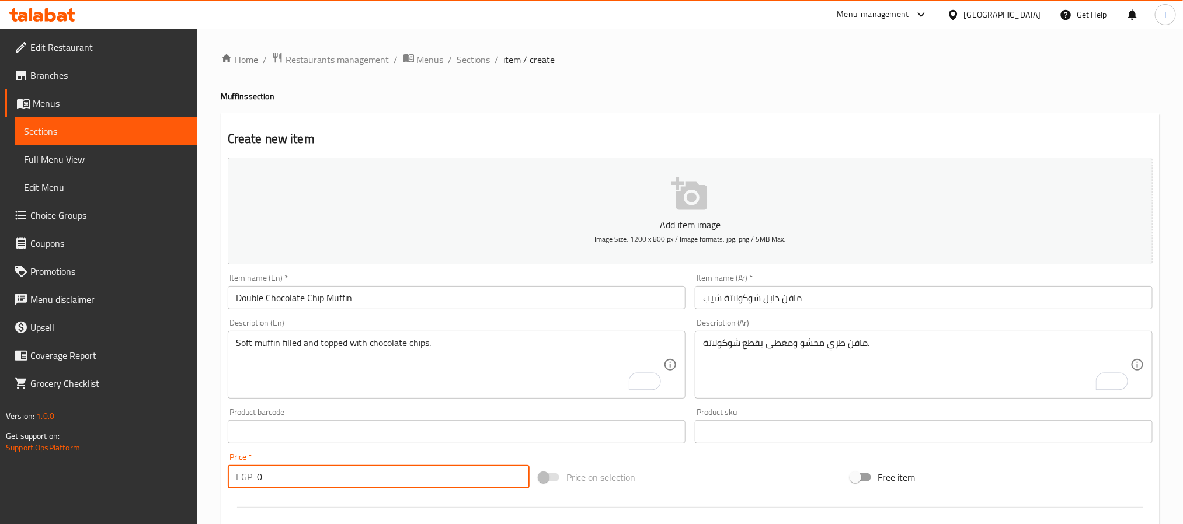
click at [454, 484] on input "0" at bounding box center [393, 476] width 273 height 23
type input "60"
click at [712, 466] on div "Price on selection" at bounding box center [689, 478] width 311 height 32
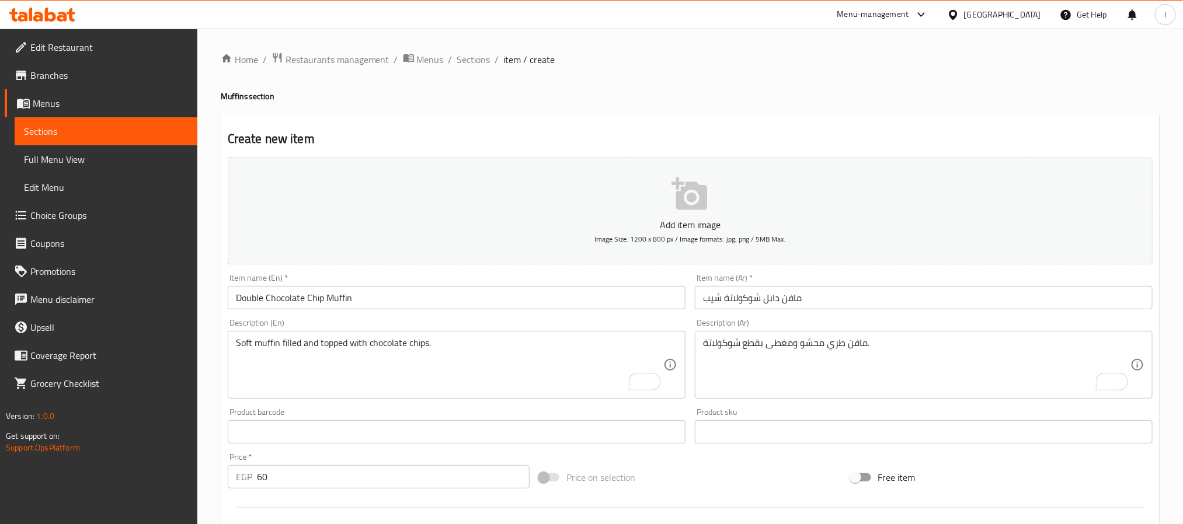
click at [722, 91] on h4 "Muffins section" at bounding box center [690, 97] width 939 height 12
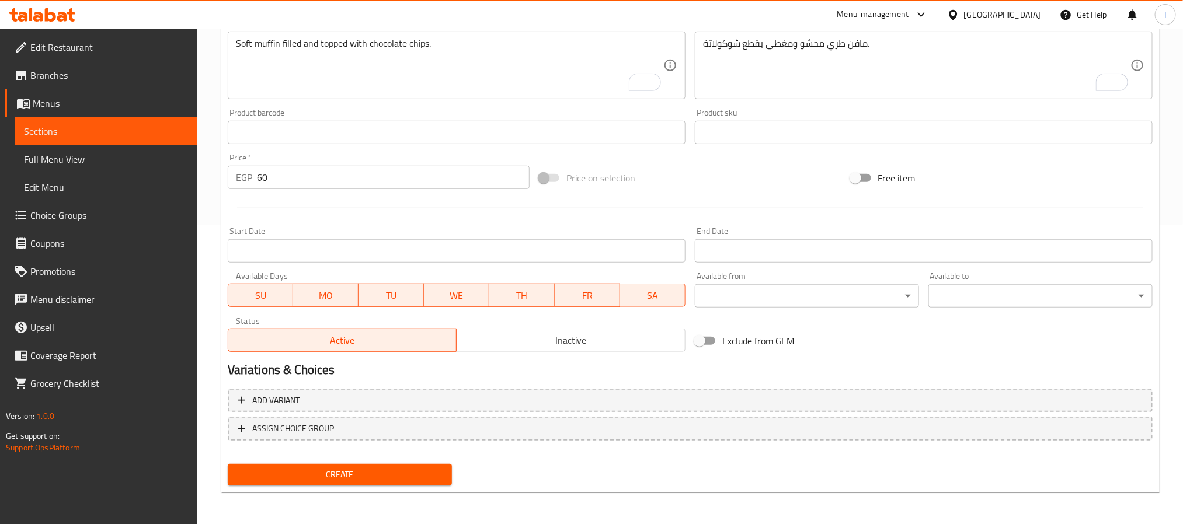
click at [419, 470] on span "Create" at bounding box center [340, 475] width 206 height 15
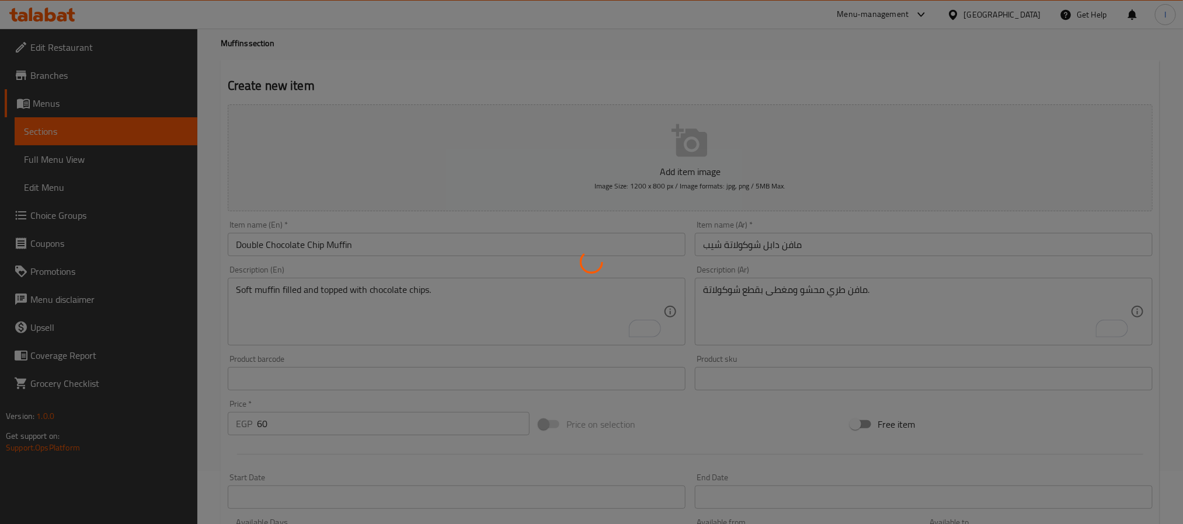
scroll to position [37, 0]
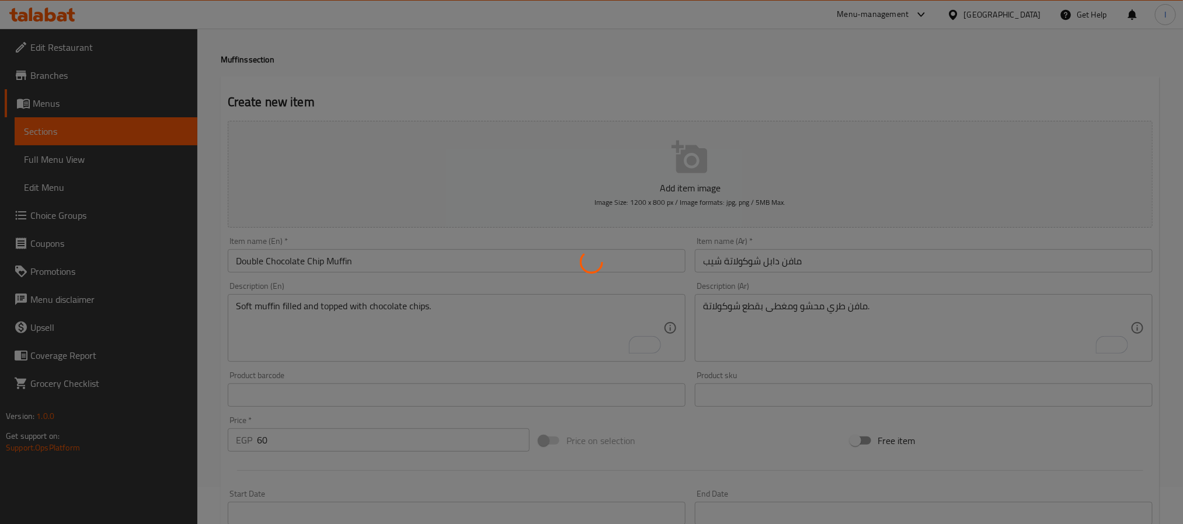
type input "0"
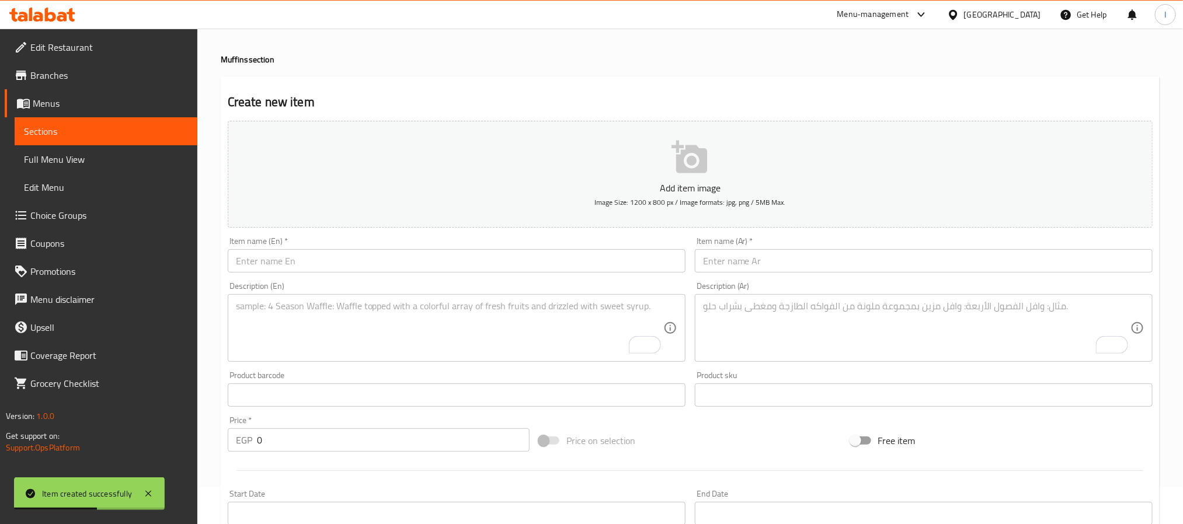
click at [507, 253] on input "text" at bounding box center [457, 260] width 458 height 23
paste input "Lotus Crumble Muffin"
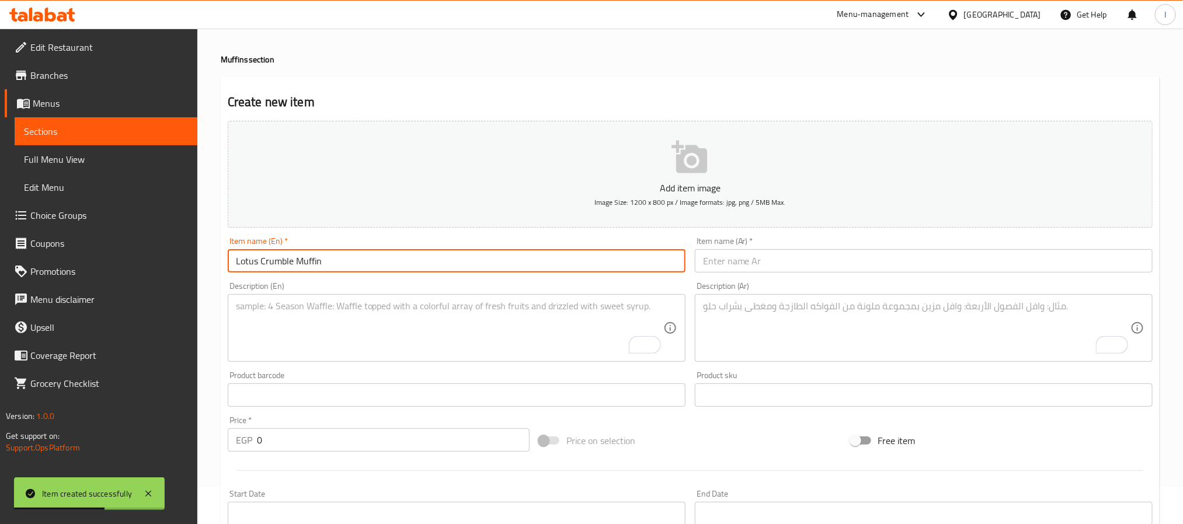
type input "Lotus Crumble Muffin"
click at [742, 261] on input "text" at bounding box center [924, 260] width 458 height 23
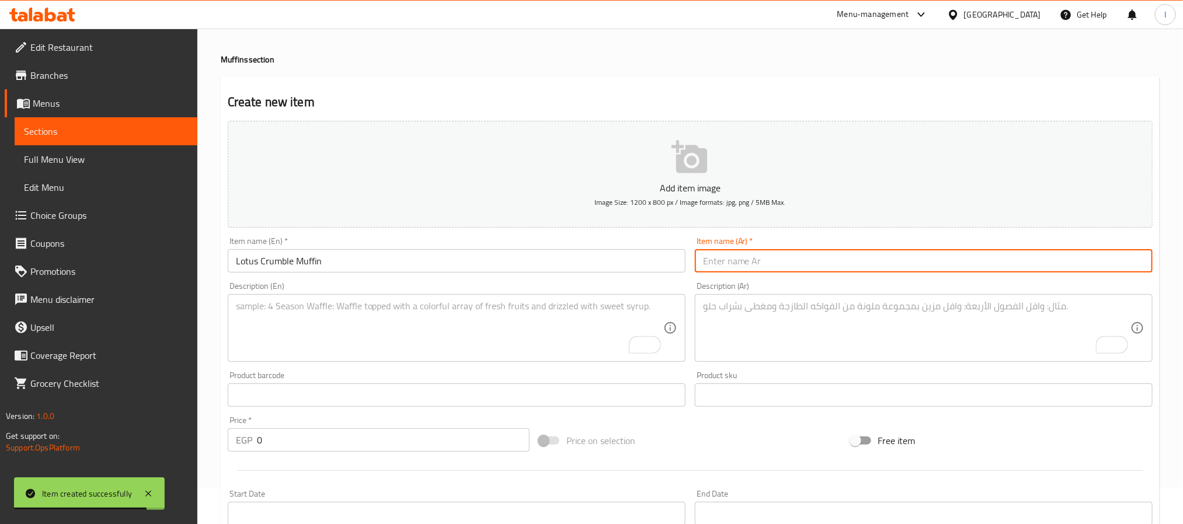
paste input "مافن لوتس كرامبل"
type input "مافن لوتس كرامبل"
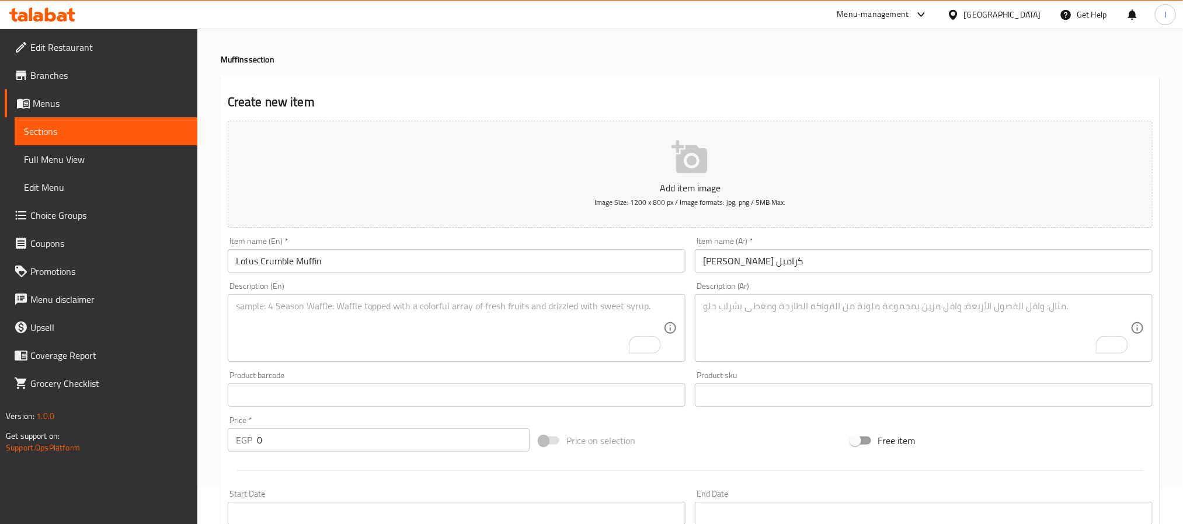
click at [722, 331] on textarea "To enrich screen reader interactions, please activate Accessibility in Grammarl…" at bounding box center [916, 328] width 427 height 55
paste textarea "مافن محلى بقطع لوتس مقرمشة"
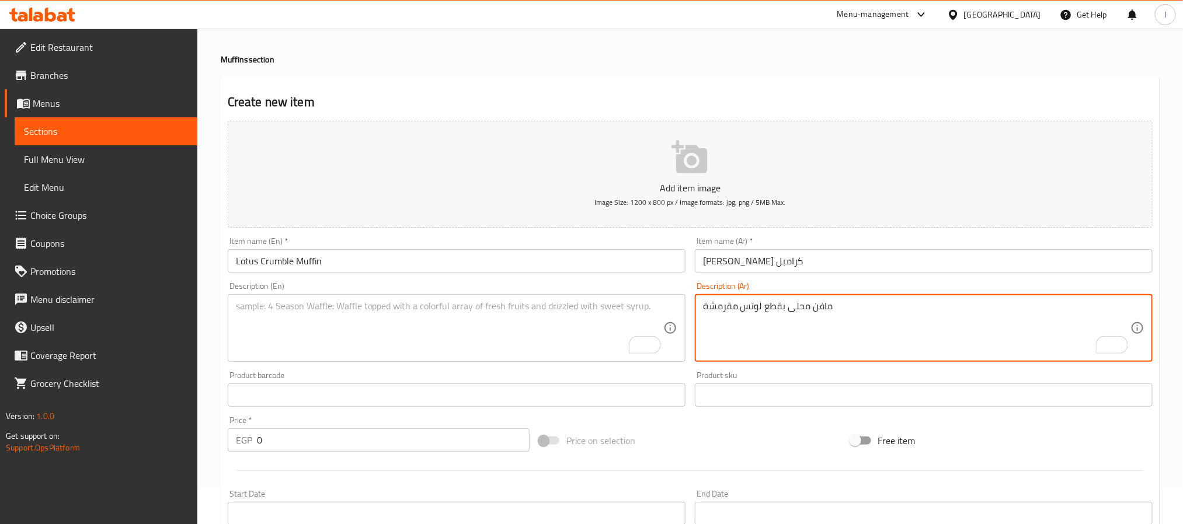
type textarea "مافن محلى بقطع لوتس مقرمشة"
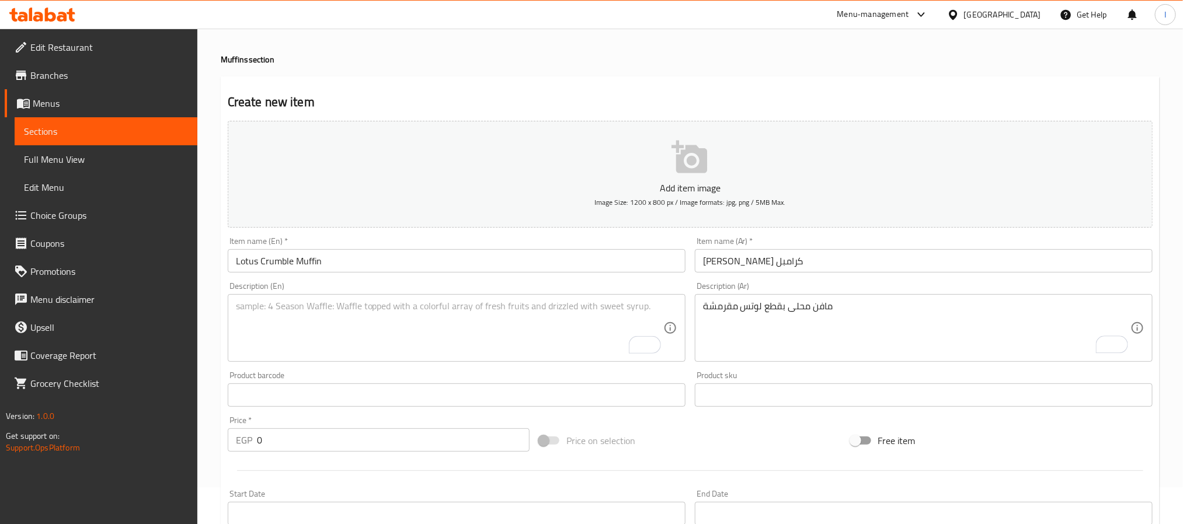
click at [507, 328] on textarea "To enrich screen reader interactions, please activate Accessibility in Grammarl…" at bounding box center [449, 328] width 427 height 55
paste textarea "Muffin topped with crunchy Lotus crumble"
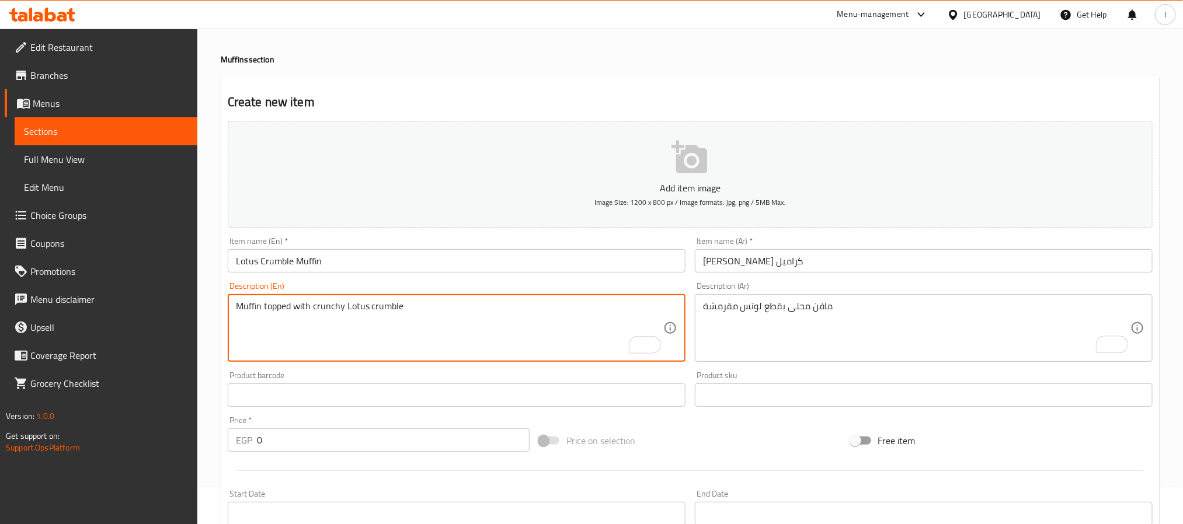
type textarea "Muffin topped with crunchy Lotus crumble"
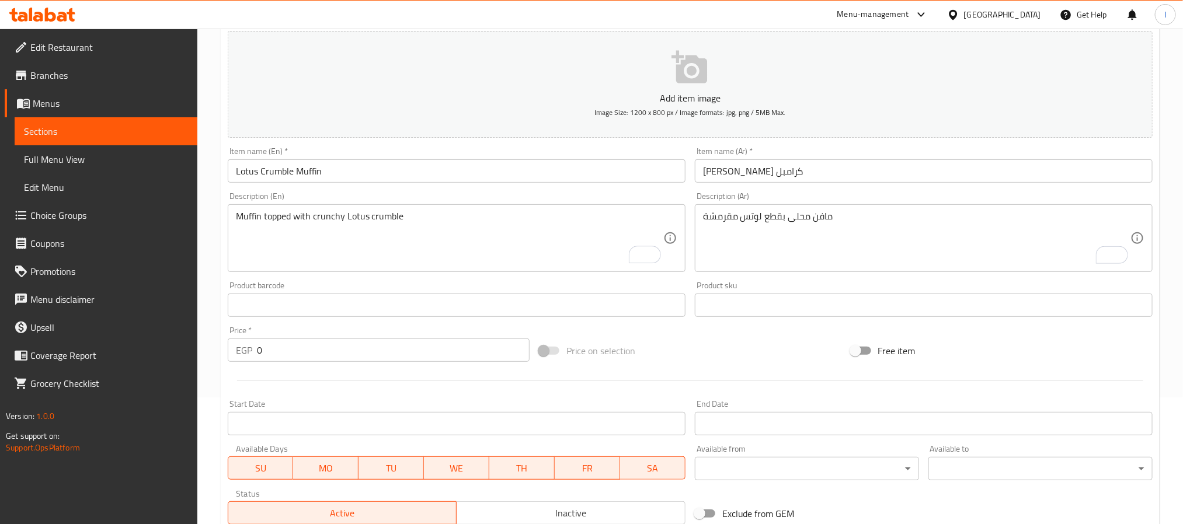
scroll to position [212, 0]
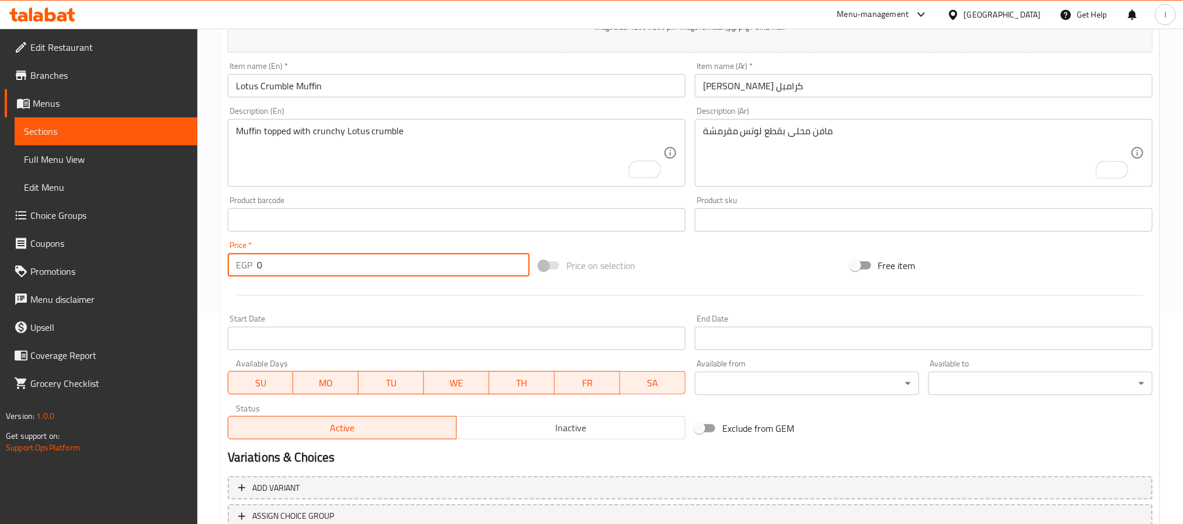
click at [363, 274] on input "0" at bounding box center [393, 264] width 273 height 23
type input "60"
click at [707, 282] on div at bounding box center [690, 295] width 934 height 29
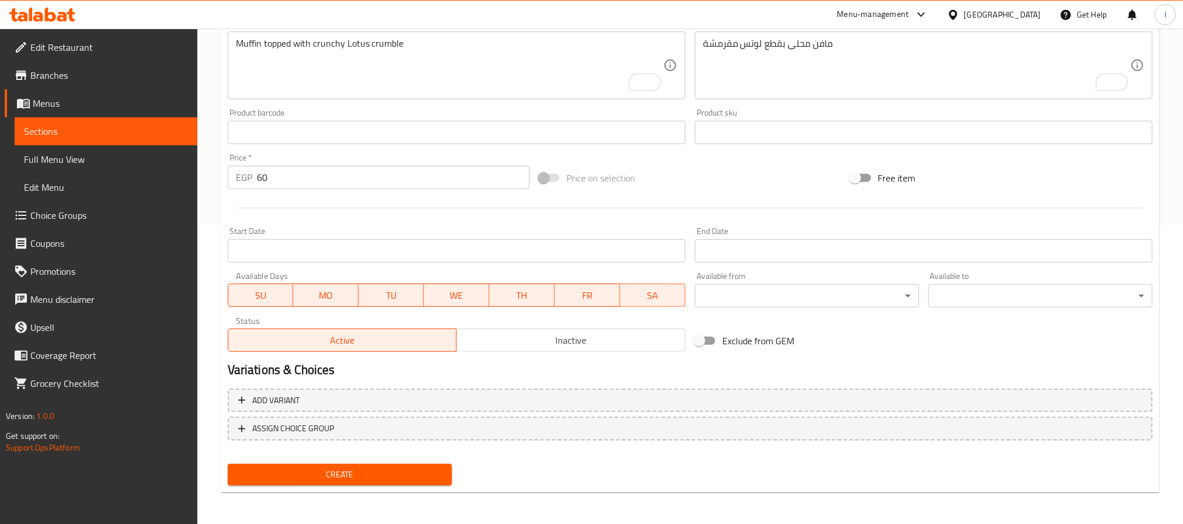
scroll to position [0, 0]
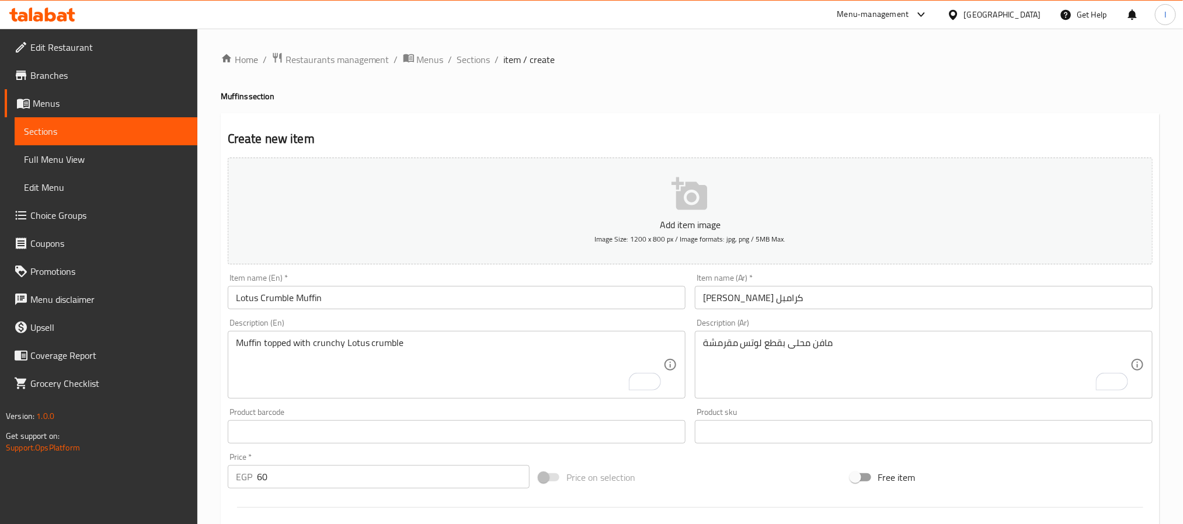
click at [624, 118] on div "Create new item Add item image Image Size: 1200 x 800 px / Image formats: jpg, …" at bounding box center [690, 453] width 939 height 680
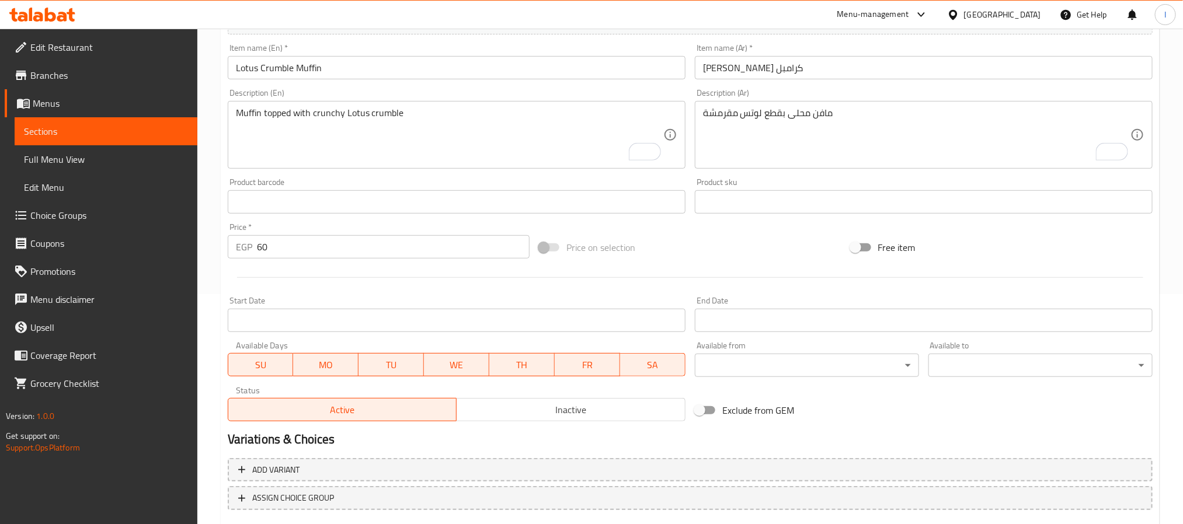
scroll to position [300, 0]
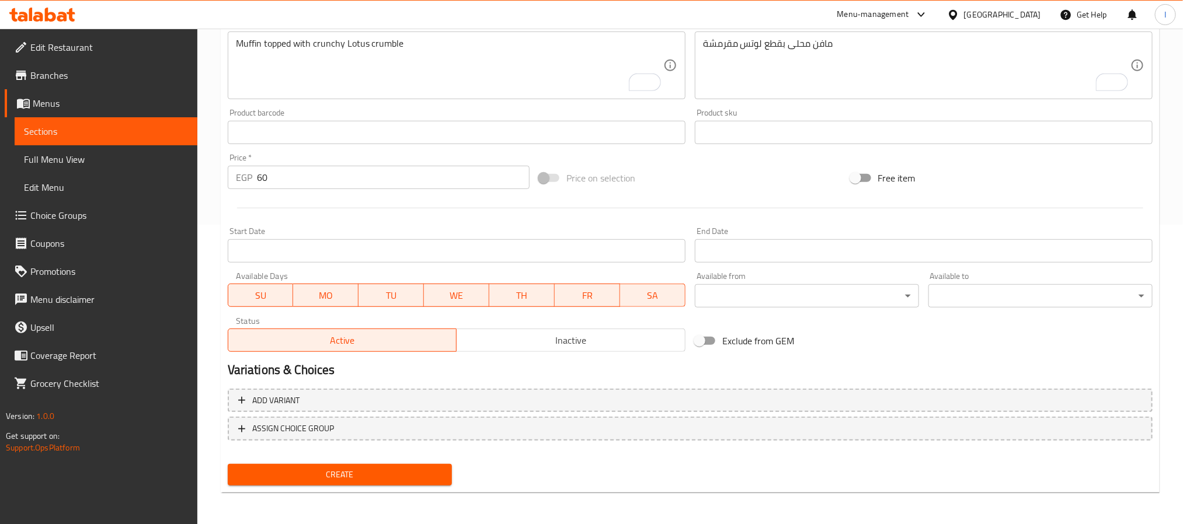
click at [431, 482] on button "Create" at bounding box center [340, 475] width 224 height 22
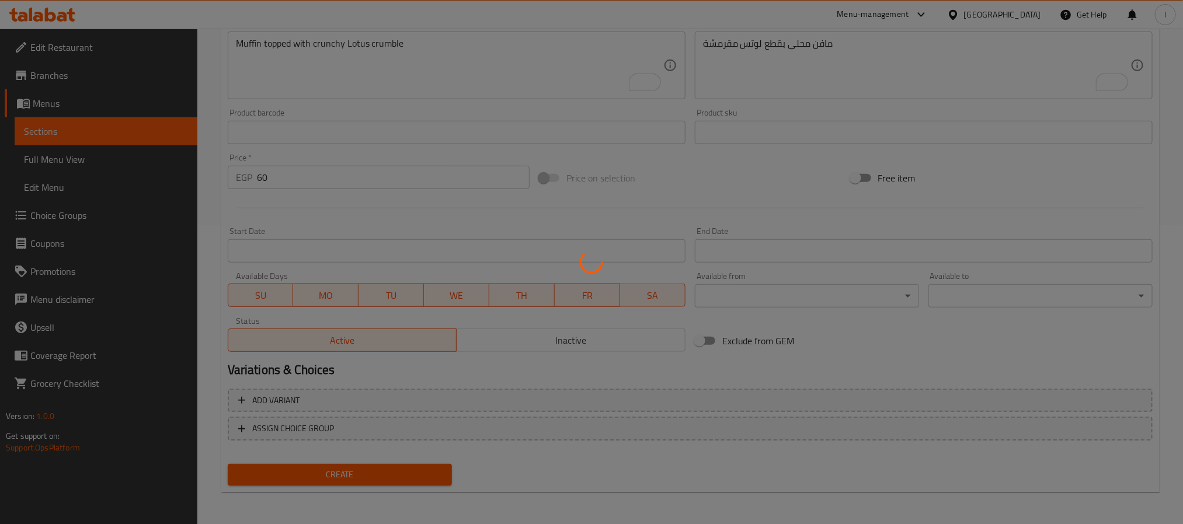
type input "0"
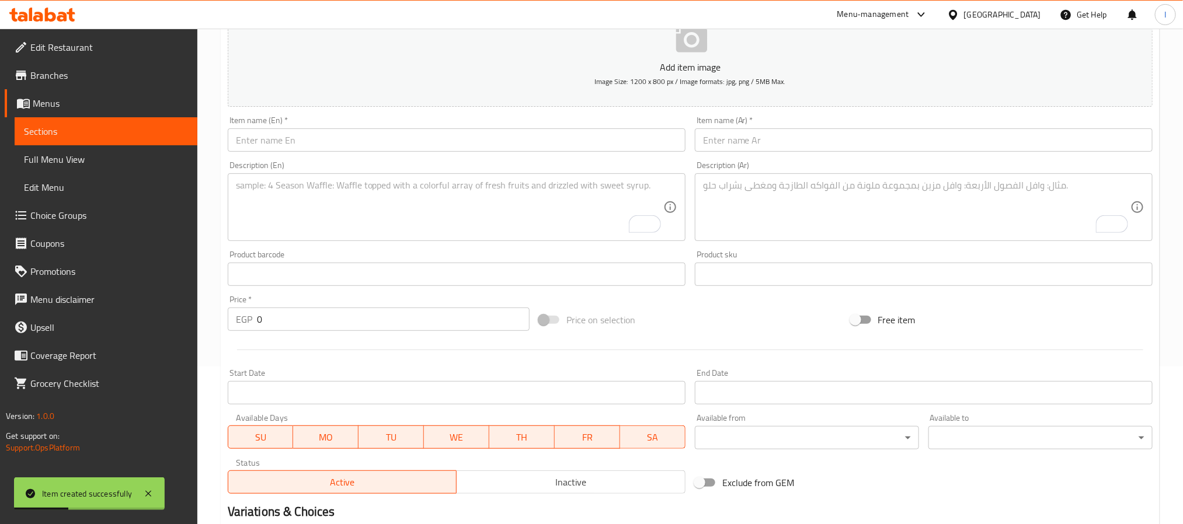
scroll to position [0, 0]
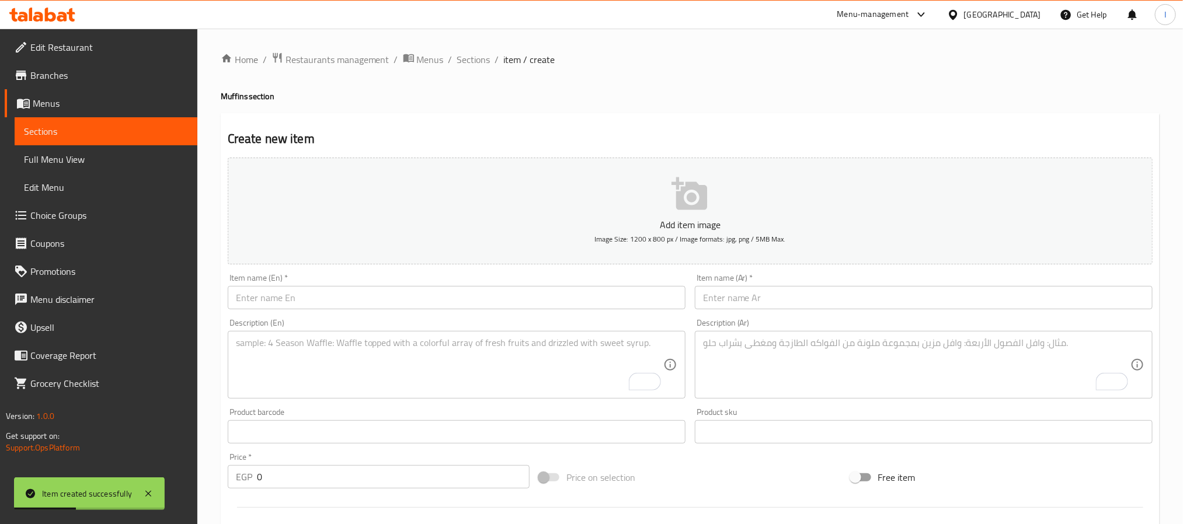
drag, startPoint x: 468, startPoint y: 60, endPoint x: 466, endPoint y: 69, distance: 9.5
click at [468, 60] on span "Sections" at bounding box center [473, 60] width 33 height 14
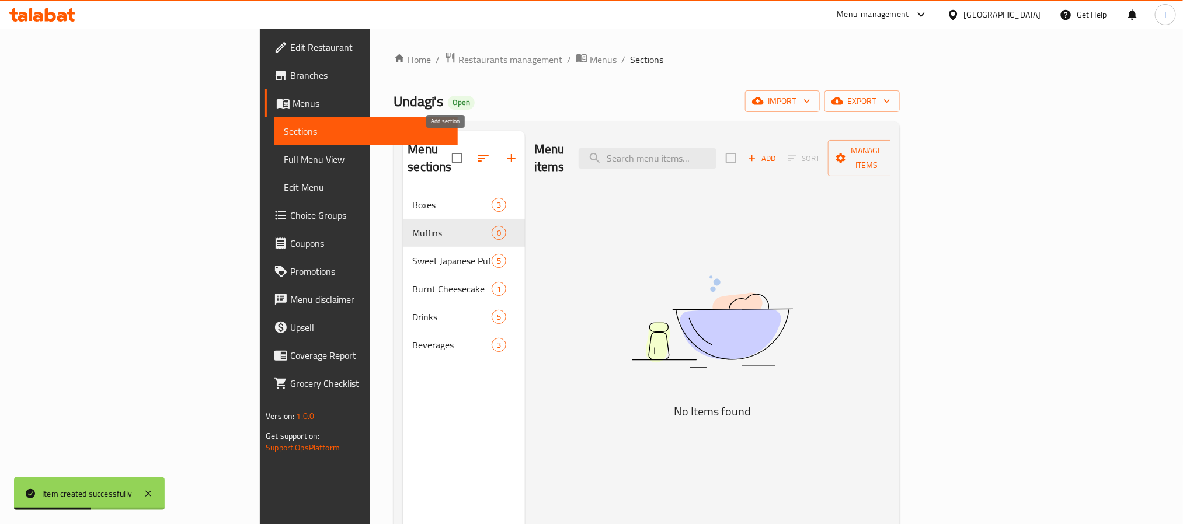
click at [505, 151] on icon "button" at bounding box center [512, 158] width 14 height 14
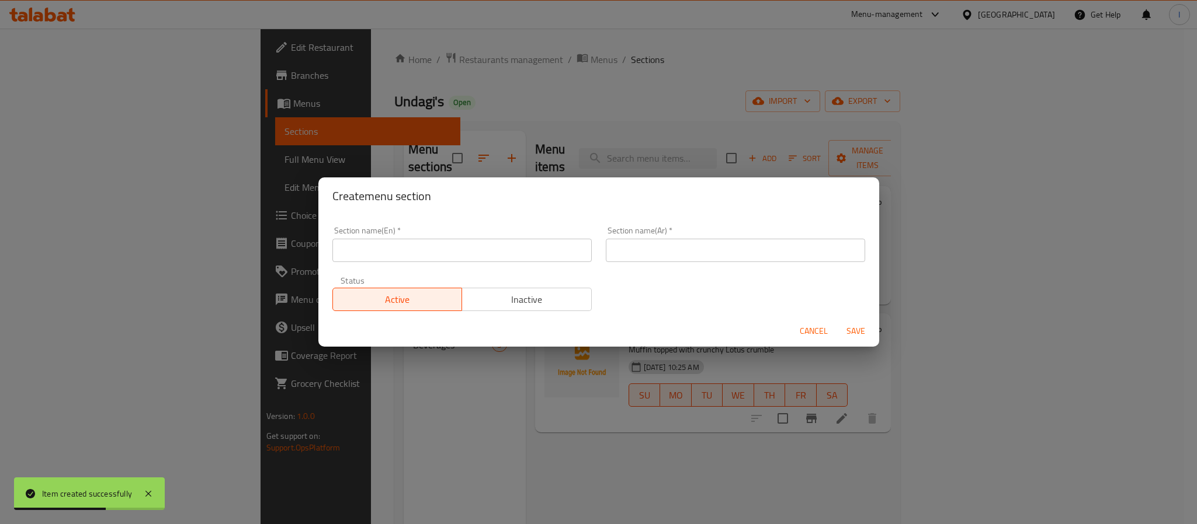
click at [417, 252] on input "text" at bounding box center [461, 250] width 259 height 23
paste input "Cookies"
type input "Cookies"
click at [693, 253] on input "text" at bounding box center [735, 250] width 259 height 23
paste input "كوكيز"
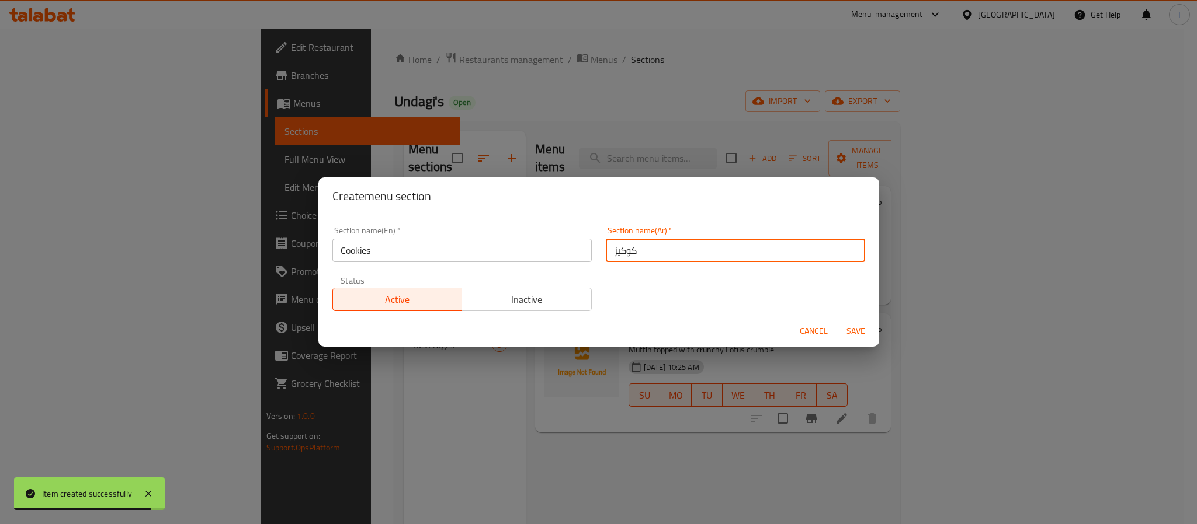
type input "كوكيز"
click at [843, 330] on span "Save" at bounding box center [855, 331] width 28 height 15
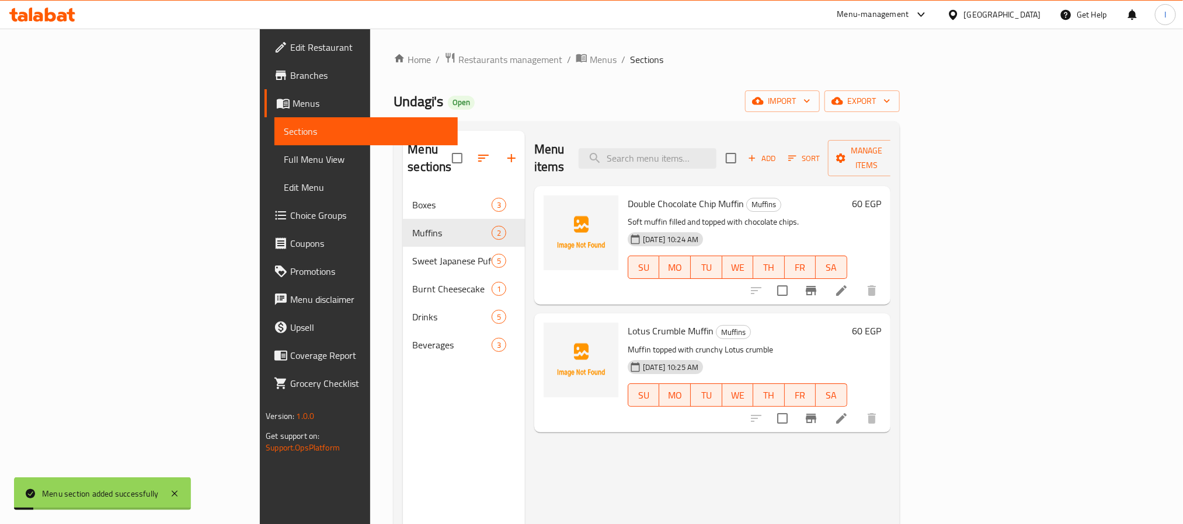
click at [599, 81] on div "Home / Restaurants management / Menus / Sections Undagi's Open import export Me…" at bounding box center [647, 358] width 506 height 613
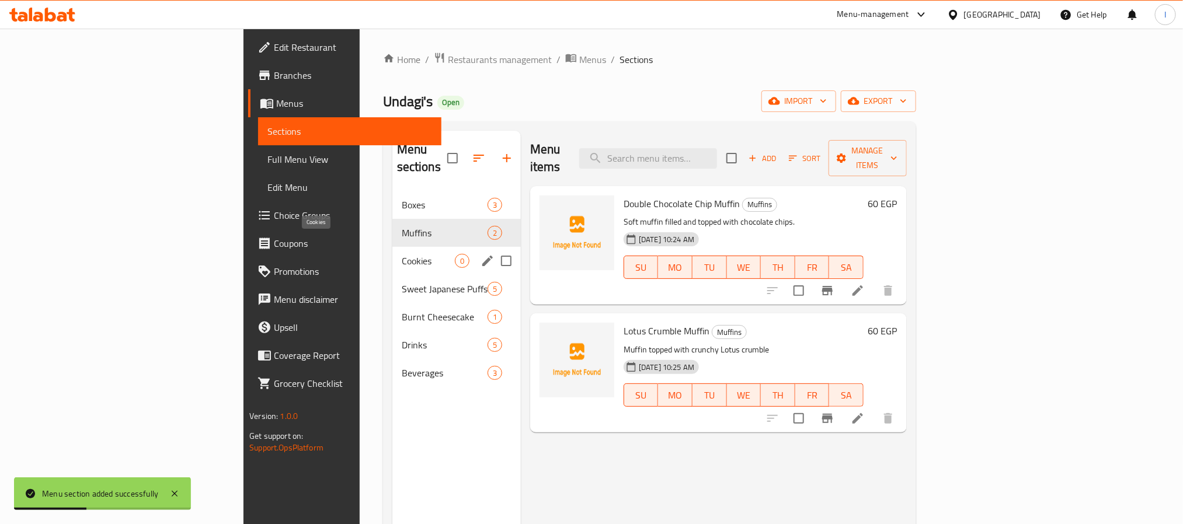
click at [402, 254] on span "Cookies" at bounding box center [428, 261] width 53 height 14
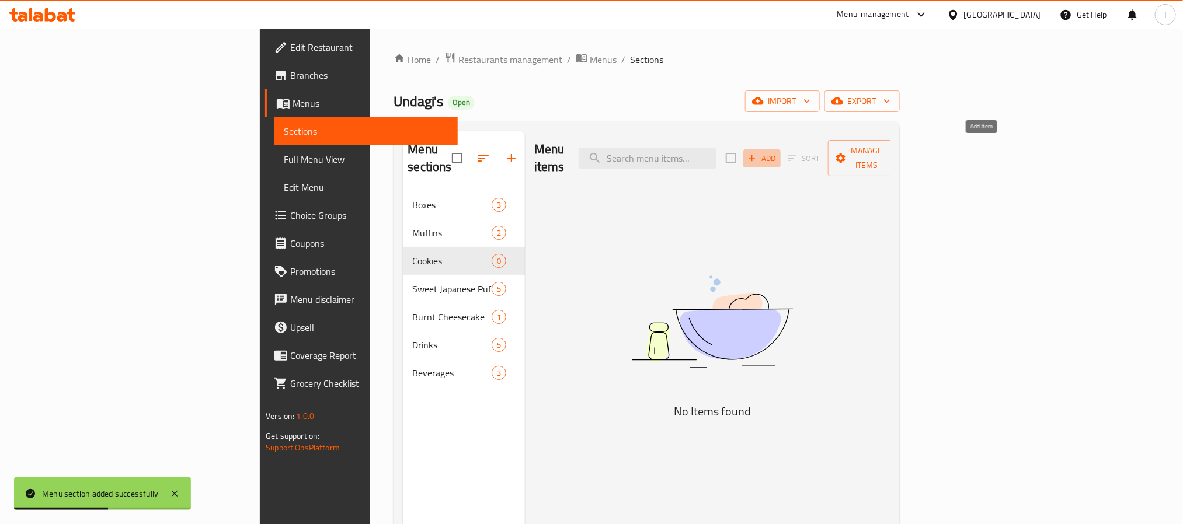
click at [778, 153] on span "Add" at bounding box center [762, 158] width 32 height 13
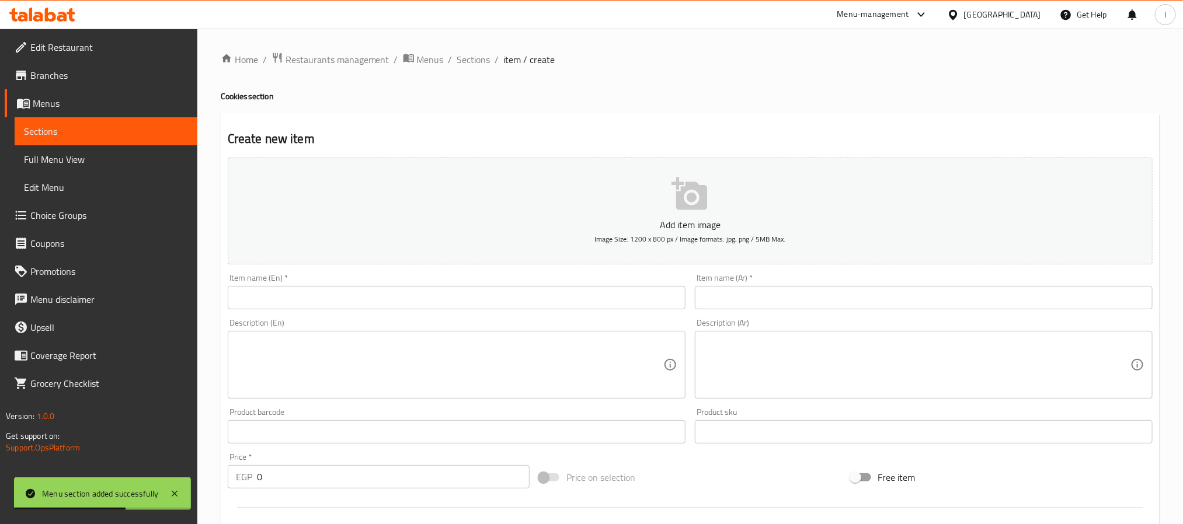
click at [537, 315] on div "Description (En) Description (En)" at bounding box center [456, 358] width 467 height 89
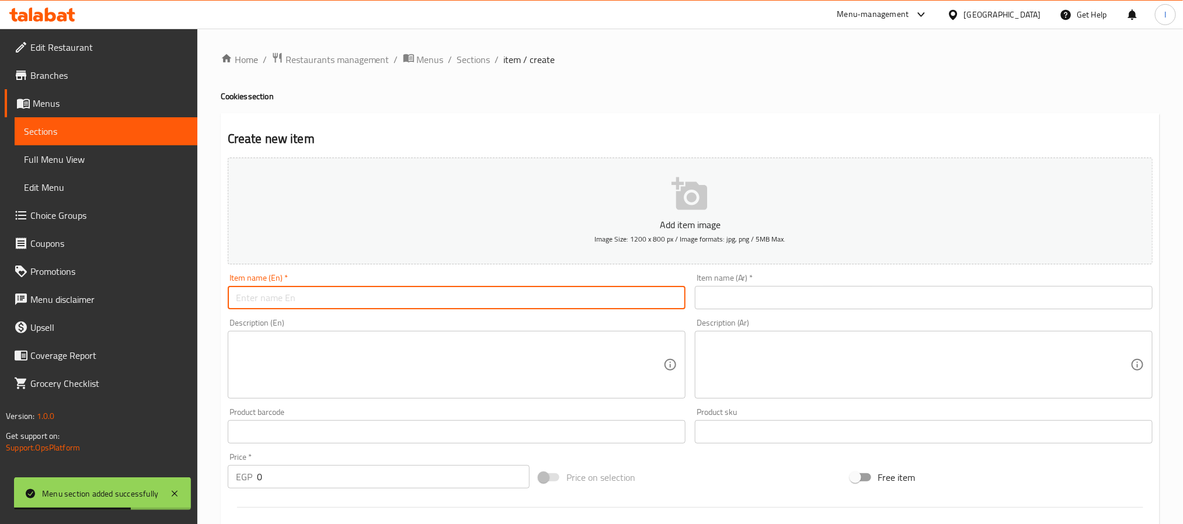
click at [538, 307] on input "text" at bounding box center [457, 297] width 458 height 23
paste input "Triple Chocolate Cookies"
type input "Triple Chocolate Cookies"
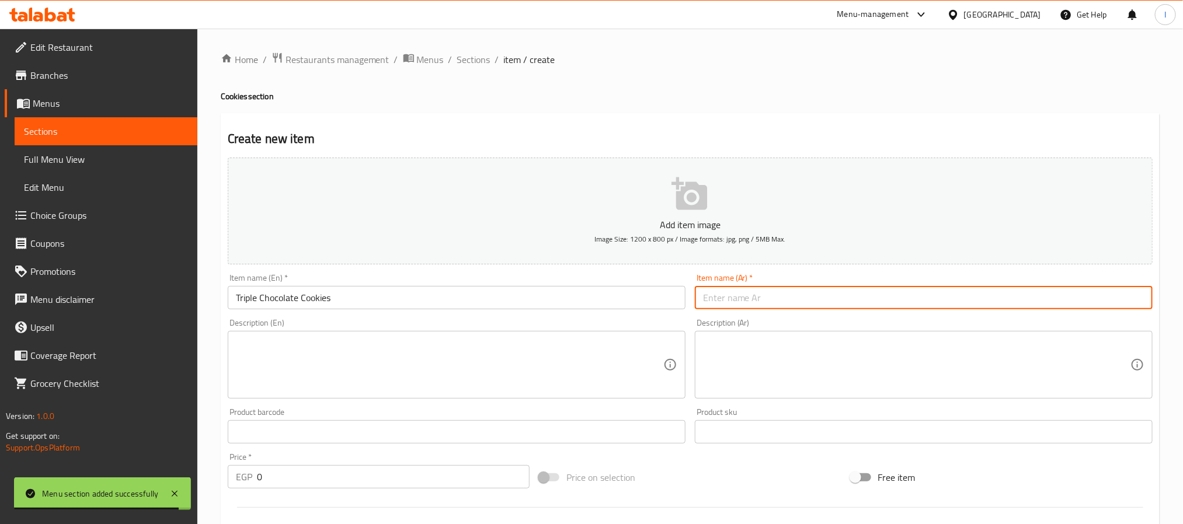
click at [735, 290] on input "text" at bounding box center [924, 297] width 458 height 23
paste input "كوكيز تربل شوكولاتة"
type input "كوكيز تربل شوكولاتة"
click at [817, 346] on textarea at bounding box center [916, 365] width 427 height 55
paste textarea "كوكيز غني بثلاث طبقات من الشوكولاتة"
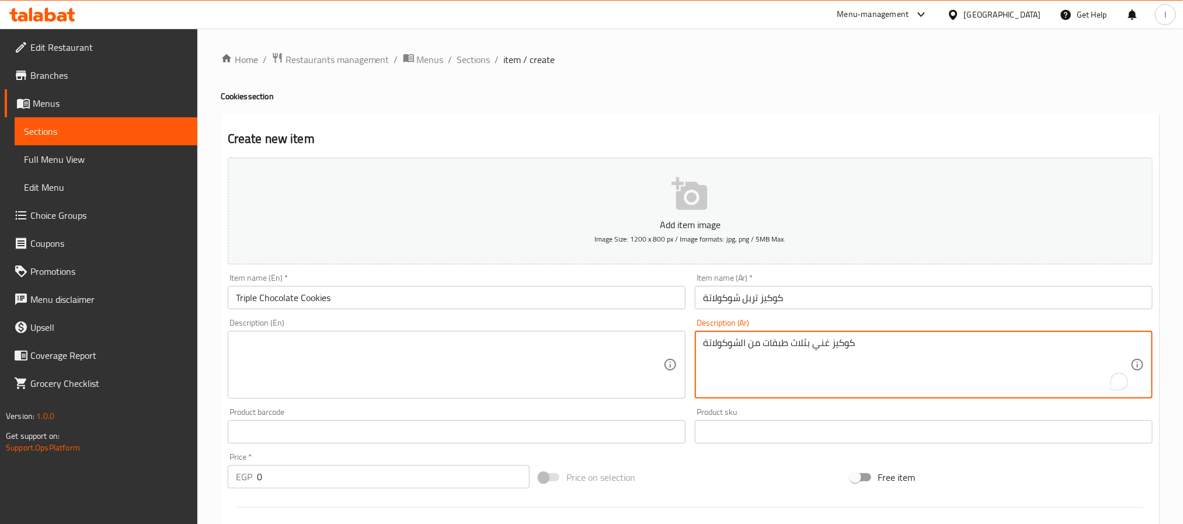
type textarea "كوكيز غني بثلاث طبقات من الشوكولاتة"
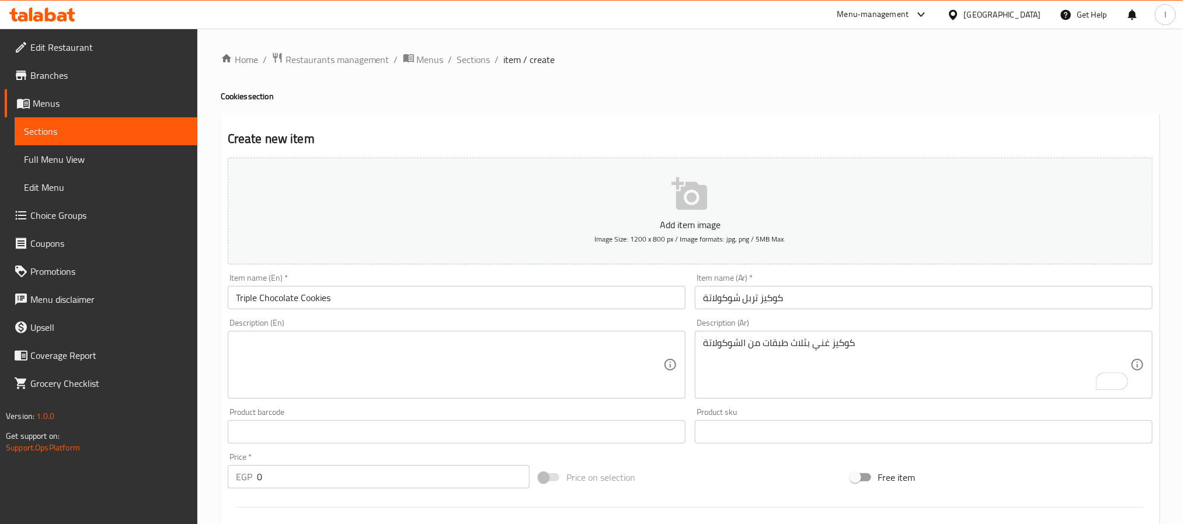
click at [584, 366] on textarea at bounding box center [449, 365] width 427 height 55
paste textarea "cookies with three kinds of chocolate"
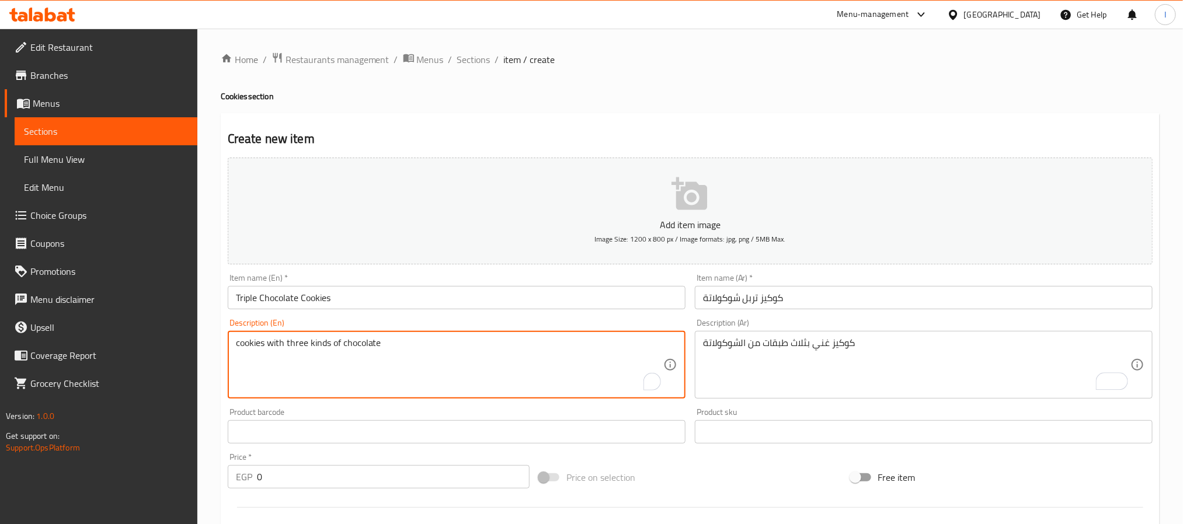
type textarea "cookies with three kinds of chocolate"
click at [457, 475] on input "0" at bounding box center [393, 476] width 273 height 23
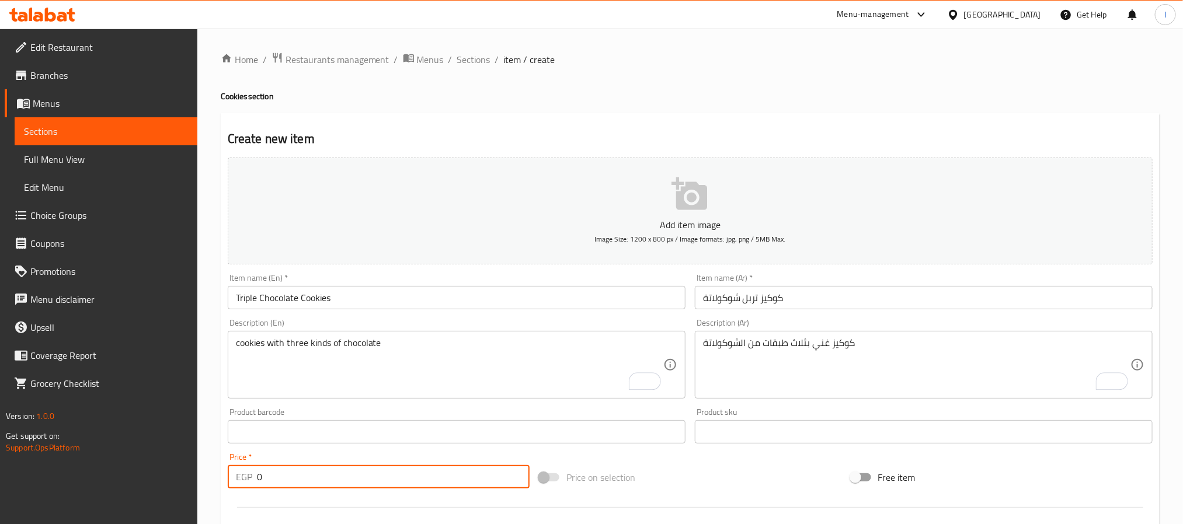
click at [457, 475] on input "0" at bounding box center [393, 476] width 273 height 23
type input "60"
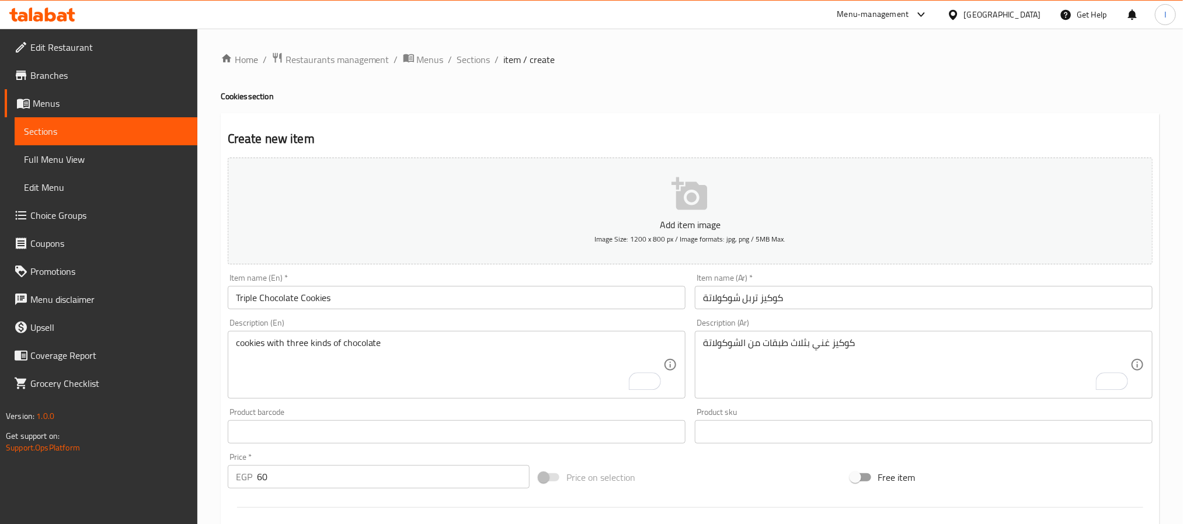
click at [743, 461] on div "Add item image Image Size: 1200 x 800 px / Image formats: jpg, png / 5MB Max. I…" at bounding box center [690, 404] width 934 height 503
click at [755, 70] on div "Home / Restaurants management / Menus / Sections / item / create Cookies sectio…" at bounding box center [690, 427] width 939 height 750
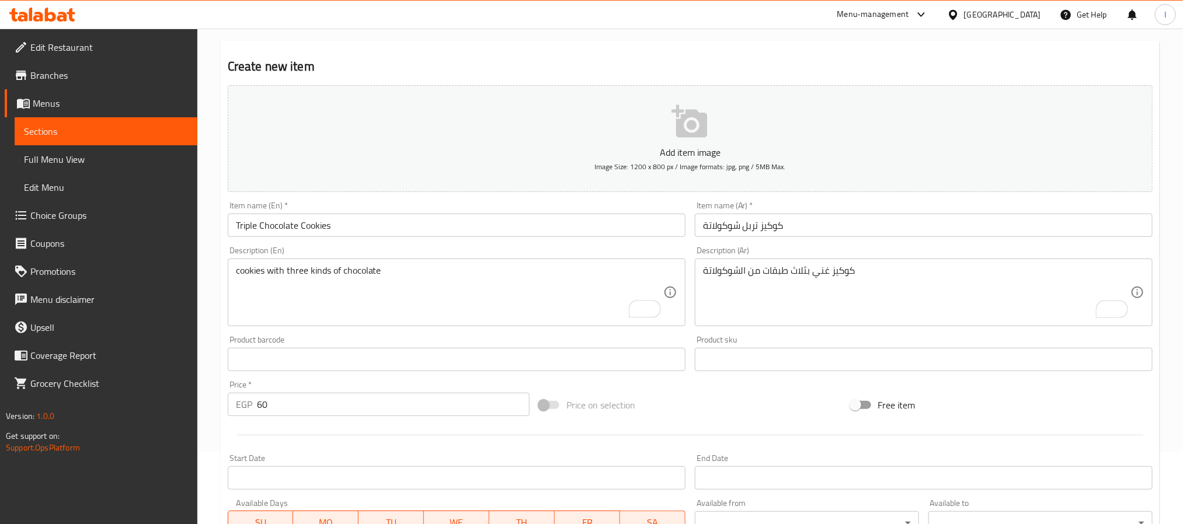
scroll to position [300, 0]
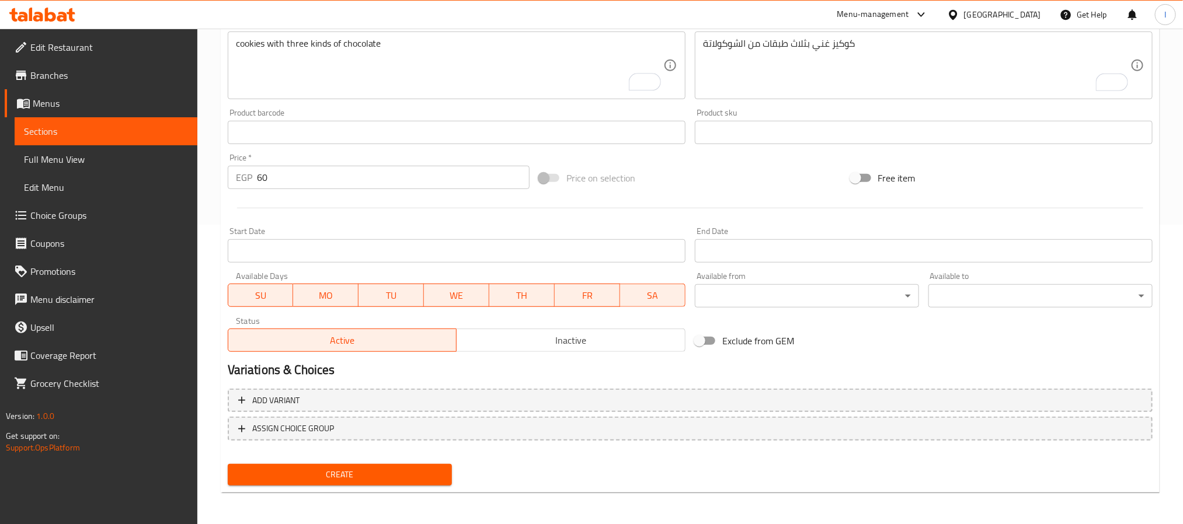
click at [412, 484] on button "Create" at bounding box center [340, 475] width 224 height 22
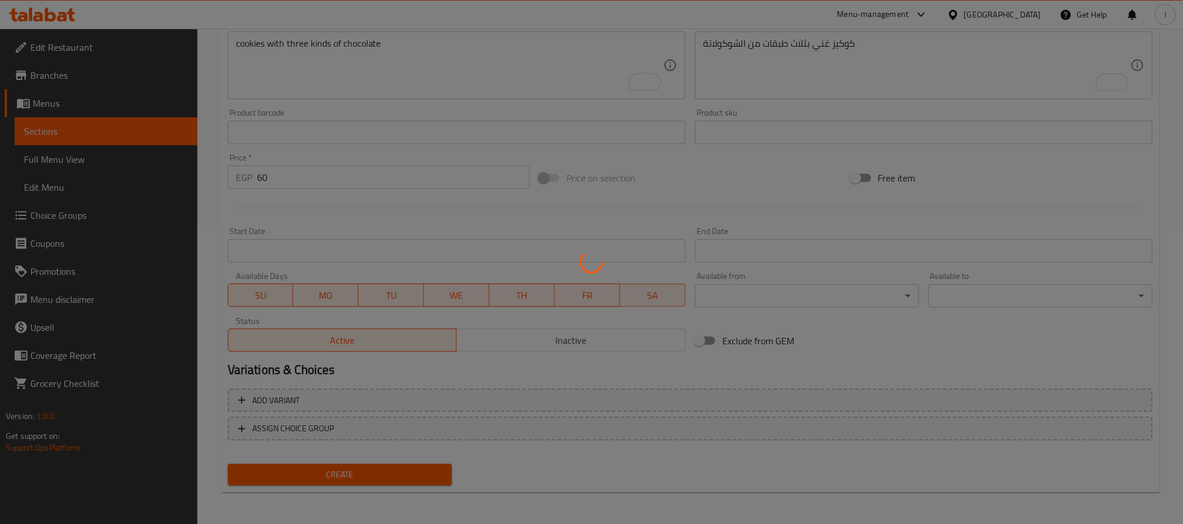
scroll to position [102, 0]
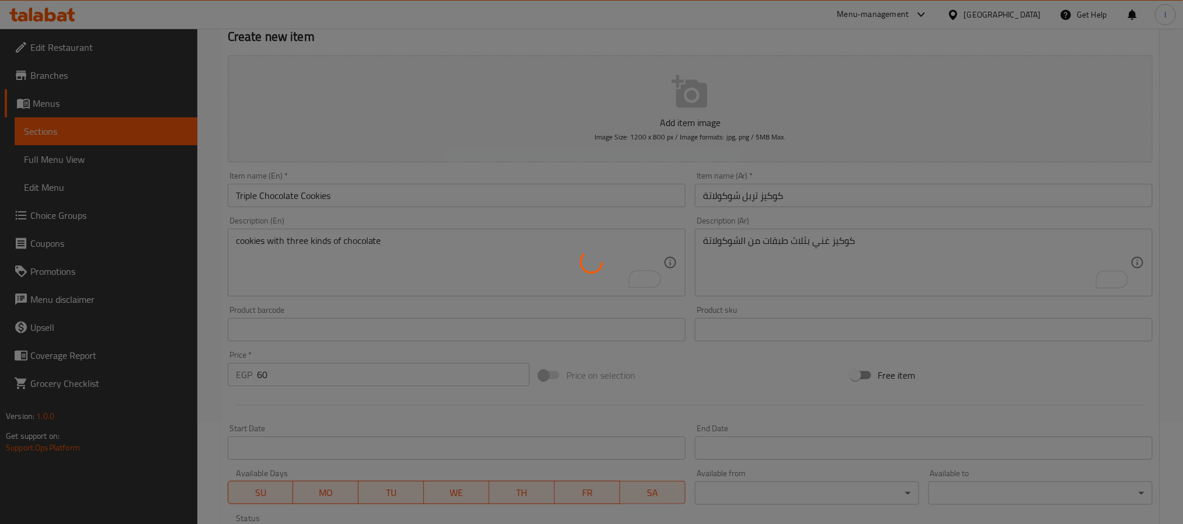
type input "0"
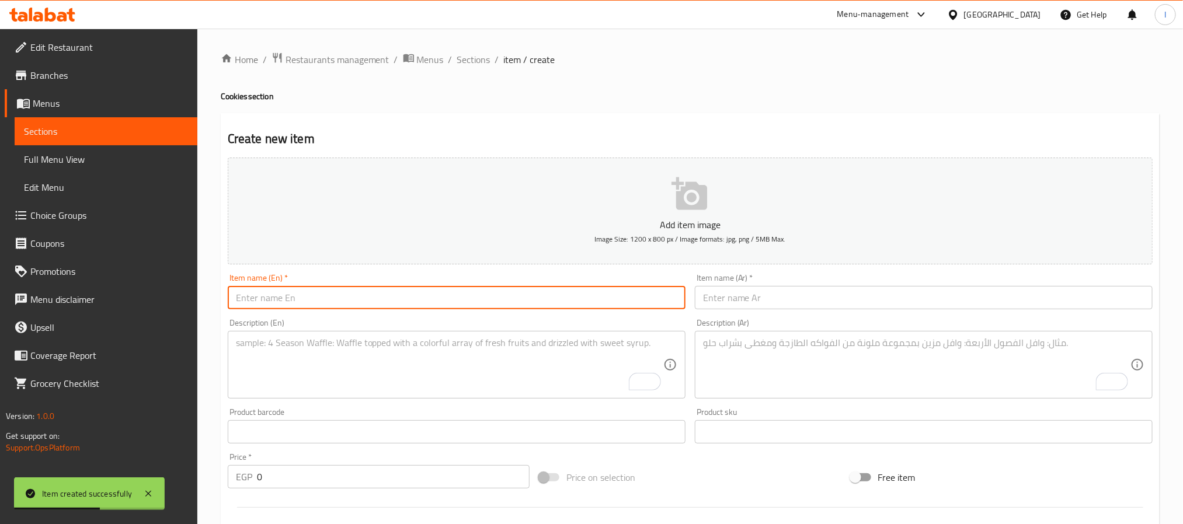
click at [499, 303] on input "text" at bounding box center [457, 297] width 458 height 23
paste input "Chocolate Chip Cookies"
type input "Chocolate Chip Cookies"
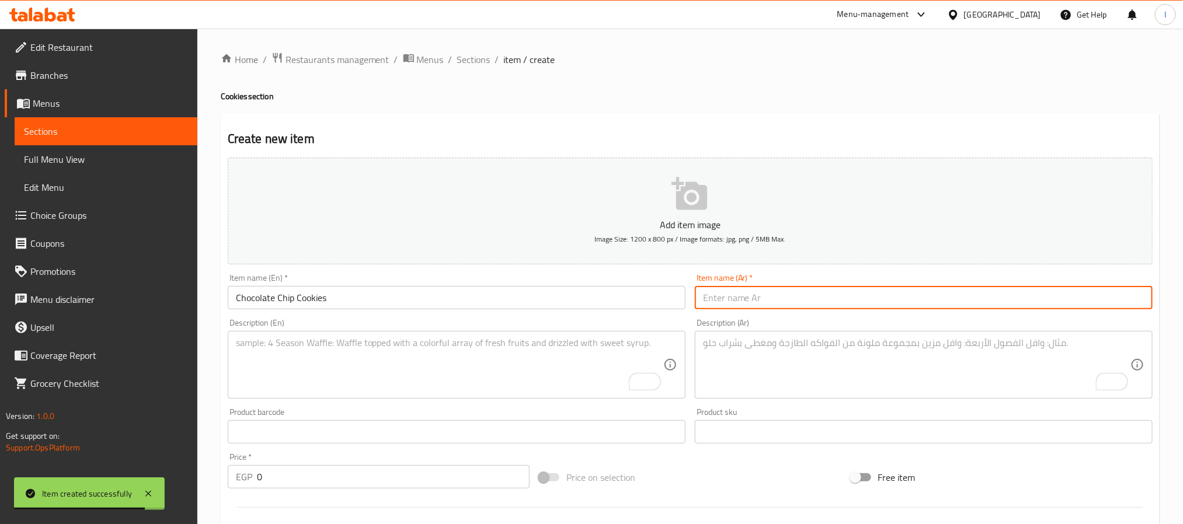
click at [771, 304] on input "text" at bounding box center [924, 297] width 458 height 23
paste input "كوكيز شوكولاتة شيب"
type input "كوكيز شوكولاتة شيب"
click at [815, 367] on textarea "To enrich screen reader interactions, please activate Accessibility in Grammarl…" at bounding box center [916, 365] width 427 height 55
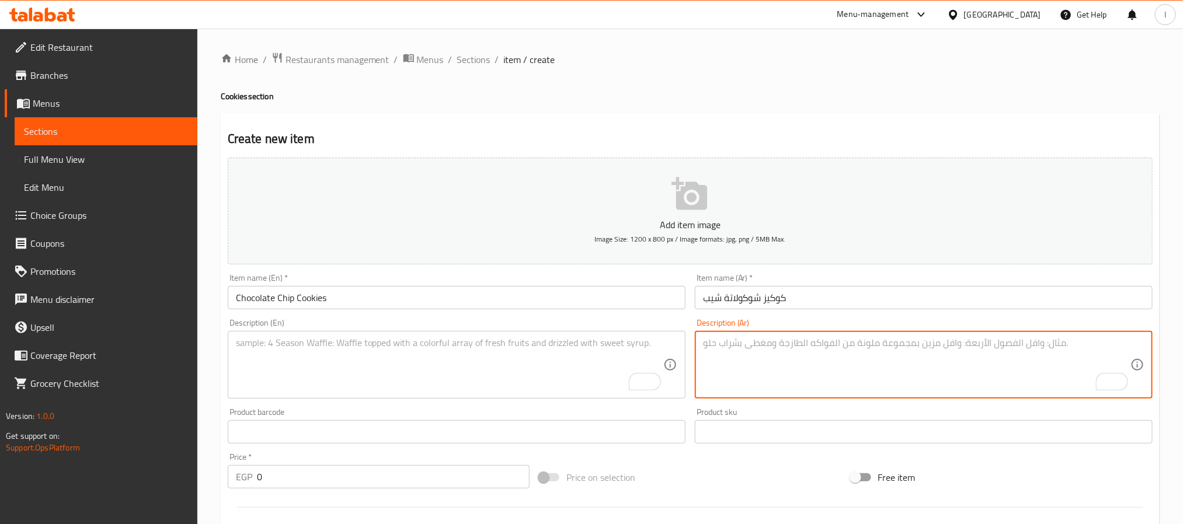
paste textarea "كوكيز طازج بقطع شوكولاتة"
type textarea "كوكيز طازج بقطع شوكولاتة"
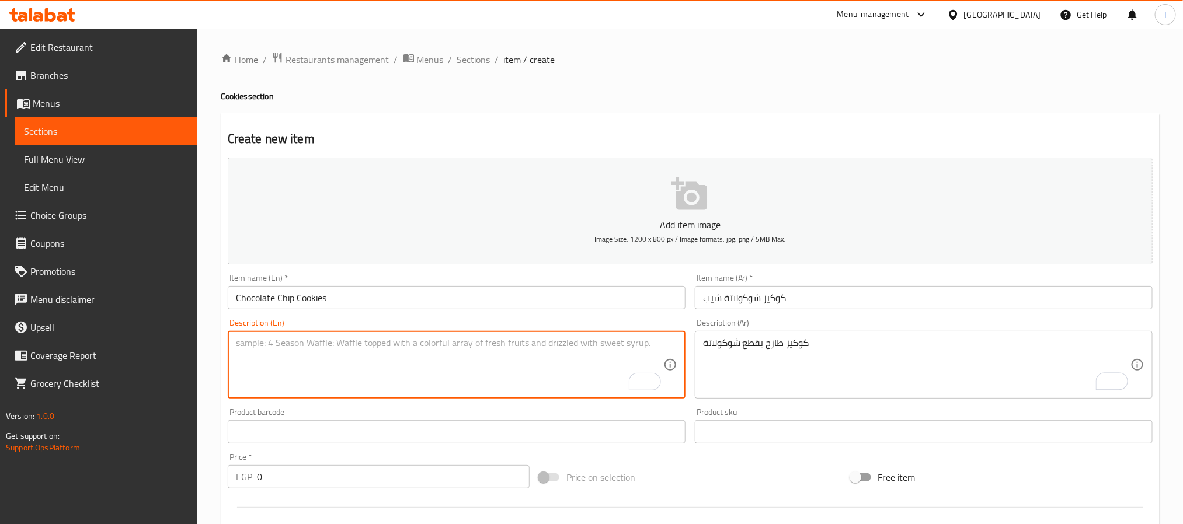
click at [580, 349] on textarea "To enrich screen reader interactions, please activate Accessibility in Grammarl…" at bounding box center [449, 365] width 427 height 55
paste textarea "Fresh cookies with chocolate chips"
type textarea "Fresh cookies with chocolate chips"
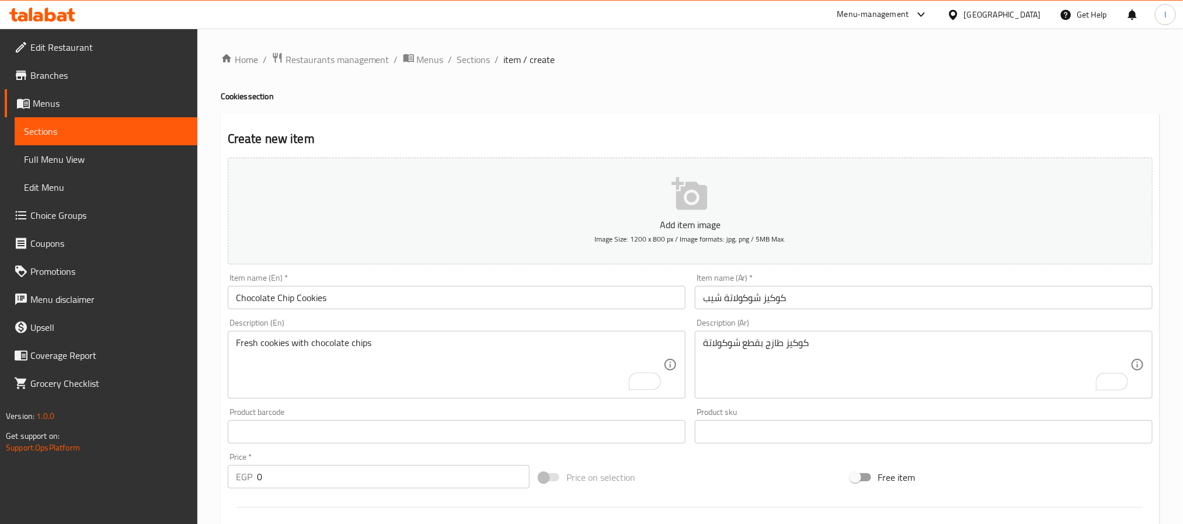
click at [356, 474] on input "0" at bounding box center [393, 476] width 273 height 23
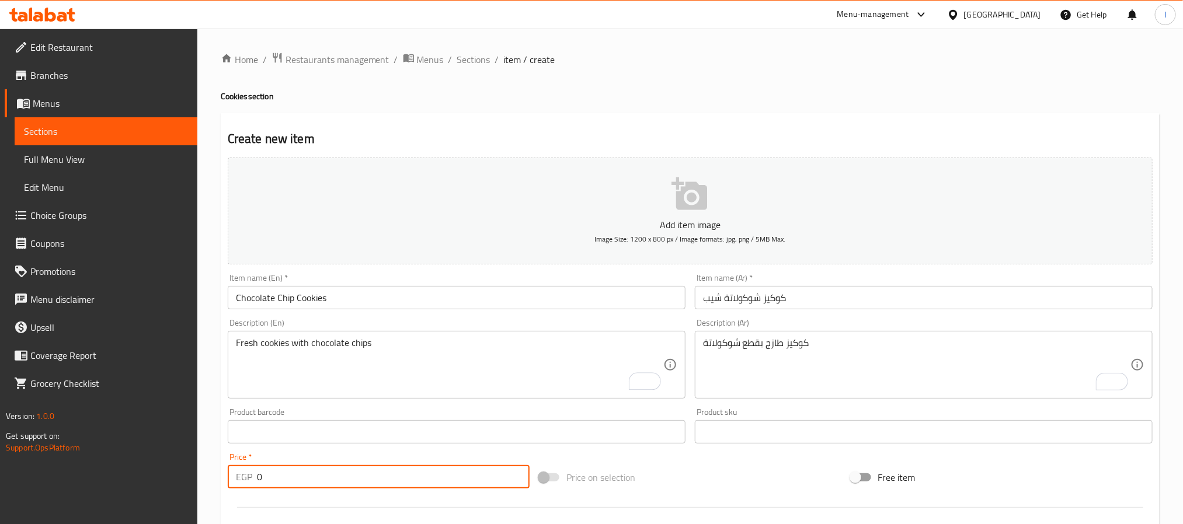
click at [356, 474] on input "0" at bounding box center [393, 476] width 273 height 23
type input "60"
click at [666, 123] on div "Create new item Add item image Image Size: 1200 x 800 px / Image formats: jpg, …" at bounding box center [690, 453] width 939 height 680
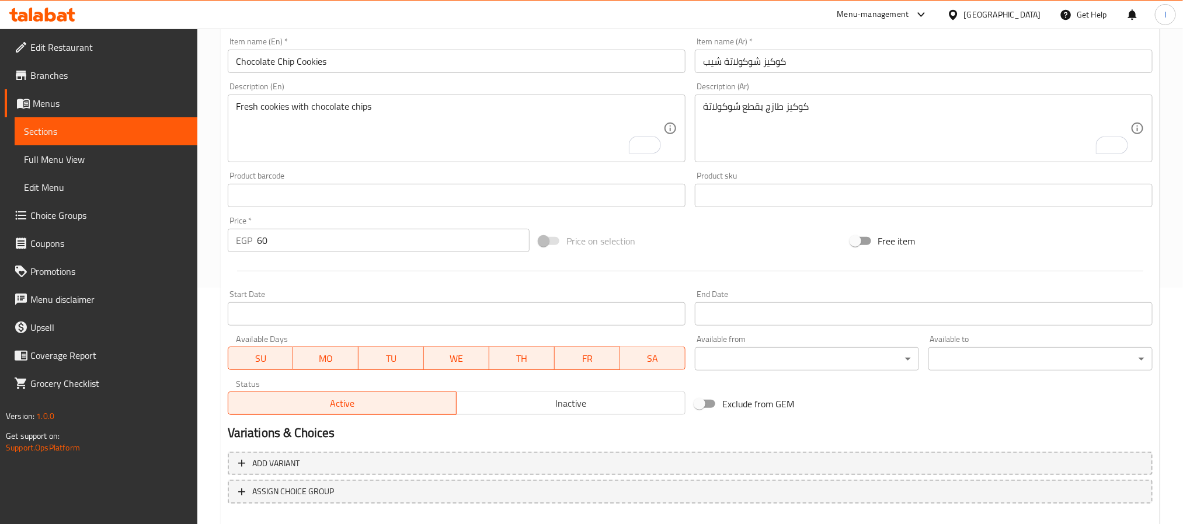
scroll to position [300, 0]
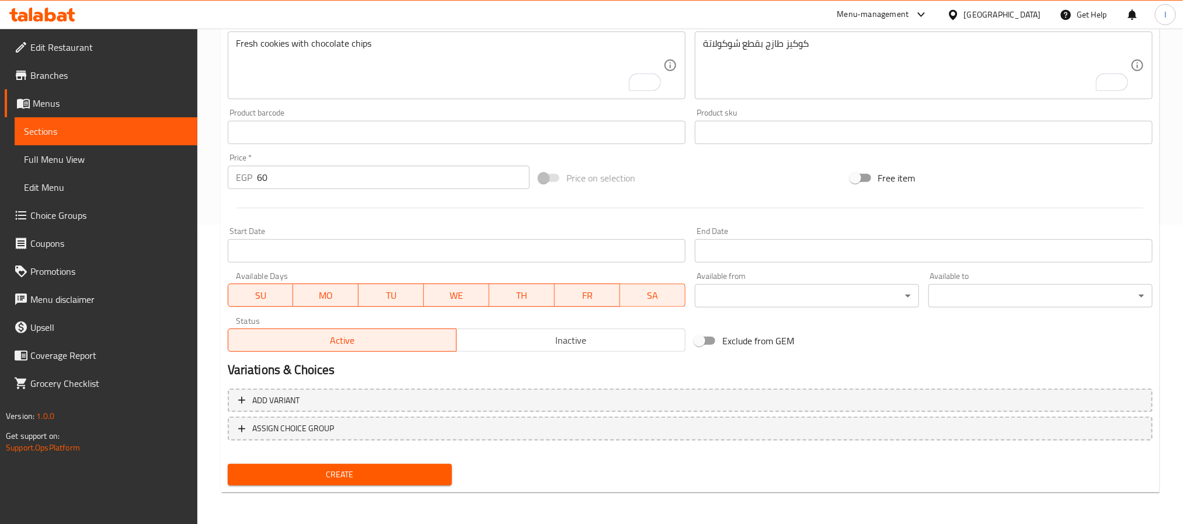
click at [417, 461] on div "Create" at bounding box center [340, 475] width 234 height 31
click at [417, 466] on button "Create" at bounding box center [340, 475] width 224 height 22
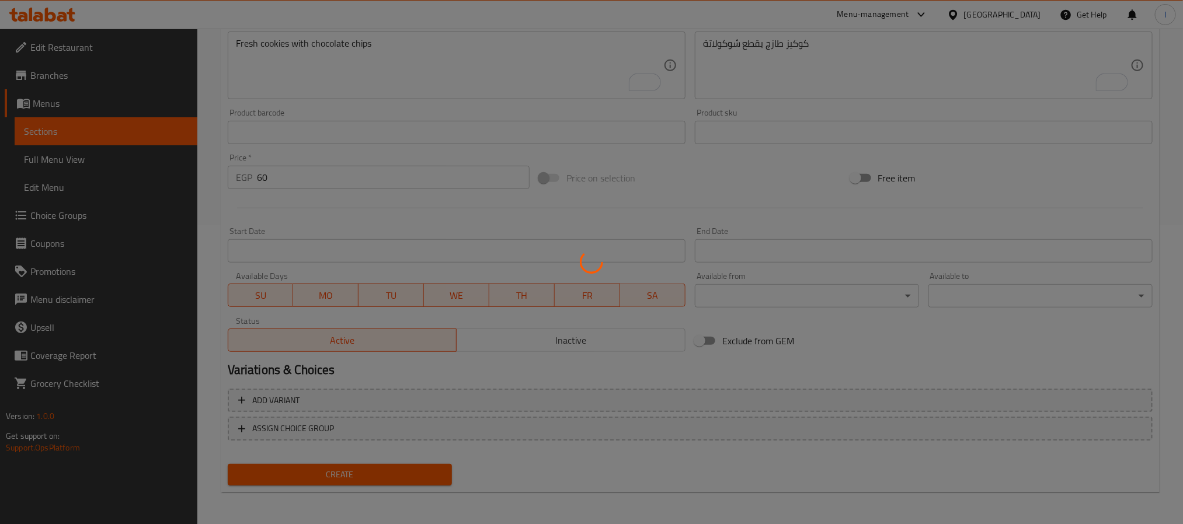
type input "0"
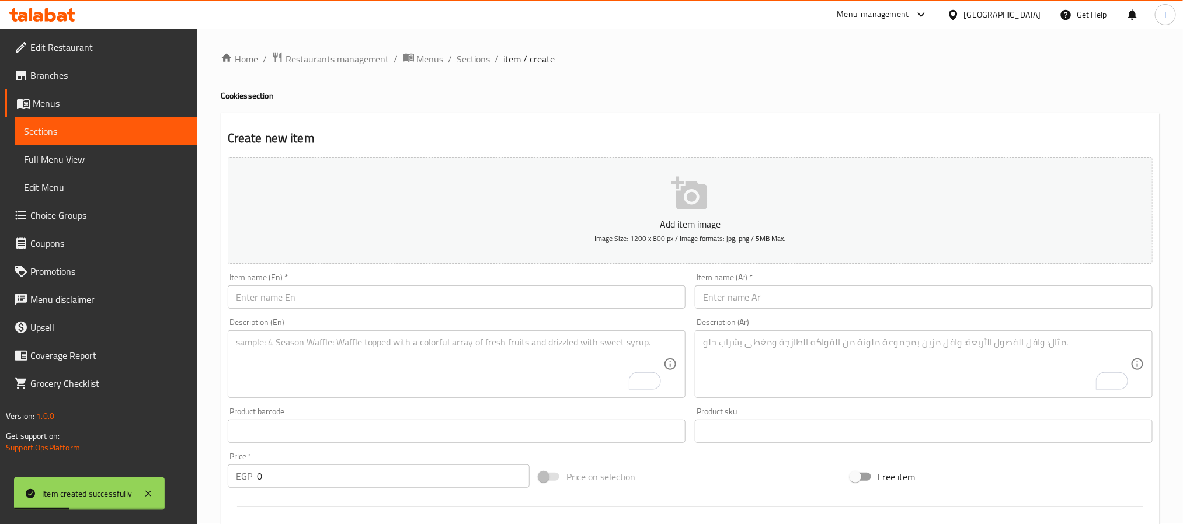
scroll to position [0, 0]
drag, startPoint x: 481, startPoint y: 58, endPoint x: 475, endPoint y: 74, distance: 16.8
click at [481, 58] on span "Sections" at bounding box center [473, 60] width 33 height 14
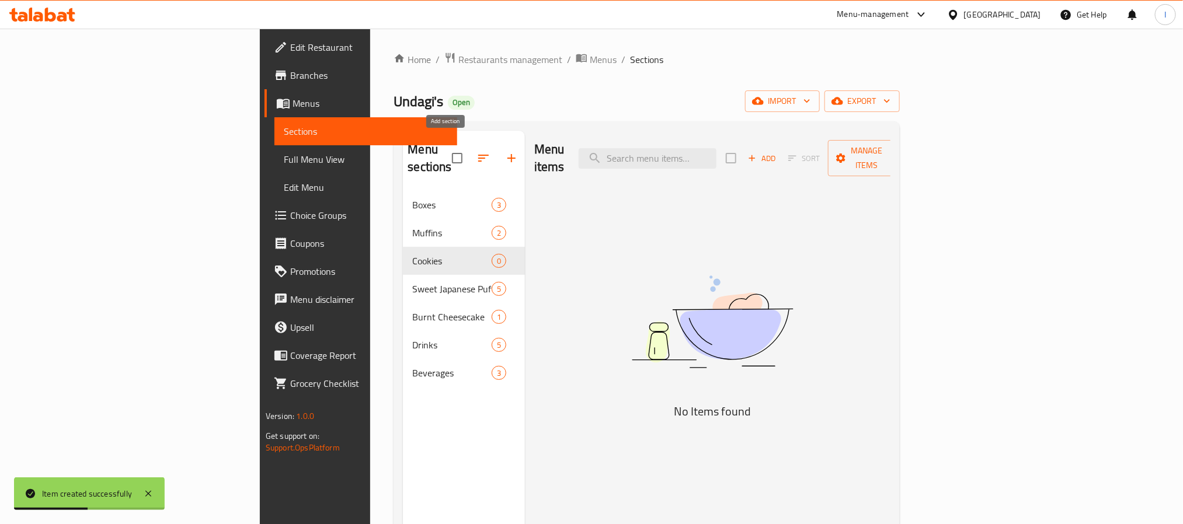
click at [505, 151] on icon "button" at bounding box center [512, 158] width 14 height 14
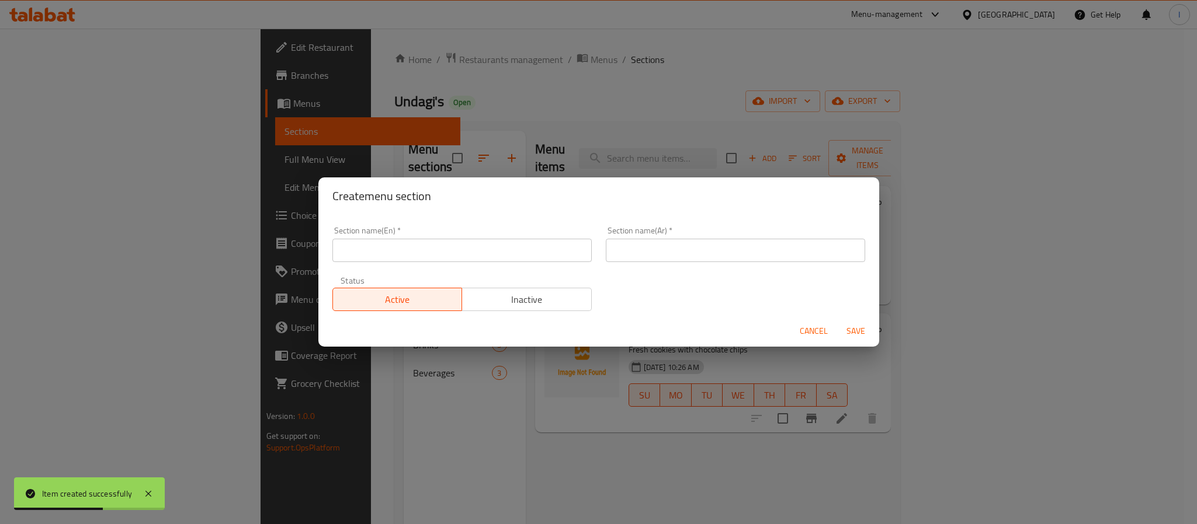
click at [503, 249] on input "text" at bounding box center [461, 250] width 259 height 23
paste input "Desserts"
type input "Desserts"
click at [696, 258] on input "text" at bounding box center [735, 250] width 259 height 23
paste input "حلويات"
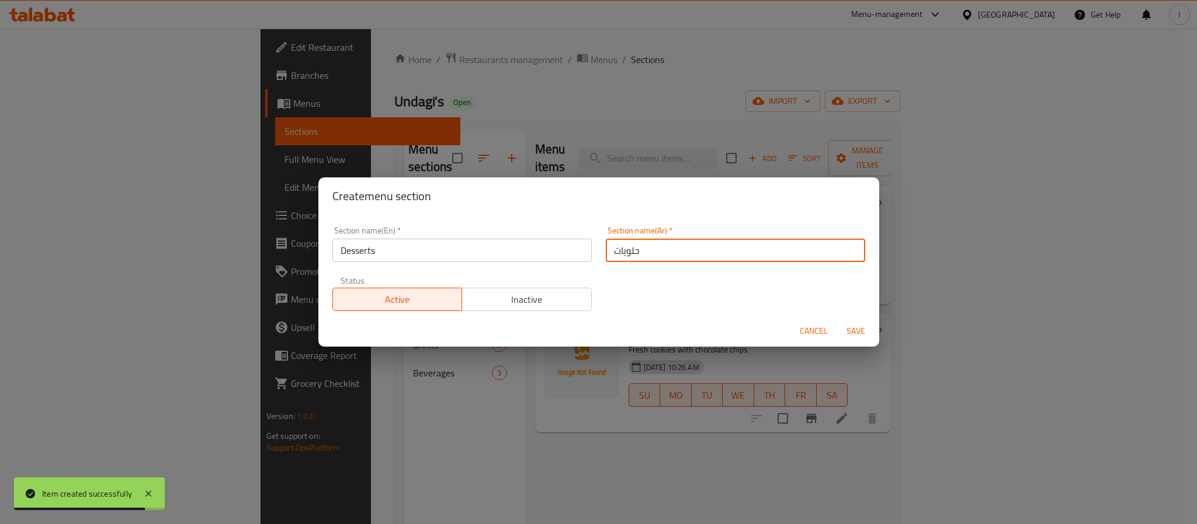
type input "حلويات"
click at [874, 332] on div "Cancel Save" at bounding box center [598, 331] width 561 height 31
click at [859, 332] on span "Save" at bounding box center [855, 331] width 28 height 15
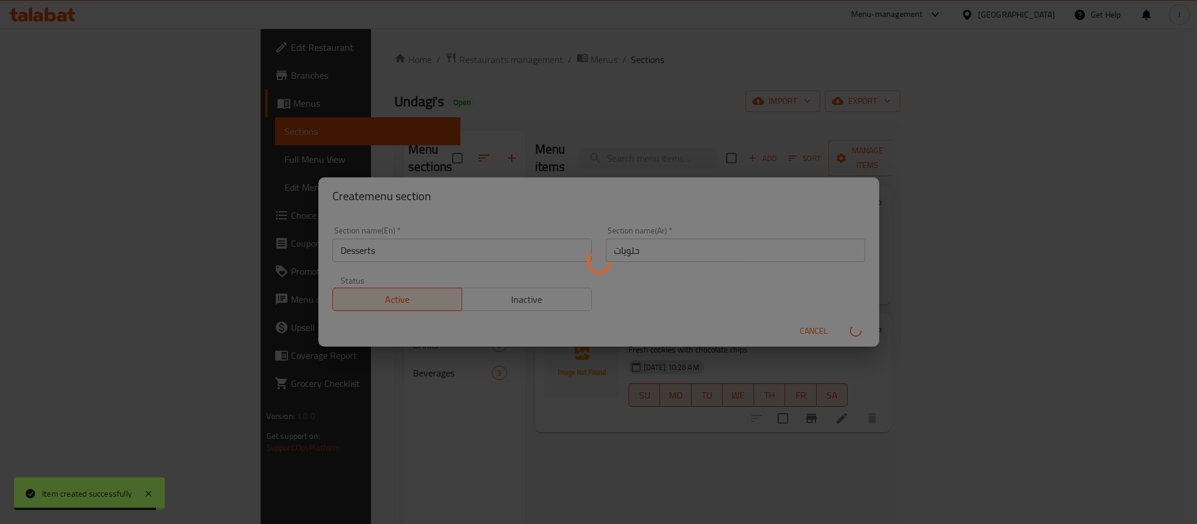
click at [815, 95] on div at bounding box center [598, 262] width 1197 height 524
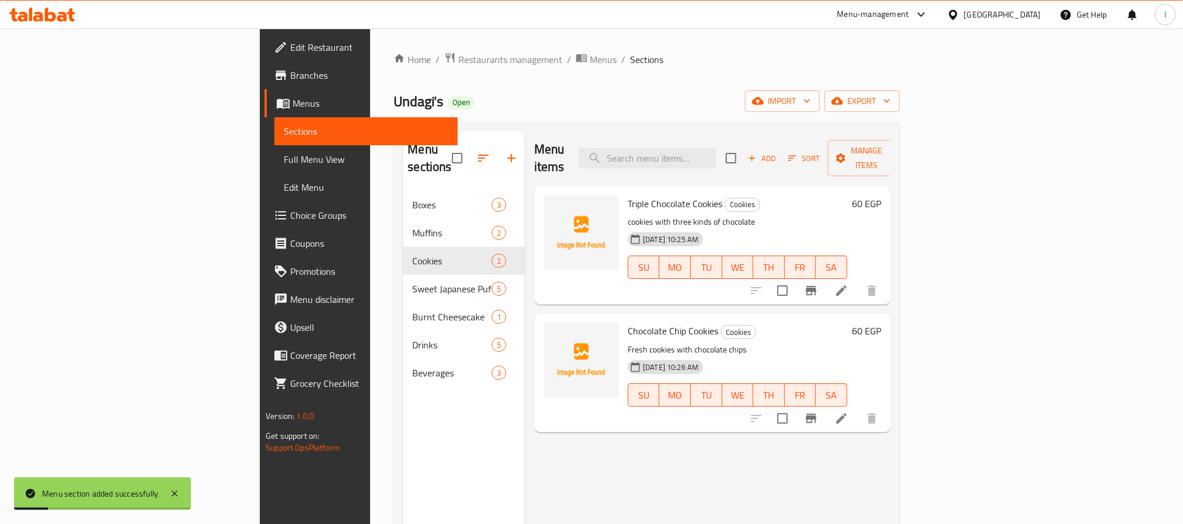
click at [608, 95] on div "Undagi's Open import export" at bounding box center [647, 102] width 506 height 22
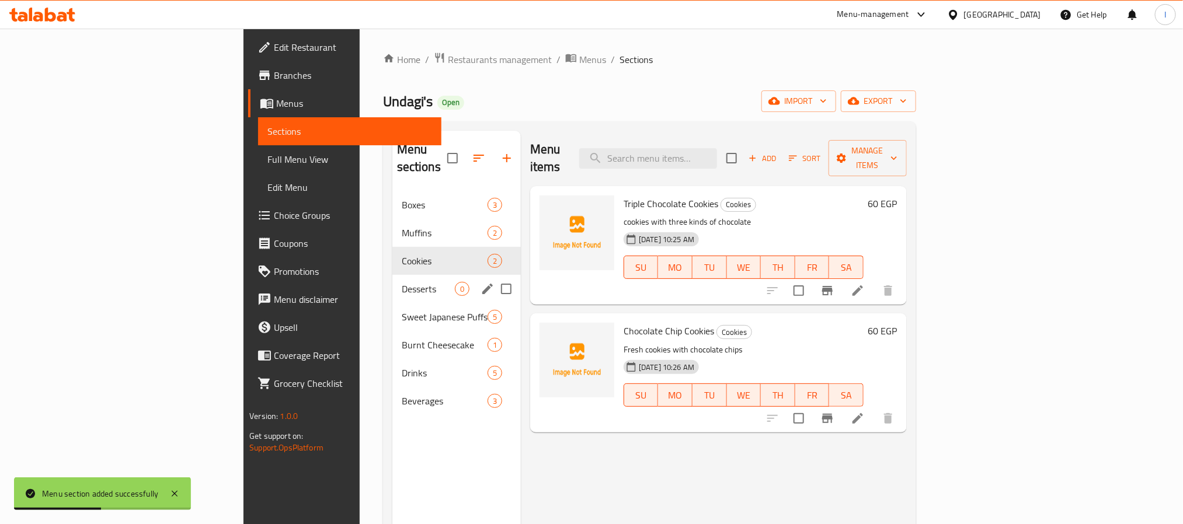
click at [392, 275] on div "Desserts 0" at bounding box center [456, 289] width 128 height 28
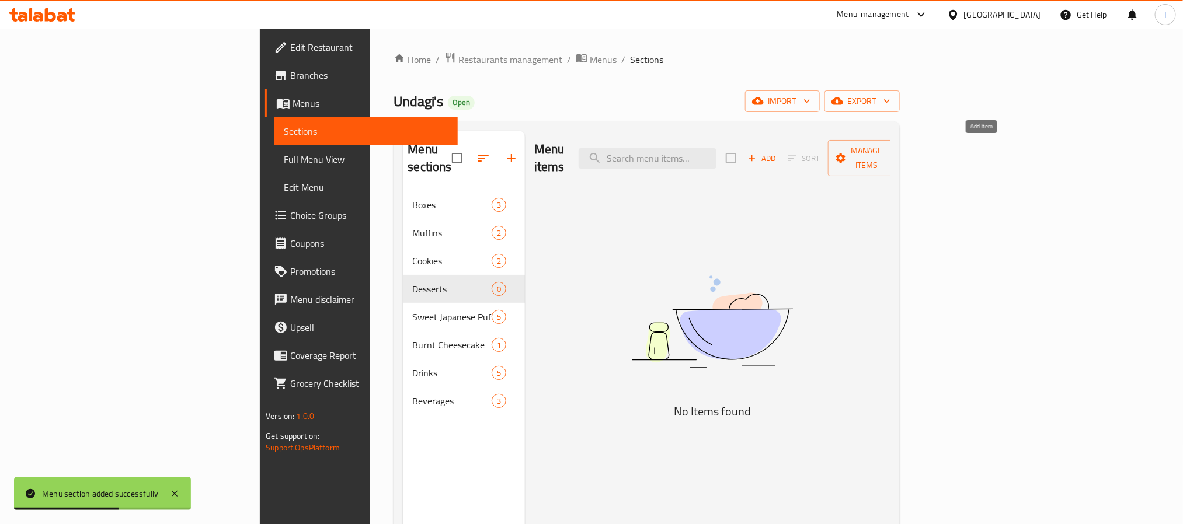
click at [778, 152] on span "Add" at bounding box center [762, 158] width 32 height 13
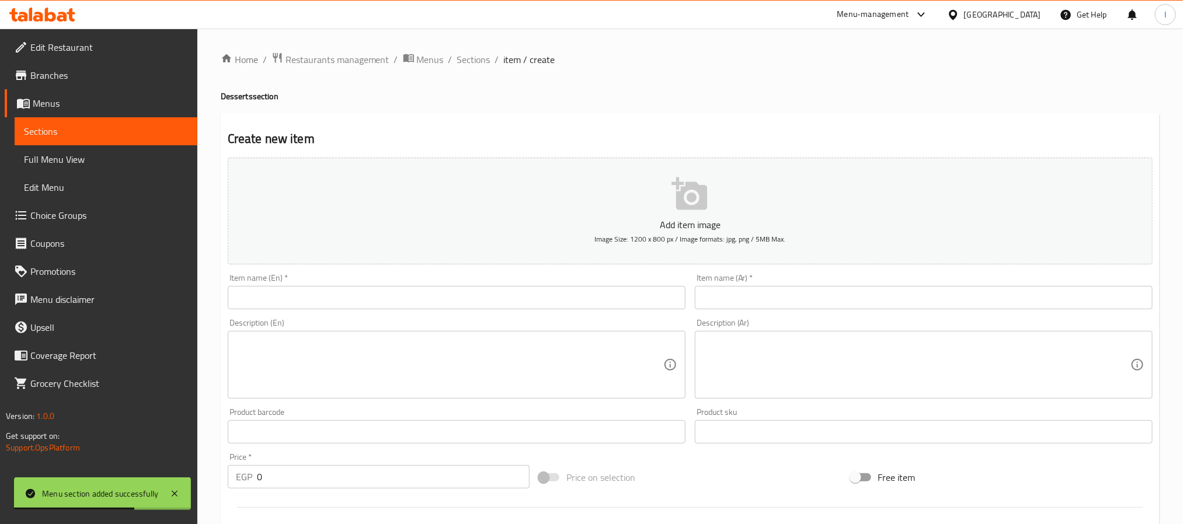
click at [512, 293] on input "text" at bounding box center [457, 297] width 458 height 23
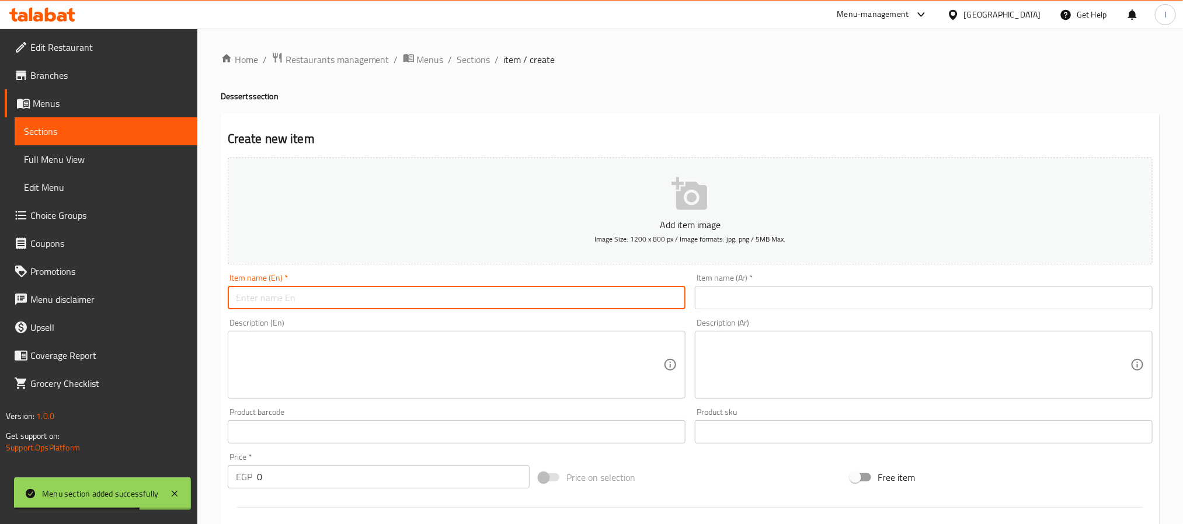
paste input "Crème Caramel"
type input "Crème Caramel"
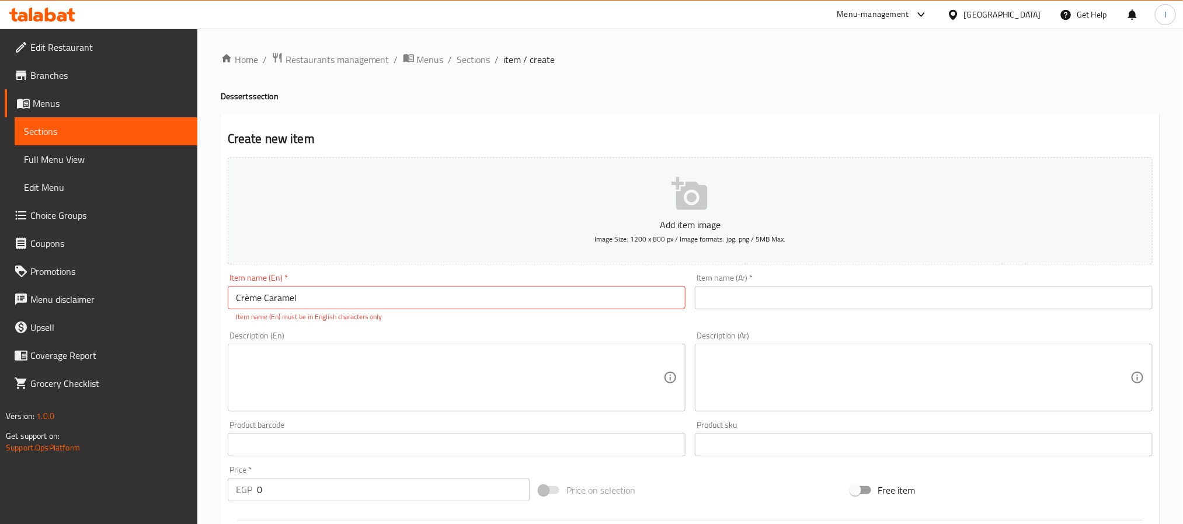
click at [717, 298] on input "text" at bounding box center [924, 297] width 458 height 23
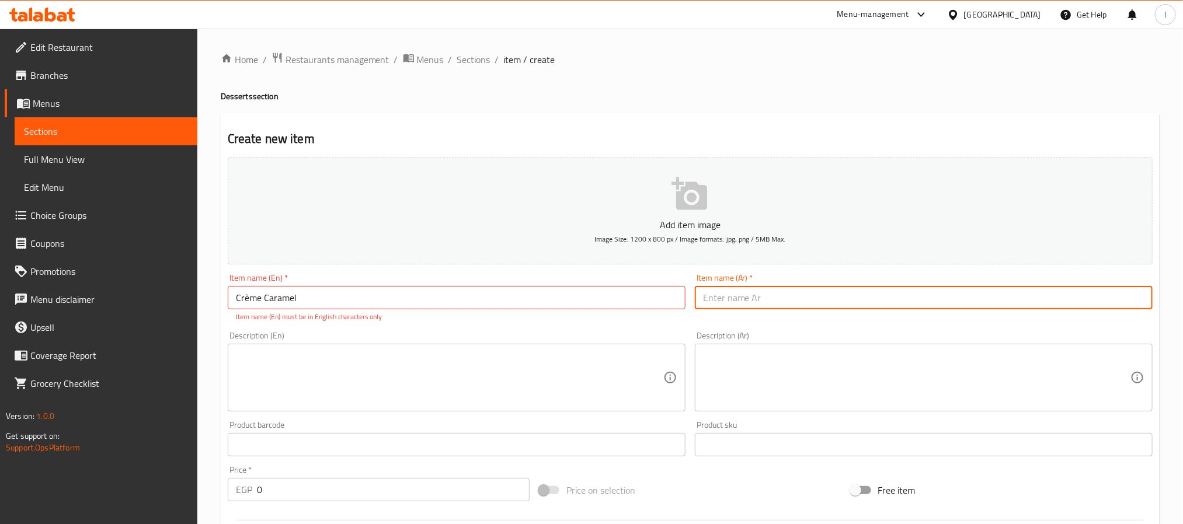
paste input "كريم كراميل"
type input "كريم كراميل"
click at [547, 451] on input "text" at bounding box center [457, 444] width 458 height 23
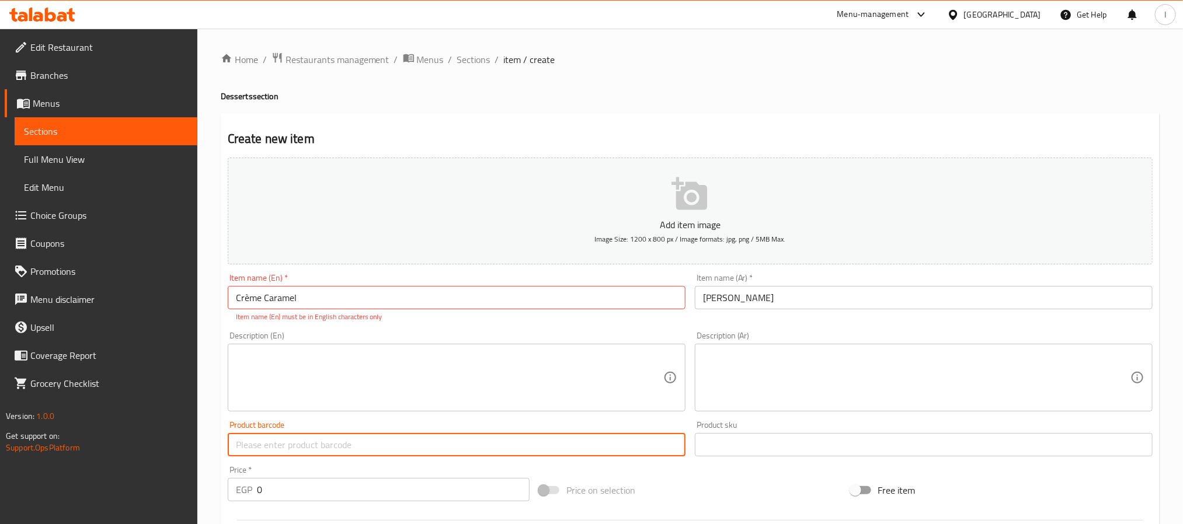
click at [547, 451] on input "text" at bounding box center [457, 444] width 458 height 23
click at [384, 489] on input "0" at bounding box center [393, 489] width 273 height 23
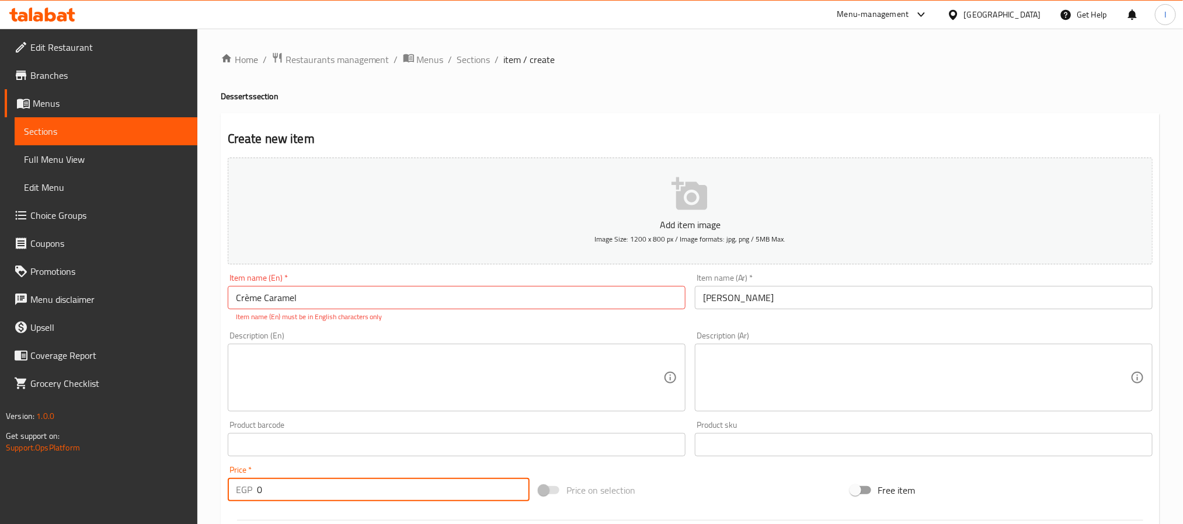
click at [386, 489] on input "0" at bounding box center [393, 489] width 273 height 23
click at [389, 488] on input "0" at bounding box center [393, 489] width 273 height 23
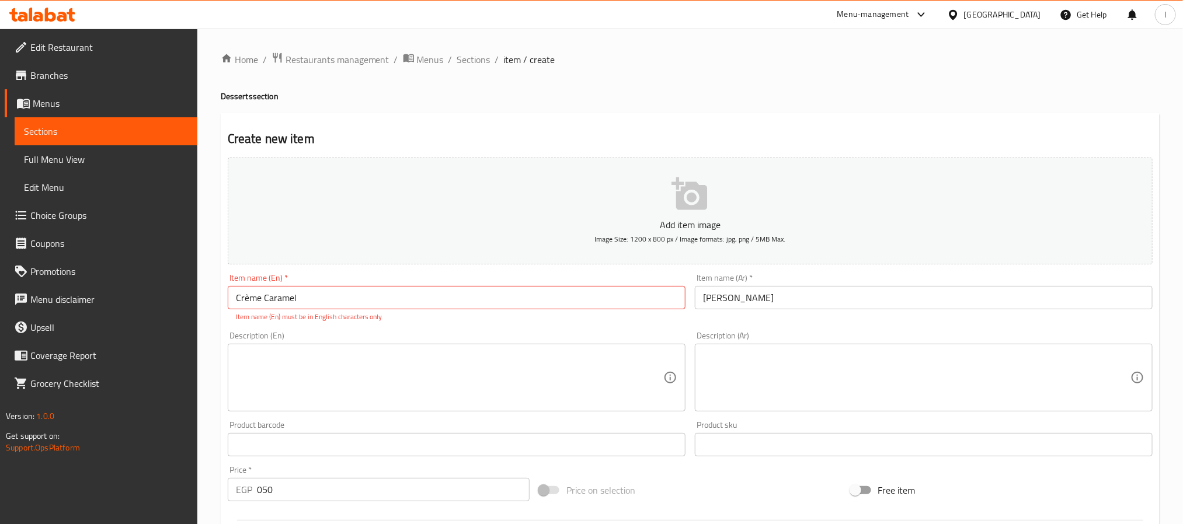
click at [762, 481] on div "Price on selection" at bounding box center [689, 491] width 311 height 32
click at [417, 486] on input "050" at bounding box center [393, 489] width 273 height 23
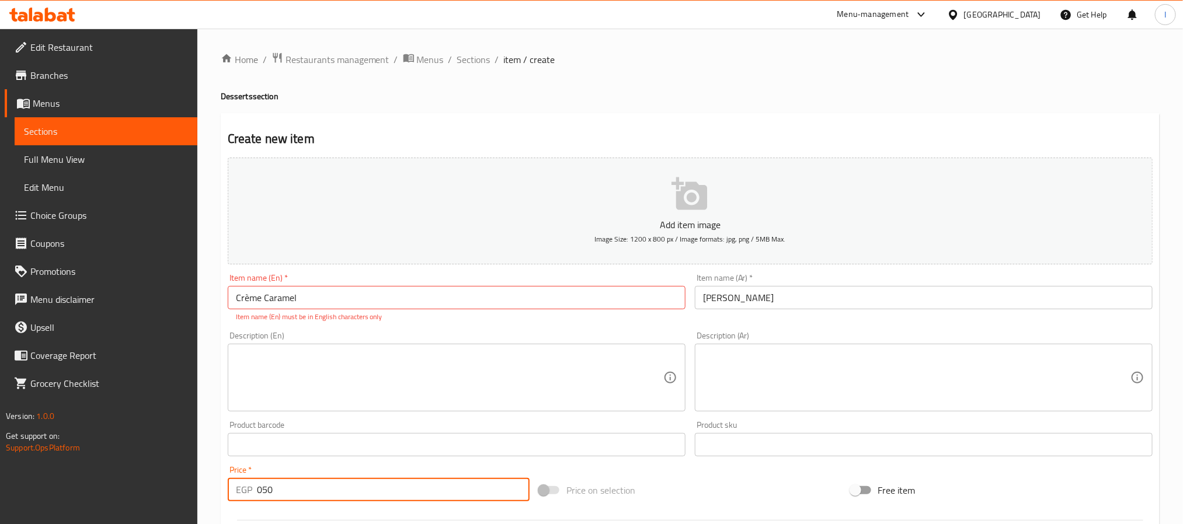
click at [417, 486] on input "050" at bounding box center [393, 489] width 273 height 23
type input "50"
click at [710, 487] on div "Price on selection" at bounding box center [689, 491] width 311 height 32
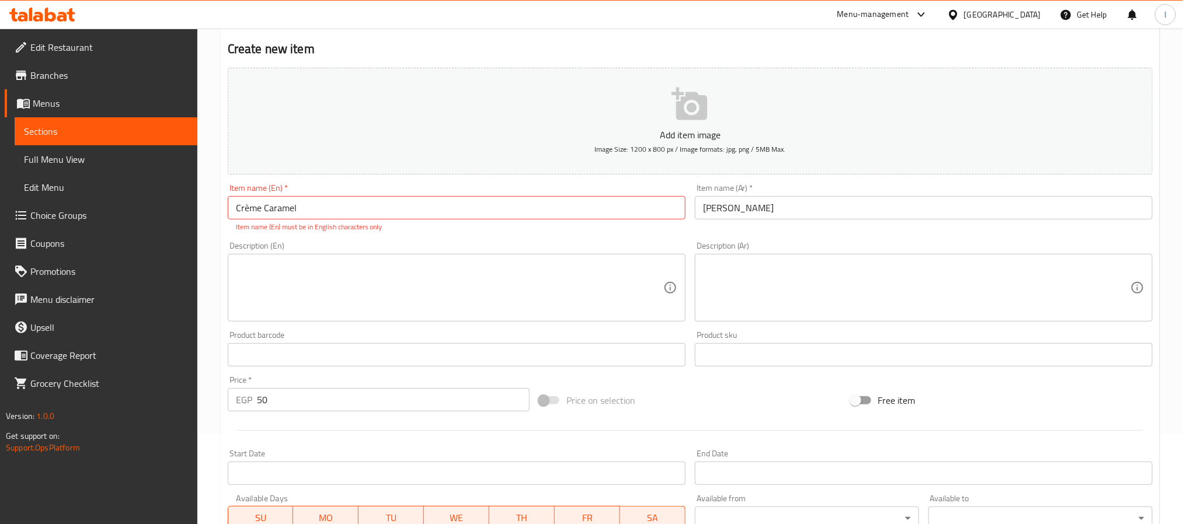
scroll to position [175, 0]
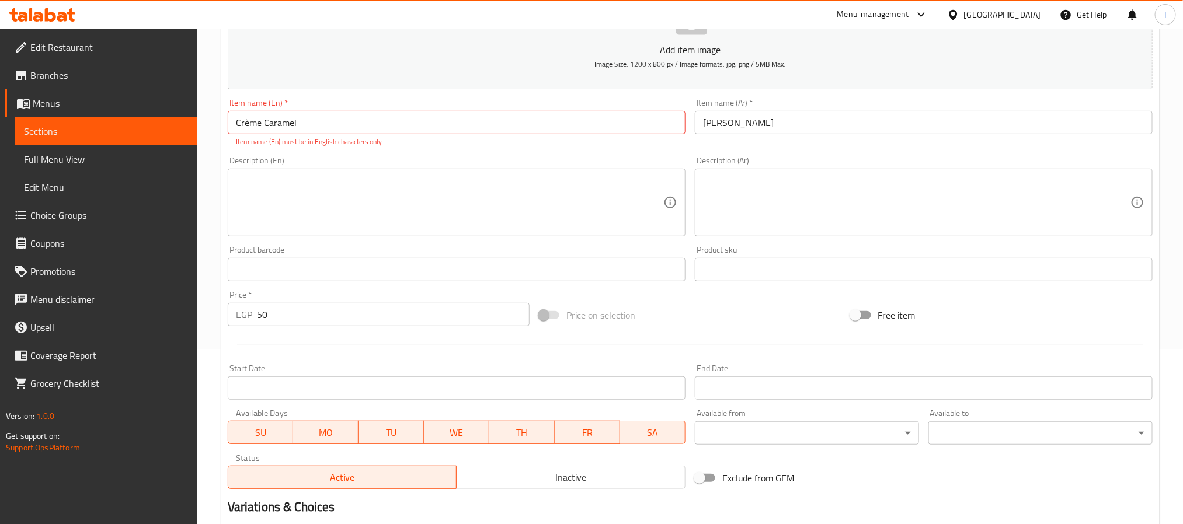
click at [735, 211] on textarea at bounding box center [916, 202] width 427 height 55
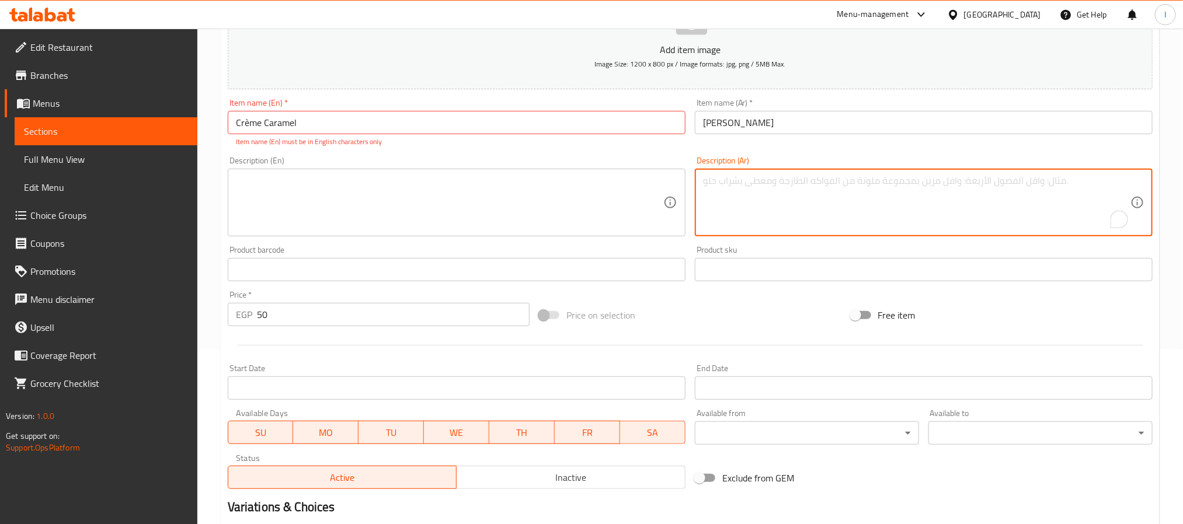
paste textarea "حلوى ناعمة مغطاة بصوص الكراميل"
type textarea "حلوى ناعمة مغطاة بصوص الكراميل"
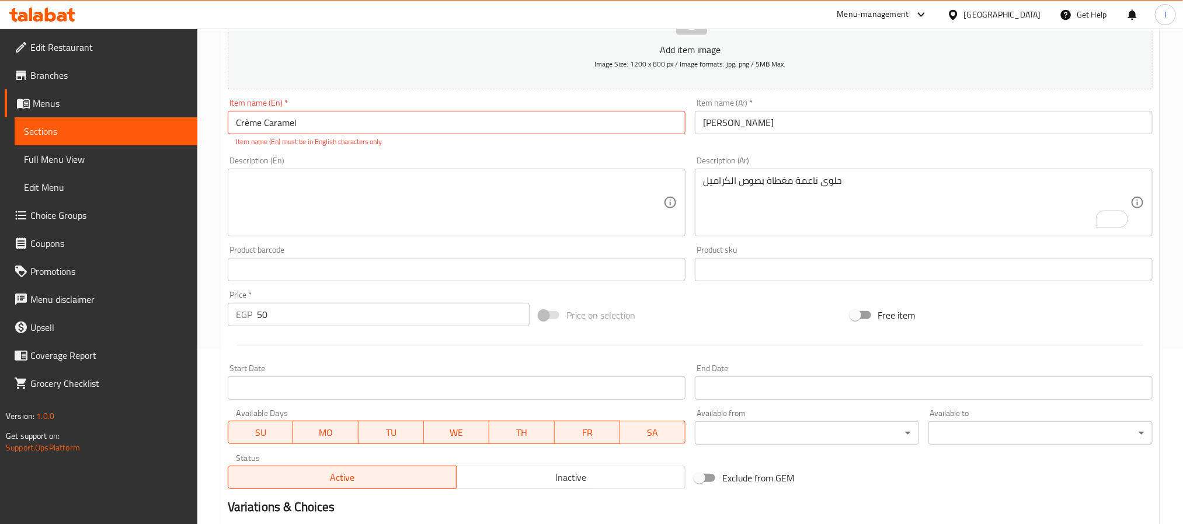
click at [537, 207] on textarea at bounding box center [449, 202] width 427 height 55
paste textarea "Smooth dessert topped with caramel sauce"
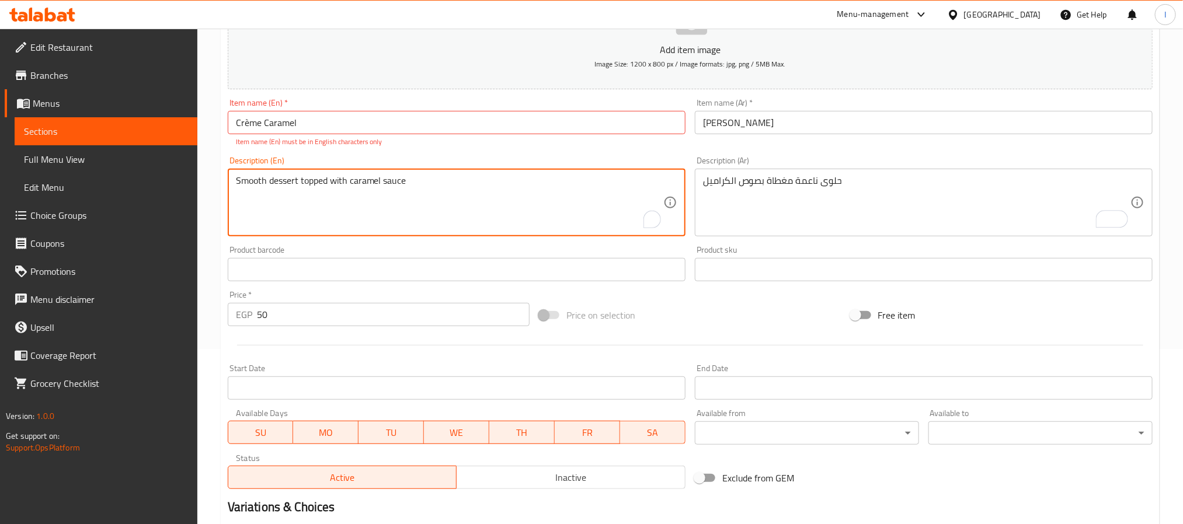
type textarea "Smooth dessert topped with caramel sauce"
click at [372, 121] on input "Crème Caramel" at bounding box center [457, 122] width 458 height 23
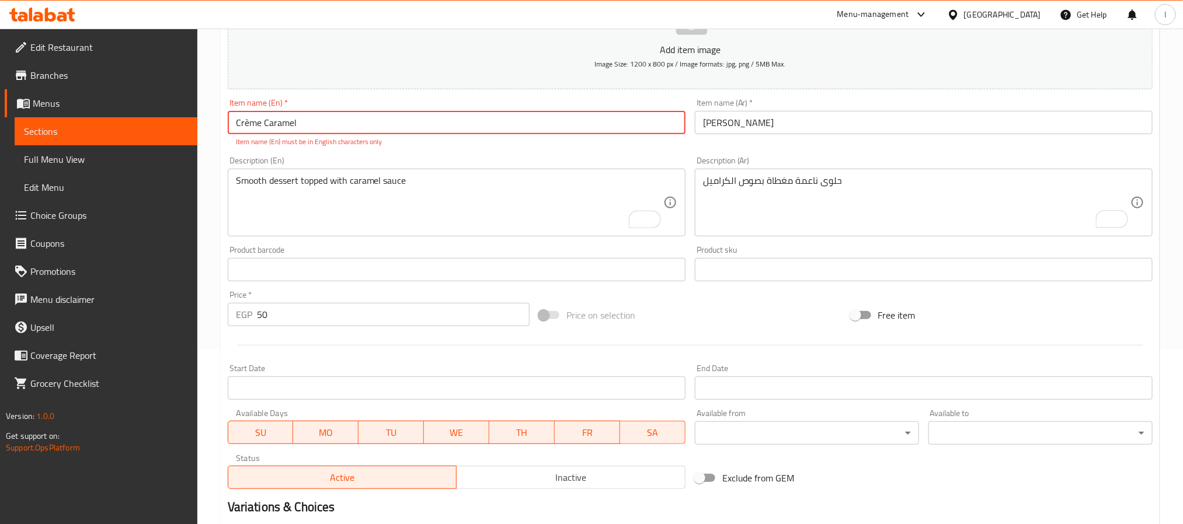
click at [249, 123] on input "Crème Caramel" at bounding box center [457, 122] width 458 height 23
type input "Creme Caramel"
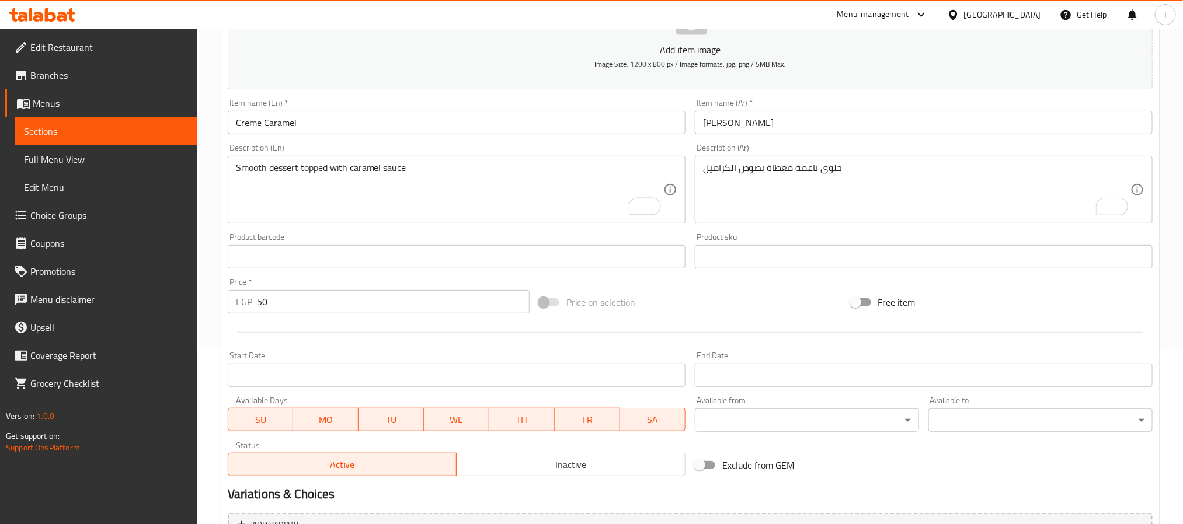
click at [759, 293] on div "Price on selection" at bounding box center [689, 303] width 311 height 32
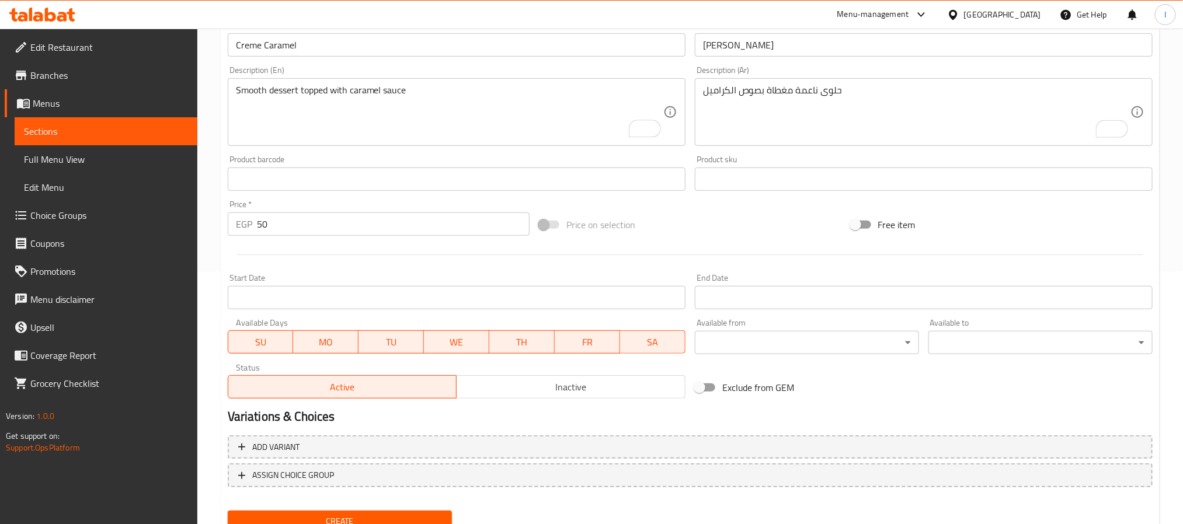
scroll to position [300, 0]
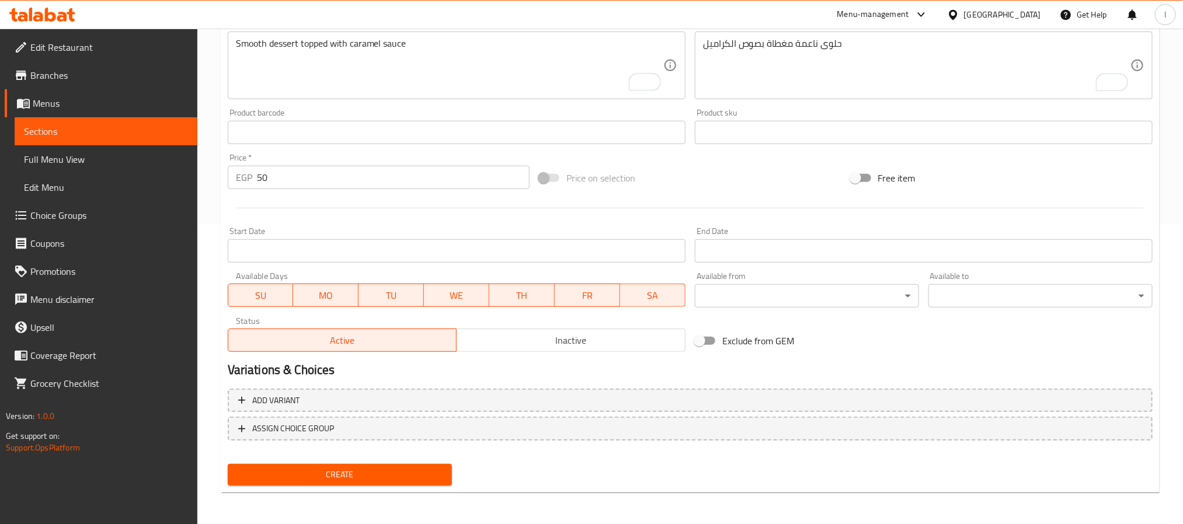
click at [398, 477] on span "Create" at bounding box center [340, 475] width 206 height 15
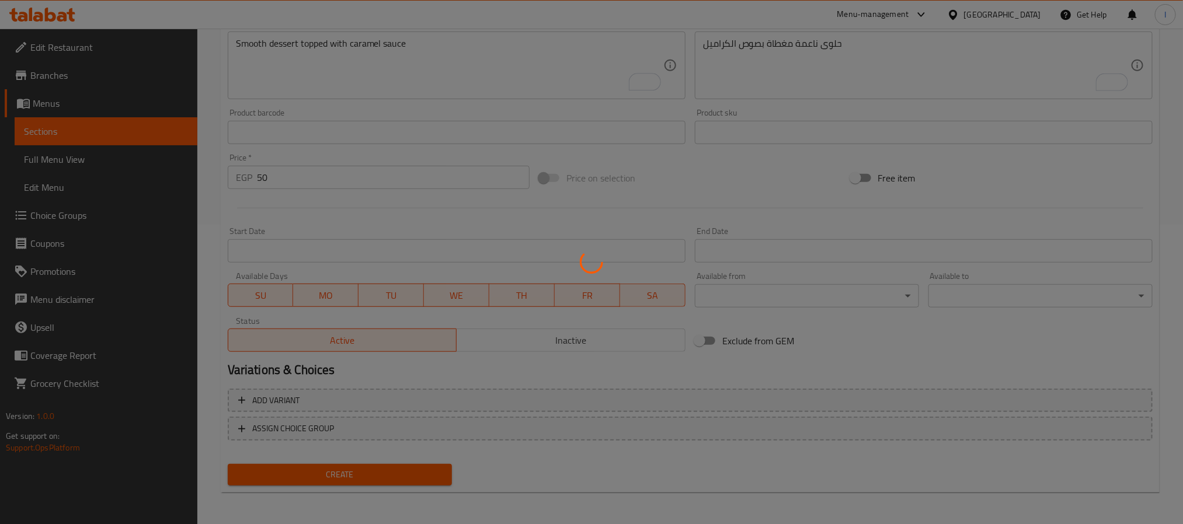
type input "0"
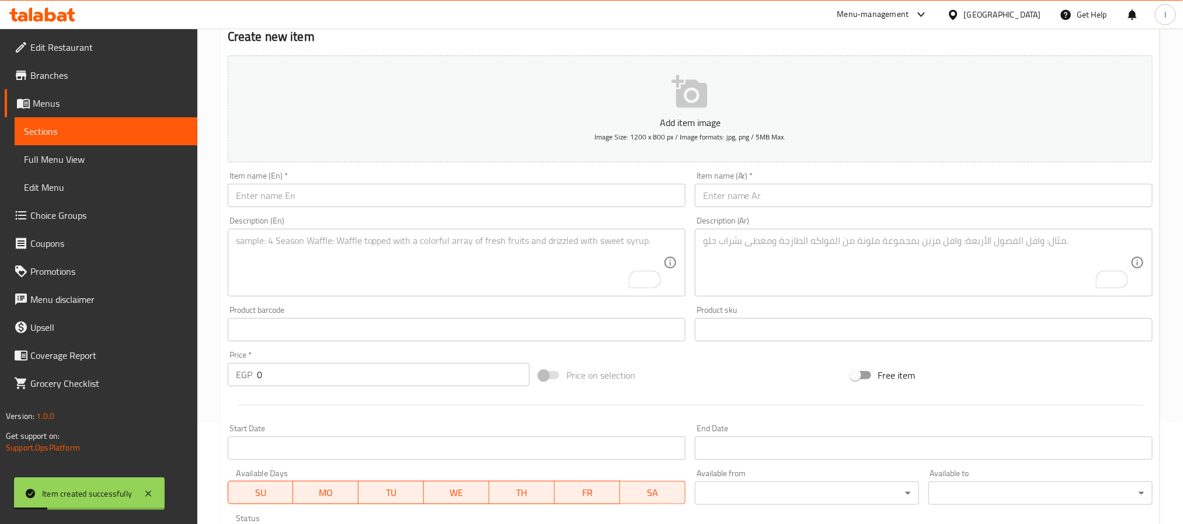
scroll to position [0, 0]
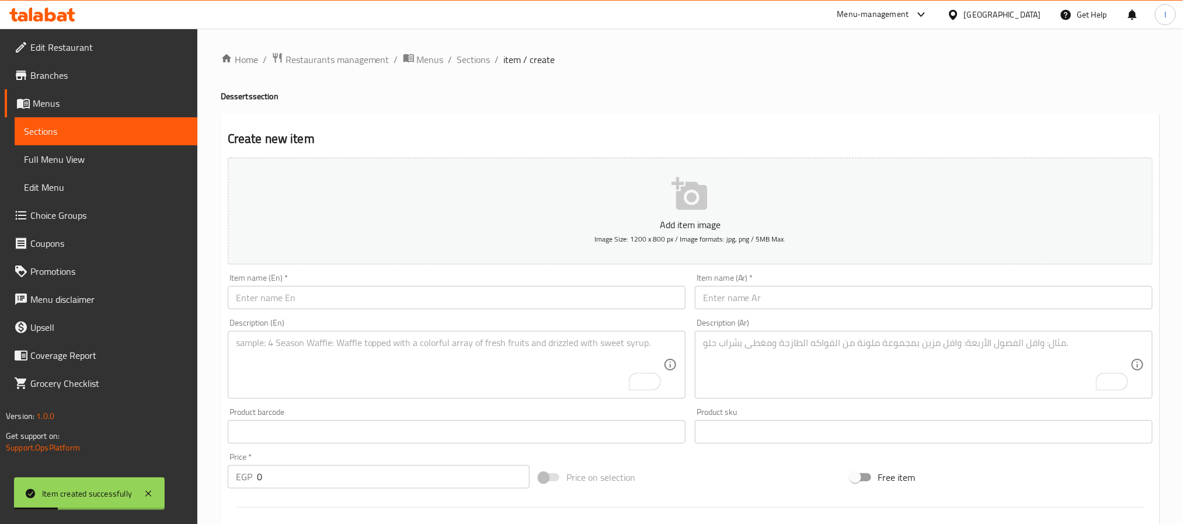
drag, startPoint x: 477, startPoint y: 60, endPoint x: 487, endPoint y: 72, distance: 16.2
click at [477, 60] on span "Sections" at bounding box center [473, 60] width 33 height 14
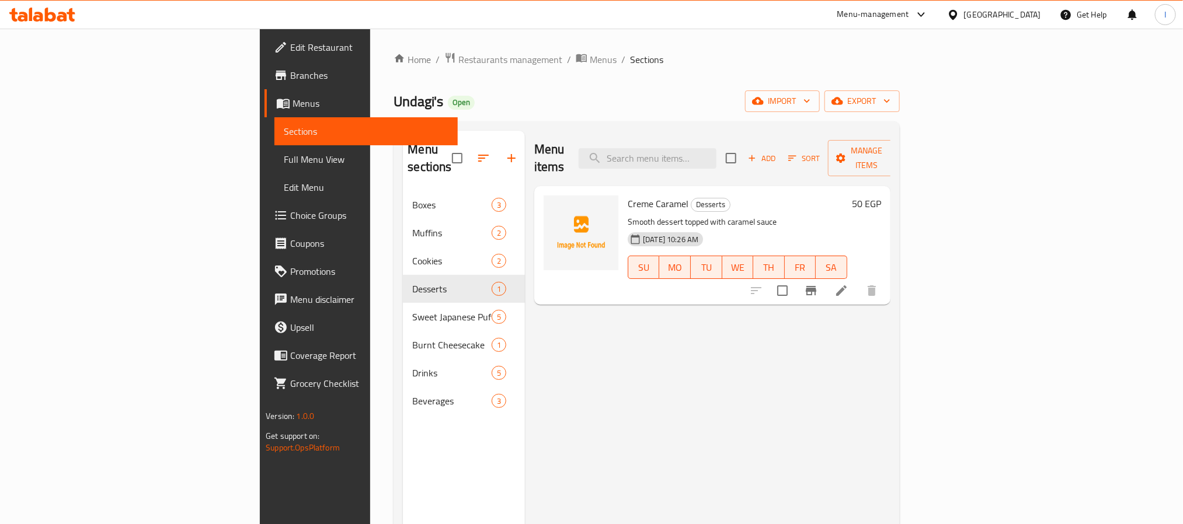
click at [559, 109] on div "Undagi's Open import export" at bounding box center [647, 102] width 506 height 22
click at [548, 205] on span "upload picture" at bounding box center [559, 212] width 23 height 14
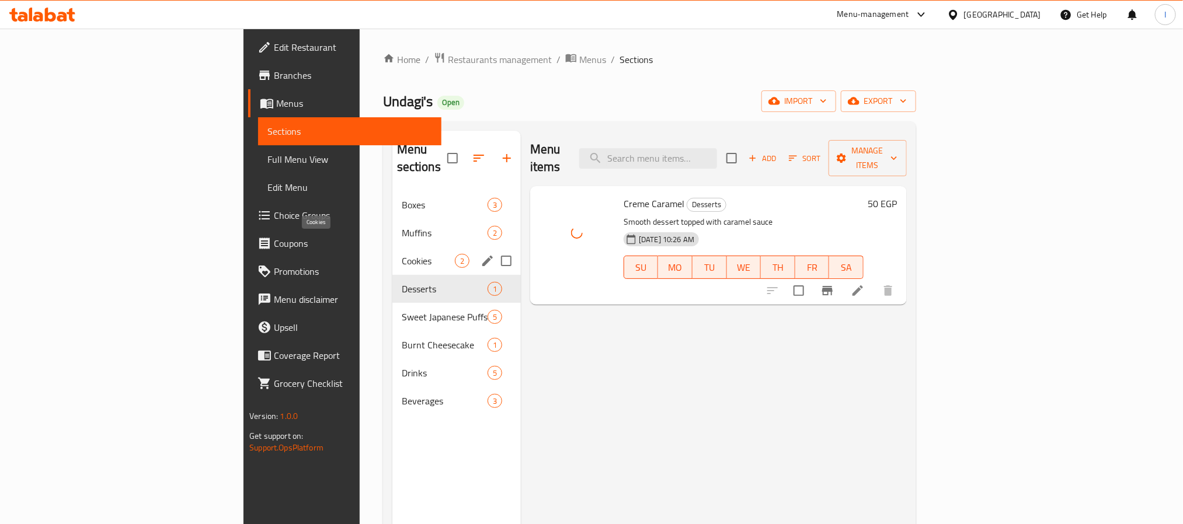
click at [402, 254] on span "Cookies" at bounding box center [428, 261] width 53 height 14
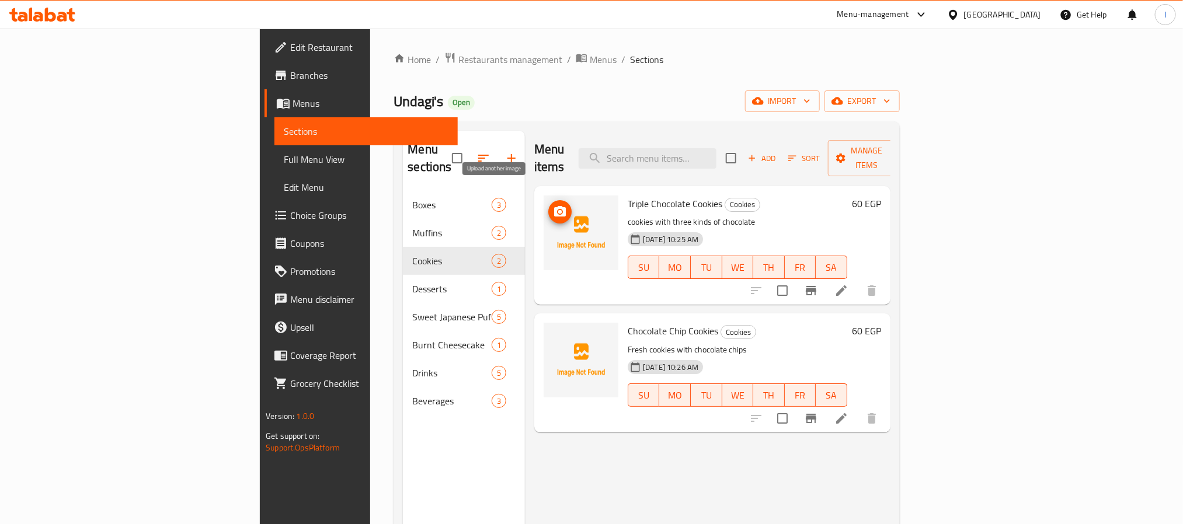
click at [548, 205] on span "upload picture" at bounding box center [559, 212] width 23 height 14
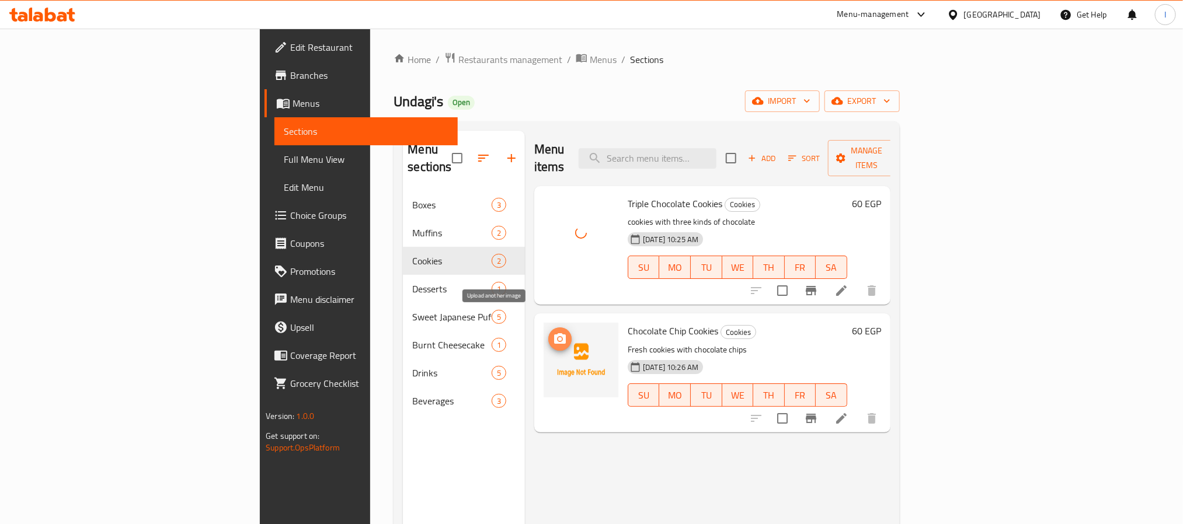
click at [553, 332] on icon "upload picture" at bounding box center [560, 339] width 14 height 14
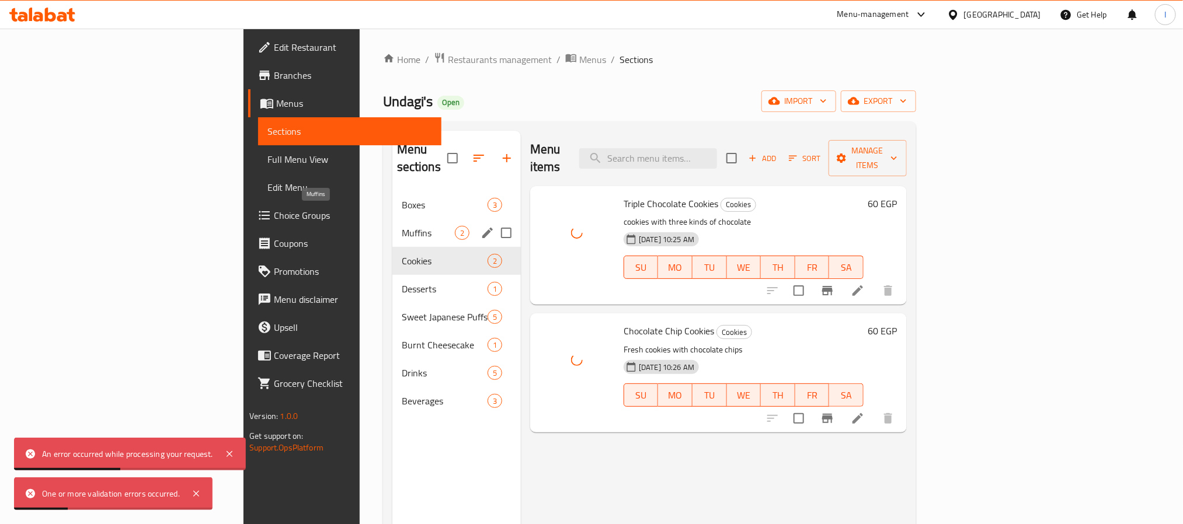
click at [402, 226] on span "Muffins" at bounding box center [428, 233] width 53 height 14
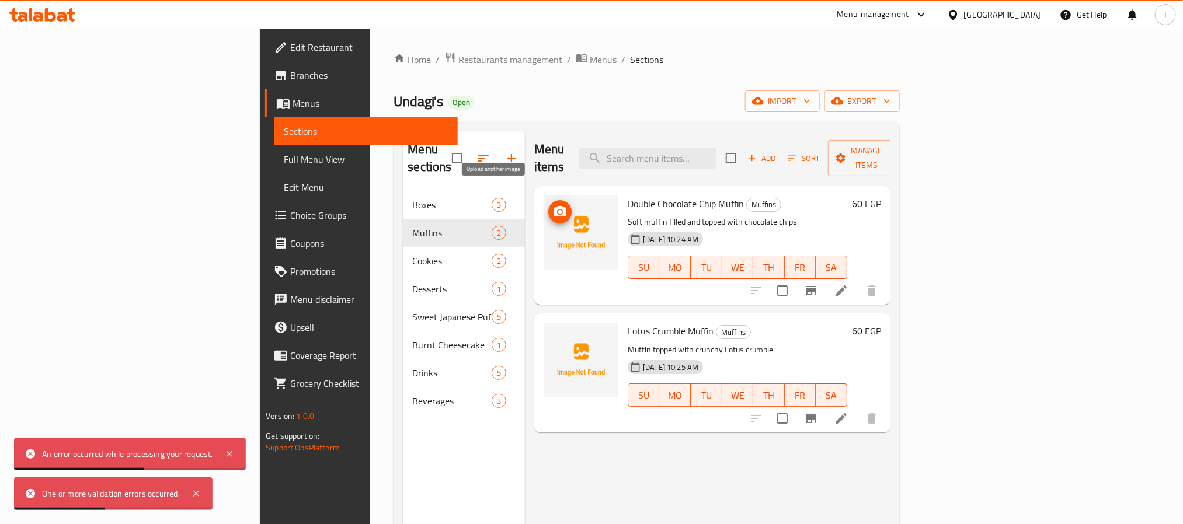
click at [553, 205] on icon "upload picture" at bounding box center [560, 212] width 14 height 14
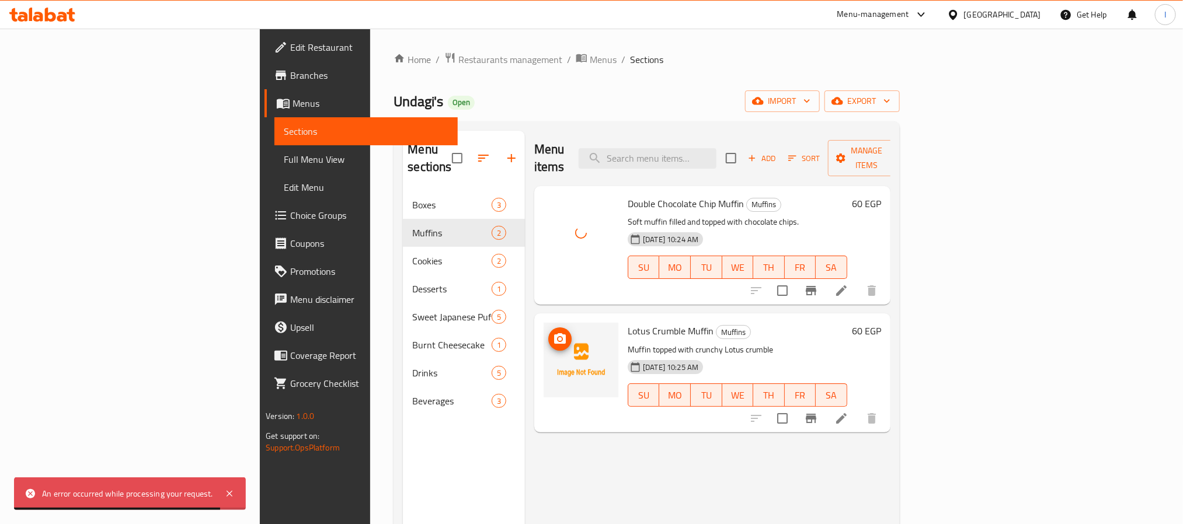
click at [554, 333] on icon "upload picture" at bounding box center [560, 338] width 12 height 11
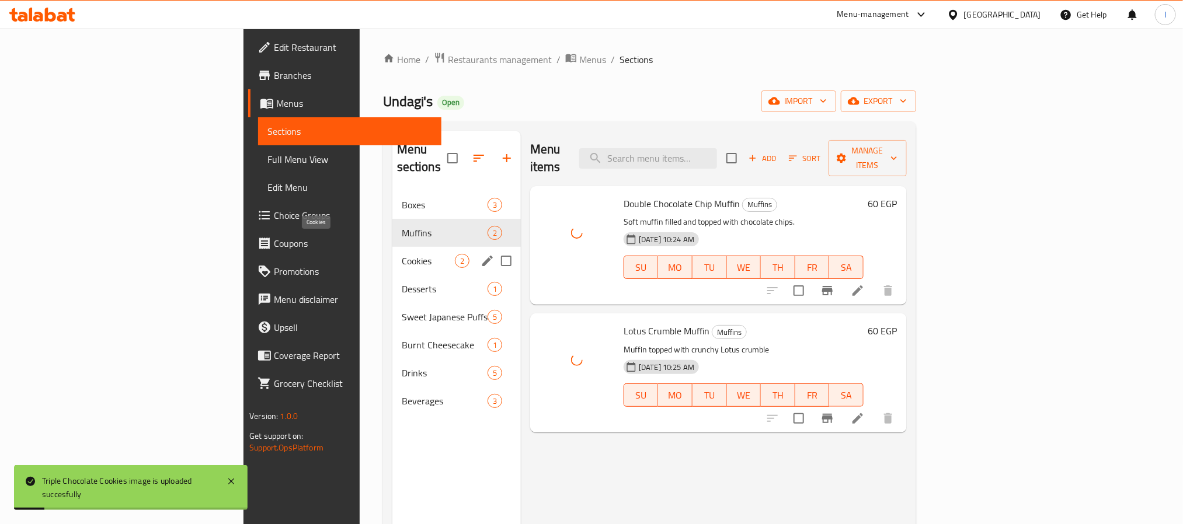
click at [402, 254] on span "Cookies" at bounding box center [428, 261] width 53 height 14
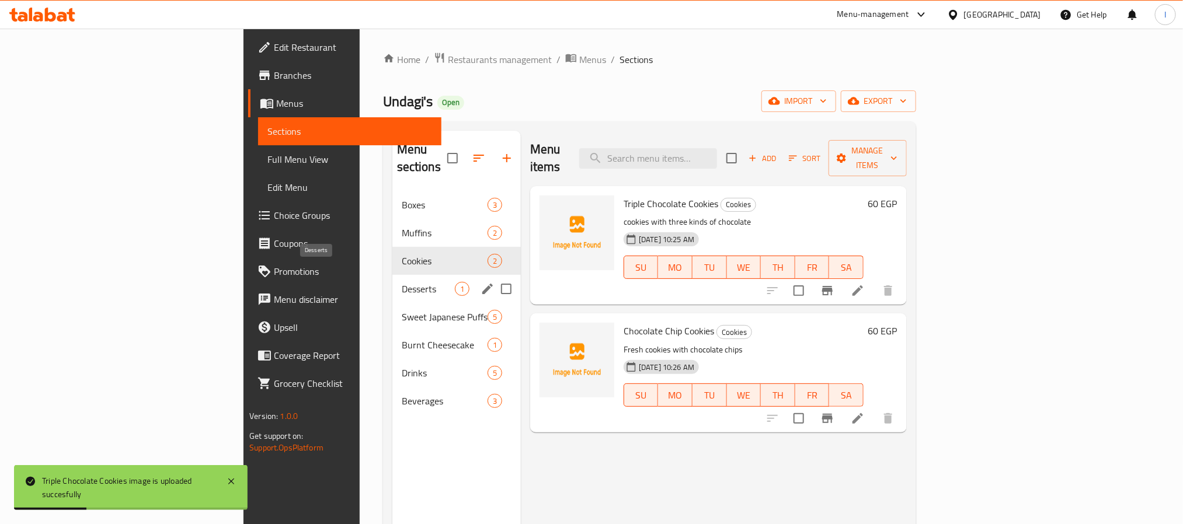
click at [402, 282] on span "Desserts" at bounding box center [428, 289] width 53 height 14
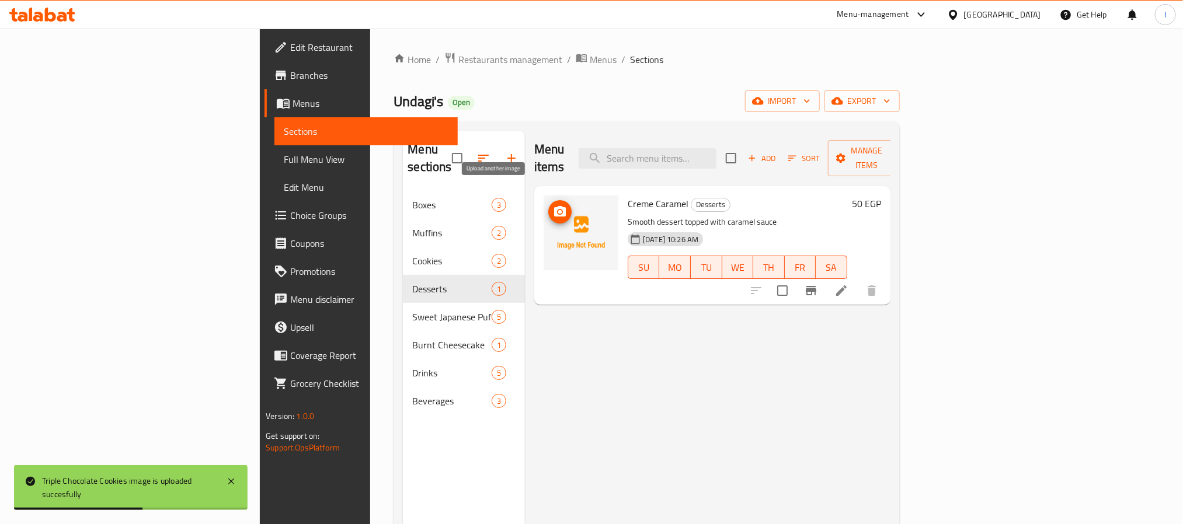
click at [558, 210] on circle "upload picture" at bounding box center [560, 212] width 4 height 4
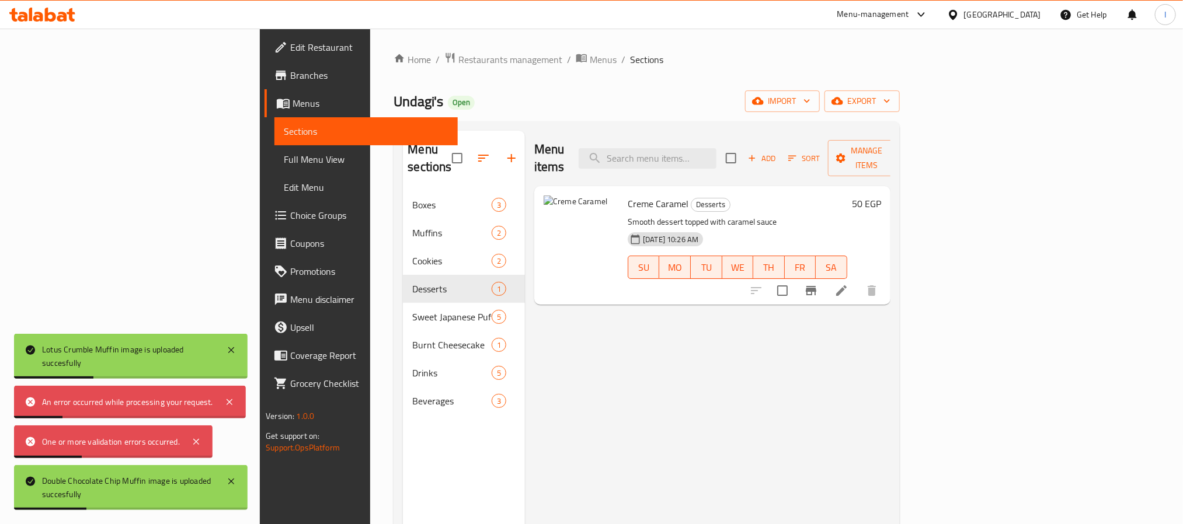
click at [540, 69] on div "Home / Restaurants management / Menus / Sections Undagi's Open import export Me…" at bounding box center [647, 358] width 506 height 613
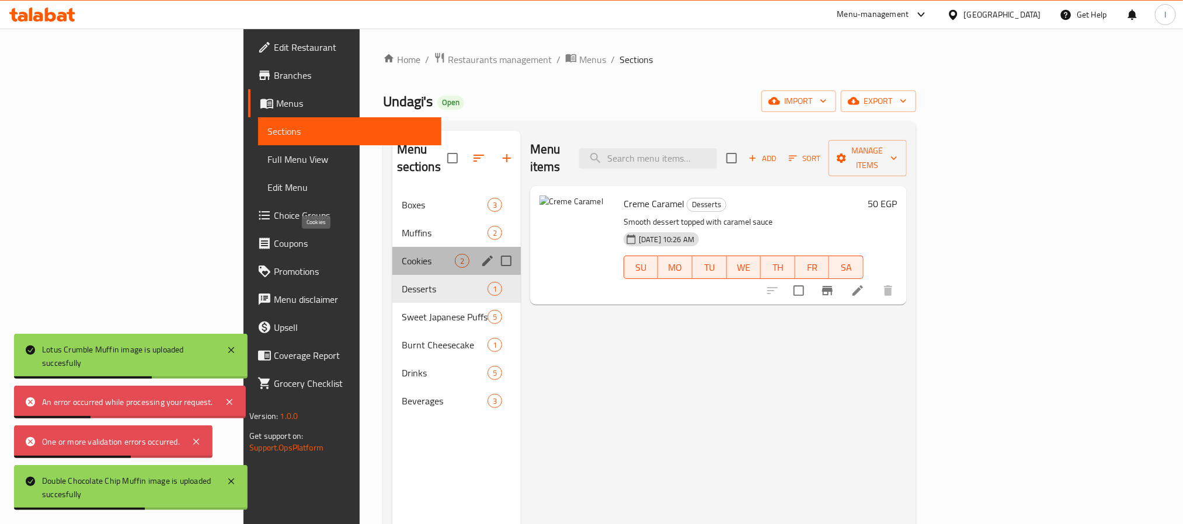
click at [402, 254] on span "Cookies" at bounding box center [428, 261] width 53 height 14
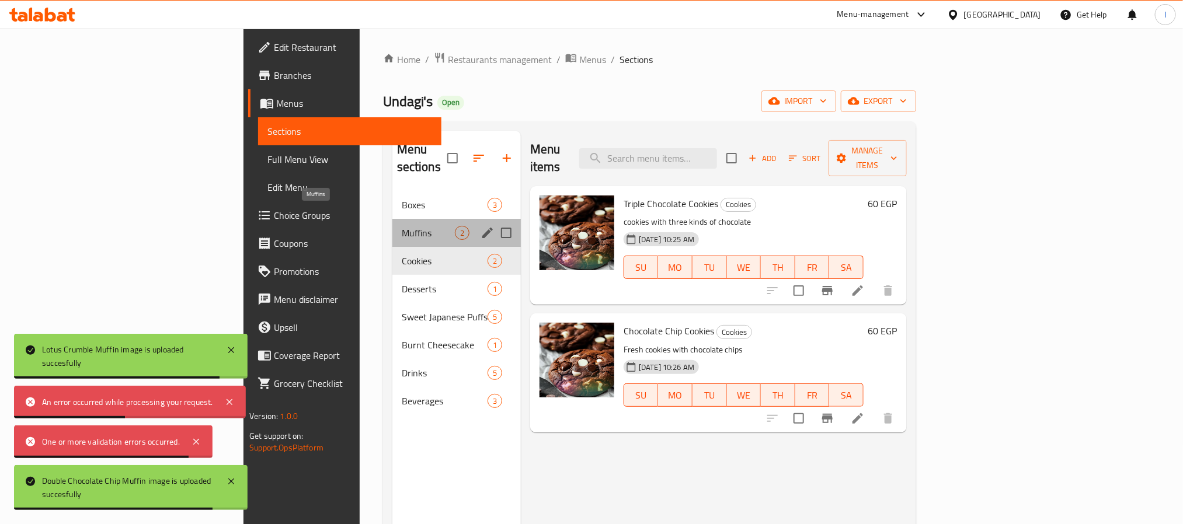
click at [402, 226] on span "Muffins" at bounding box center [428, 233] width 53 height 14
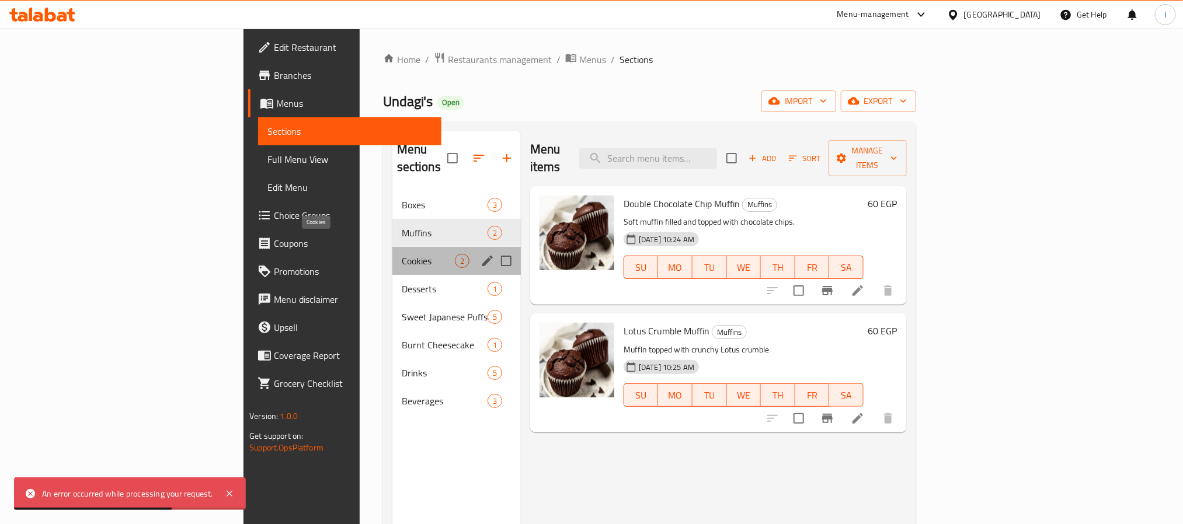
click at [402, 254] on span "Cookies" at bounding box center [428, 261] width 53 height 14
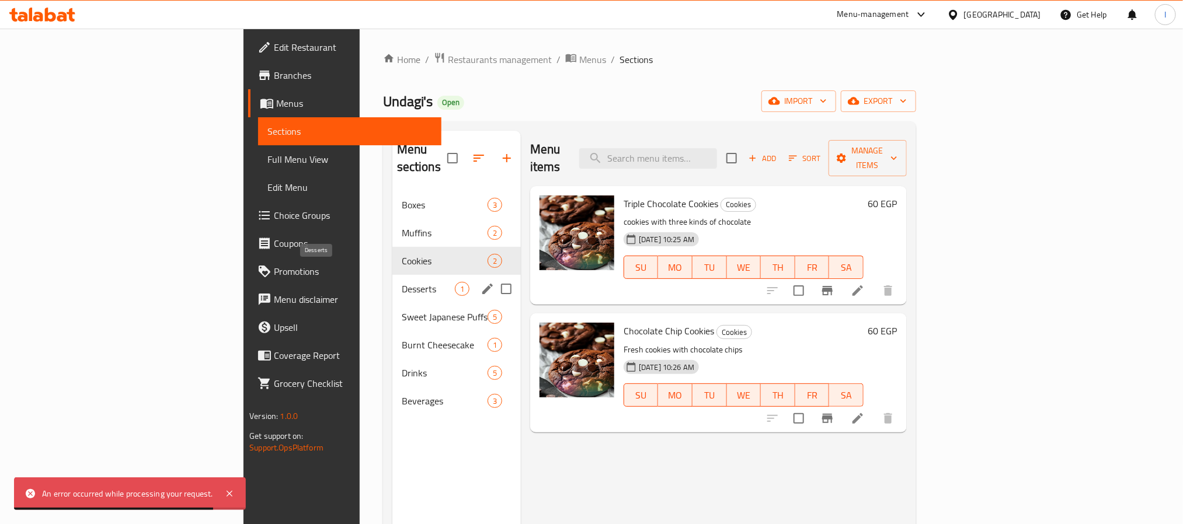
click at [402, 282] on span "Desserts" at bounding box center [428, 289] width 53 height 14
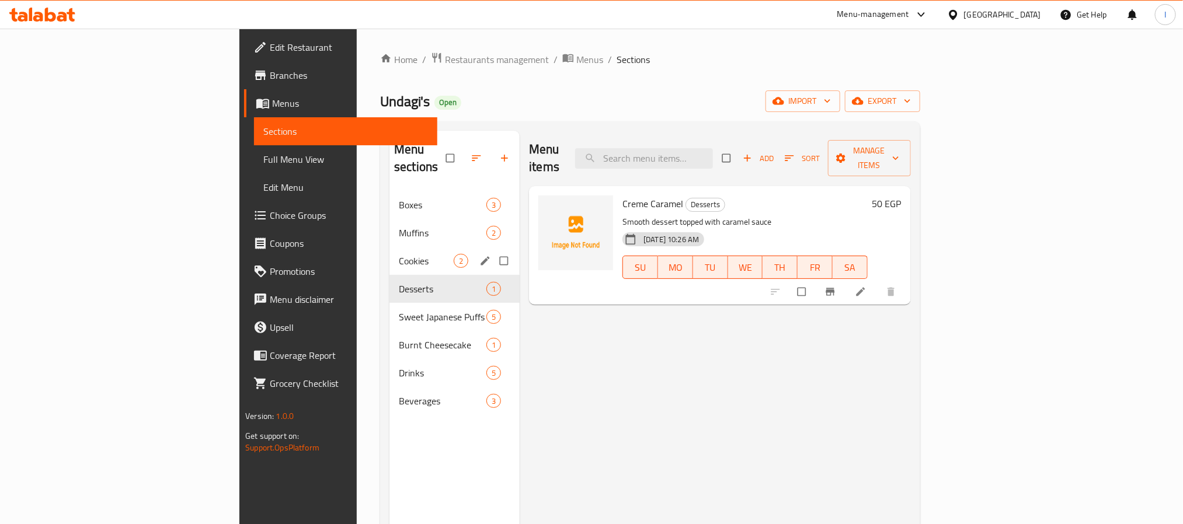
click at [399, 254] on span "Cookies" at bounding box center [426, 261] width 55 height 14
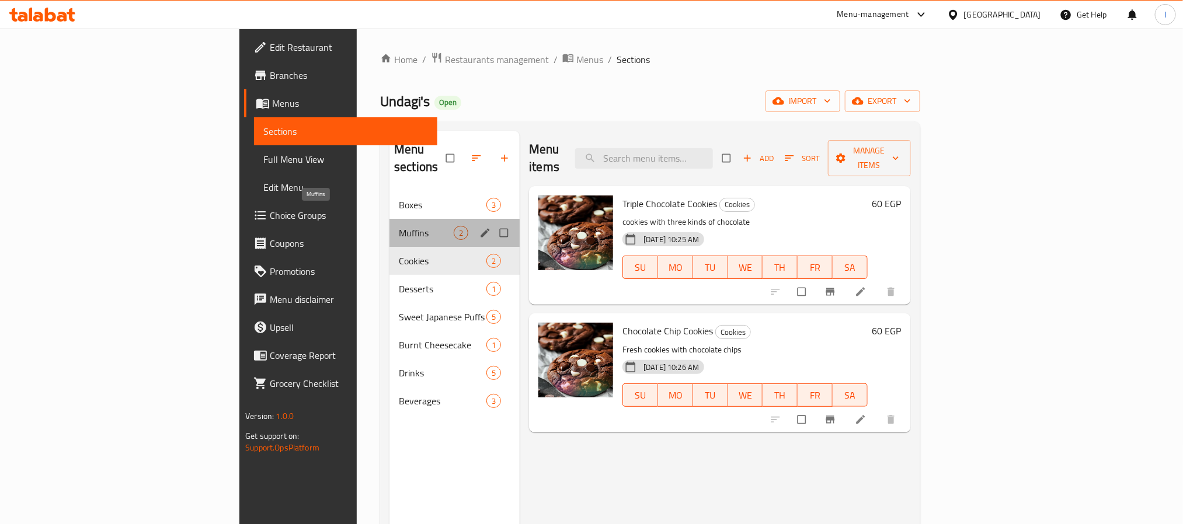
click at [399, 226] on span "Muffins" at bounding box center [426, 233] width 55 height 14
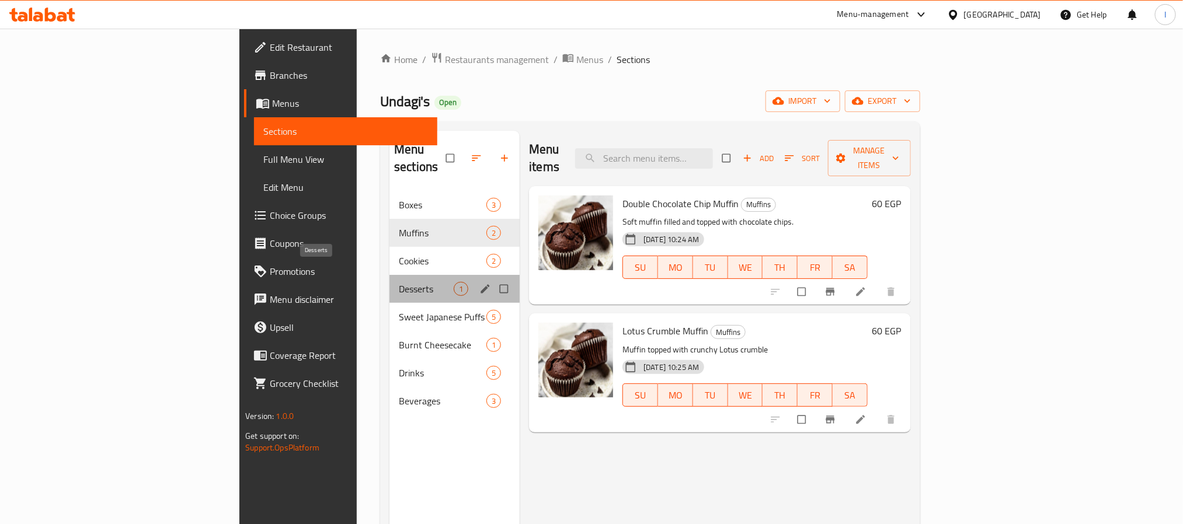
click at [399, 282] on span "Desserts" at bounding box center [426, 289] width 55 height 14
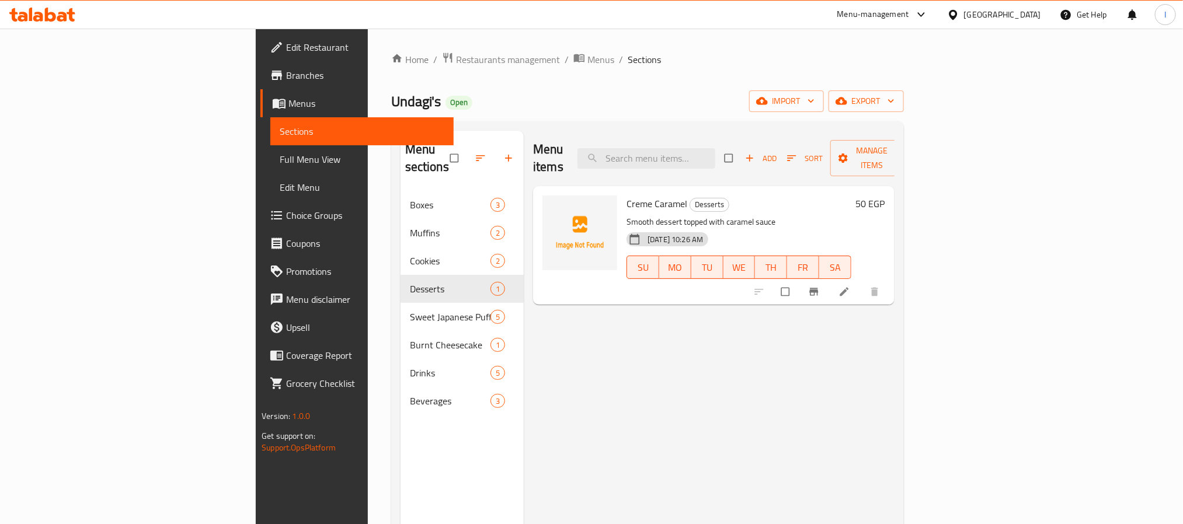
click at [627, 195] on span "Creme Caramel" at bounding box center [657, 204] width 61 height 18
copy h6 "Creme Caramel"
click at [543, 196] on img at bounding box center [580, 233] width 75 height 75
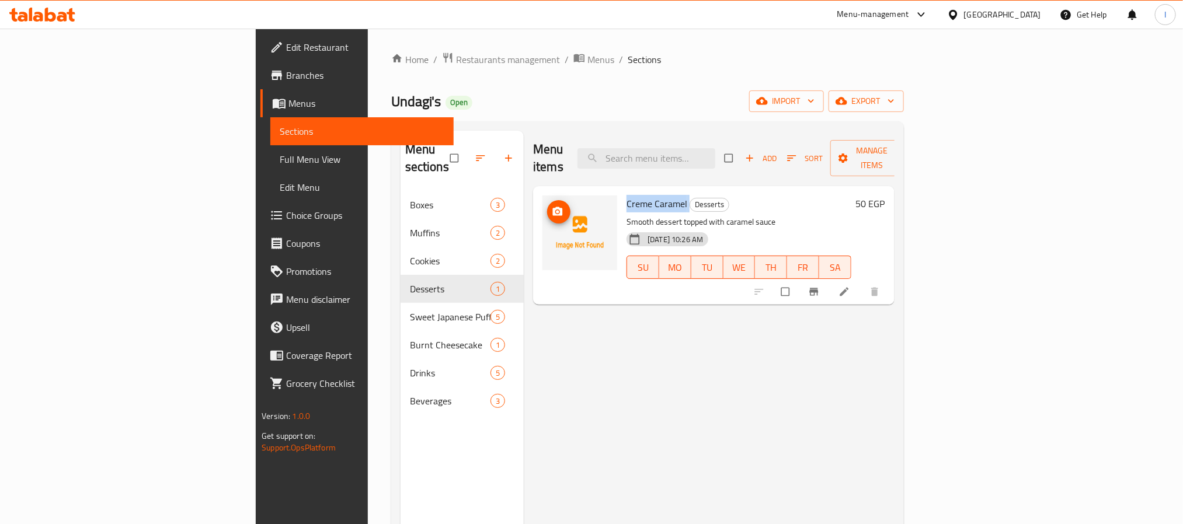
click at [553, 207] on icon "upload picture" at bounding box center [558, 211] width 10 height 9
click at [605, 106] on div "Undagi's Open import export" at bounding box center [647, 102] width 513 height 22
click at [552, 206] on icon "upload picture" at bounding box center [558, 212] width 12 height 12
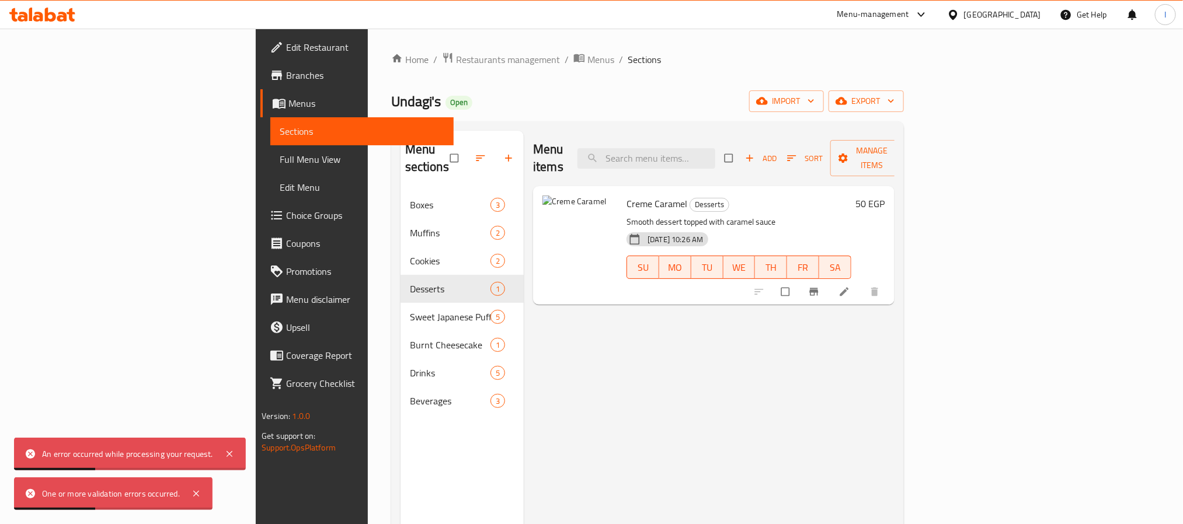
click at [622, 113] on div "Home / Restaurants management / Menus / Sections Undagi's Open import export Me…" at bounding box center [647, 358] width 513 height 613
click at [596, 207] on icon "delete image" at bounding box center [599, 211] width 7 height 9
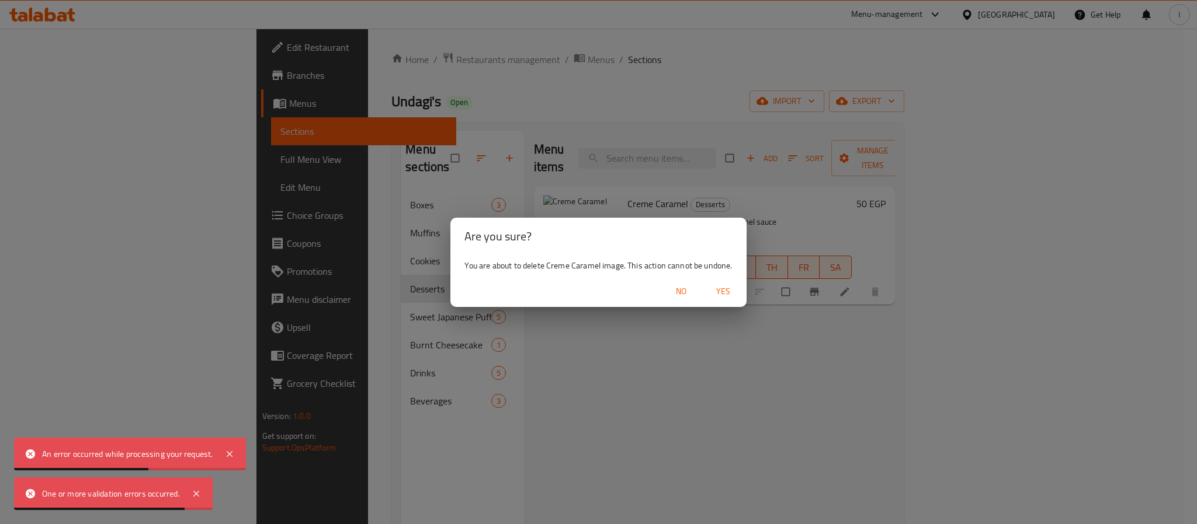
click at [720, 294] on span "Yes" at bounding box center [723, 291] width 28 height 15
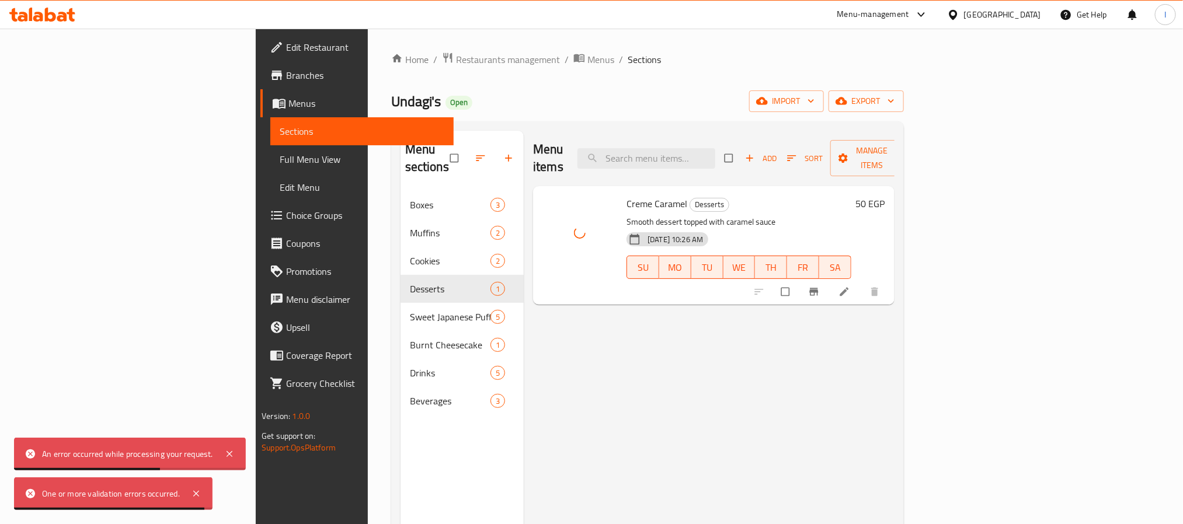
click at [613, 142] on div "Menu items Add Sort Manage items" at bounding box center [713, 158] width 361 height 55
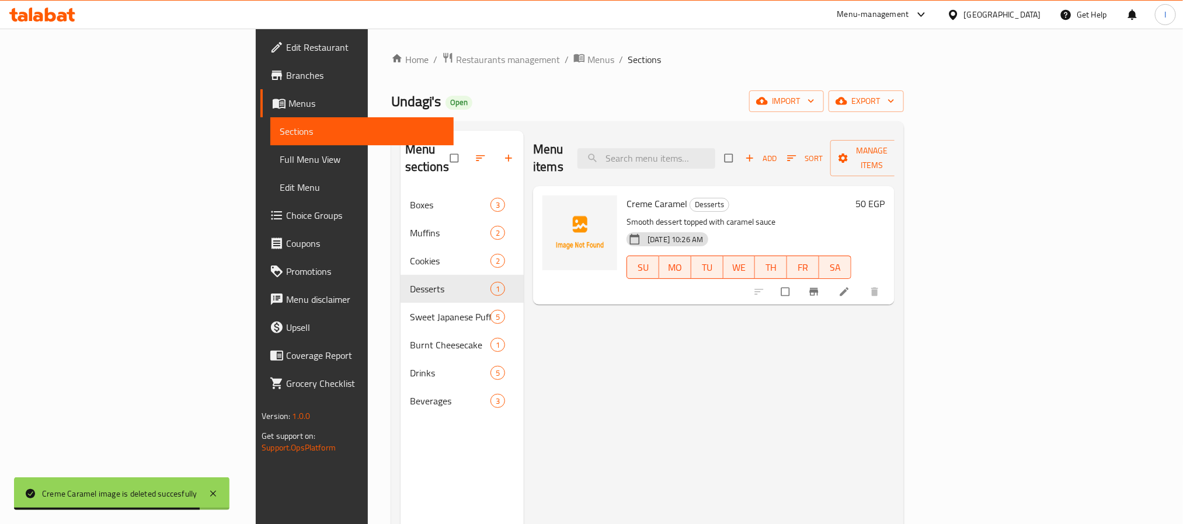
click at [594, 121] on div "Menu sections Boxes 3 Muffins 2 Cookies 2 Desserts 1 Sweet Japanese Puffs 5 Bur…" at bounding box center [647, 392] width 513 height 543
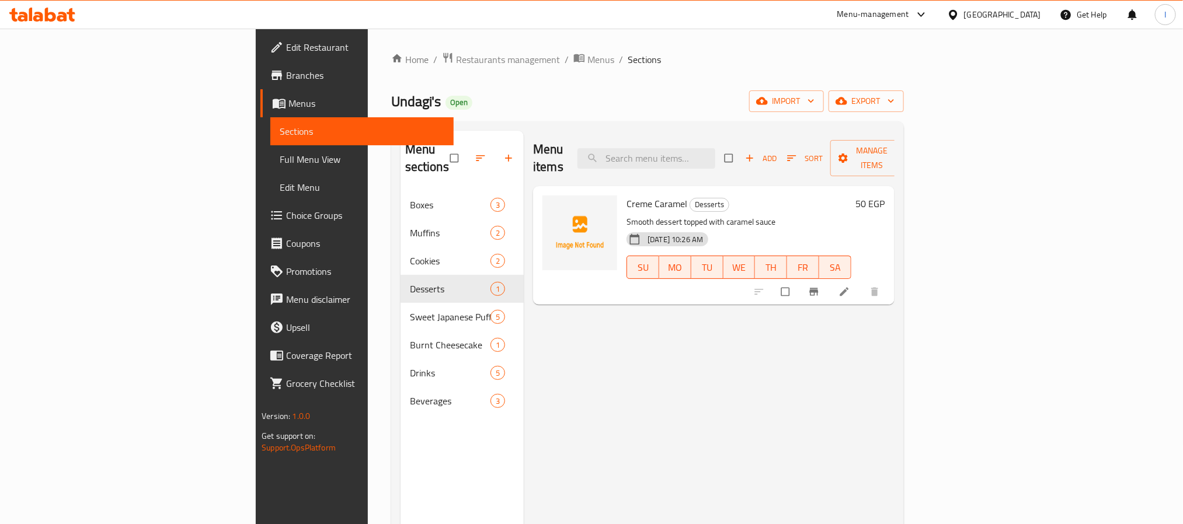
click at [570, 114] on div "Home / Restaurants management / Menus / Sections Undagi's Open import export Me…" at bounding box center [647, 358] width 513 height 613
click at [456, 58] on span "Restaurants management" at bounding box center [508, 60] width 104 height 14
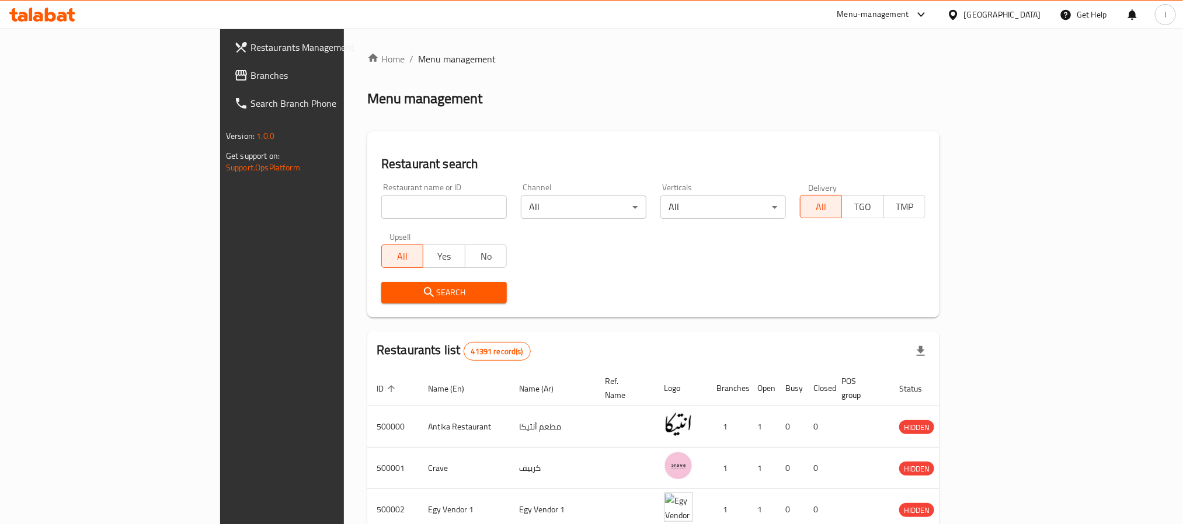
click at [225, 86] on link "Branches" at bounding box center [321, 75] width 193 height 28
